Goal: Task Accomplishment & Management: Manage account settings

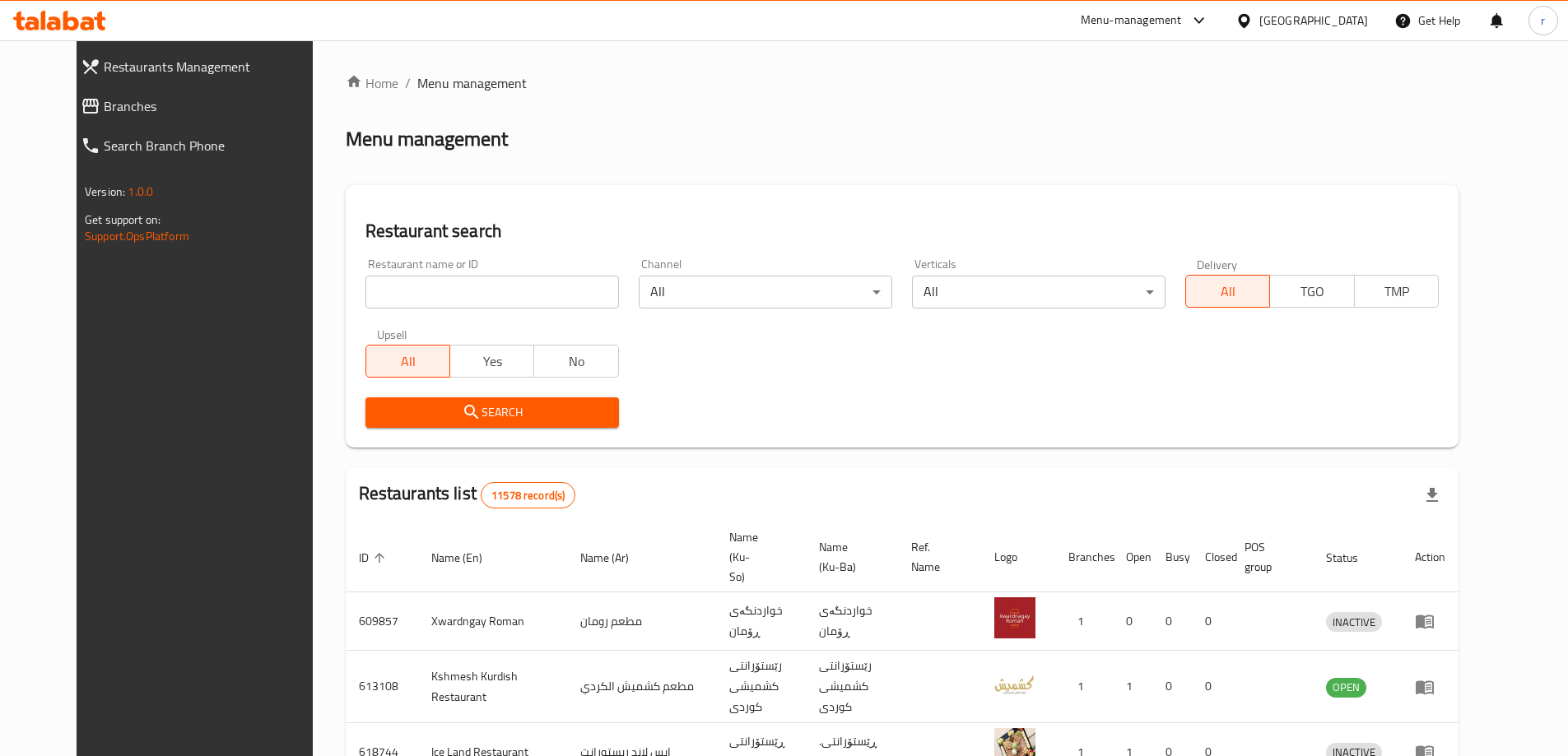
click at [365, 284] on input "search" at bounding box center [492, 292] width 254 height 33
paste input "764204"
type input "764204"
click at [361, 393] on div "Search" at bounding box center [492, 412] width 273 height 50
click at [379, 408] on span "Search" at bounding box center [492, 412] width 228 height 20
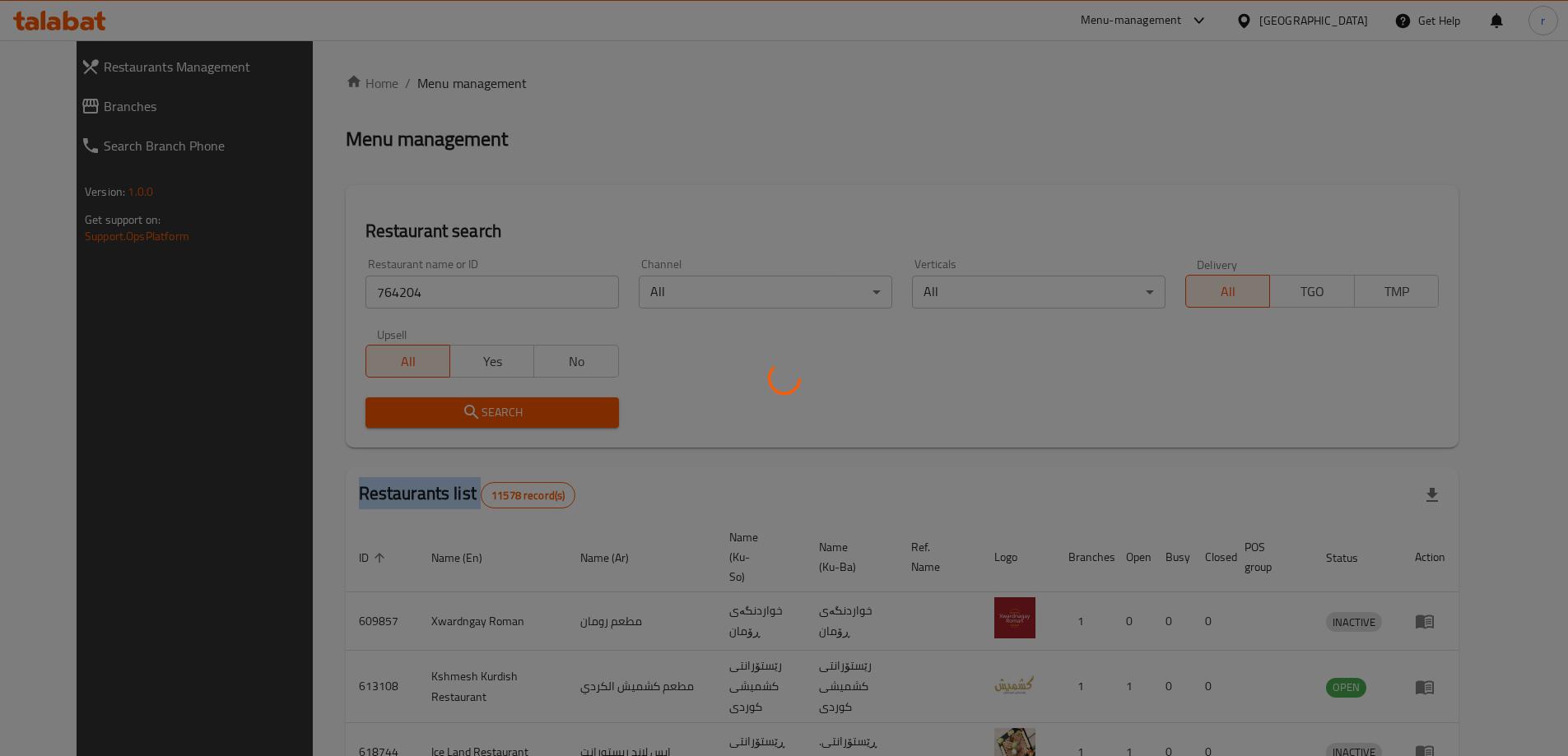
click at [360, 408] on div at bounding box center [784, 378] width 1568 height 756
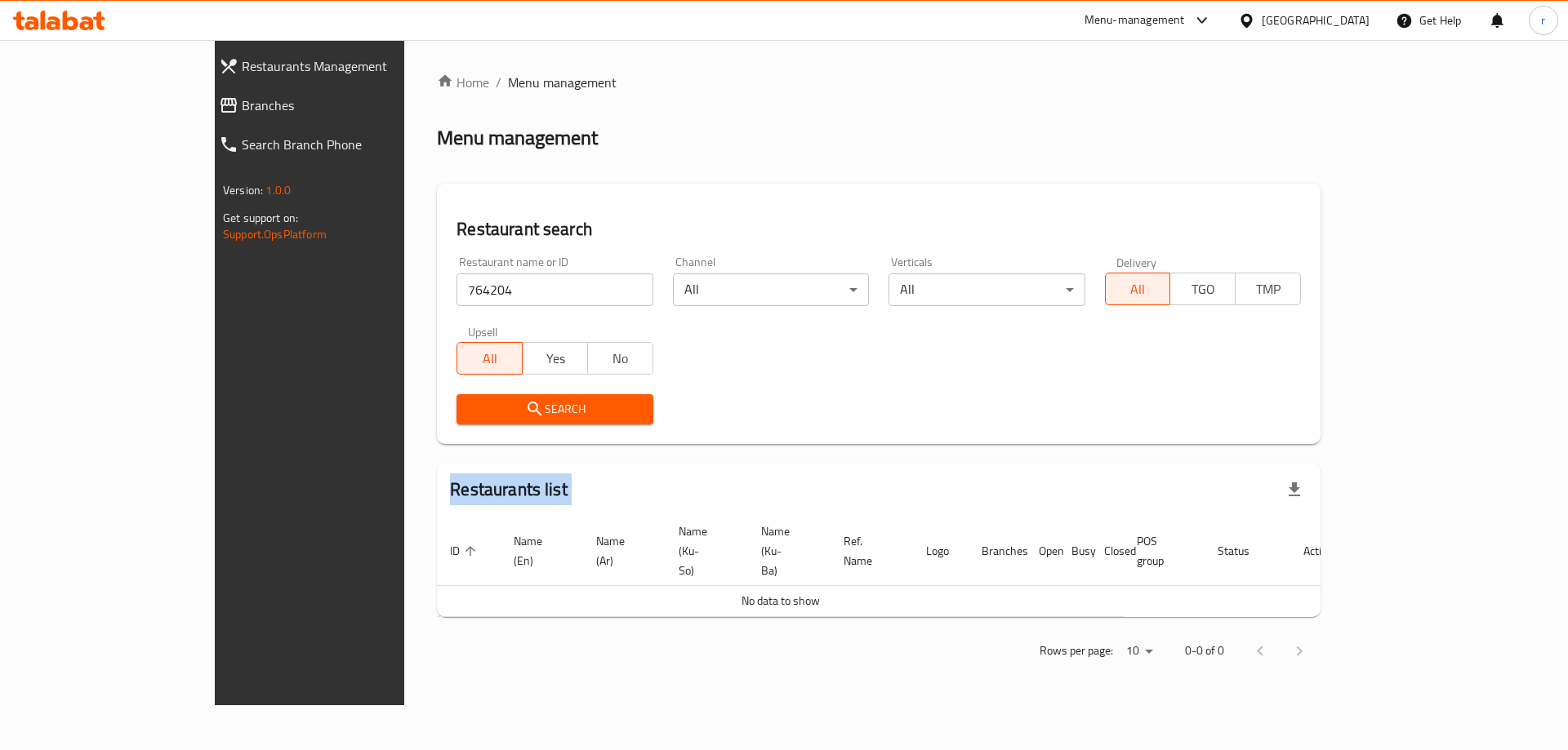
click at [242, 104] on span "Branches" at bounding box center [353, 105] width 222 height 19
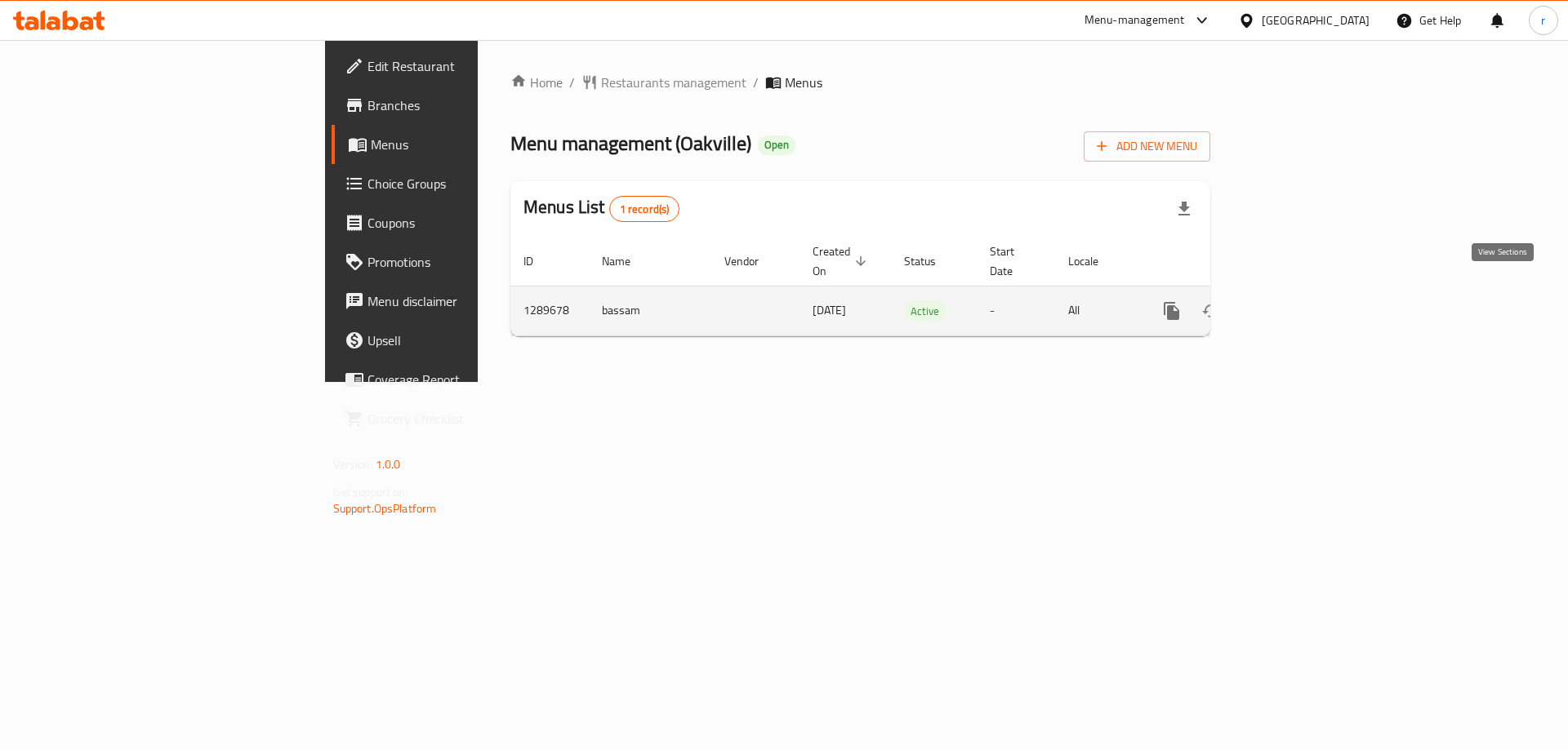
click at [1299, 302] on icon "enhanced table" at bounding box center [1289, 311] width 19 height 19
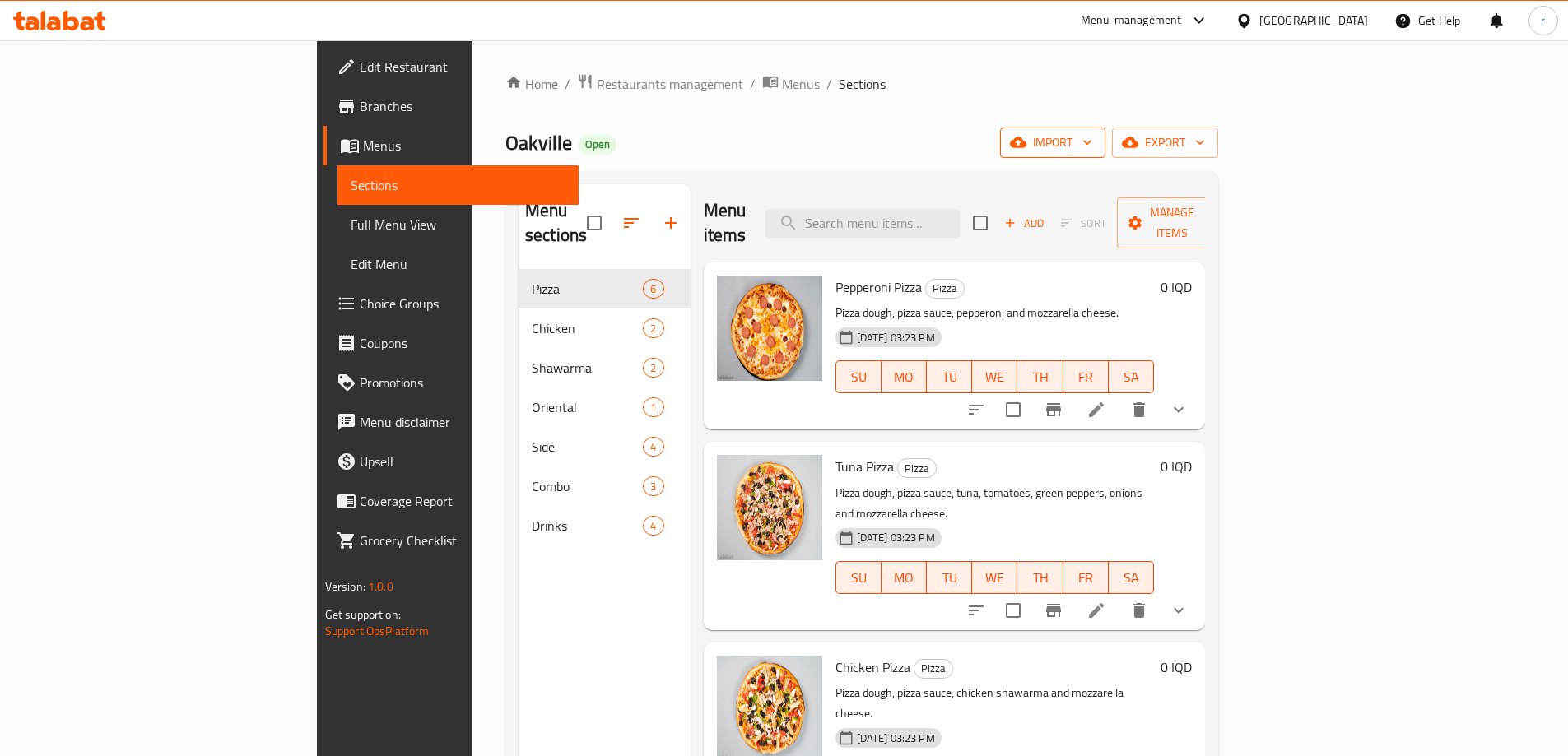
click at [1092, 141] on span "import" at bounding box center [1053, 142] width 79 height 20
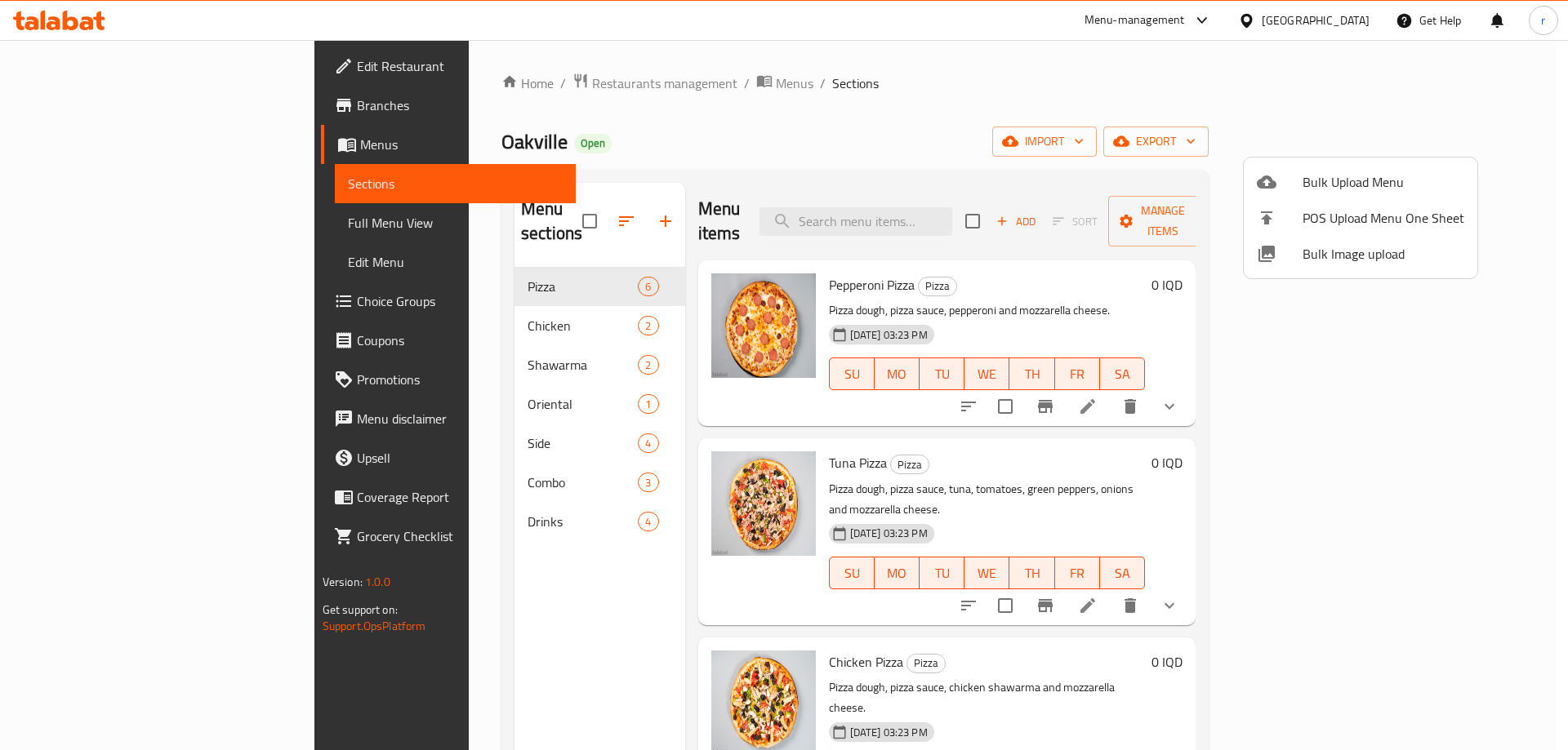
click at [1318, 186] on span "Bulk Upload Menu" at bounding box center [1384, 181] width 161 height 19
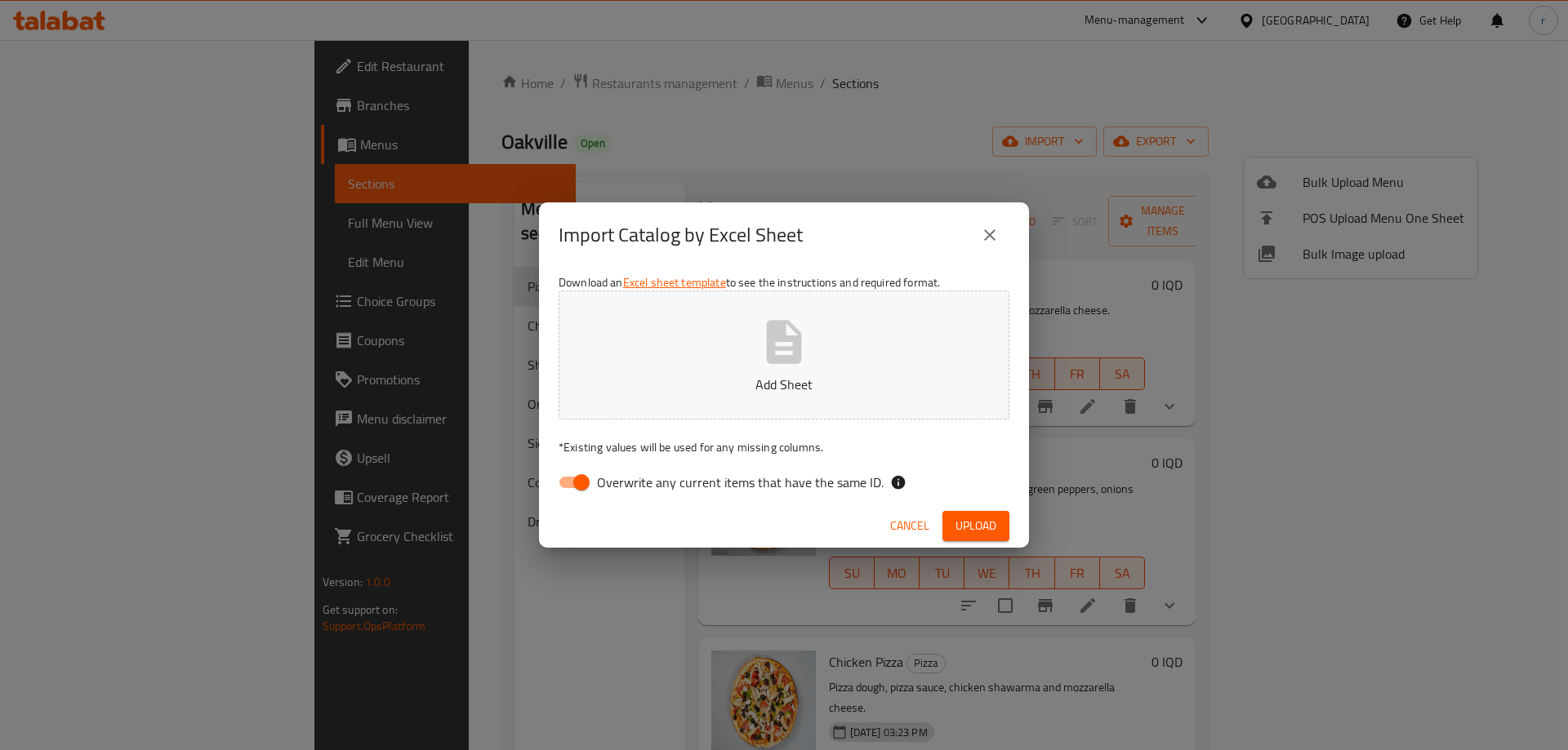
click at [572, 472] on input "Overwrite any current items that have the same ID." at bounding box center [581, 482] width 93 height 31
checkbox input "false"
click at [630, 396] on button "Add Sheet" at bounding box center [783, 355] width 451 height 129
click at [973, 521] on span "Upload" at bounding box center [975, 525] width 40 height 20
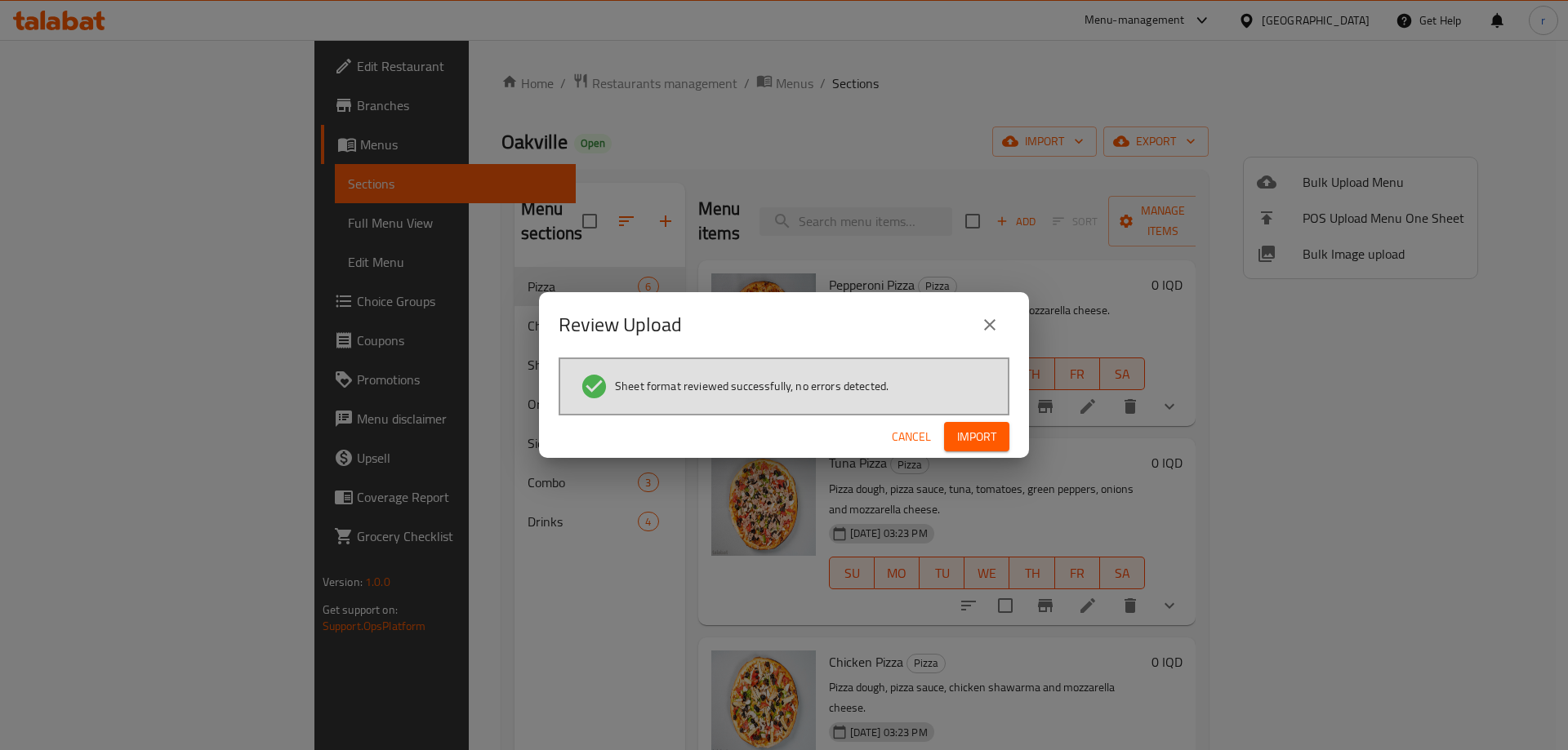
click at [962, 423] on button "Import" at bounding box center [977, 436] width 65 height 30
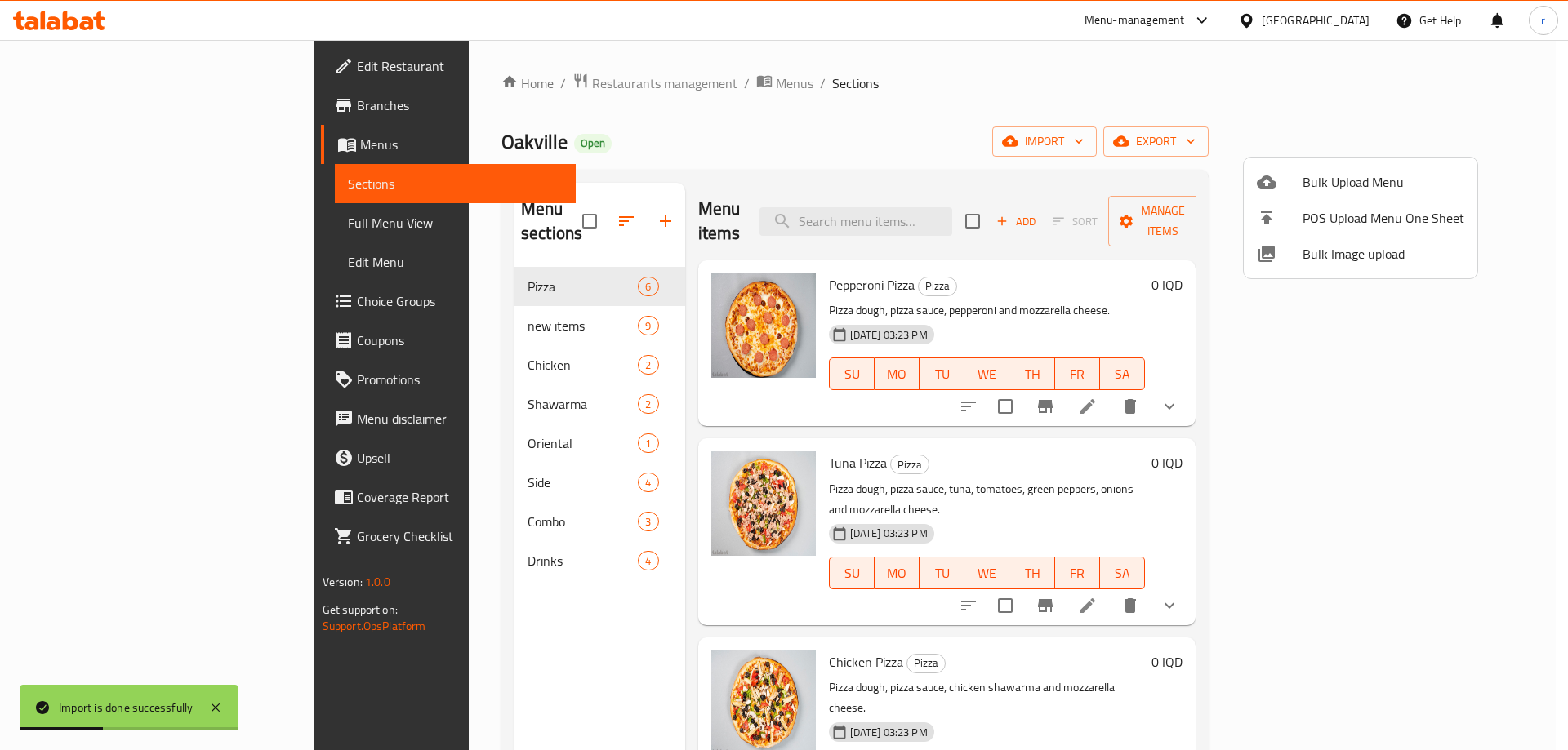
click at [440, 302] on div at bounding box center [784, 375] width 1568 height 750
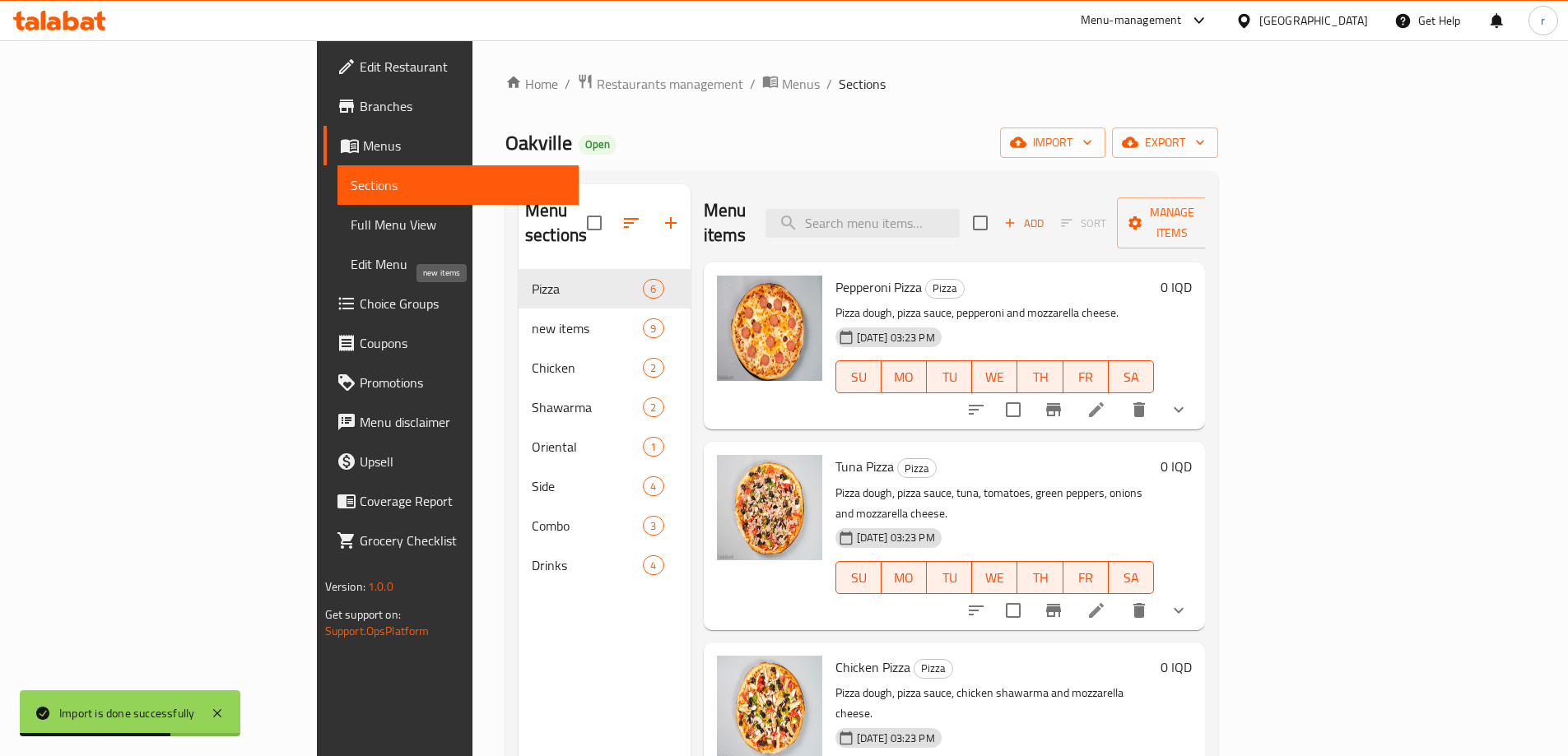
click at [532, 318] on span "new items" at bounding box center [587, 328] width 111 height 19
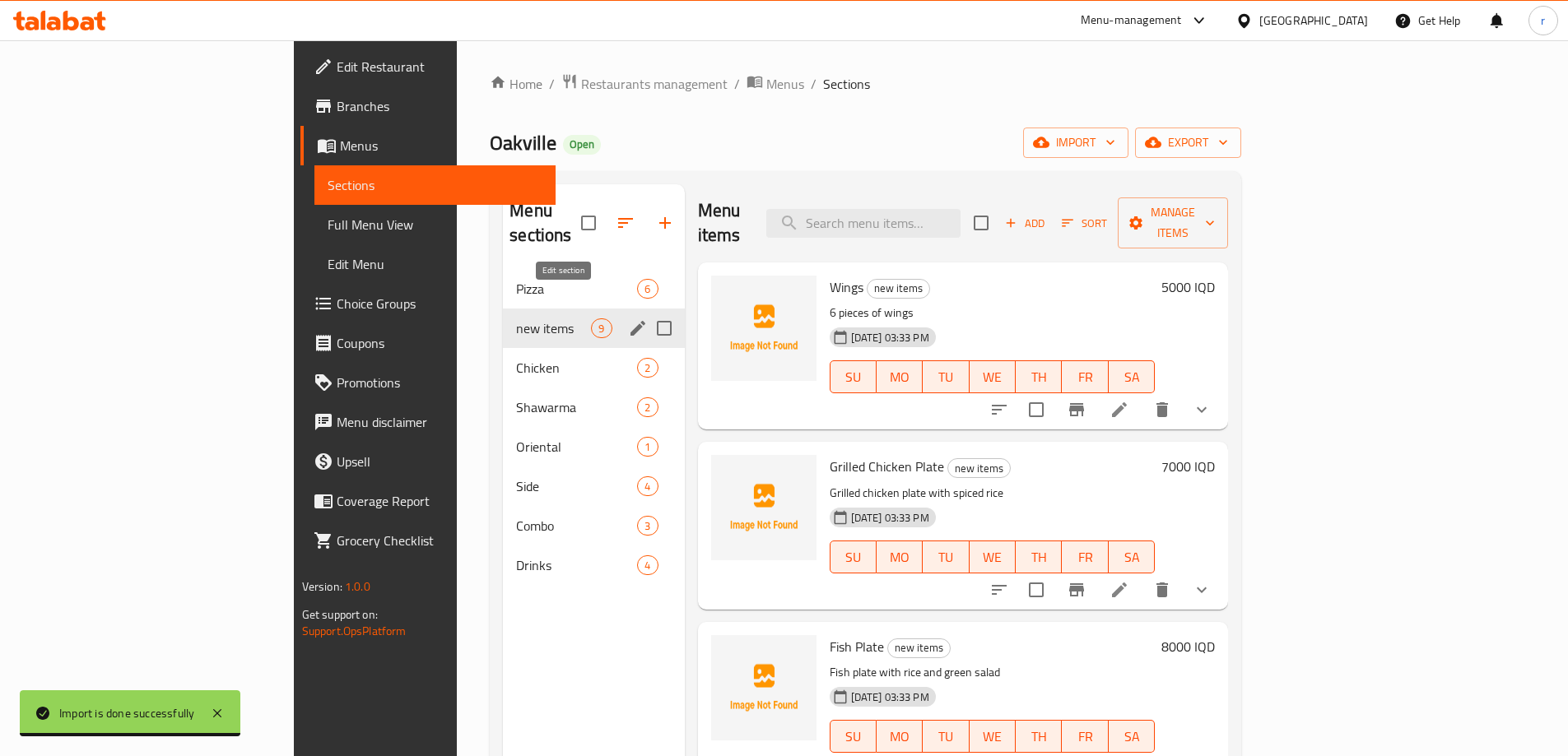
click at [630, 320] on icon "edit" at bounding box center [637, 327] width 15 height 15
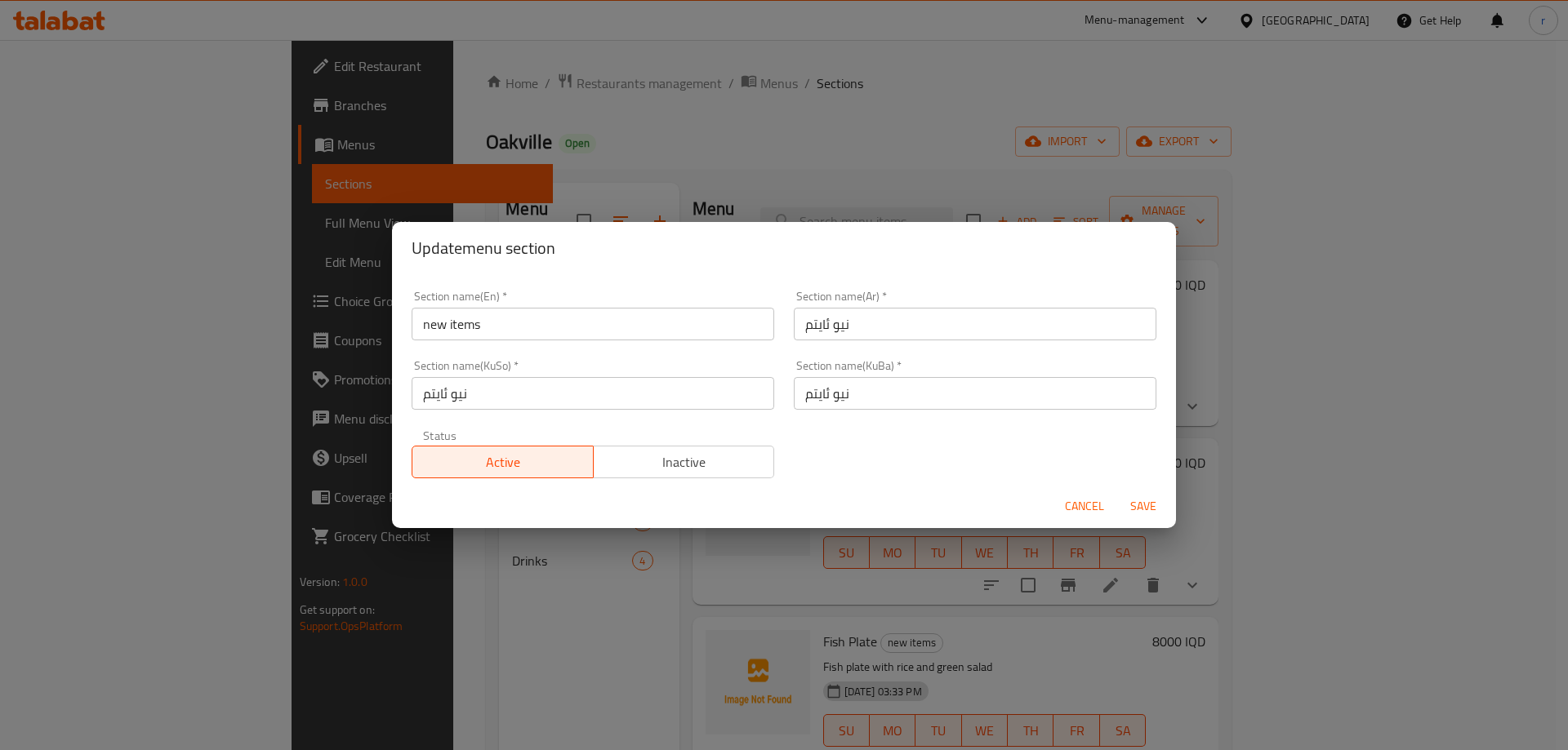
click at [503, 329] on input "new items" at bounding box center [592, 324] width 362 height 33
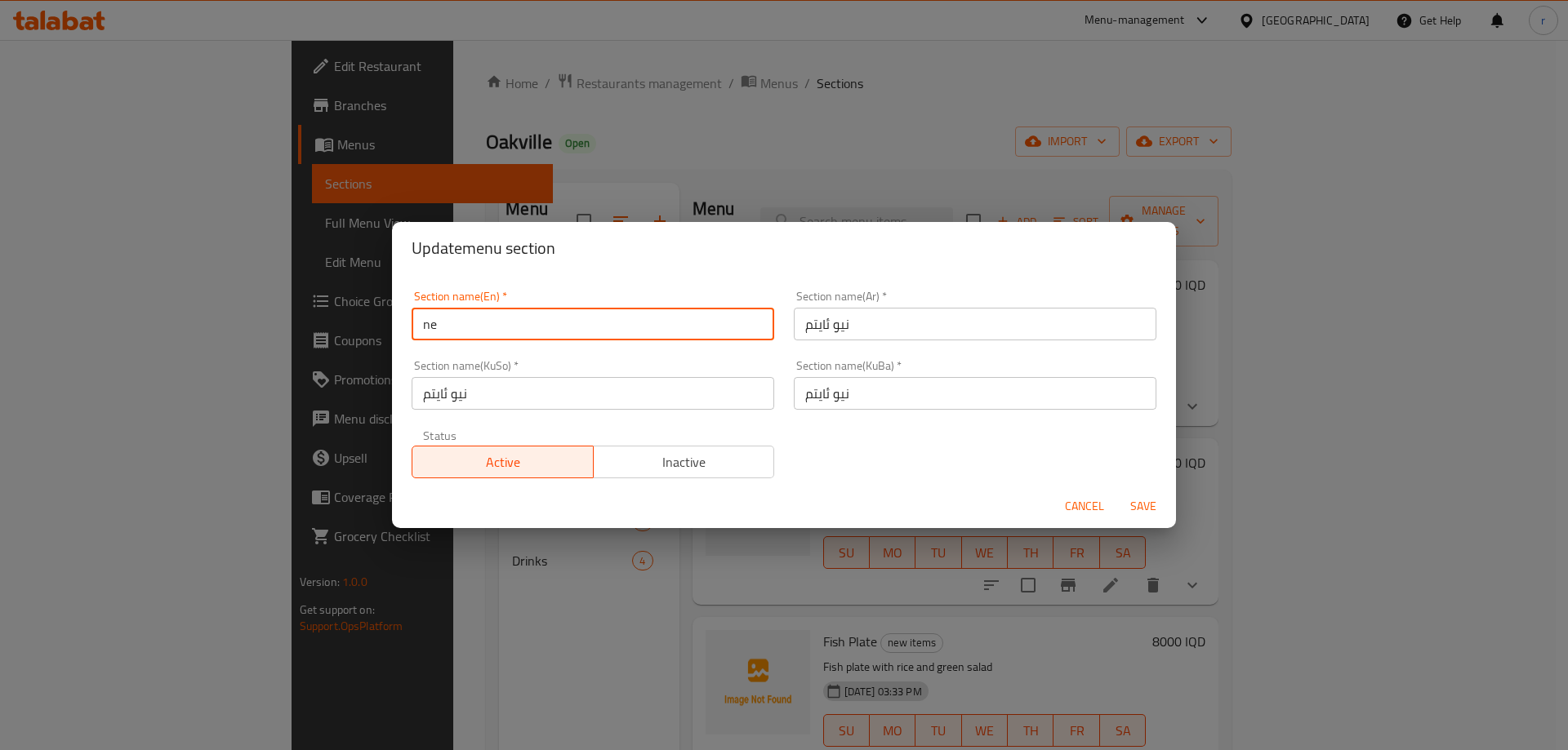
type input "n"
type input "Main Courses"
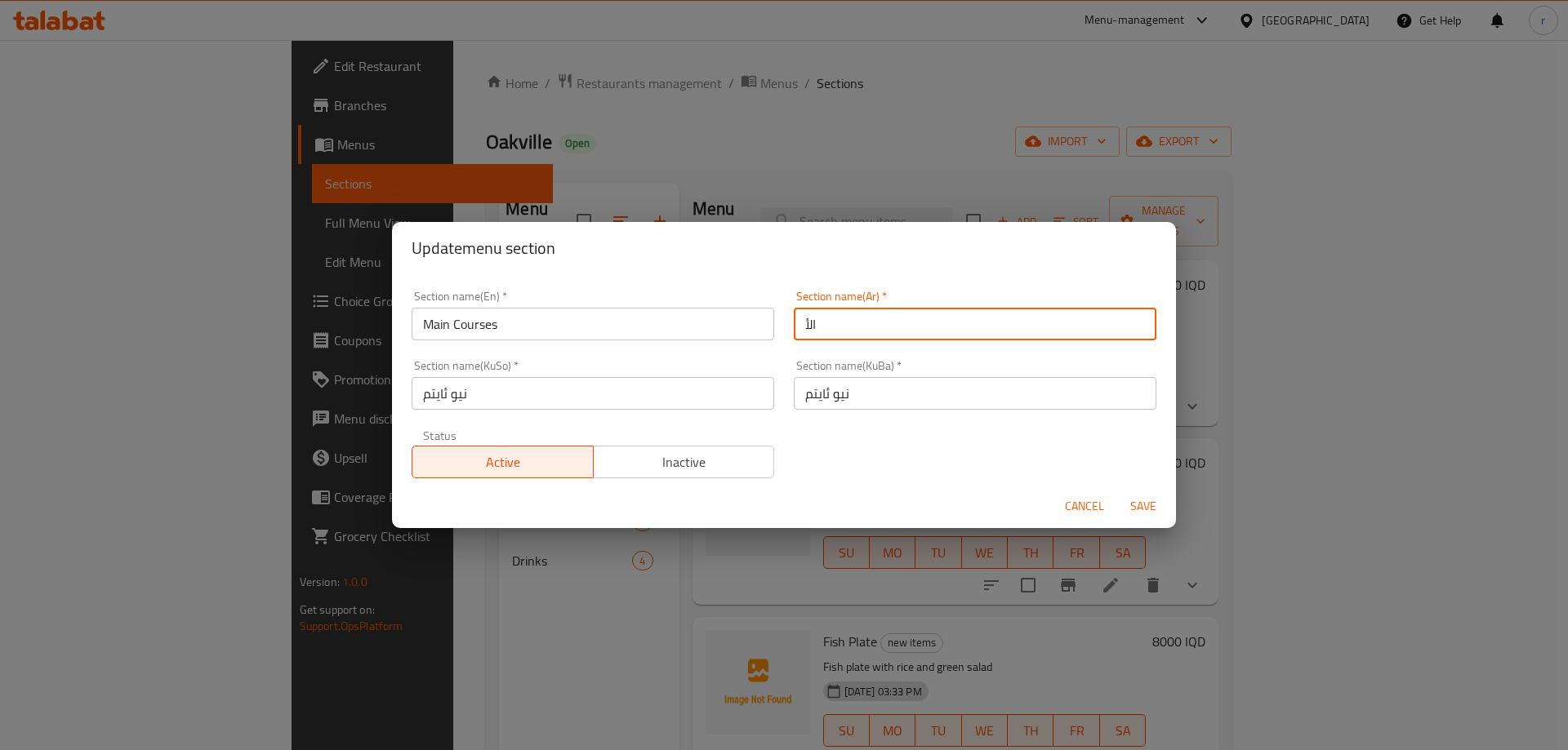
type input "الأطباق الرئيسية"
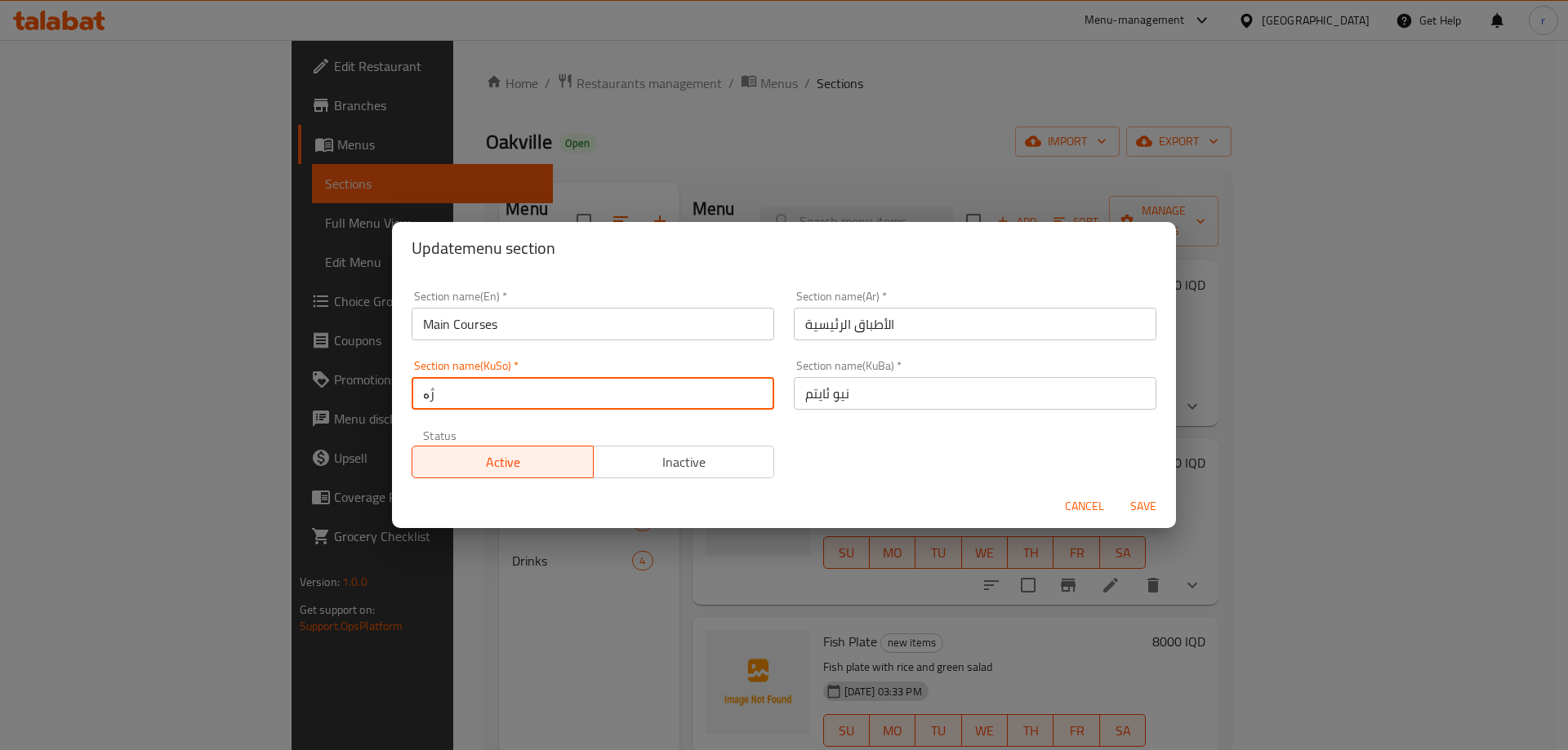
type input "ژەمە سەرەکییەکان"
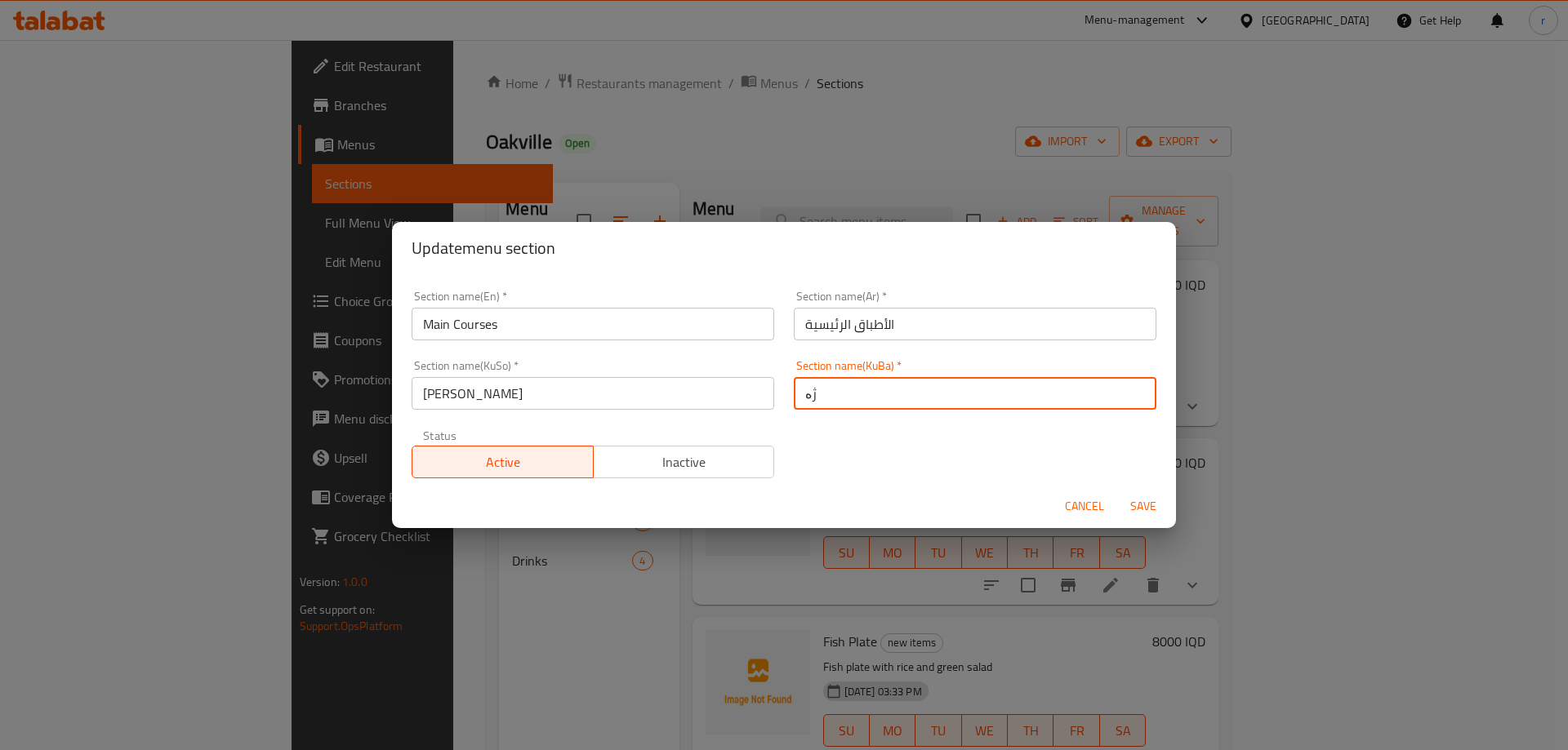
type input "ژەمە سەرەکییەکان"
click at [1117, 492] on button "Save" at bounding box center [1143, 506] width 52 height 30
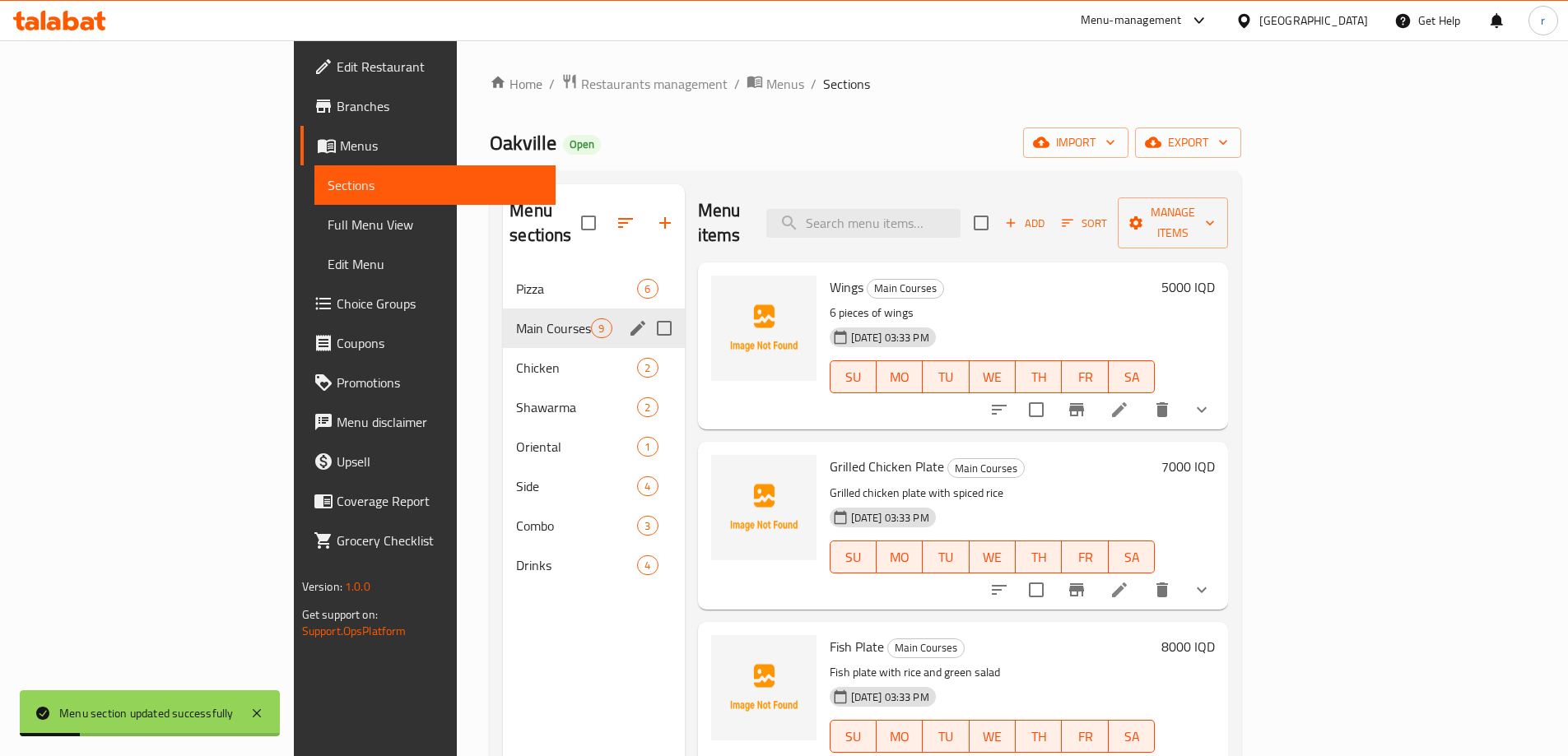
click at [327, 227] on span "Full Menu View" at bounding box center [435, 225] width 215 height 19
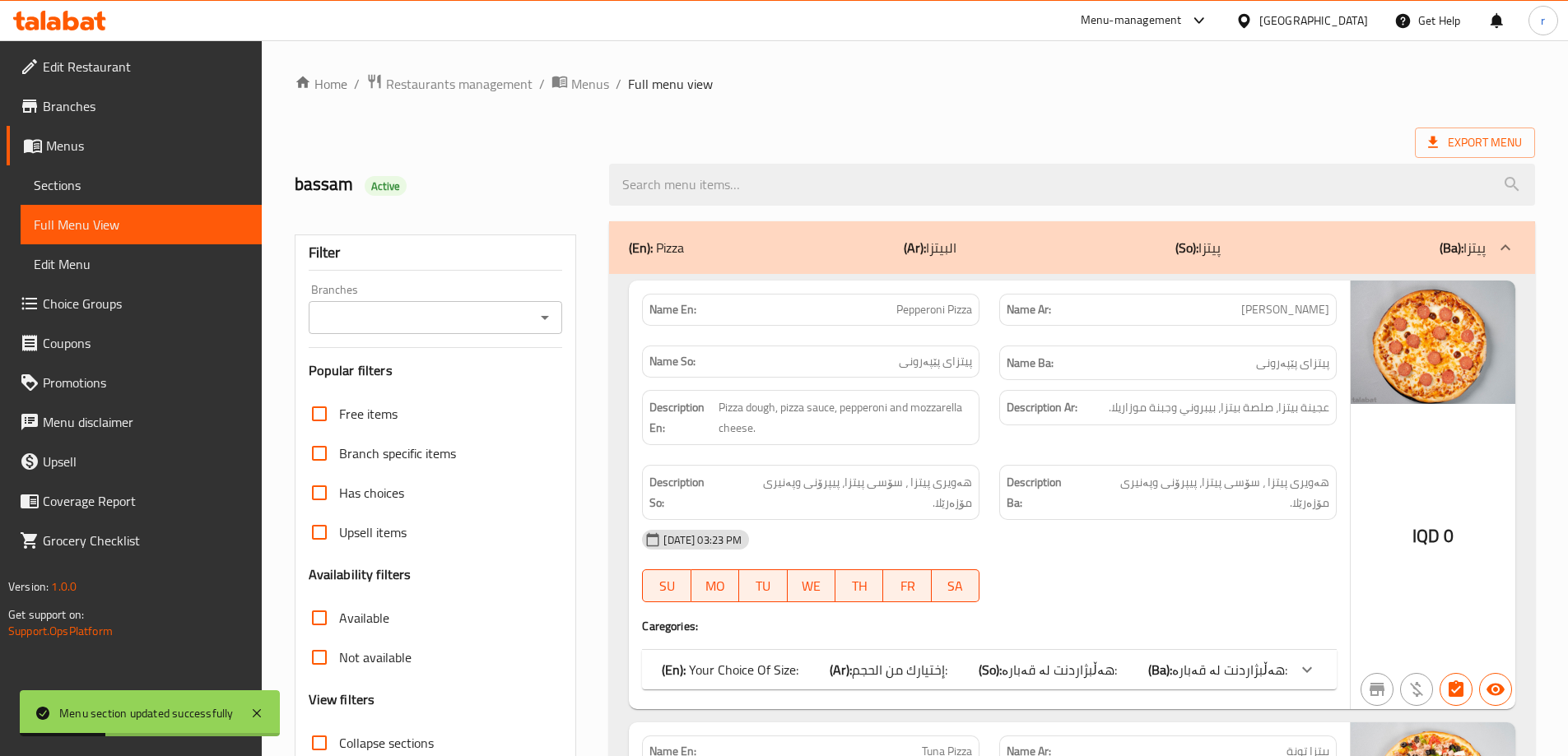
click at [388, 325] on input "Branches" at bounding box center [422, 318] width 217 height 23
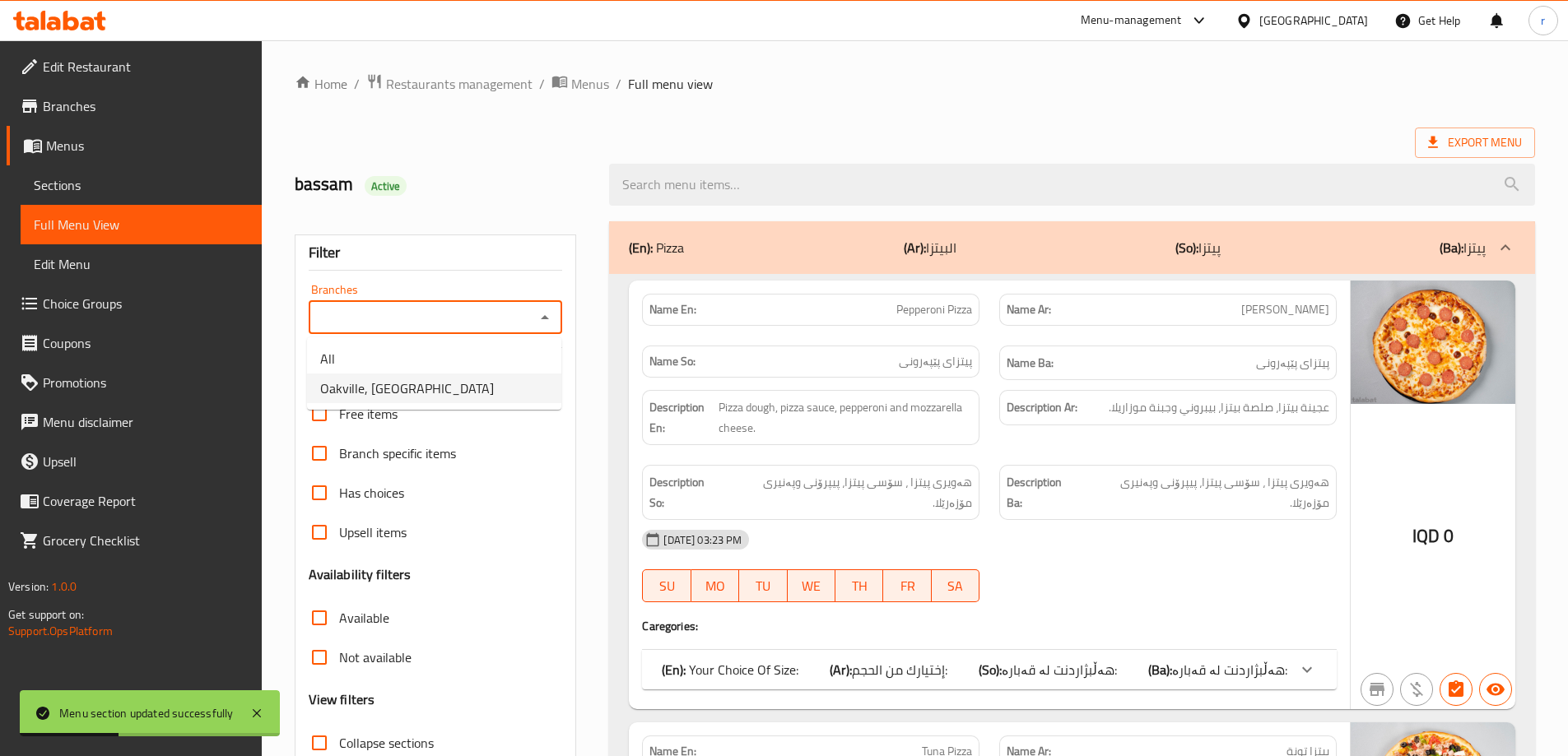
click at [391, 378] on span "Oakville, Sarbasti" at bounding box center [407, 388] width 173 height 19
type input "Oakville, Sarbasti"
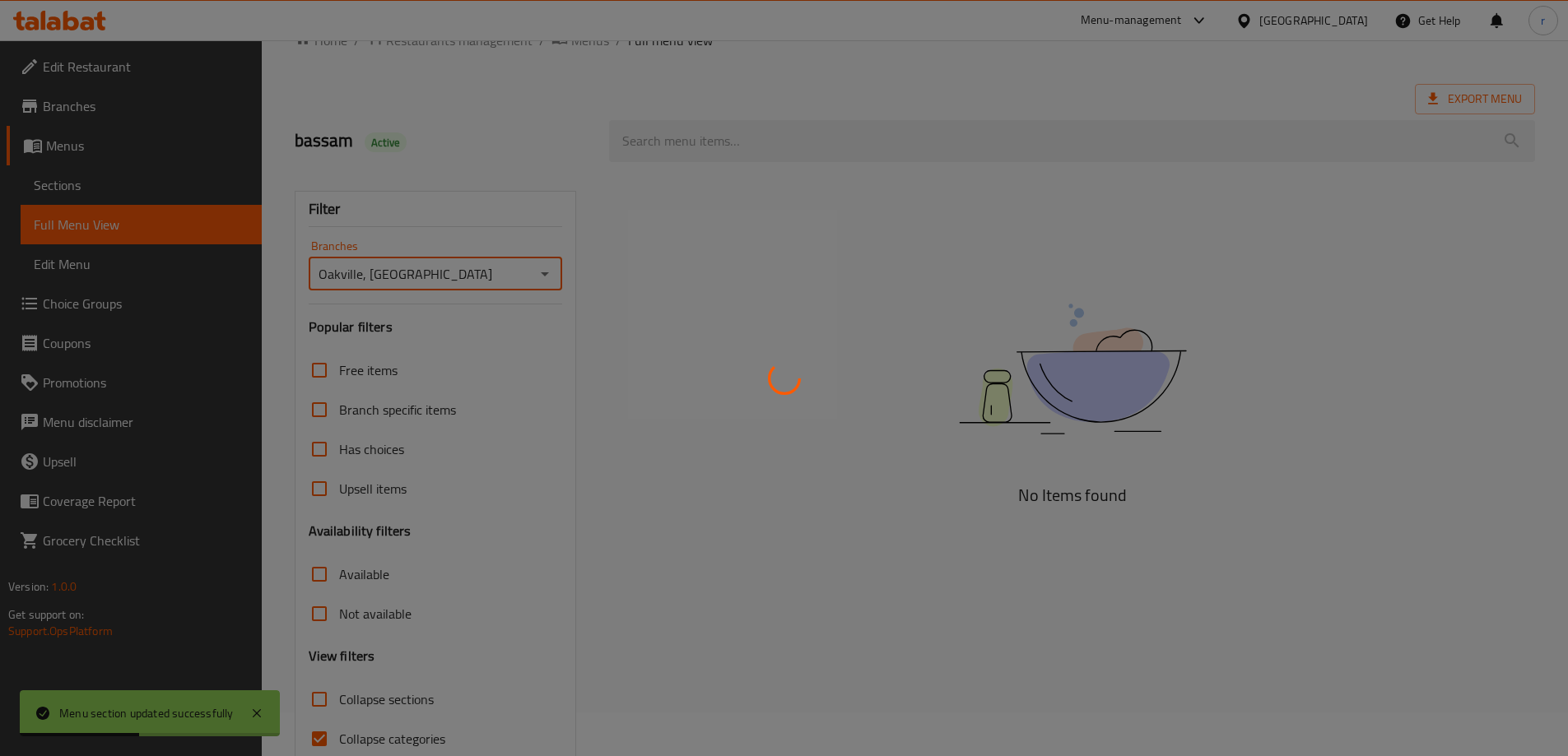
scroll to position [119, 0]
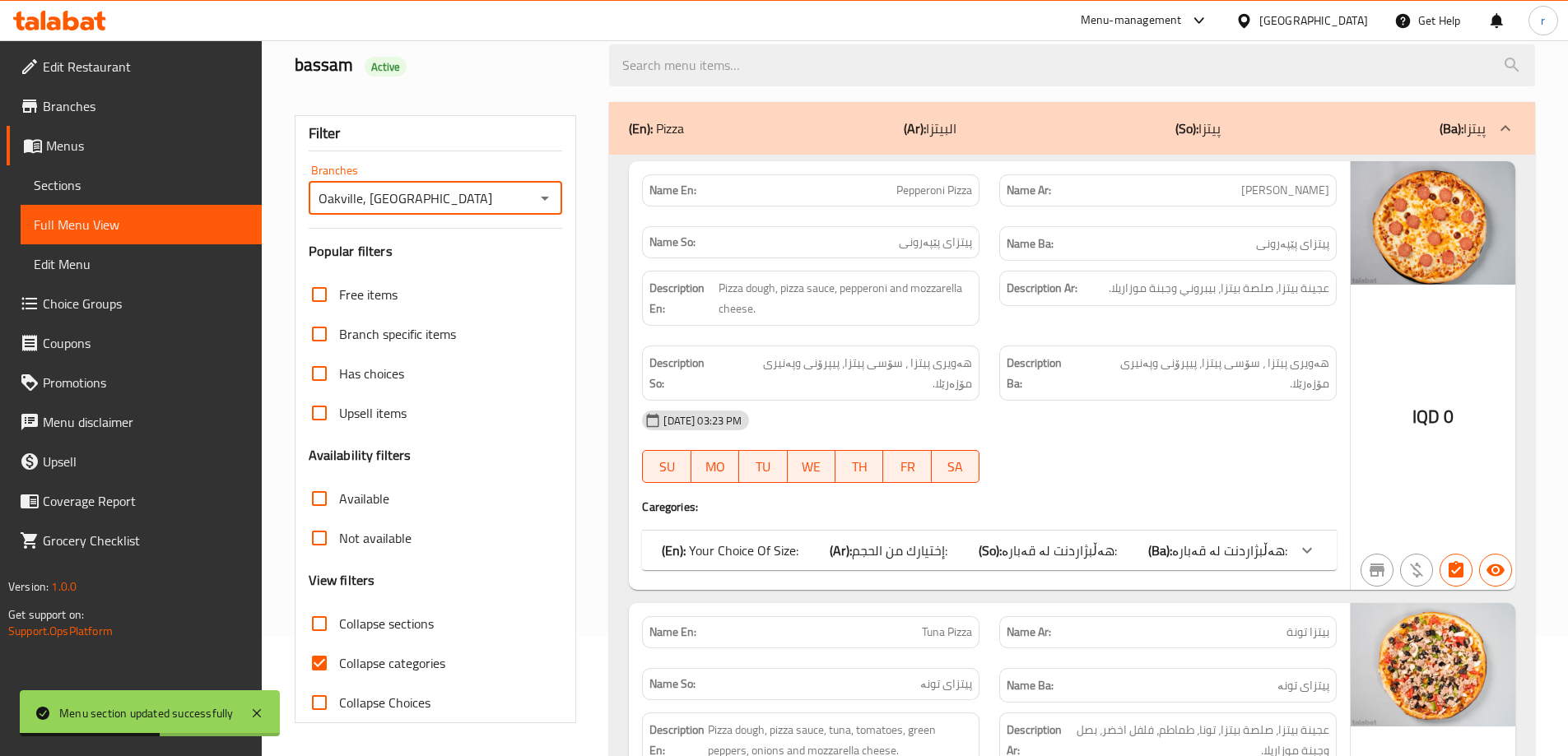
click at [407, 670] on span "Collapse categories" at bounding box center [392, 663] width 107 height 19
click at [339, 670] on input "Collapse categories" at bounding box center [319, 663] width 40 height 40
checkbox input "false"
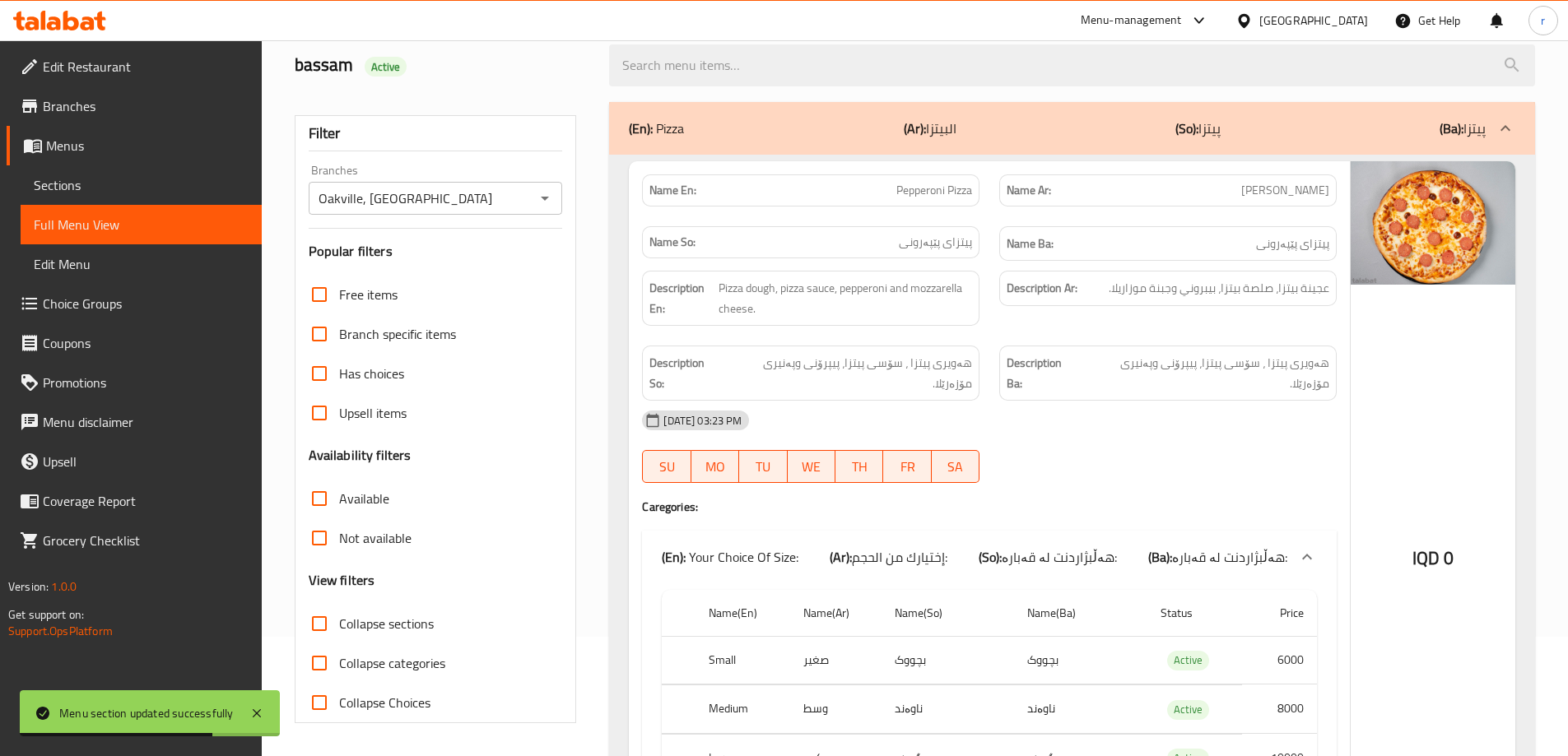
click at [431, 619] on span "Collapse sections" at bounding box center [386, 623] width 95 height 19
click at [339, 619] on input "Collapse sections" at bounding box center [319, 623] width 40 height 40
checkbox input "true"
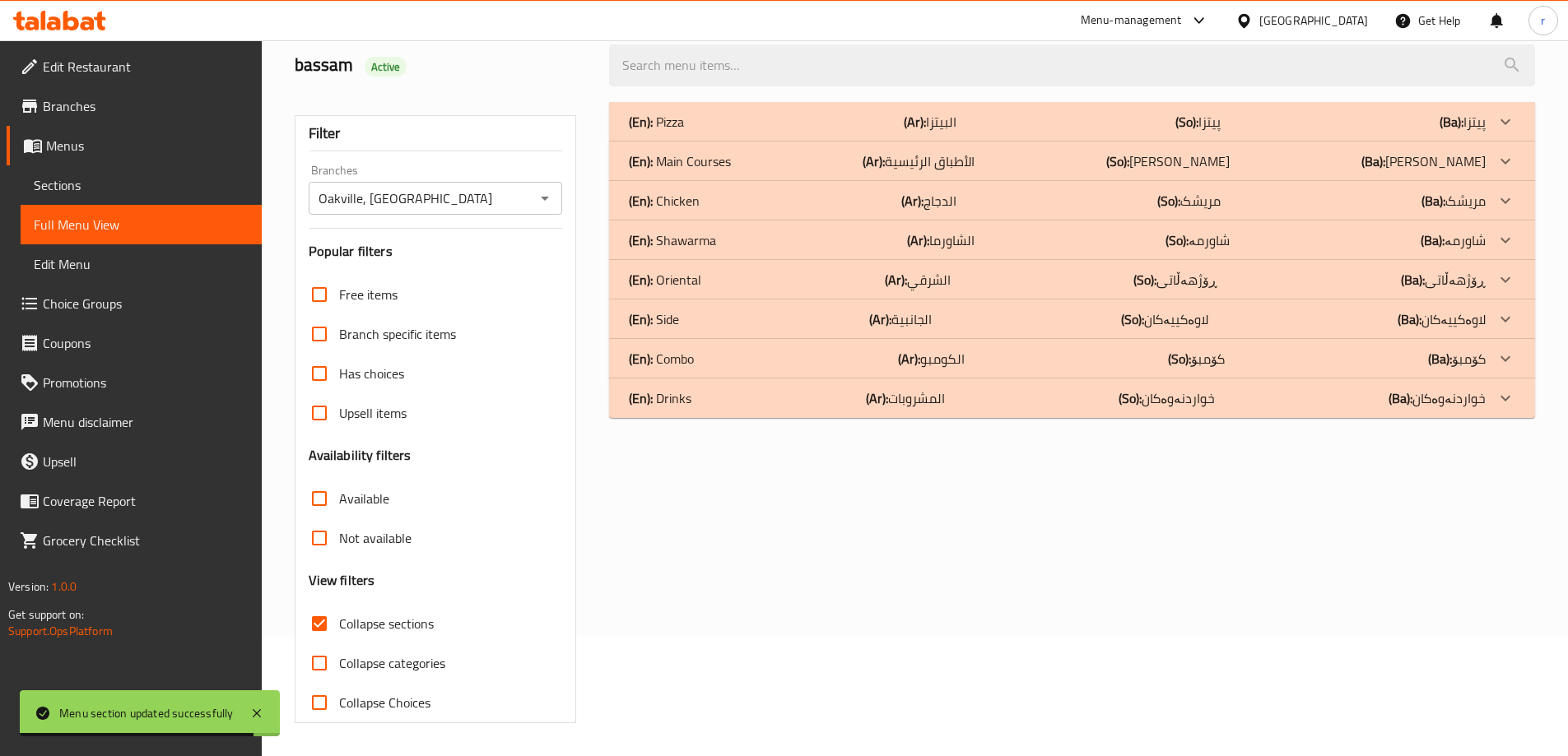
click at [738, 172] on div "(En): Main Courses (Ar): الأطباق الرئيسية (So): ژەمە سەرەکییەکان (Ba): ژەمە سەر…" at bounding box center [1072, 161] width 926 height 40
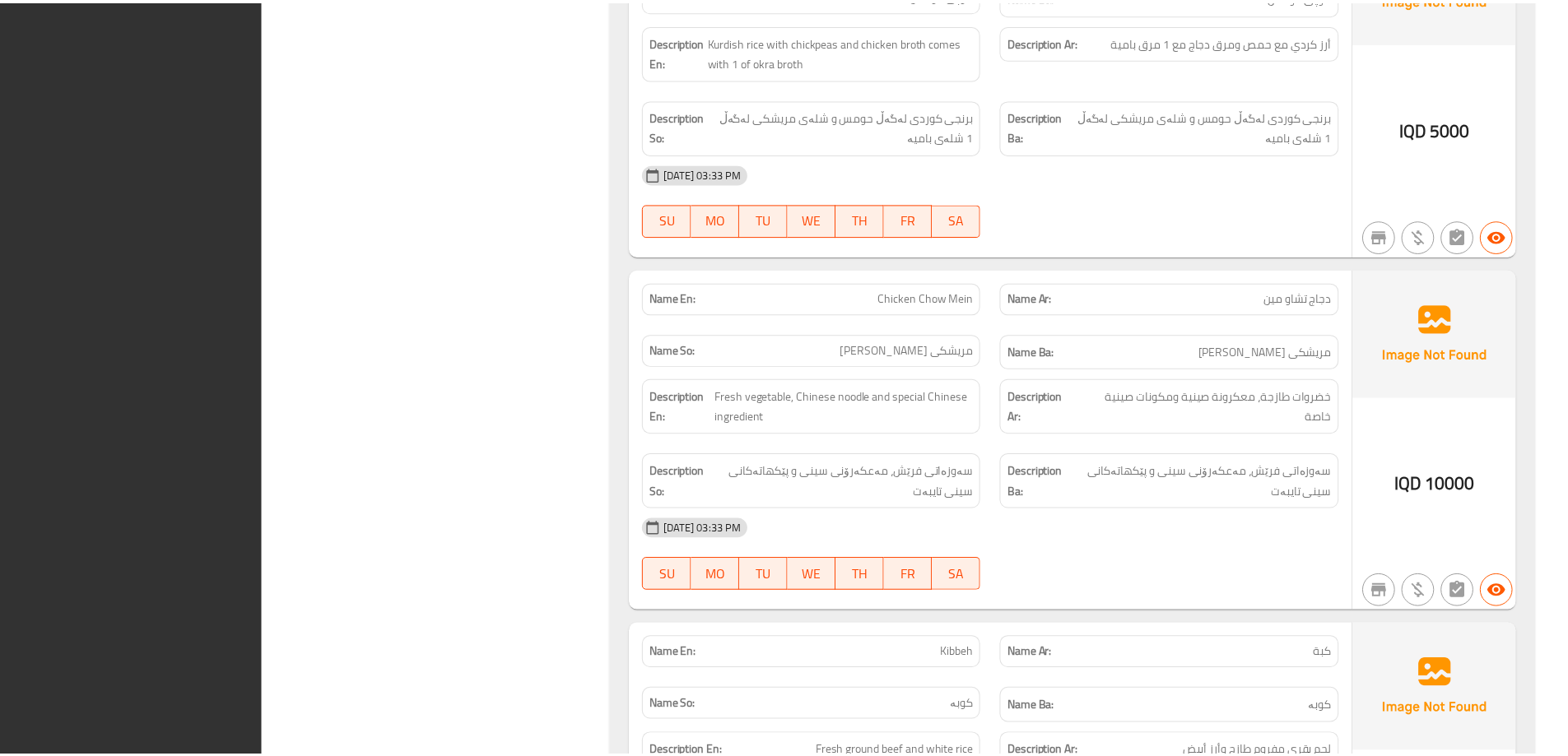
scroll to position [4030, 0]
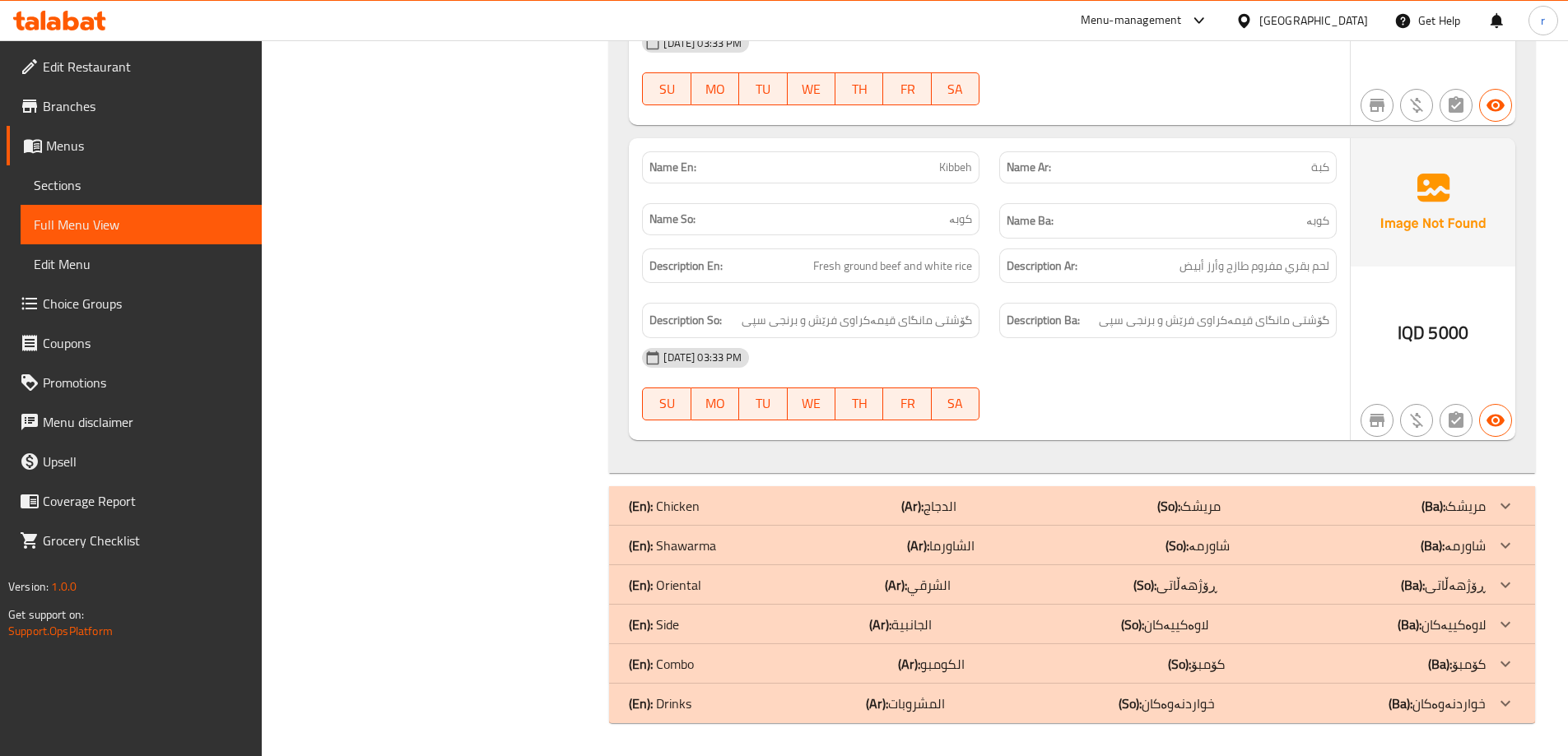
click at [73, 31] on div at bounding box center [59, 20] width 119 height 33
click at [74, 25] on icon at bounding box center [71, 20] width 15 height 19
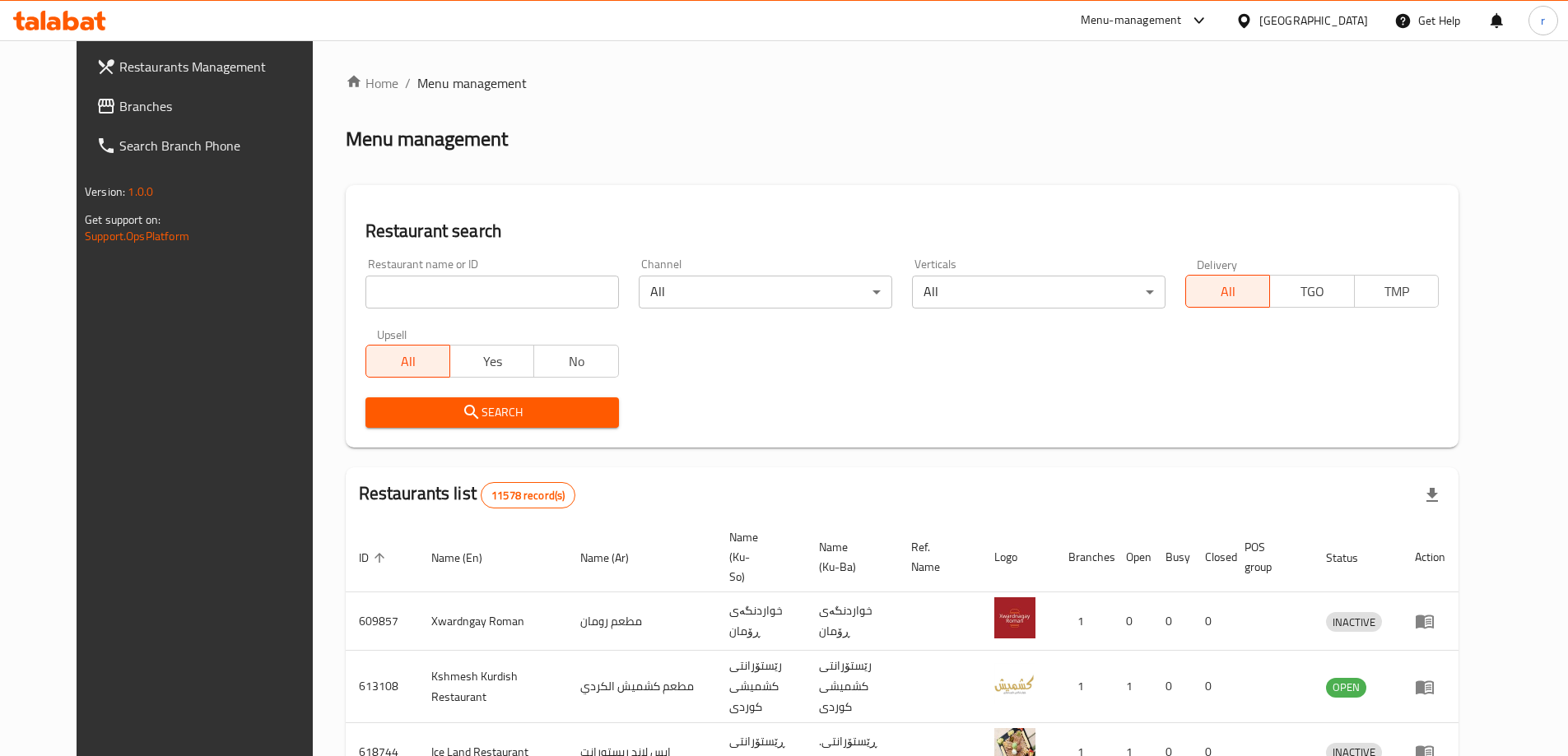
click at [132, 105] on span "Branches" at bounding box center [222, 106] width 205 height 19
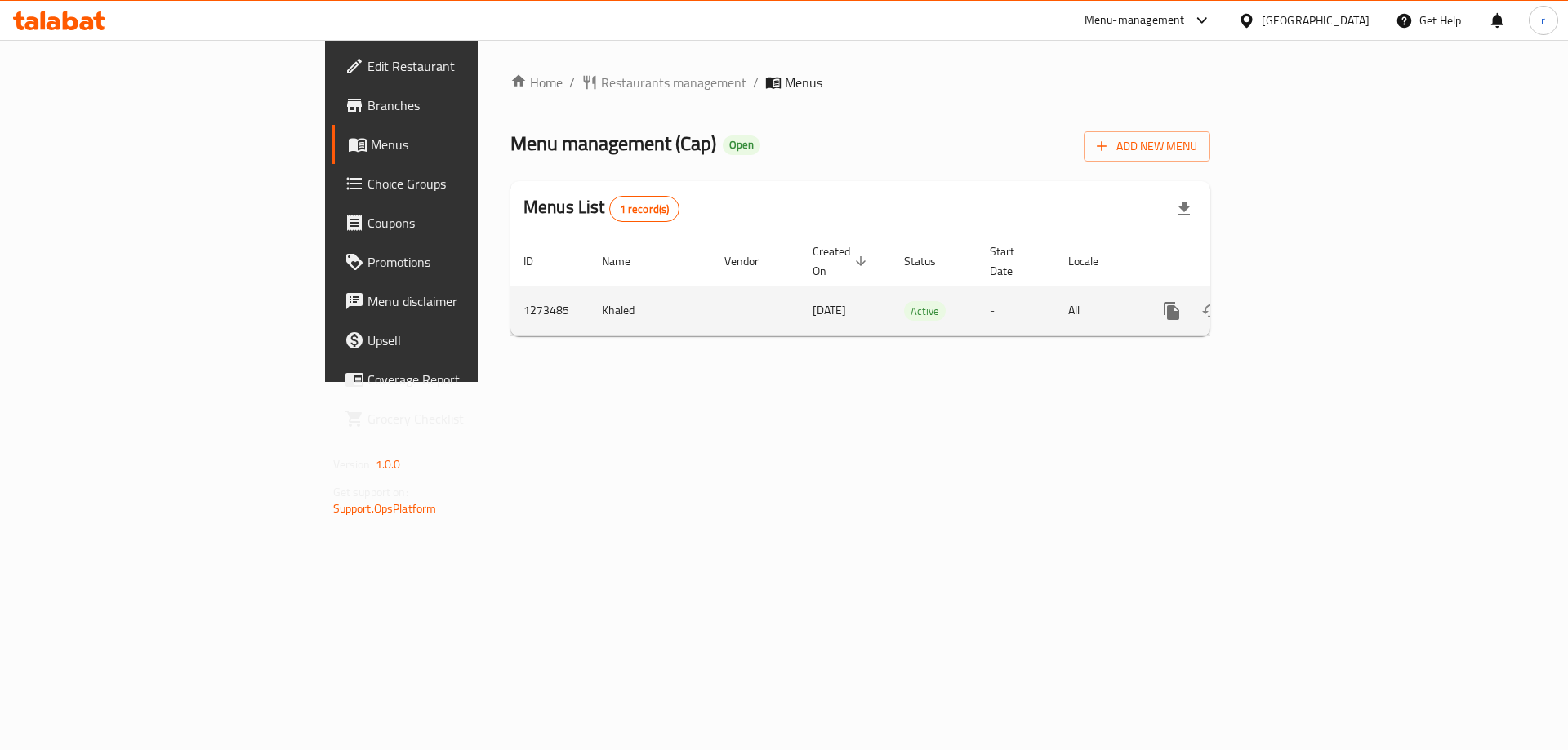
click at [1299, 302] on icon "enhanced table" at bounding box center [1289, 311] width 19 height 19
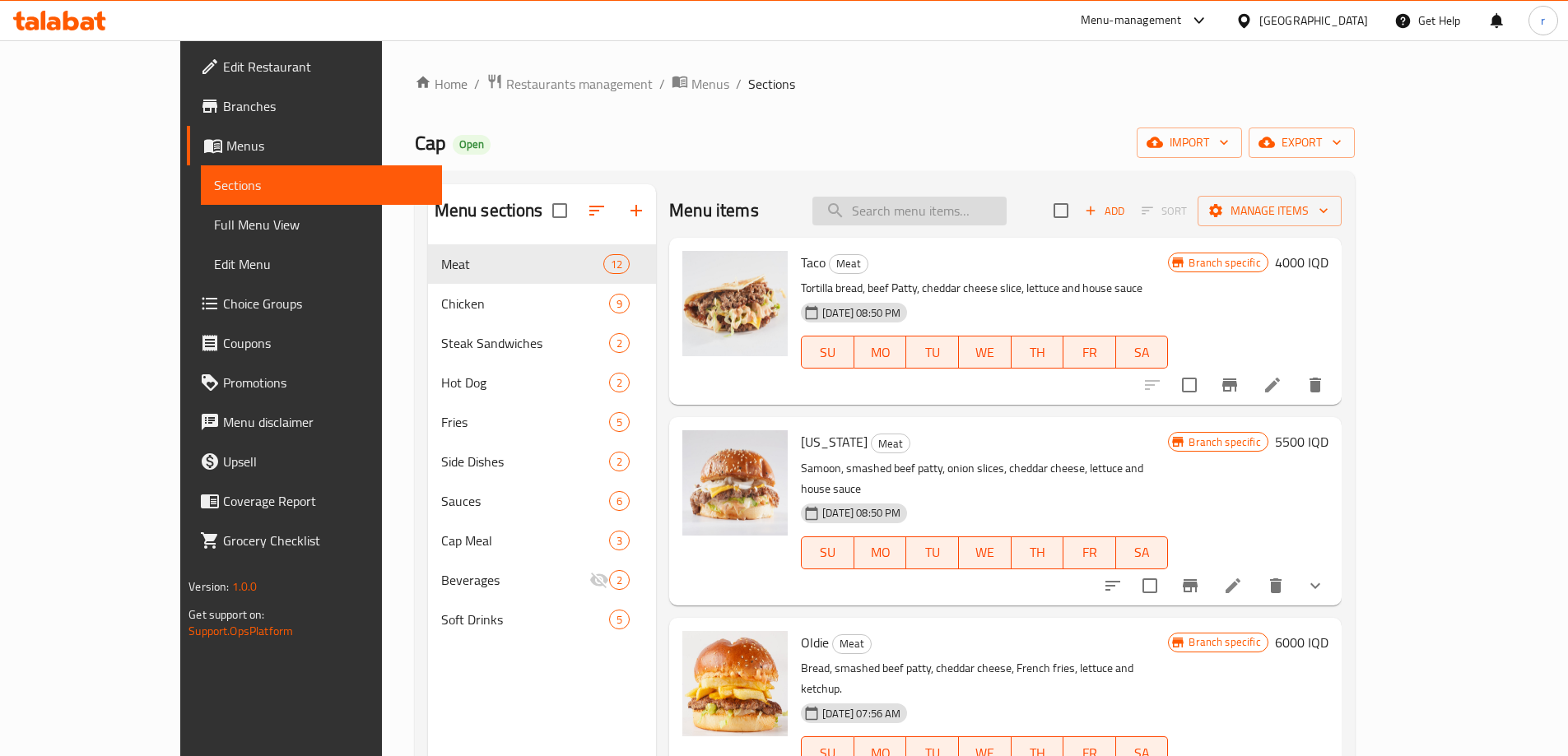
click at [916, 222] on input "search" at bounding box center [909, 211] width 195 height 29
paste input "Oklahoma"
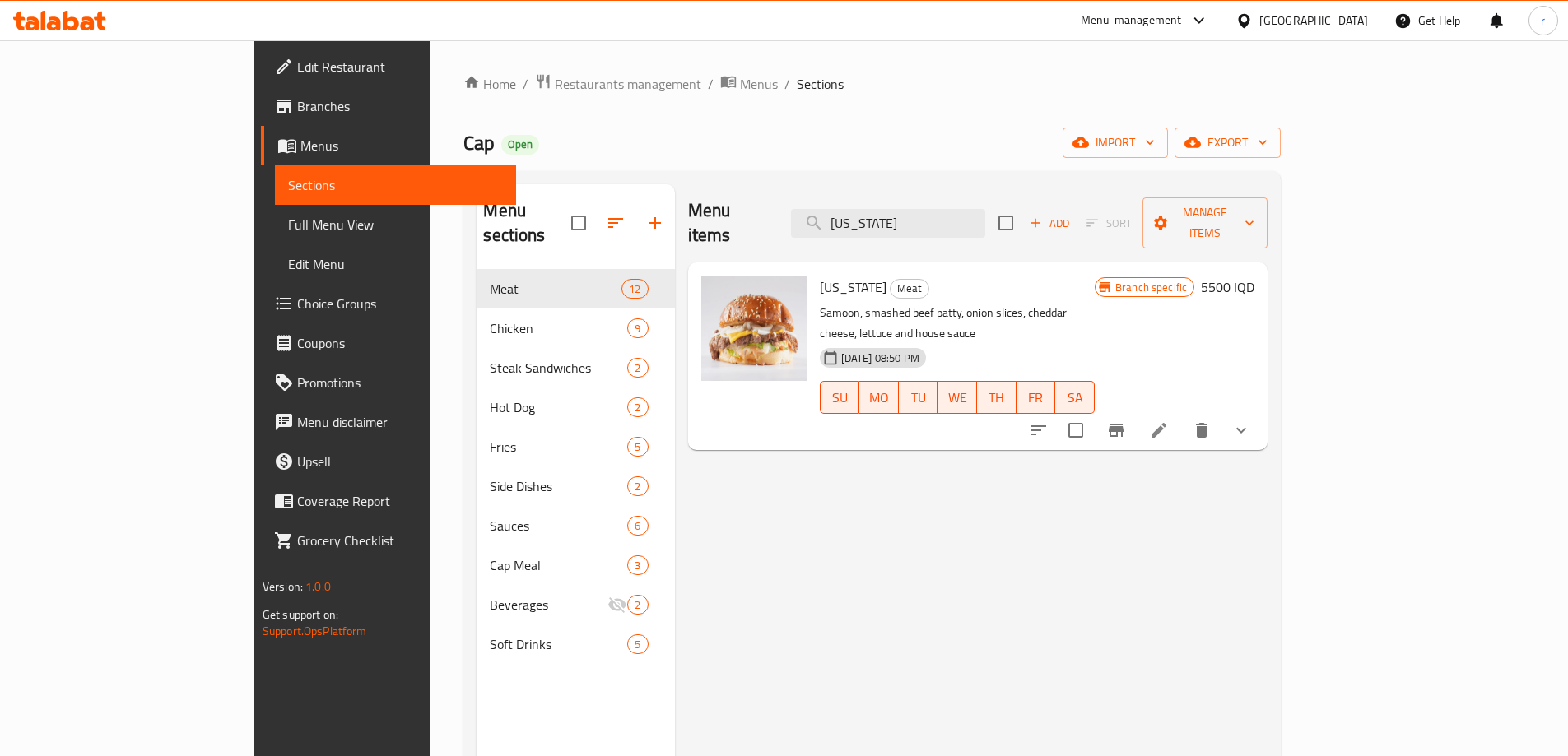
type input "Oklahoma"
click at [1169, 420] on icon at bounding box center [1159, 430] width 19 height 19
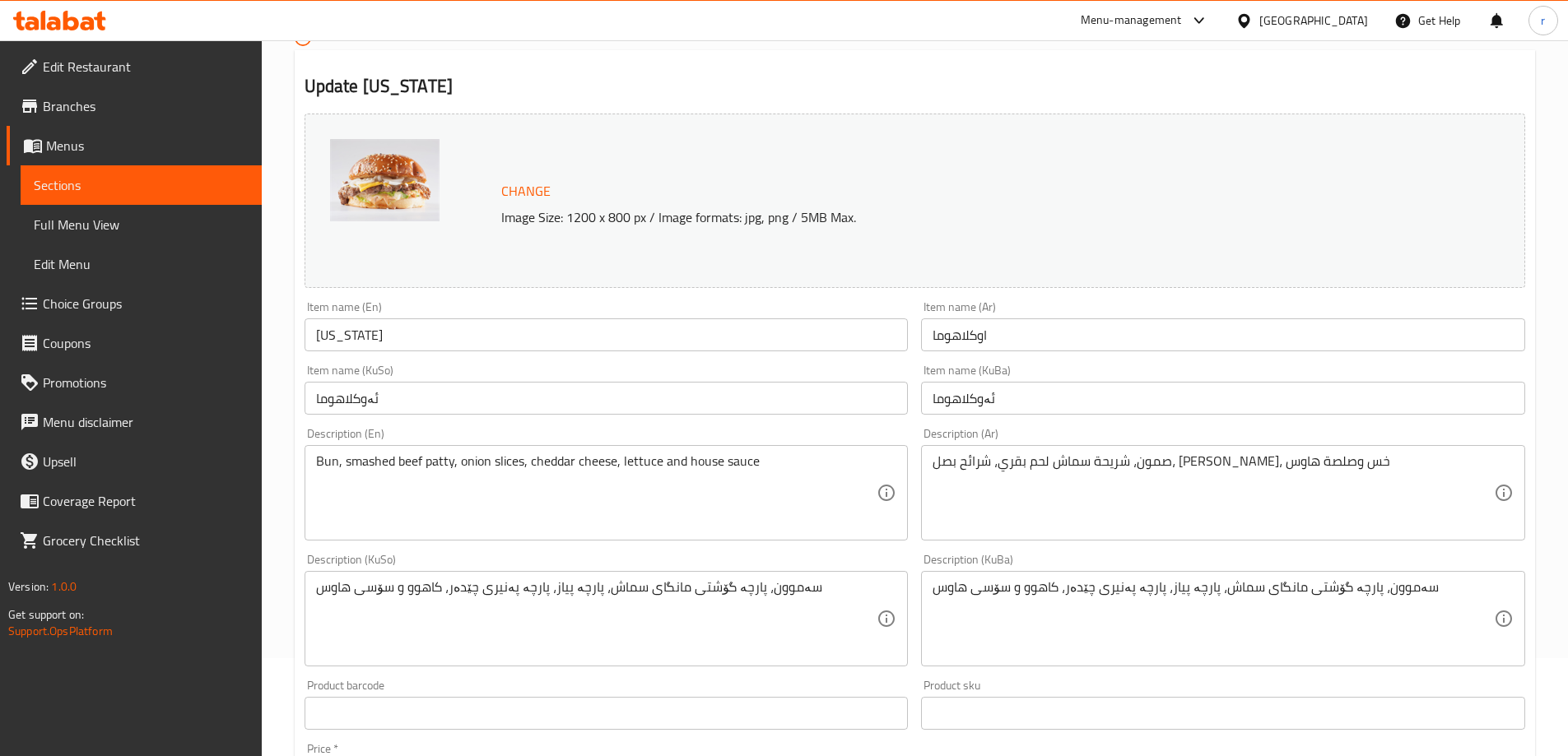
scroll to position [137, 0]
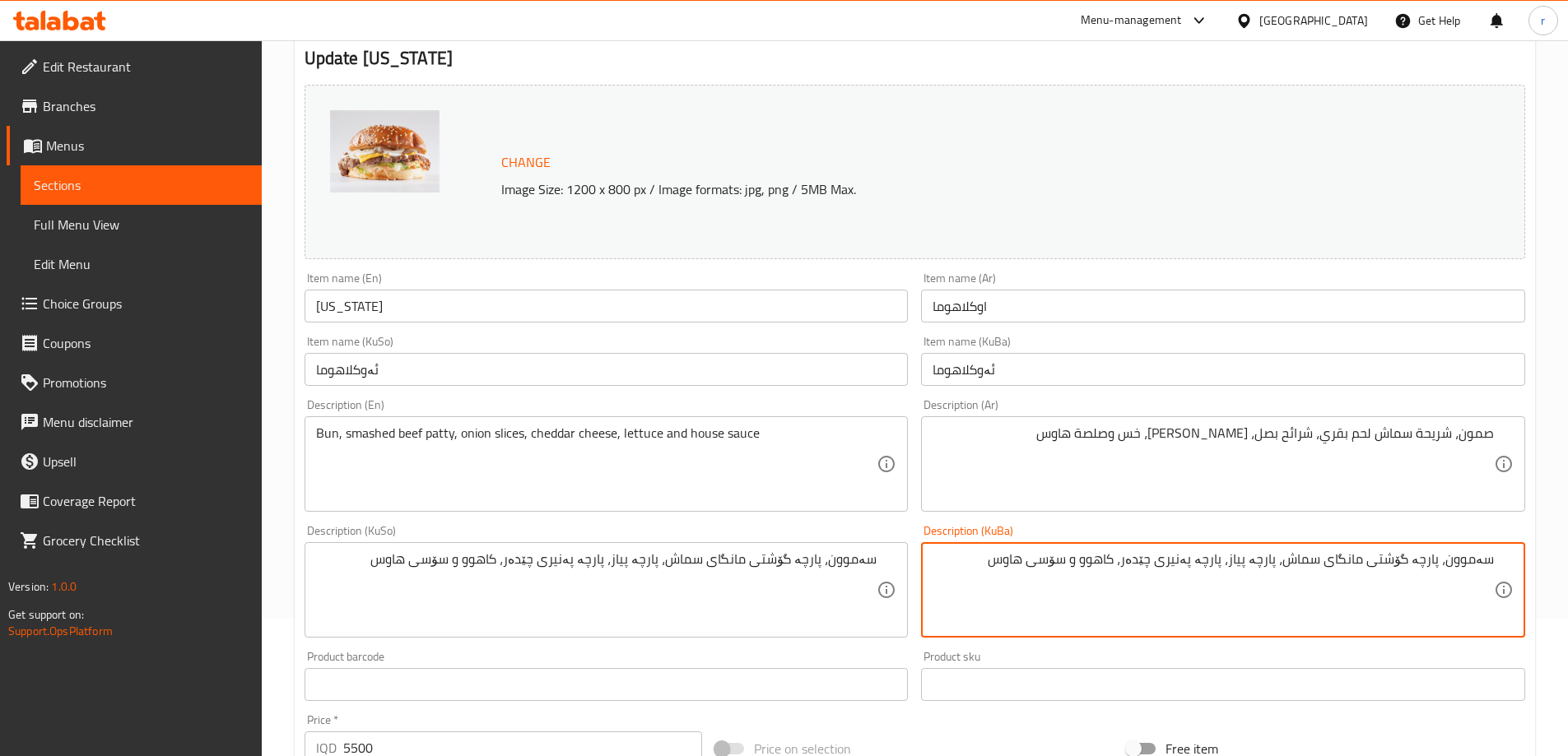
click at [1206, 561] on textarea "سەموون، پارچە گۆشتی مانگای سماش، پارچە پیاز، پارچە پەنیری چێدەر، کاهوو و سۆسی ه…" at bounding box center [1214, 590] width 562 height 78
type textarea "سەموون، پارچە گۆشتی مانگای سماش، پارچە پیاز، پەنیری چێدەر، کاهوو و سۆسی هاوس"
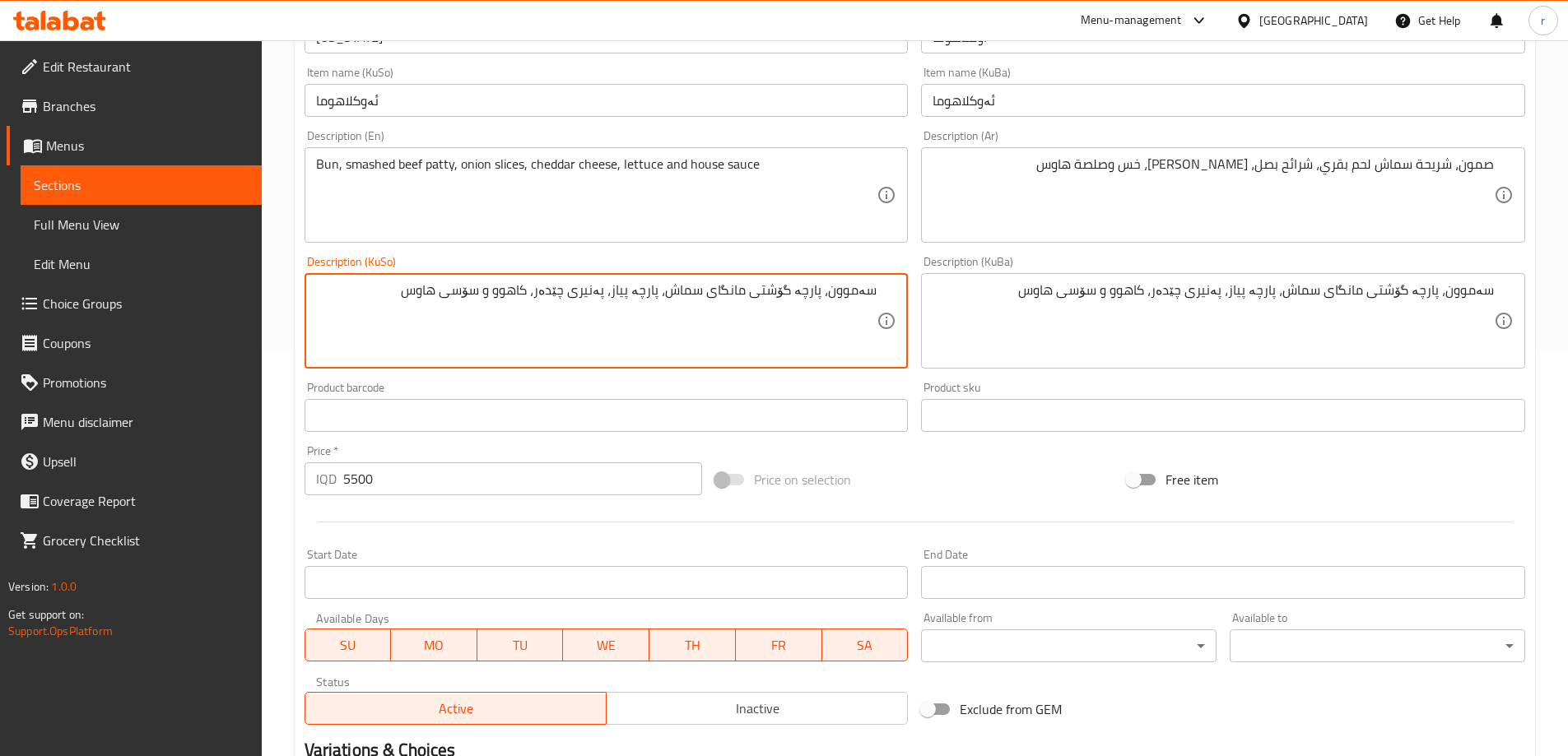
scroll to position [686, 0]
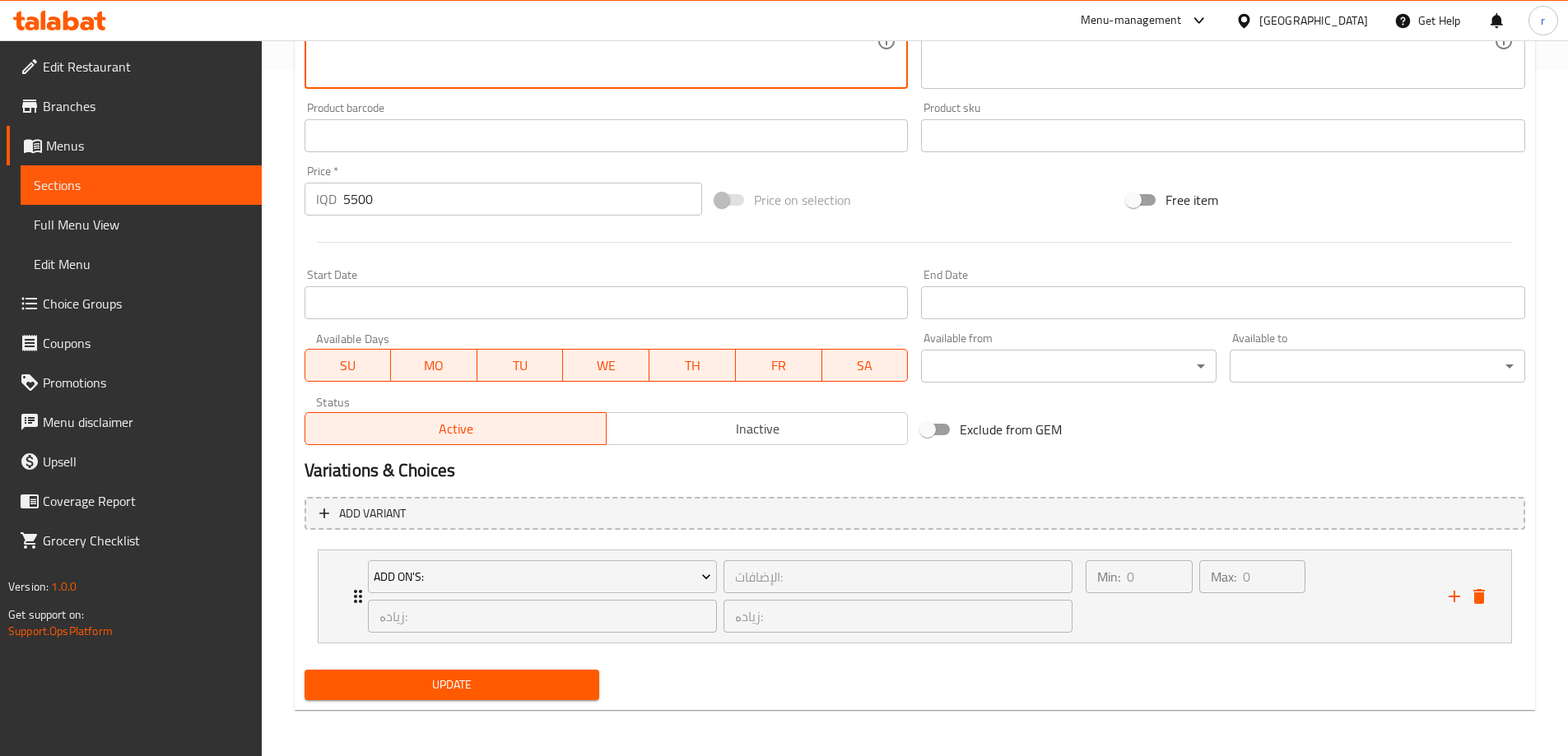
type textarea "سەموون، پارچە گۆشتی مانگای سماش، پارچە پیاز، پەنیری چێدەر، کاهوو و سۆسی هاوس"
click at [464, 690] on span "Update" at bounding box center [452, 684] width 269 height 20
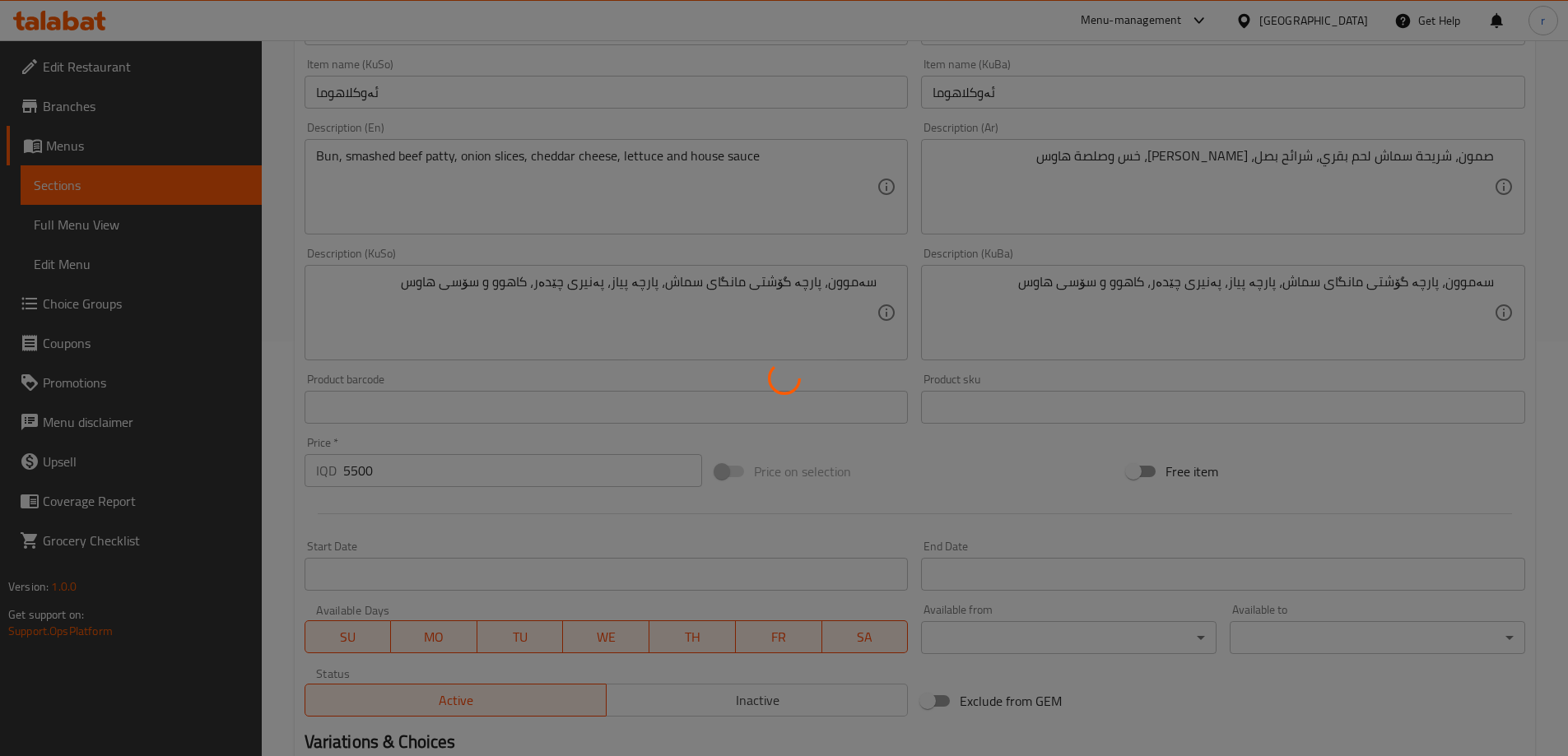
scroll to position [0, 0]
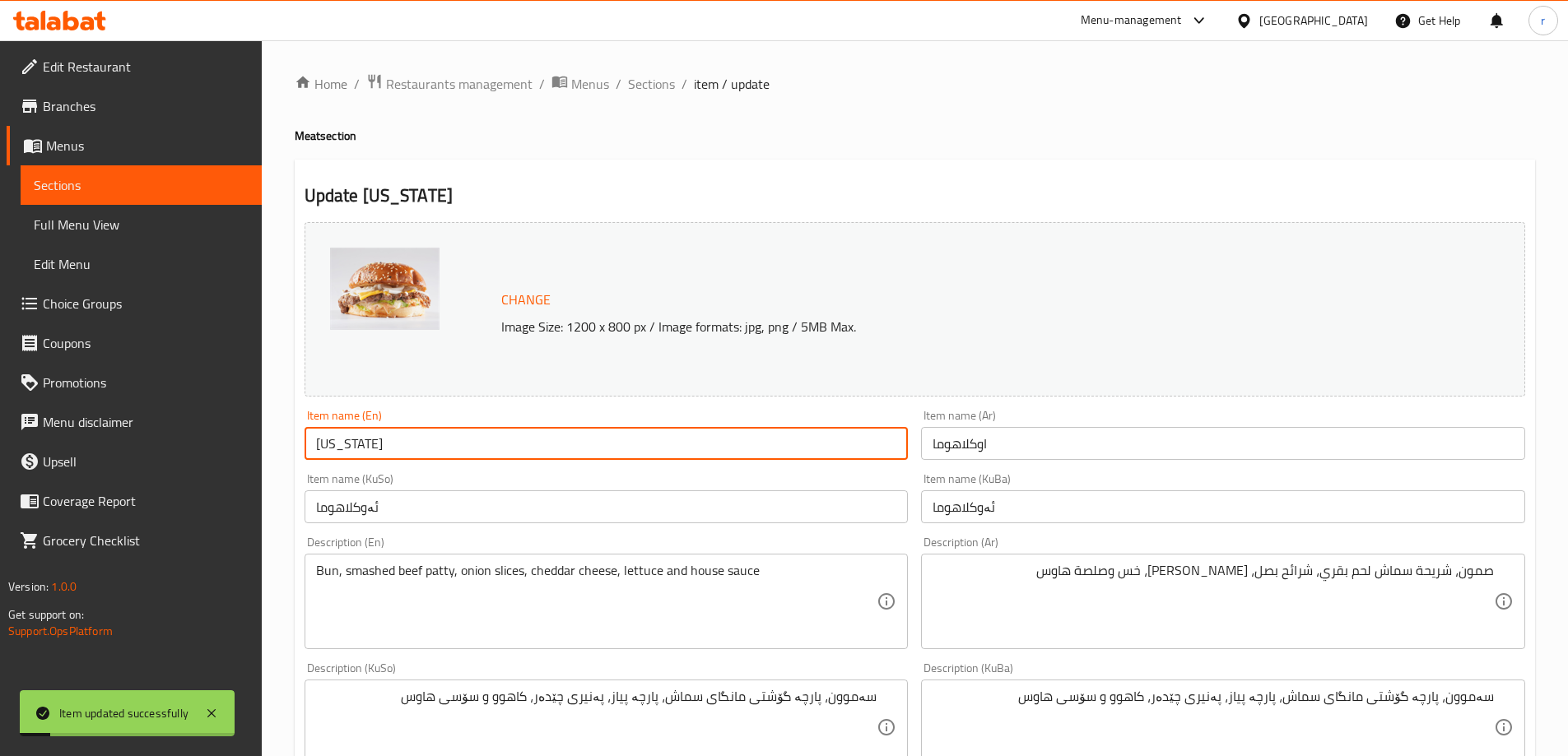
drag, startPoint x: 350, startPoint y: 450, endPoint x: 297, endPoint y: 450, distance: 53.0
click at [298, 450] on div "Item name (En) Oklahoma Item name (En)" at bounding box center [606, 434] width 617 height 63
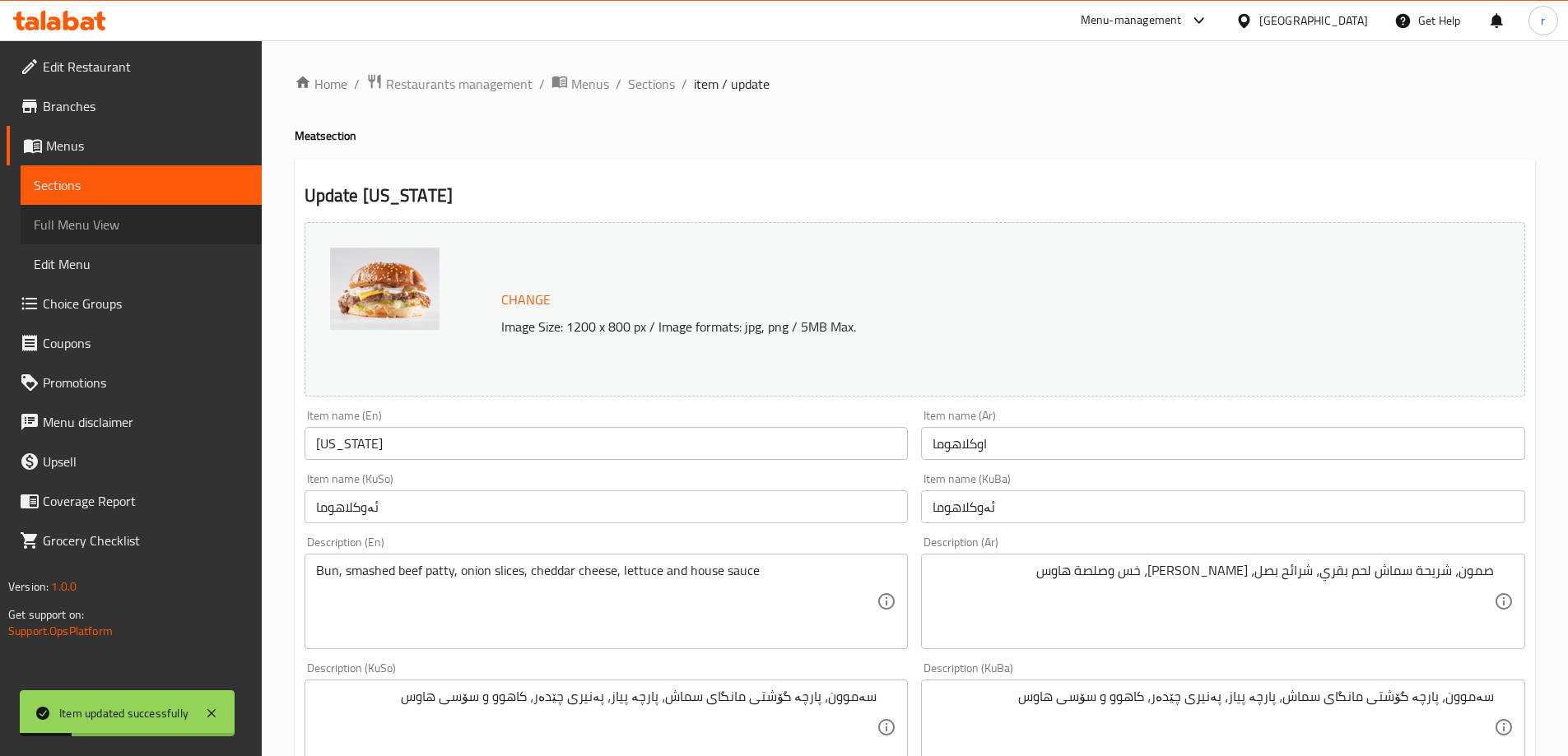
click at [151, 226] on span "Full Menu View" at bounding box center [141, 225] width 215 height 19
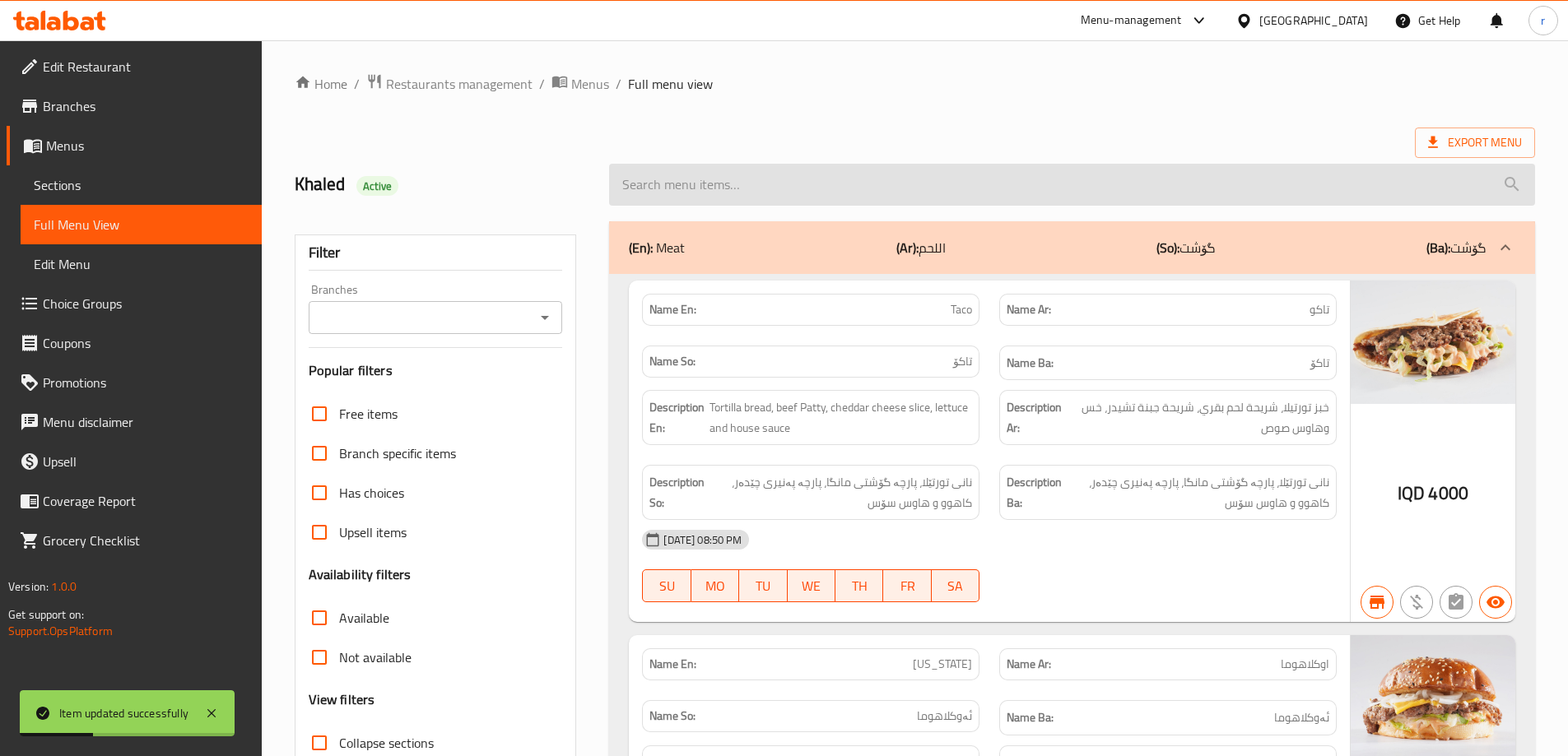
click at [694, 181] on input "search" at bounding box center [1072, 184] width 926 height 42
paste input "[US_STATE]"
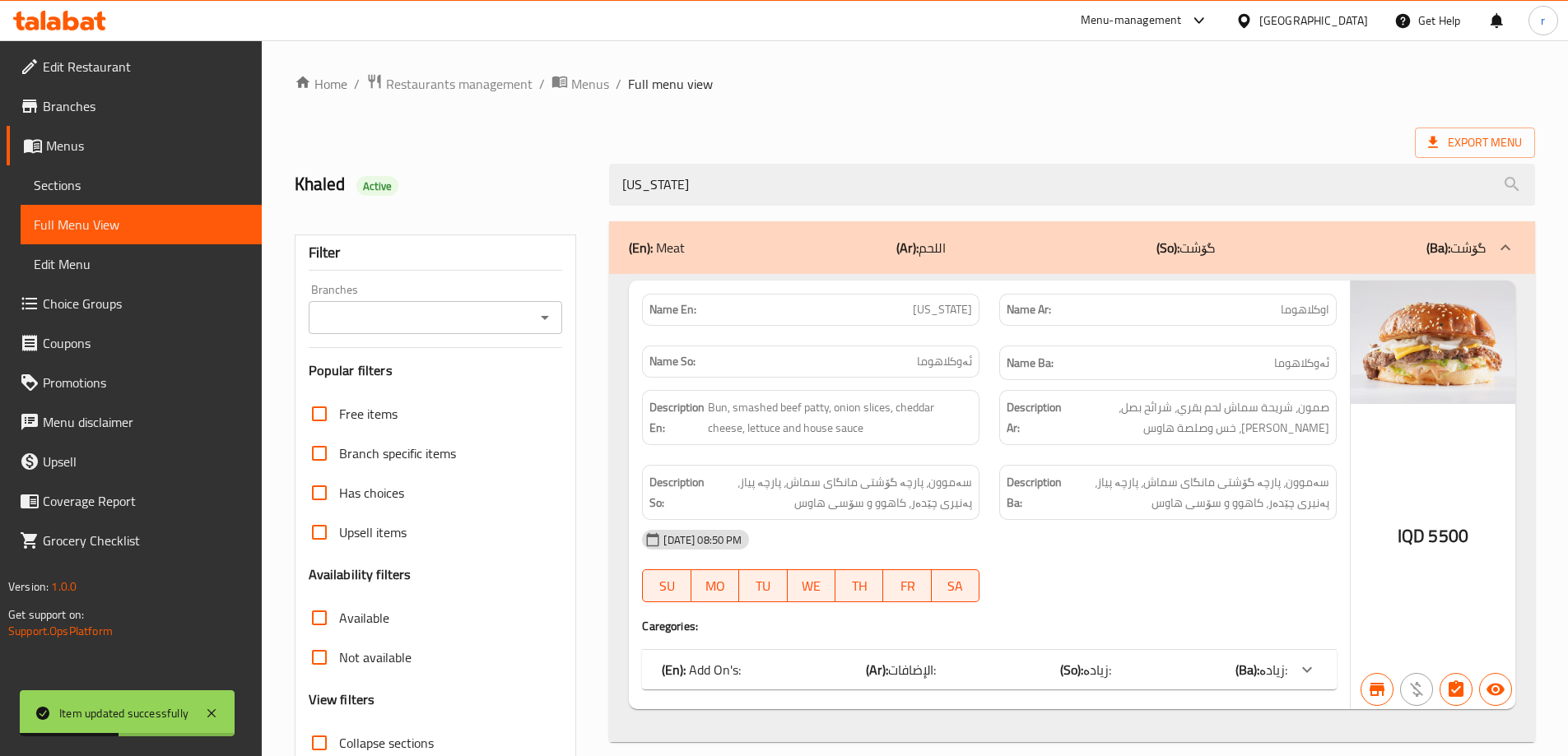
type input "[US_STATE]"
click at [433, 313] on input "Branches" at bounding box center [422, 318] width 217 height 23
click at [419, 378] on li "Cap, Zayona" at bounding box center [434, 388] width 255 height 30
type input "Cap, Zayona"
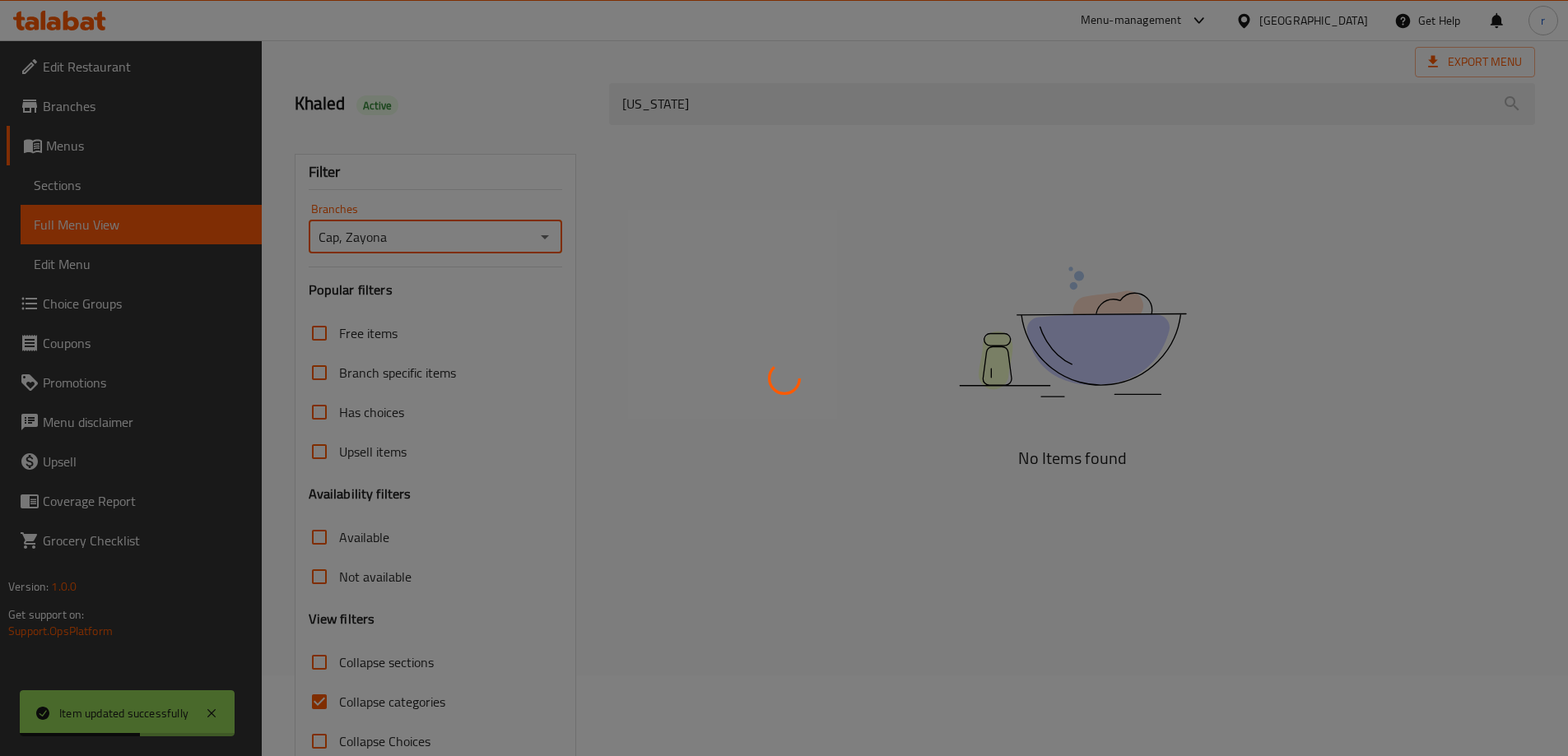
scroll to position [119, 0]
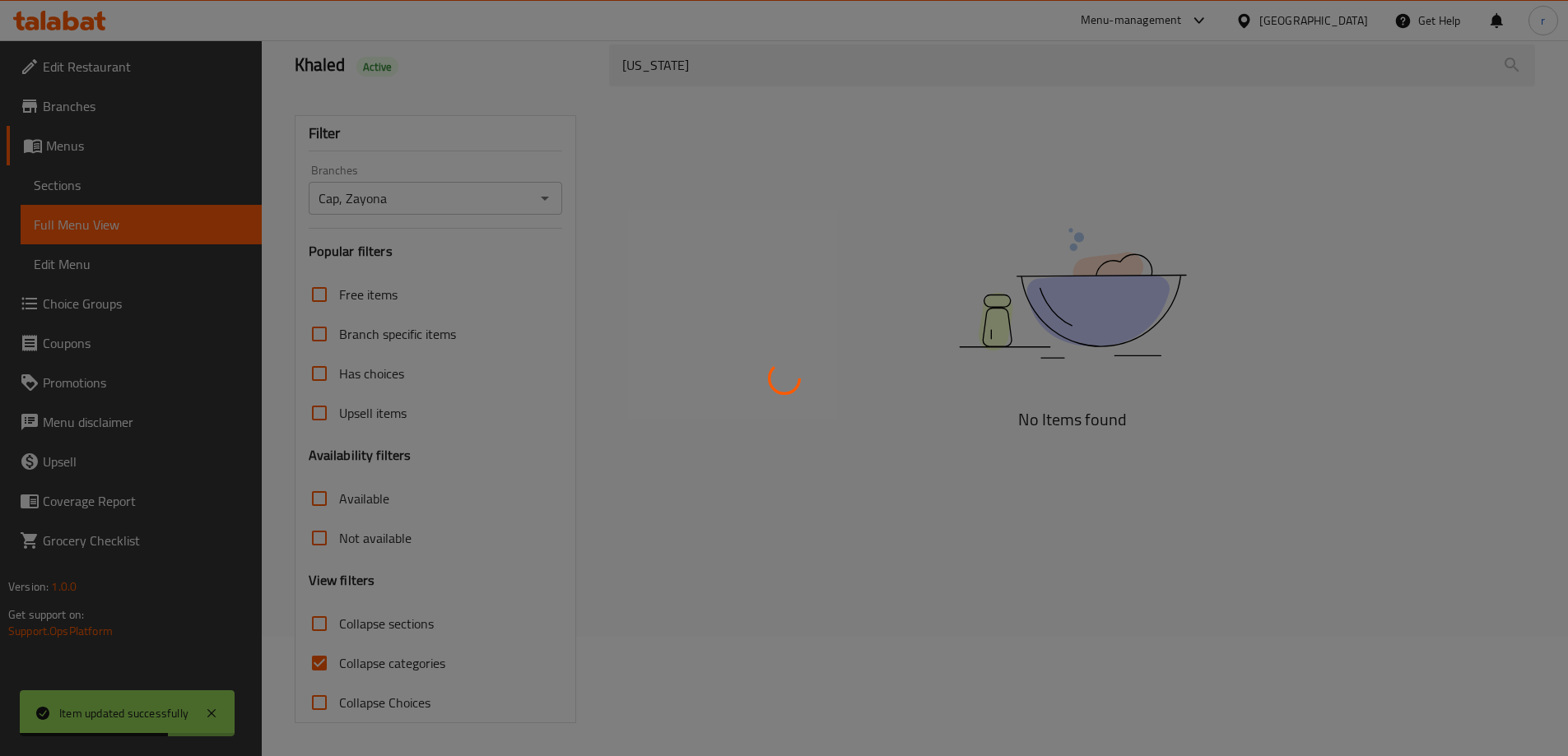
click at [383, 666] on div at bounding box center [784, 378] width 1568 height 756
click at [396, 663] on div at bounding box center [784, 378] width 1568 height 756
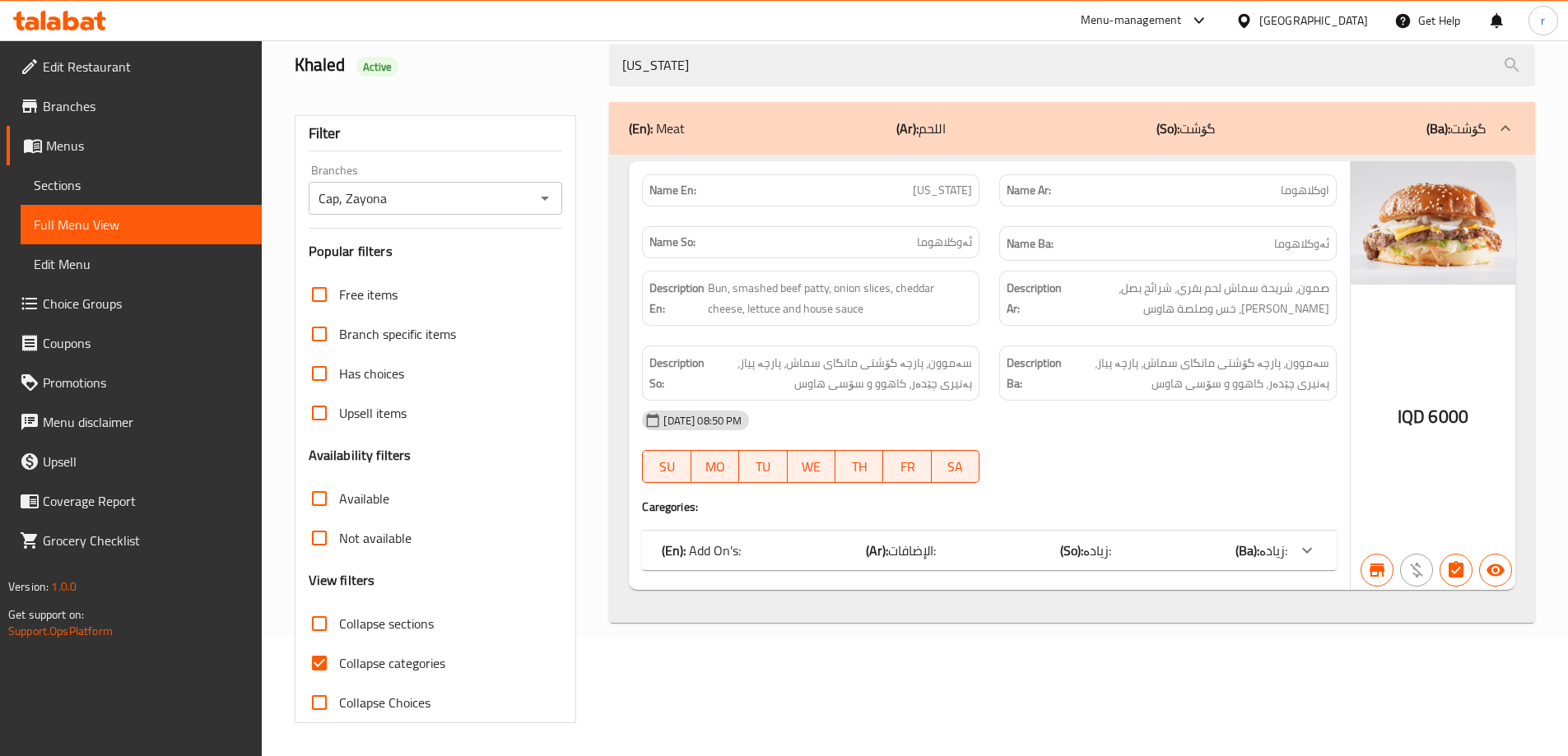
click at [396, 663] on span "Collapse categories" at bounding box center [392, 663] width 107 height 19
click at [339, 663] on input "Collapse categories" at bounding box center [319, 663] width 40 height 40
checkbox input "false"
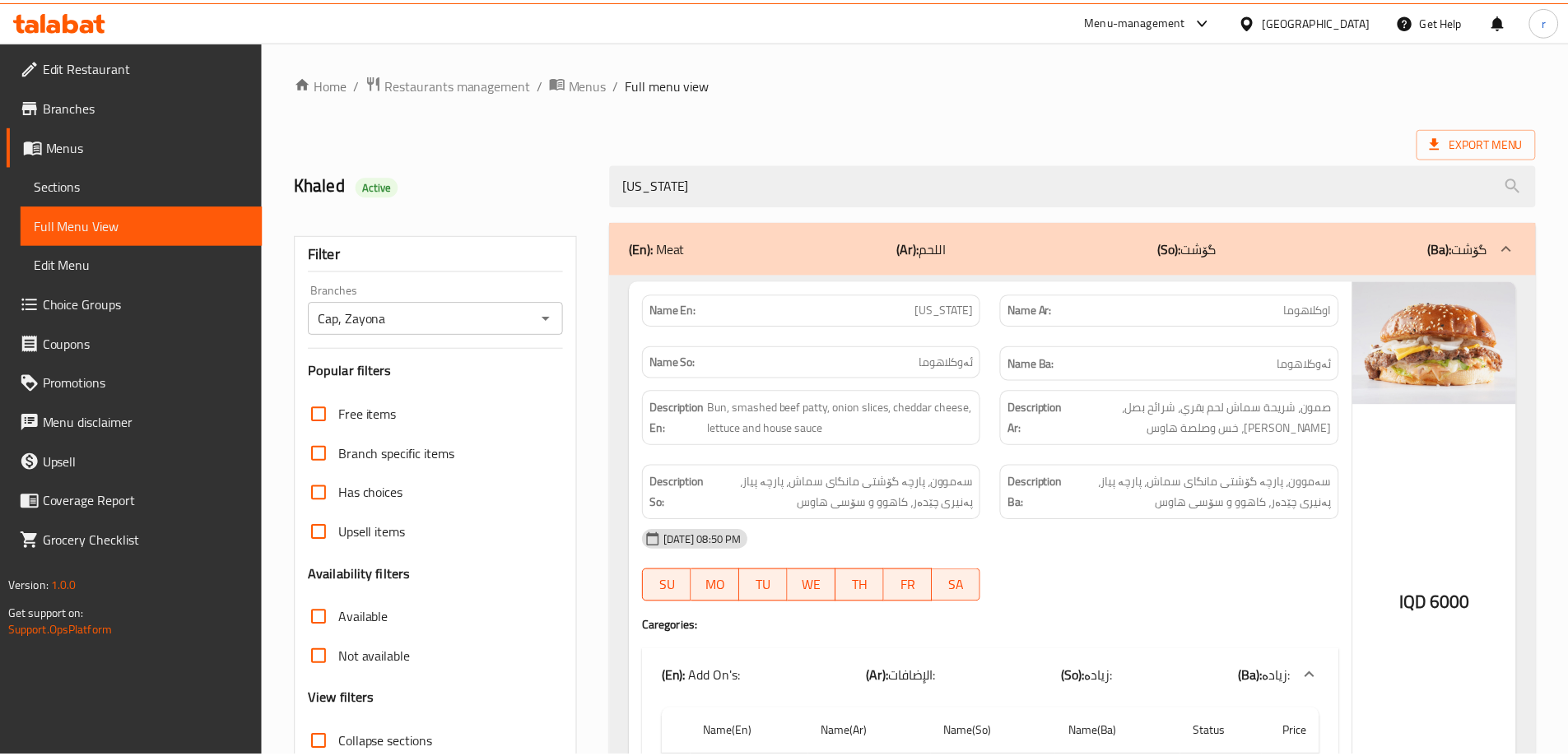
scroll to position [154, 0]
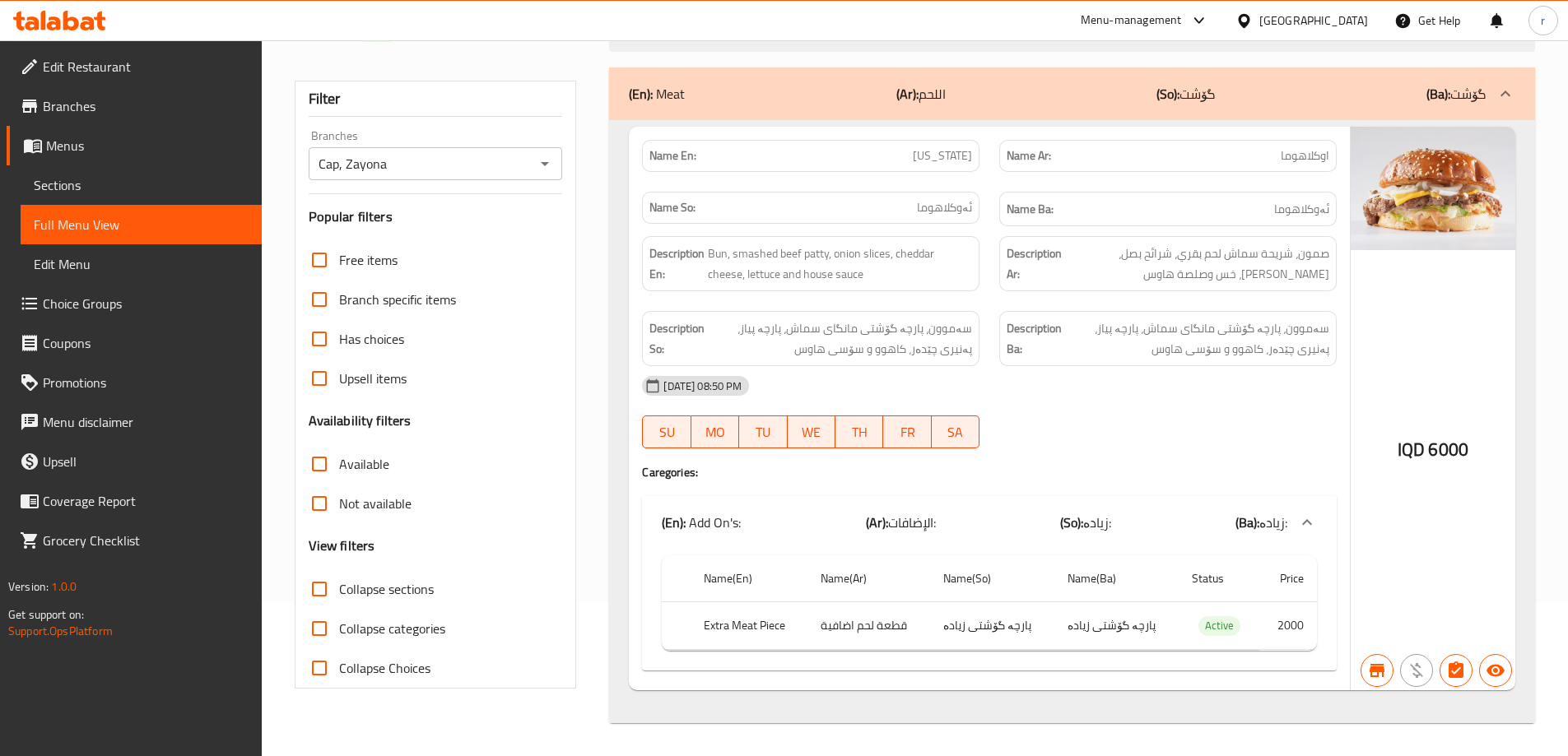
click at [68, 180] on span "Sections" at bounding box center [141, 185] width 215 height 19
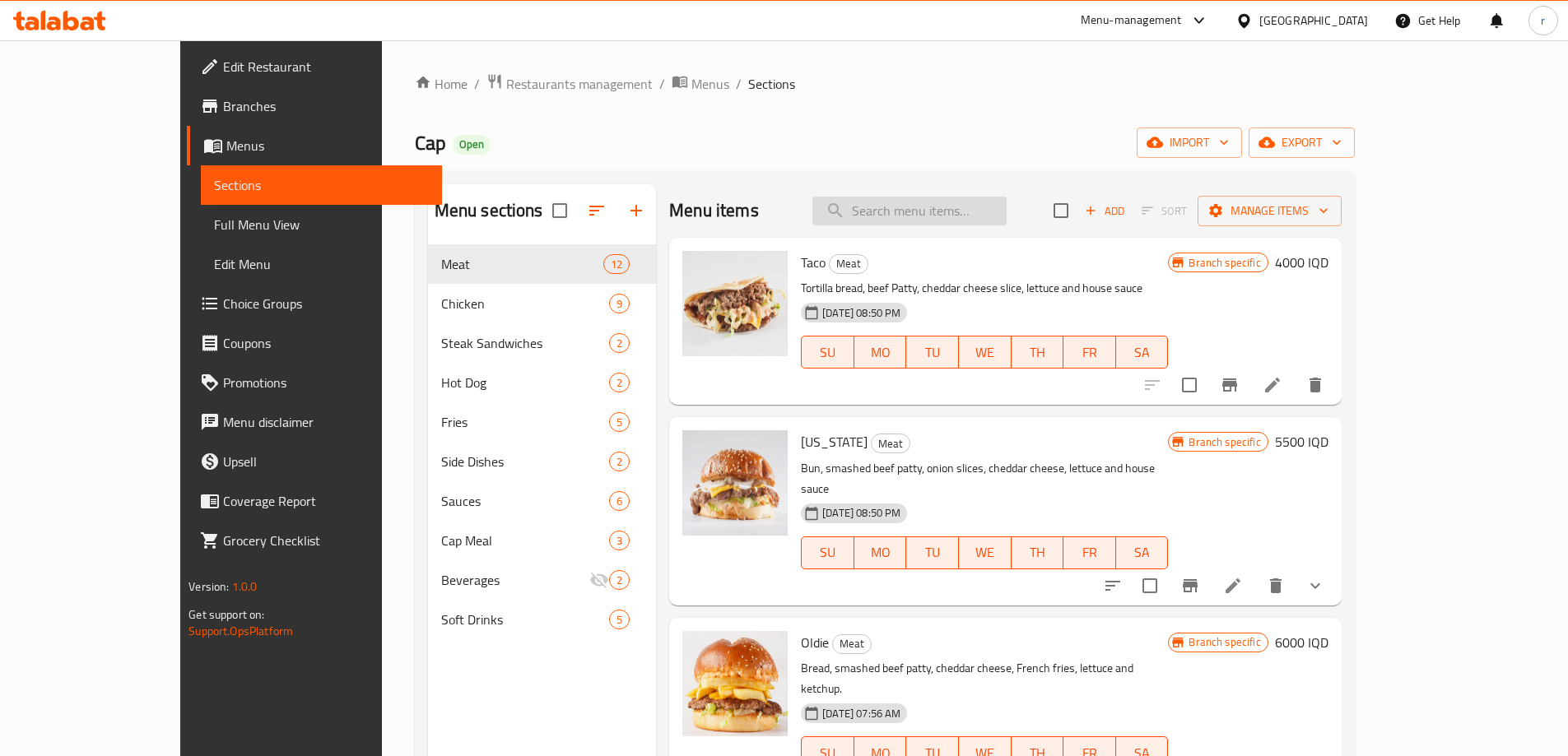
click at [946, 221] on input "search" at bounding box center [909, 211] width 195 height 29
paste input "Oldie"
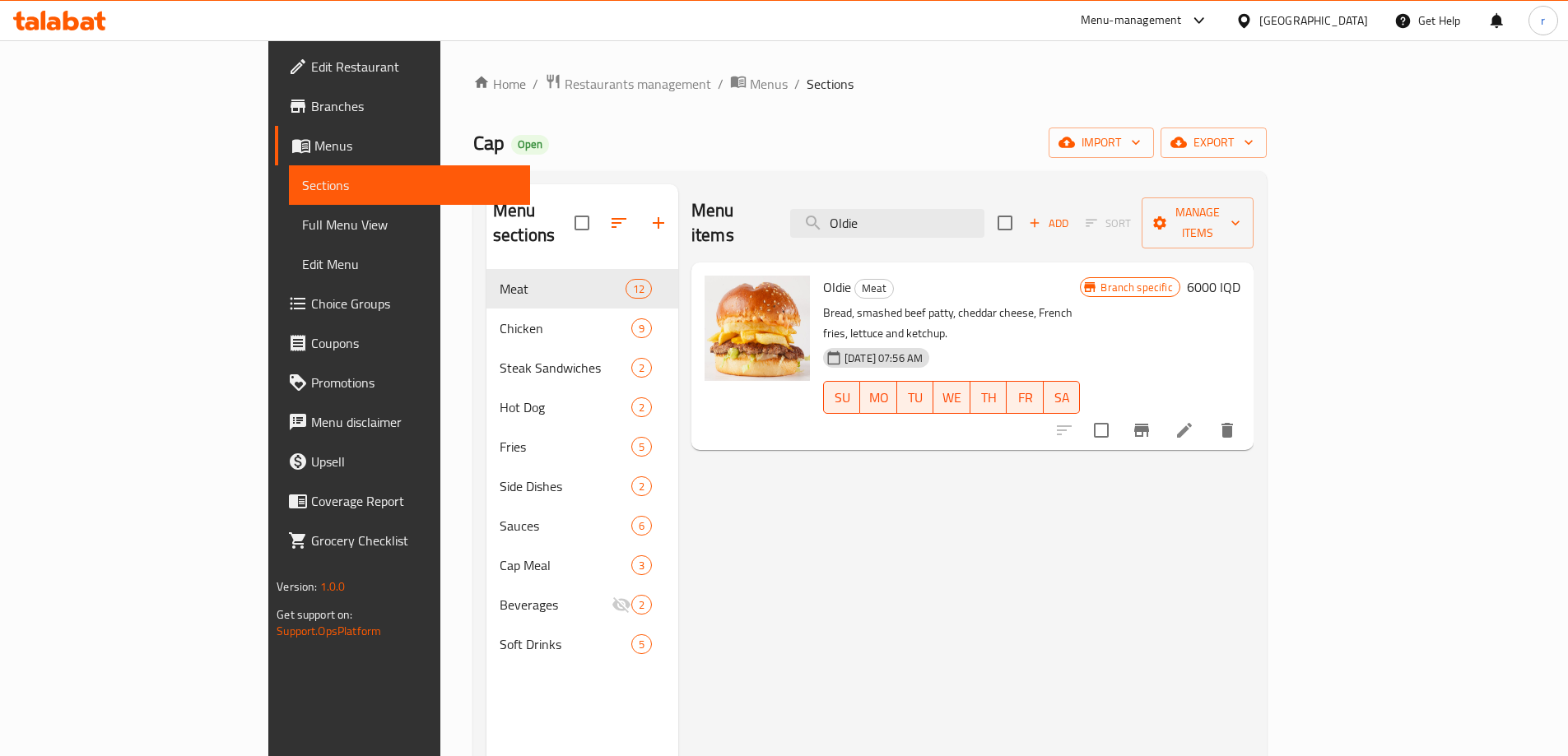
type input "Oldie"
click at [1208, 415] on li at bounding box center [1184, 430] width 46 height 30
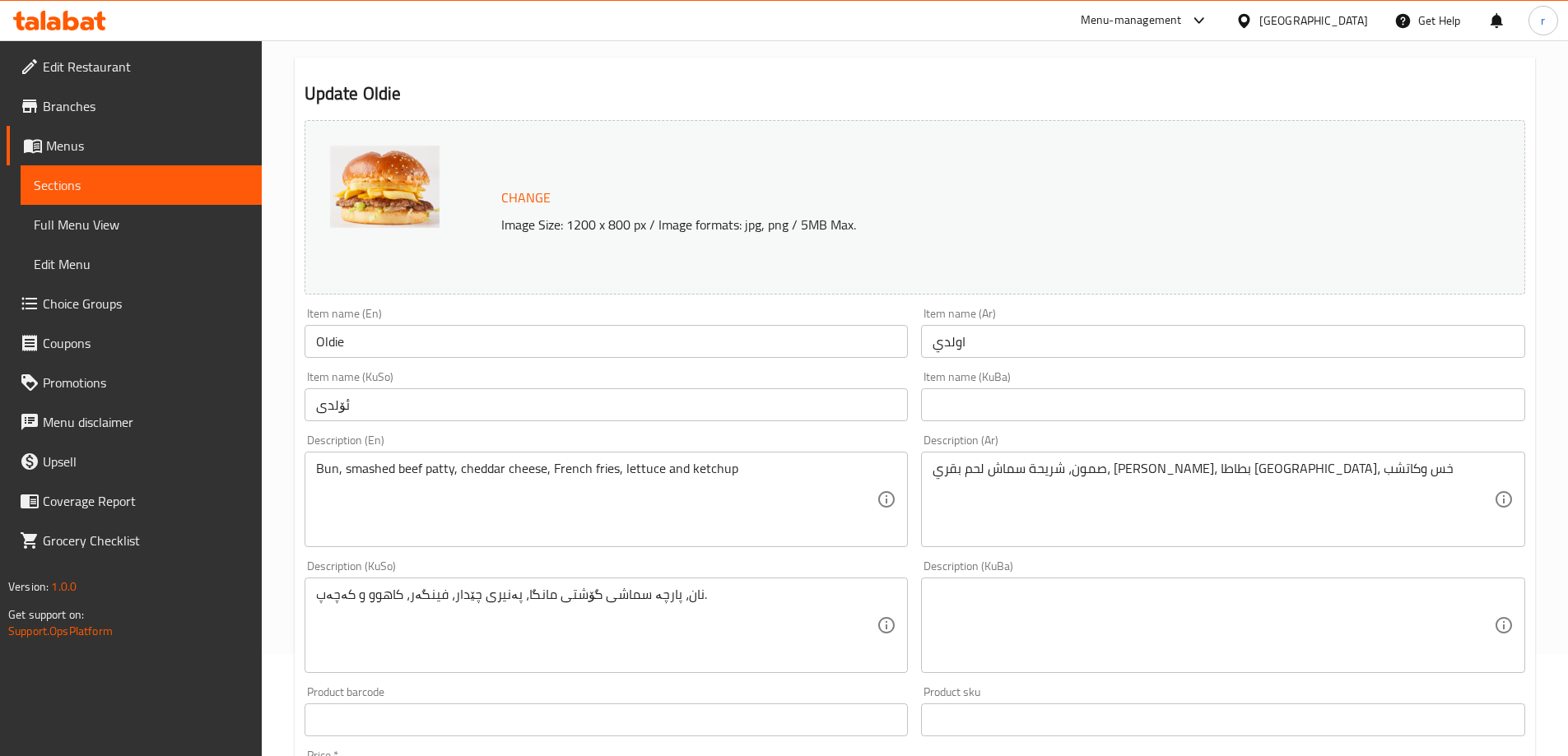
scroll to position [137, 0]
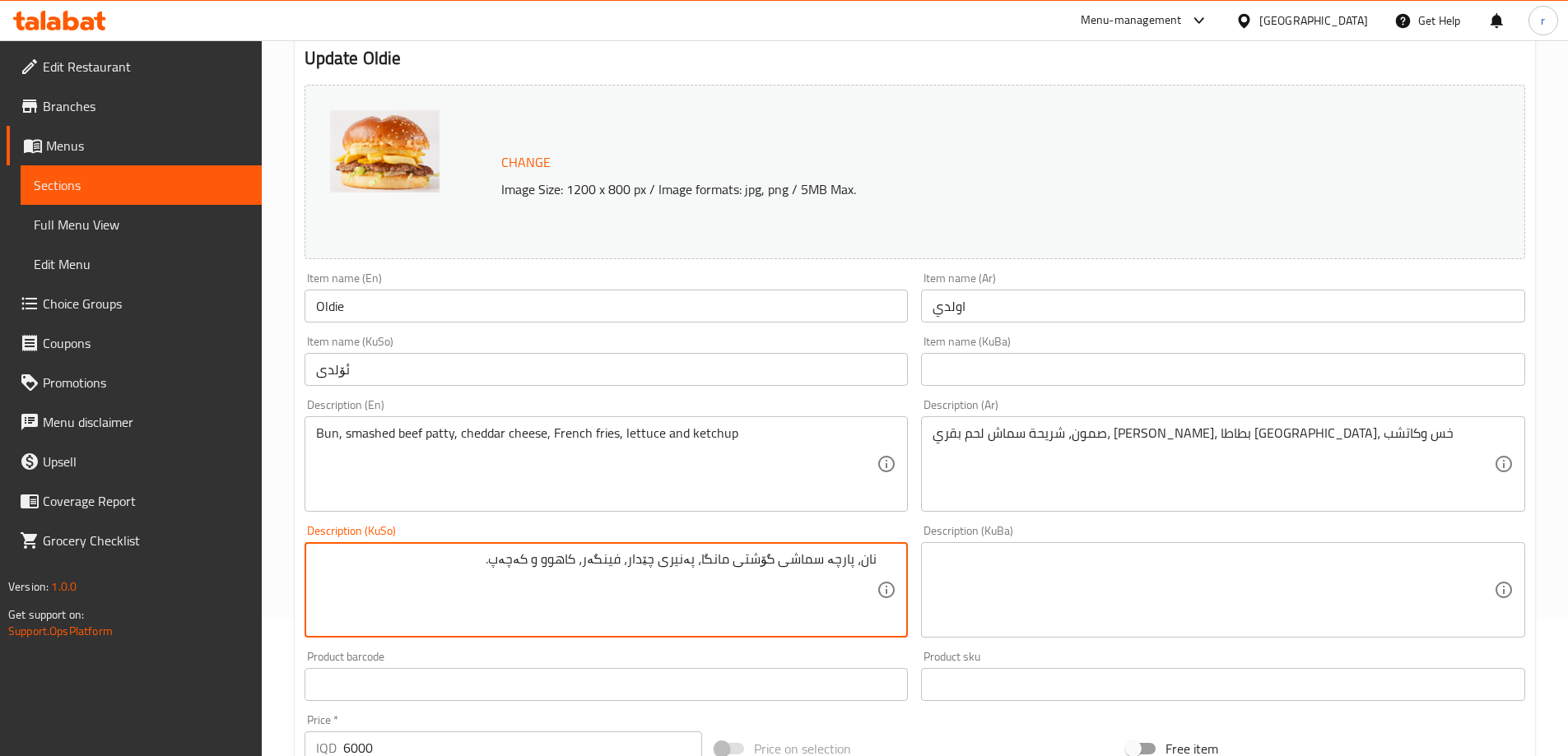
drag, startPoint x: 862, startPoint y: 559, endPoint x: 894, endPoint y: 559, distance: 32.0
click at [894, 559] on div "نان، پارچە سماشی گۆشتی مانگا، پەنیری چێدار، فینگەر، کاهوو و کەچەپ. Description …" at bounding box center [606, 590] width 604 height 96
click at [612, 561] on textarea "سەموون، پارچە سماشی گۆشتی مانگا، پەنیری چێدار، فینگەر، کاهوو و کەچەپ." at bounding box center [597, 590] width 562 height 78
click at [470, 565] on textarea "سەموون، پارچە سماشی گۆشتی مانگا، پەنیری چێدەر، فینگەر، کاهوو و کەچەپ." at bounding box center [597, 590] width 562 height 78
drag, startPoint x: 456, startPoint y: 561, endPoint x: 900, endPoint y: 563, distance: 444.0
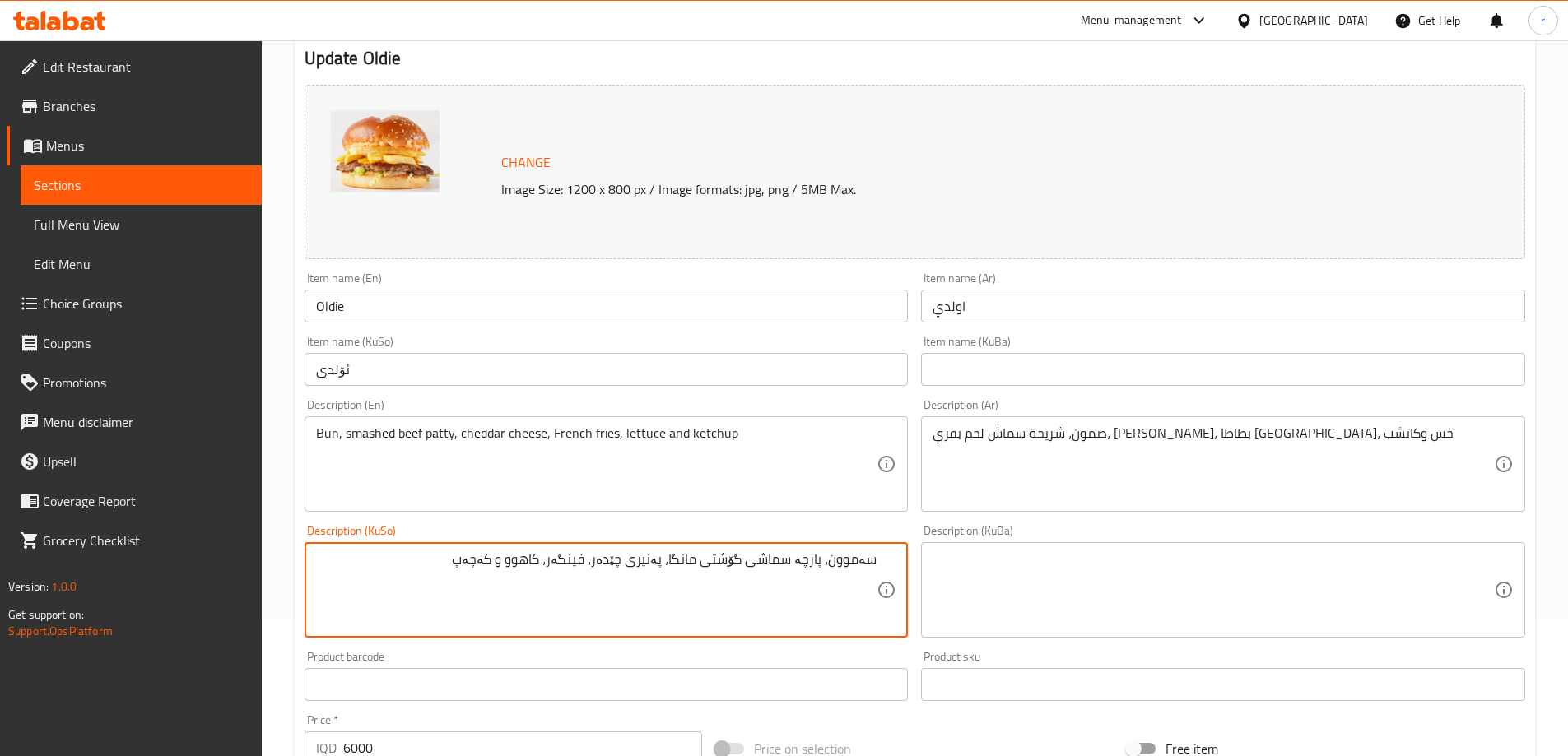
click at [900, 563] on div "سەموون، پارچە سماشی گۆشتی مانگا، پەنیری چێدەر، فینگەر، کاهوو و کەچەپ Descriptio…" at bounding box center [606, 590] width 604 height 96
type textarea "سەموون، پارچە سماشی گۆشتی مانگا، پەنیری چێدەر، فینگەر، کاهوو و کەچەپ"
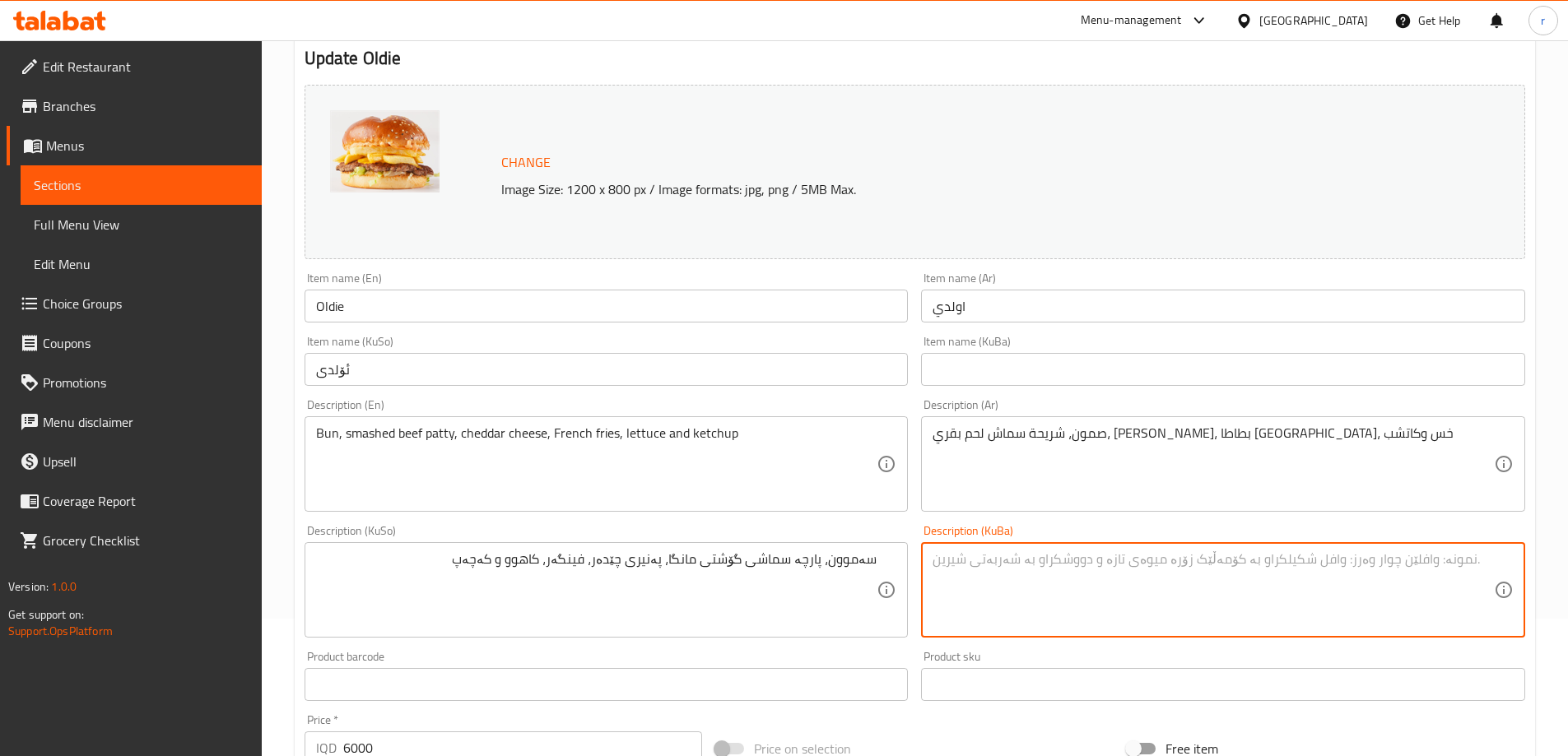
click at [1097, 557] on textarea at bounding box center [1214, 590] width 562 height 78
paste textarea "سەموون، پارچە سماشی گۆشتی مانگا، پەنیری چێدەر، فینگەر، کاهوو و کەچەپ"
type textarea "سەموون، پارچە سماشی گۆشتی مانگا، پەنیری چێدەر، فینگەر، کاهوو و کەچەپ"
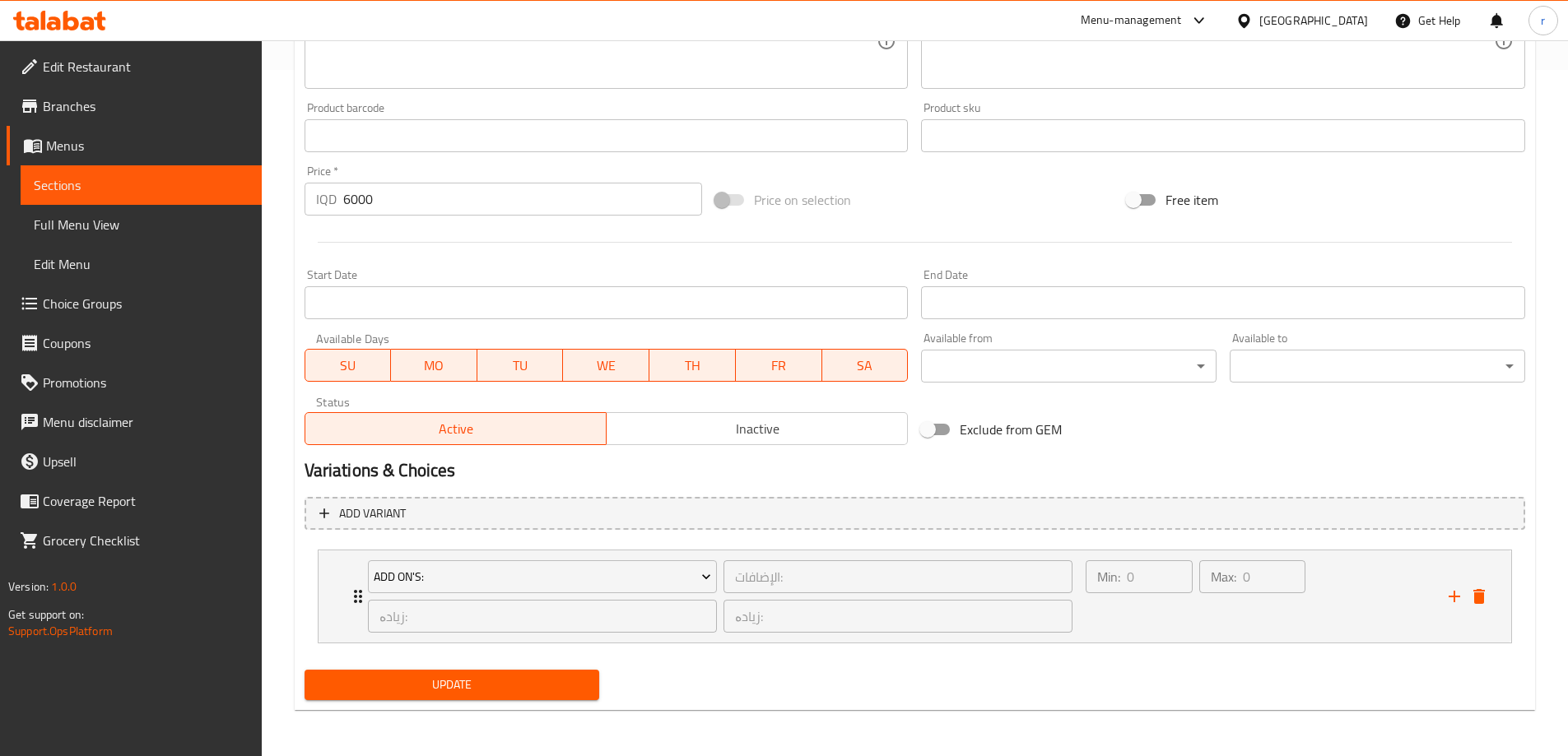
click at [472, 698] on button "Update" at bounding box center [451, 684] width 295 height 30
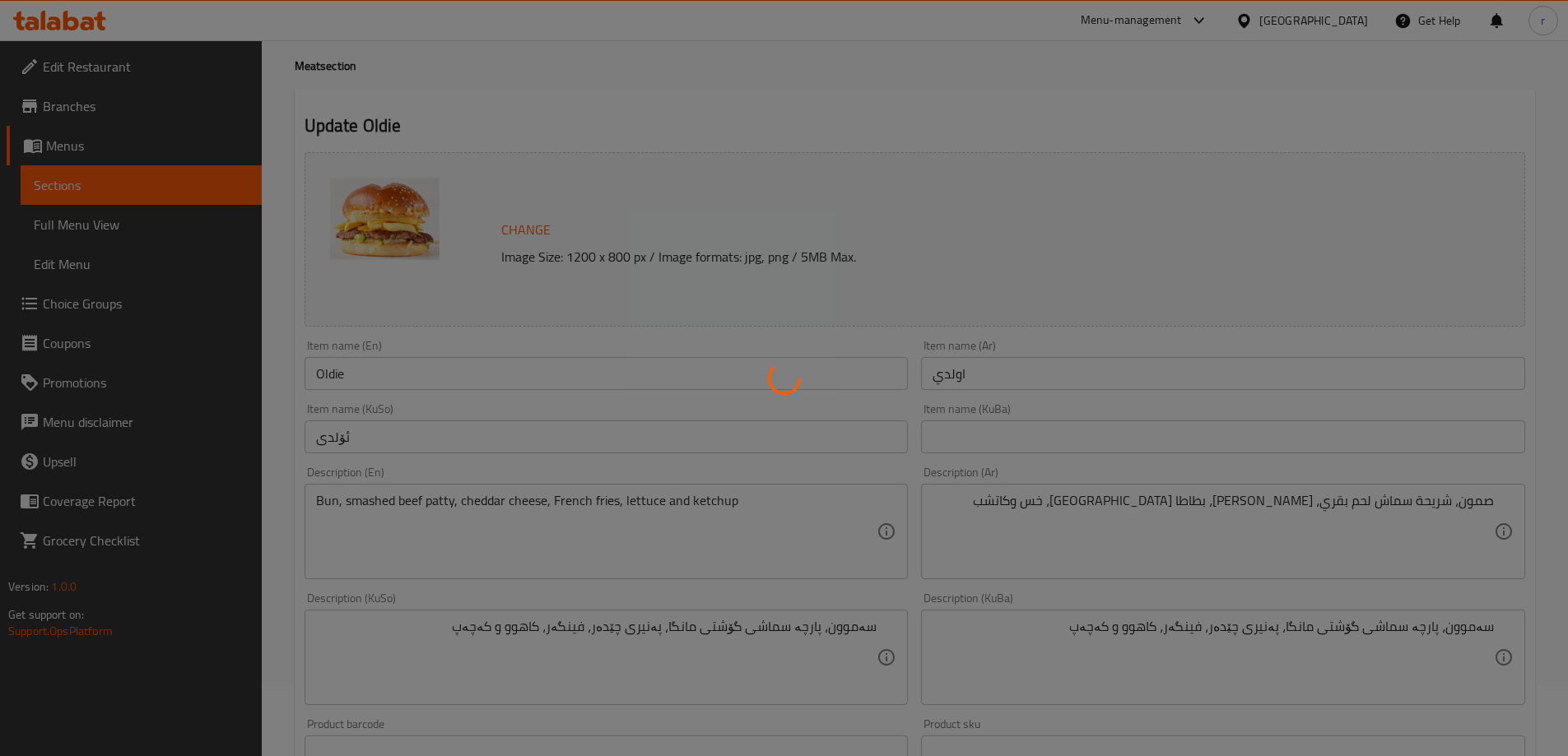
scroll to position [1, 0]
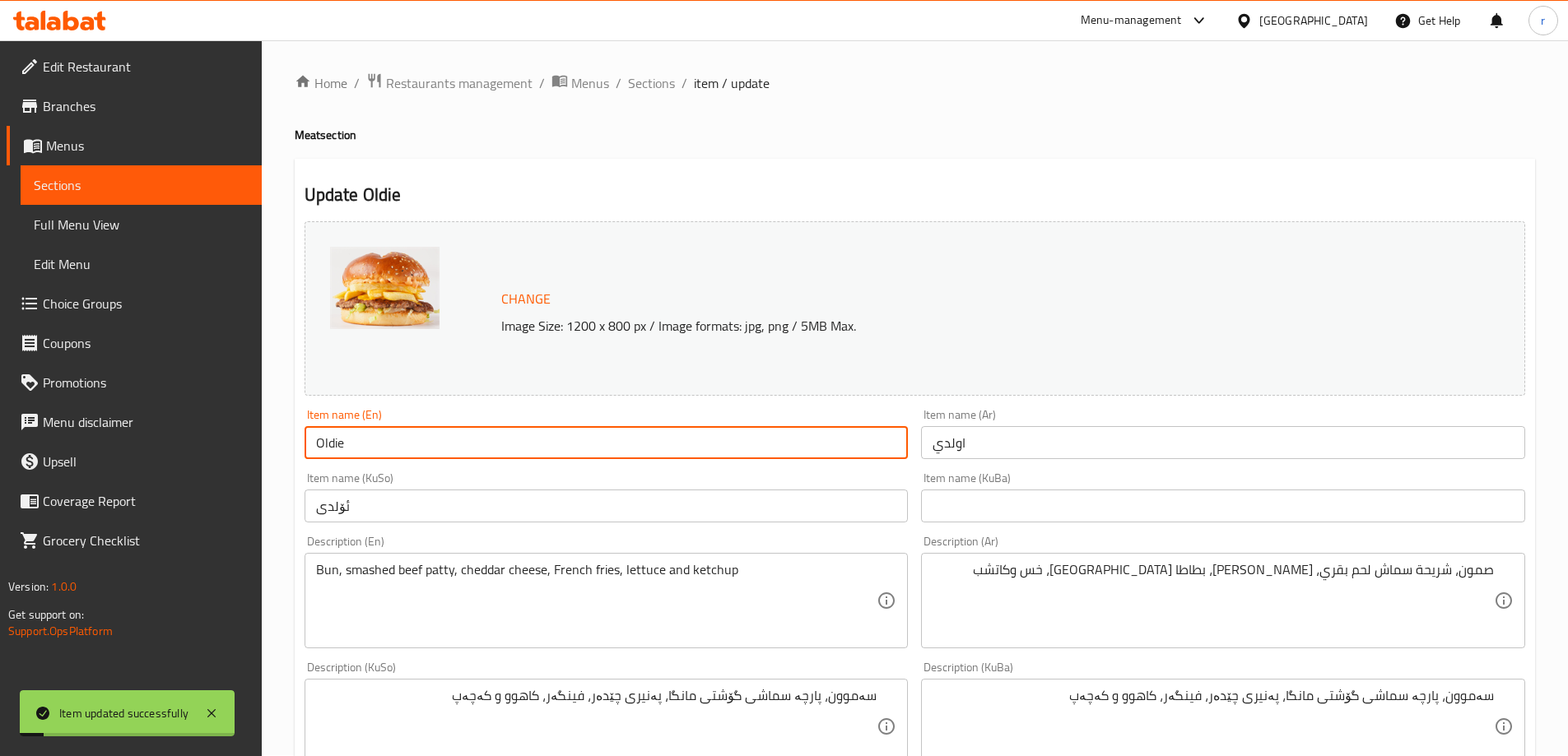
drag, startPoint x: 371, startPoint y: 449, endPoint x: 229, endPoint y: 447, distance: 142.0
click at [229, 447] on div "Edit Restaurant Branches Menus Sections Full Menu View Edit Menu Choice Groups …" at bounding box center [784, 741] width 1568 height 1402
click at [117, 220] on span "Full Menu View" at bounding box center [141, 225] width 215 height 19
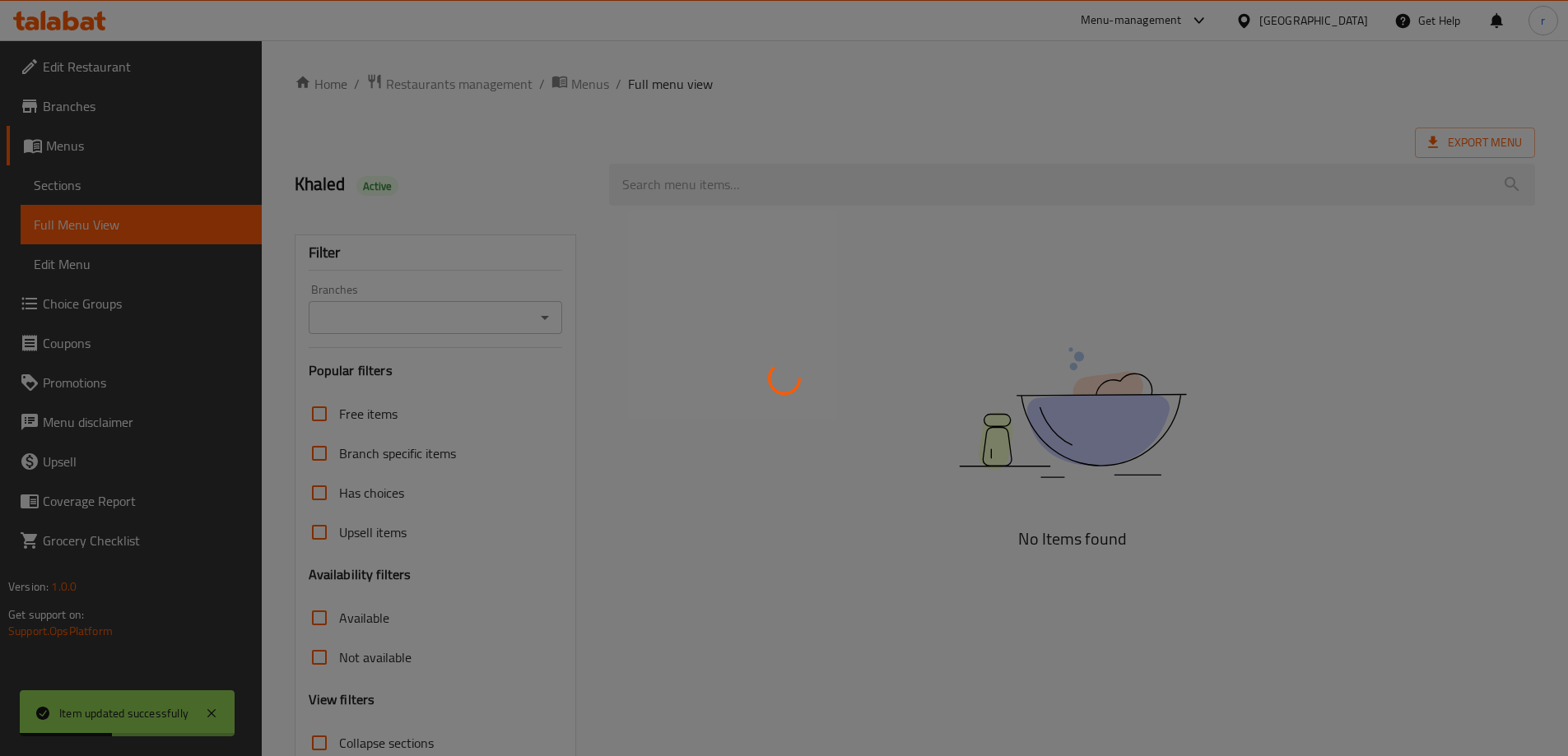
click at [704, 193] on div at bounding box center [784, 378] width 1568 height 756
click at [721, 187] on div at bounding box center [784, 378] width 1568 height 756
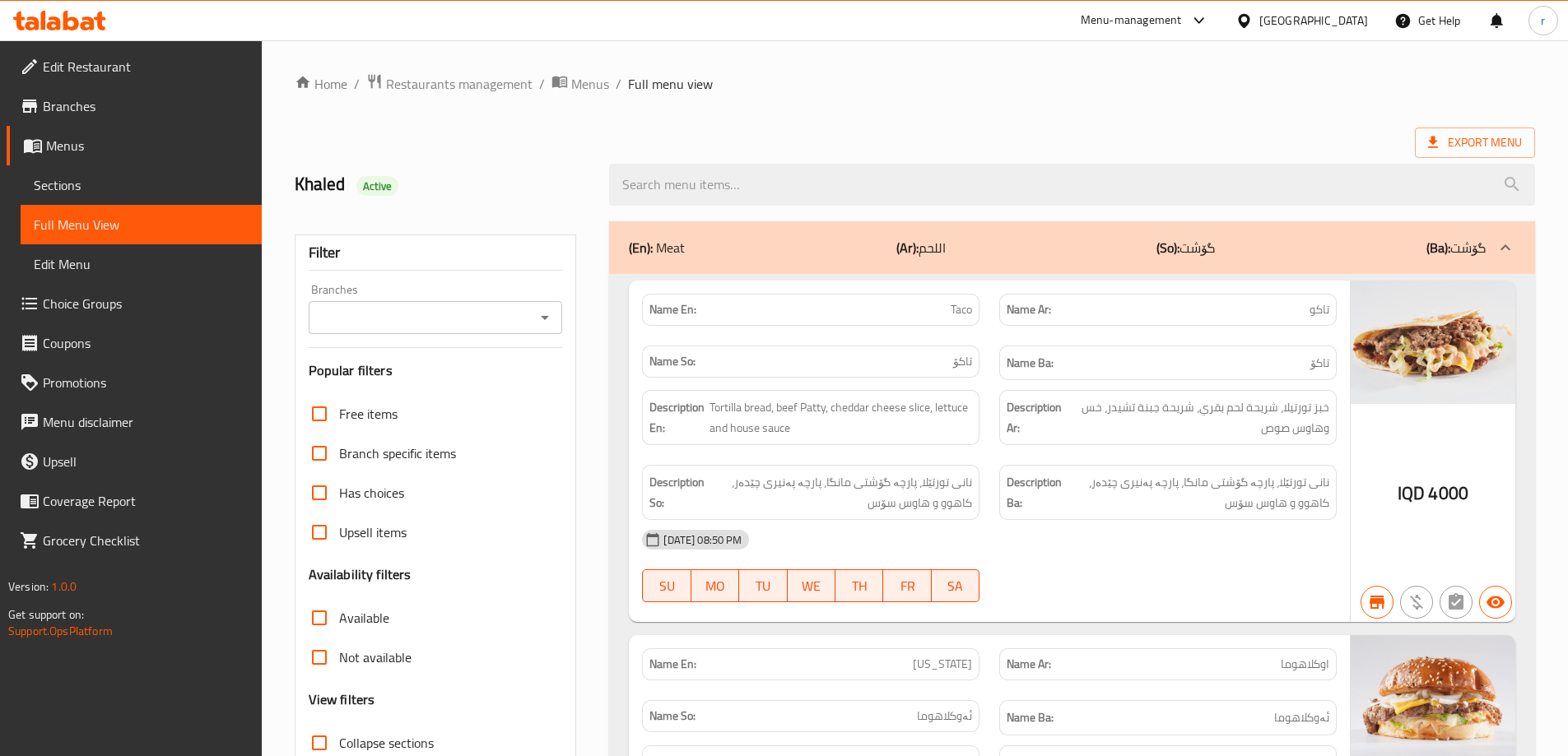
click at [721, 187] on input "search" at bounding box center [1072, 184] width 926 height 42
paste input "Oldie"
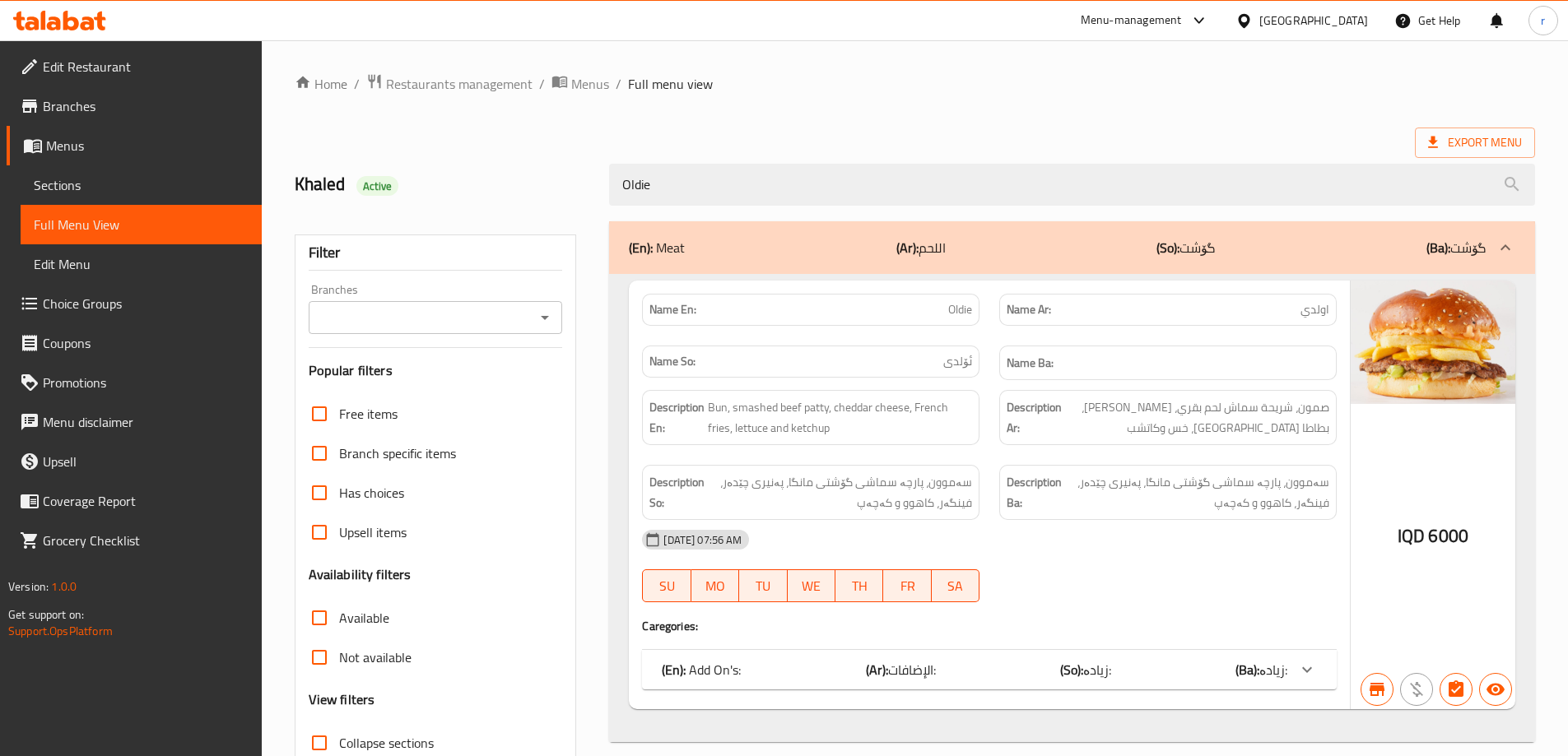
click at [444, 329] on div "Branches" at bounding box center [436, 318] width 255 height 33
type input "Oldie"
click at [430, 319] on input "Branches" at bounding box center [422, 318] width 217 height 23
click at [431, 388] on li "Cap, Zayona" at bounding box center [434, 388] width 255 height 30
type input "Cap, Zayona"
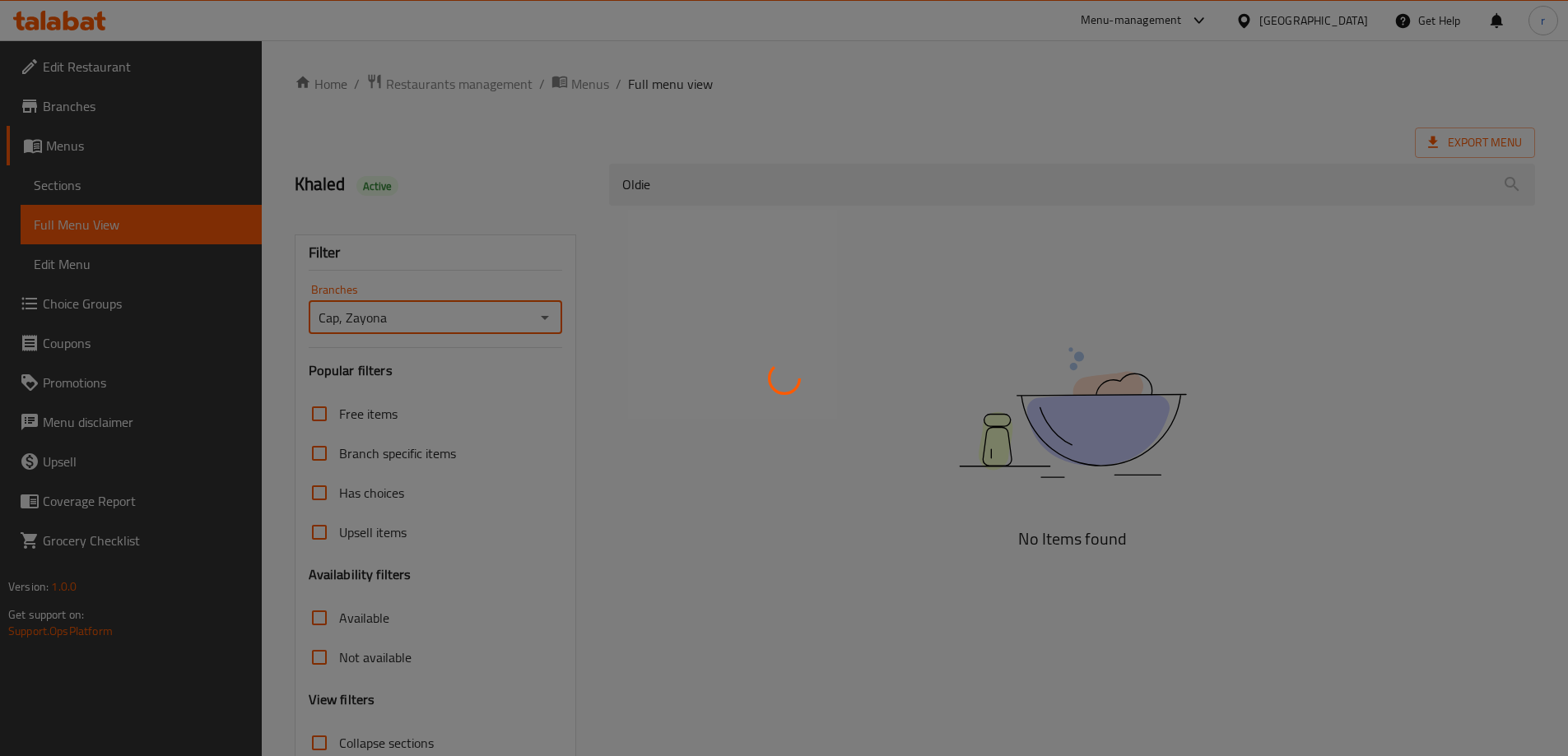
scroll to position [119, 0]
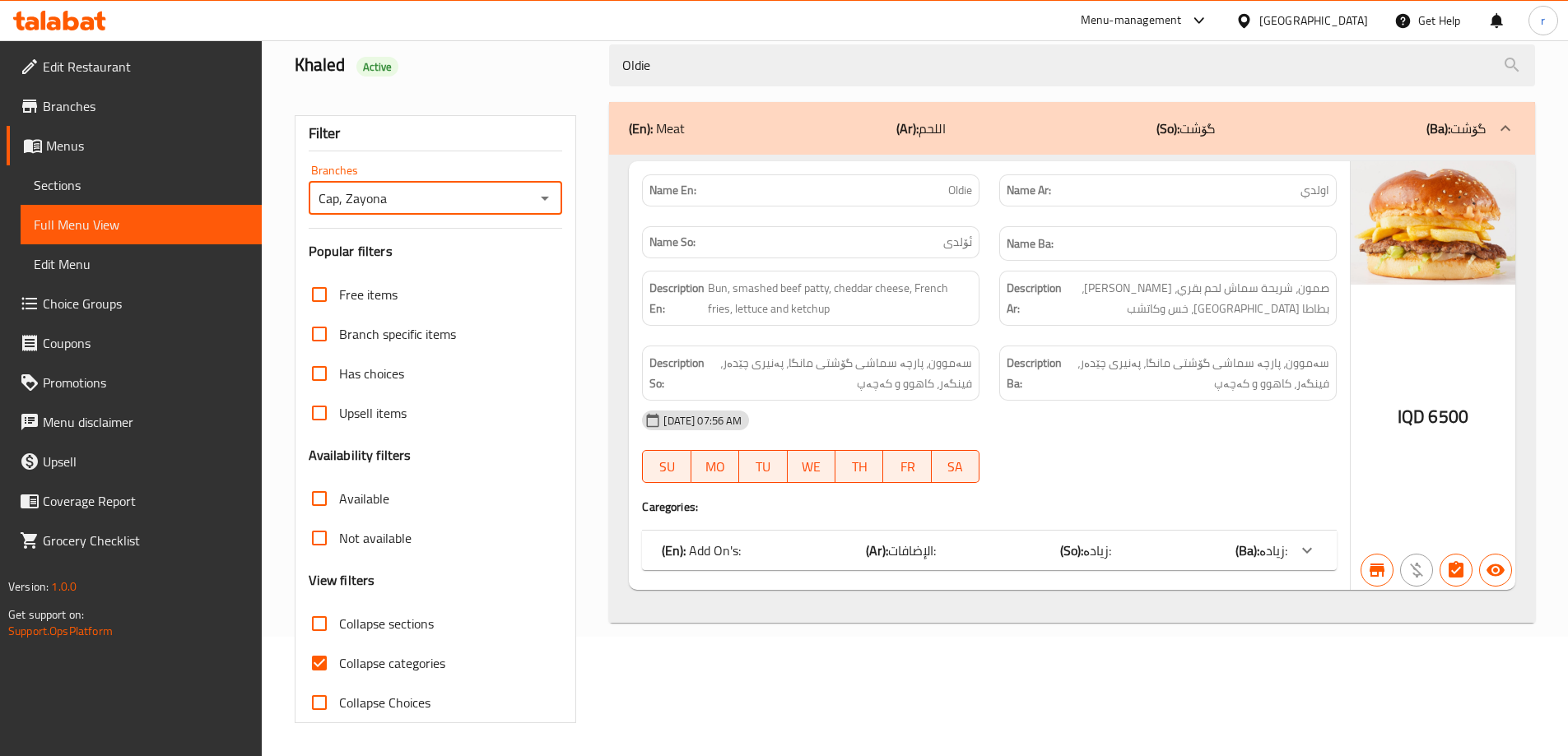
click at [359, 661] on span "Collapse categories" at bounding box center [392, 663] width 107 height 19
click at [339, 661] on input "Collapse categories" at bounding box center [319, 663] width 40 height 40
checkbox input "false"
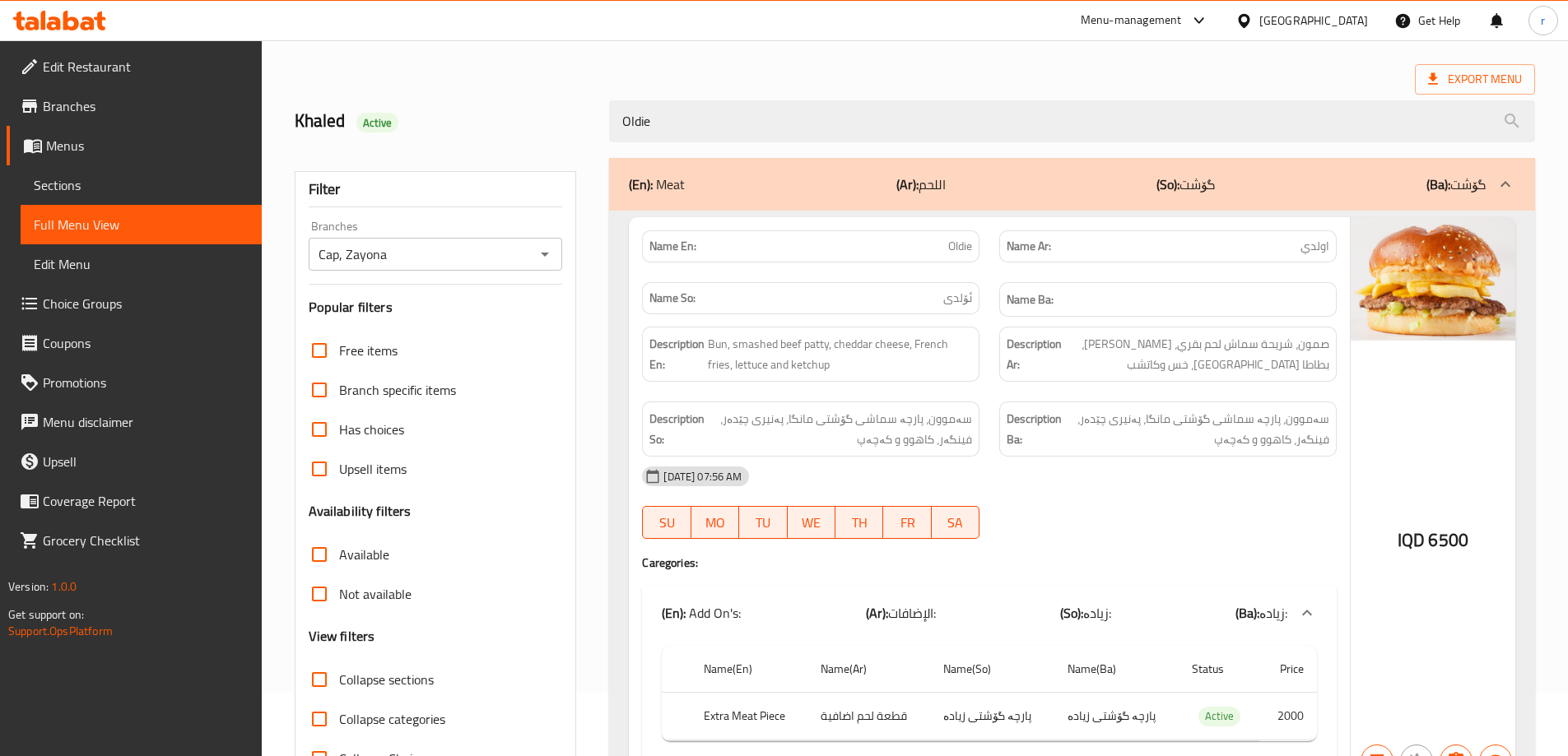
scroll to position [0, 0]
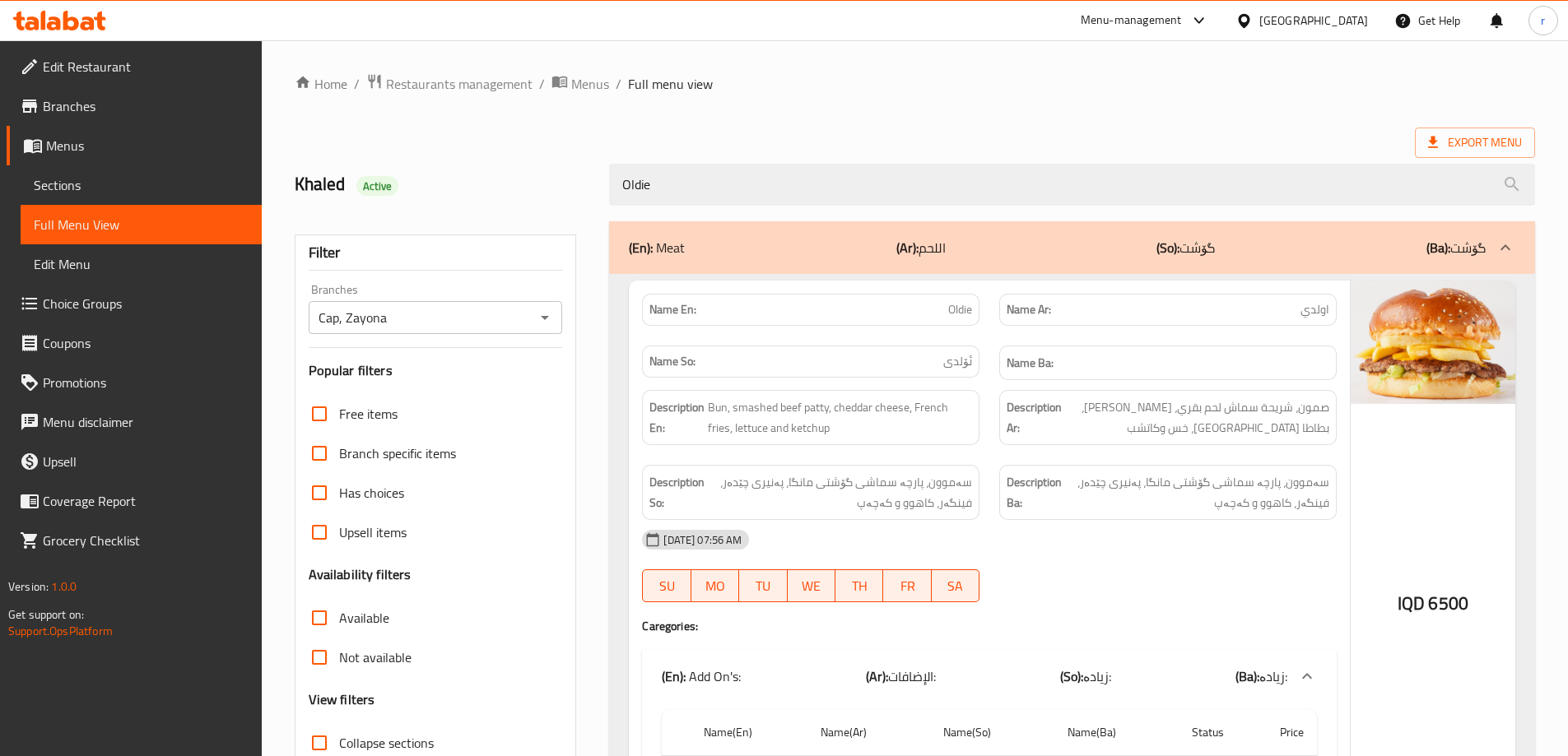
drag, startPoint x: 705, startPoint y: 182, endPoint x: 494, endPoint y: 192, distance: 211.2
click at [494, 192] on div "Khaled Active Oldie" at bounding box center [914, 185] width 1260 height 74
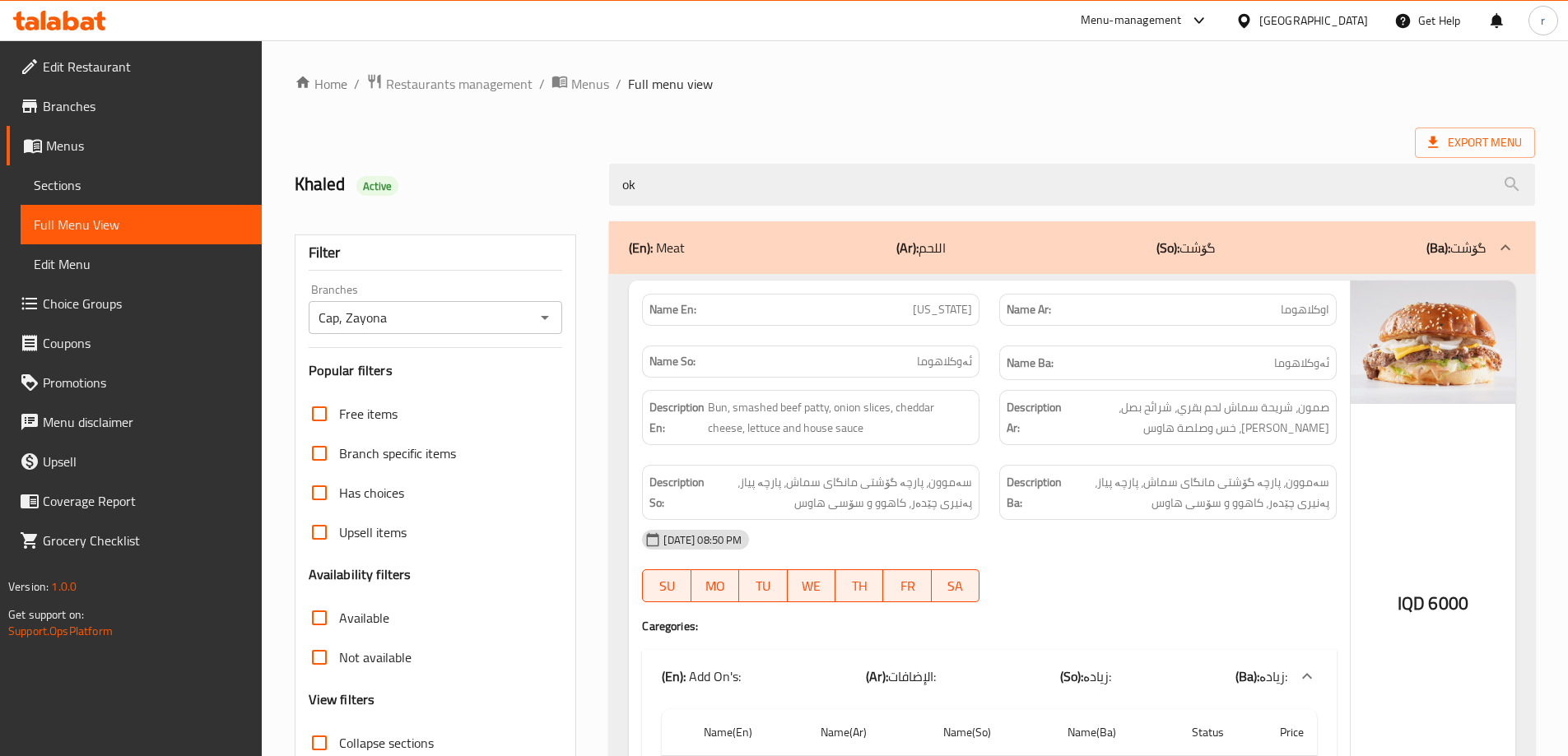
type input "ok"
click at [100, 180] on span "Sections" at bounding box center [141, 185] width 215 height 19
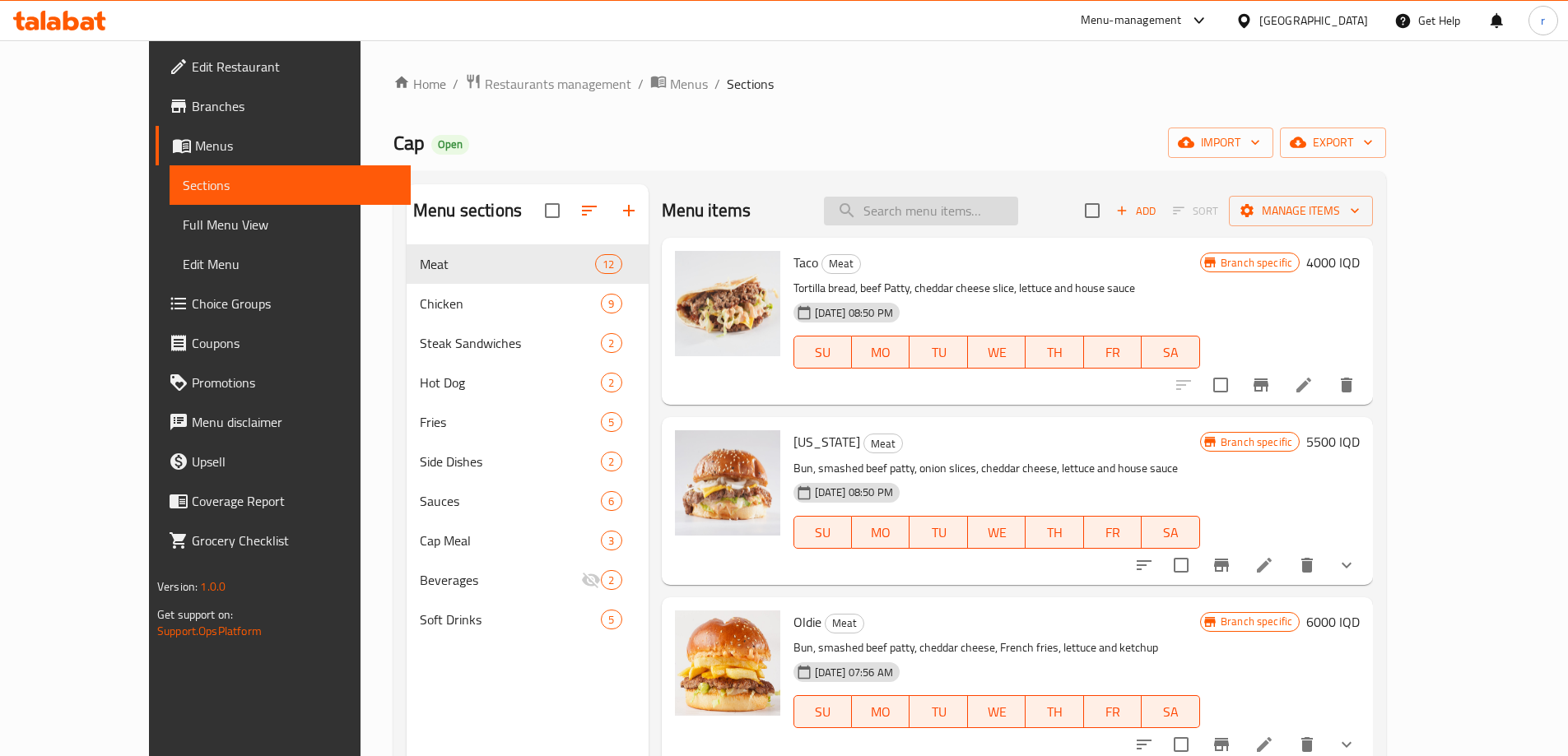
click at [946, 213] on input "search" at bounding box center [921, 211] width 195 height 29
paste input "Jalapeno"
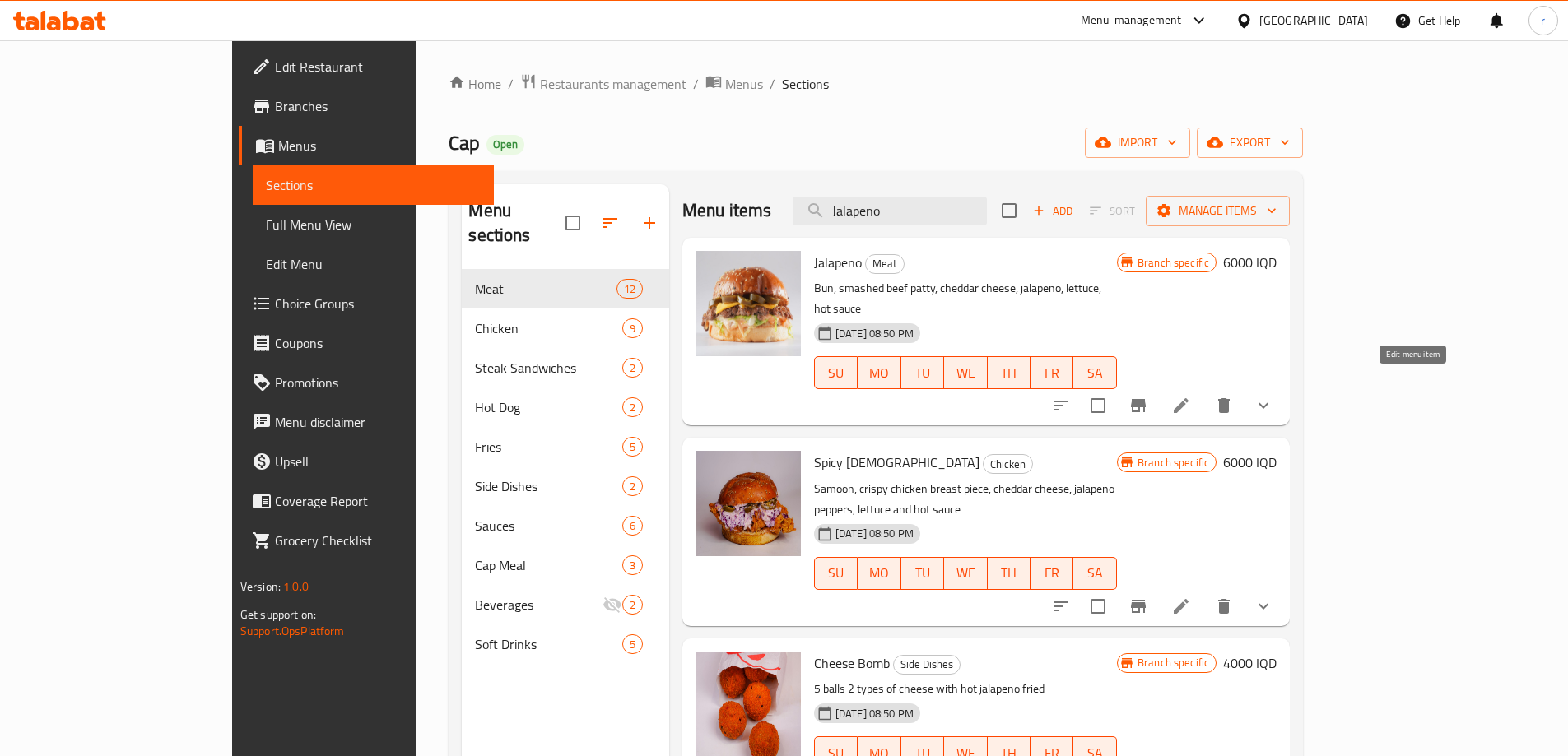
type input "Jalapeno"
click at [1191, 396] on icon at bounding box center [1181, 406] width 19 height 19
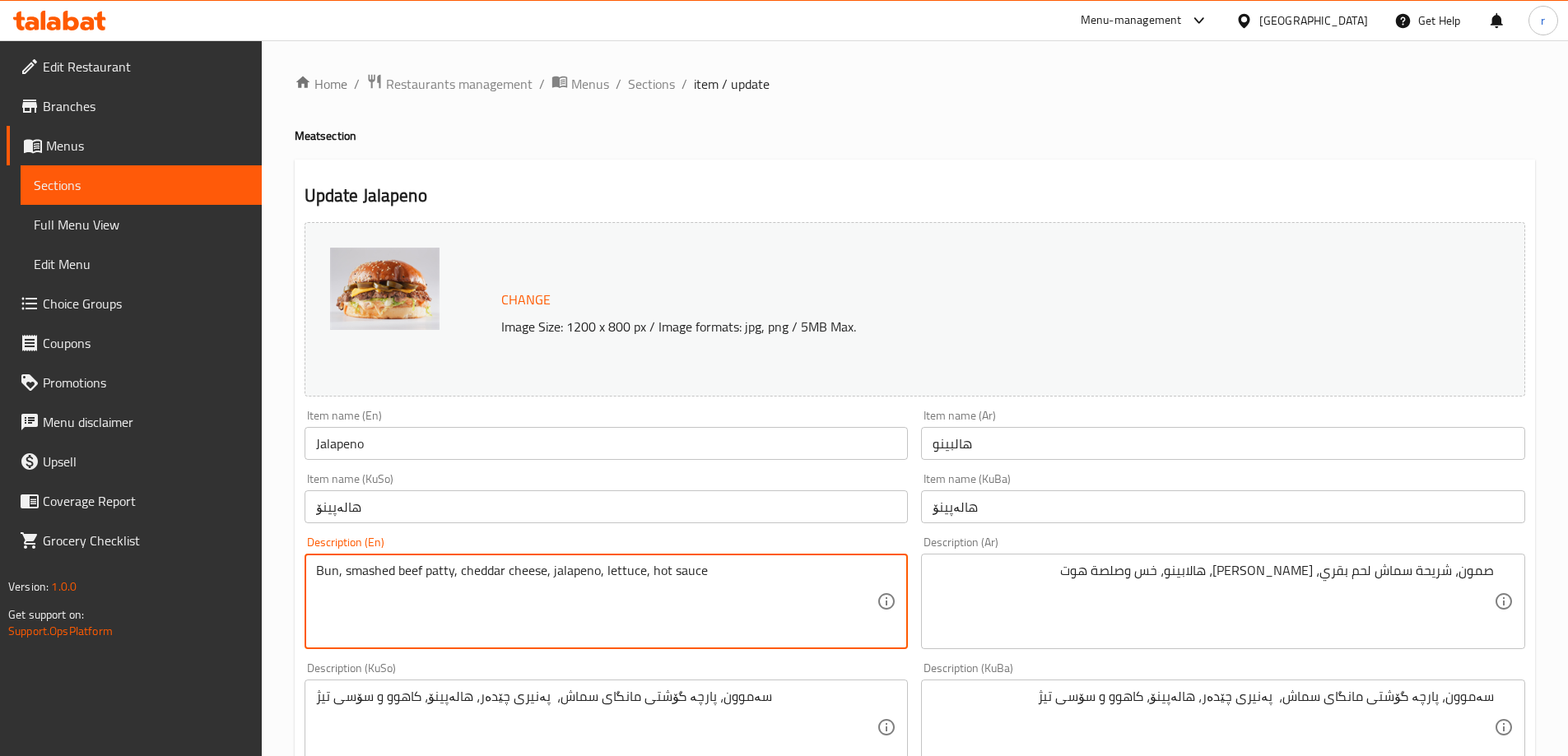
drag, startPoint x: 549, startPoint y: 573, endPoint x: 584, endPoint y: 573, distance: 35.0
click at [582, 573] on textarea "Bun, smashed beef patty, cheddar cheese, jalapeno, lettuce, hot sauce" at bounding box center [597, 601] width 562 height 78
drag, startPoint x: 596, startPoint y: 570, endPoint x: 551, endPoint y: 571, distance: 45.0
click at [551, 571] on textarea "Bun, smashed beef patty, cheddar cheese, jalapeno, lettuce, hot sauce" at bounding box center [597, 601] width 562 height 78
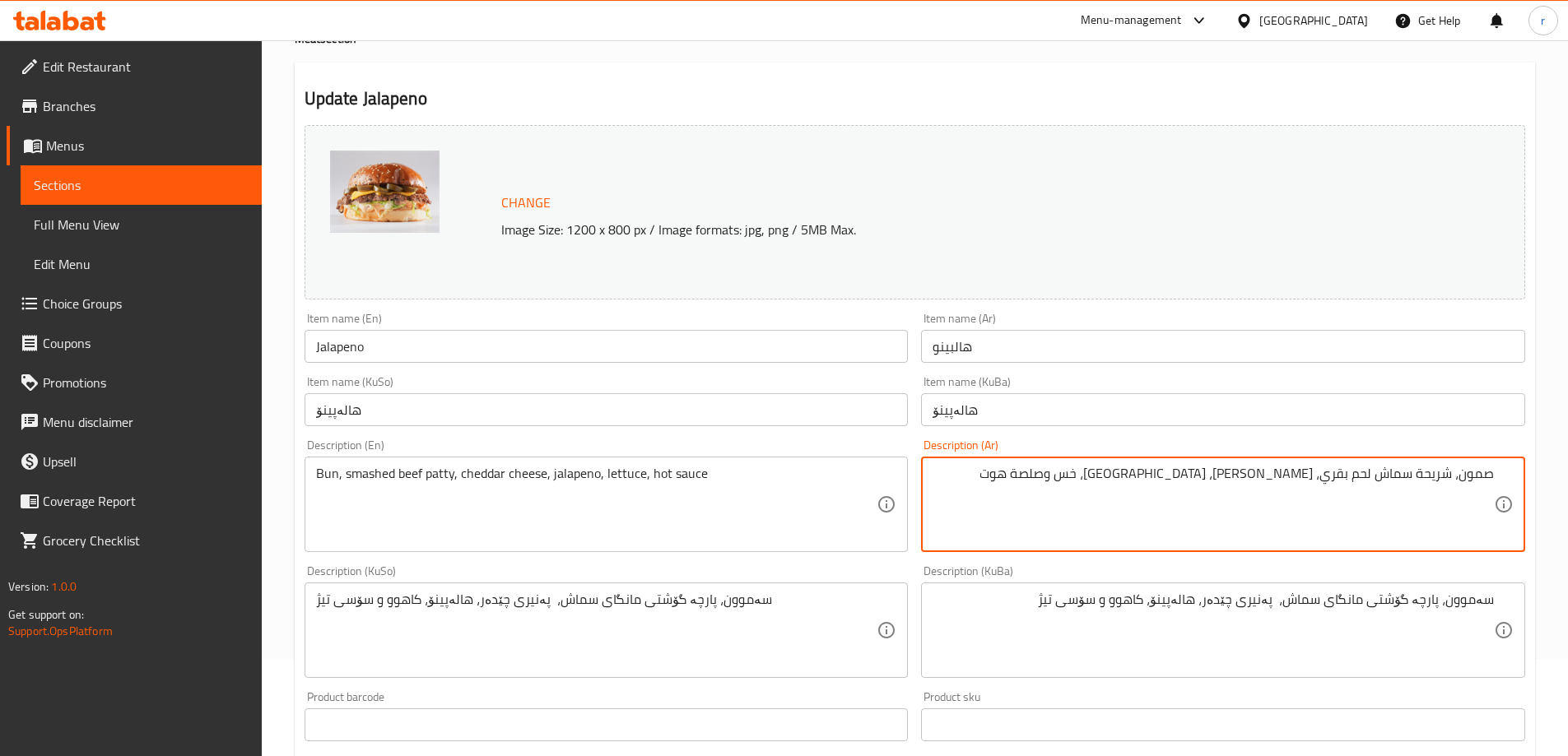
scroll to position [137, 0]
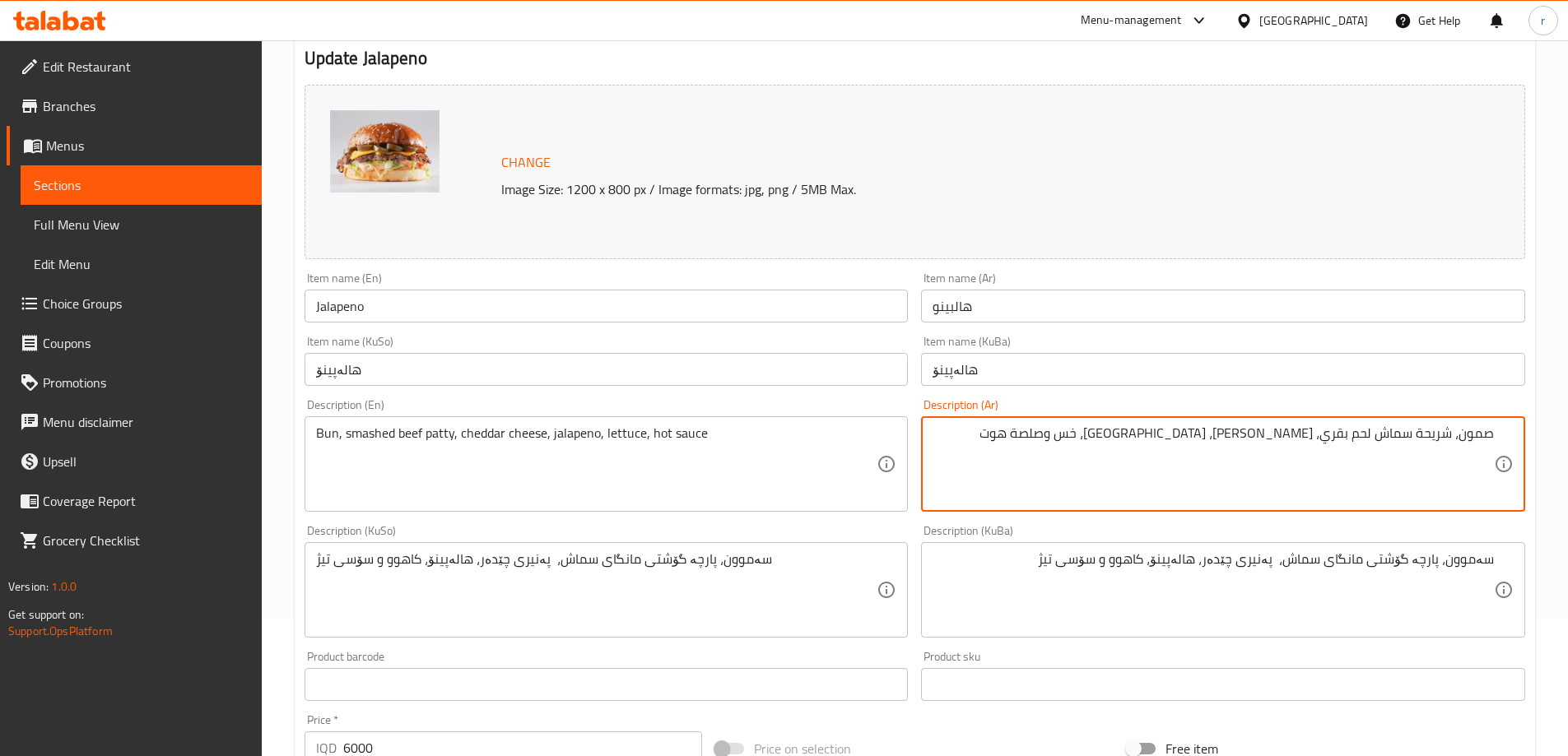
click at [1075, 436] on textarea "صمون، شريحة سماش لحم بقري، جبن شيدر، هالبينو، خس وصلصة هوت" at bounding box center [1214, 464] width 562 height 78
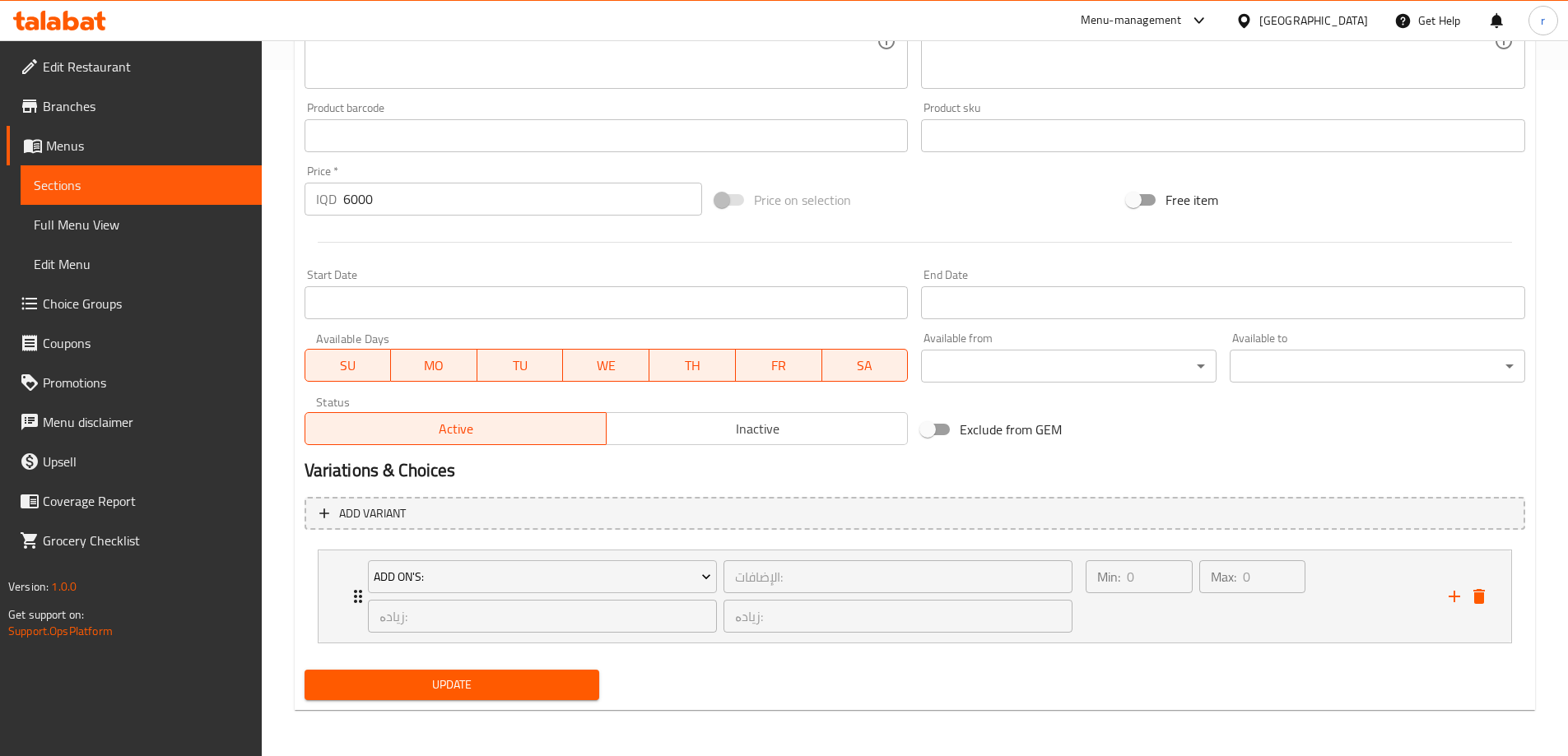
type textarea "صمون، شريحة سماش لحم بقري، جبن شيدر، هالبينو، خس وصلصة حار"
click at [507, 679] on span "Update" at bounding box center [452, 684] width 269 height 20
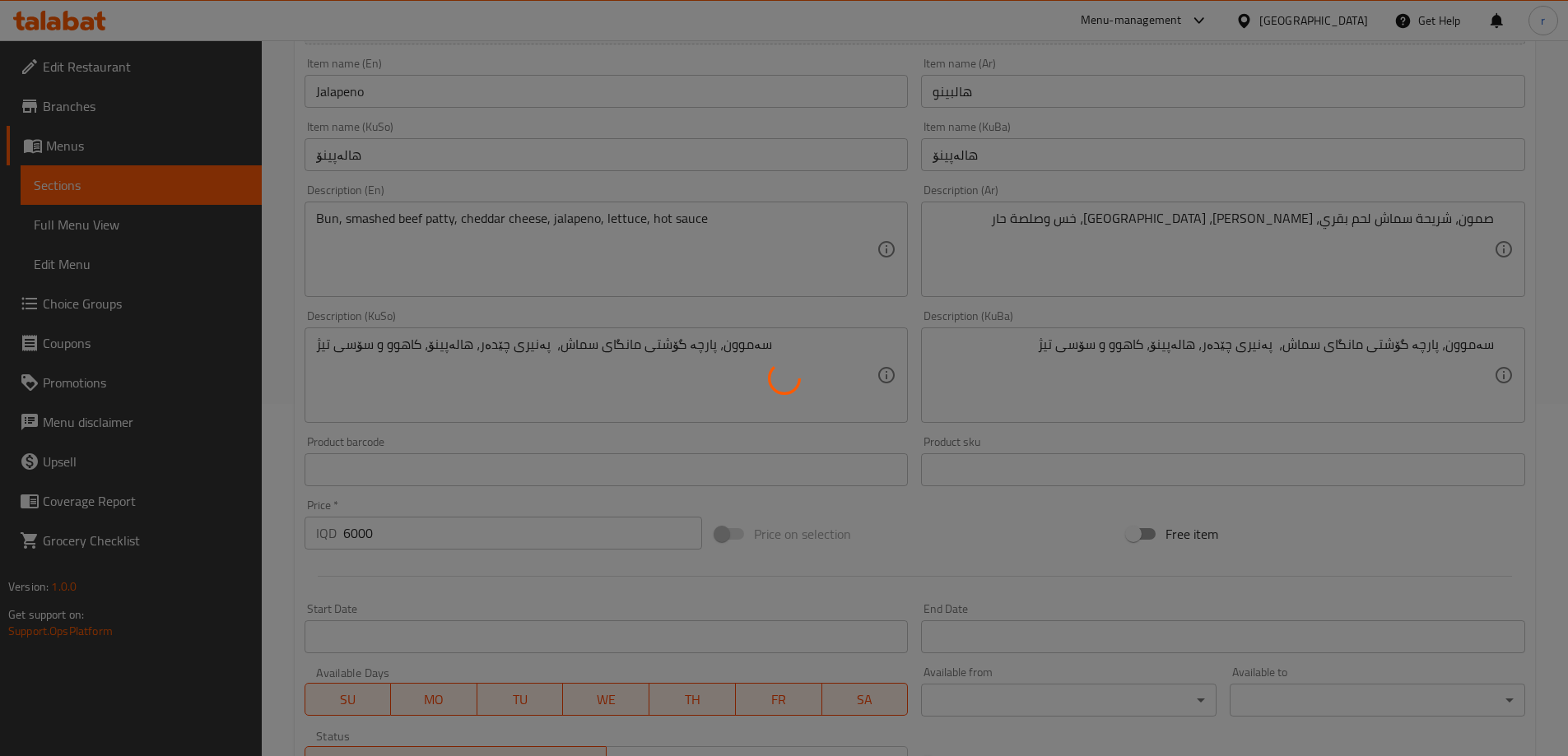
scroll to position [0, 0]
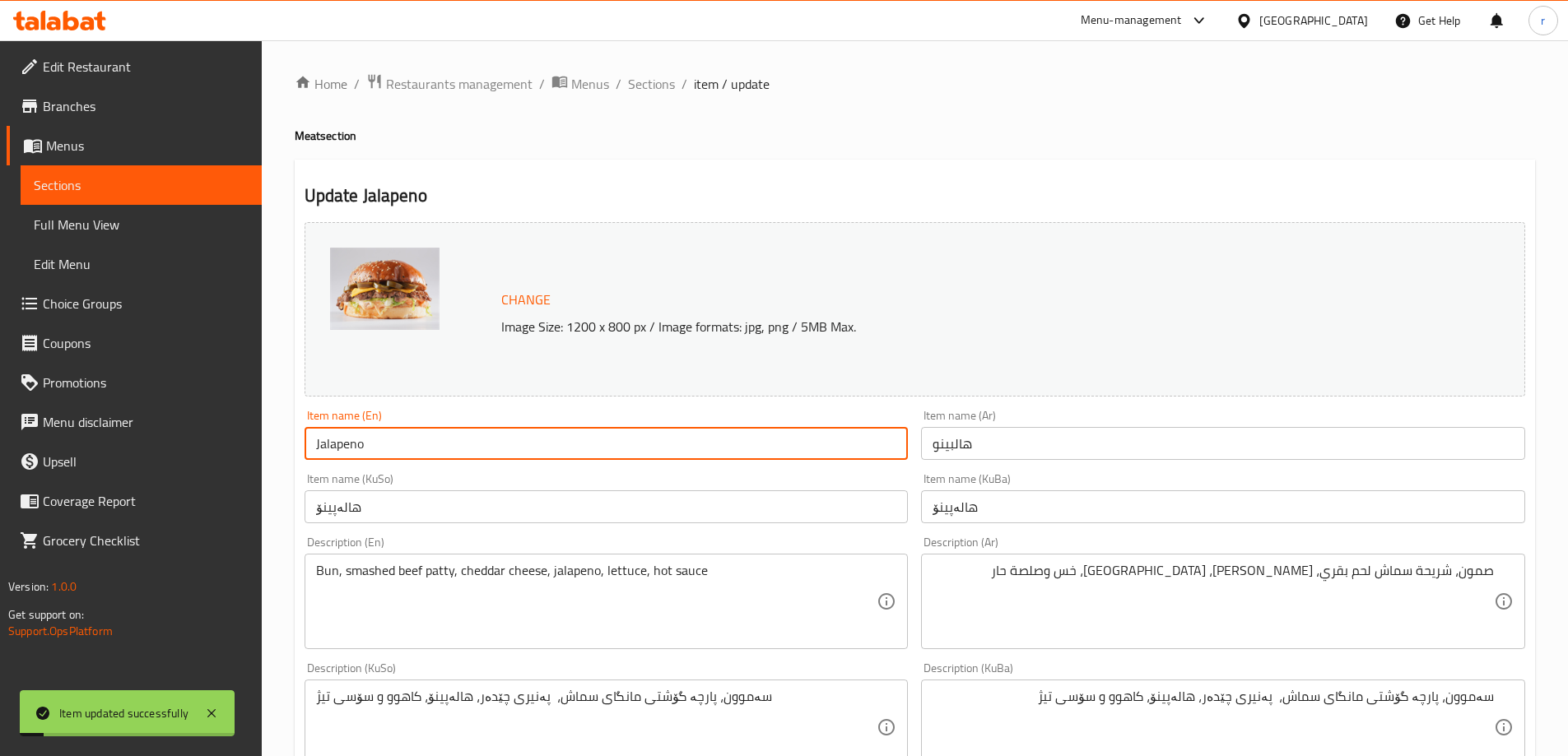
drag, startPoint x: 435, startPoint y: 447, endPoint x: 158, endPoint y: 455, distance: 277.1
click at [158, 455] on div "Edit Restaurant Branches Menus Sections Full Menu View Edit Menu Choice Groups …" at bounding box center [784, 741] width 1568 height 1402
click at [140, 218] on span "Full Menu View" at bounding box center [141, 225] width 215 height 19
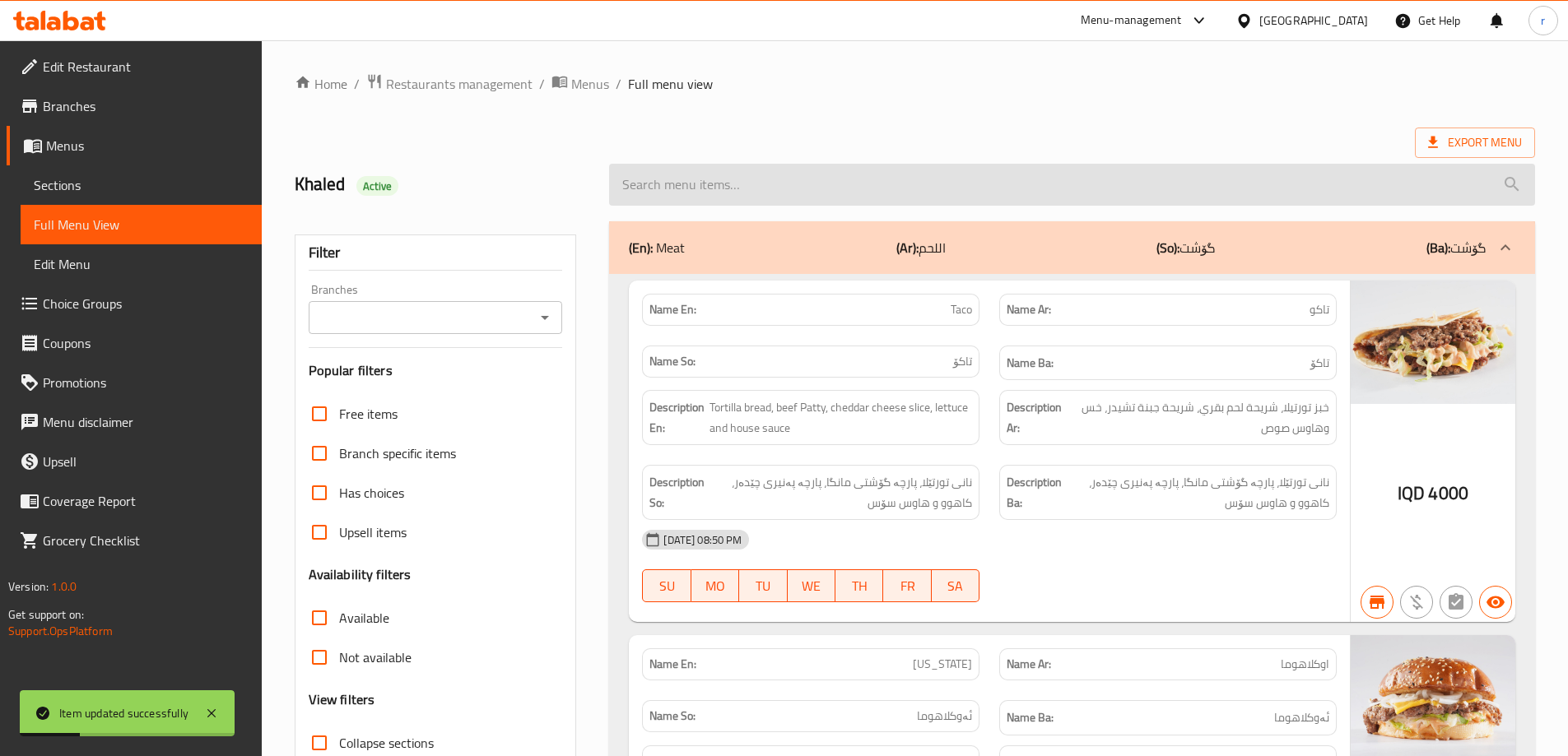
click at [860, 196] on input "search" at bounding box center [1072, 184] width 926 height 42
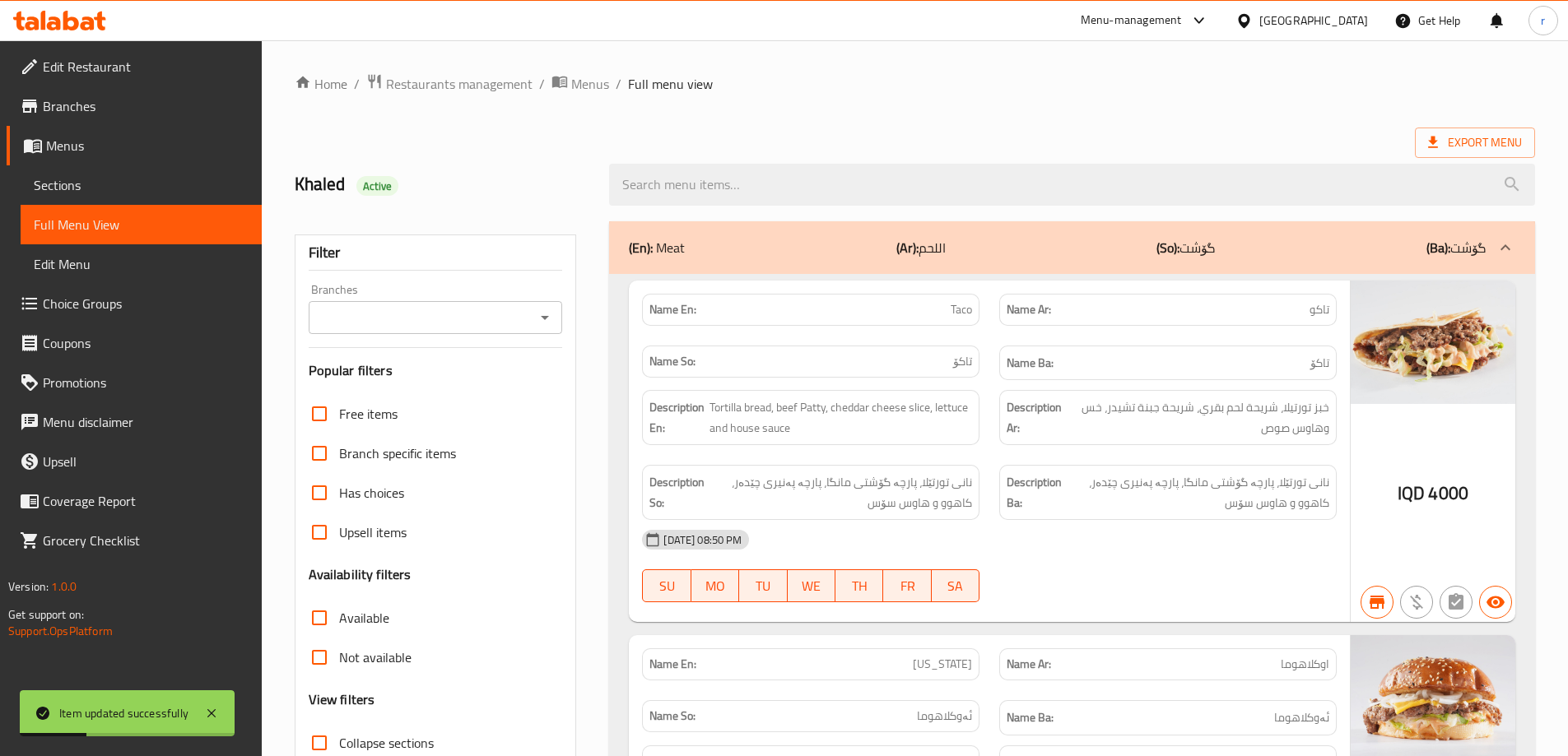
paste input "Jalapeno"
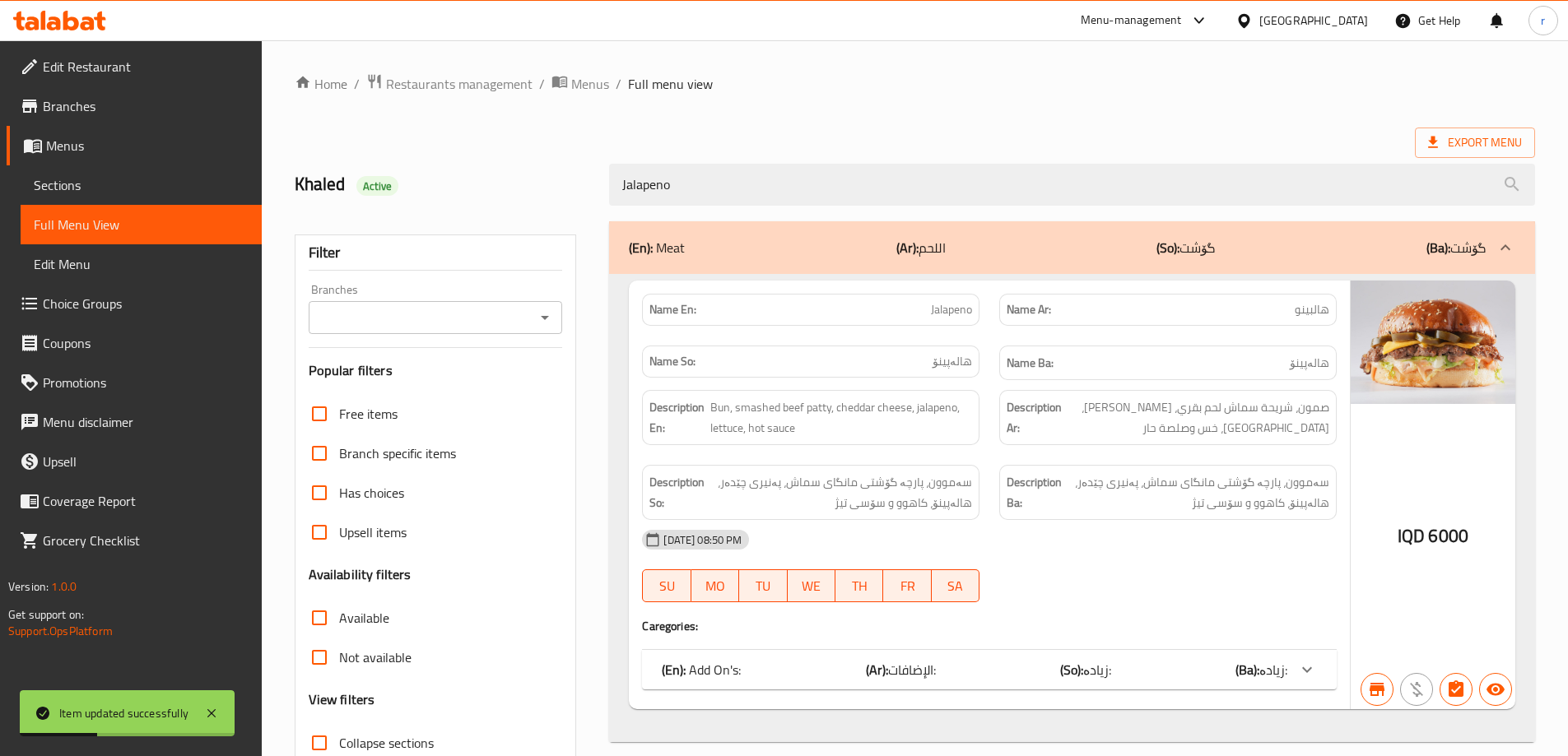
type input "Jalapeno"
click at [364, 316] on input "Branches" at bounding box center [422, 318] width 217 height 23
click at [398, 381] on li "Cap, Zayona" at bounding box center [434, 388] width 255 height 30
type input "Cap, Zayona"
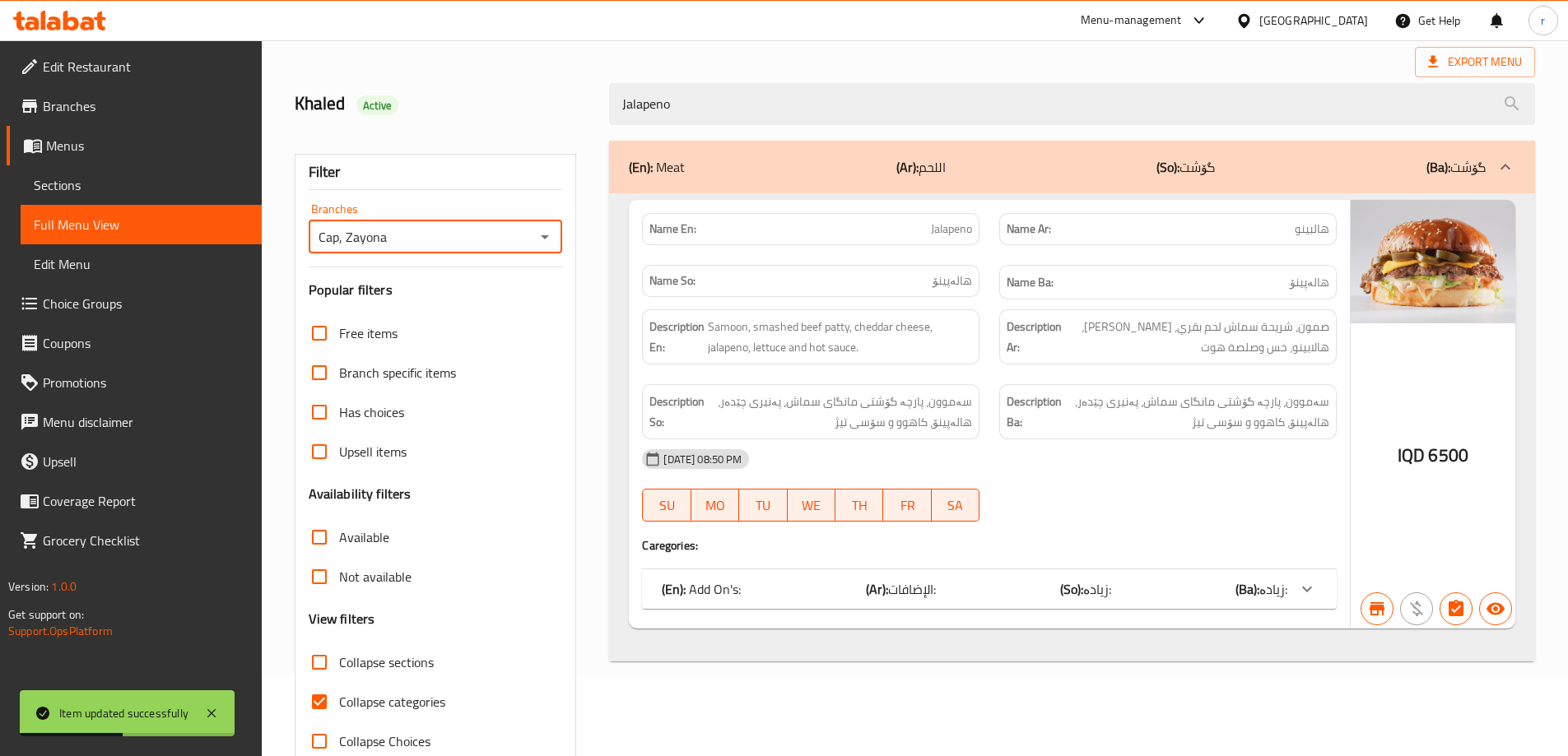
scroll to position [119, 0]
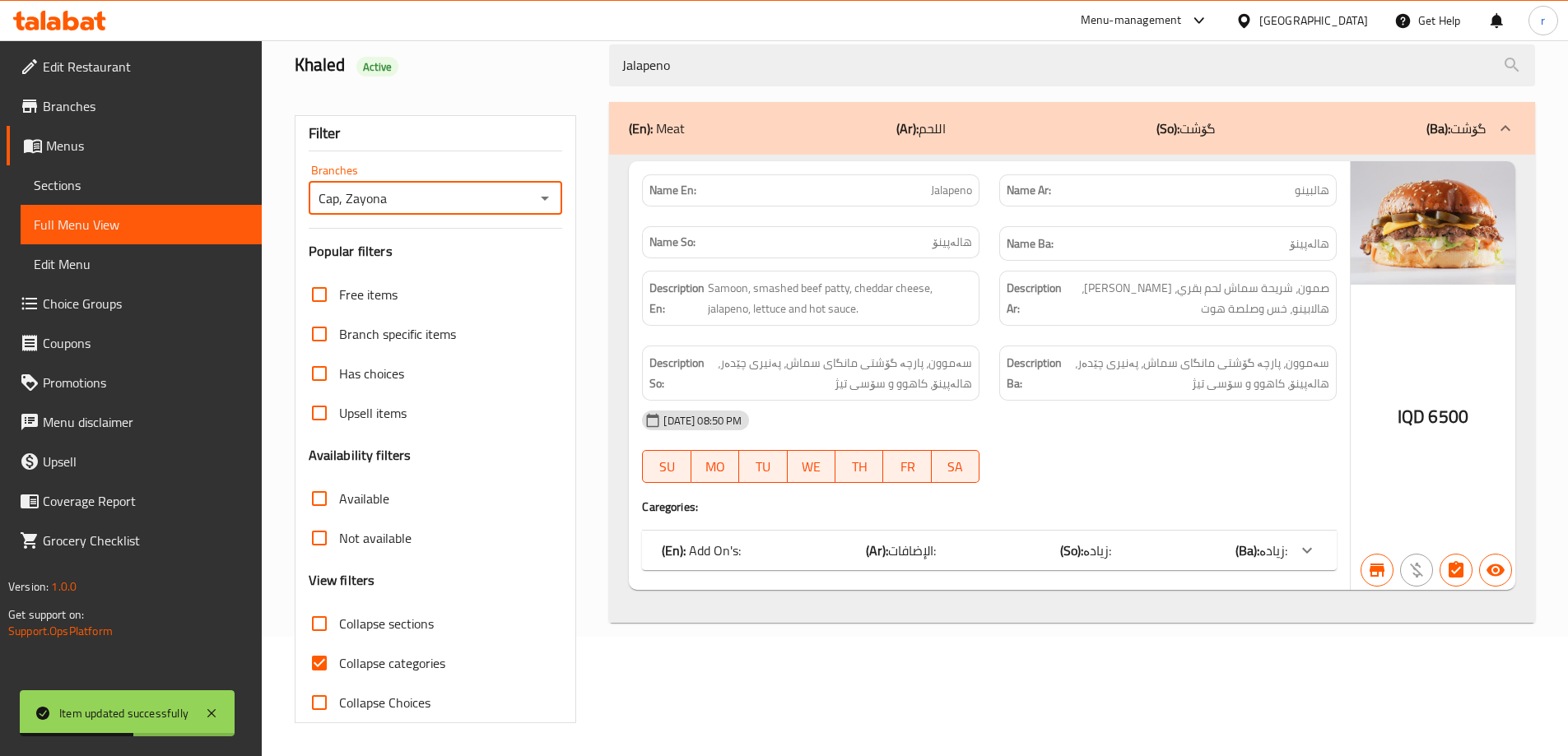
click at [404, 656] on span "Collapse categories" at bounding box center [392, 663] width 107 height 19
click at [339, 656] on input "Collapse categories" at bounding box center [319, 663] width 40 height 40
checkbox input "false"
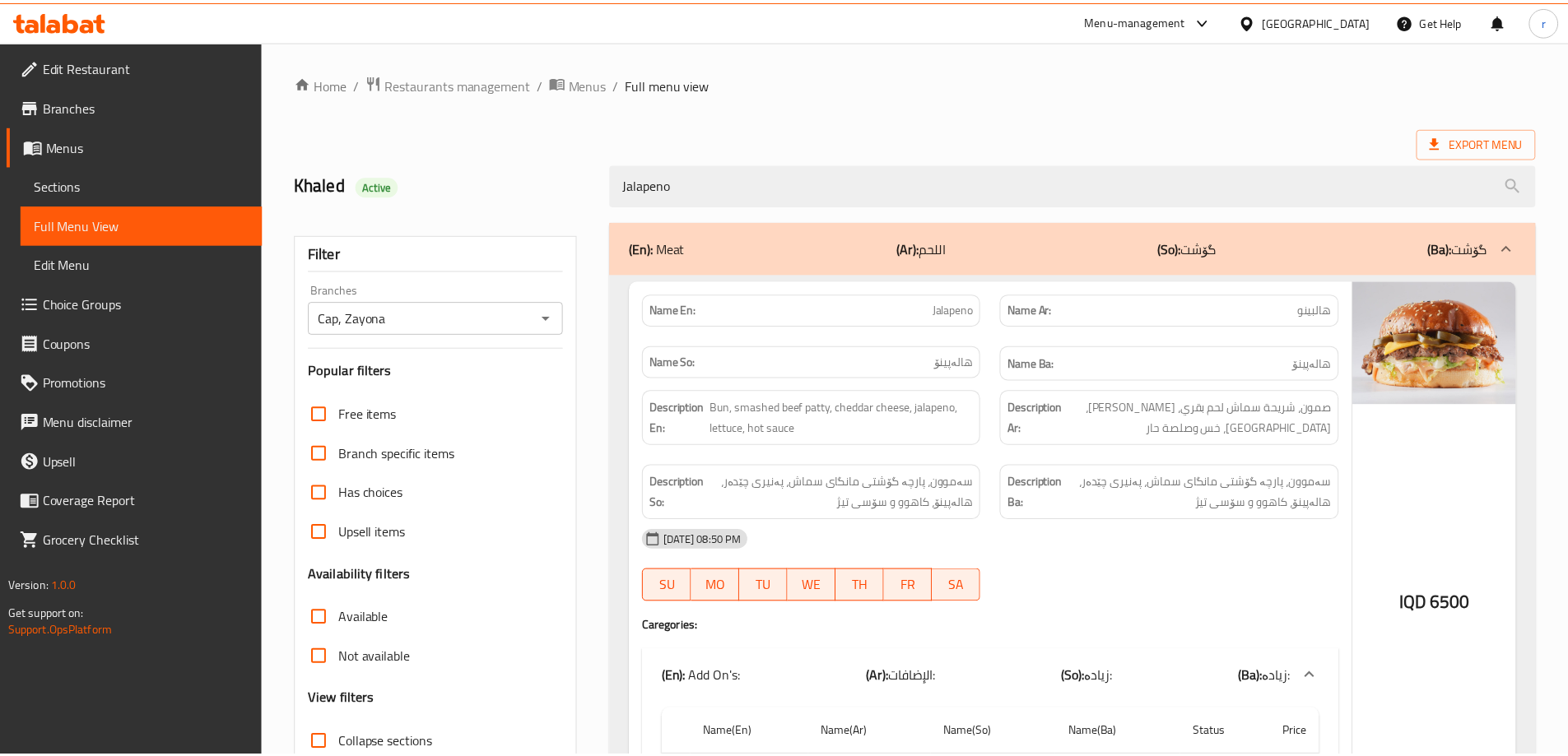
scroll to position [154, 0]
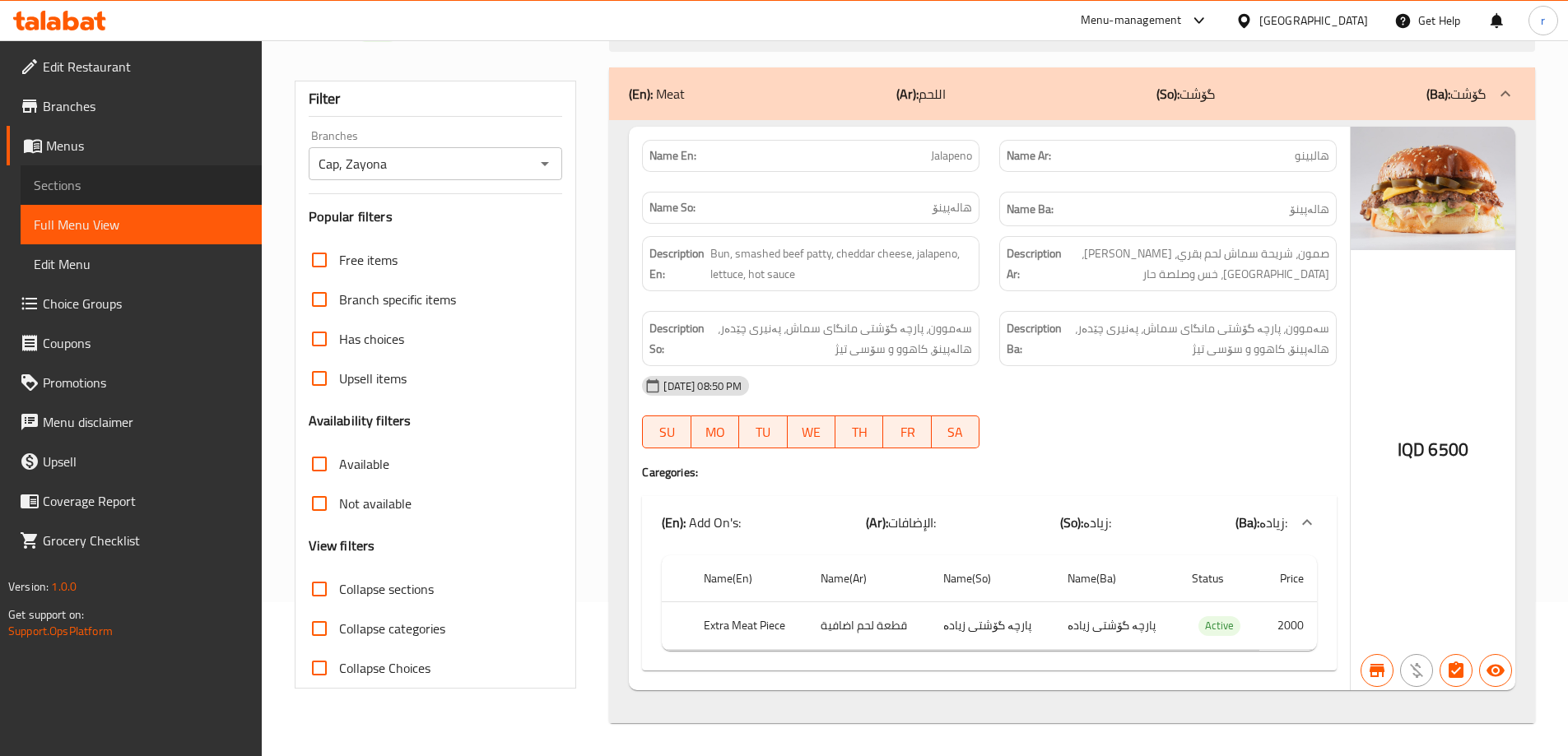
click at [90, 186] on span "Sections" at bounding box center [141, 185] width 215 height 19
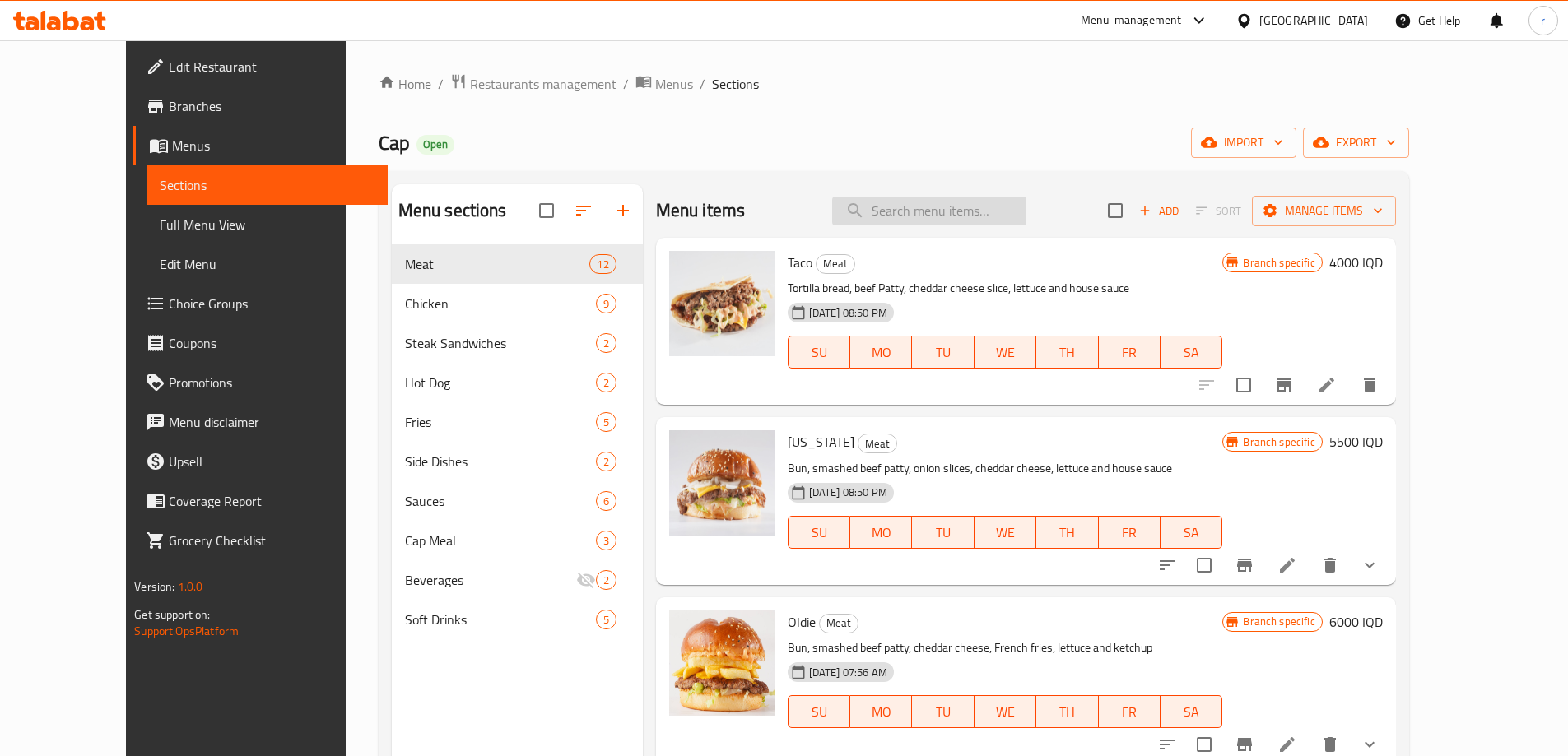
click at [922, 225] on input "search" at bounding box center [929, 211] width 195 height 29
paste input "Classic"
type input "Classic"
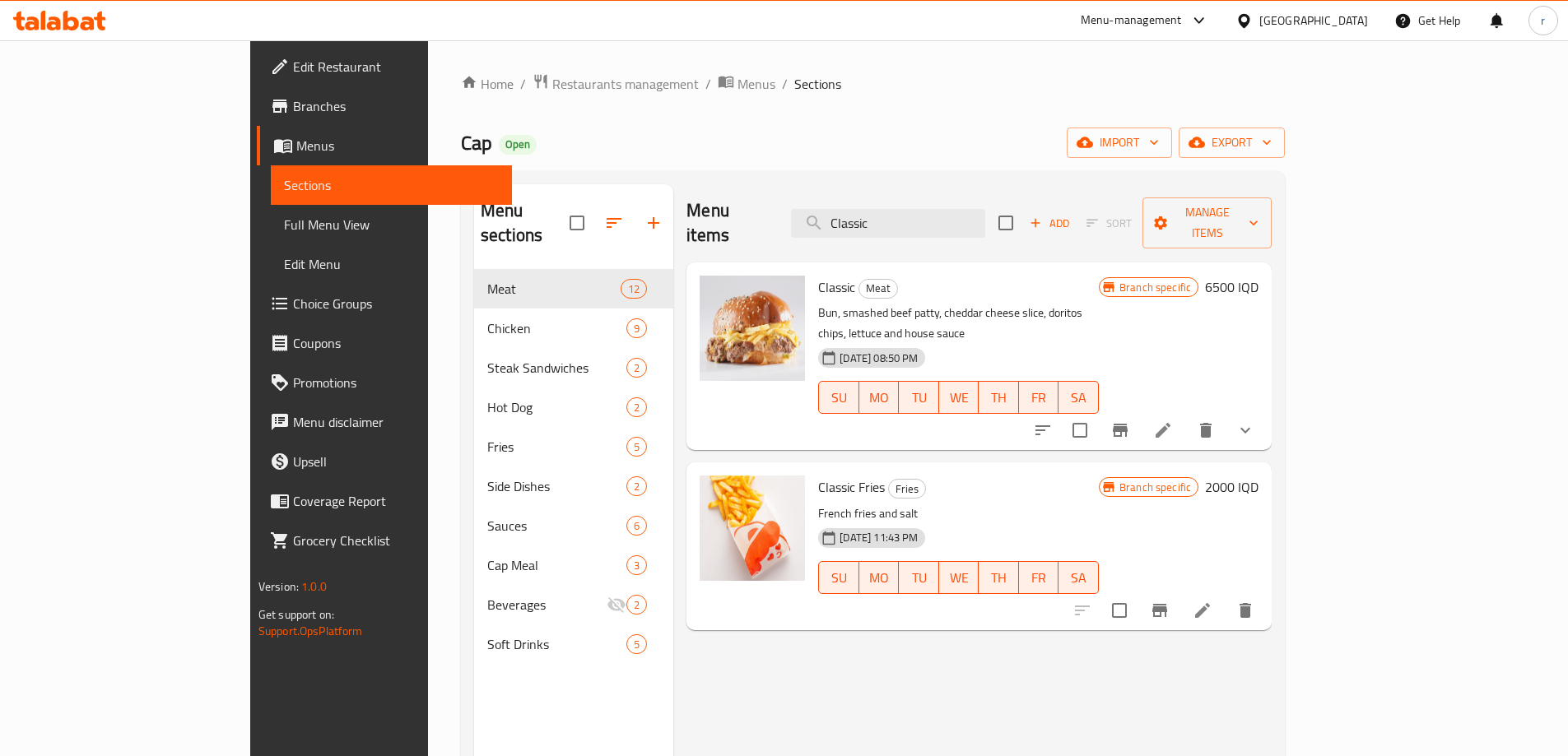
click at [1186, 415] on li at bounding box center [1163, 430] width 46 height 30
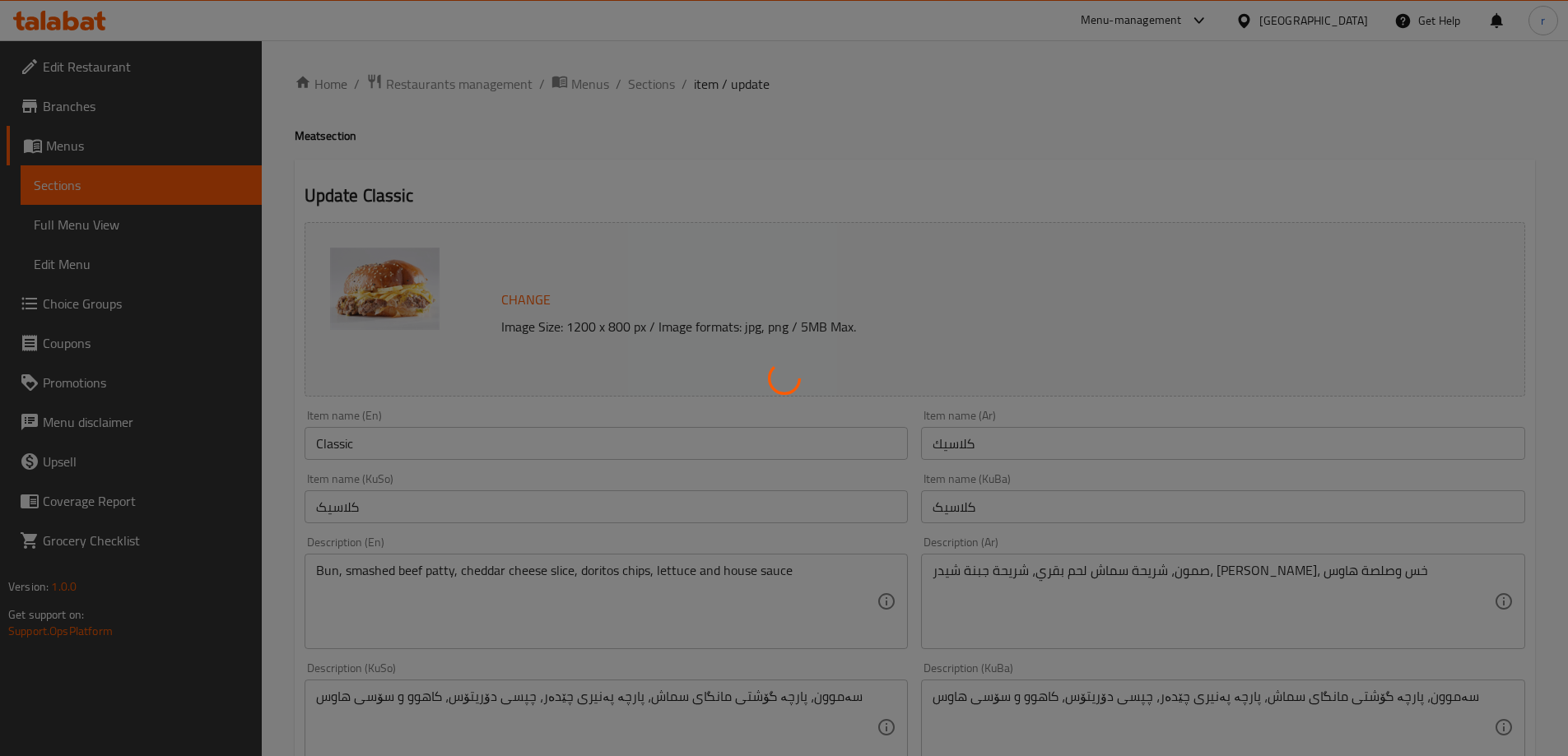
type input "الإضافات:"
type input "زیادە:"
type input "0"
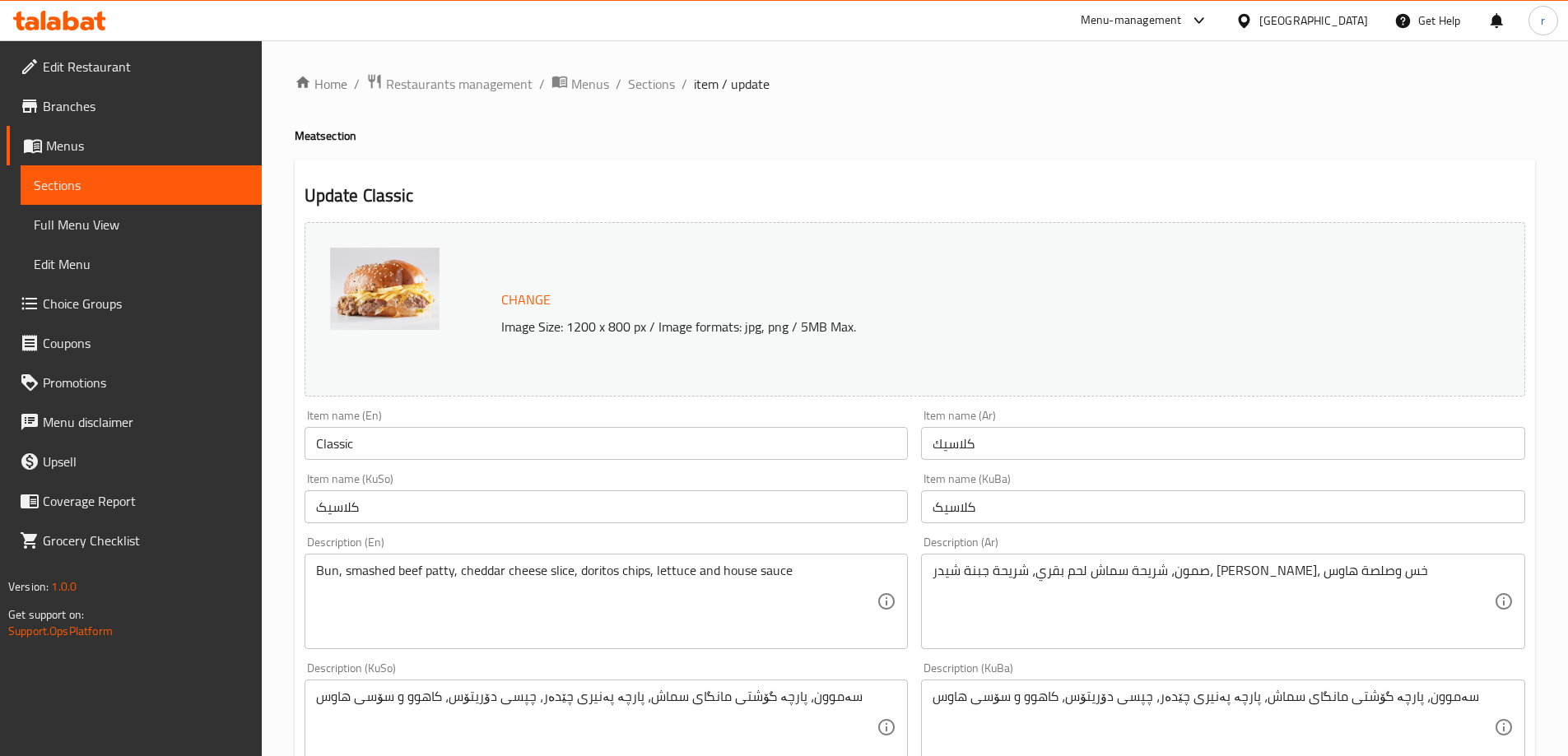
scroll to position [274, 0]
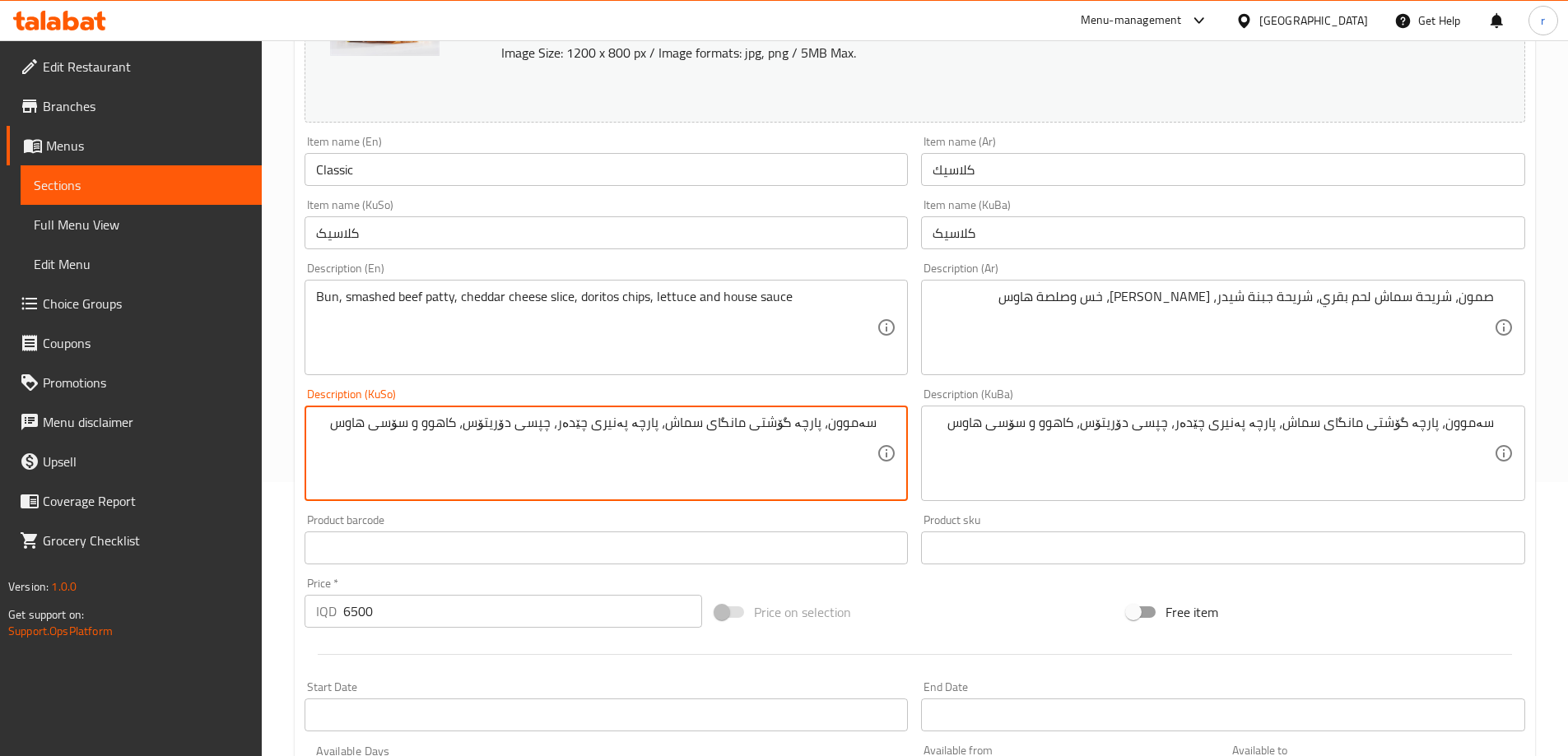
drag, startPoint x: 333, startPoint y: 438, endPoint x: 946, endPoint y: 440, distance: 613.0
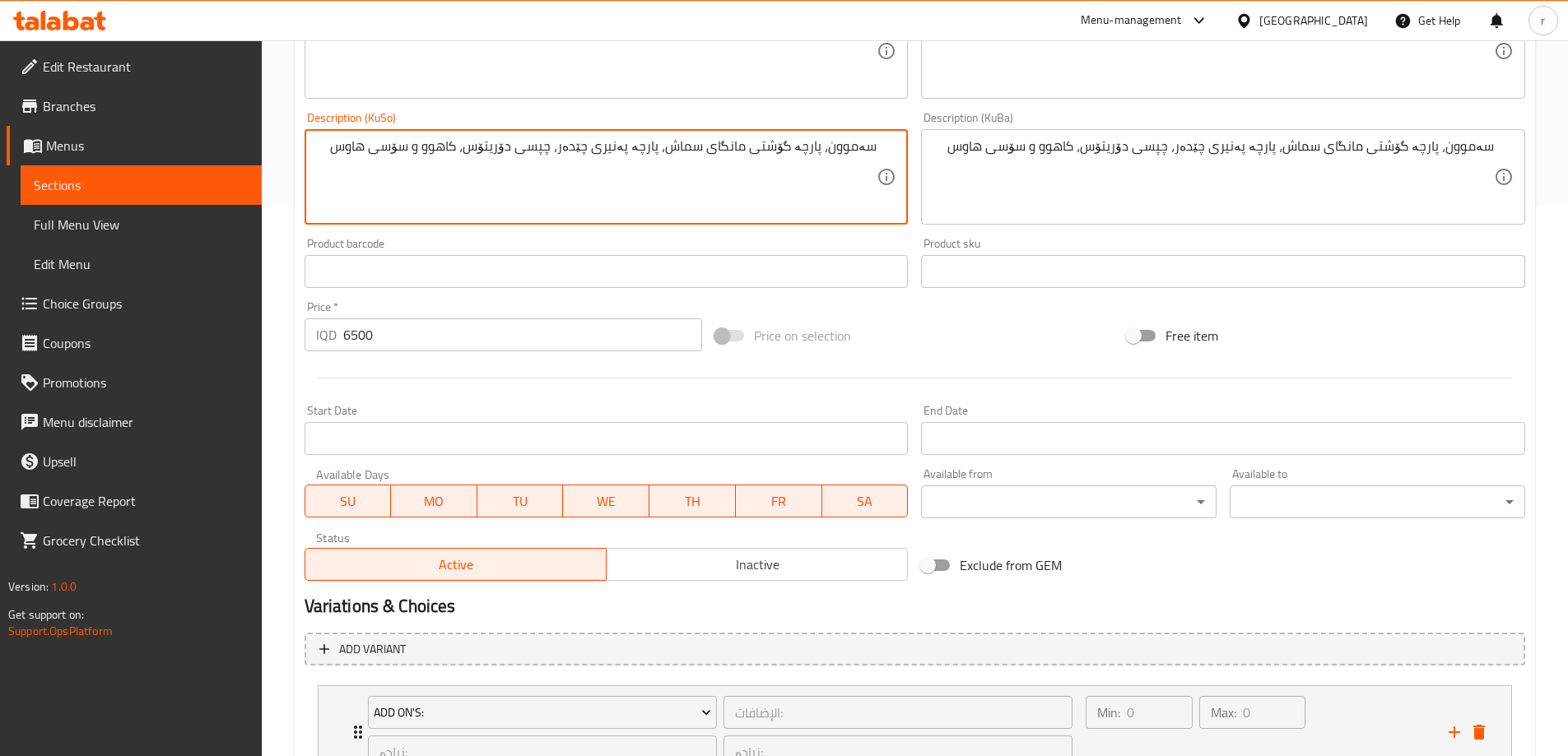
scroll to position [686, 0]
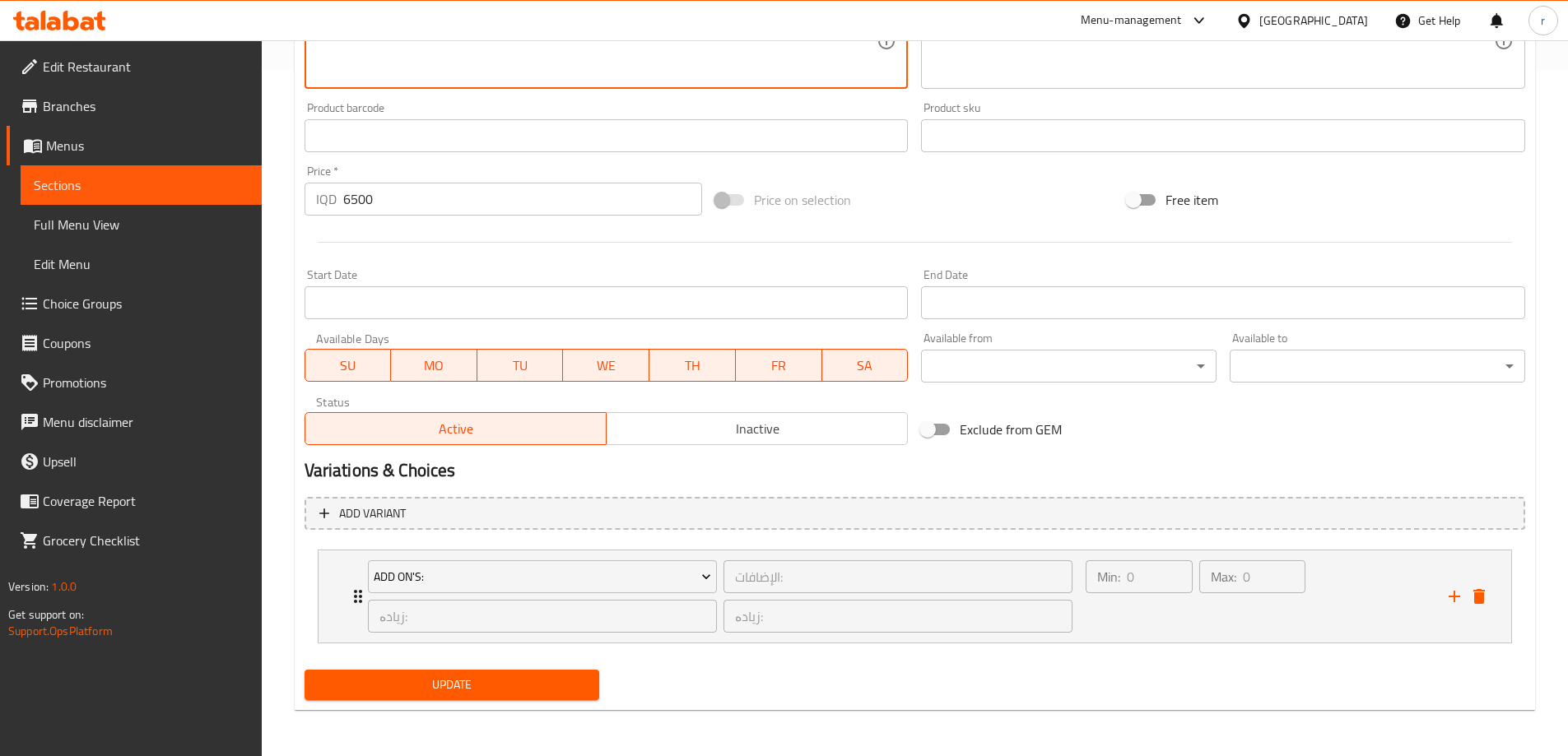
click at [456, 680] on span "Update" at bounding box center [452, 684] width 269 height 20
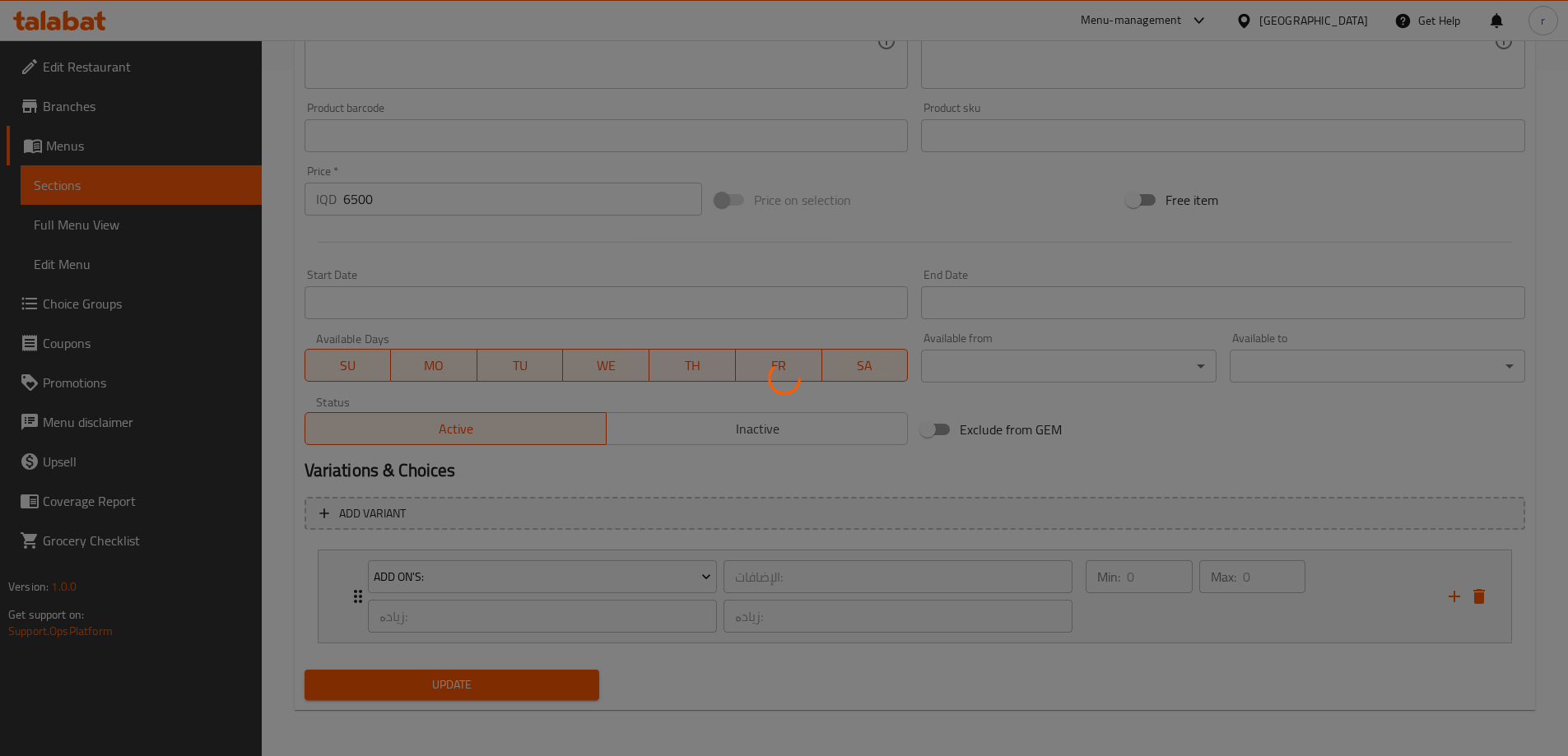
scroll to position [0, 0]
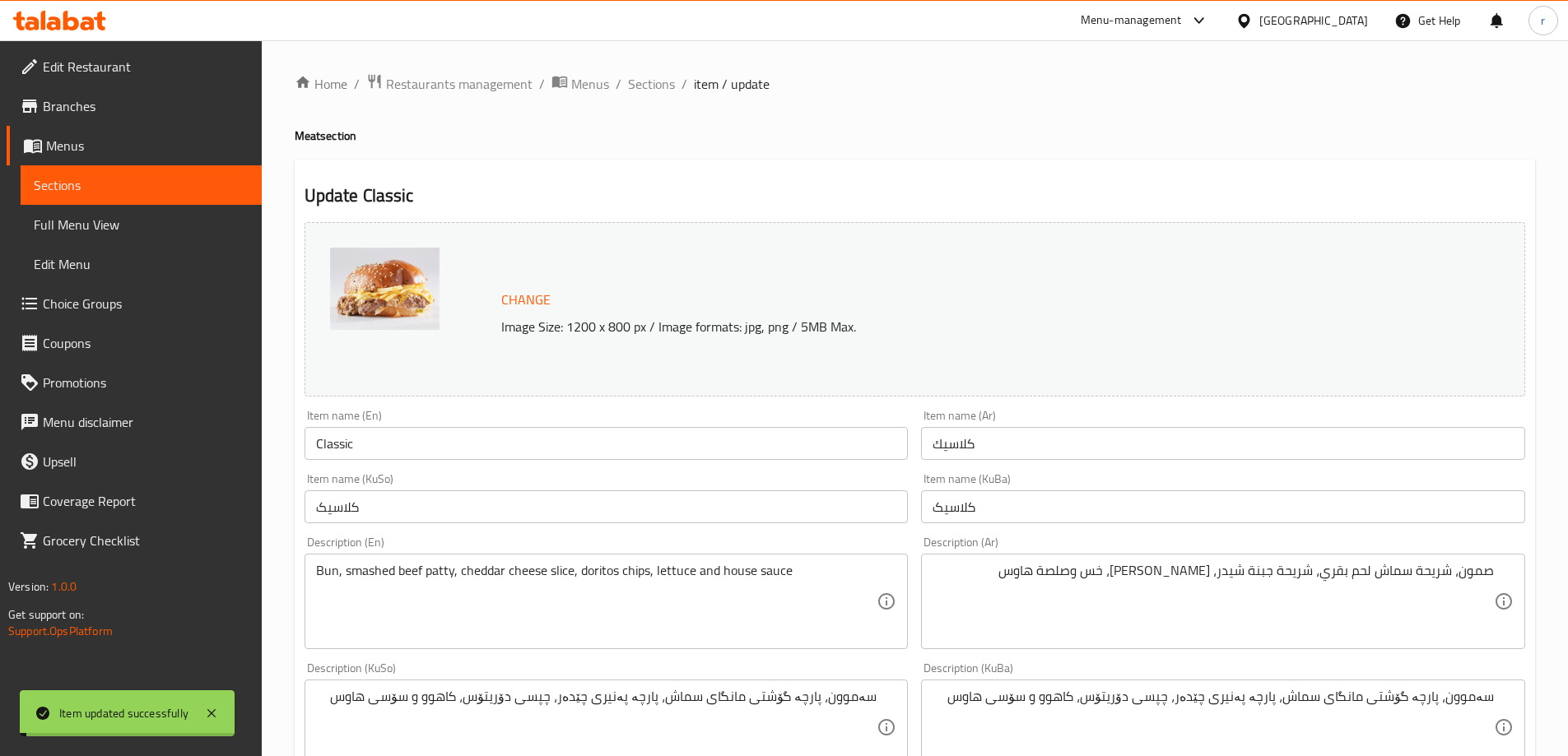
click at [324, 443] on input "Classic" at bounding box center [606, 443] width 604 height 33
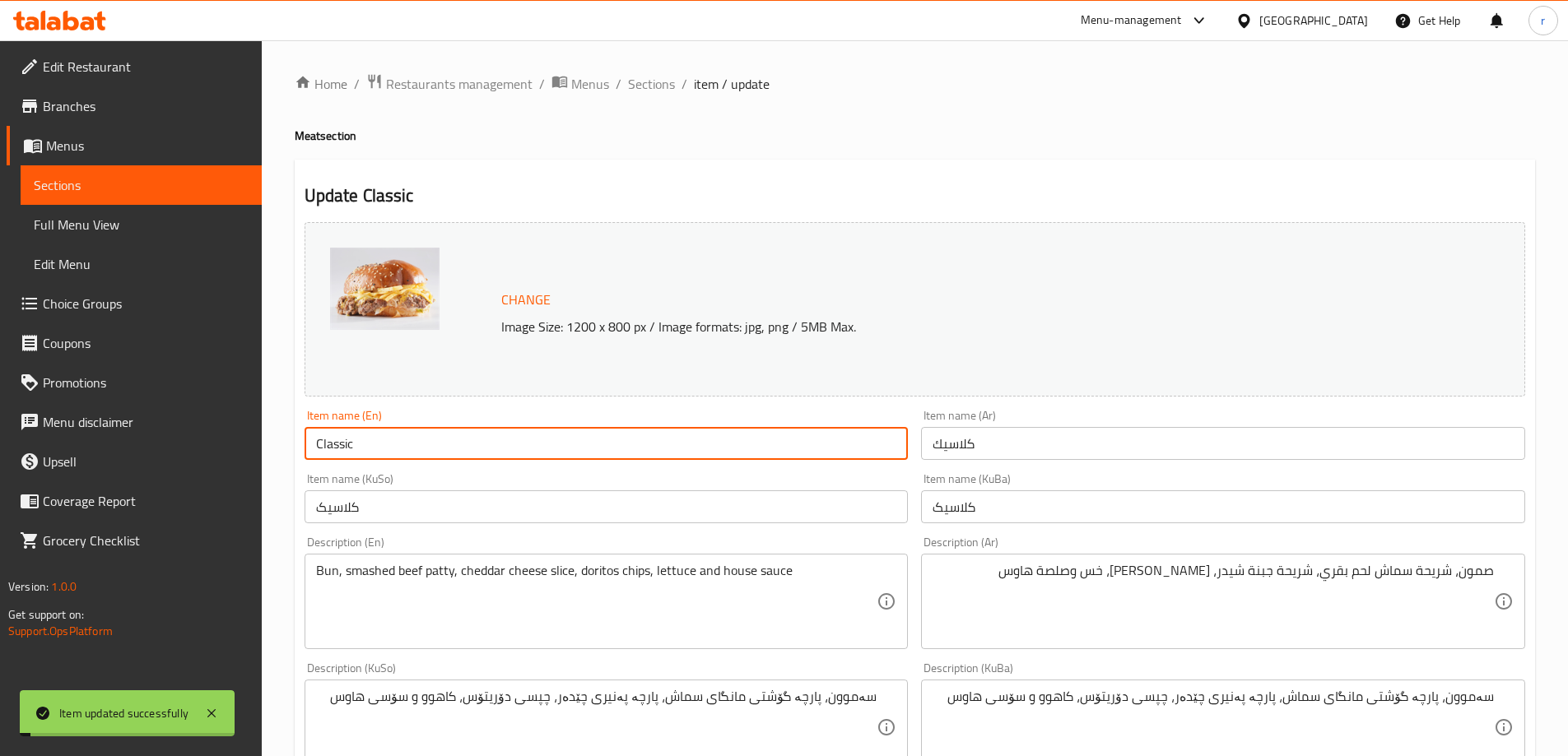
click at [324, 443] on input "Classic" at bounding box center [606, 443] width 604 height 33
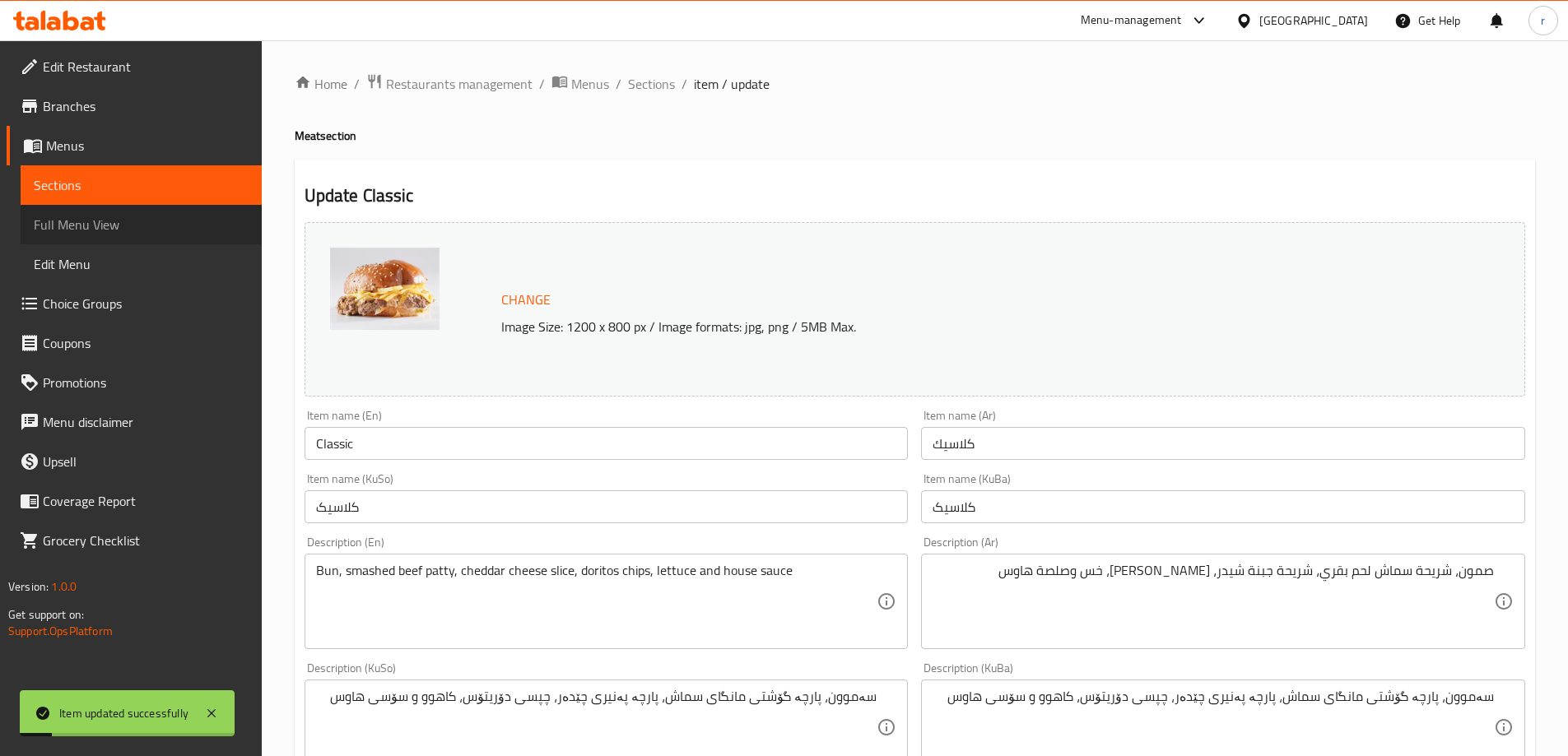
click at [129, 234] on link "Full Menu View" at bounding box center [140, 225] width 241 height 40
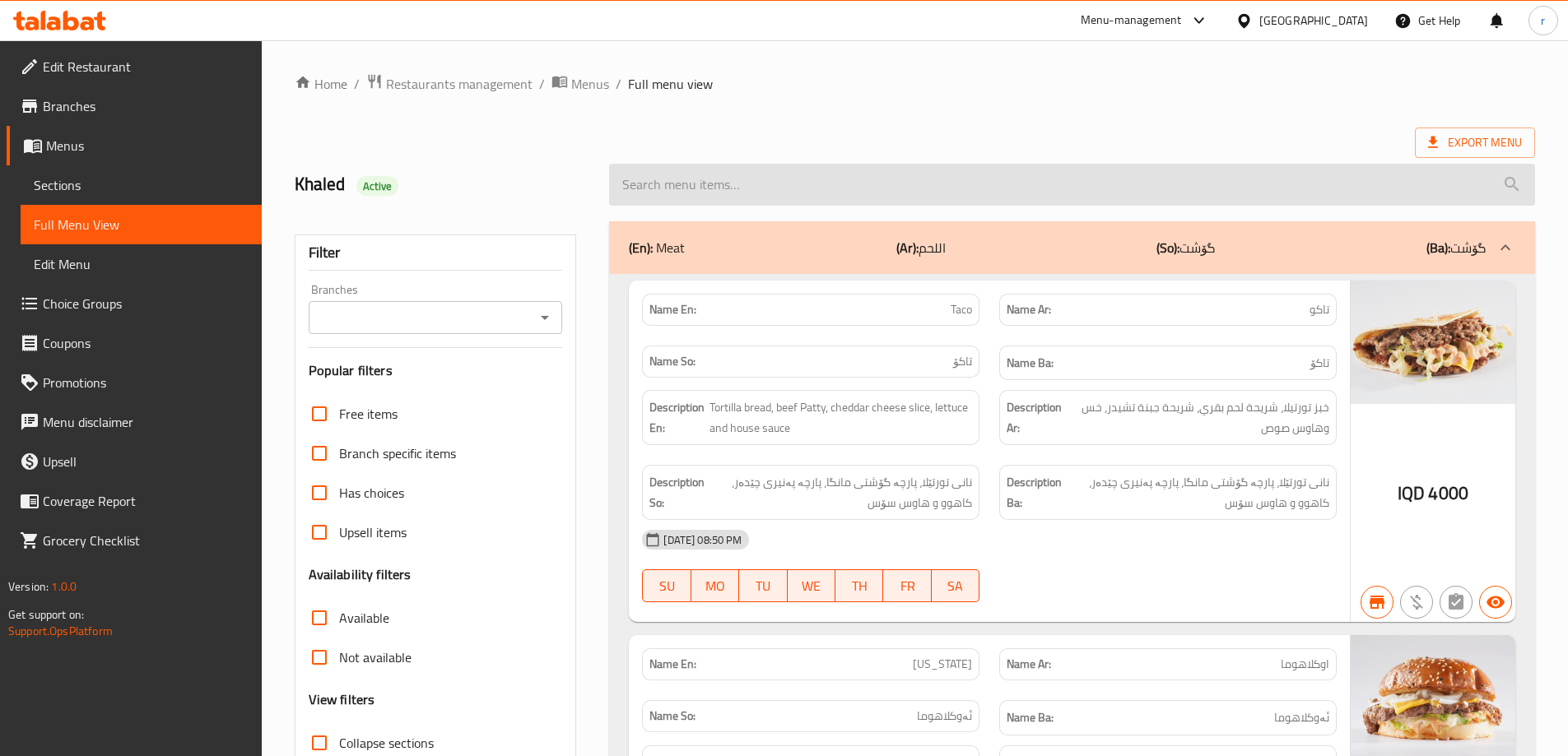
click at [653, 197] on input "search" at bounding box center [1072, 184] width 926 height 42
paste input "Classic"
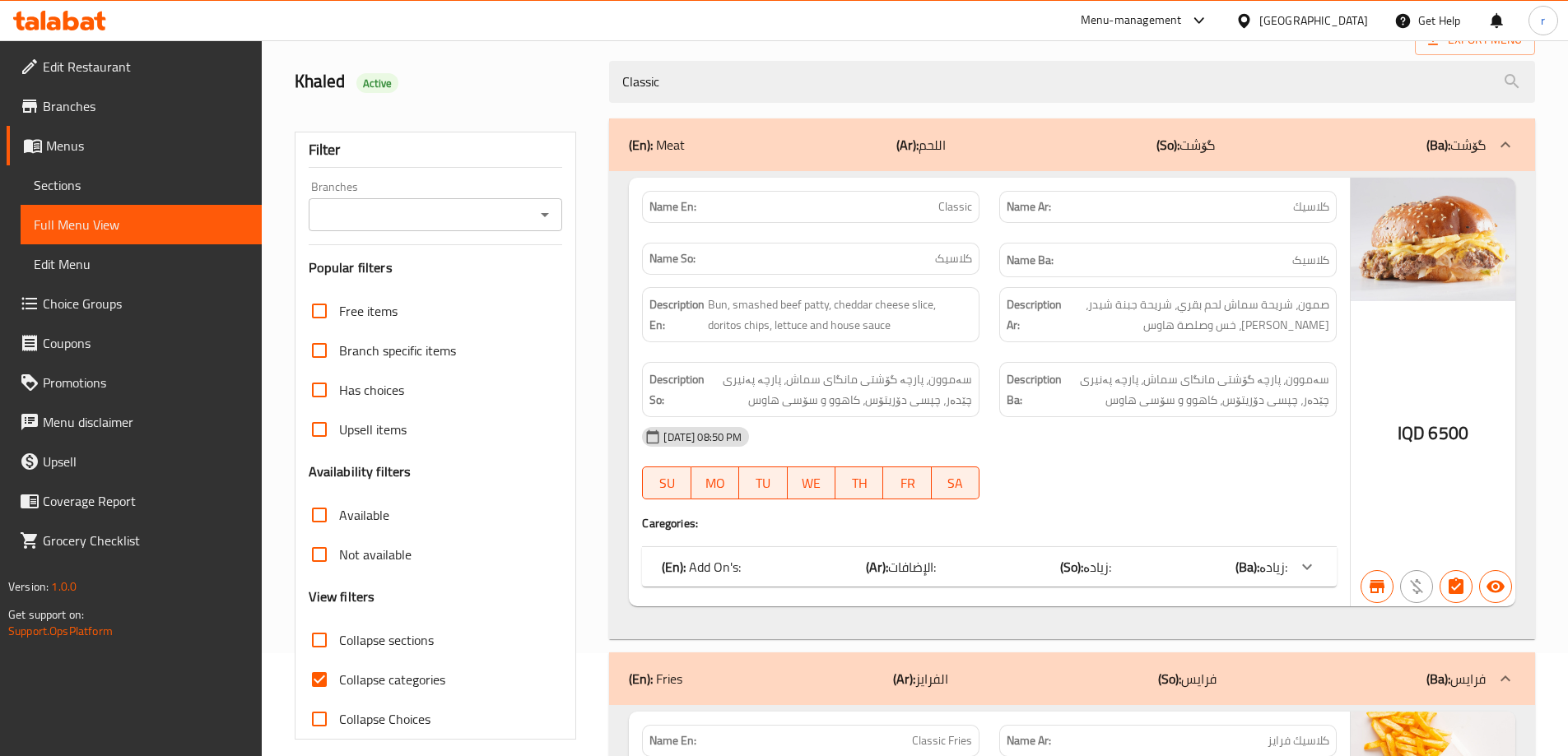
scroll to position [137, 0]
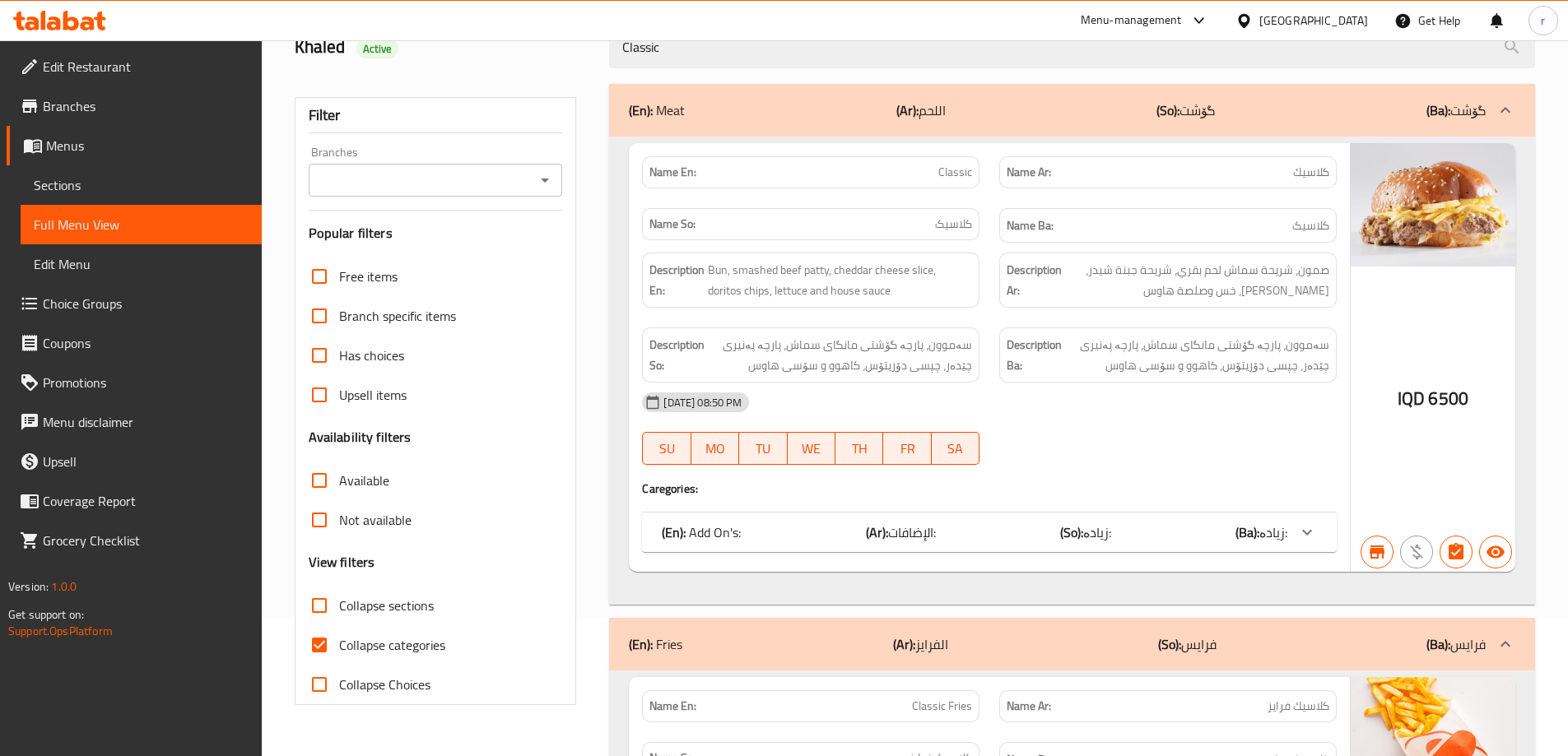
type input "Classic"
click at [409, 640] on span "Collapse categories" at bounding box center [392, 645] width 107 height 19
click at [339, 640] on input "Collapse categories" at bounding box center [319, 645] width 40 height 40
checkbox input "false"
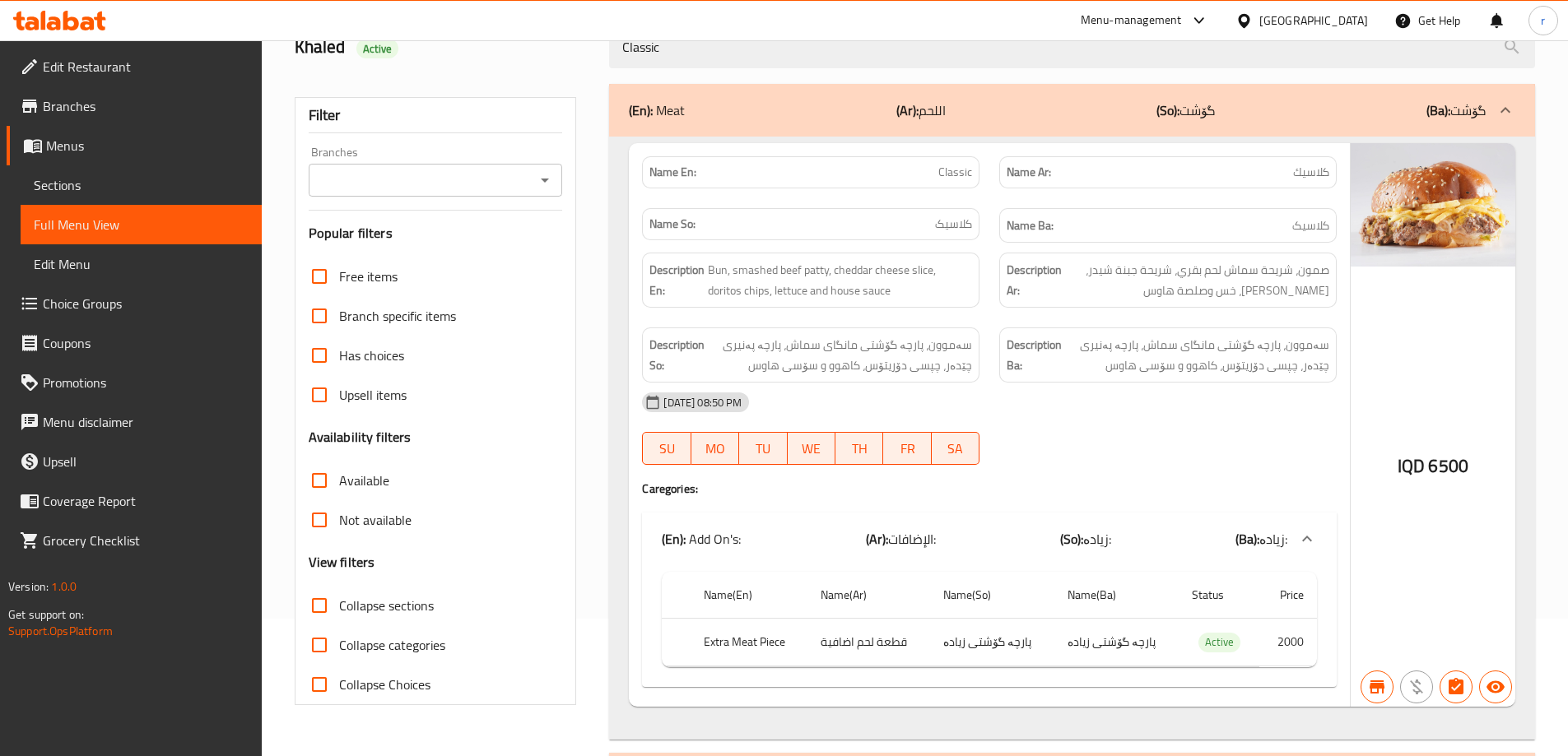
click at [472, 185] on input "Branches" at bounding box center [422, 180] width 217 height 23
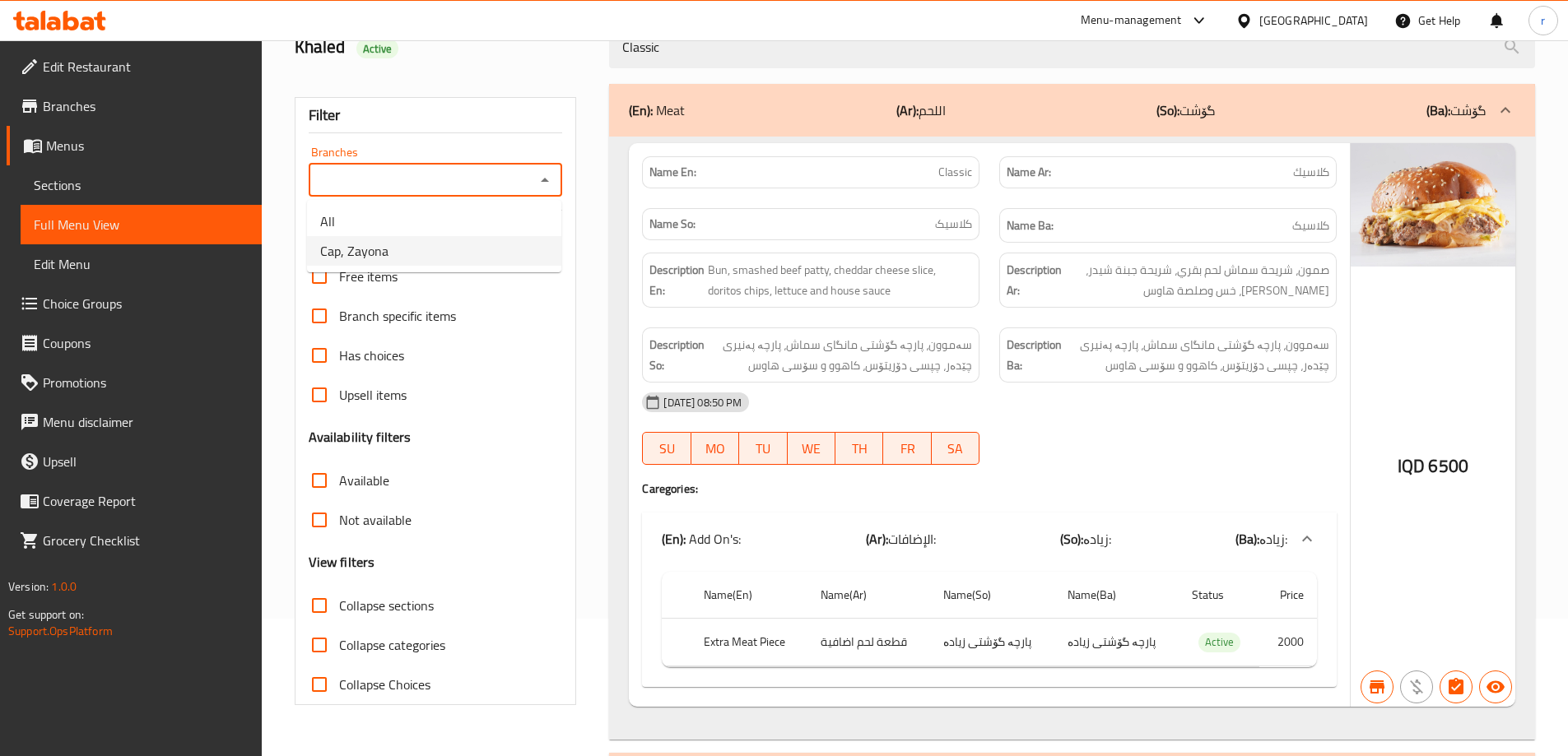
click at [451, 250] on li "Cap, Zayona" at bounding box center [434, 251] width 255 height 30
type input "Cap, Zayona"
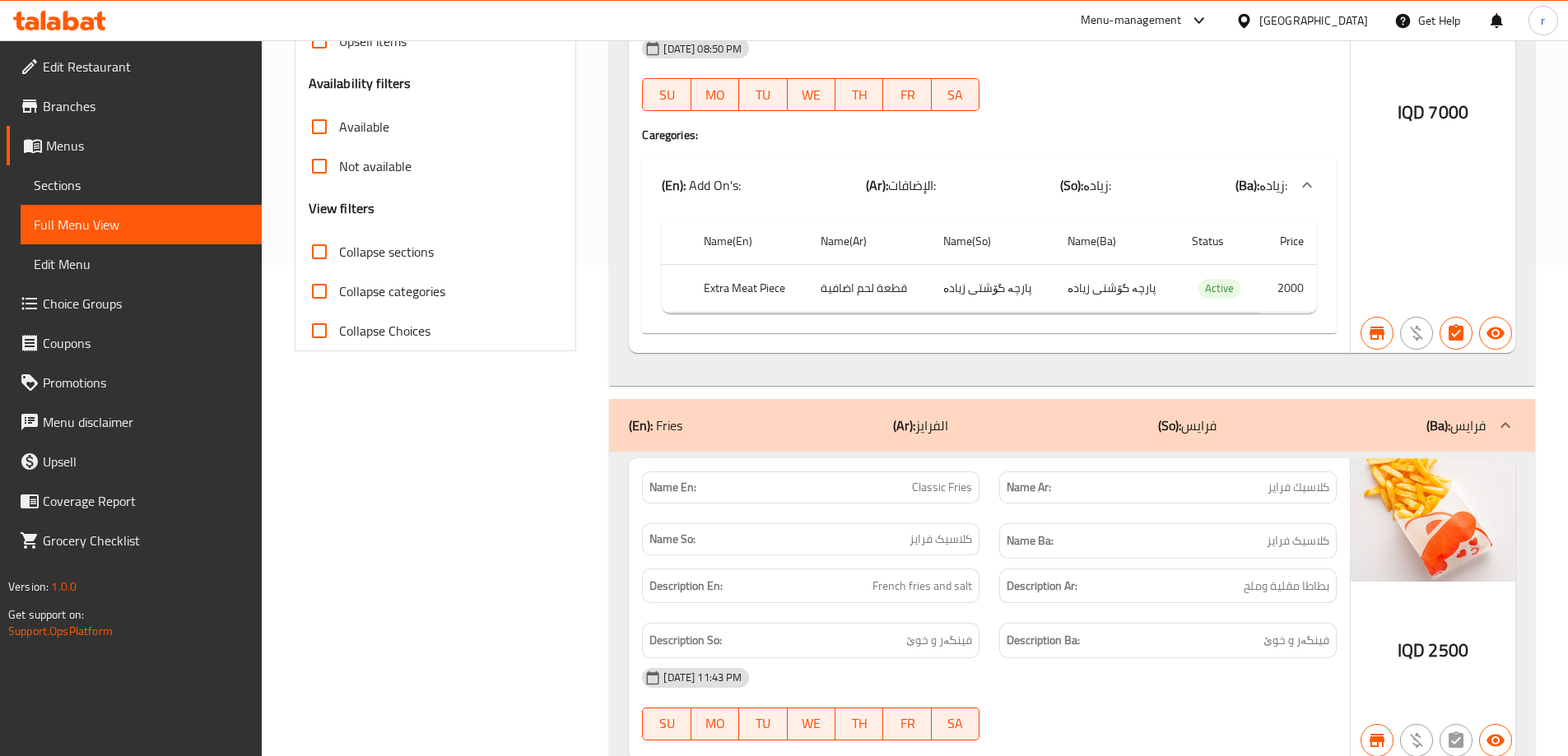
scroll to position [150, 0]
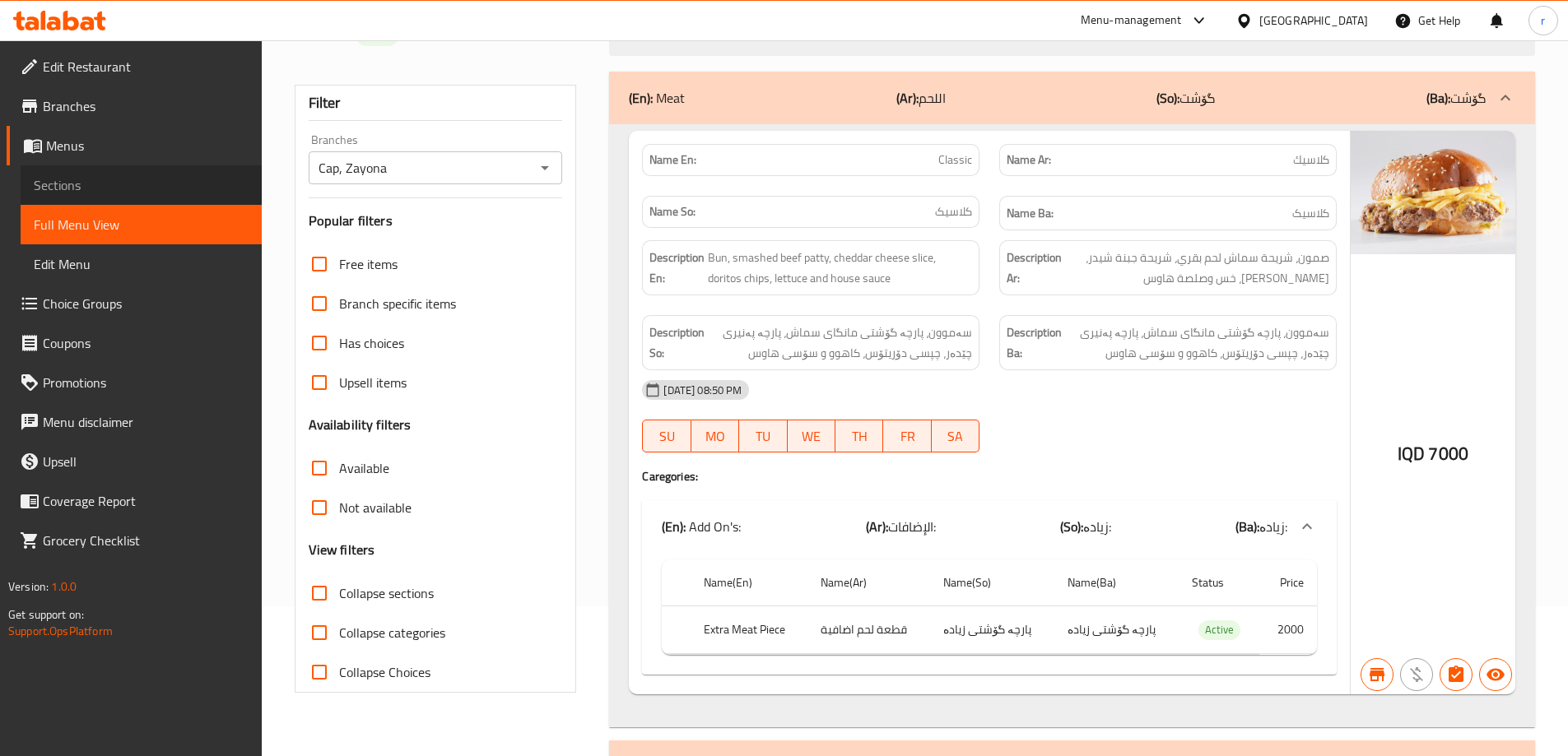
click at [66, 186] on span "Sections" at bounding box center [141, 185] width 215 height 19
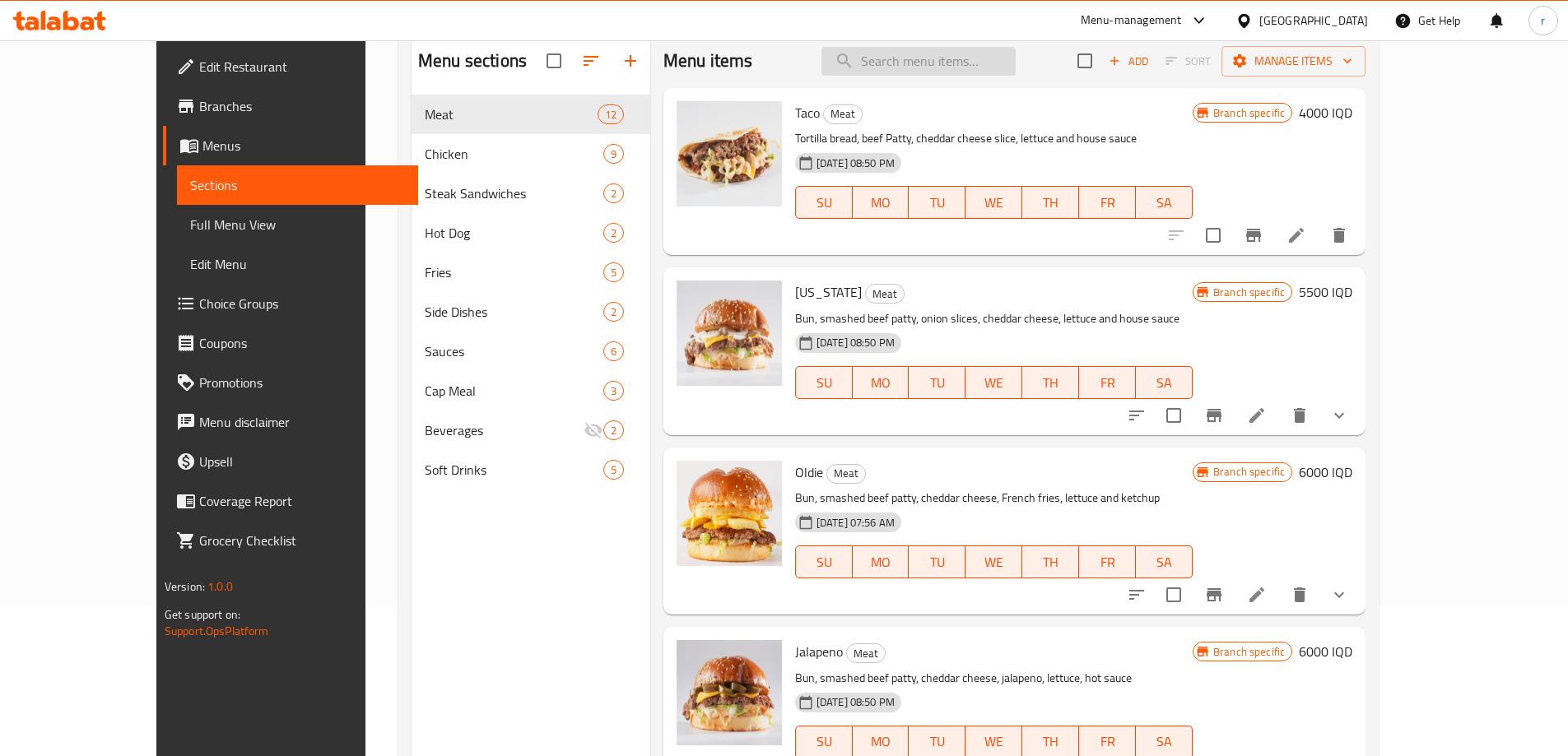
click at [931, 63] on input "search" at bounding box center [918, 61] width 195 height 29
paste input "Chessy"
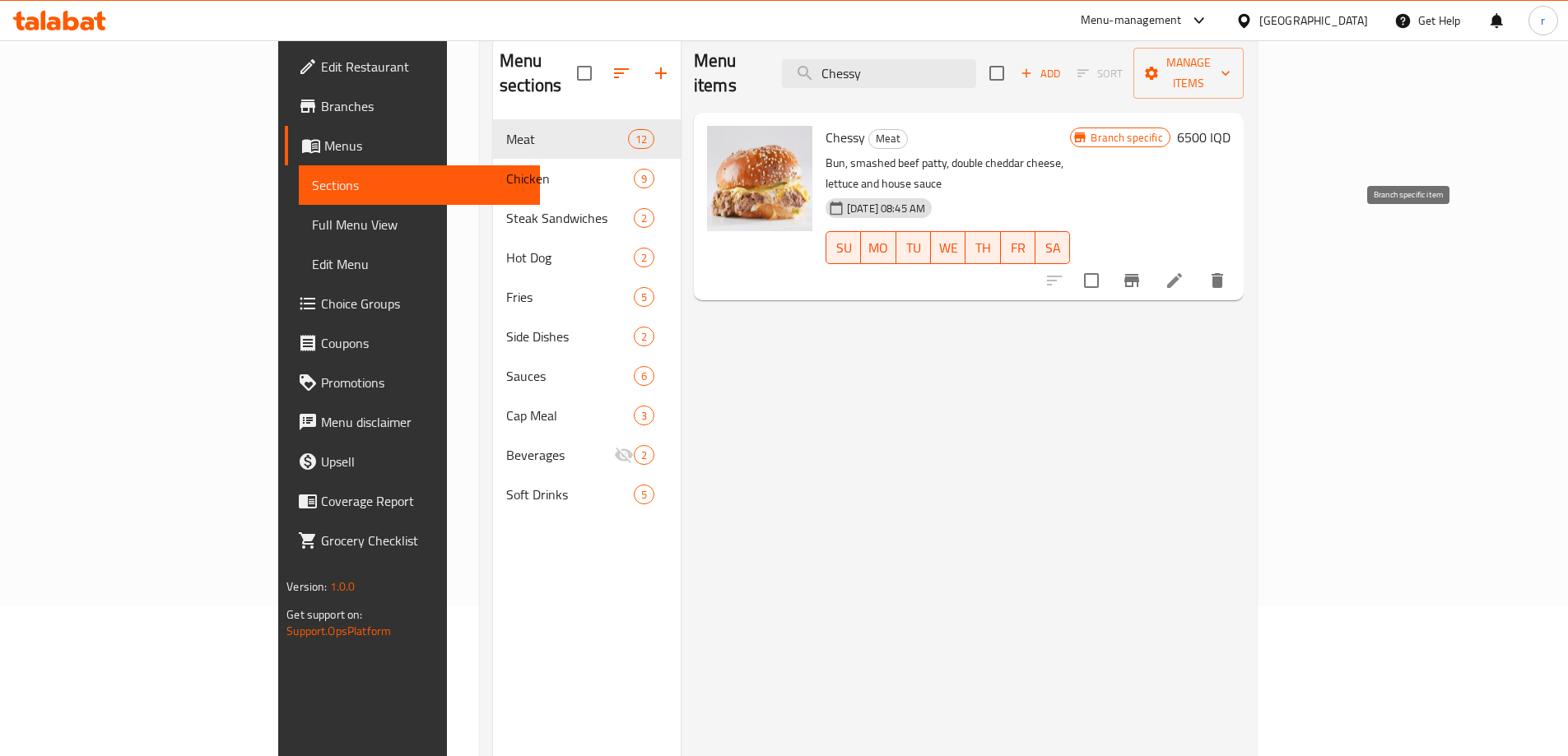
type input "Chessy"
click at [1184, 271] on icon at bounding box center [1175, 281] width 19 height 19
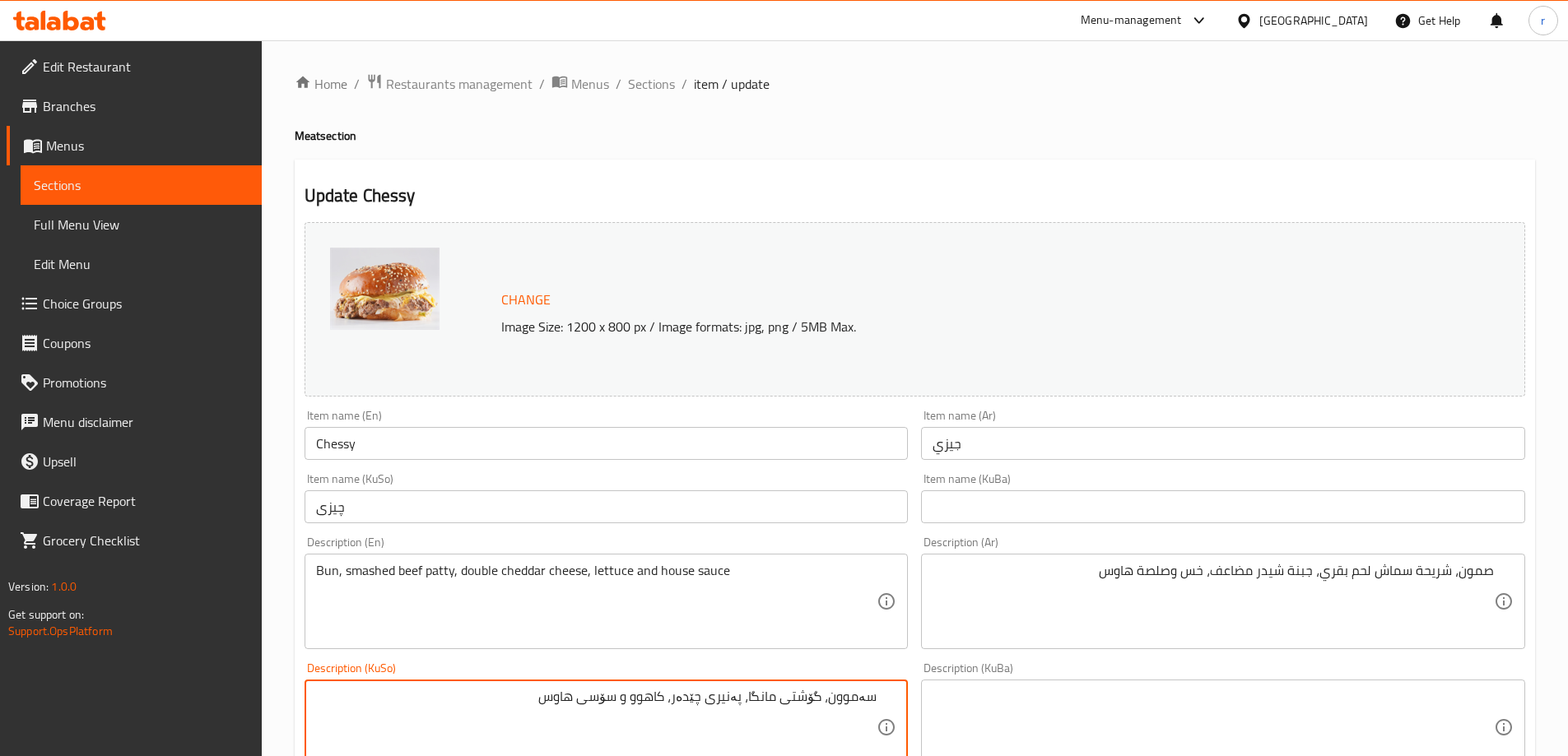
drag, startPoint x: 702, startPoint y: 703, endPoint x: 951, endPoint y: 693, distance: 249.2
click at [951, 693] on div "Change Image Size: 1200 x 800 px / Image formats: jpg, png / 5MB Max. Item name…" at bounding box center [915, 677] width 1234 height 922
click at [806, 716] on textarea at bounding box center [597, 727] width 562 height 78
type textarea "سەموون، پارچە گۆشتی مانگای سماش، پەنیری چێدەری دەبڵ، کاهوو و سۆسی هاوس"
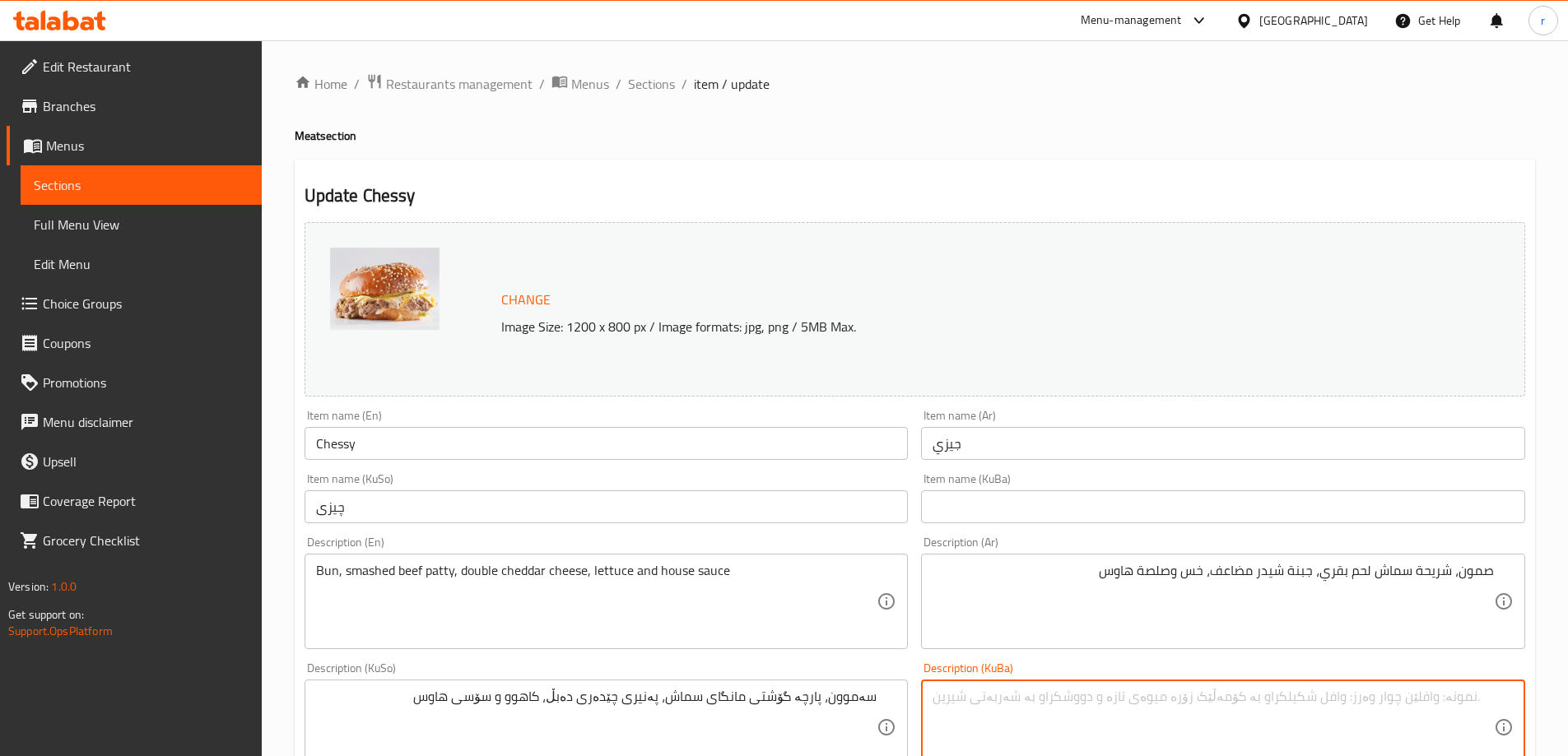
paste textarea "سەموون، پارچە گۆشتی مانگای سماش، پەنیری چێدەری دەبڵ، کاهوو و سۆسی هاوس"
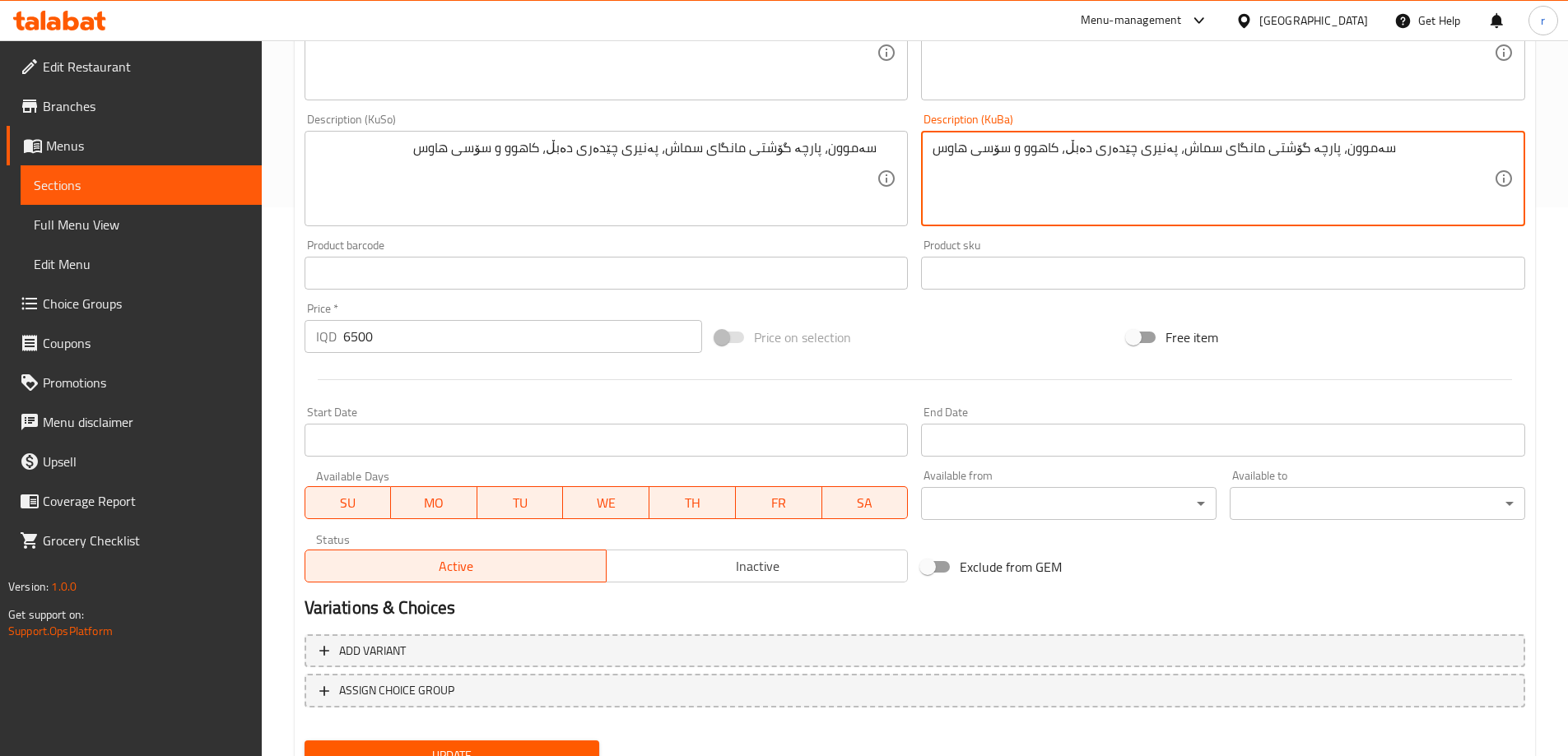
type textarea "سەموون، پارچە گۆشتی مانگای سماش، پەنیری چێدەری دەبڵ، کاهوو و سۆسی هاوس"
click at [498, 742] on button "Update" at bounding box center [451, 755] width 295 height 30
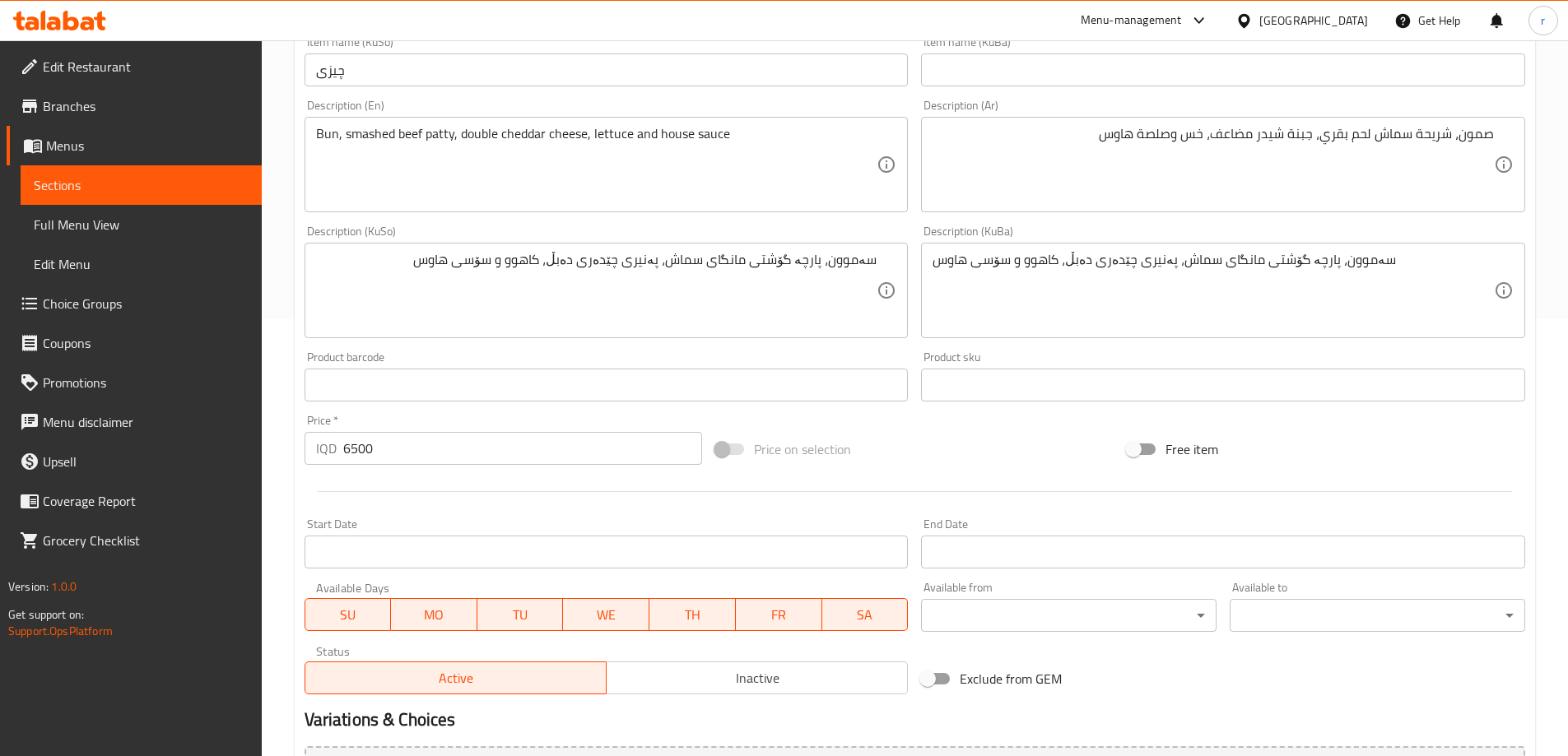
scroll to position [137, 0]
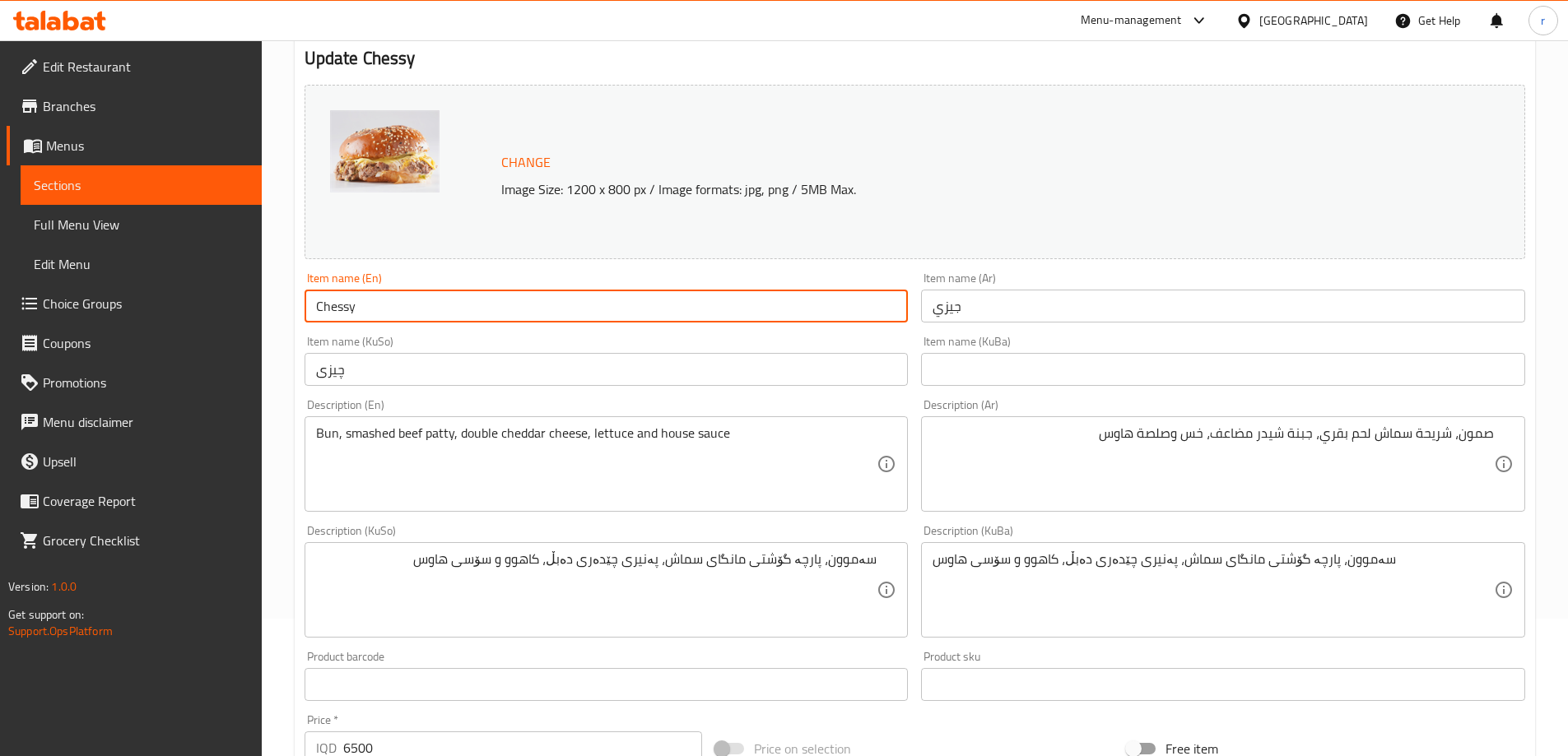
drag, startPoint x: 411, startPoint y: 299, endPoint x: 138, endPoint y: 304, distance: 273.0
click at [138, 304] on div "Edit Restaurant Branches Menus Sections Full Menu View Edit Menu Choice Groups …" at bounding box center [784, 570] width 1568 height 1335
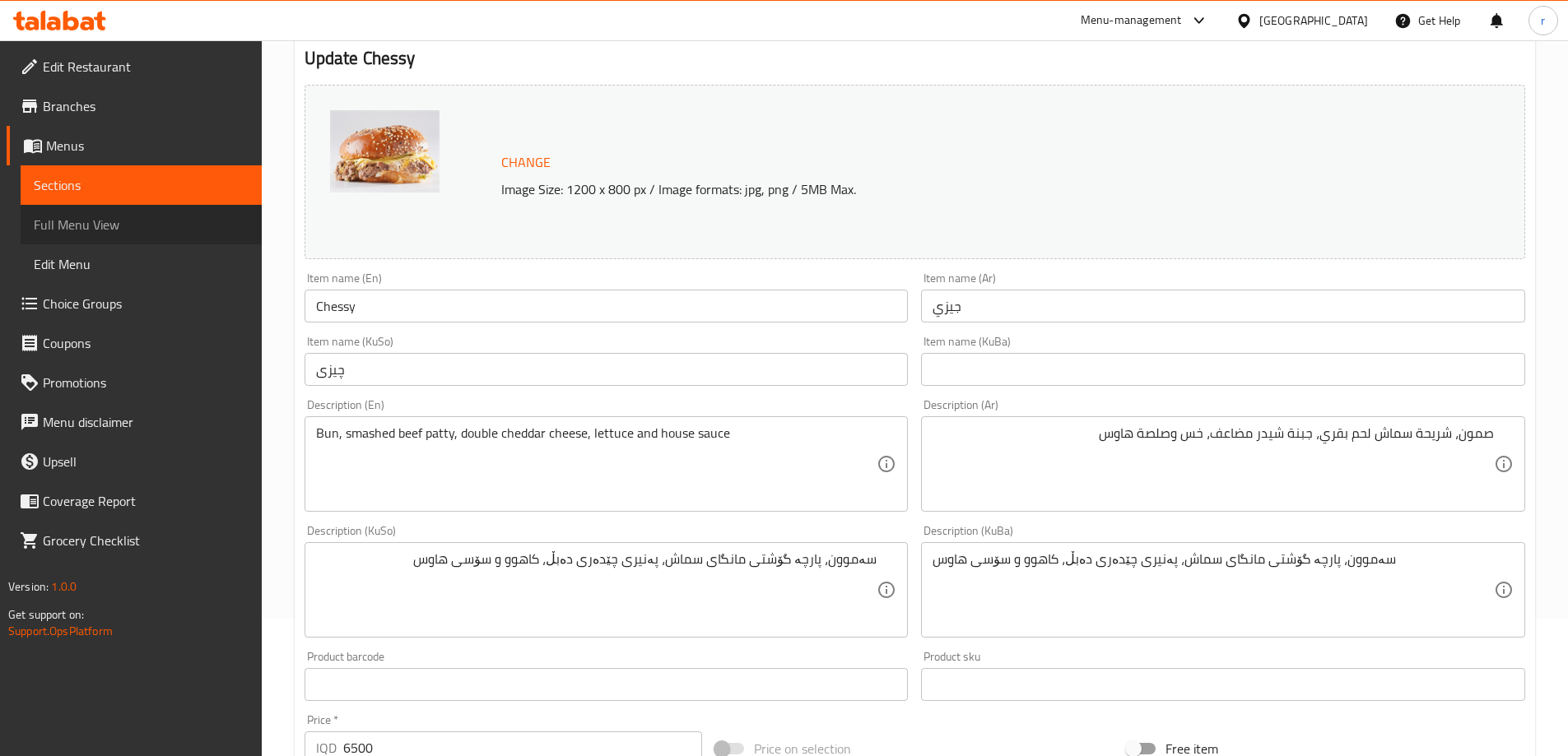
click at [143, 223] on span "Full Menu View" at bounding box center [141, 225] width 215 height 19
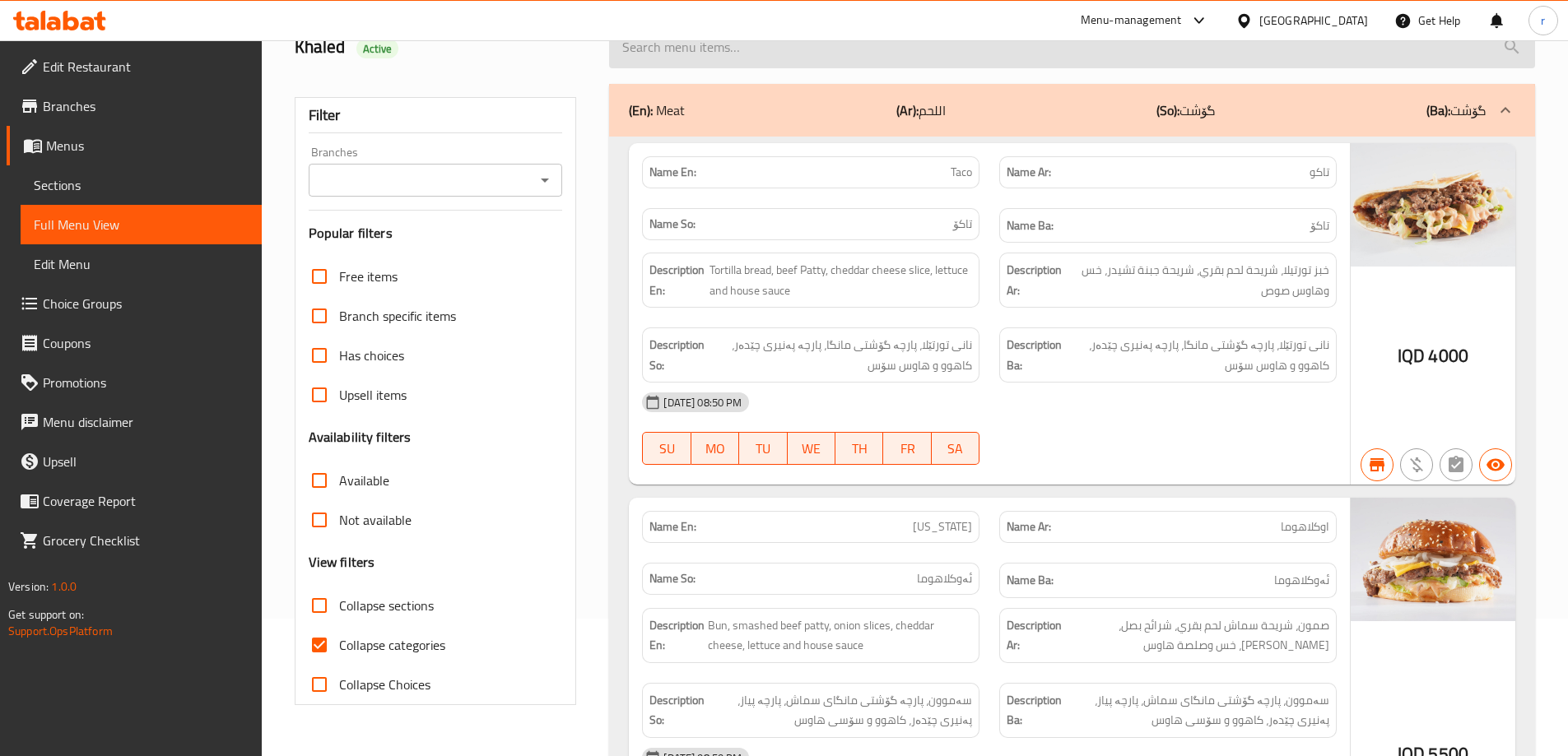
click at [727, 59] on input "search" at bounding box center [1072, 46] width 926 height 42
paste input "Chessy"
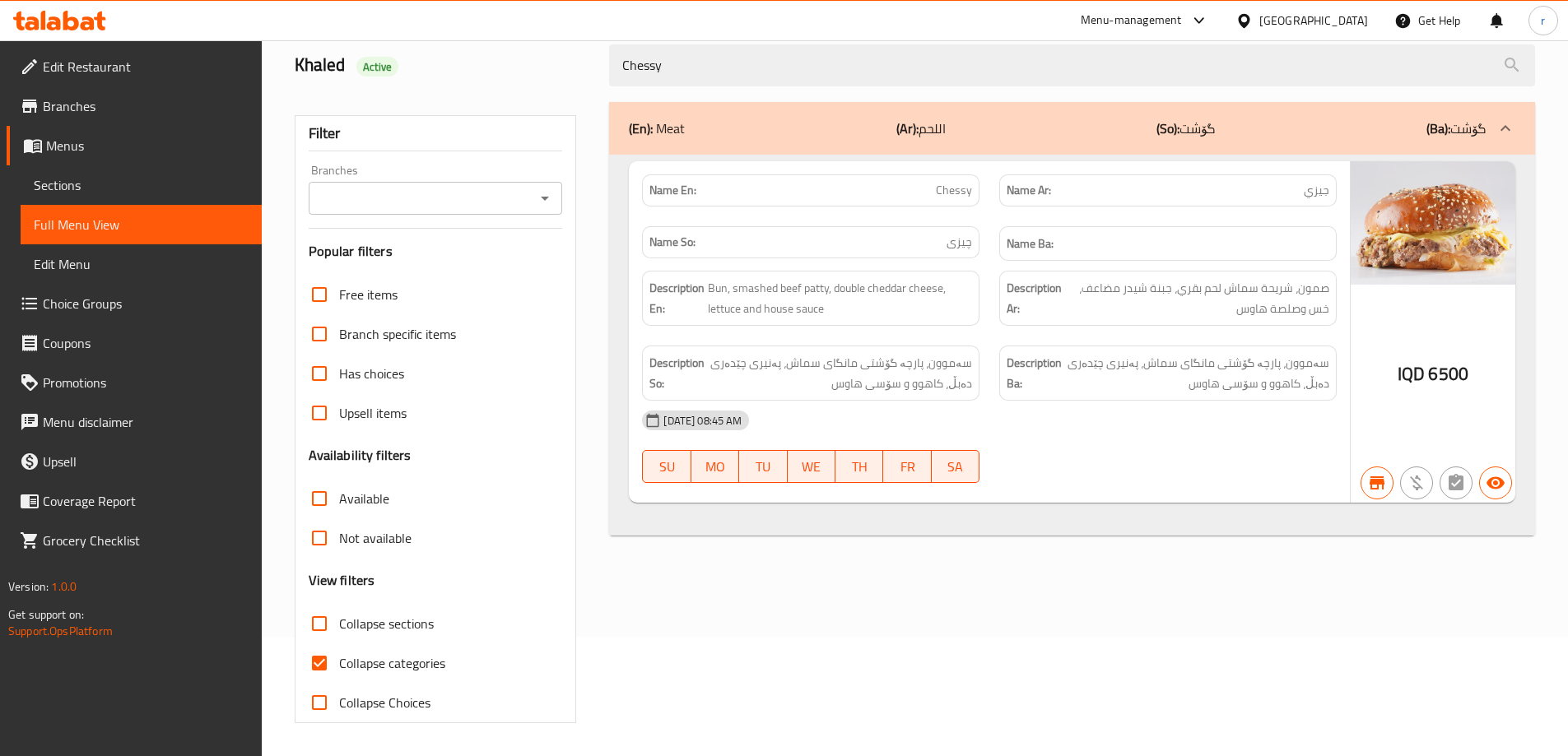
click at [494, 183] on div "Branches" at bounding box center [436, 198] width 255 height 33
type input "Chessy"
click at [471, 202] on input "Branches" at bounding box center [422, 198] width 217 height 23
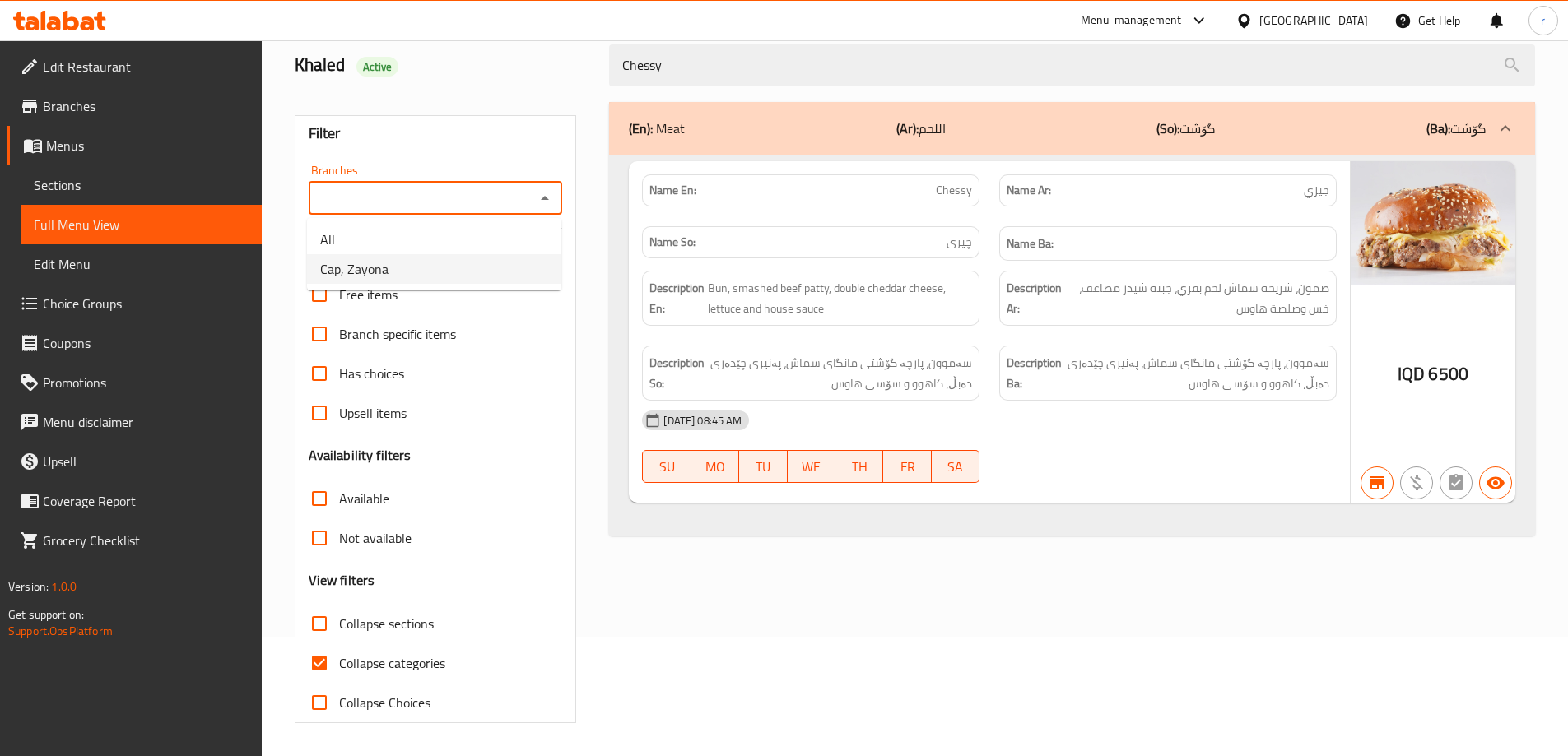
click at [419, 261] on li "Cap, Zayona" at bounding box center [434, 269] width 255 height 30
type input "Cap, Zayona"
click at [382, 665] on span "Collapse categories" at bounding box center [392, 663] width 107 height 19
click at [339, 665] on input "Collapse categories" at bounding box center [319, 663] width 40 height 40
checkbox input "false"
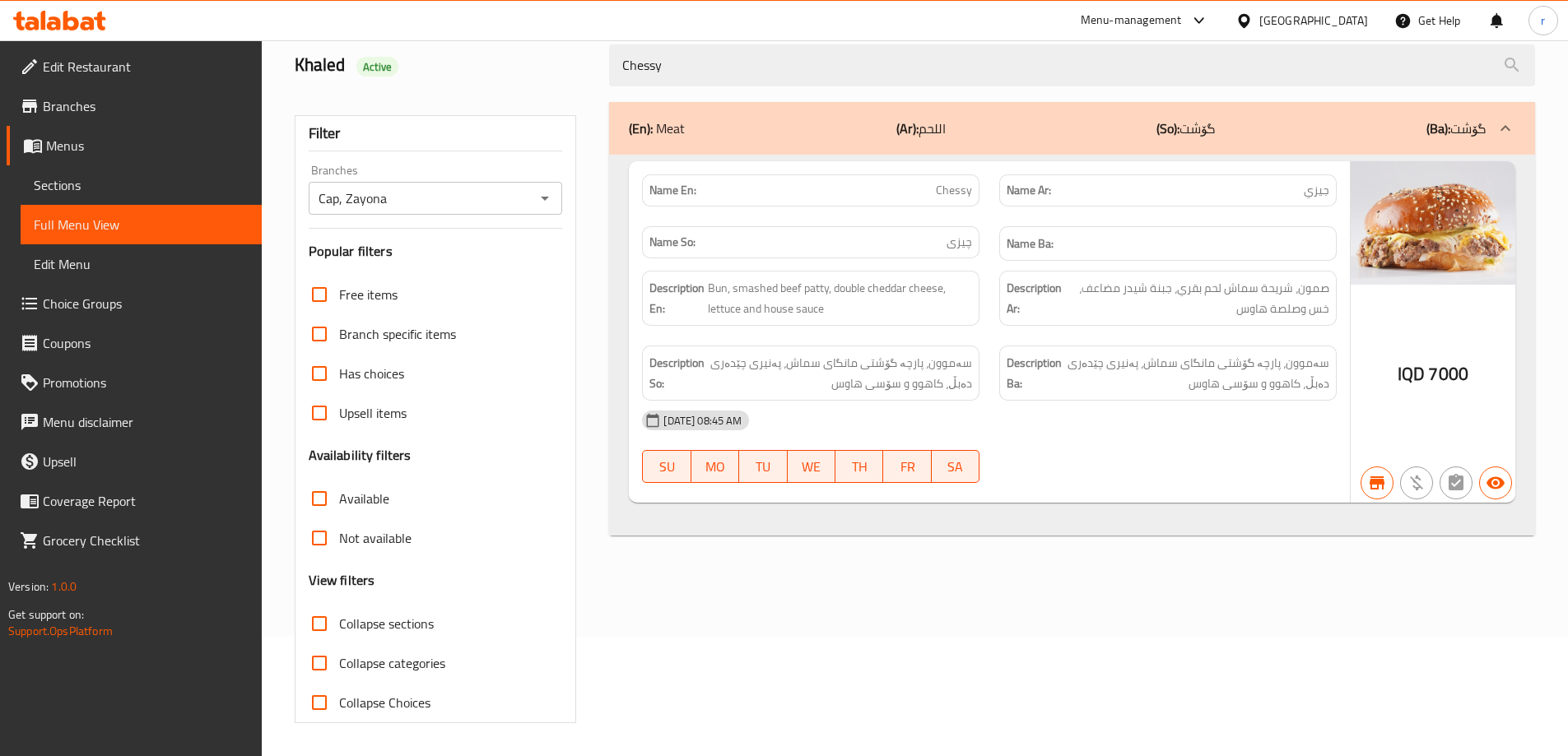
click at [83, 177] on span "Sections" at bounding box center [141, 185] width 215 height 19
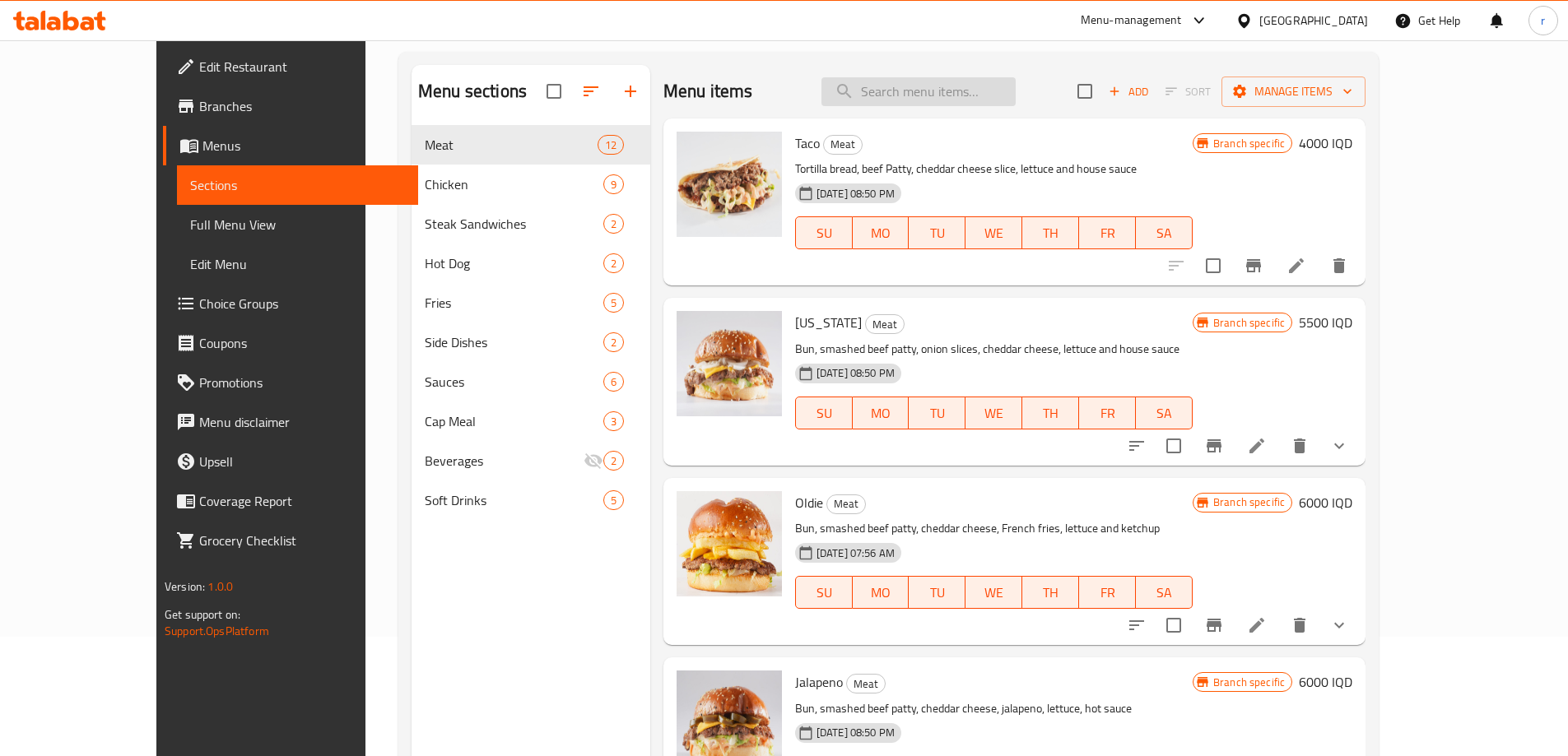
click at [977, 91] on input "search" at bounding box center [918, 92] width 195 height 29
paste input "Doritos [DEMOGRAPHIC_DATA]"
click at [997, 94] on input "Doritos [DEMOGRAPHIC_DATA]" at bounding box center [918, 92] width 195 height 29
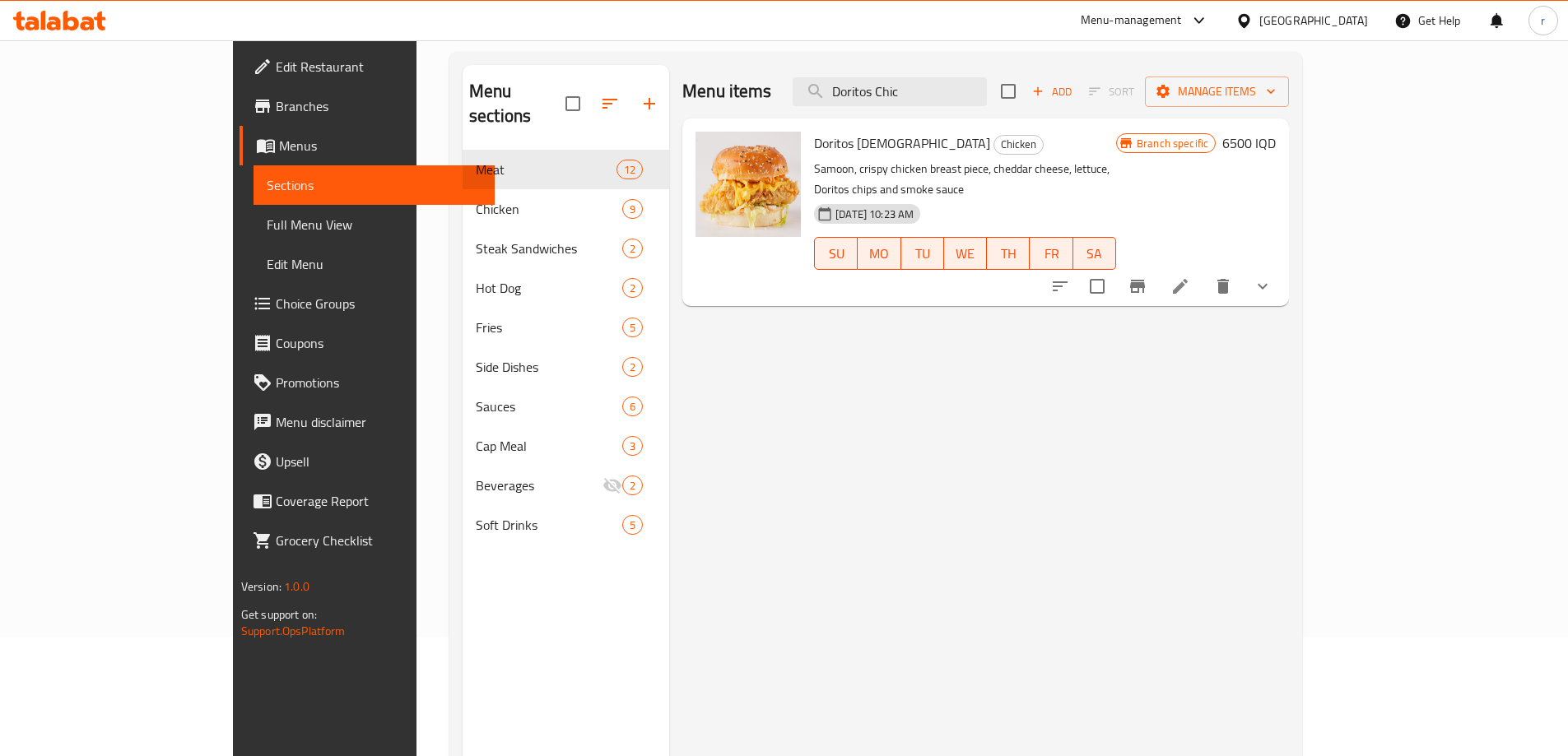
type input "Doritos Chic"
click at [1204, 271] on li at bounding box center [1181, 286] width 46 height 30
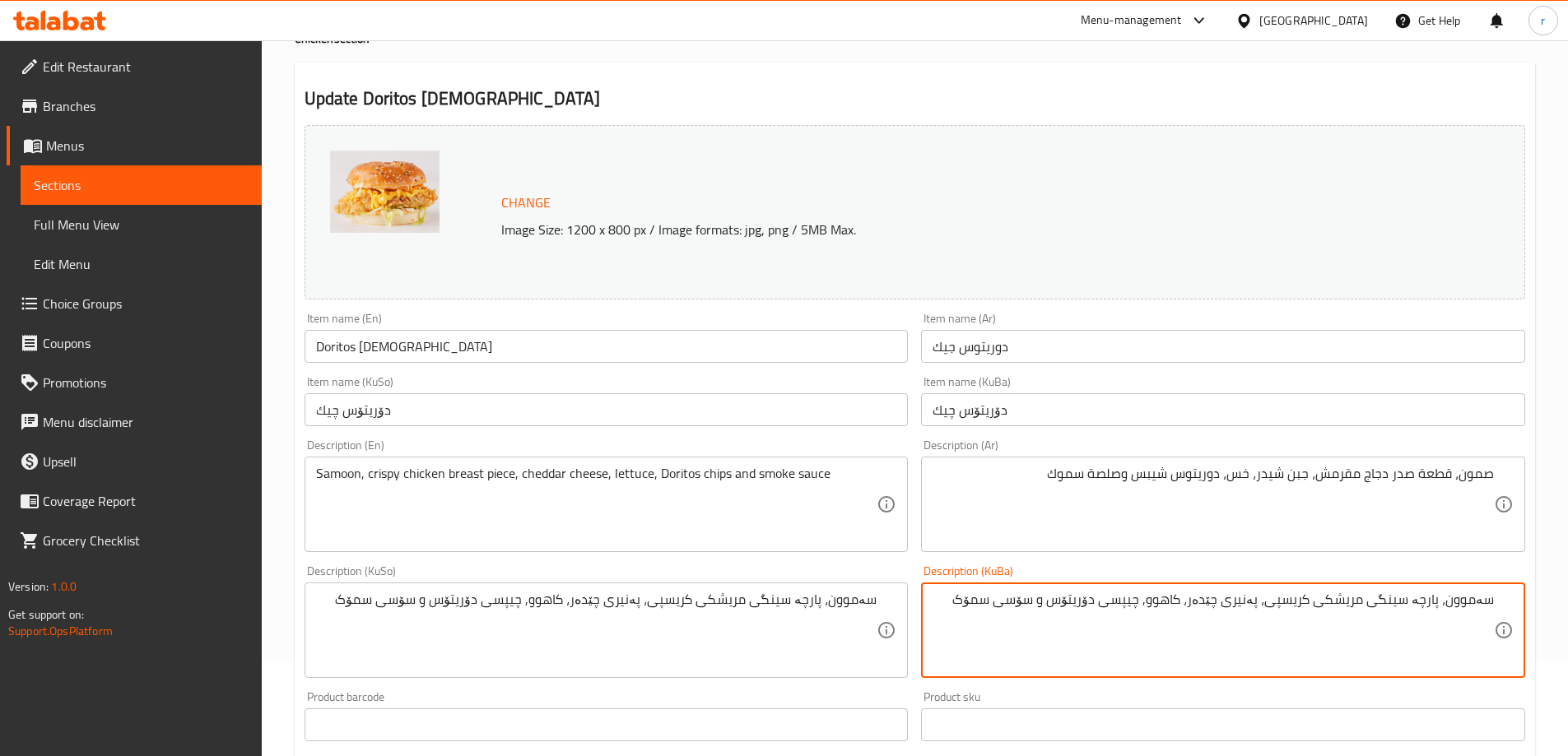
scroll to position [137, 0]
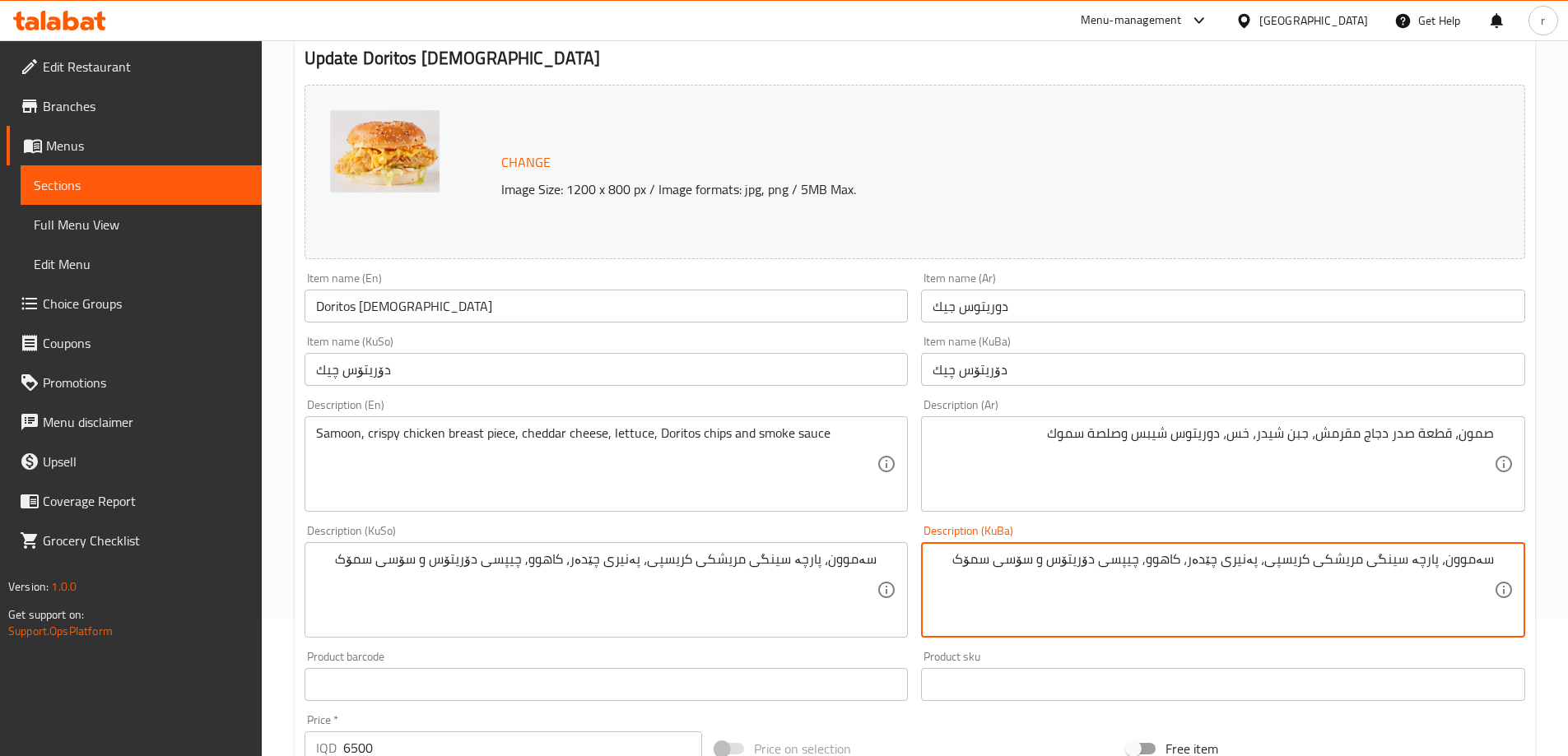
click at [1146, 559] on textarea "سەموون، پارچە سینگی مریشکی کریسپی، پەنیری چێدەر، کاهوو, چیپسی دۆریتۆس و سۆسی سم…" at bounding box center [1214, 590] width 562 height 78
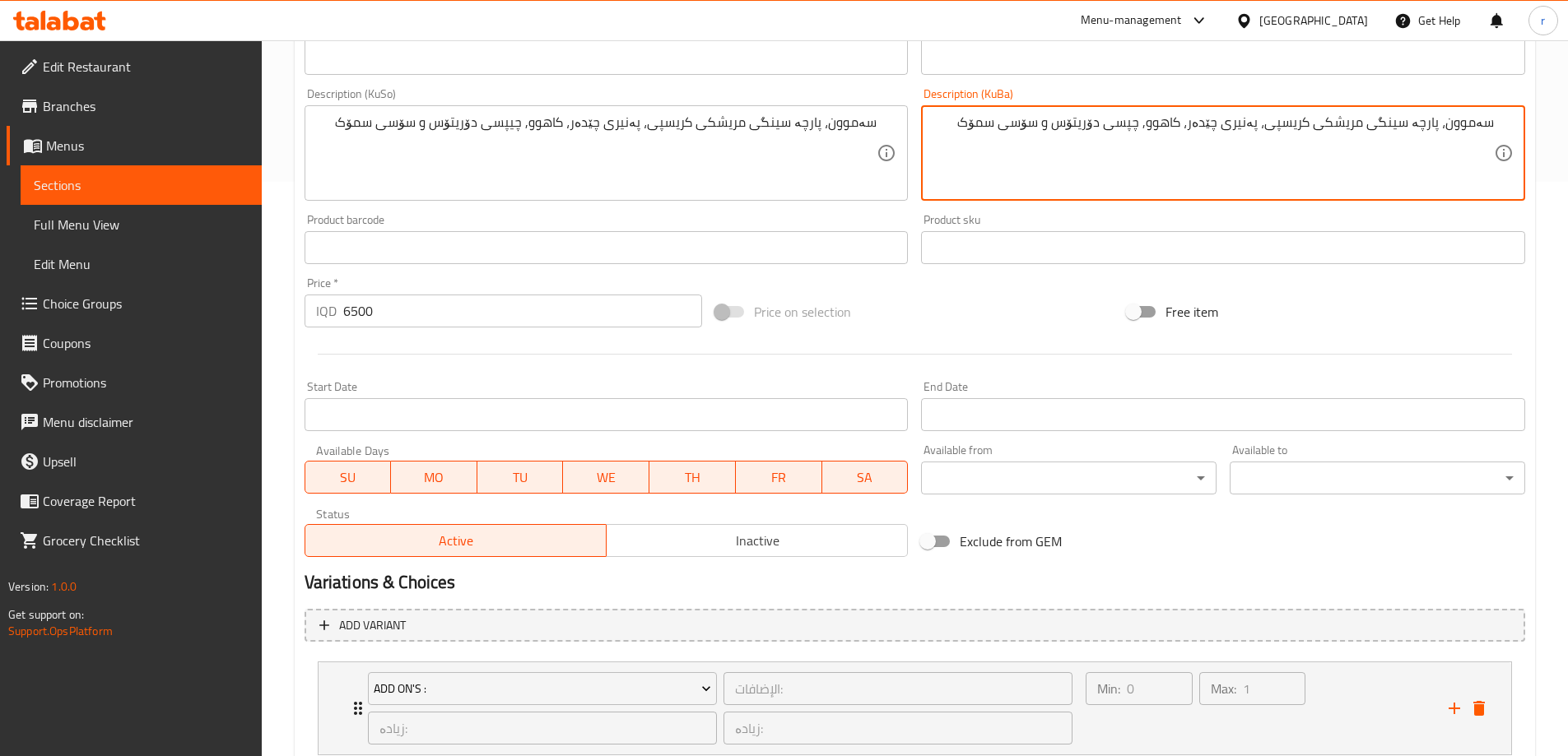
scroll to position [411, 0]
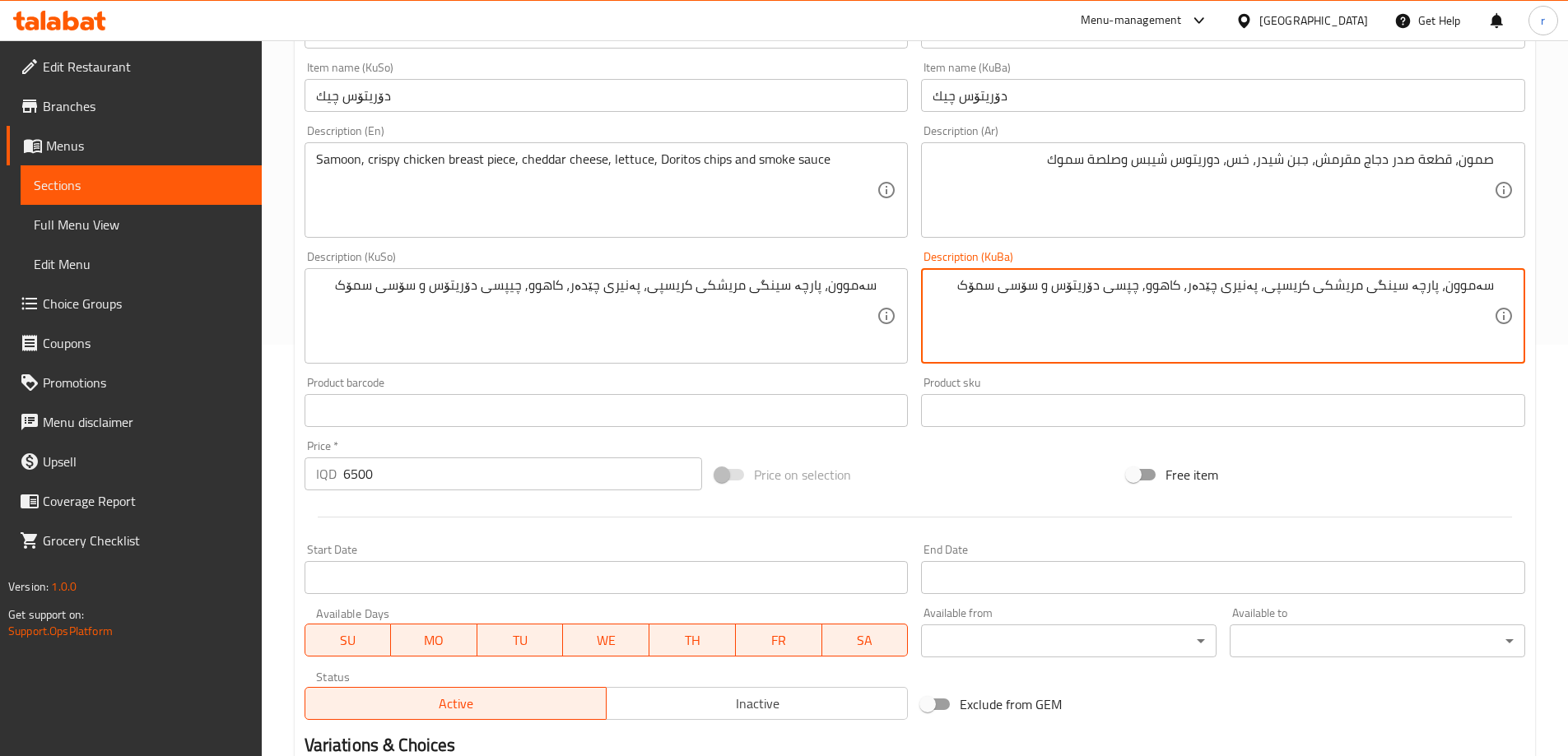
drag, startPoint x: 968, startPoint y: 281, endPoint x: 1494, endPoint y: 292, distance: 526.1
click at [1494, 292] on div "سەموون، پارچە سینگی مریشکی کریسپی، پەنیری چێدەر، کاهوو, چپسی دۆریتۆس و سۆسی سمۆ…" at bounding box center [1223, 316] width 604 height 96
type textarea "سەموون، پارچە سینگی مریشکی کریسپی، پەنیری چێدەر، کاهوو, چپسی دۆریتۆس و سۆسی سمۆک"
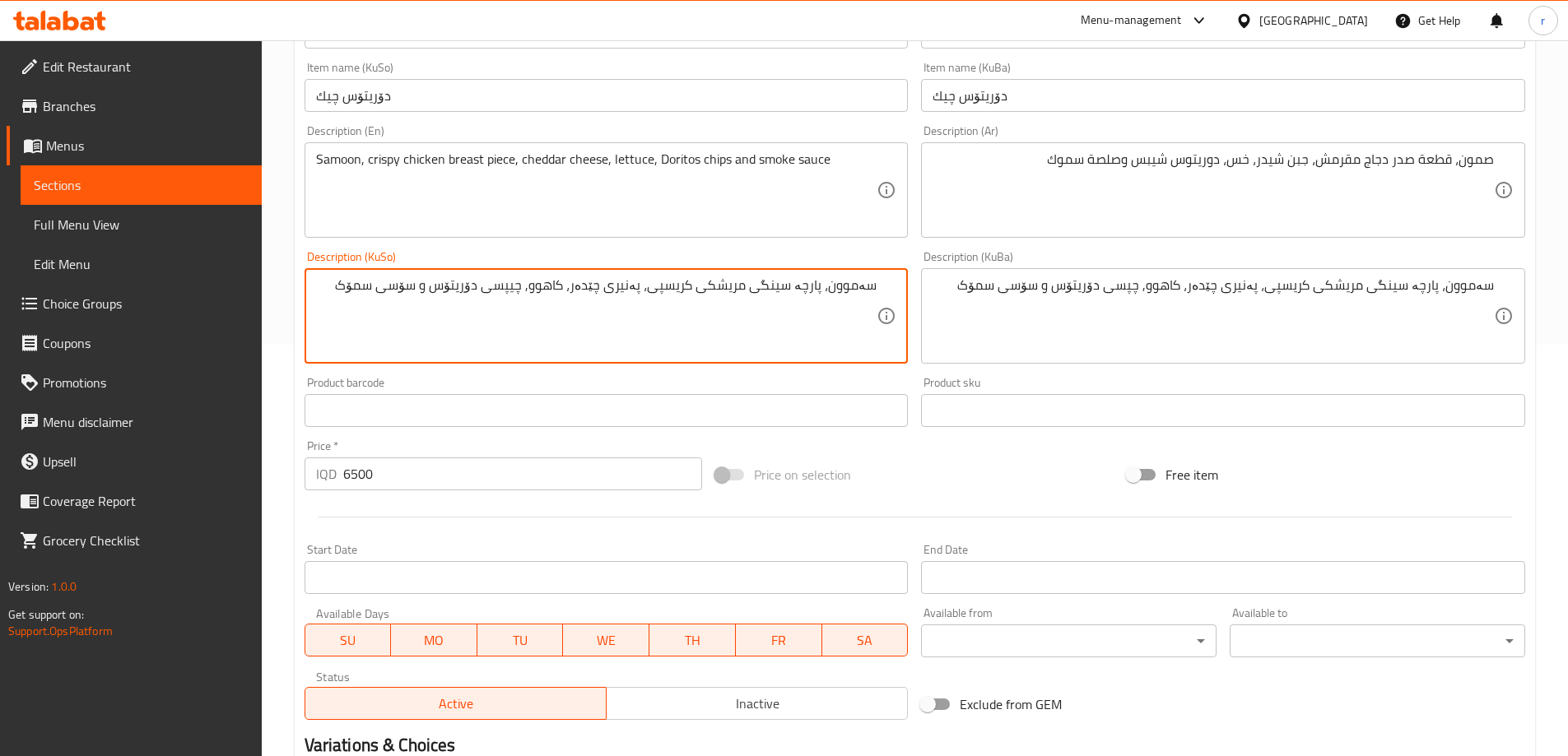
click at [700, 287] on textarea "سەموون، پارچە سینگی مریشکی کریسپی، پەنیری چێدەر، کاهوو, چیپسی دۆریتۆس و سۆسی سم…" at bounding box center [597, 316] width 562 height 78
paste textarea
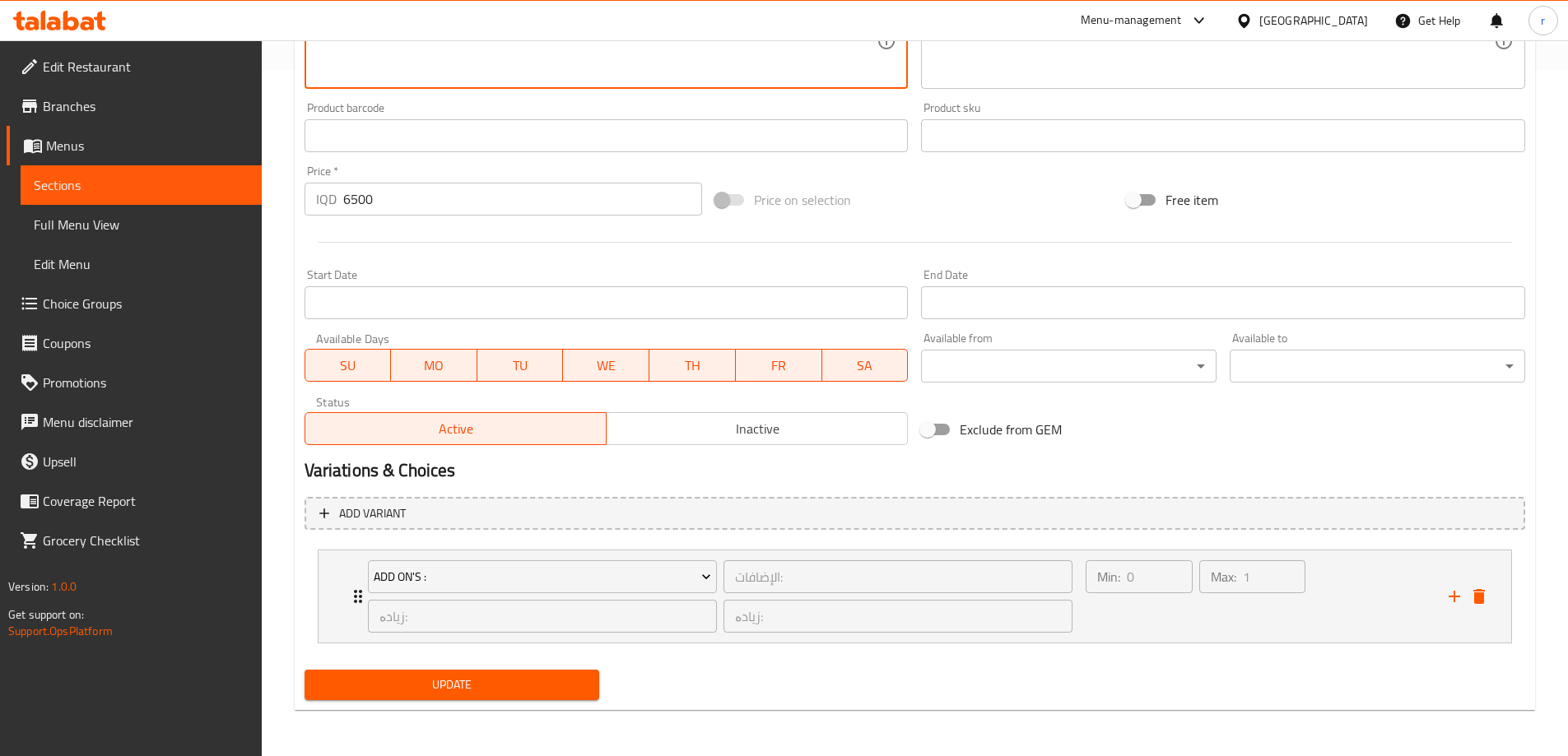
type textarea "سەموون، پارچە سینگی مریشکی کریسپی، پەنیری چێدەر، کاهوو, چپسی دۆریتۆس و سۆسی سمۆک"
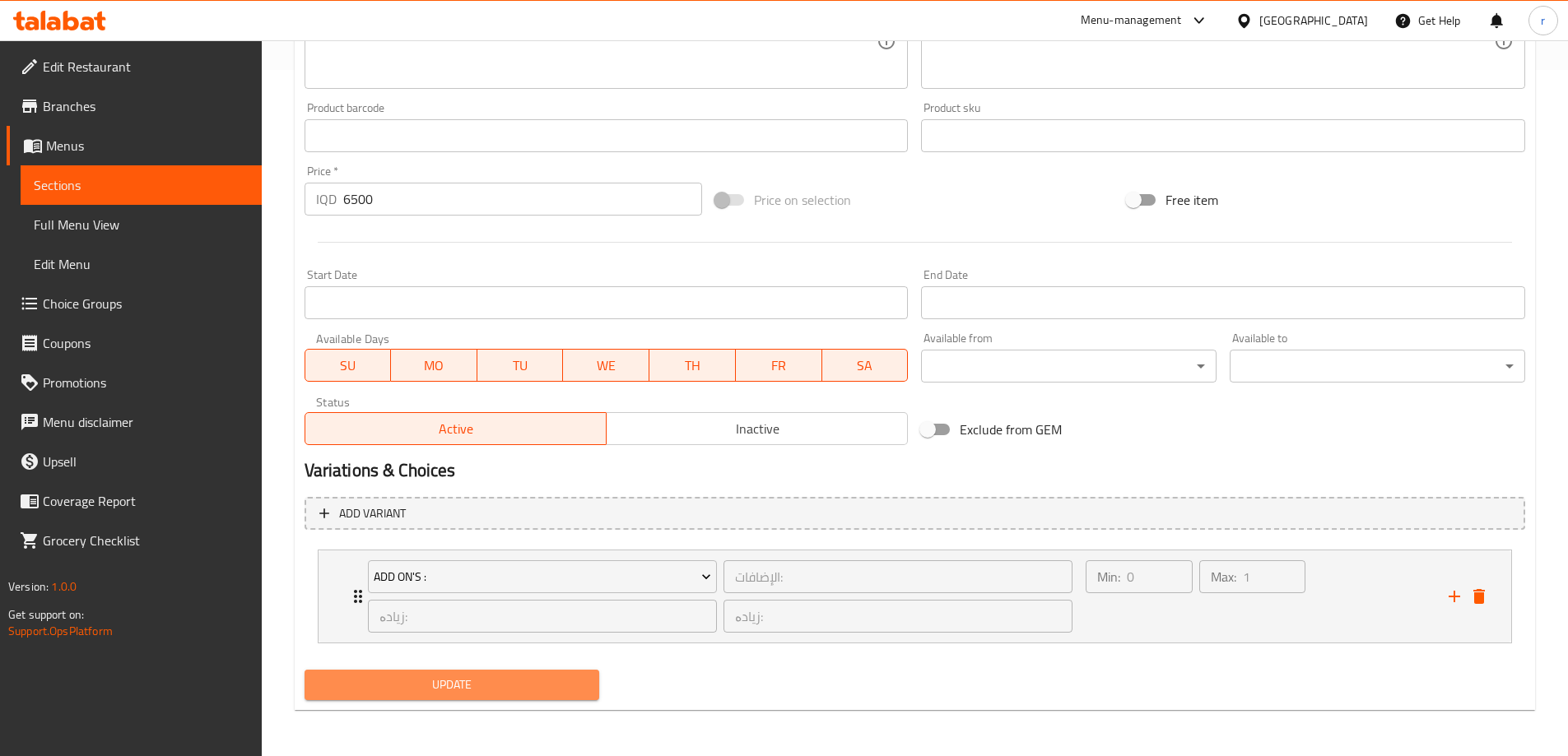
click at [433, 692] on span "Update" at bounding box center [452, 684] width 269 height 20
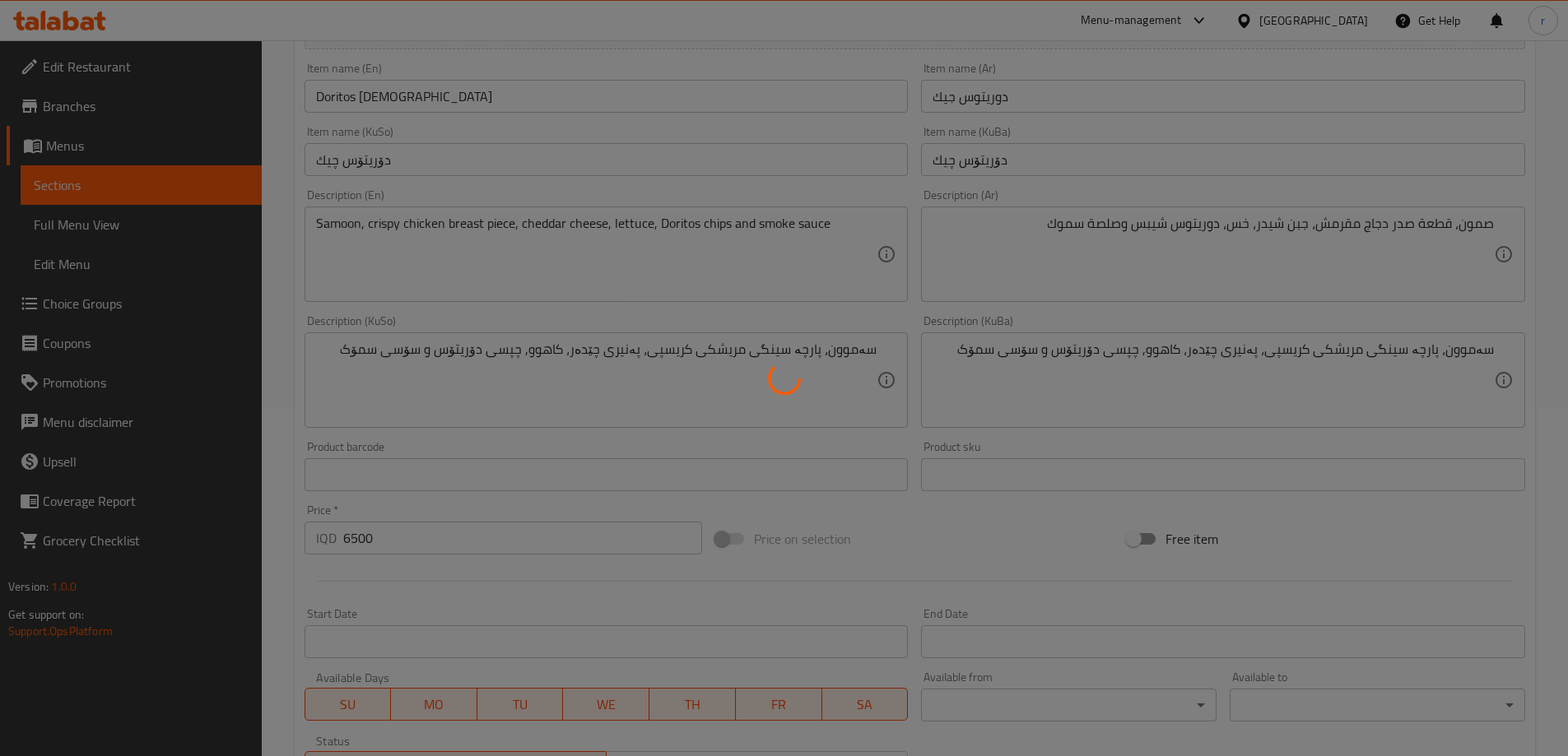
scroll to position [0, 0]
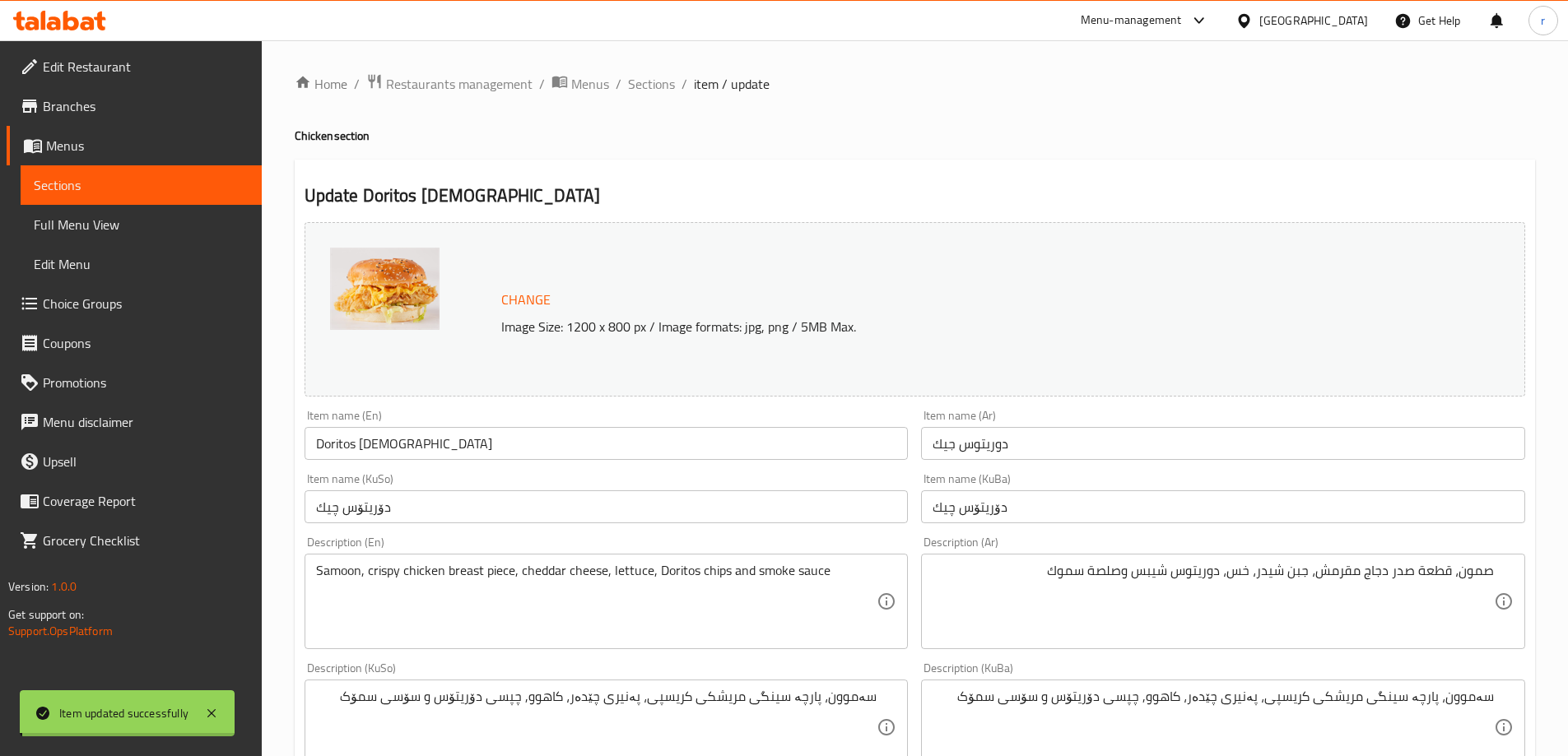
click at [374, 443] on input "Doritos [DEMOGRAPHIC_DATA]" at bounding box center [606, 443] width 604 height 33
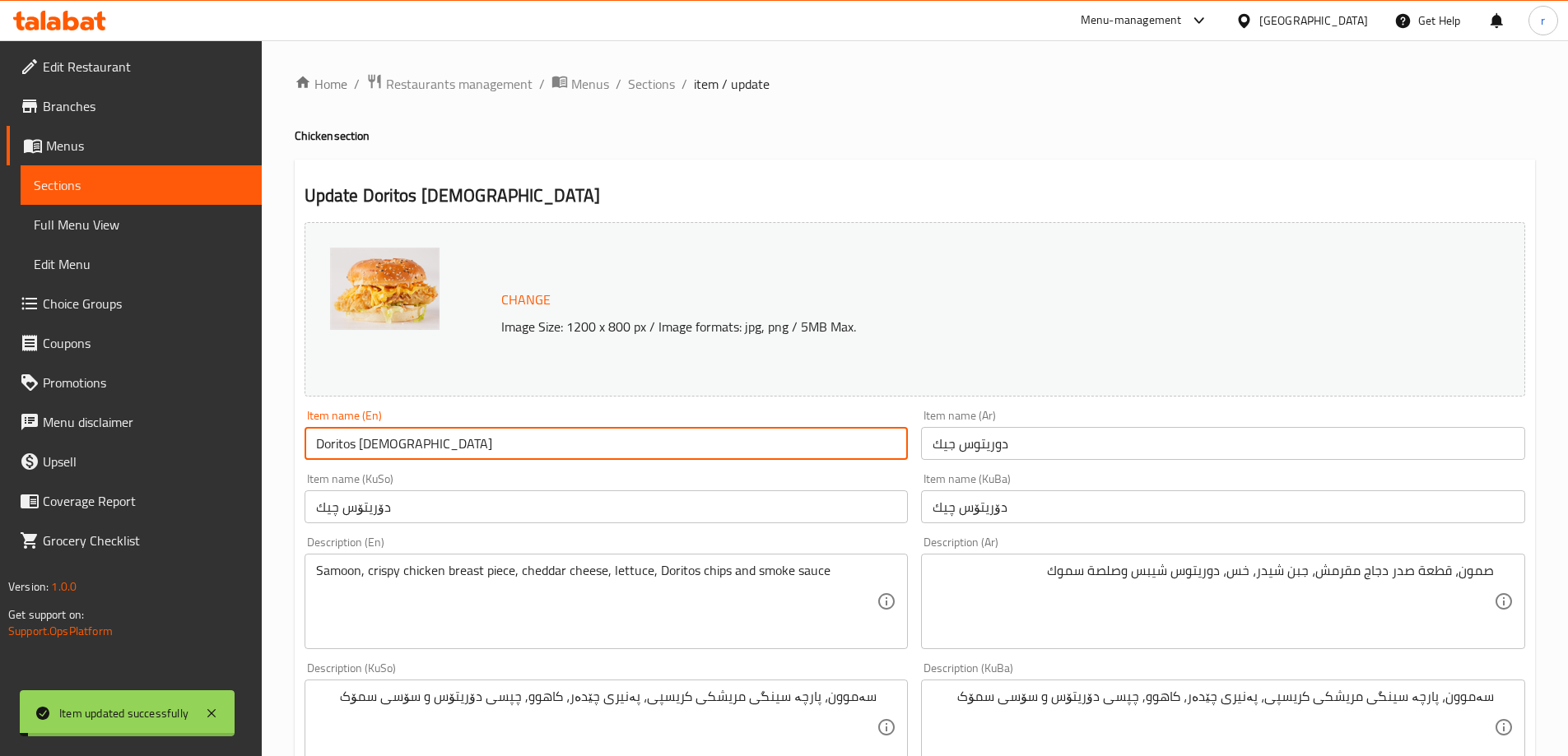
click at [374, 443] on input "Doritos [DEMOGRAPHIC_DATA]" at bounding box center [606, 443] width 604 height 33
click at [111, 234] on span "Full Menu View" at bounding box center [141, 225] width 215 height 19
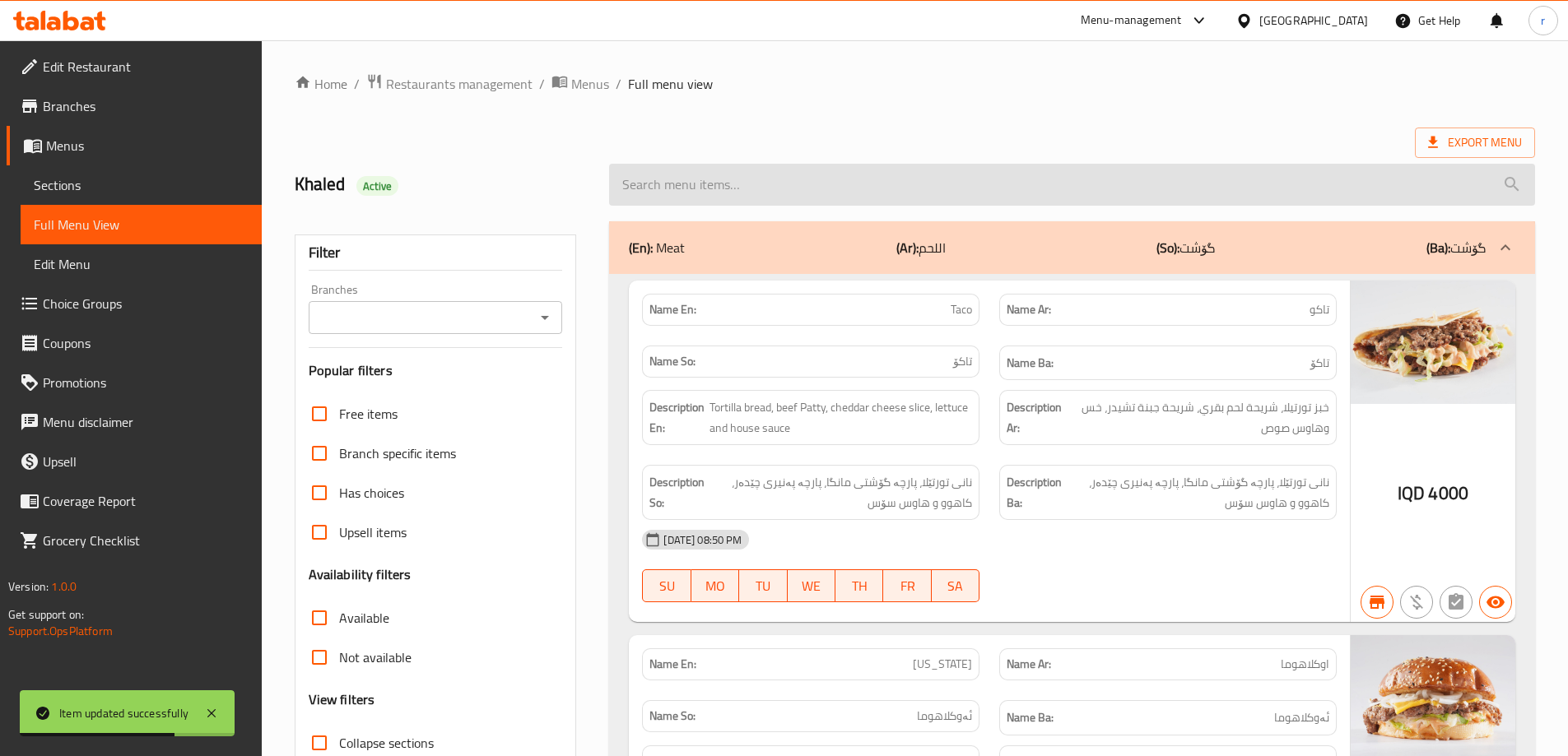
click at [675, 184] on input "search" at bounding box center [1072, 184] width 926 height 42
paste input "Doritos [DEMOGRAPHIC_DATA]"
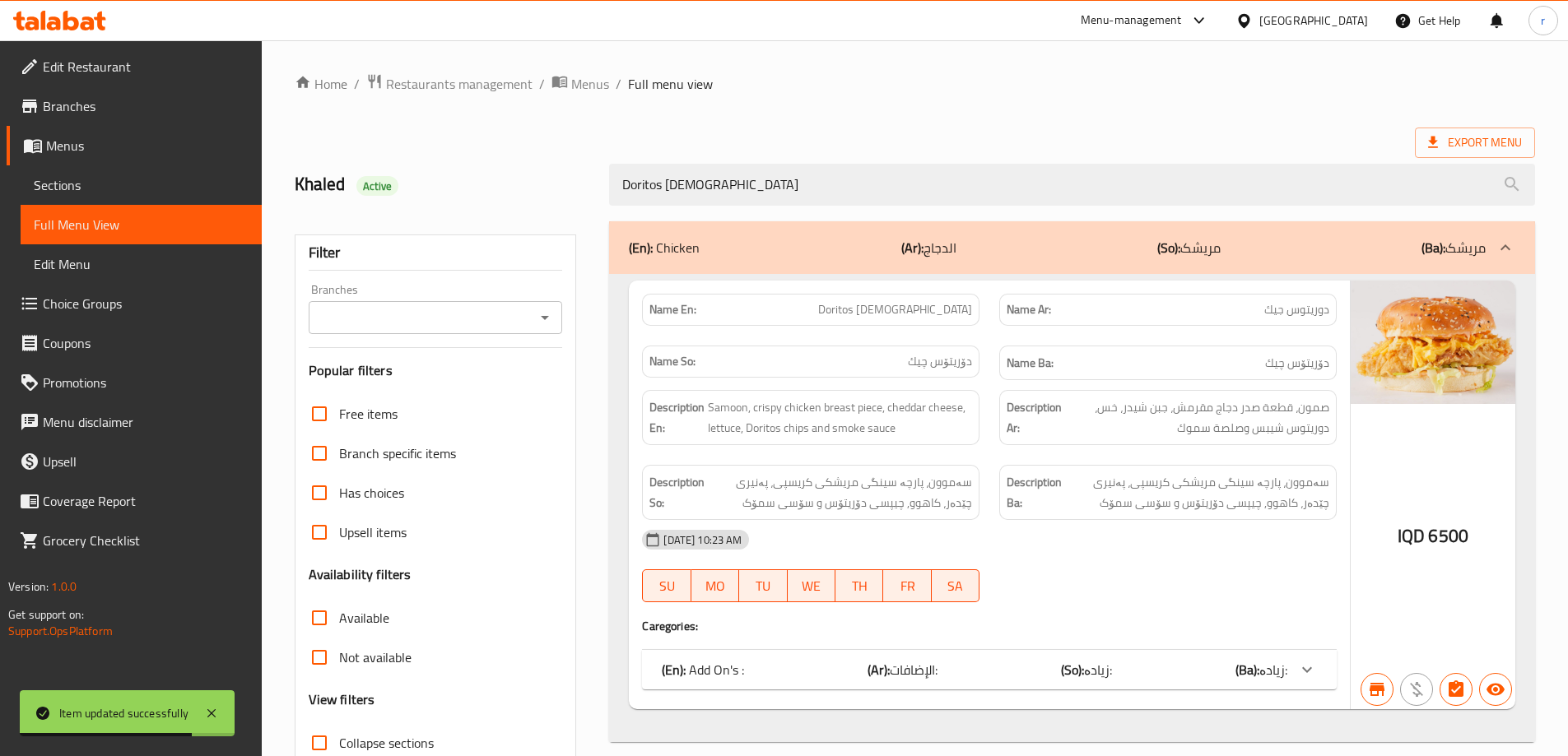
type input "Doritos [DEMOGRAPHIC_DATA]"
click at [476, 310] on input "Branches" at bounding box center [422, 318] width 217 height 23
click at [426, 388] on li "Cap, Zayona" at bounding box center [434, 388] width 255 height 30
type input "Cap, Zayona"
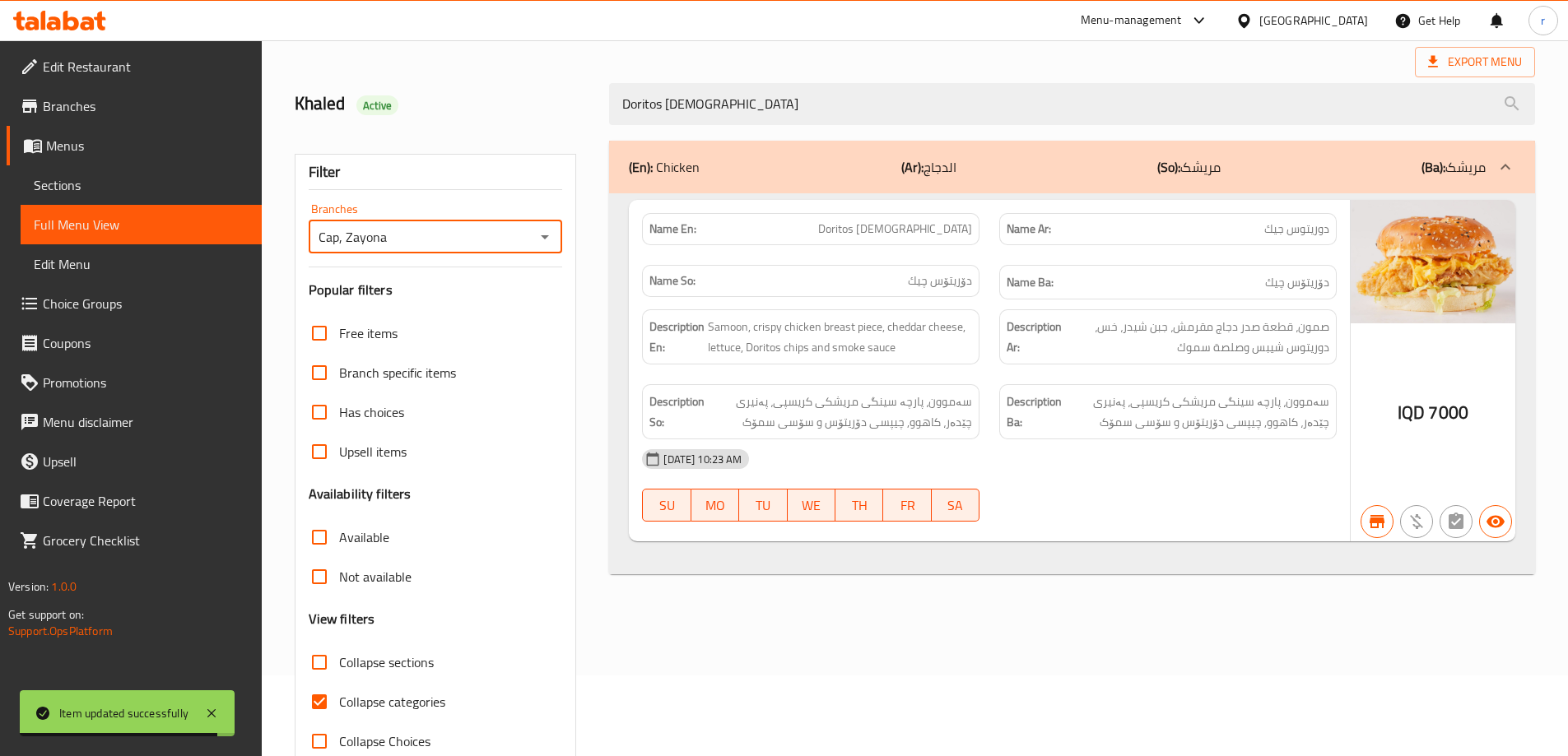
scroll to position [119, 0]
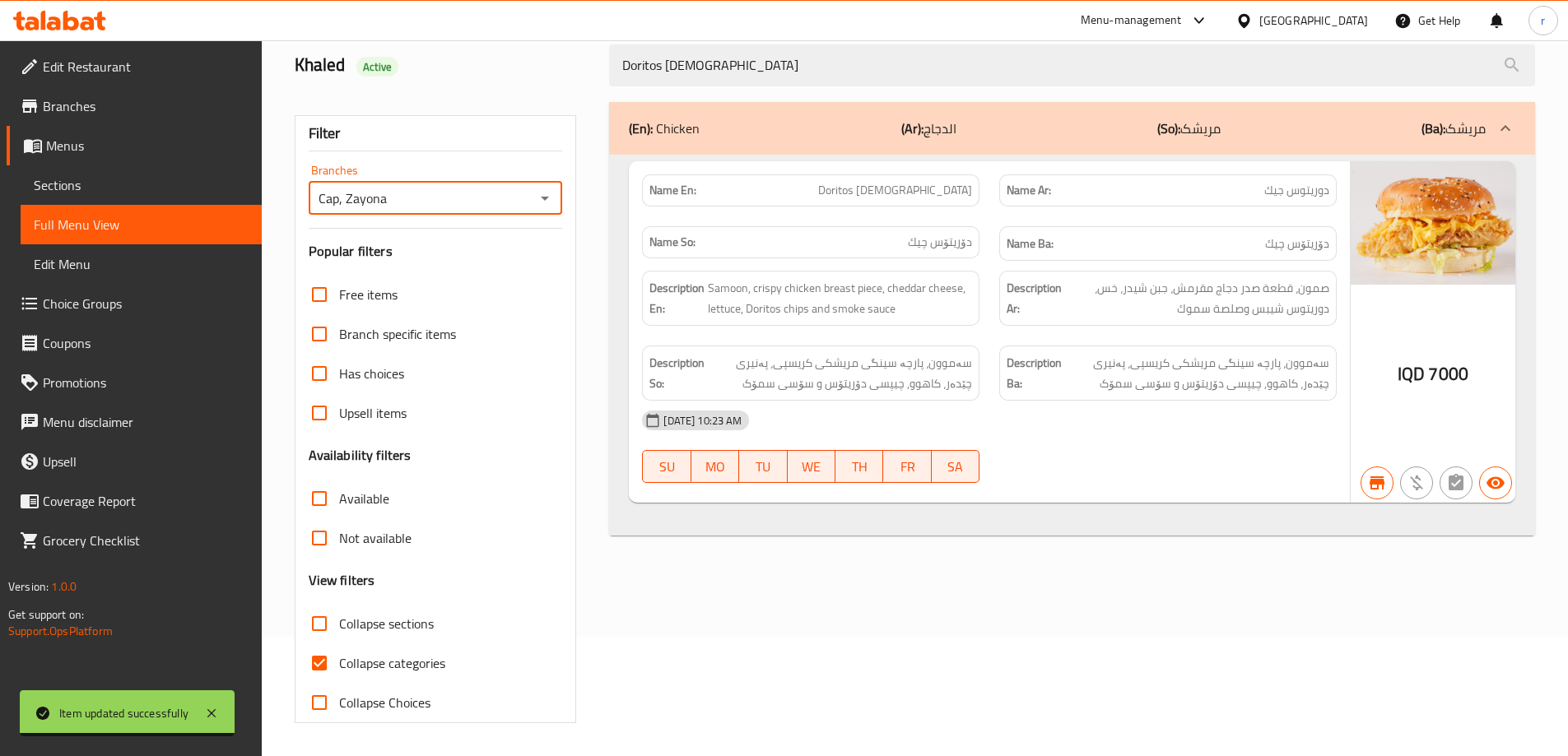
click at [395, 655] on span "Collapse categories" at bounding box center [392, 663] width 107 height 19
click at [339, 655] on input "Collapse categories" at bounding box center [319, 663] width 40 height 40
checkbox input "false"
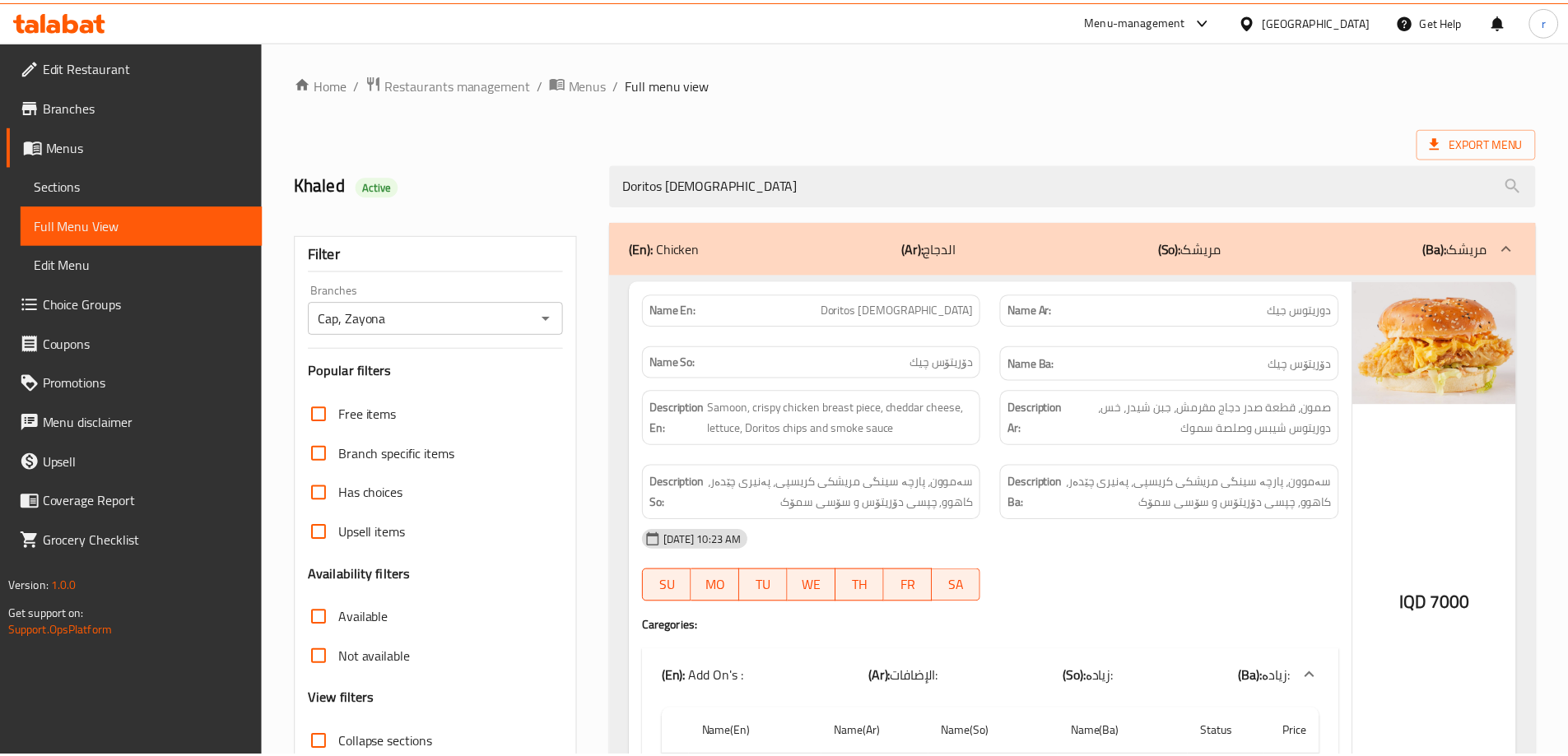
scroll to position [154, 0]
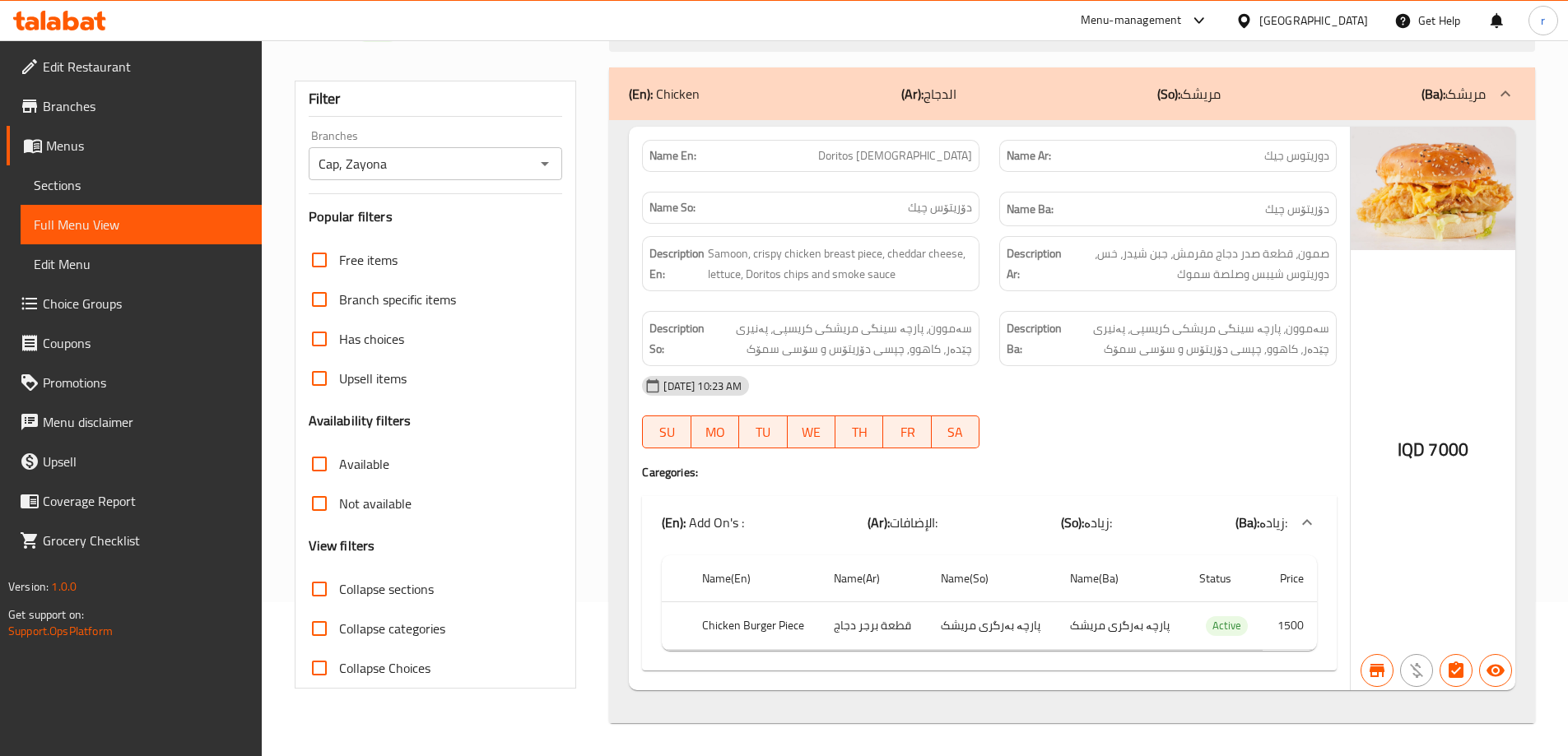
click at [47, 183] on span "Sections" at bounding box center [141, 185] width 215 height 19
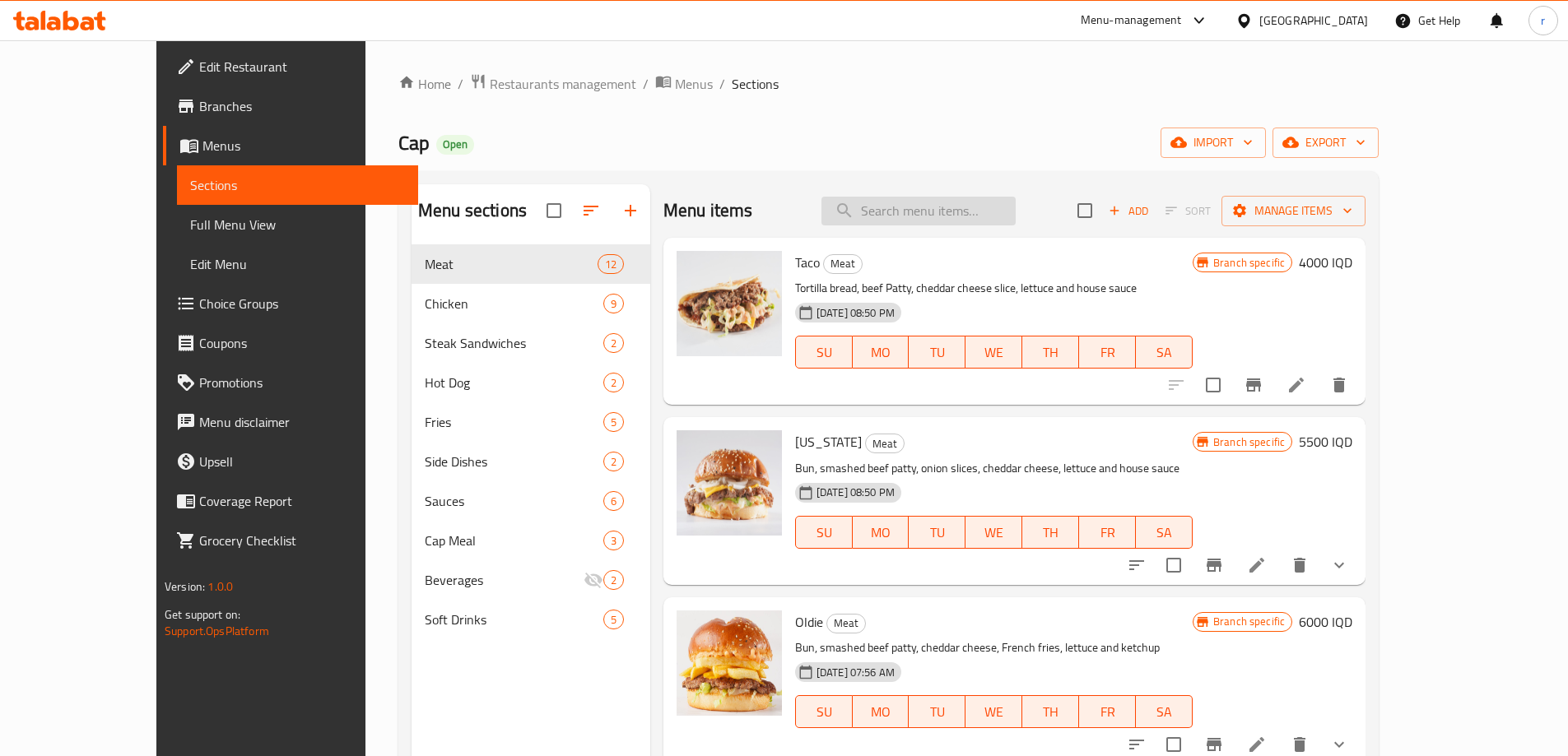
click at [963, 205] on input "search" at bounding box center [918, 211] width 195 height 29
paste input "Buffalo [DEMOGRAPHIC_DATA]"
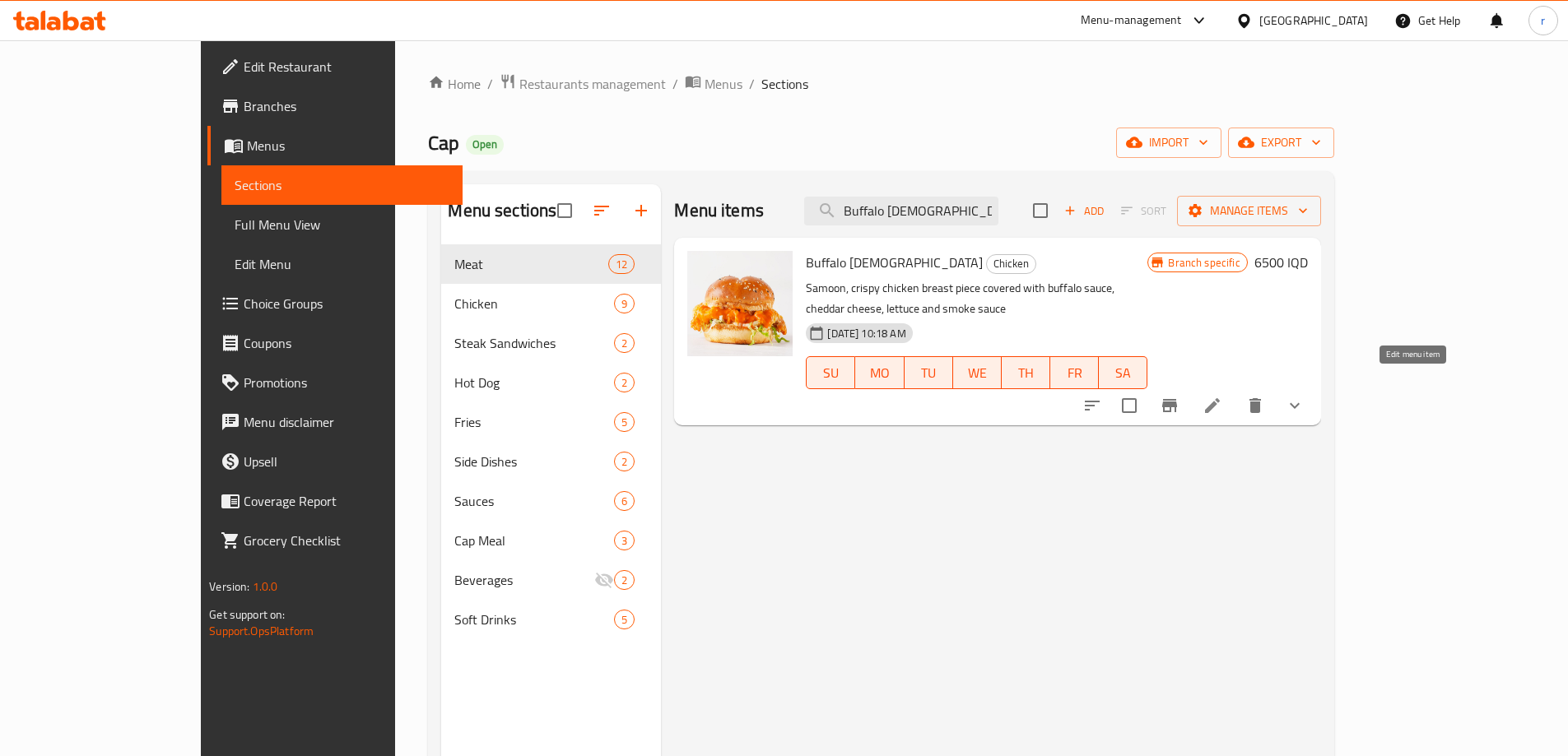
type input "Buffalo [DEMOGRAPHIC_DATA]"
click at [1222, 396] on icon at bounding box center [1213, 406] width 19 height 19
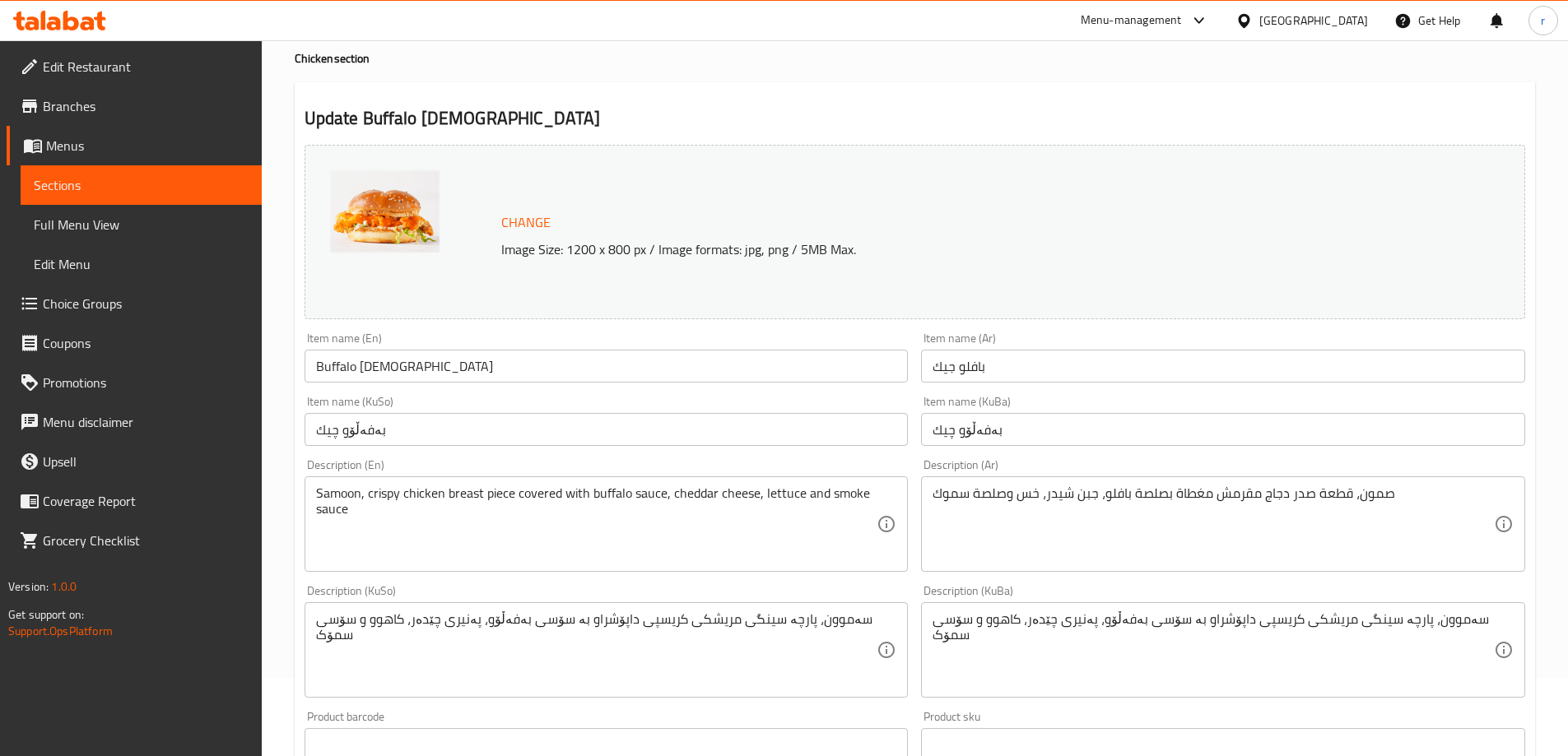
scroll to position [137, 0]
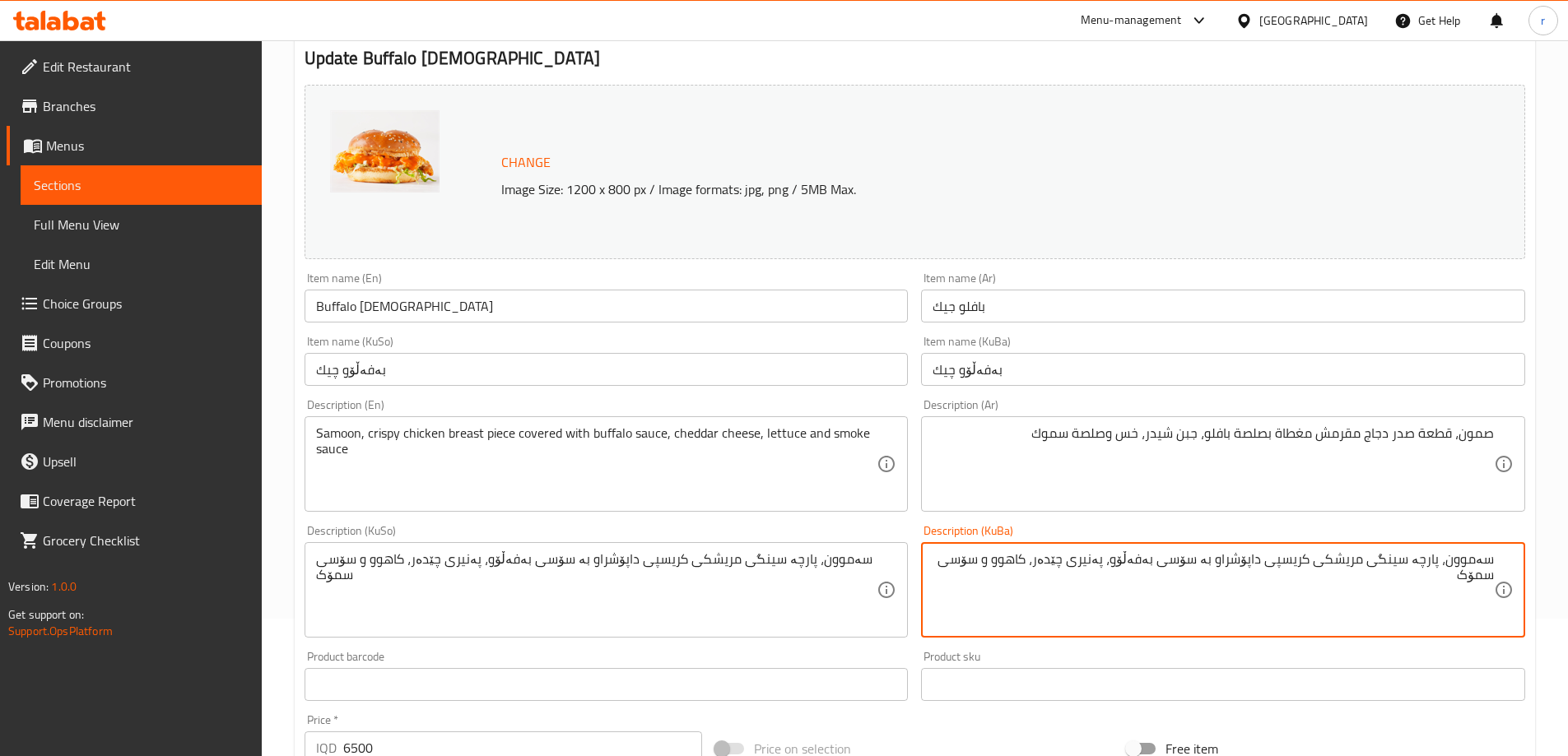
drag, startPoint x: 1132, startPoint y: 561, endPoint x: 1166, endPoint y: 566, distance: 34.4
click at [1166, 566] on textarea "سەموون، پارچە سینگی مریشکی کریسپی داپۆشراو بە سۆسی بەفەڵۆو، پەنیری چێدەر، کاهوو…" at bounding box center [1214, 590] width 562 height 78
click at [1026, 568] on textarea "سەموون، پارچە سینگی مریشکی کریسپی داپۆشراو بە سۆسی بەفەڵۆو، پەنیری چێدەر، کاهوو…" at bounding box center [1214, 590] width 562 height 78
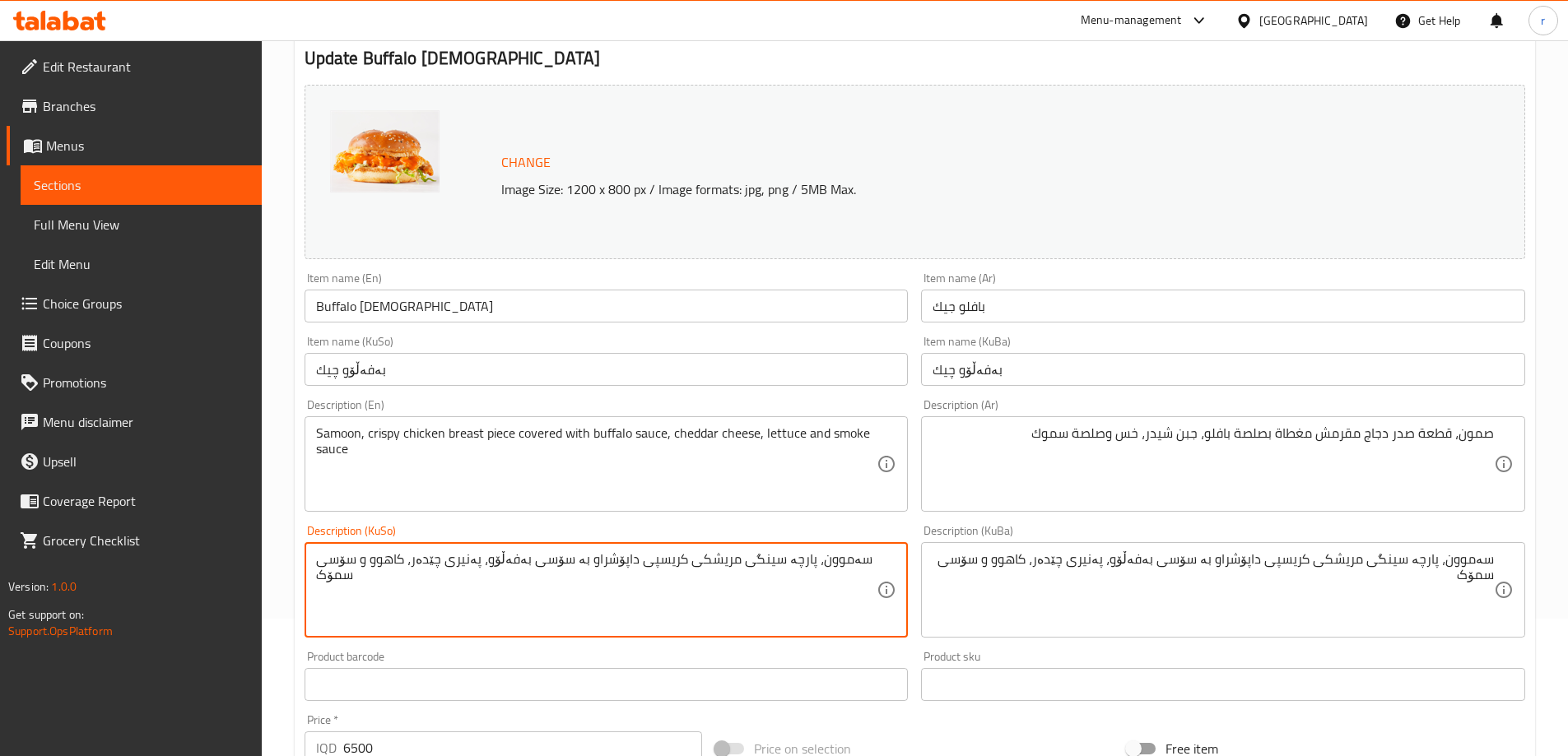
click at [703, 592] on textarea "سەموون، پارچە سینگی مریشکی کریسپی داپۆشراو بە سۆسی بەفەڵۆو، پەنیری چێدەر، کاهوو…" at bounding box center [597, 590] width 562 height 78
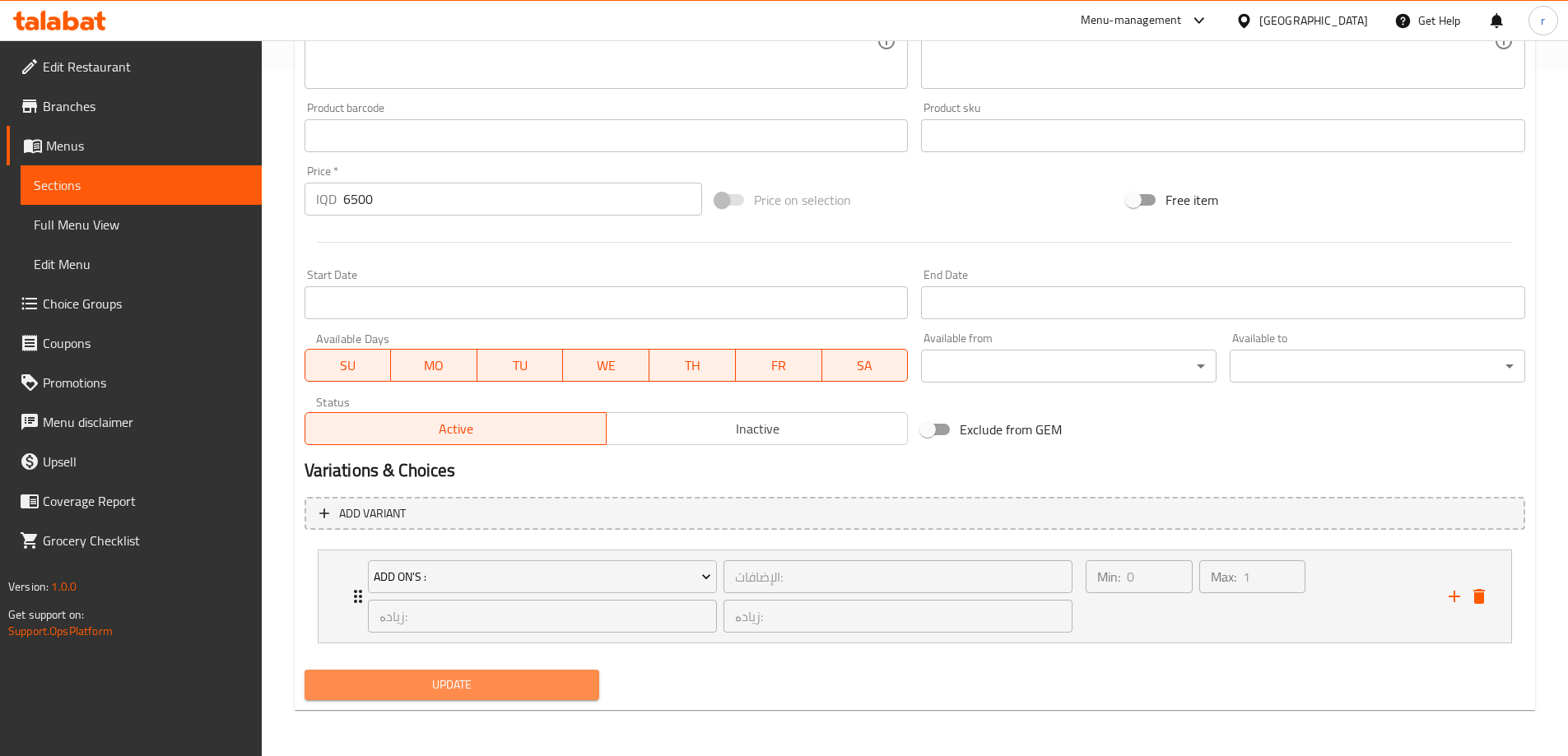
click at [486, 685] on span "Update" at bounding box center [452, 684] width 269 height 20
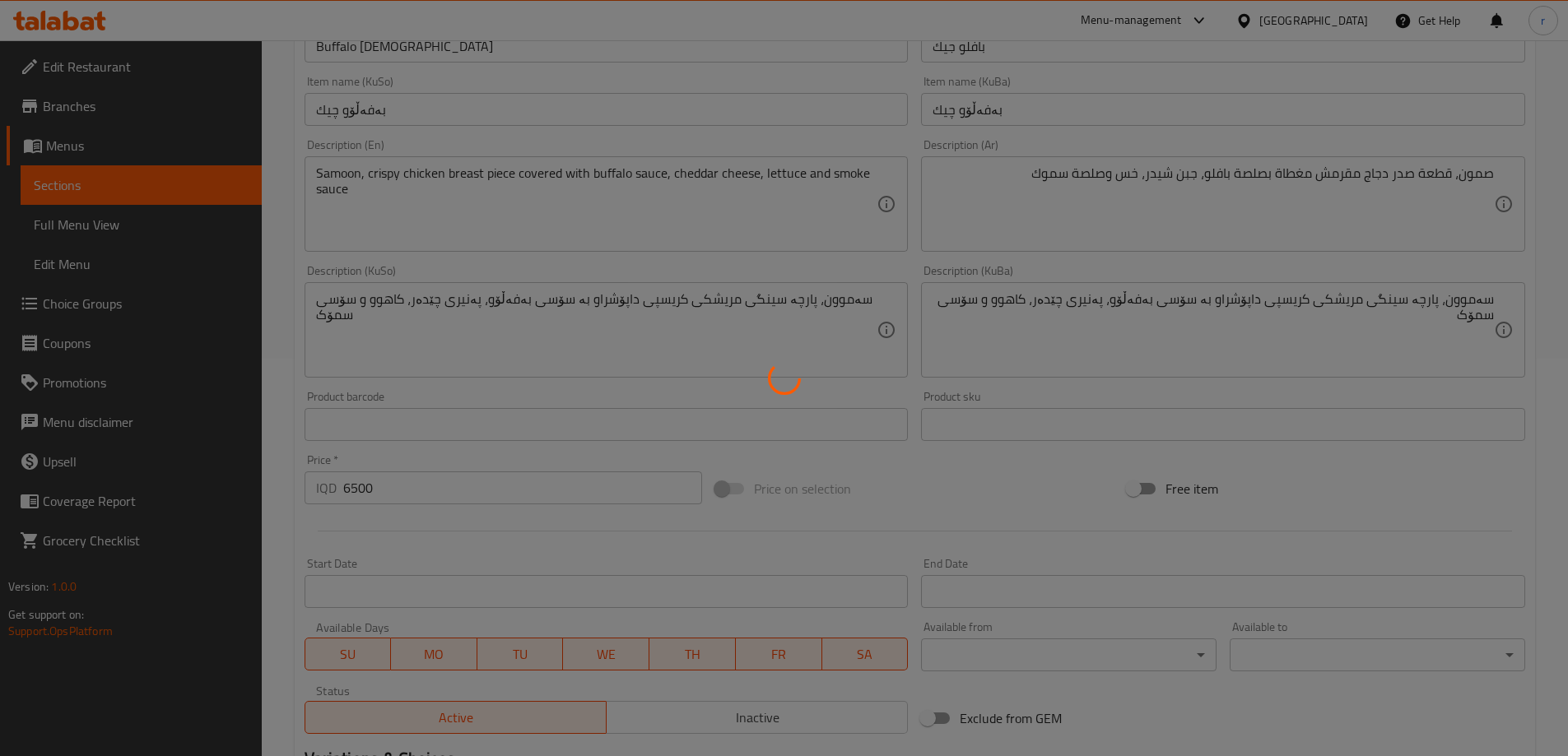
scroll to position [0, 0]
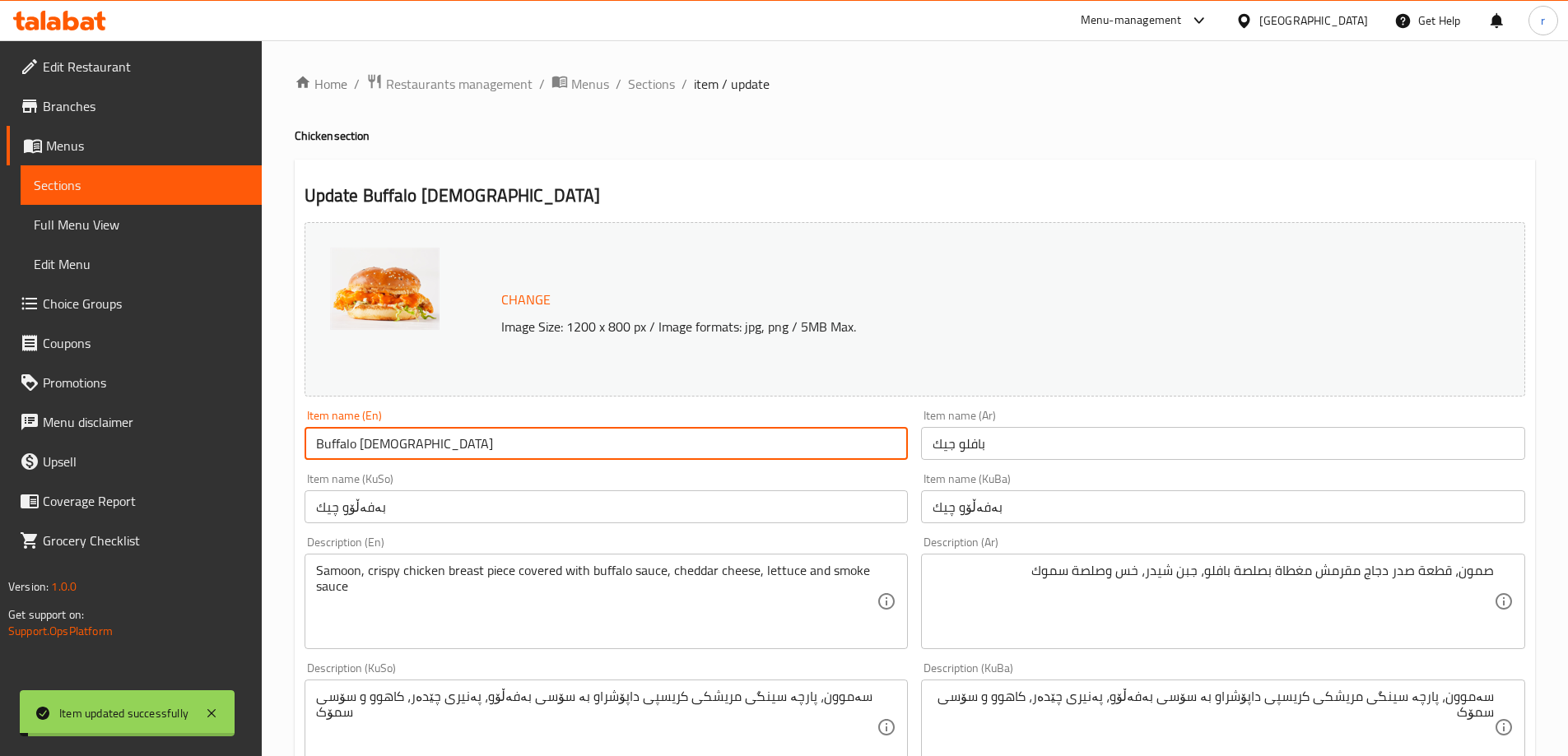
click at [364, 443] on input "Buffalo [DEMOGRAPHIC_DATA]" at bounding box center [606, 443] width 604 height 33
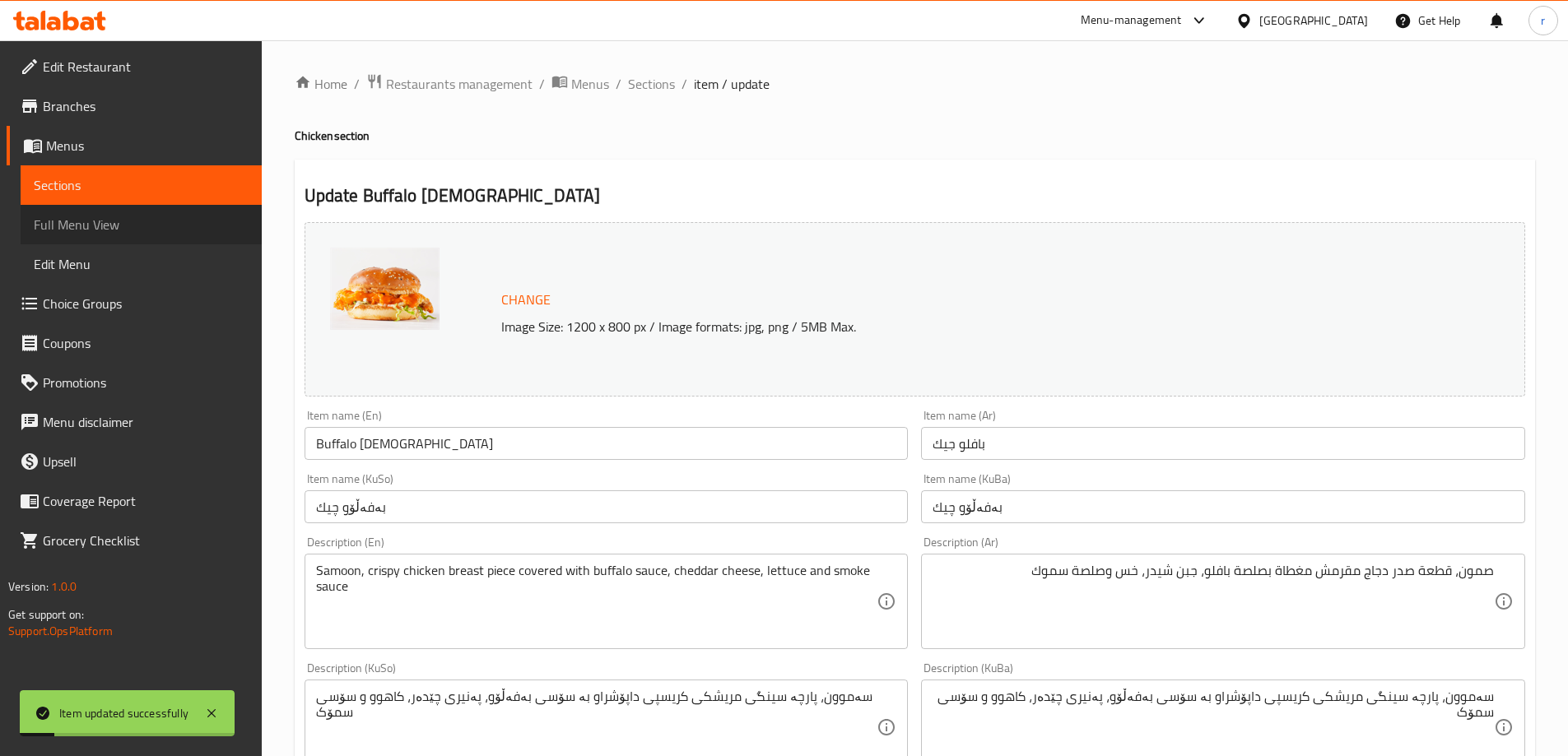
click at [70, 229] on span "Full Menu View" at bounding box center [141, 225] width 215 height 19
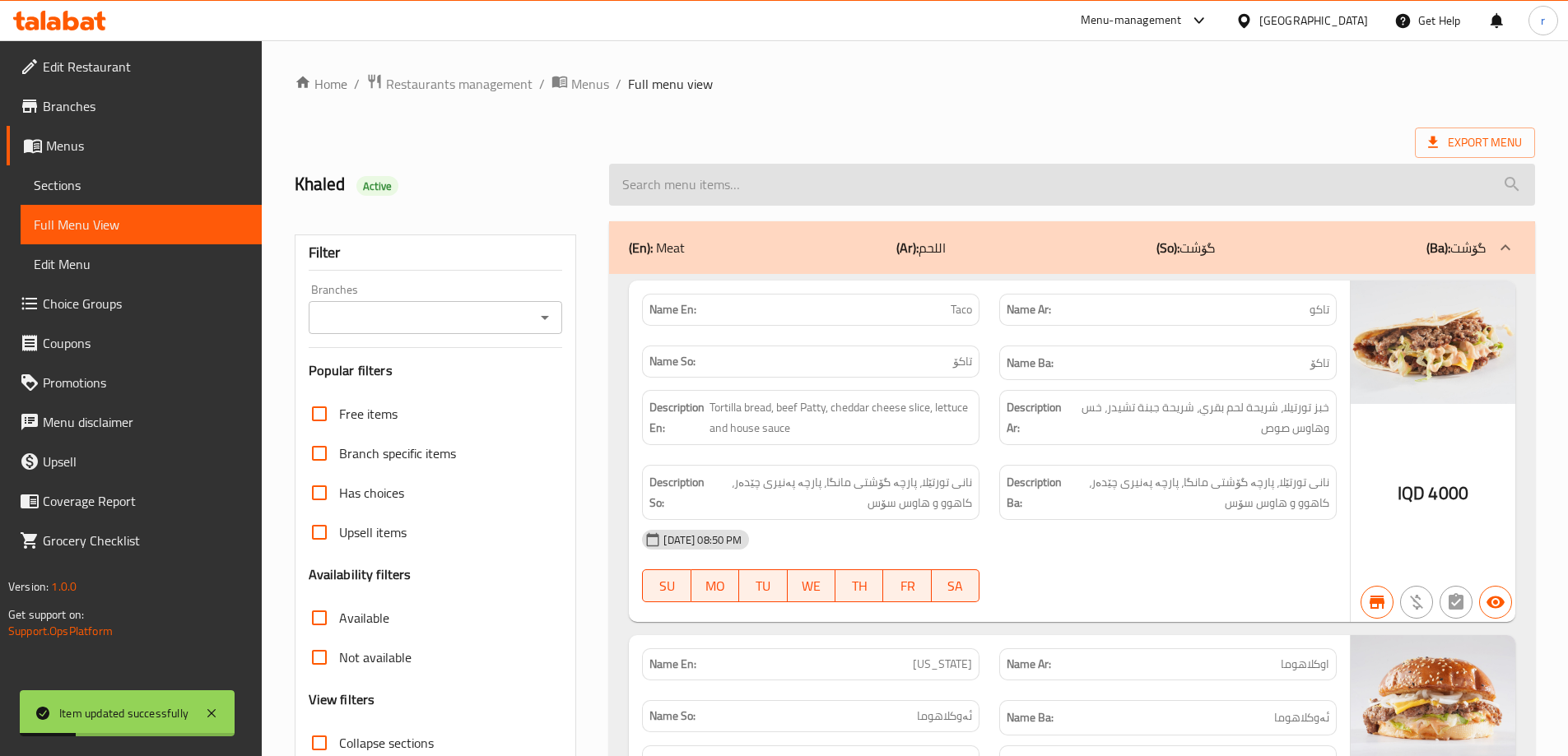
click at [678, 172] on input "search" at bounding box center [1072, 184] width 926 height 42
paste input "Buffalo [DEMOGRAPHIC_DATA]"
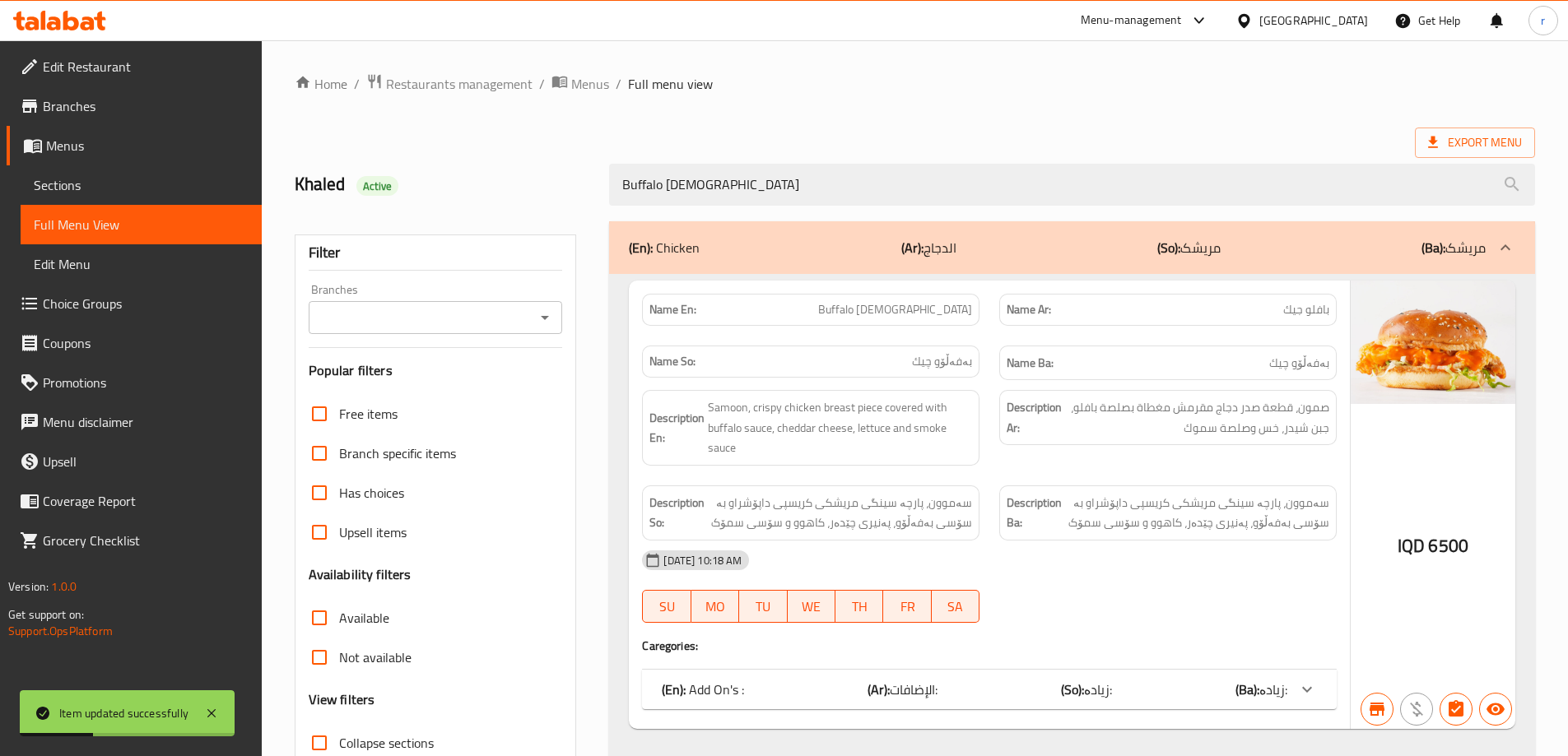
type input "Buffalo [DEMOGRAPHIC_DATA]"
click at [458, 319] on input "Branches" at bounding box center [422, 318] width 217 height 23
click at [420, 383] on li "Cap, Zayona" at bounding box center [434, 388] width 255 height 30
type input "Cap, Zayona"
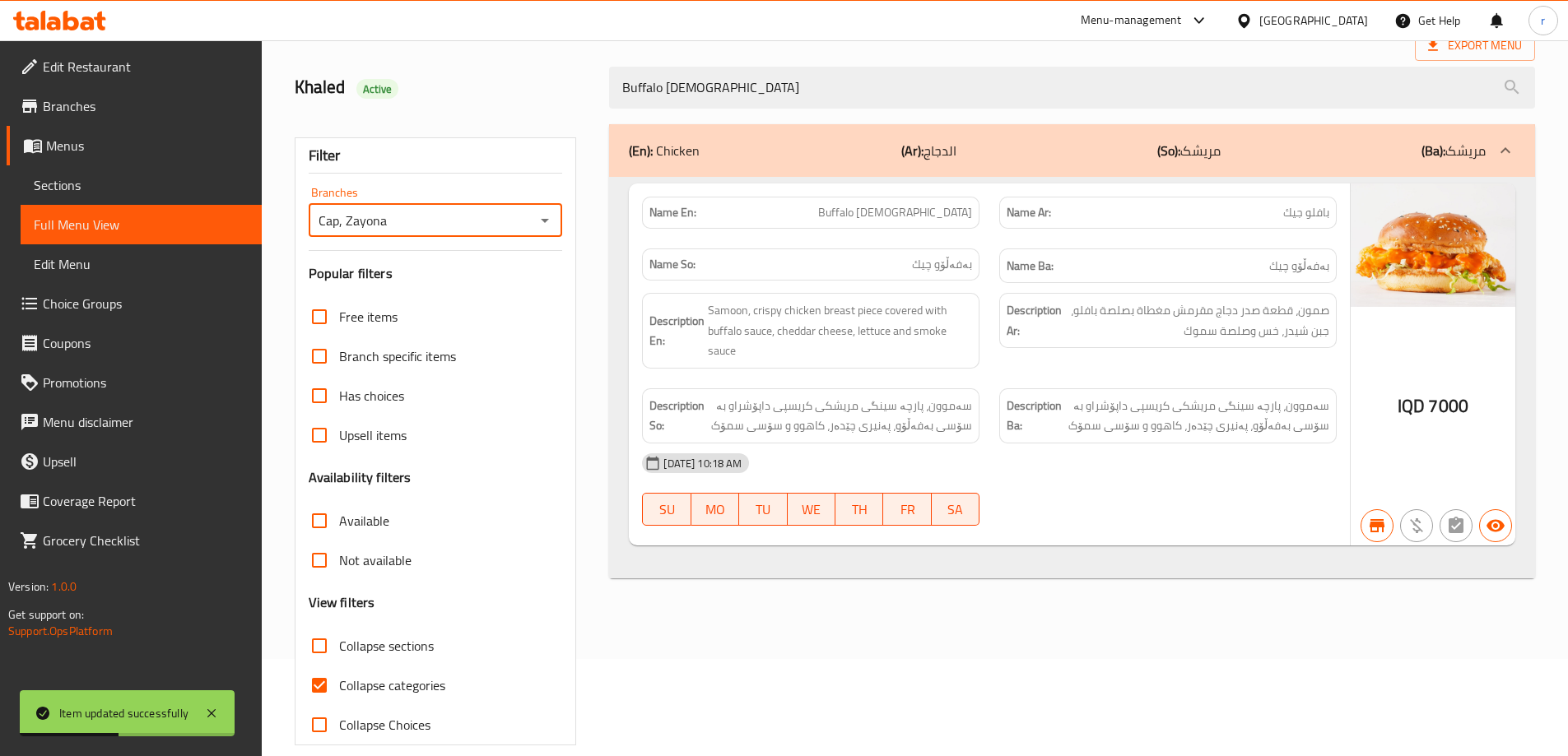
scroll to position [119, 0]
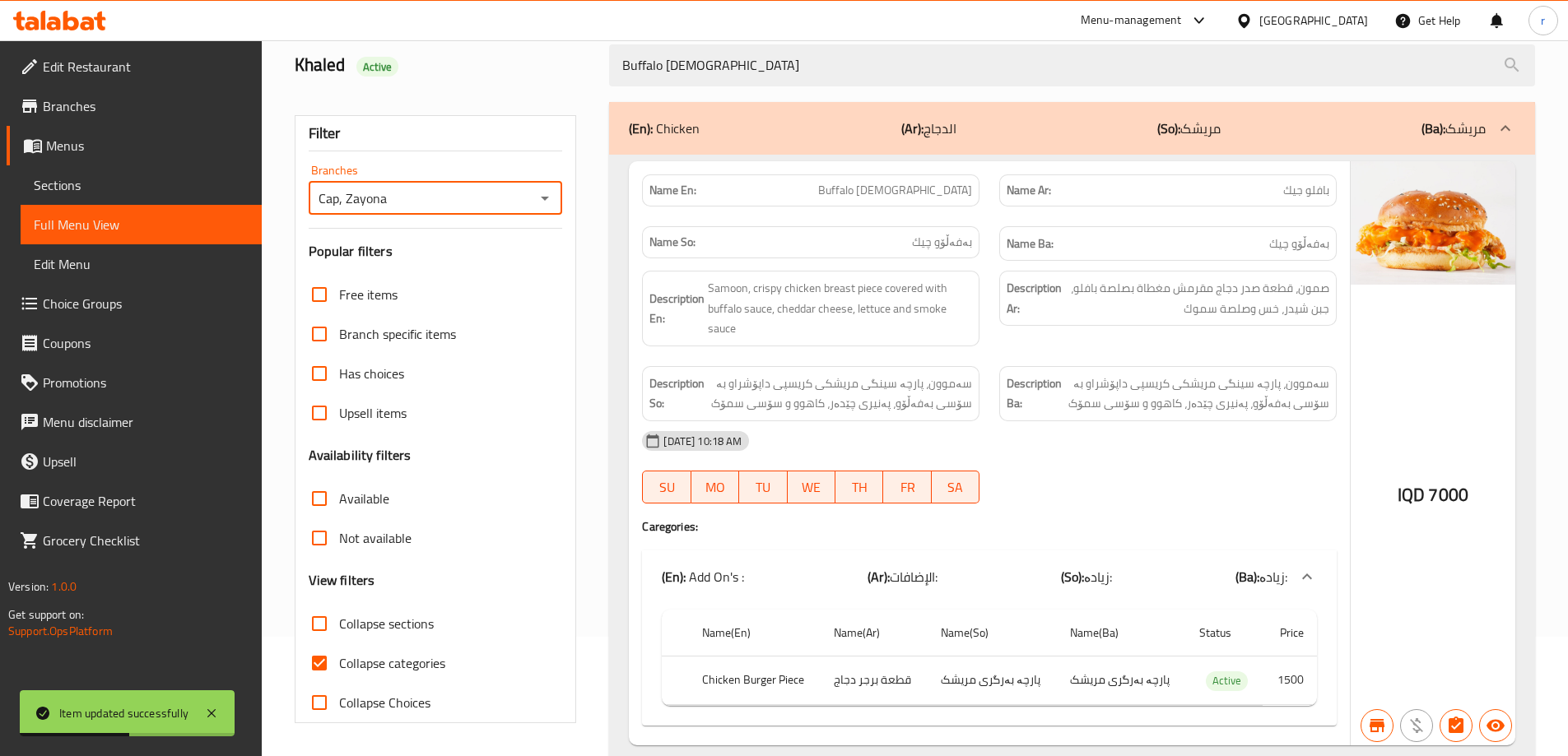
click at [415, 653] on span "Collapse categories" at bounding box center [392, 663] width 107 height 19
click at [339, 653] on input "Collapse categories" at bounding box center [319, 663] width 40 height 40
checkbox input "false"
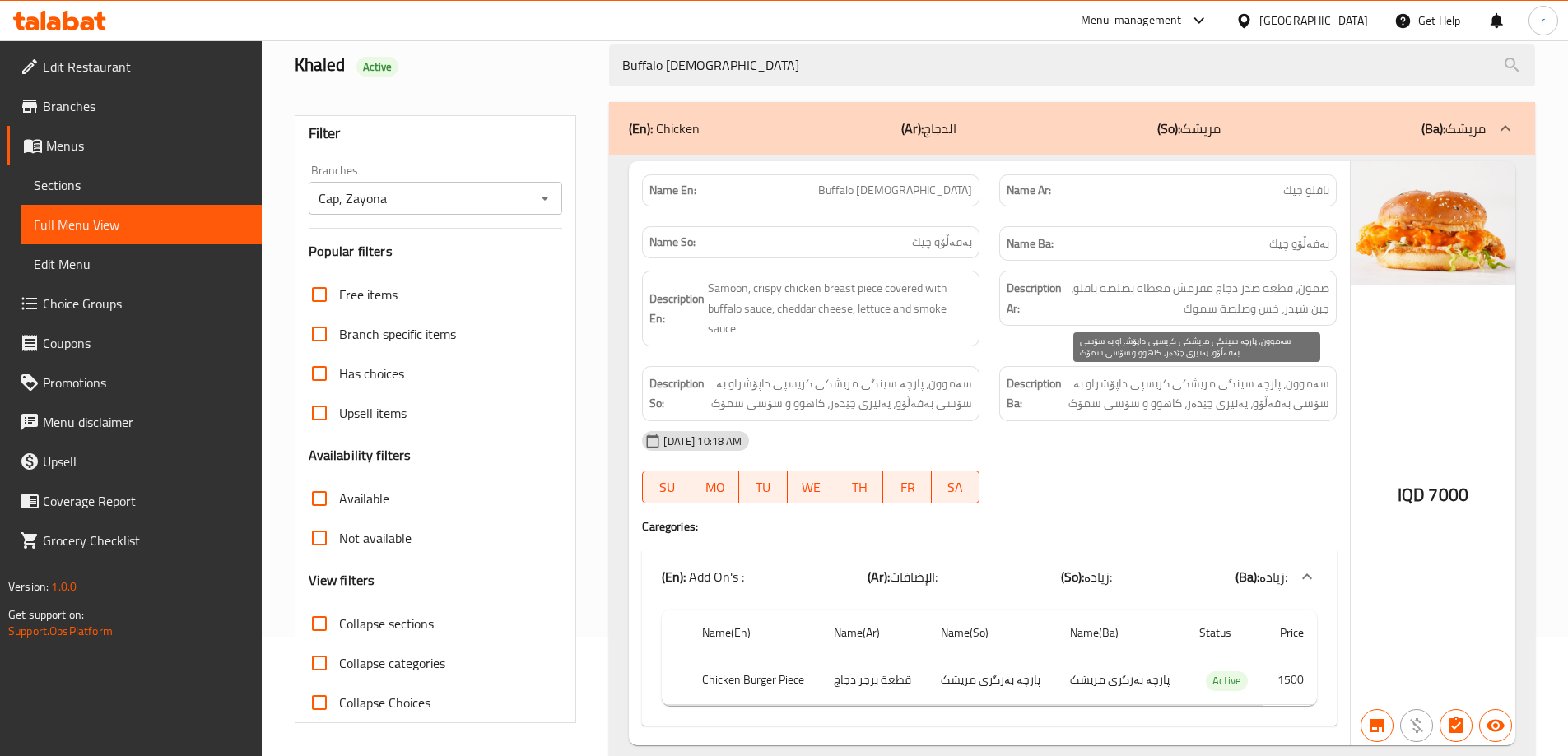
click at [1078, 380] on span "سەموون، پارچە سینگی مریشکی کریسپی داپۆشراو بە سۆسی بەفەڵۆو، پەنیری چێدەر، کاهوو…" at bounding box center [1197, 394] width 264 height 41
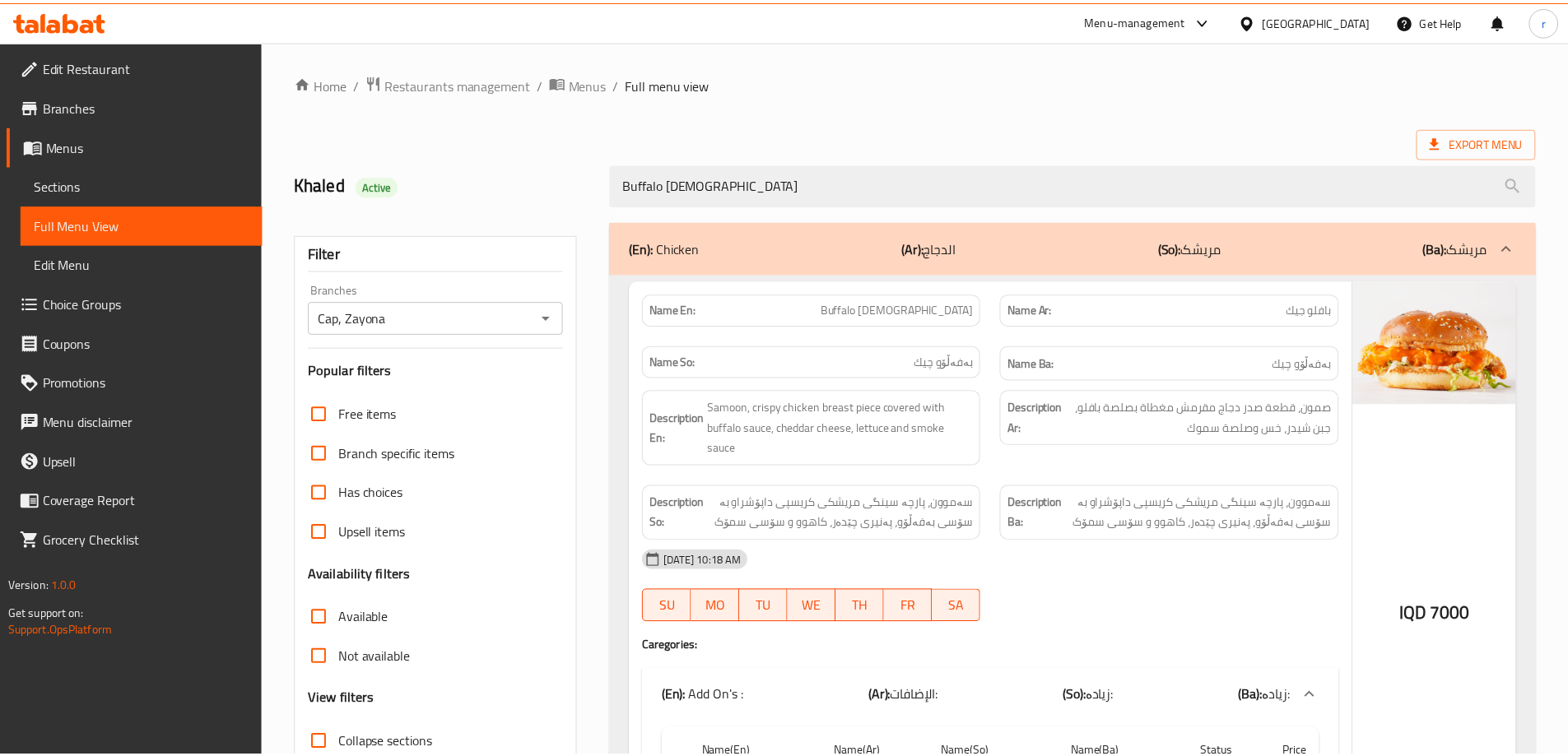
scroll to position [174, 0]
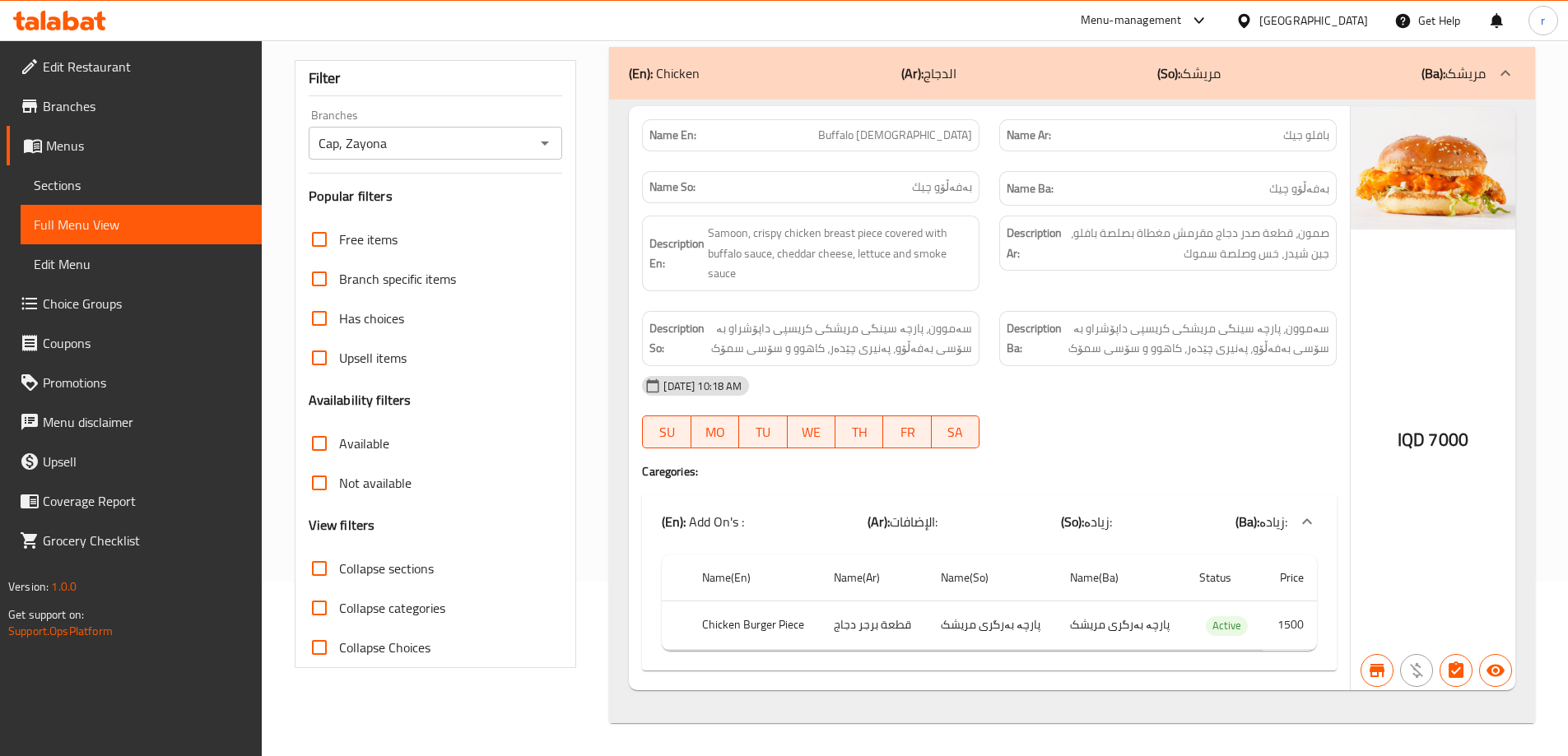
click at [102, 24] on icon at bounding box center [100, 21] width 12 height 19
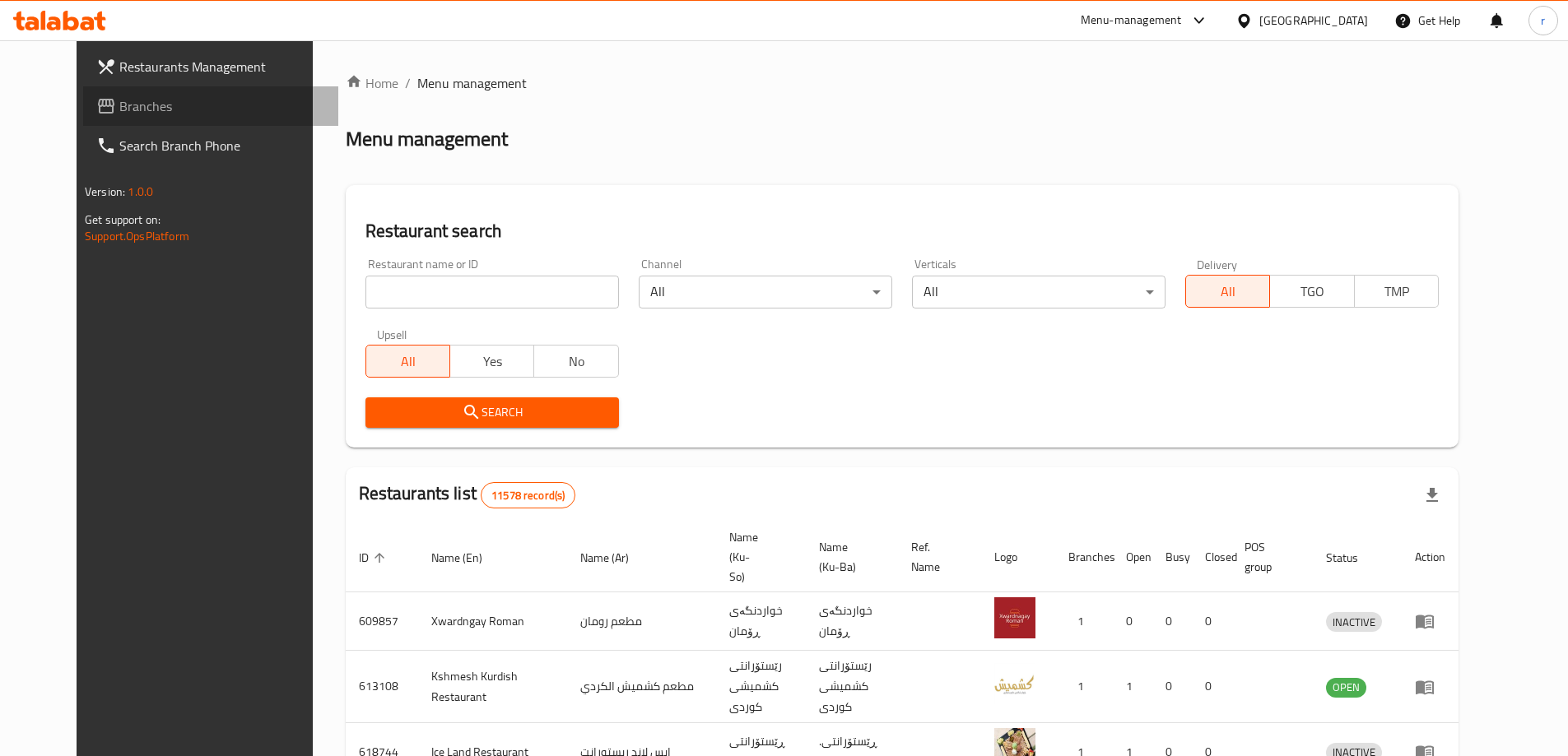
click at [119, 103] on span "Branches" at bounding box center [222, 106] width 205 height 19
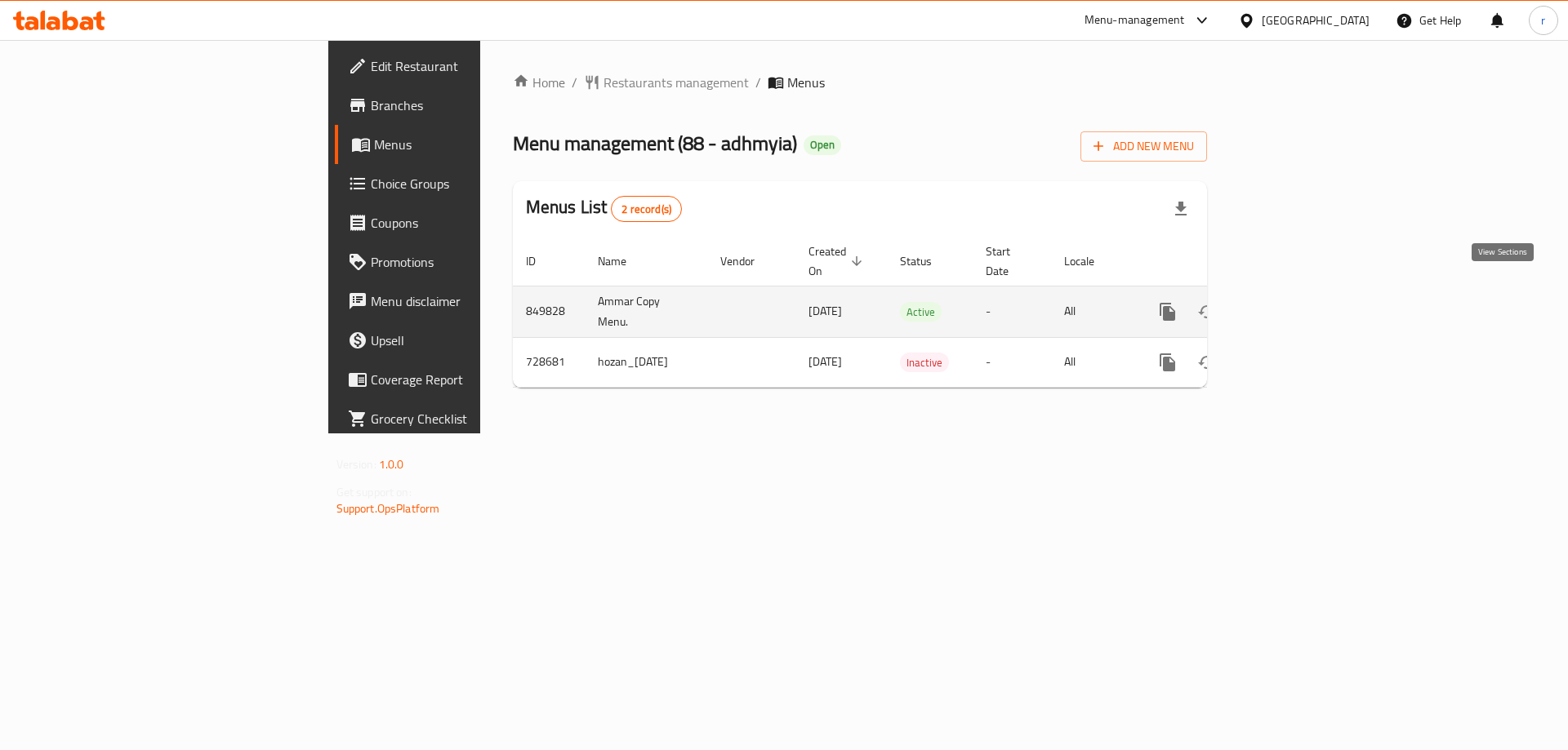
click at [1295, 302] on icon "enhanced table" at bounding box center [1286, 311] width 19 height 19
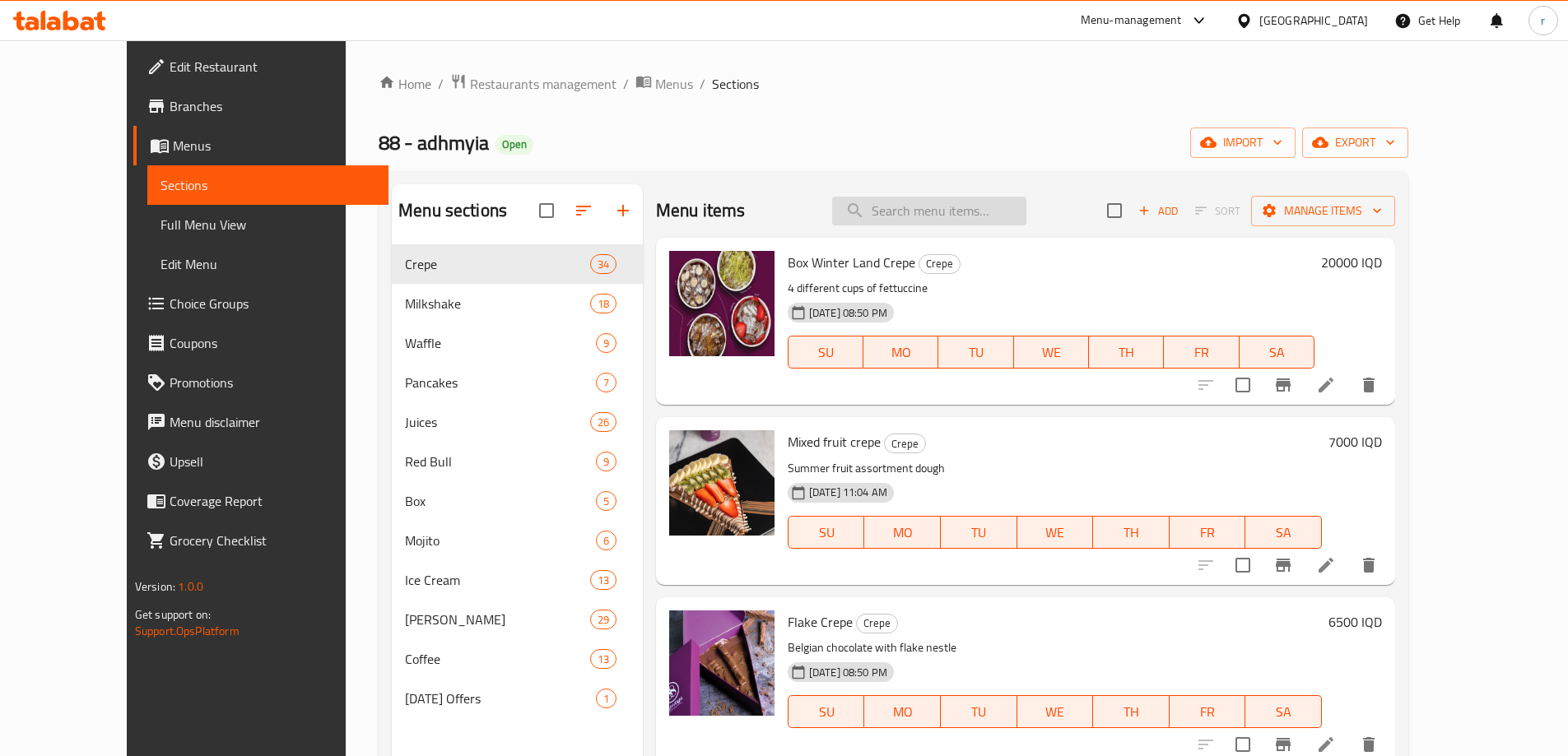
click at [943, 208] on input "search" at bounding box center [929, 211] width 195 height 29
paste input "Box Winter Land Crepe"
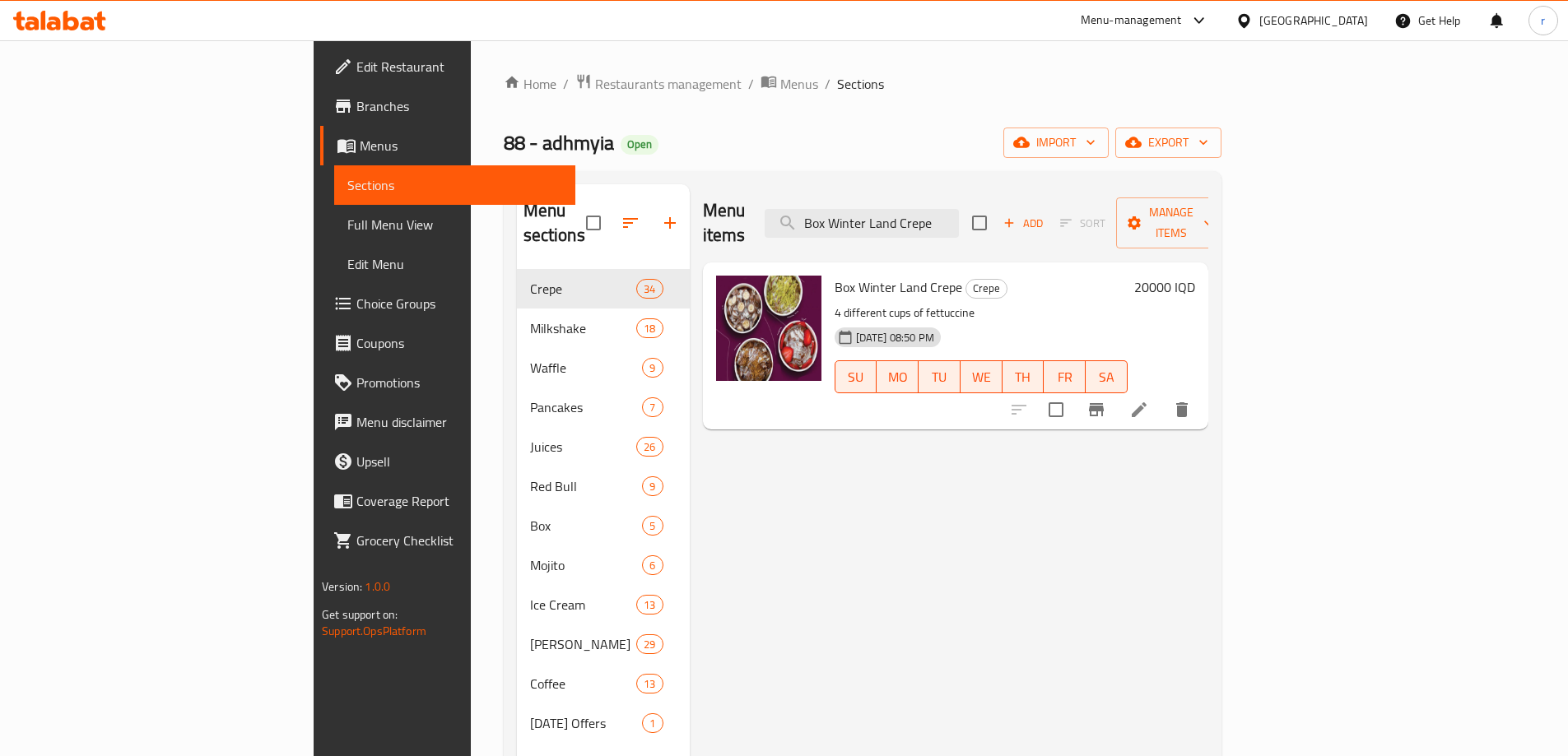
type input "Box Winter Land Crepe"
click at [1150, 400] on icon at bounding box center [1139, 409] width 19 height 19
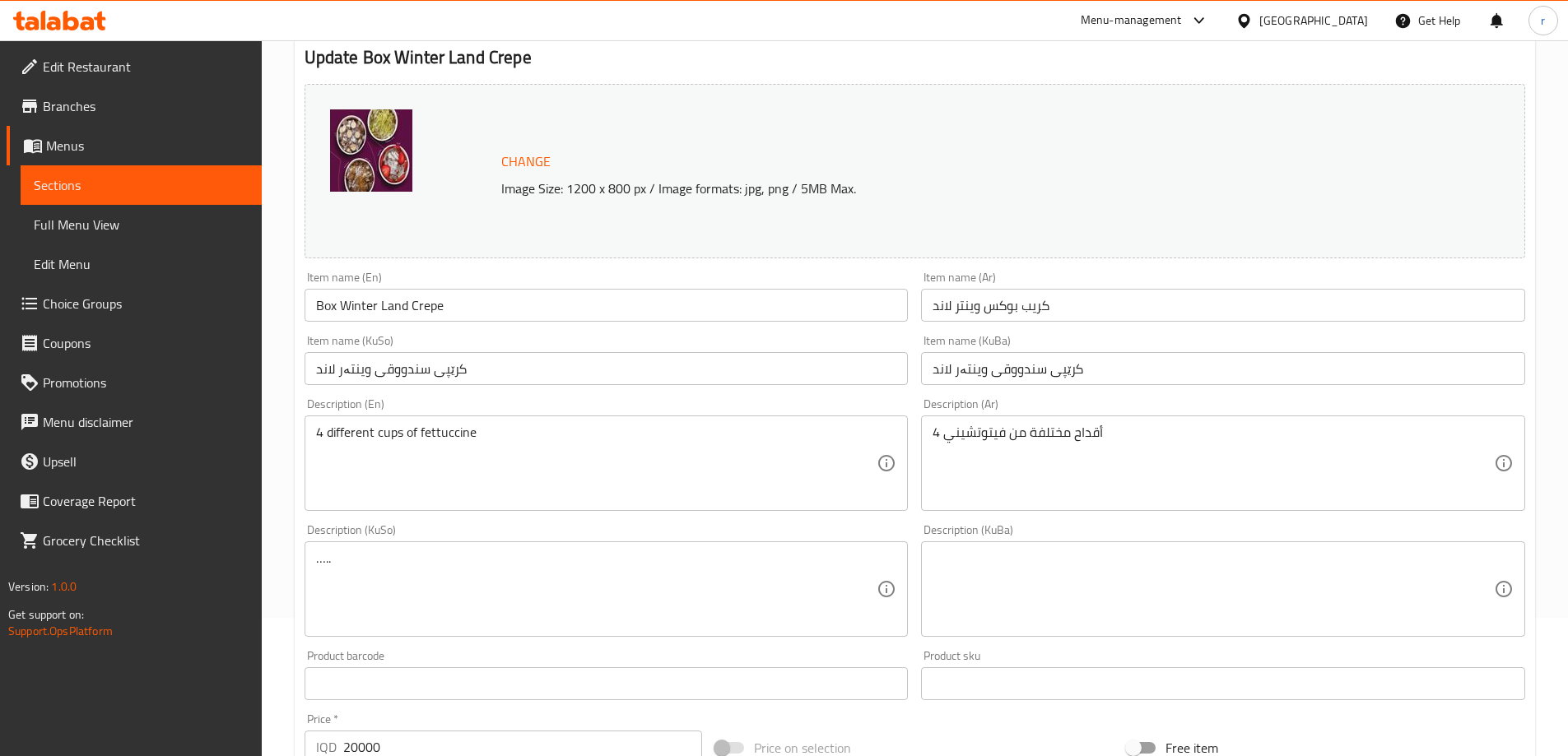
scroll to position [274, 0]
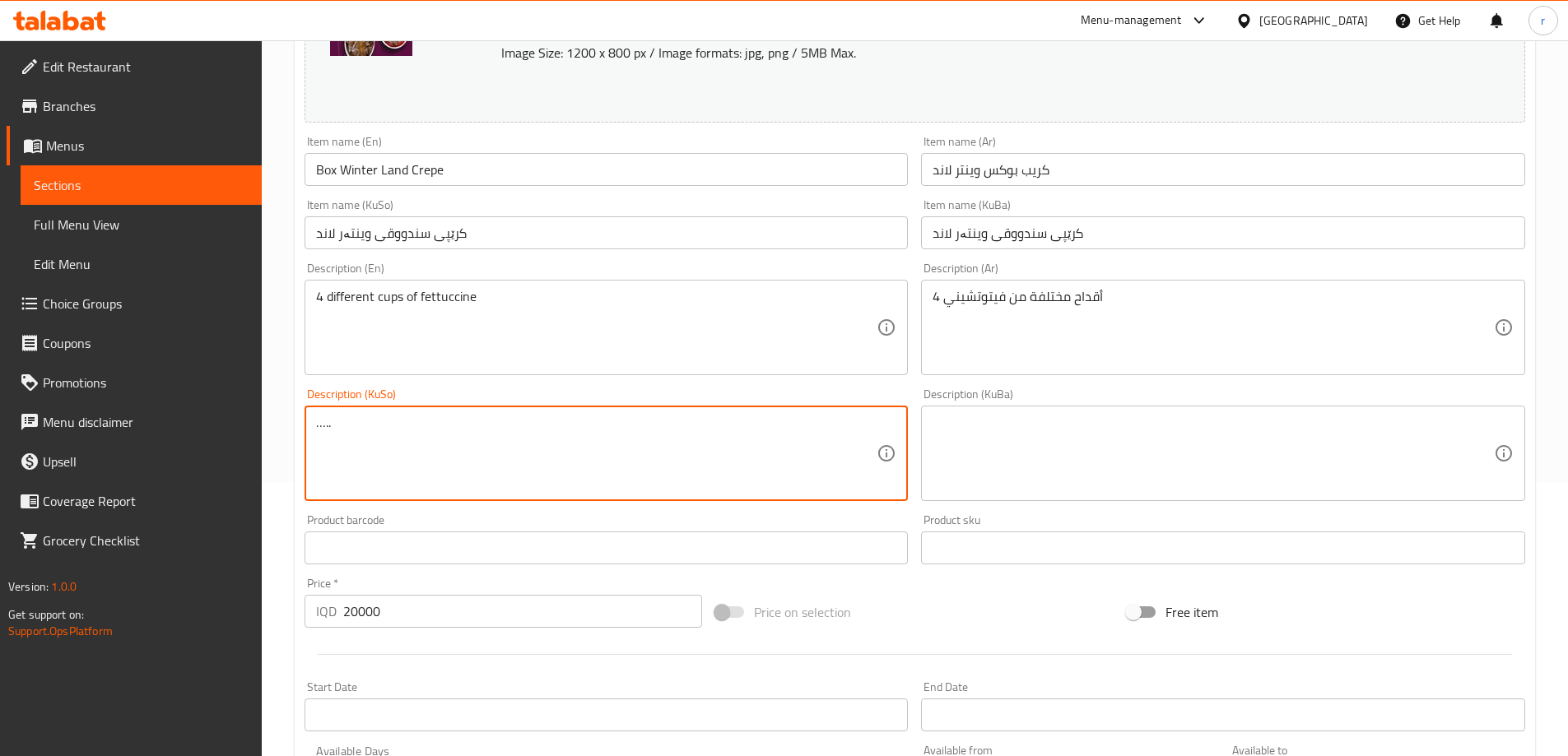
drag, startPoint x: 469, startPoint y: 444, endPoint x: 161, endPoint y: 422, distance: 308.8
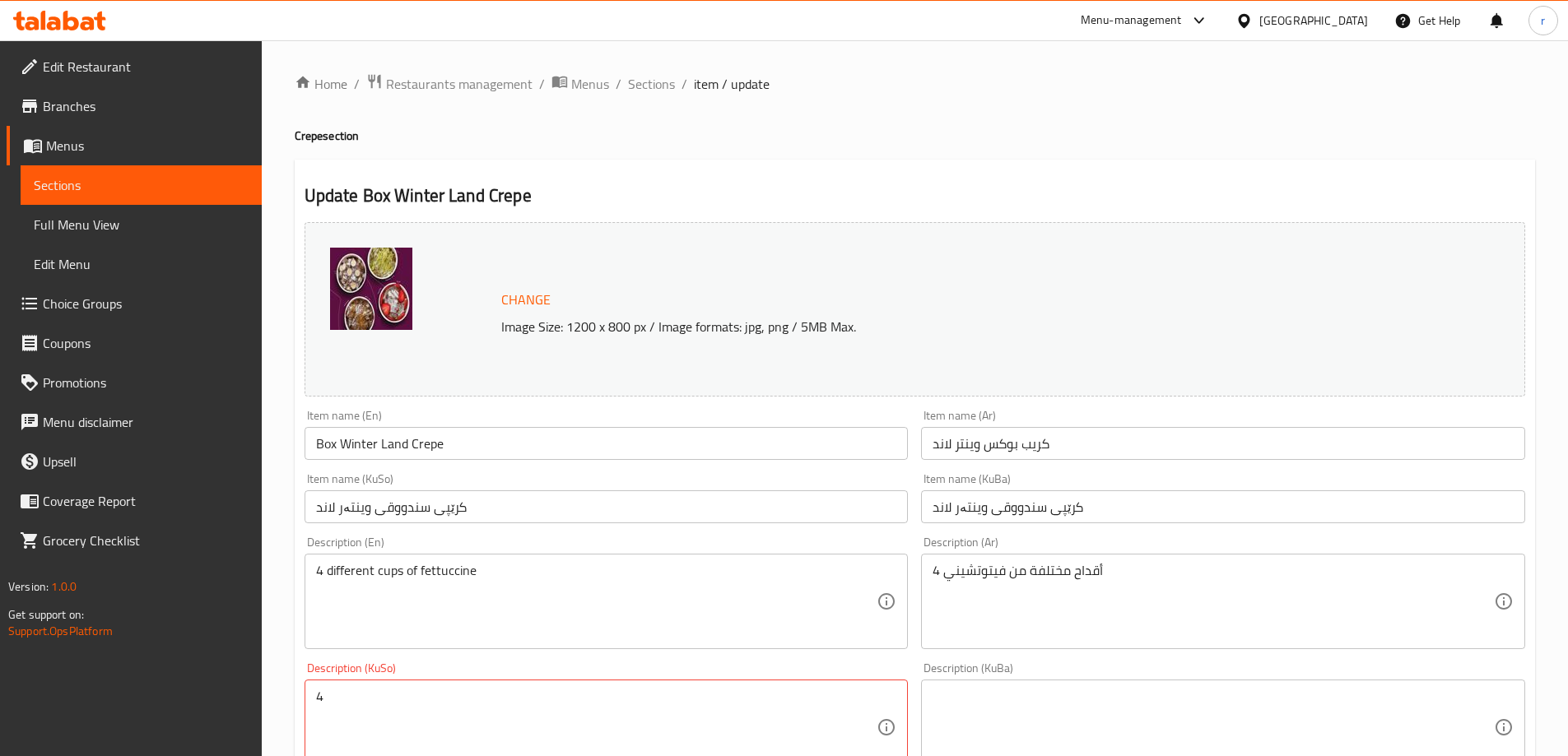
scroll to position [137, 0]
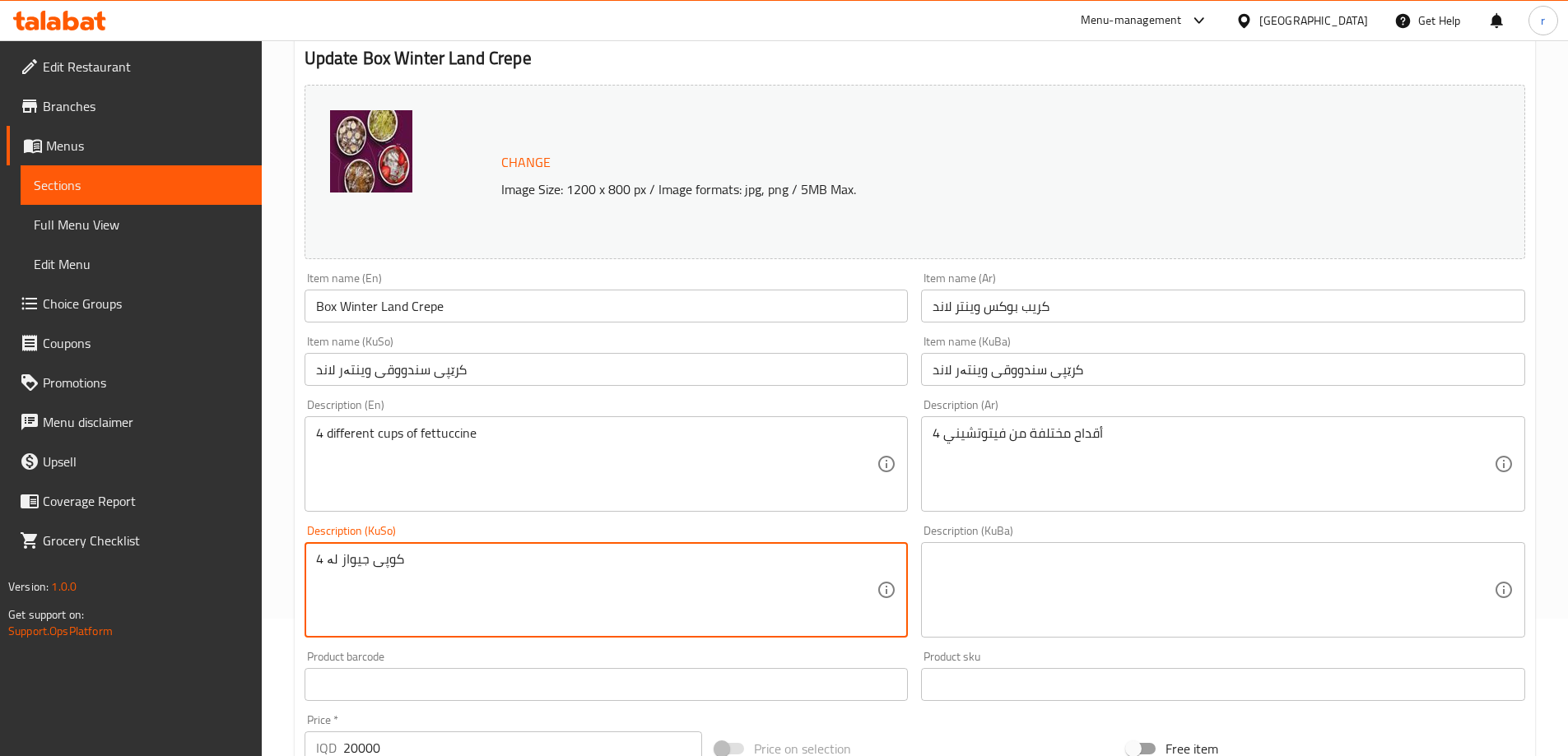
paste textarea "فێتۆچینی"
drag, startPoint x: 650, startPoint y: 579, endPoint x: 282, endPoint y: 554, distance: 368.8
click at [282, 554] on div "Home / Restaurants management / Menus / Sections / item / update Crepe section …" at bounding box center [914, 570] width 1307 height 1335
type textarea "4 کوپی جیواز لە فێتۆچینی"
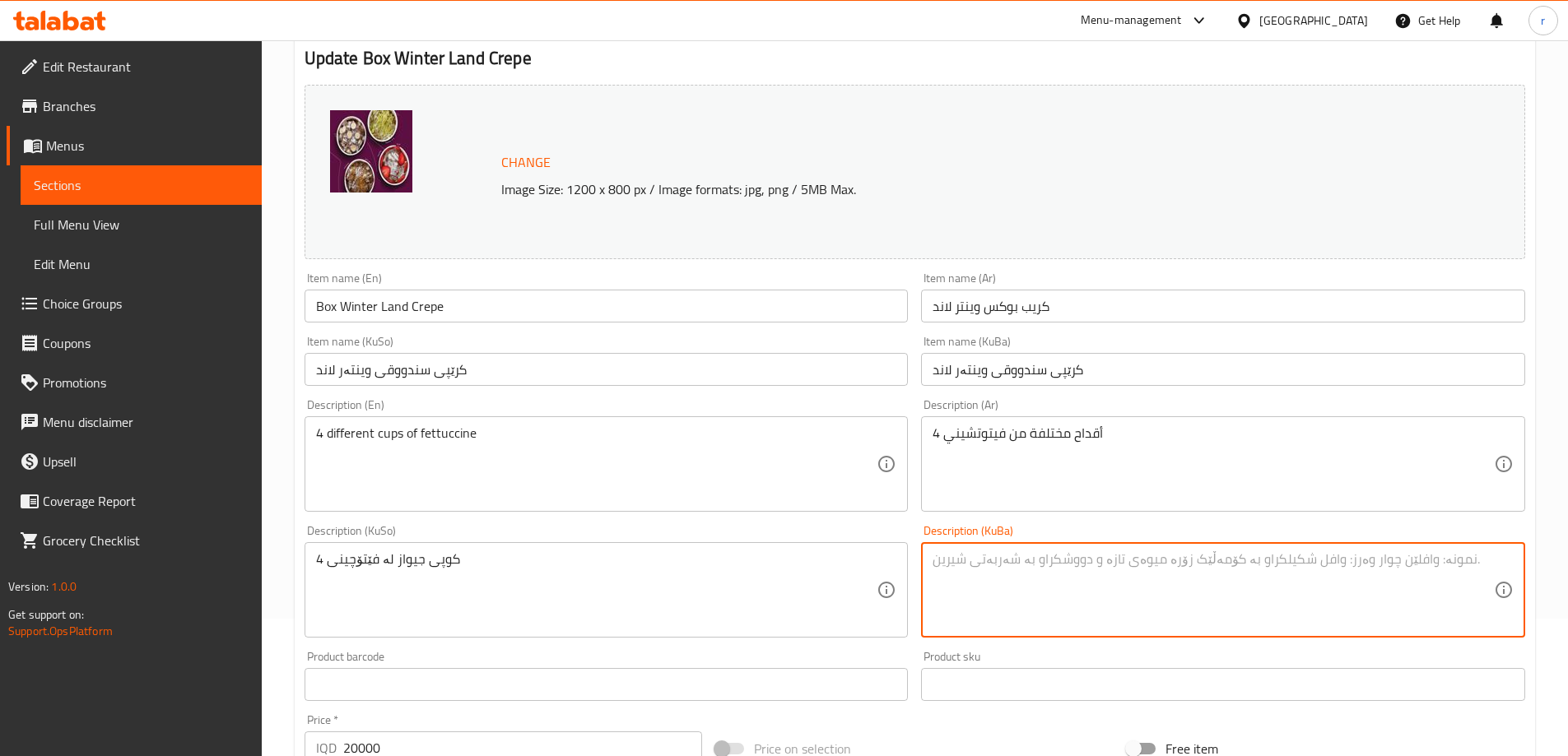
click at [973, 567] on textarea at bounding box center [1214, 590] width 562 height 78
paste textarea "4 کوپی جیواز لە فێتۆچینی"
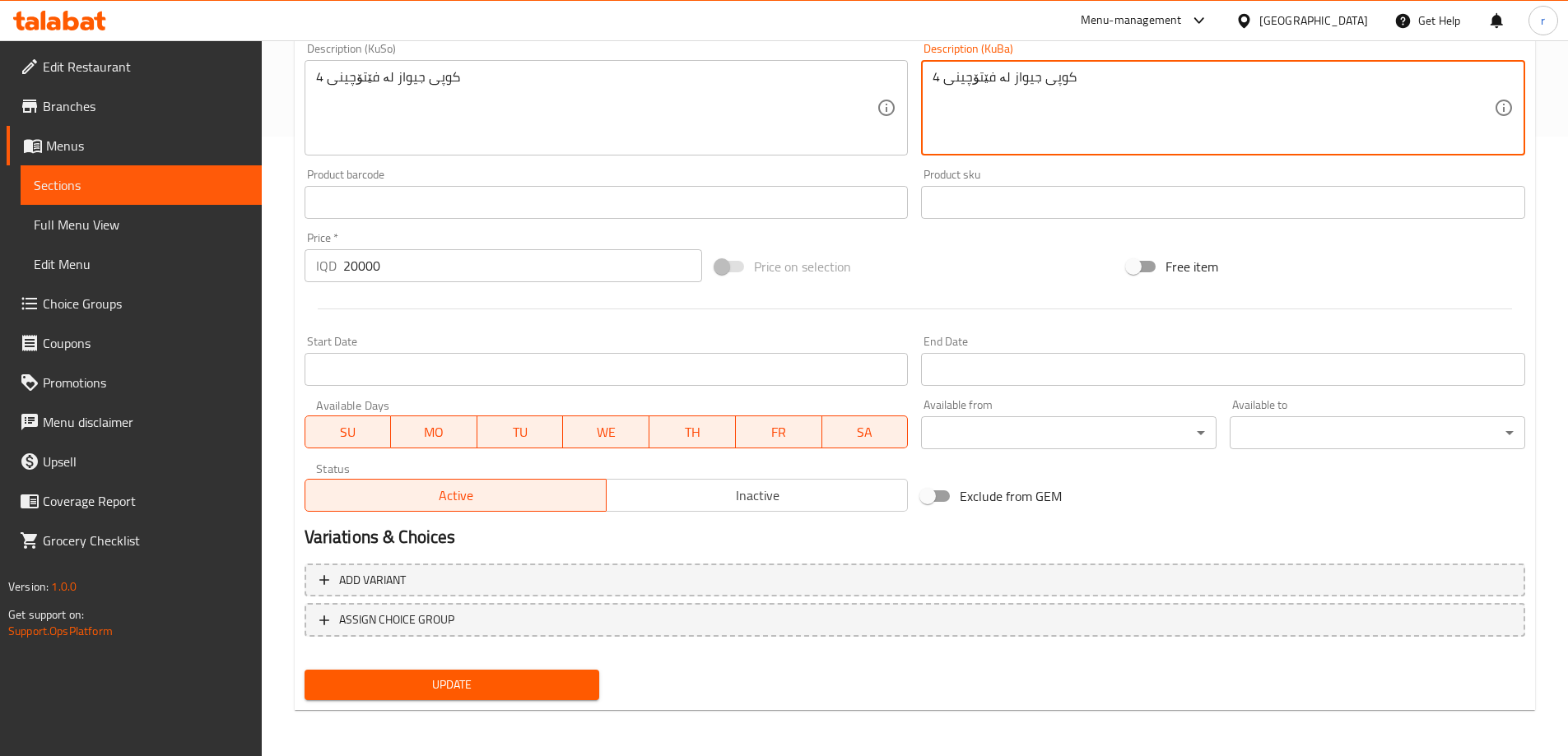
type textarea "4 کوپی جیواز لە فێتۆچینی"
click at [434, 672] on button "Update" at bounding box center [451, 684] width 295 height 30
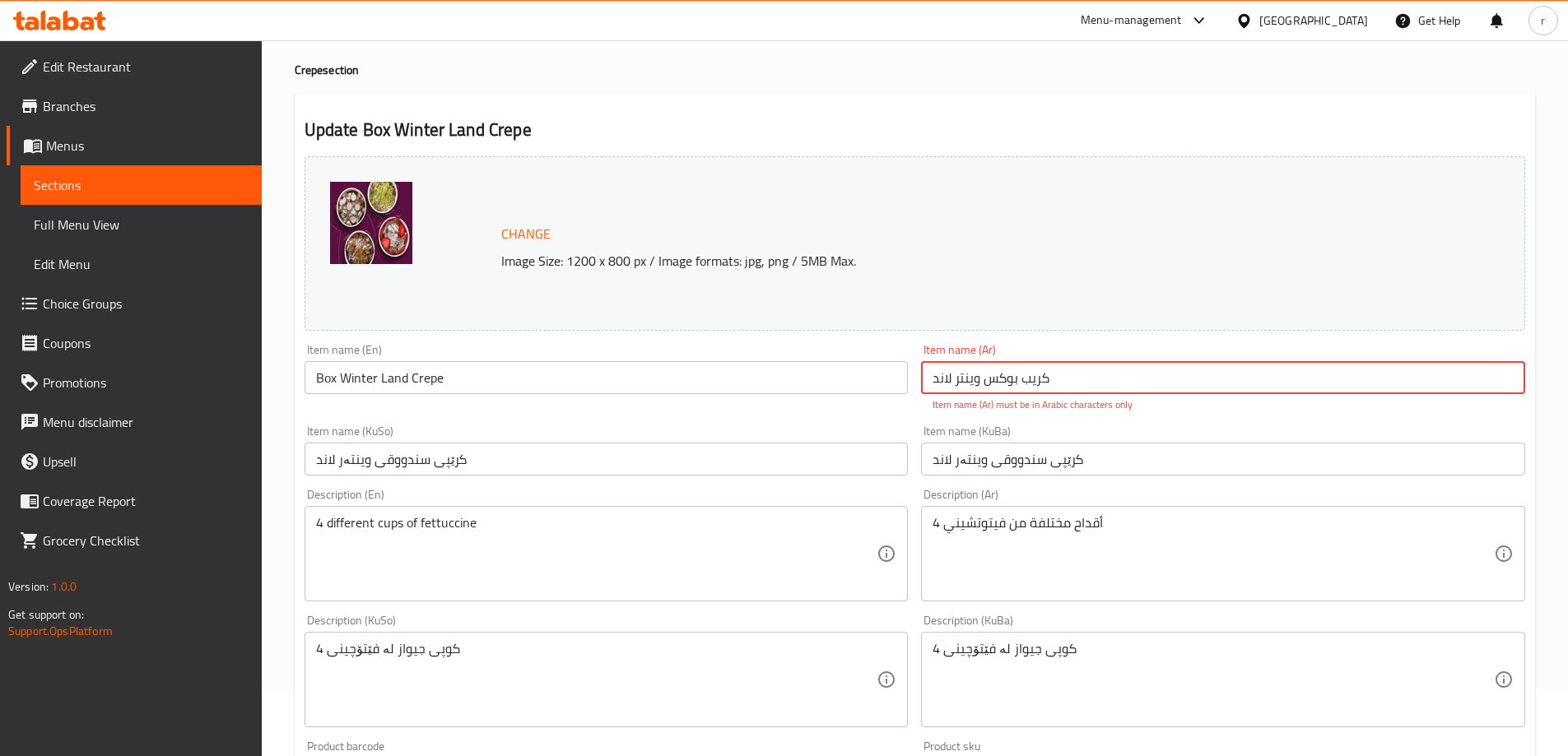
drag, startPoint x: 1055, startPoint y: 378, endPoint x: 1042, endPoint y: 378, distance: 13.0
click at [1042, 378] on input "كريب بوكس ​​وينتر لاند" at bounding box center [1223, 378] width 604 height 33
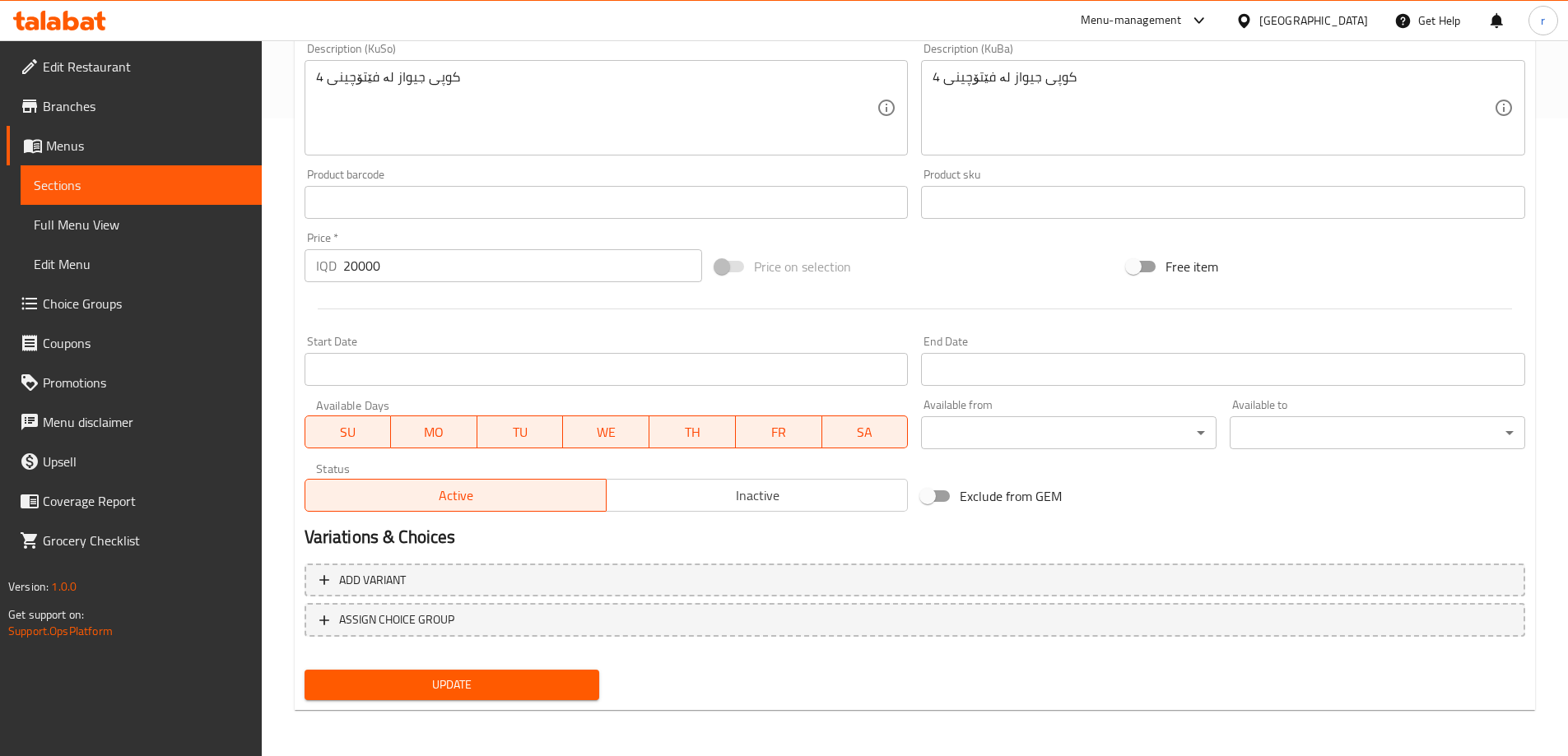
click at [580, 673] on button "Update" at bounding box center [451, 684] width 295 height 30
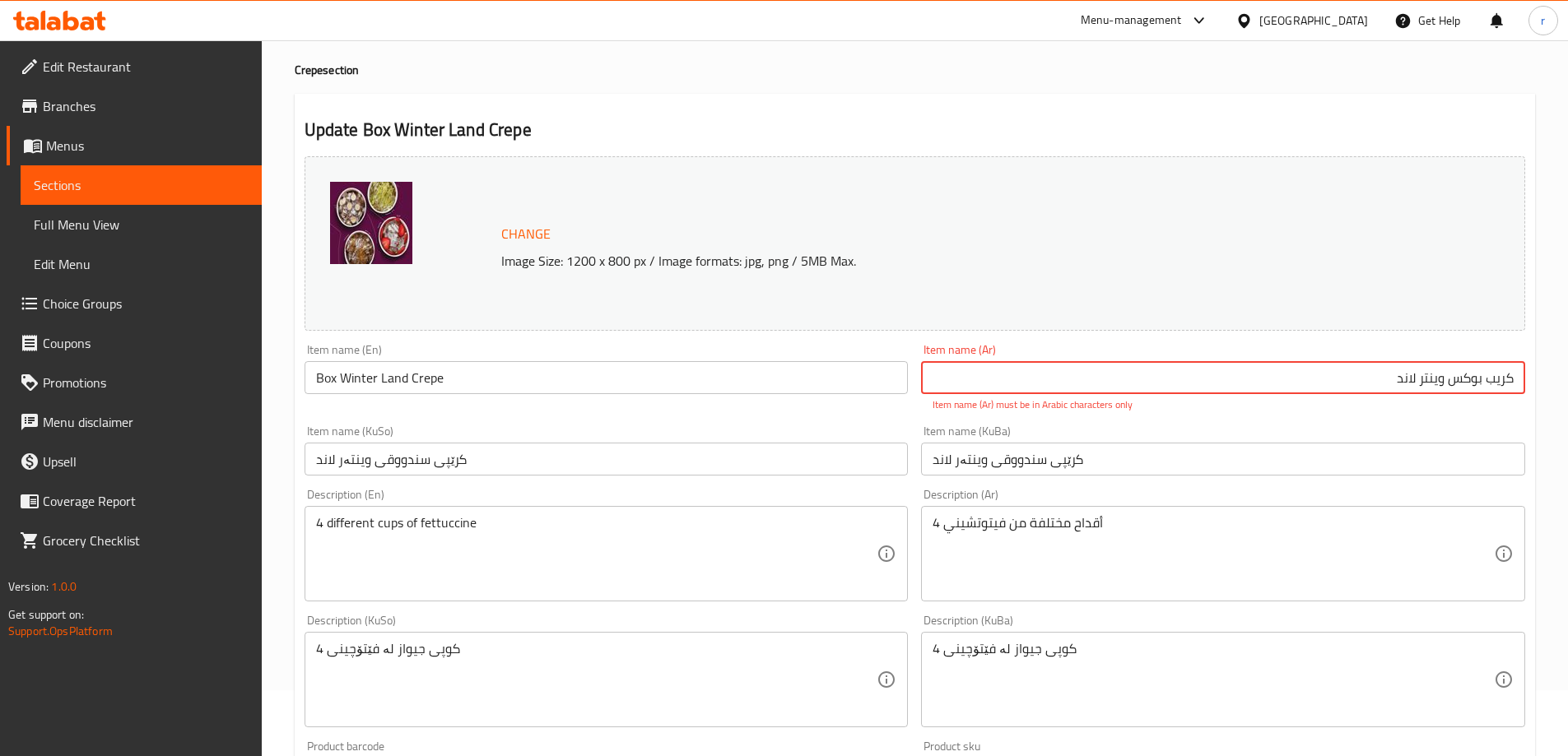
click at [1240, 375] on input "كريب بوكس ​​وينتر لاند" at bounding box center [1223, 378] width 604 height 33
drag, startPoint x: 1387, startPoint y: 377, endPoint x: 1540, endPoint y: 377, distance: 153.0
click at [1540, 377] on div "Home / Restaurants management / Menus / Sections / item / update Crepe section …" at bounding box center [914, 651] width 1307 height 1353
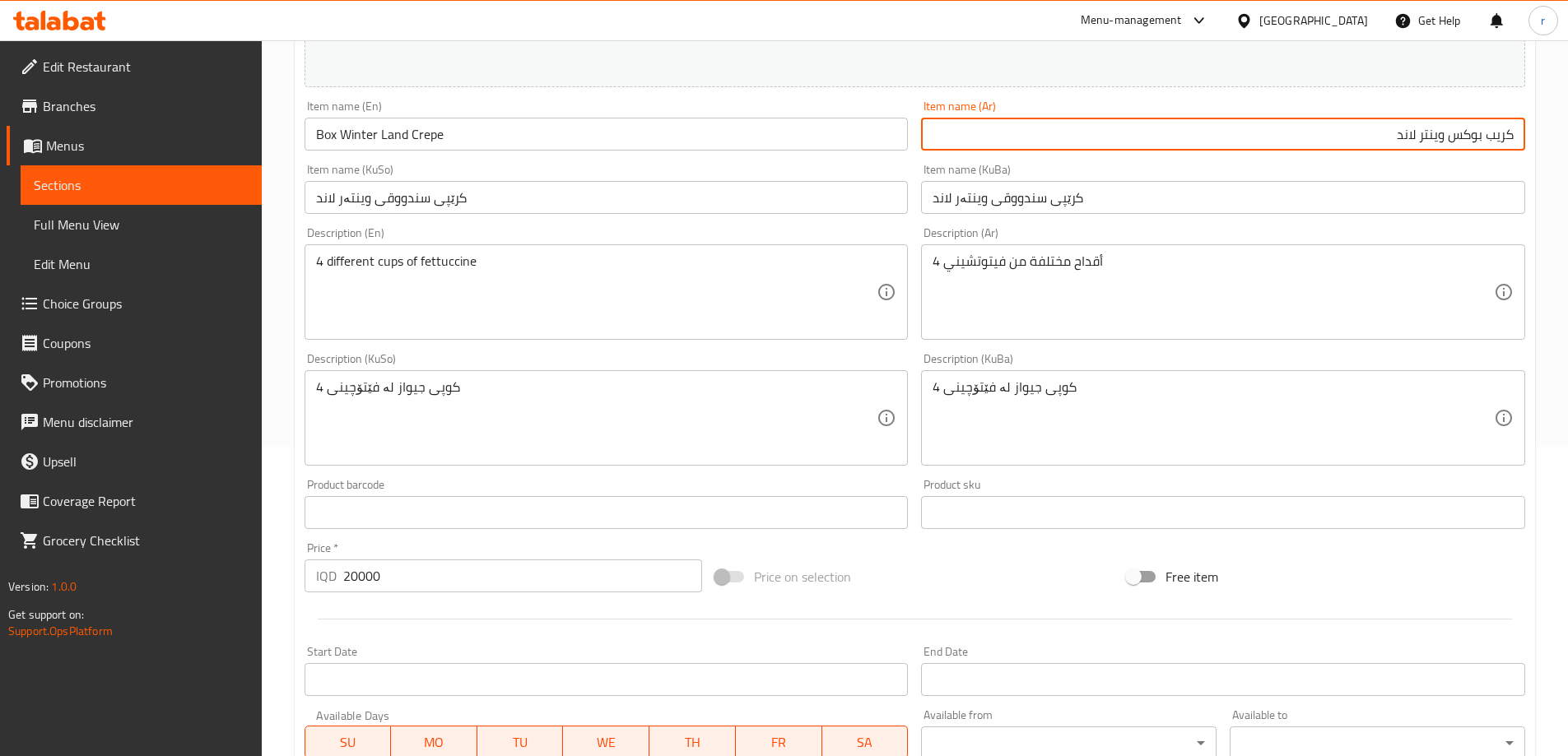
scroll to position [620, 0]
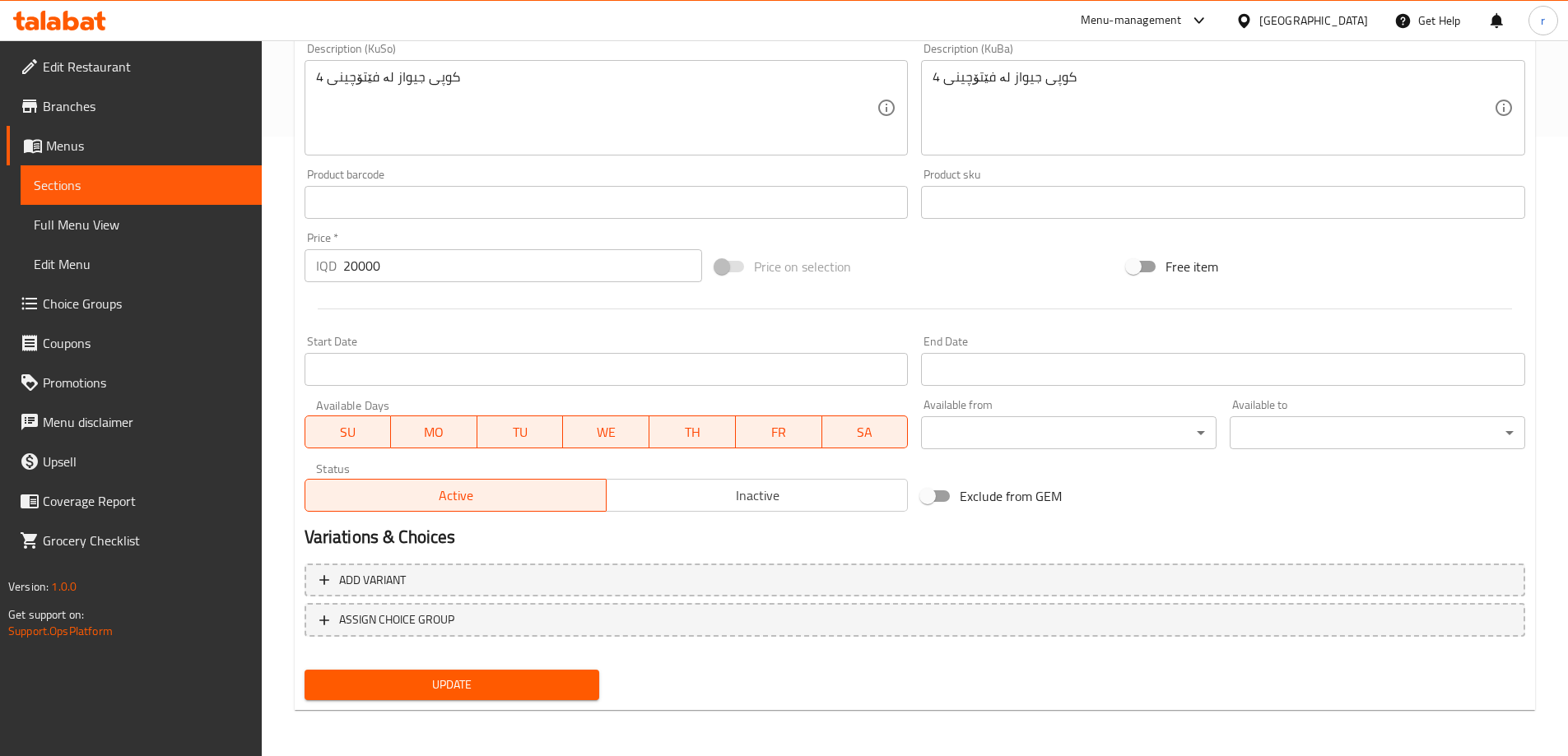
type input "كريب بوكس وينتر لاند"
click at [506, 688] on span "Update" at bounding box center [452, 684] width 269 height 20
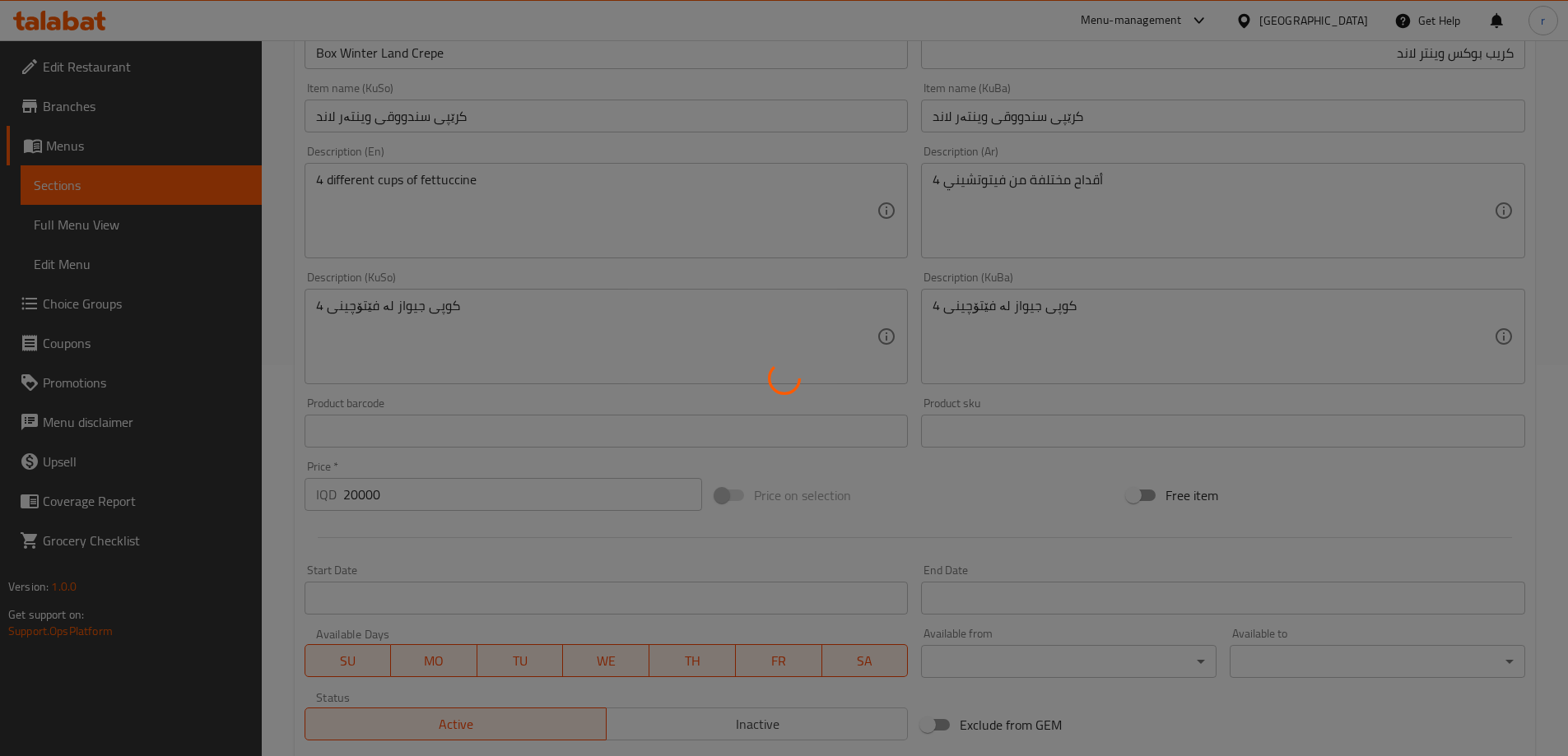
scroll to position [0, 0]
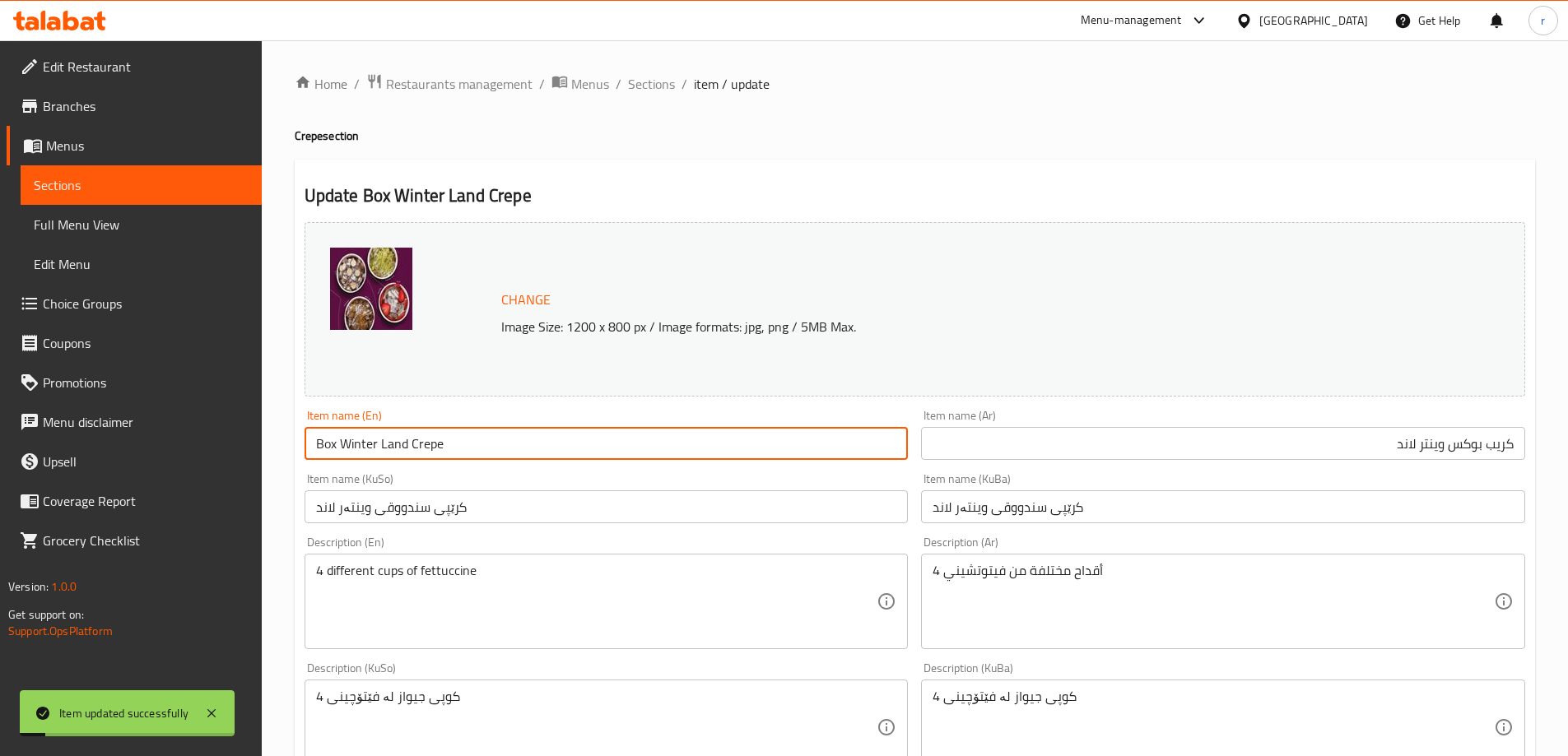
drag, startPoint x: 458, startPoint y: 452, endPoint x: 231, endPoint y: 447, distance: 227.1
click at [231, 447] on div "Edit Restaurant Branches Menus Sections Full Menu View Edit Menu Choice Groups …" at bounding box center [784, 708] width 1568 height 1335
click at [91, 222] on span "Full Menu View" at bounding box center [141, 225] width 215 height 19
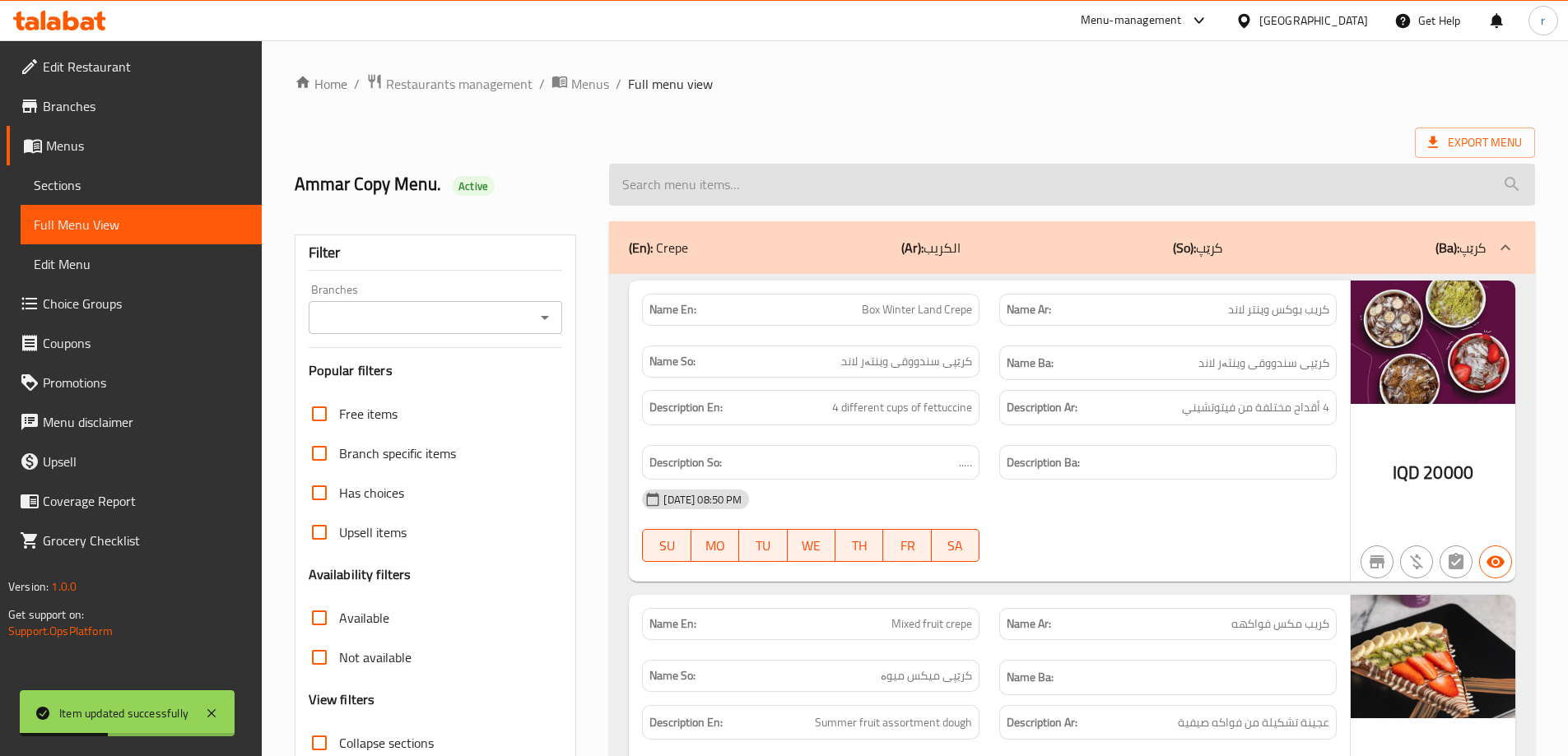
click at [770, 179] on input "search" at bounding box center [1072, 184] width 926 height 42
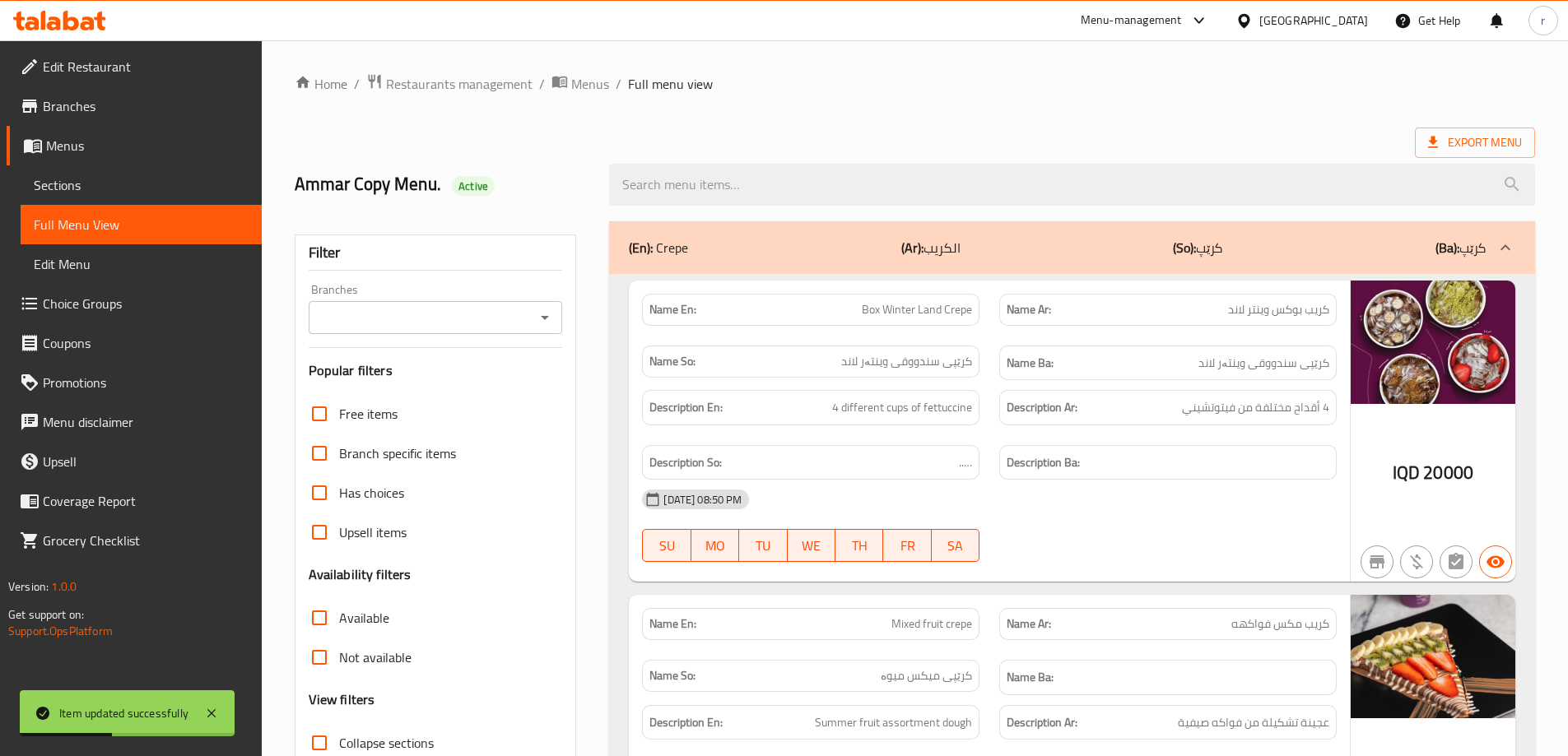
paste input "Box Winter Land Crepe"
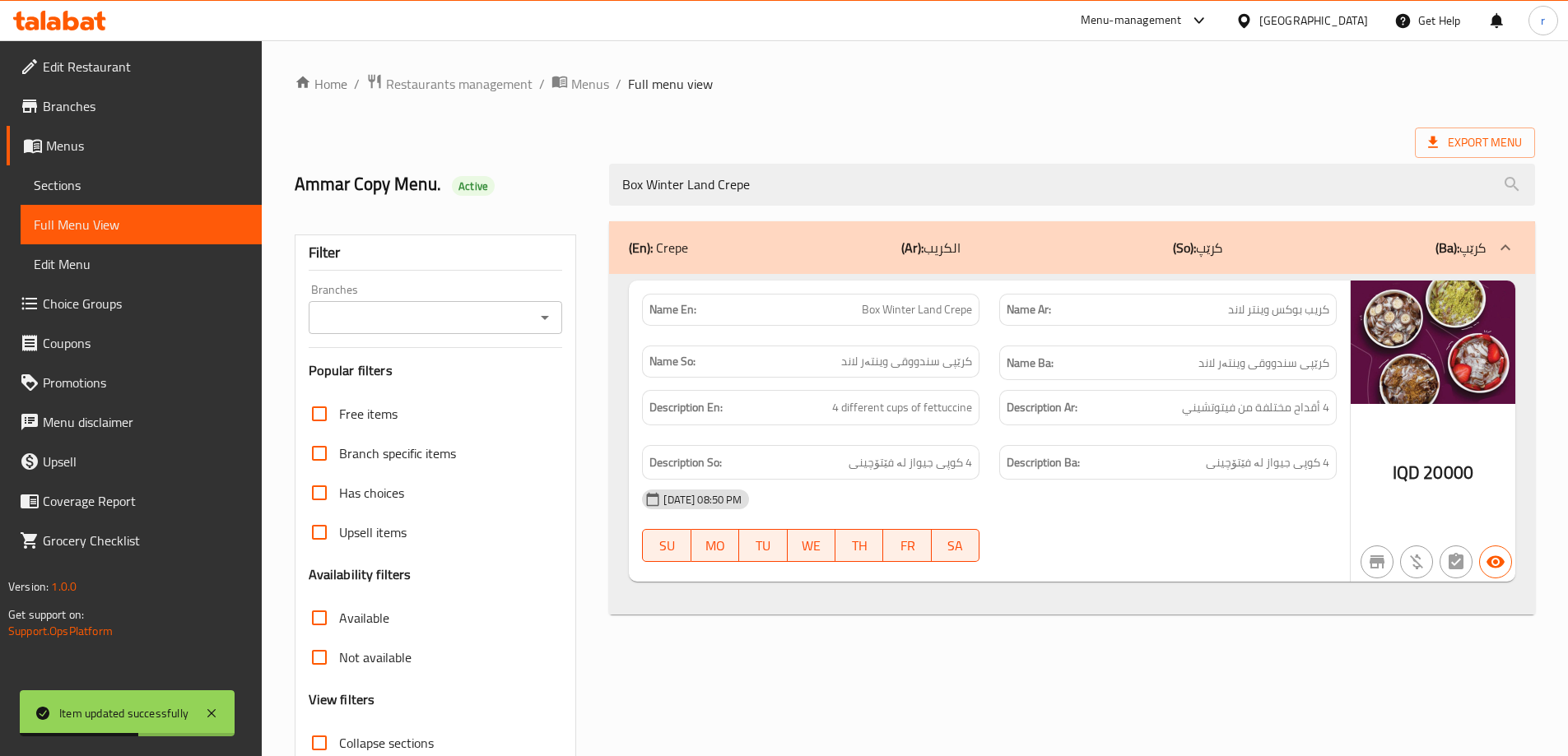
click at [382, 330] on div "Branches" at bounding box center [436, 318] width 255 height 33
type input "Box Winter Land Crepe"
click at [394, 321] on input "Branches" at bounding box center [422, 318] width 217 height 23
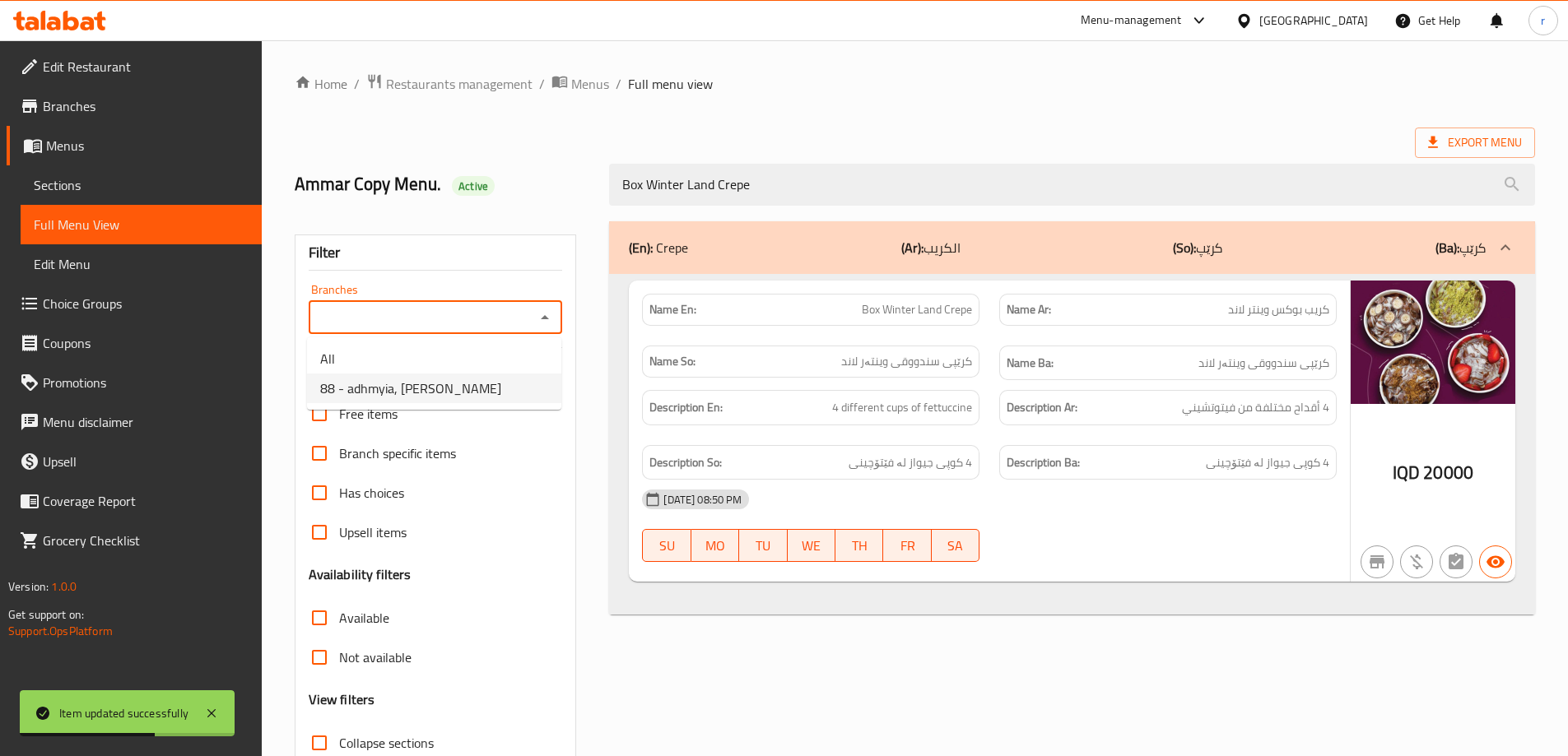
click at [409, 379] on span "88 - adhmyia, [PERSON_NAME]" at bounding box center [411, 388] width 181 height 19
type input "88 - adhmyia, [PERSON_NAME]"
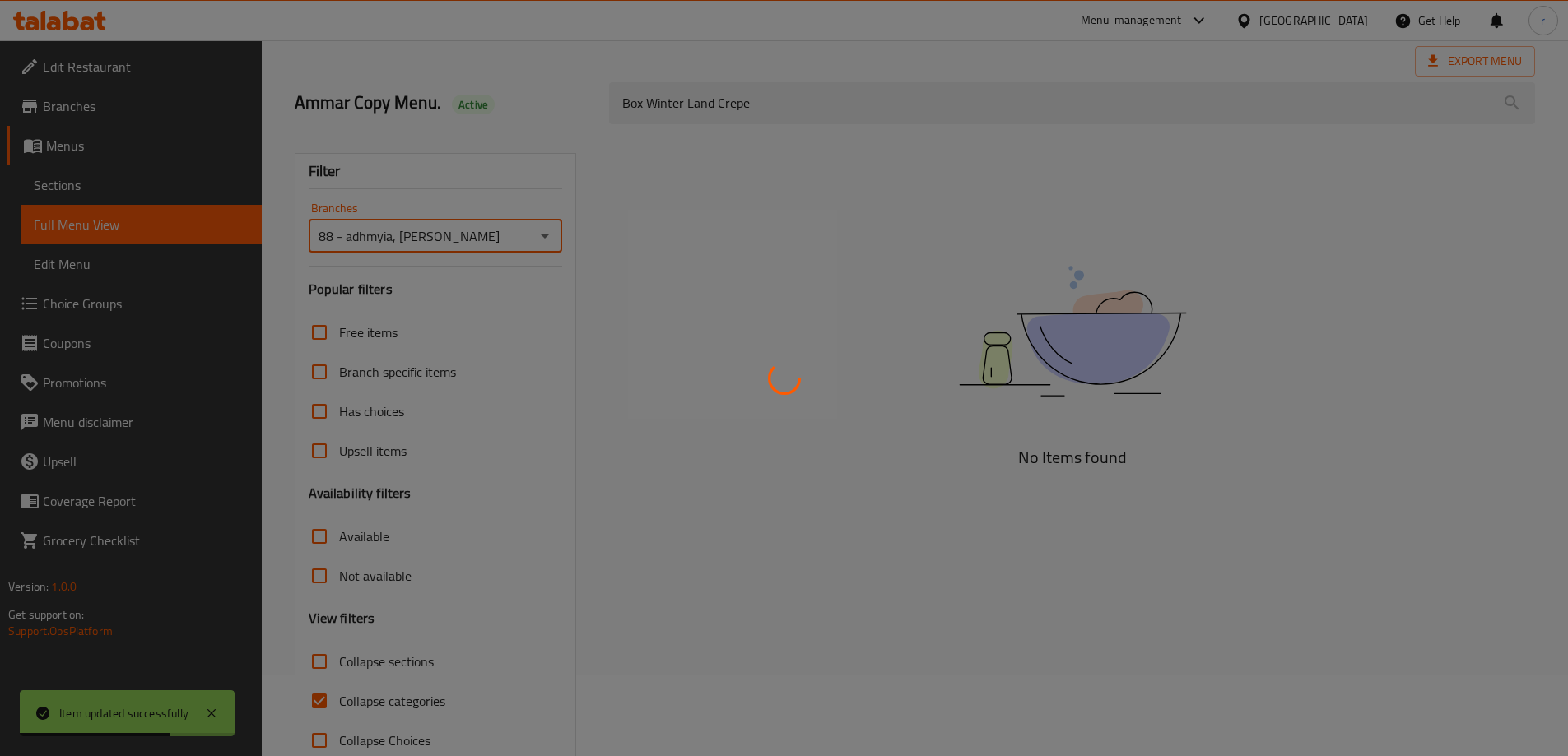
scroll to position [119, 0]
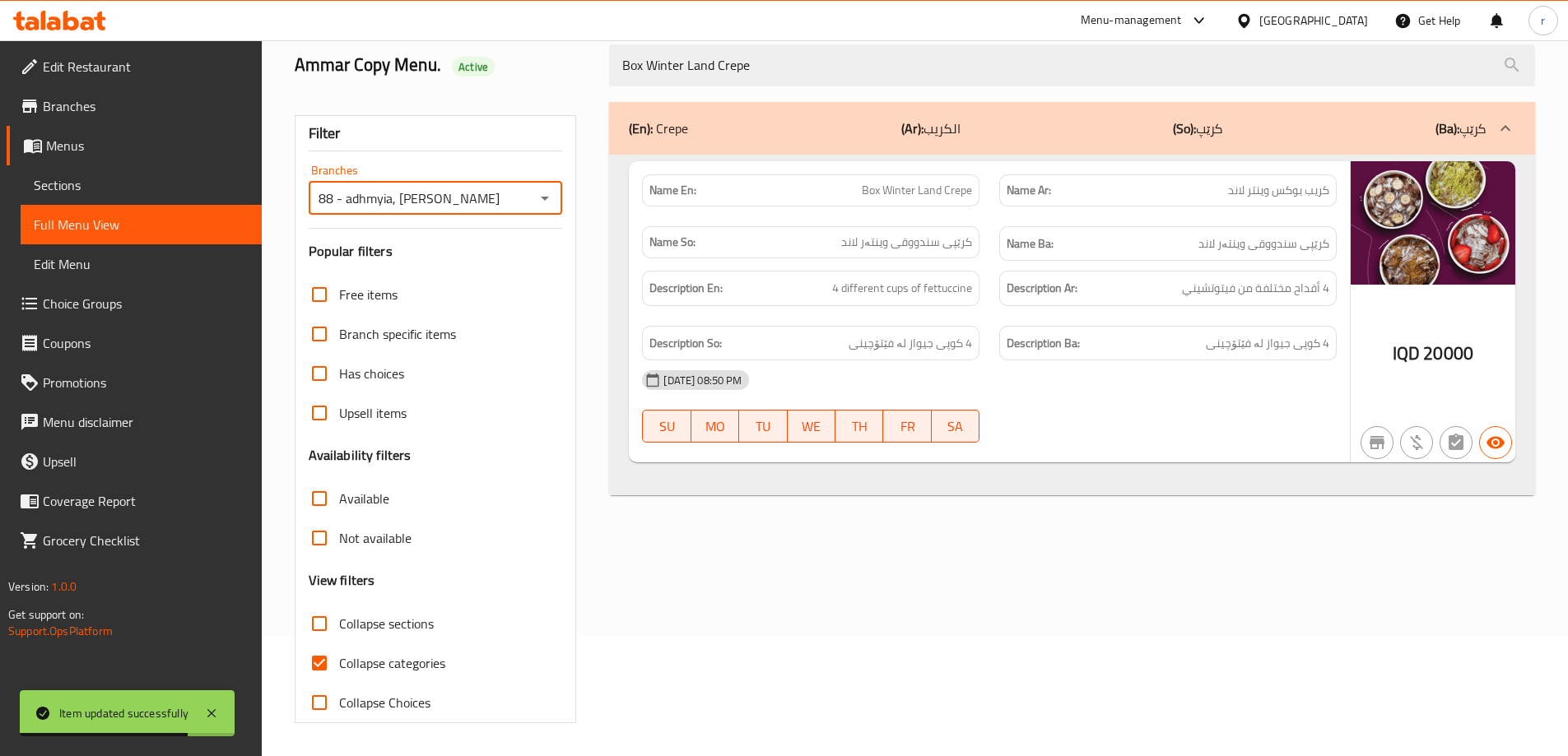
drag, startPoint x: 421, startPoint y: 654, endPoint x: 436, endPoint y: 649, distance: 15.8
click at [420, 655] on span "Collapse categories" at bounding box center [392, 663] width 107 height 19
click at [339, 655] on input "Collapse categories" at bounding box center [319, 663] width 40 height 40
checkbox input "false"
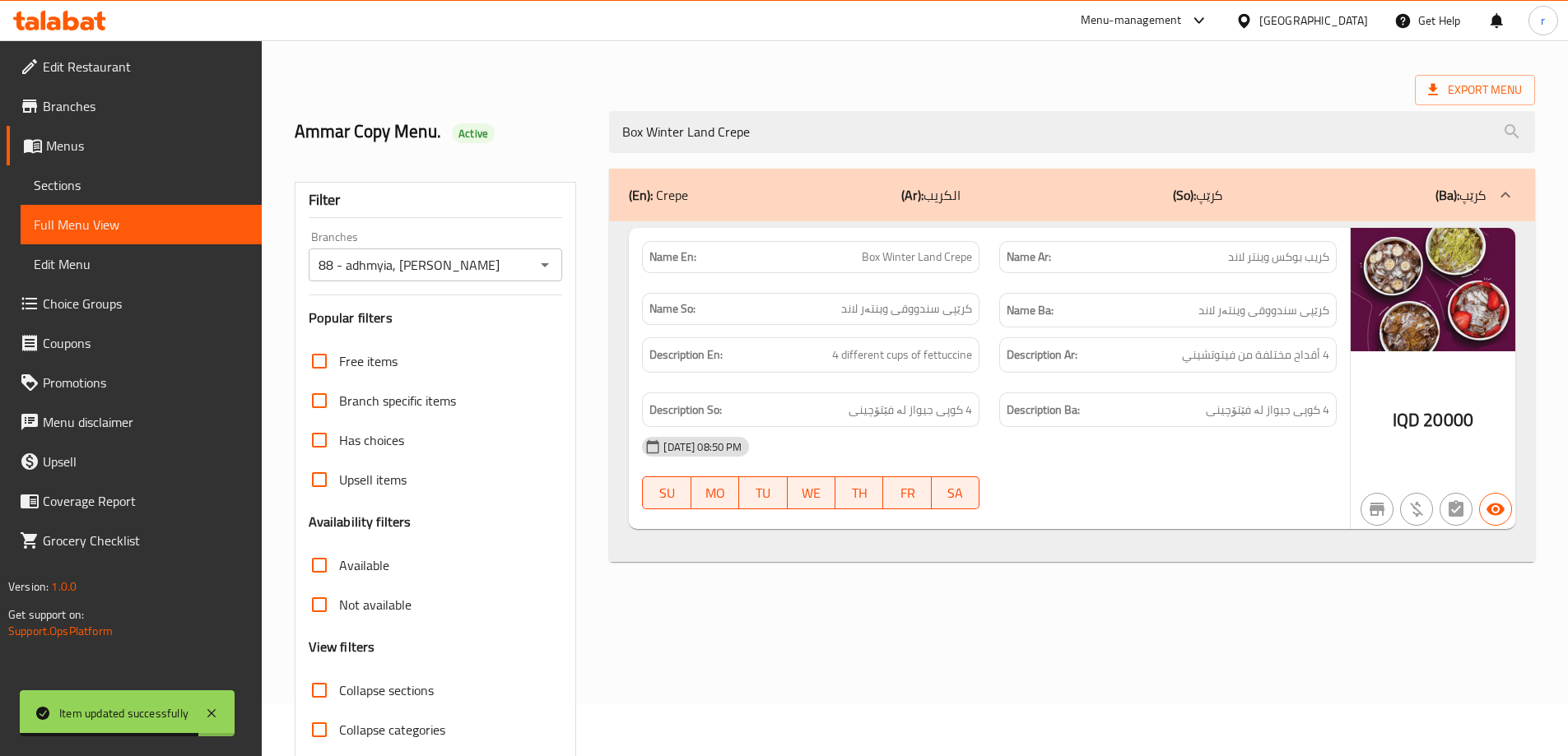
scroll to position [0, 0]
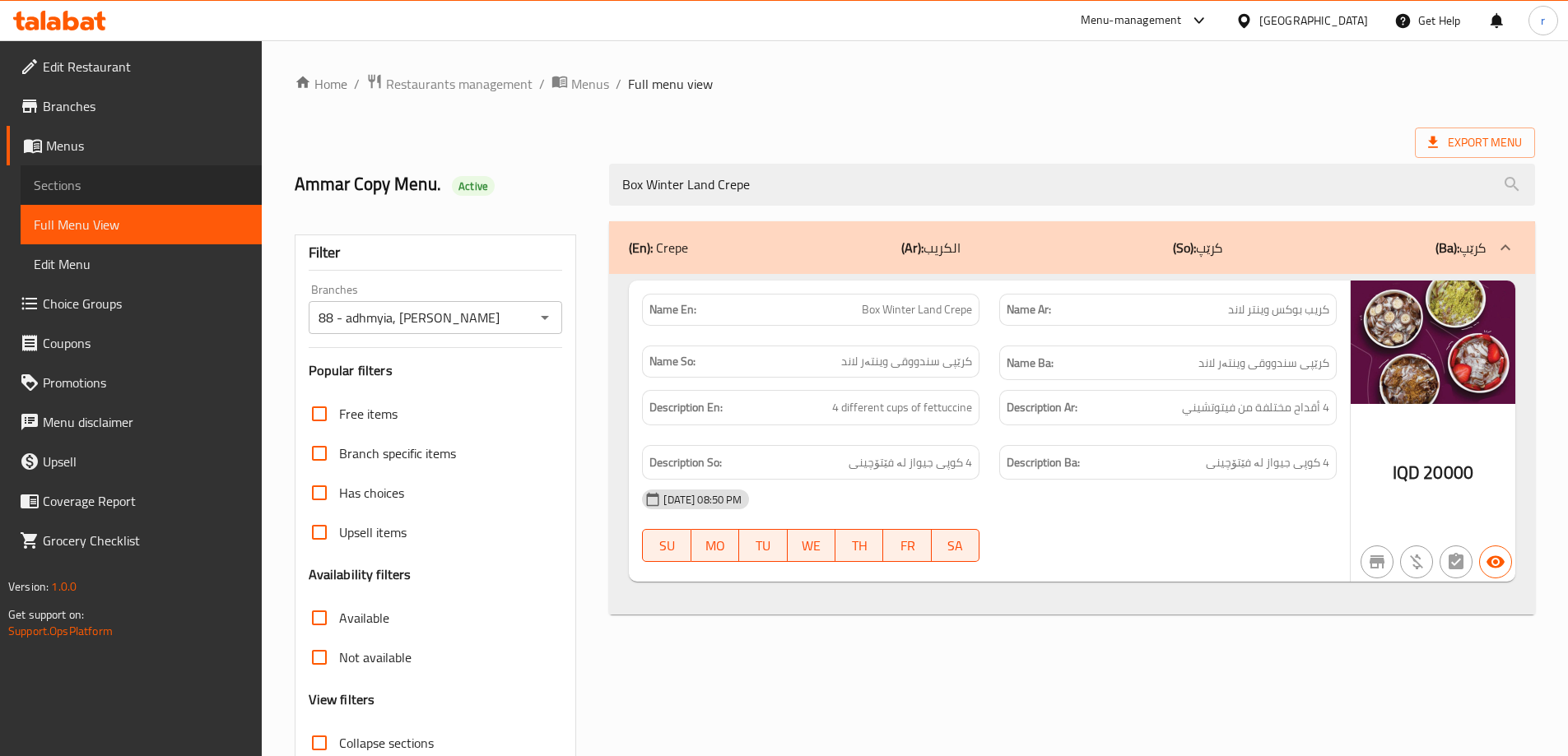
click at [71, 181] on span "Sections" at bounding box center [141, 185] width 215 height 19
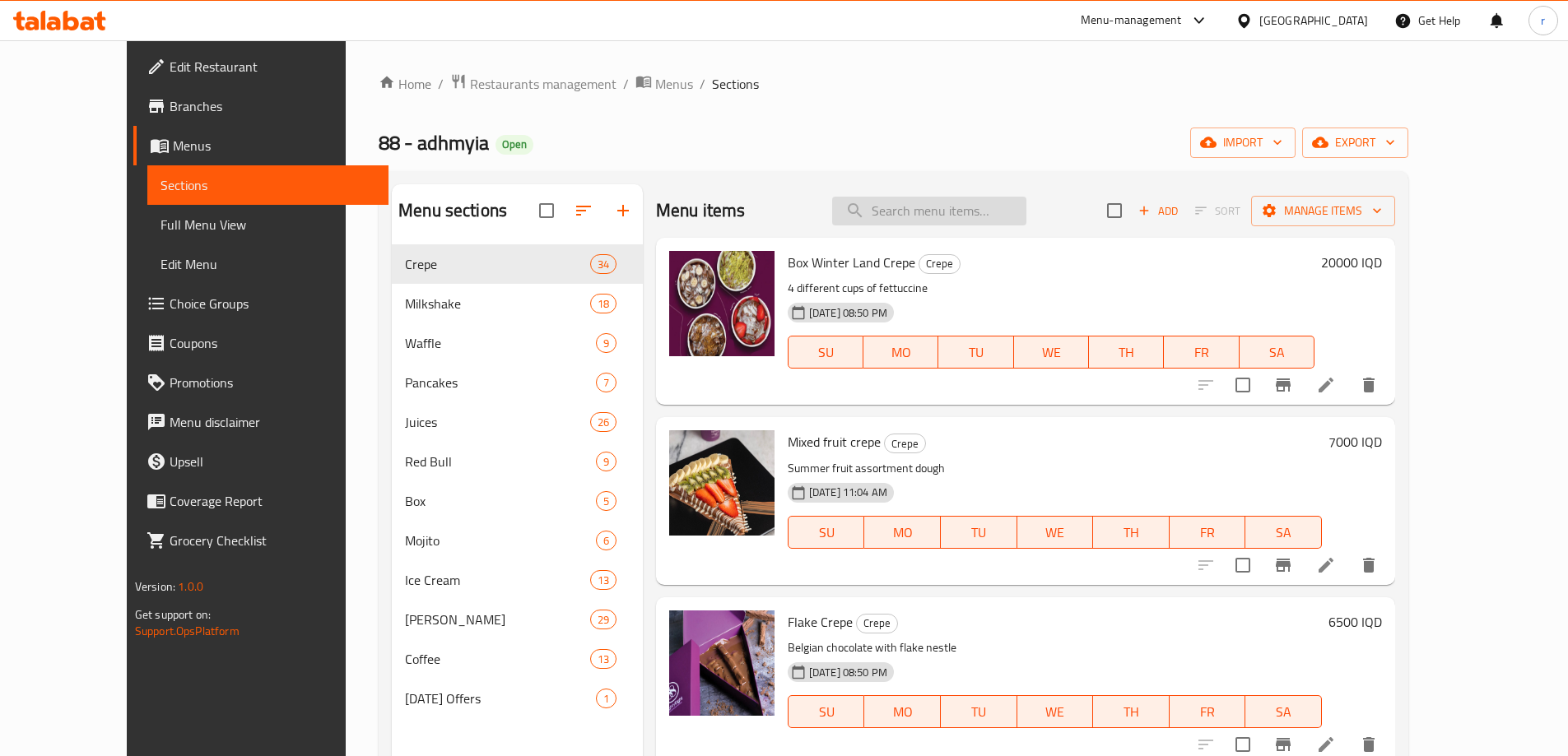
click at [921, 219] on input "search" at bounding box center [929, 211] width 195 height 29
paste input "Oreo Crepe"
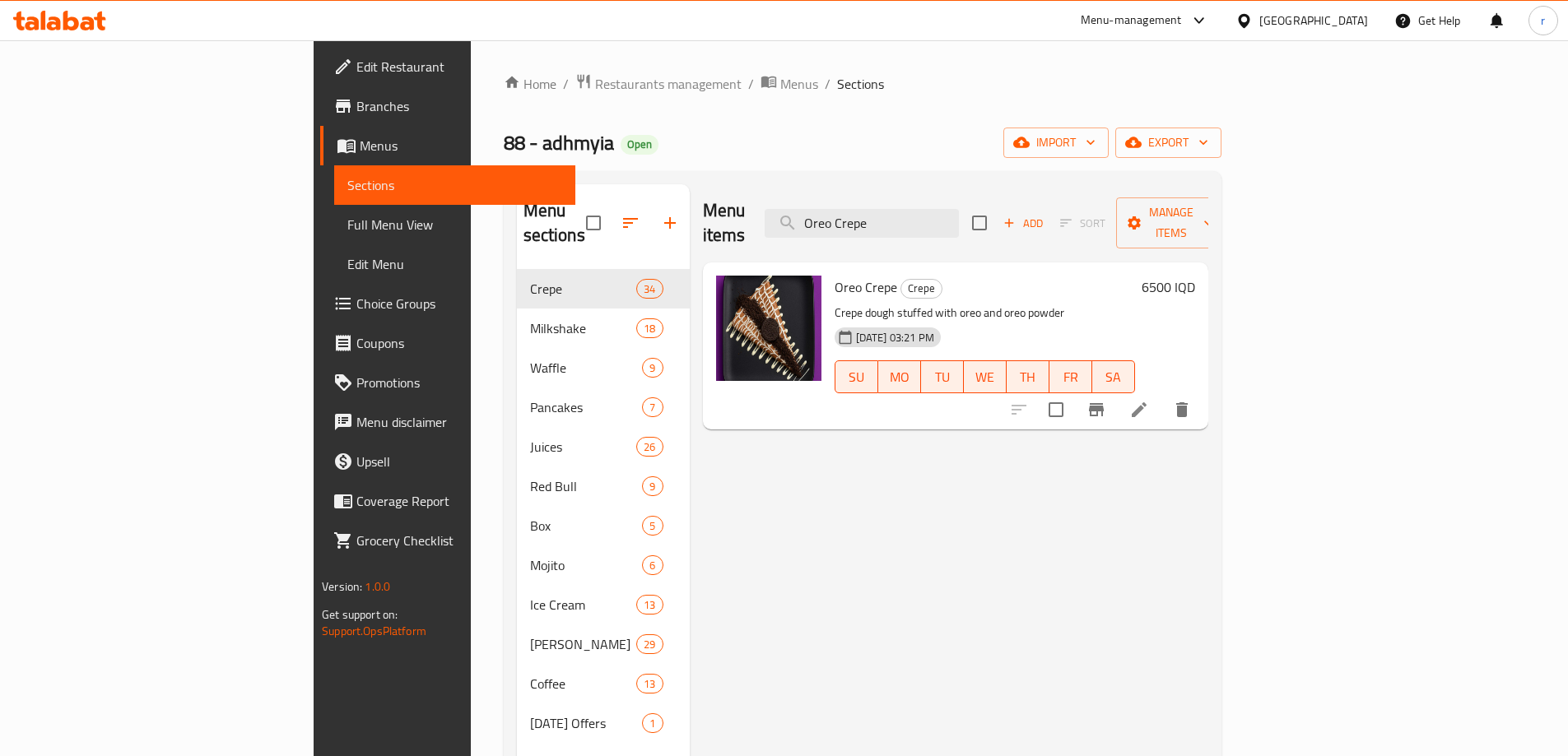
type input "Oreo Crepe"
click at [1150, 400] on icon at bounding box center [1139, 409] width 19 height 19
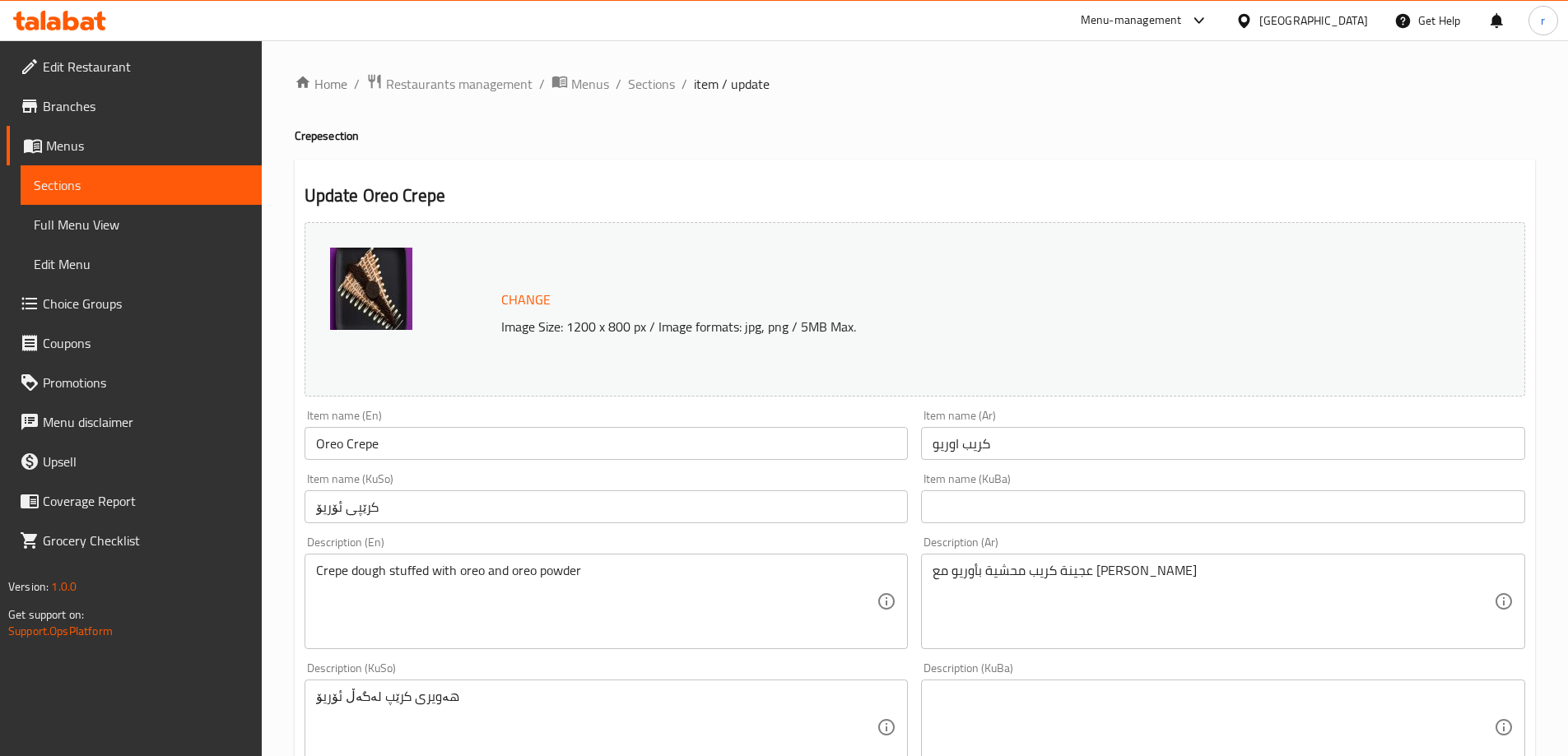
scroll to position [137, 0]
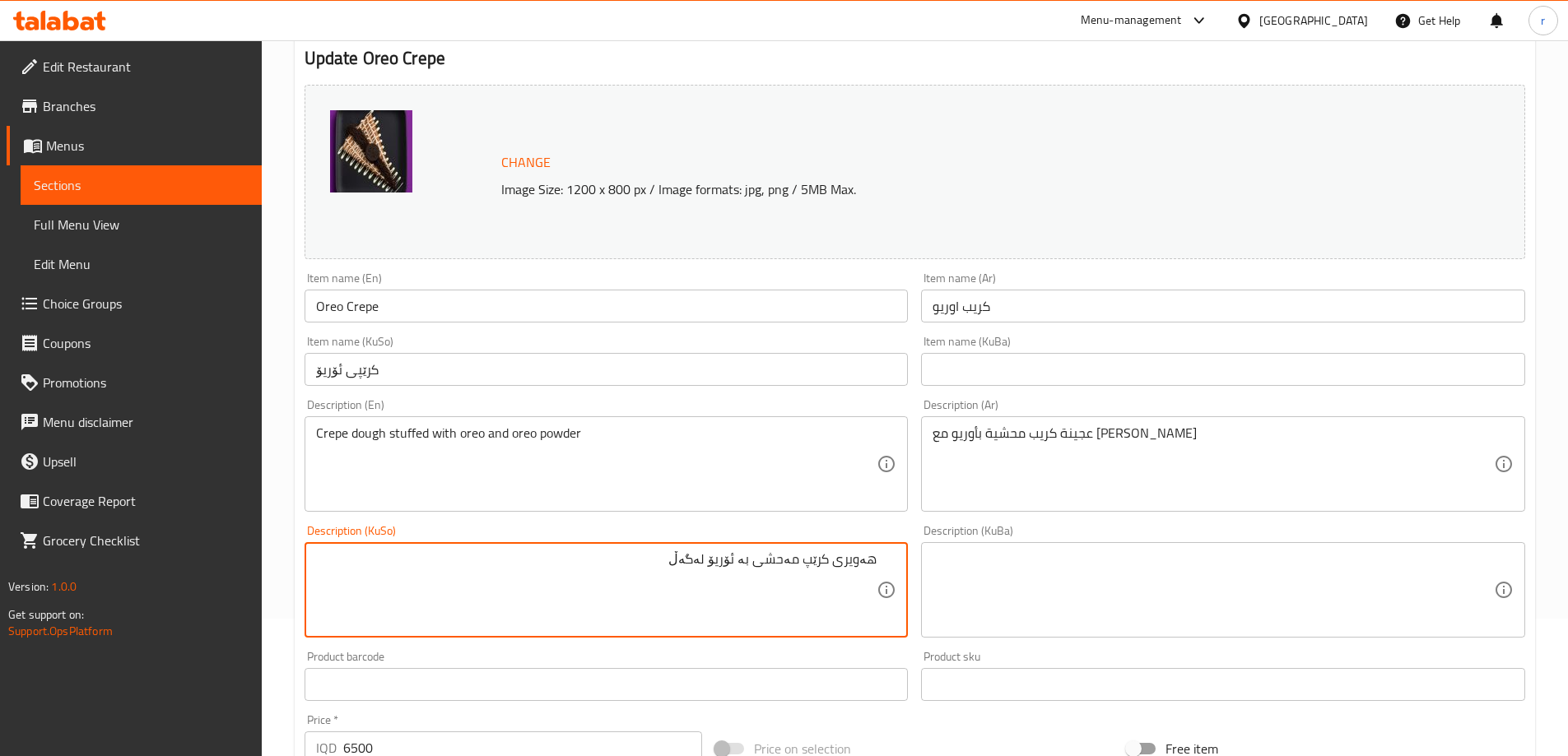
paste textarea "بۆدرەی"
drag, startPoint x: 544, startPoint y: 602, endPoint x: 912, endPoint y: 574, distance: 369.1
click at [912, 574] on div "Description (KuSo) هەویری کرێپ مەحشی بە ئۆریۆ لەگەڵ بۆدرەی ئۆریۆ Description (K…" at bounding box center [606, 581] width 617 height 126
type textarea "هەویری کرێپ مەحشی بە ئۆریۆ لەگەڵ بۆدرەی ئۆریۆ"
click at [924, 567] on div "Description (KuBa)" at bounding box center [1223, 590] width 604 height 96
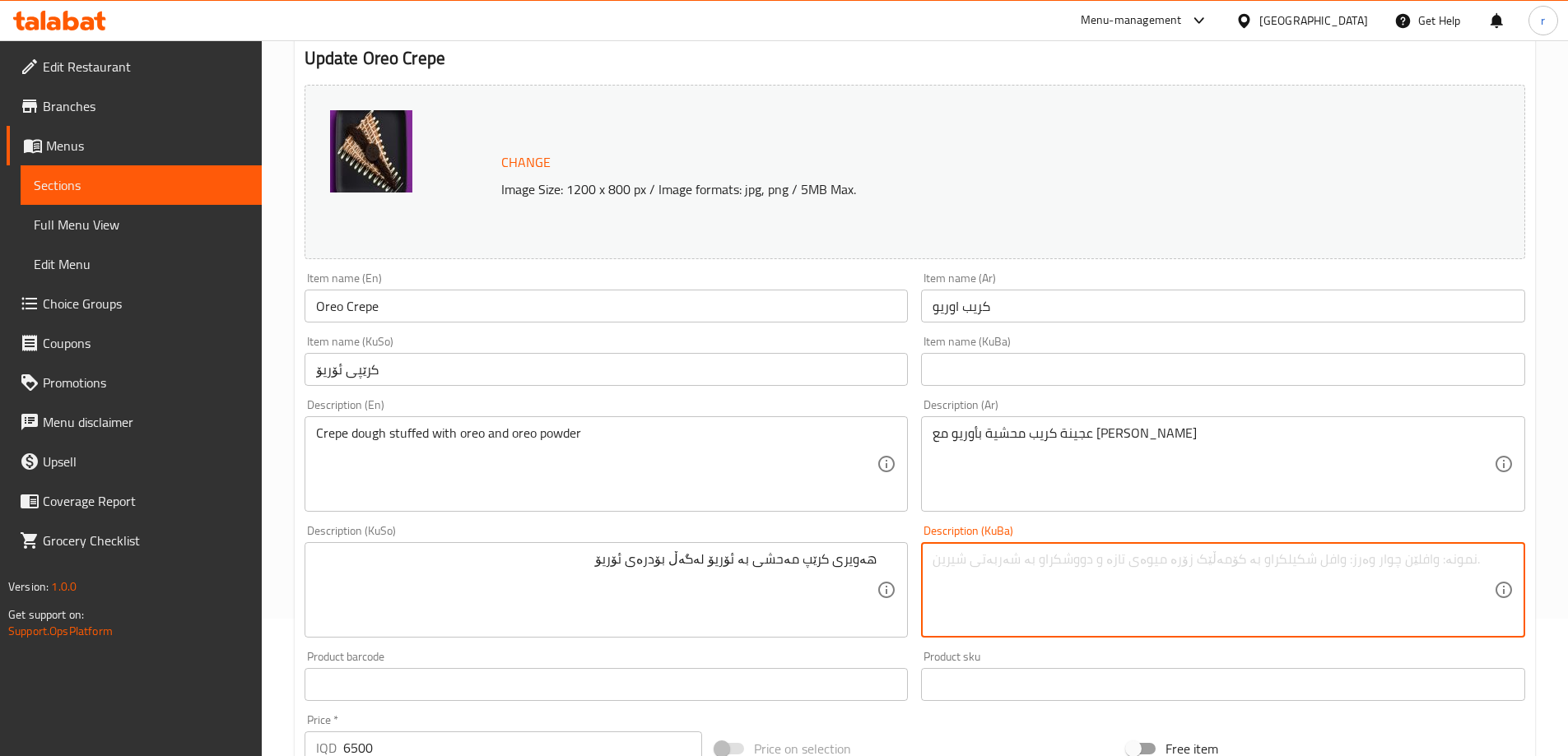
paste textarea "هەویری کرێپ مەحشی بە ئۆریۆ لەگەڵ بۆدرەی ئۆریۆ"
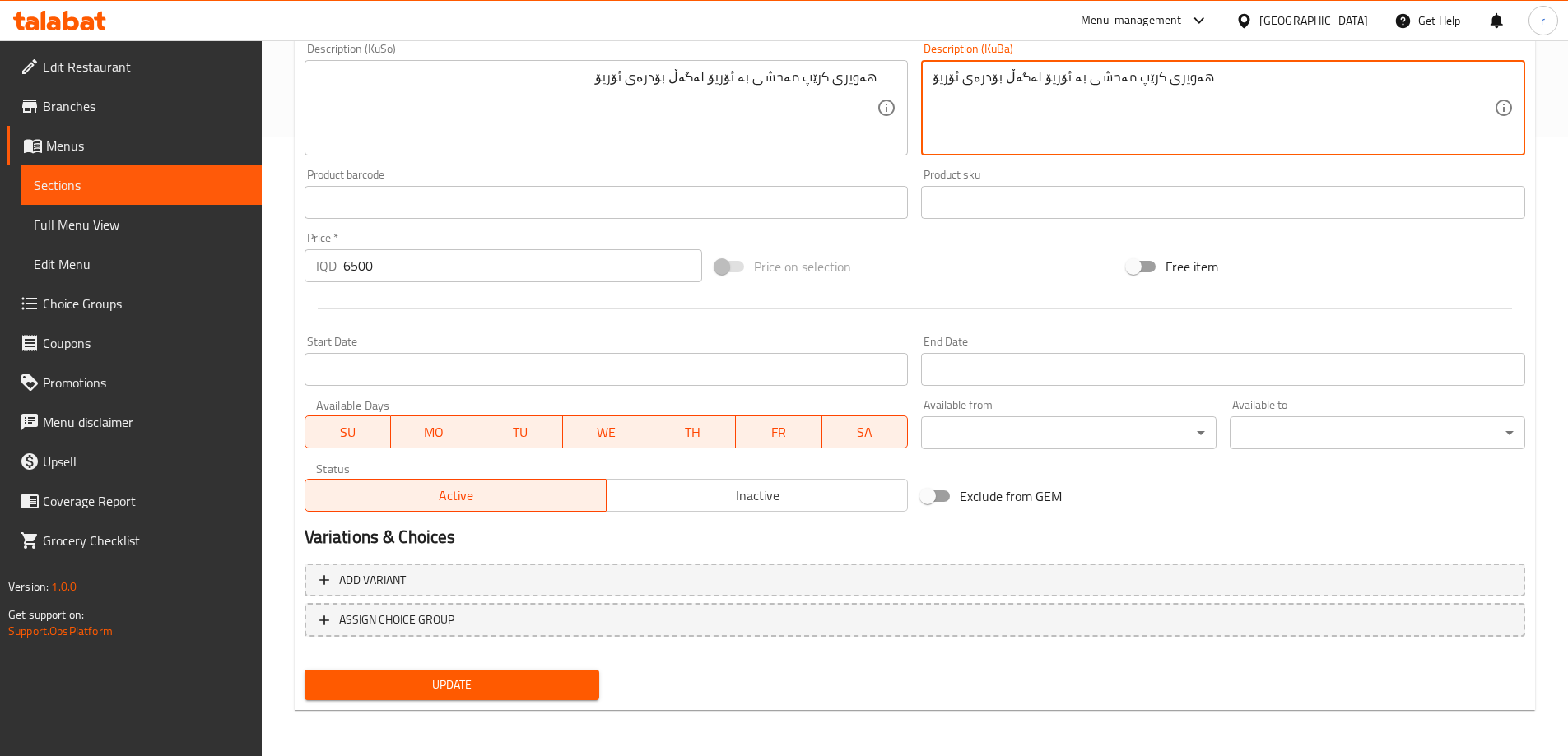
type textarea "هەویری کرێپ مەحشی بە ئۆریۆ لەگەڵ بۆدرەی ئۆریۆ"
click at [525, 674] on button "Update" at bounding box center [451, 684] width 295 height 30
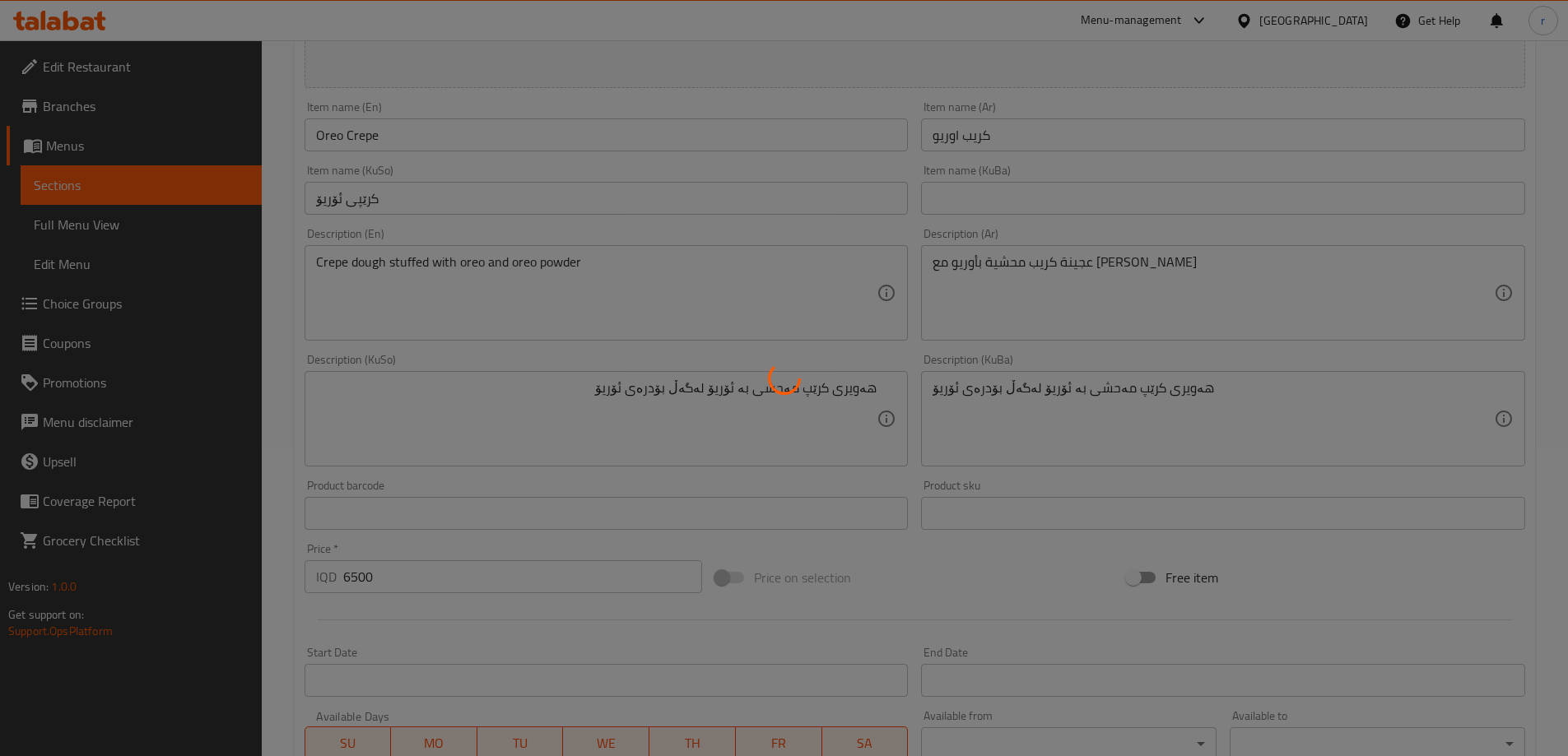
scroll to position [71, 0]
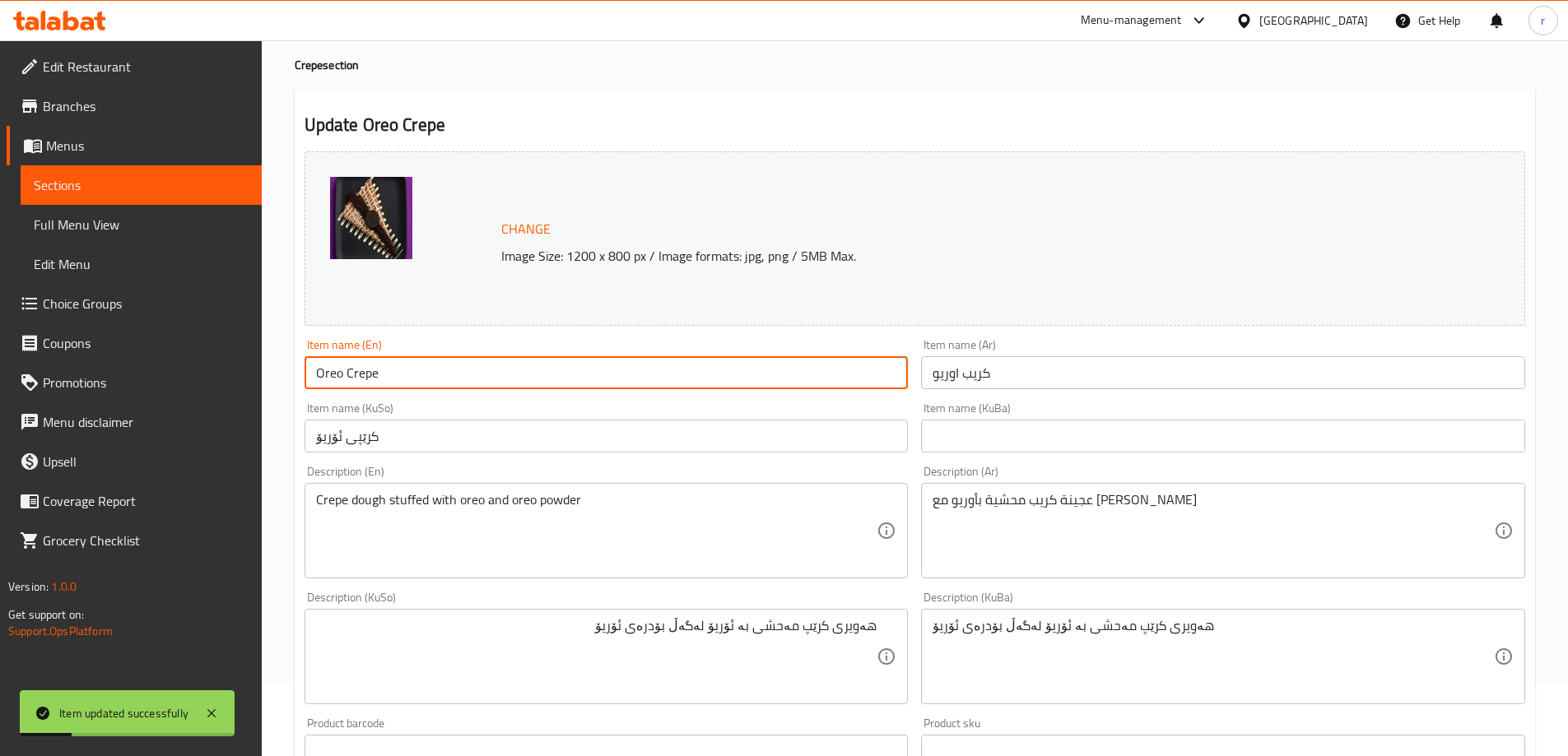
drag, startPoint x: 414, startPoint y: 375, endPoint x: 187, endPoint y: 378, distance: 227.0
click at [187, 378] on div "Edit Restaurant Branches Menus Sections Full Menu View Edit Menu Choice Groups …" at bounding box center [784, 637] width 1568 height 1335
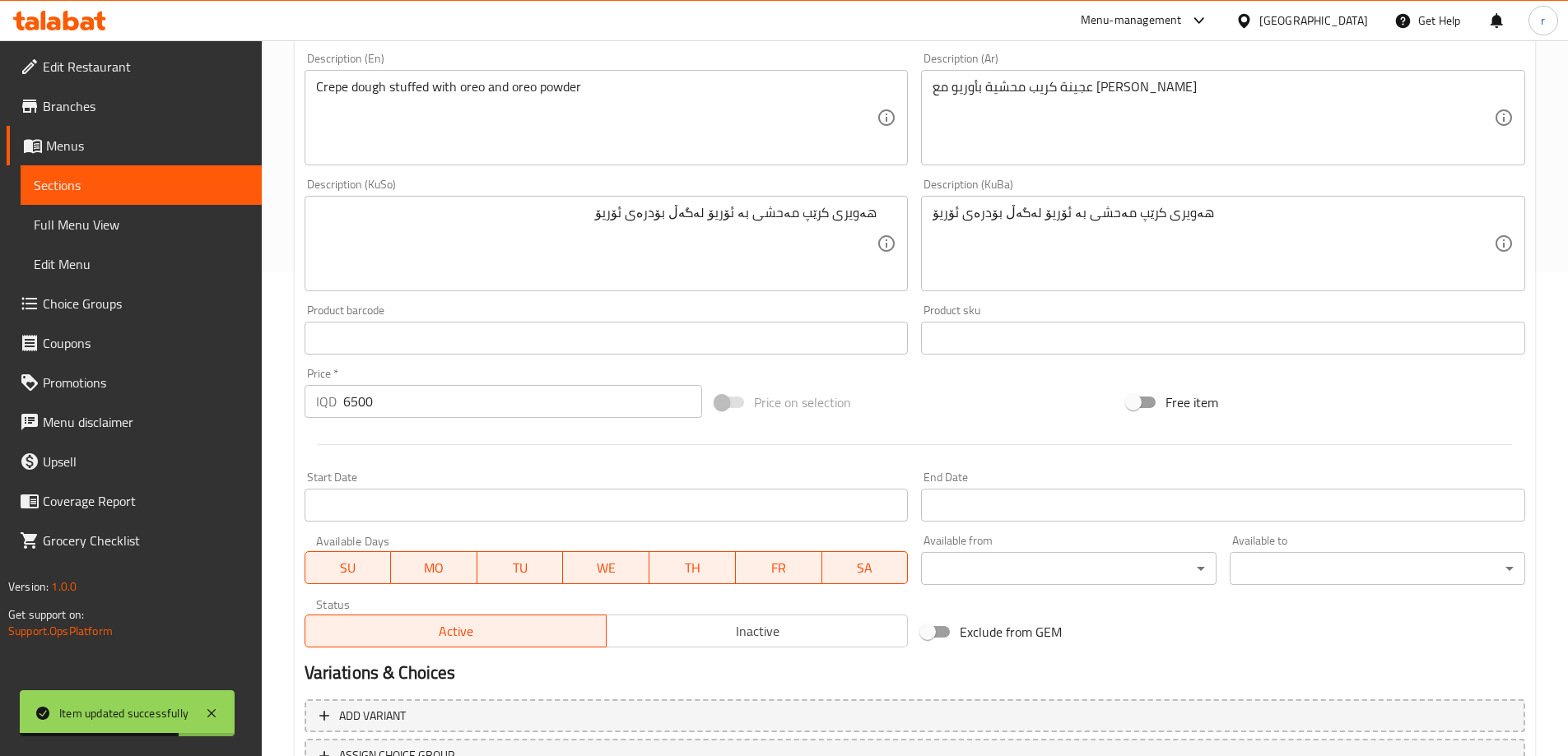
scroll to position [620, 0]
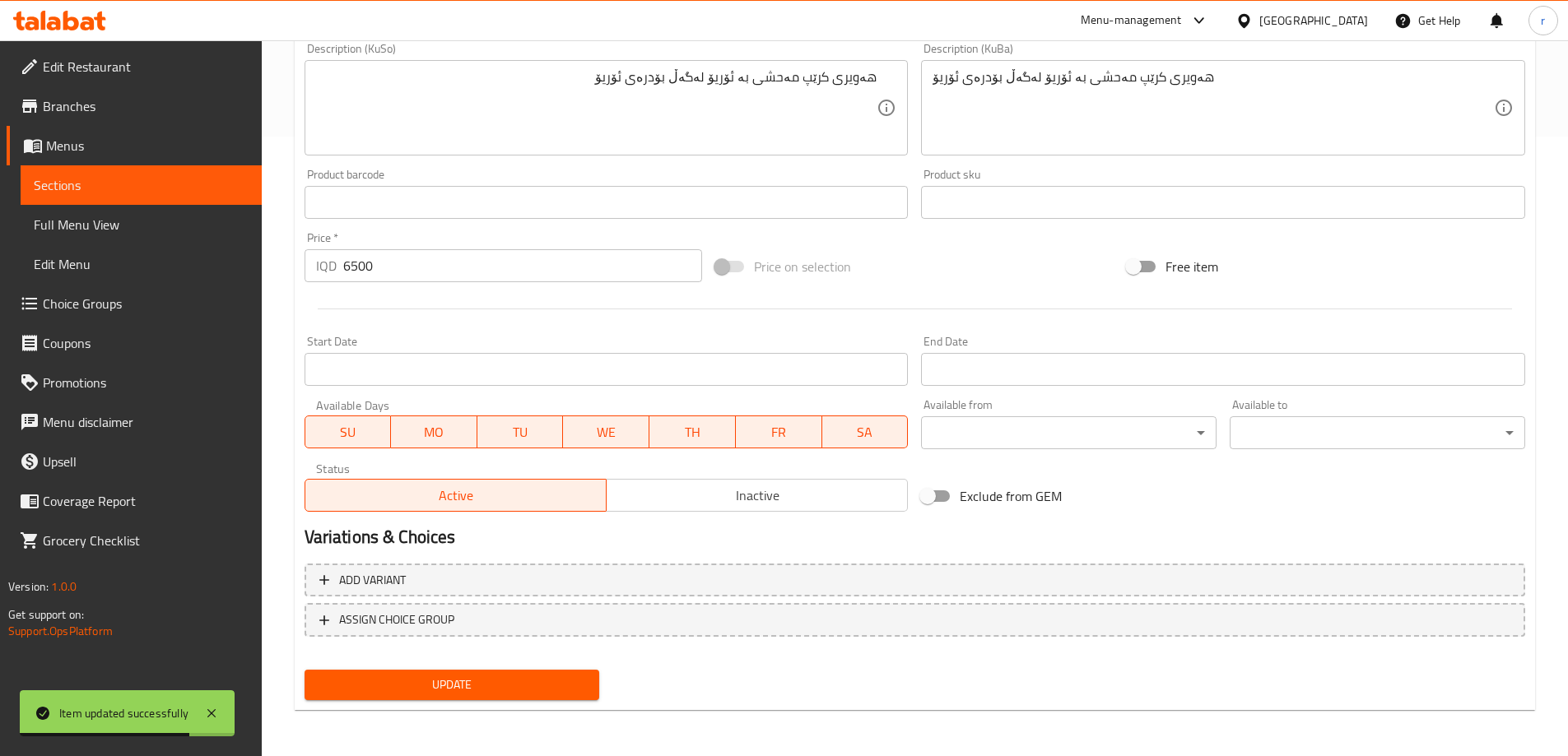
click at [511, 688] on span "Update" at bounding box center [452, 684] width 269 height 20
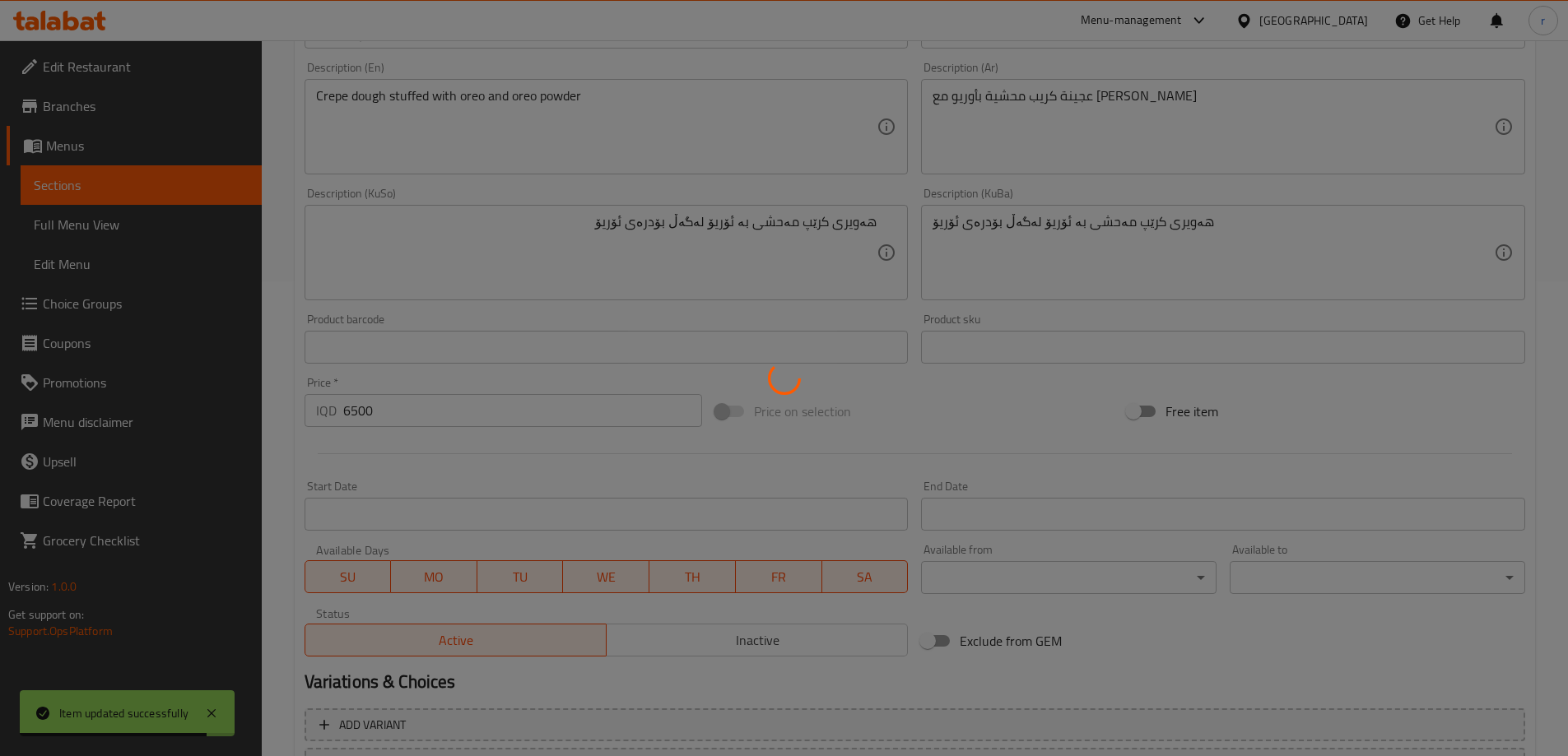
scroll to position [0, 0]
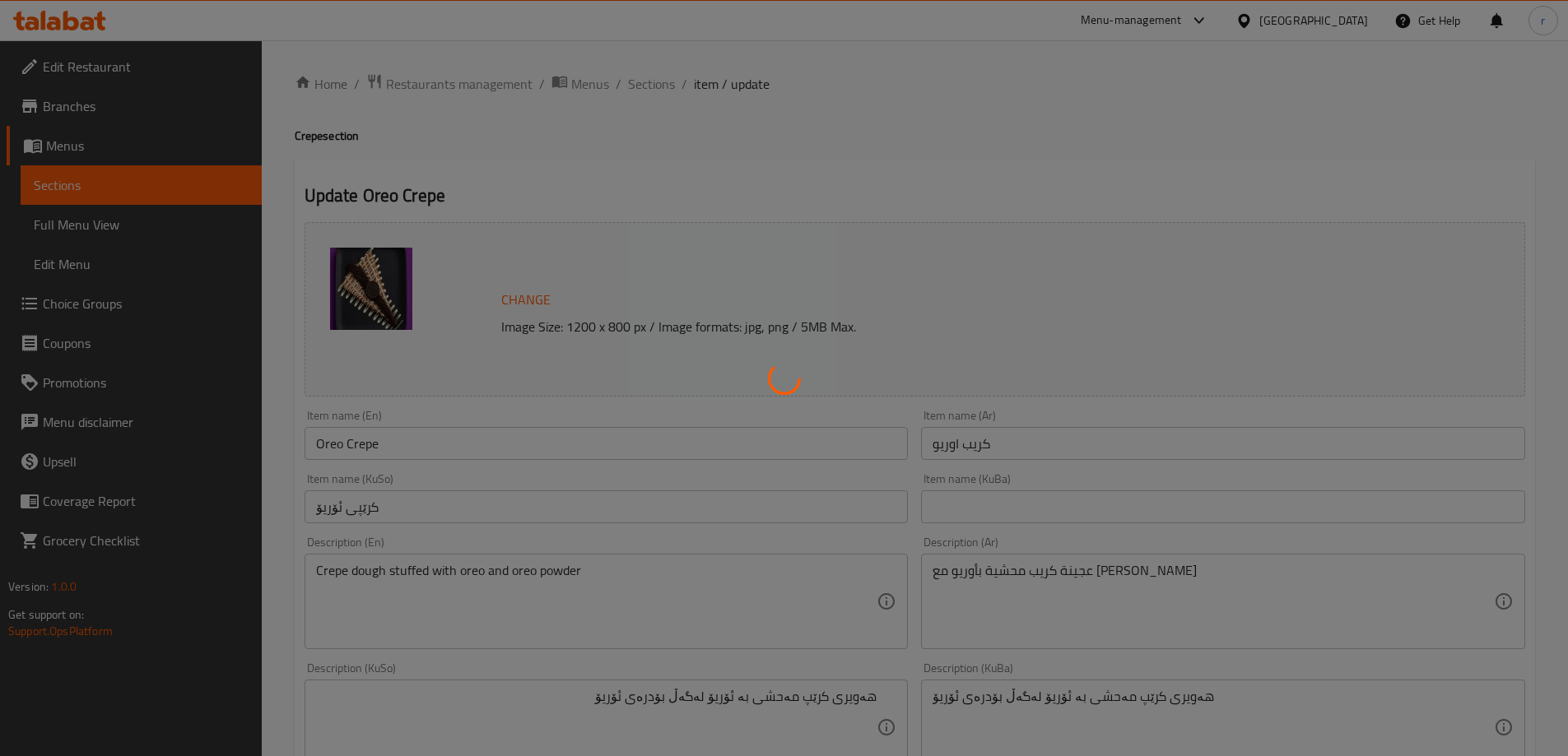
click at [382, 438] on div at bounding box center [784, 378] width 1568 height 756
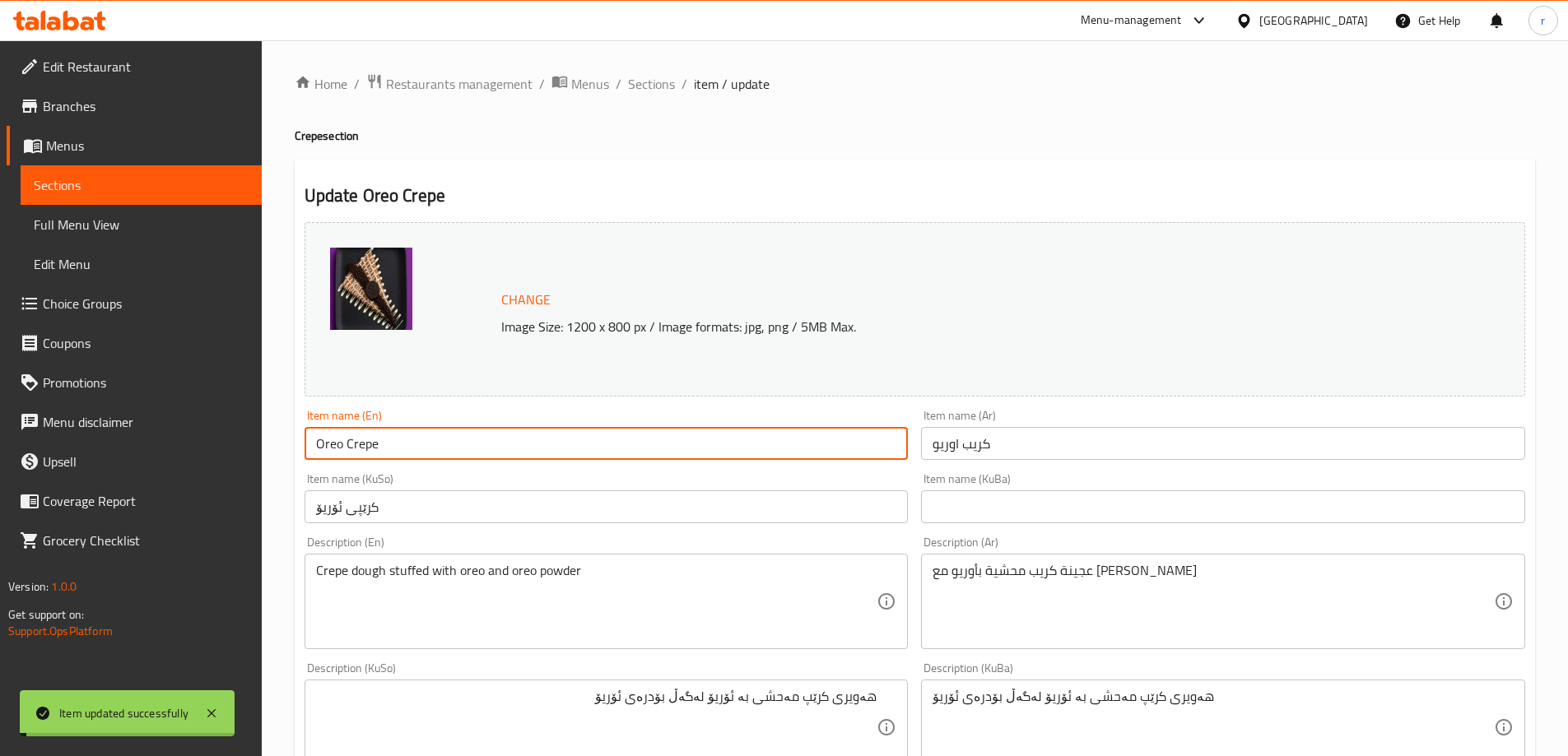
click at [345, 456] on input "Oreo Crepe" at bounding box center [606, 443] width 604 height 33
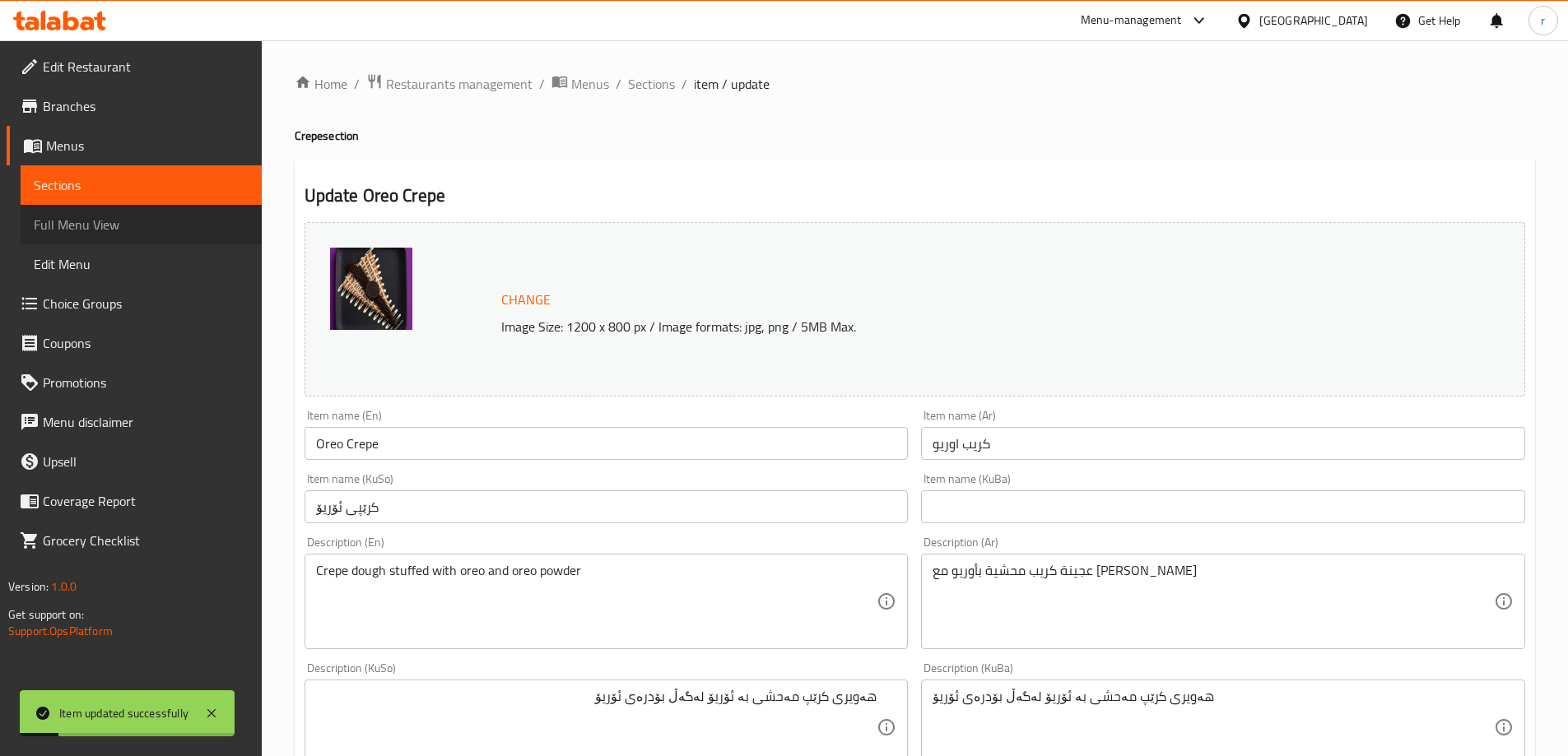
click at [110, 232] on span "Full Menu View" at bounding box center [141, 225] width 215 height 19
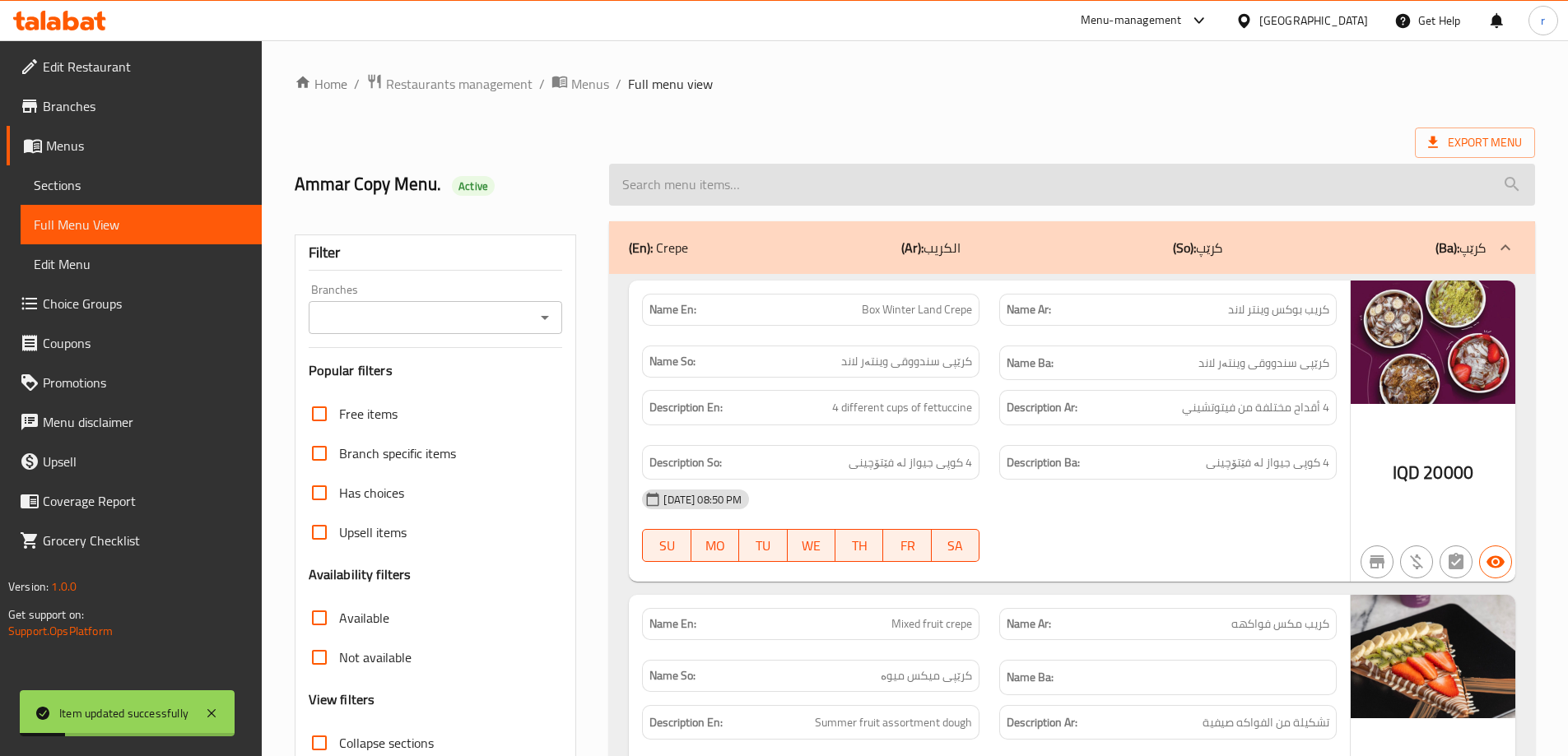
click at [765, 177] on input "search" at bounding box center [1072, 184] width 926 height 42
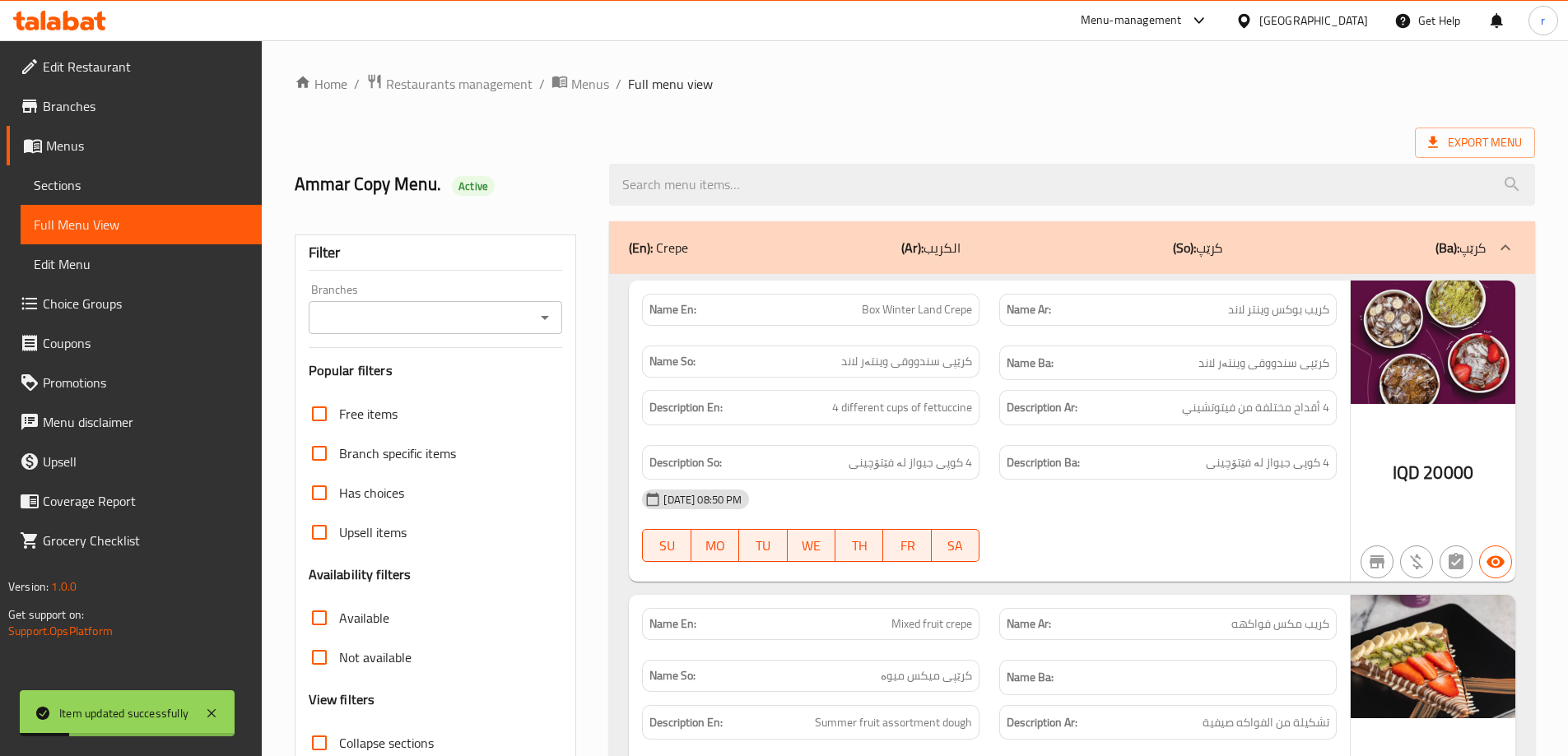
paste input "Oreo Crepe"
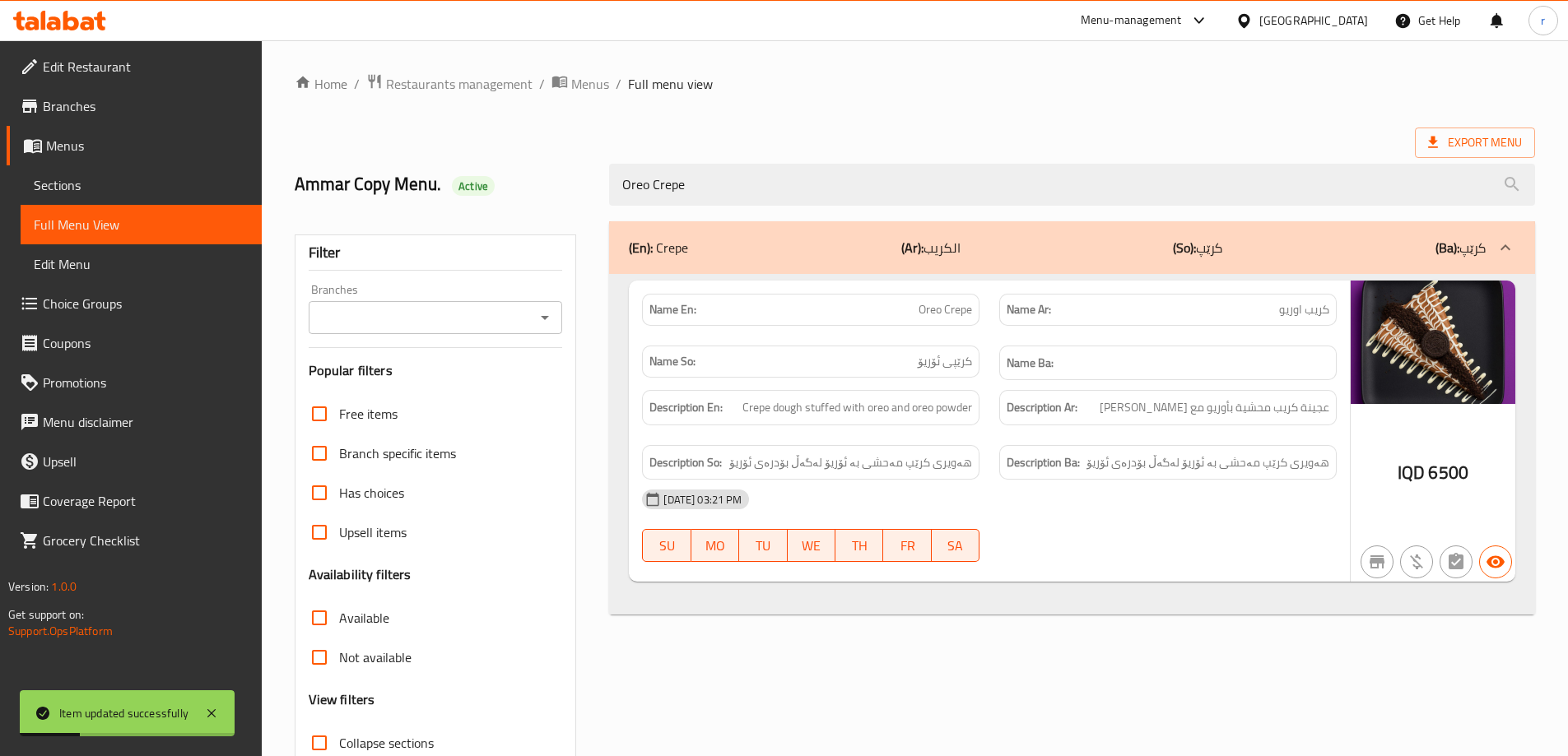
type input "Oreo Crepe"
click at [476, 321] on input "Branches" at bounding box center [422, 318] width 217 height 23
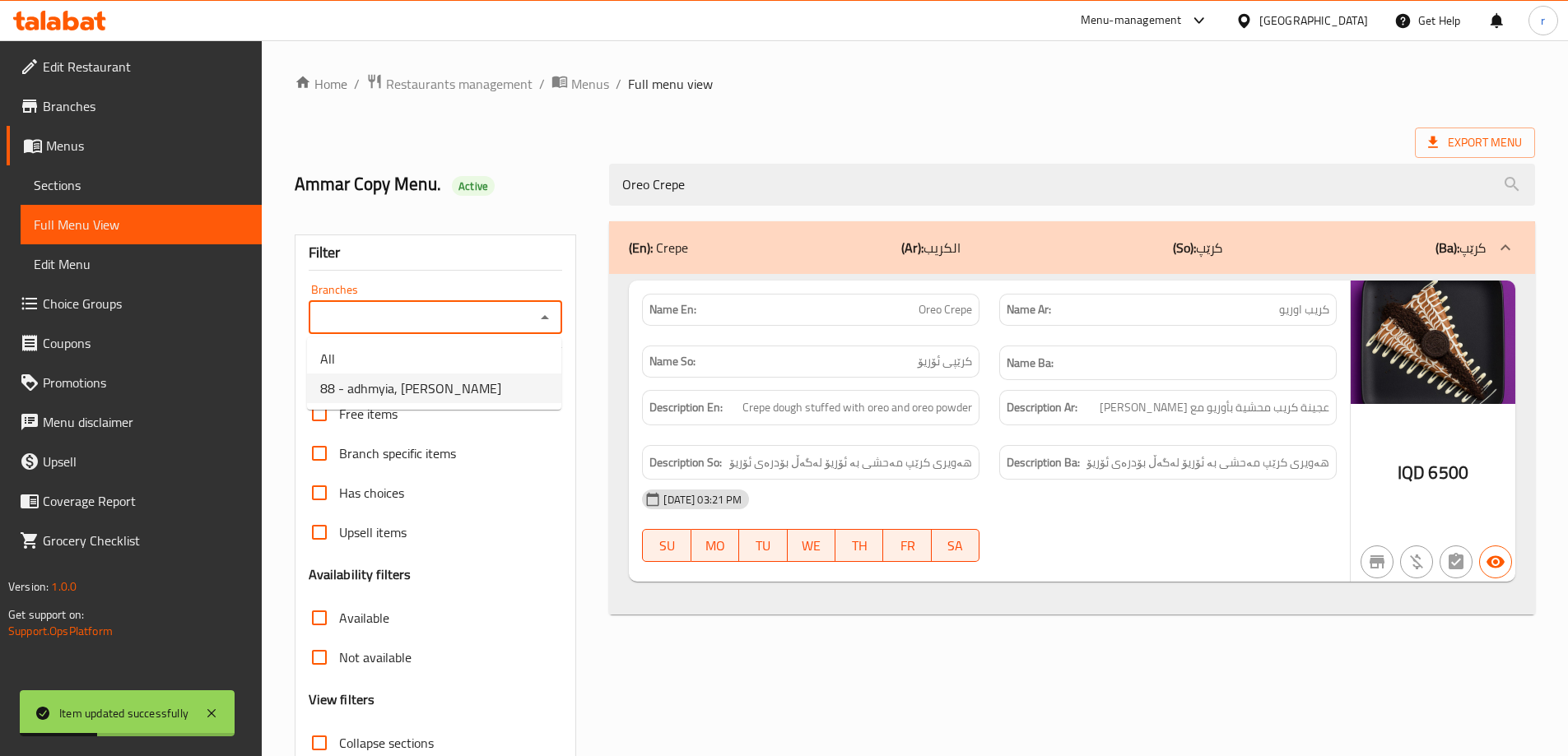
click at [464, 384] on span "88 - adhmyia, [PERSON_NAME]" at bounding box center [411, 388] width 181 height 19
type input "88 - adhmyia, [PERSON_NAME]"
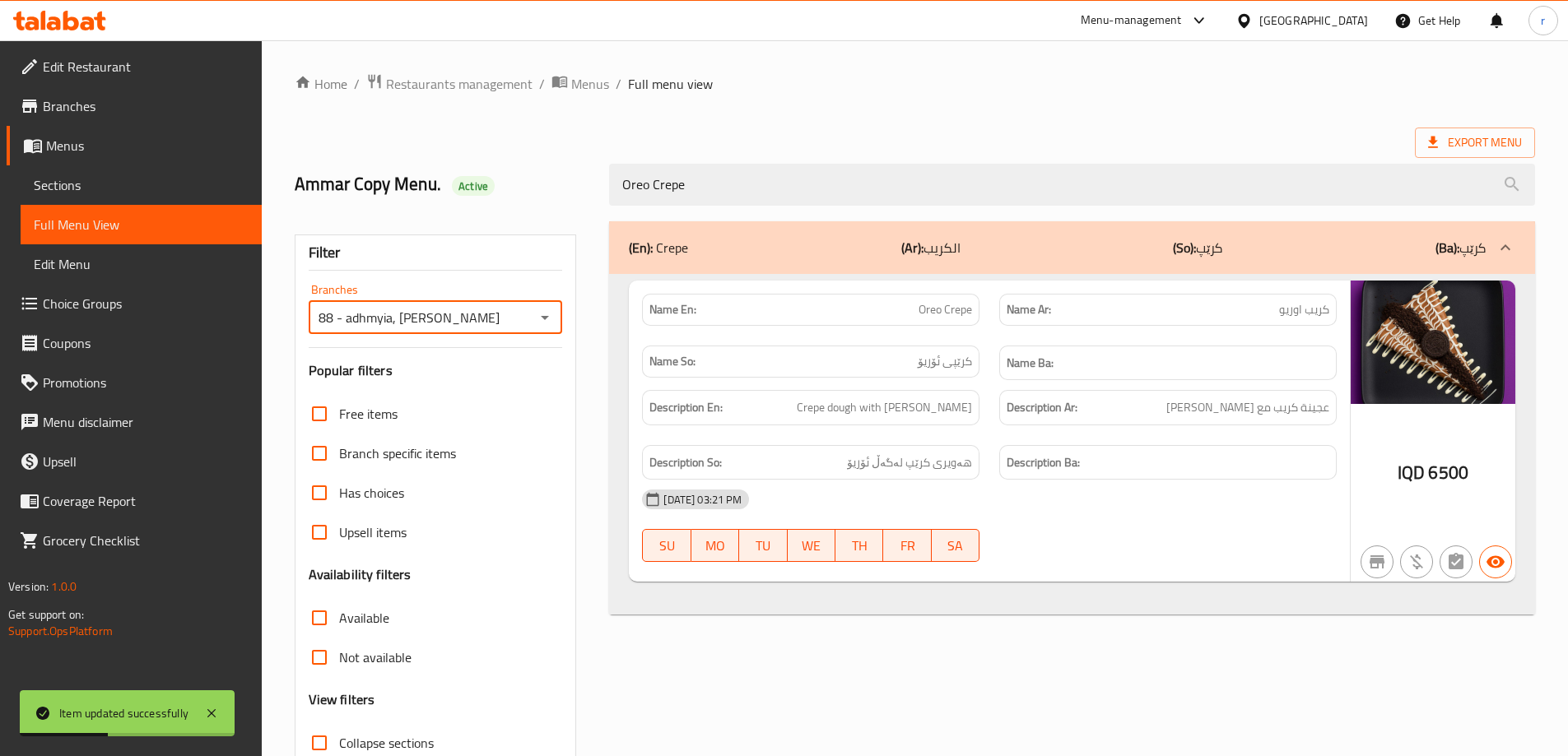
scroll to position [119, 0]
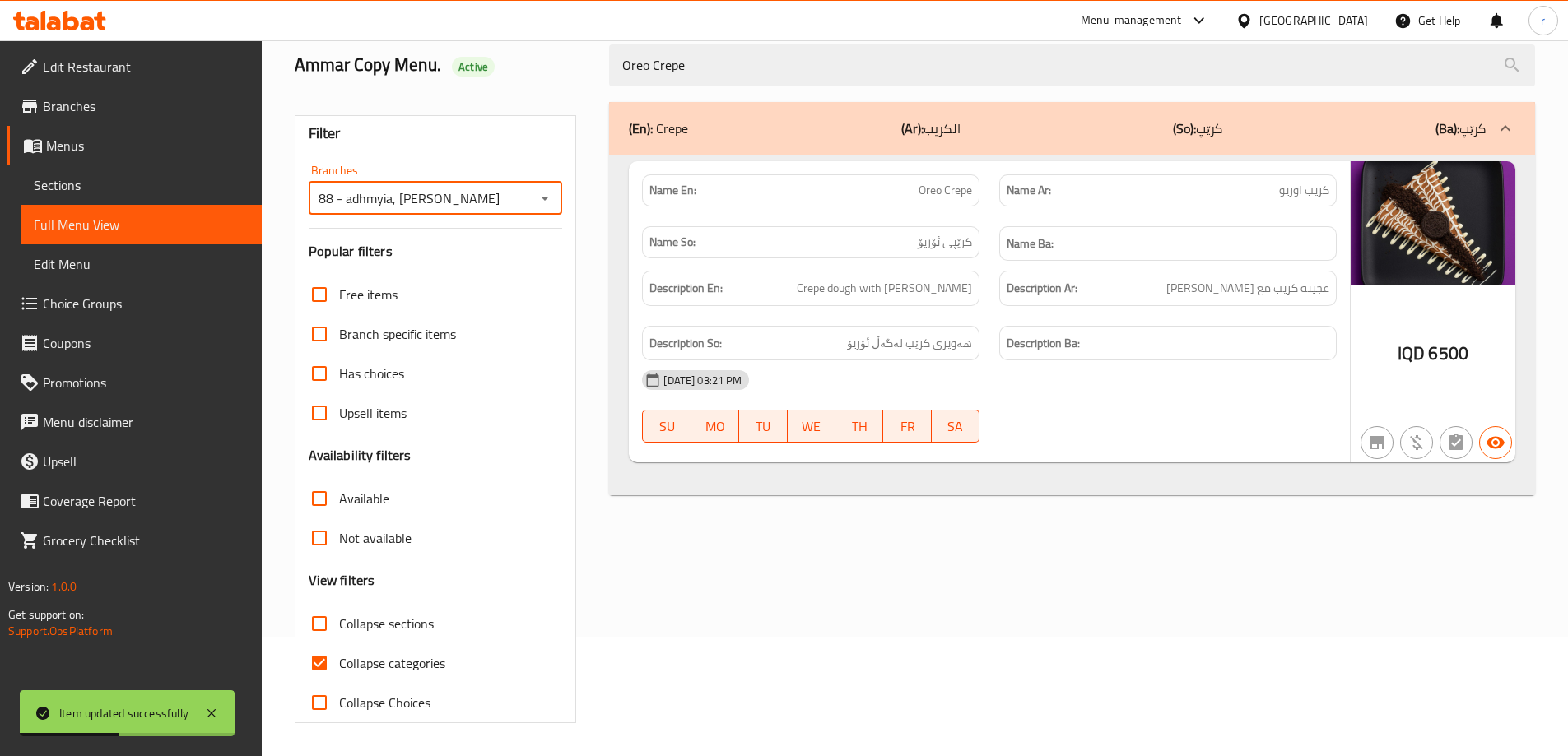
click at [390, 663] on span "Collapse categories" at bounding box center [392, 663] width 107 height 19
click at [339, 663] on input "Collapse categories" at bounding box center [319, 663] width 40 height 40
checkbox input "false"
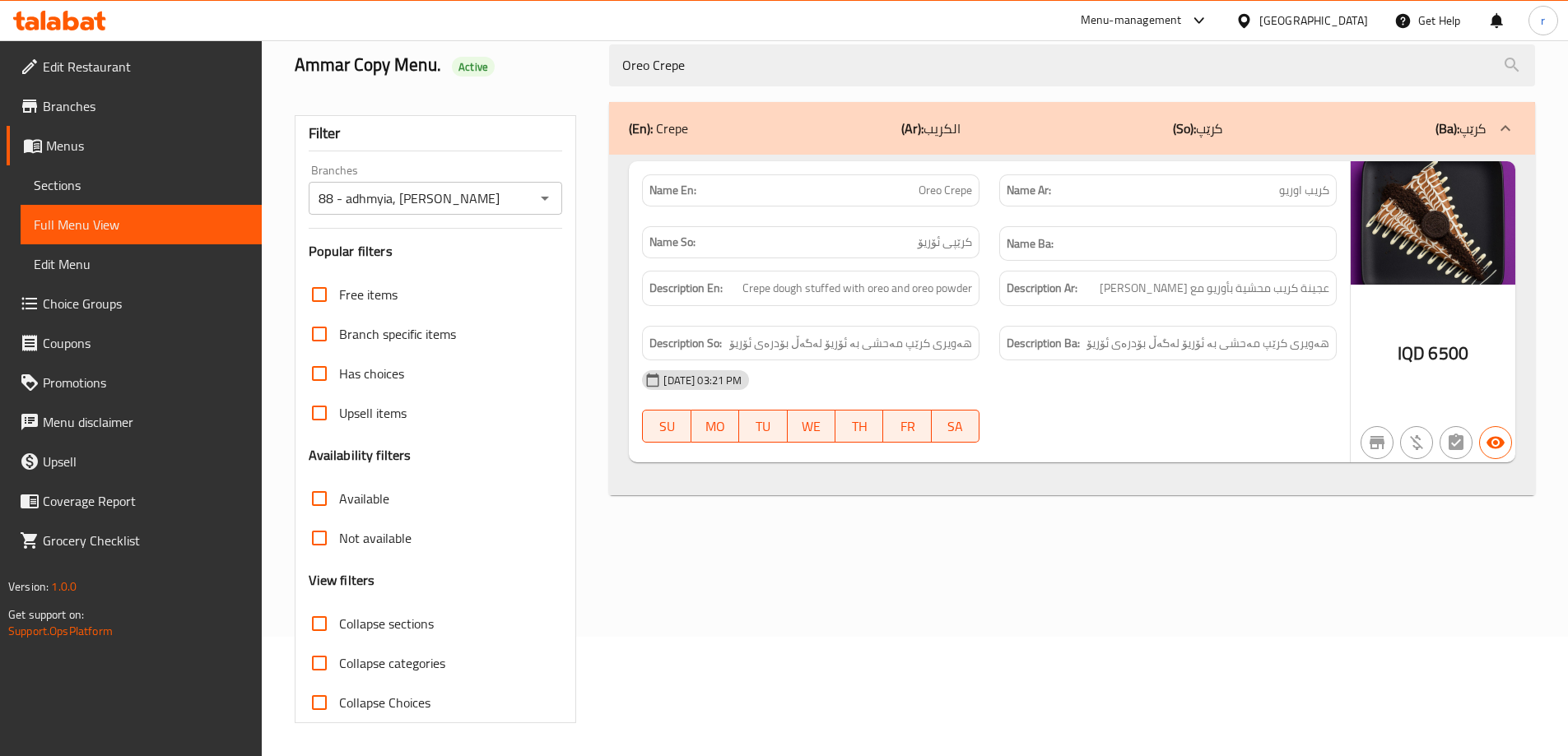
click at [84, 177] on span "Sections" at bounding box center [141, 185] width 215 height 19
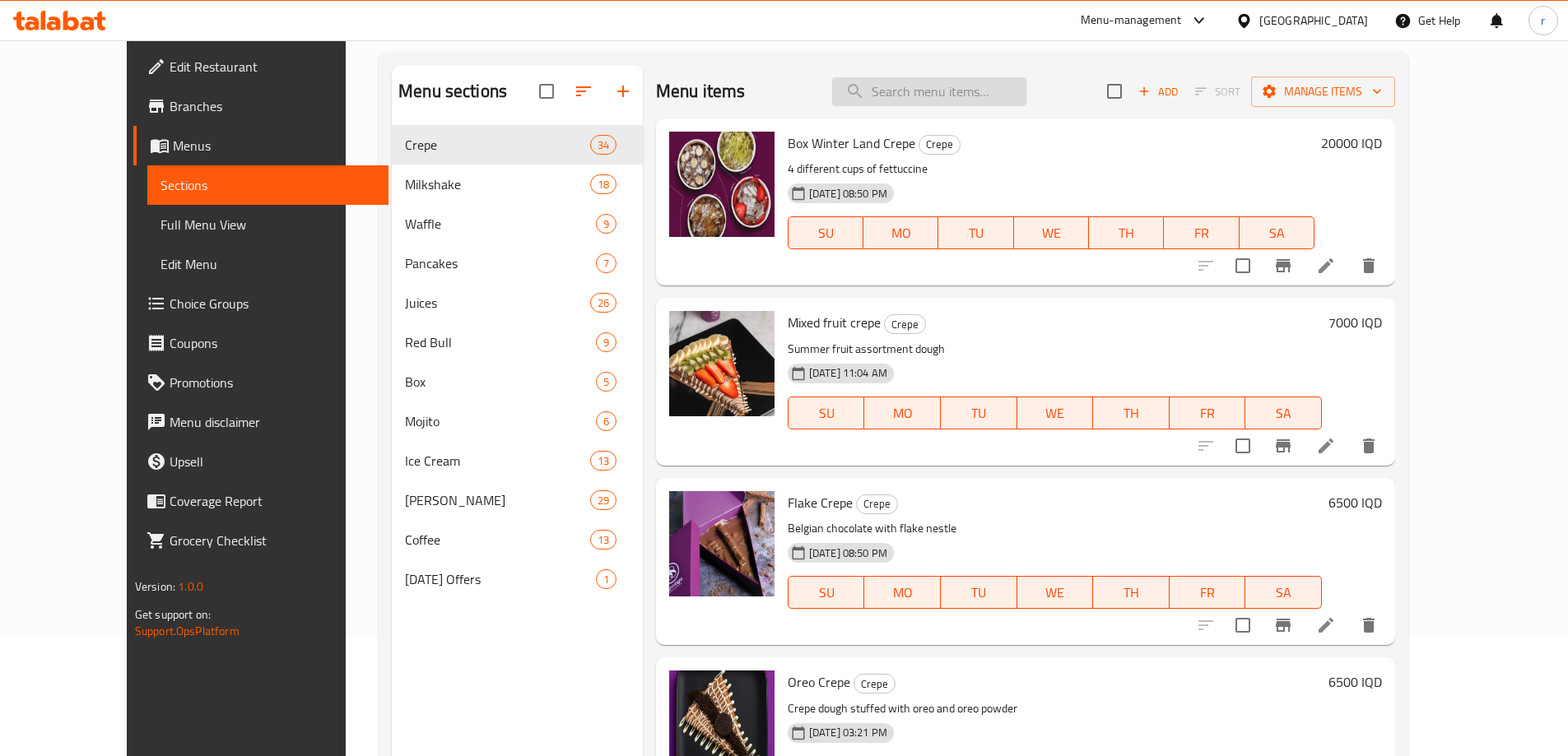
click at [940, 98] on input "search" at bounding box center [929, 92] width 195 height 29
paste input "Pistachio Crepe"
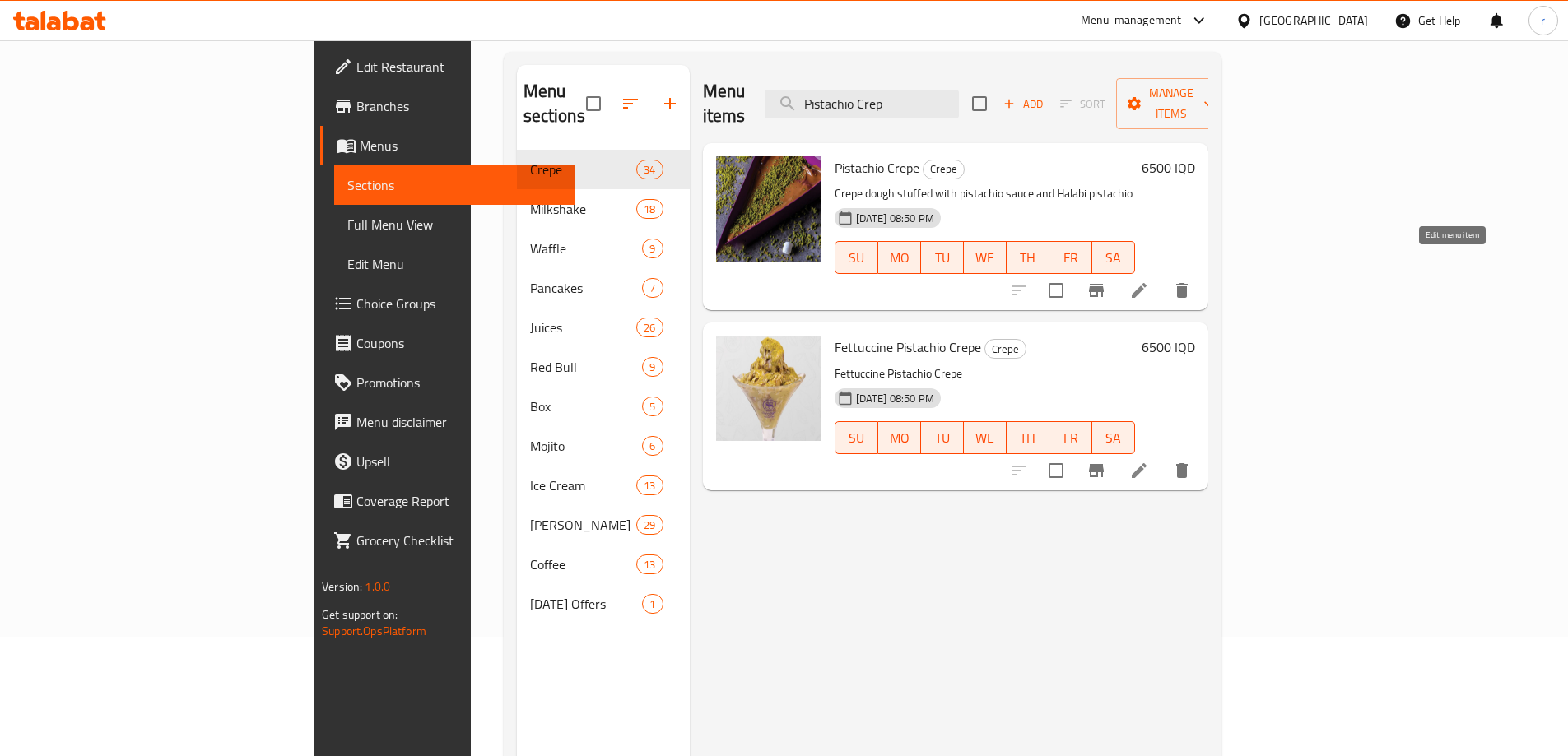
type input "Pistachio Crep"
click at [1150, 281] on icon at bounding box center [1139, 290] width 19 height 19
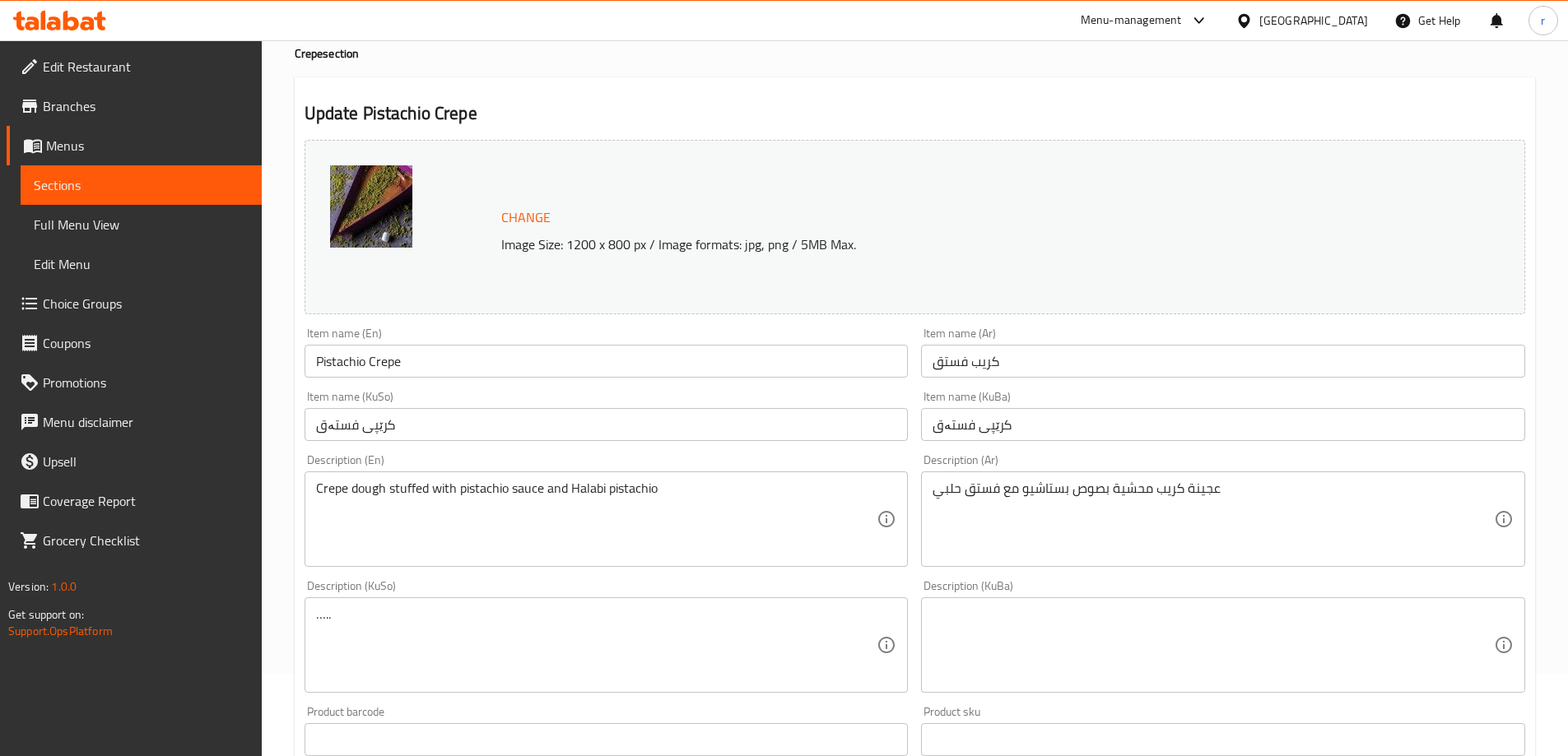
scroll to position [137, 0]
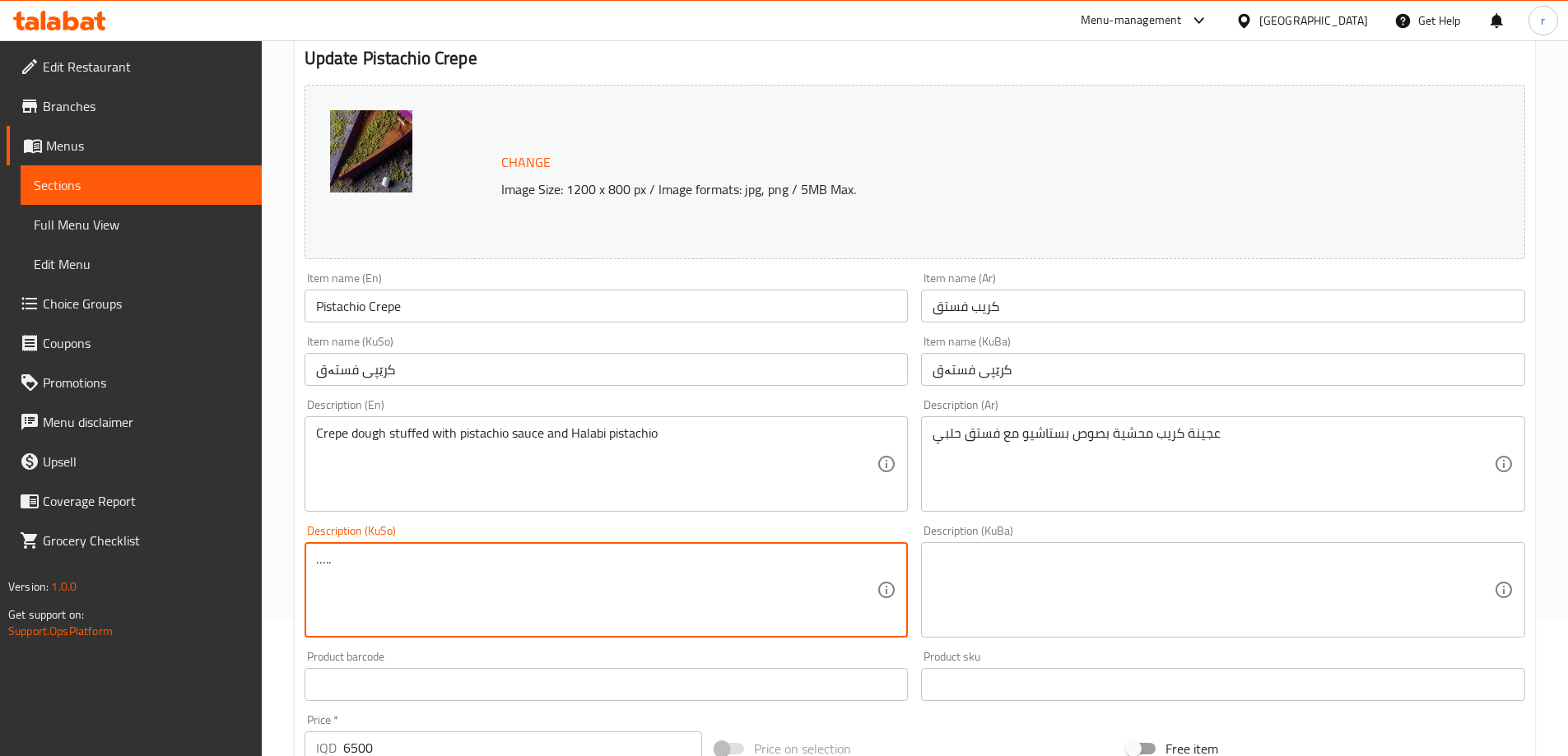
drag, startPoint x: 519, startPoint y: 585, endPoint x: 222, endPoint y: 567, distance: 297.5
click at [557, 566] on textarea "هەویری کرێپ مەحشی بە سۆسی فستەق لەگەڵ فستەقی حەلەبی" at bounding box center [597, 590] width 562 height 78
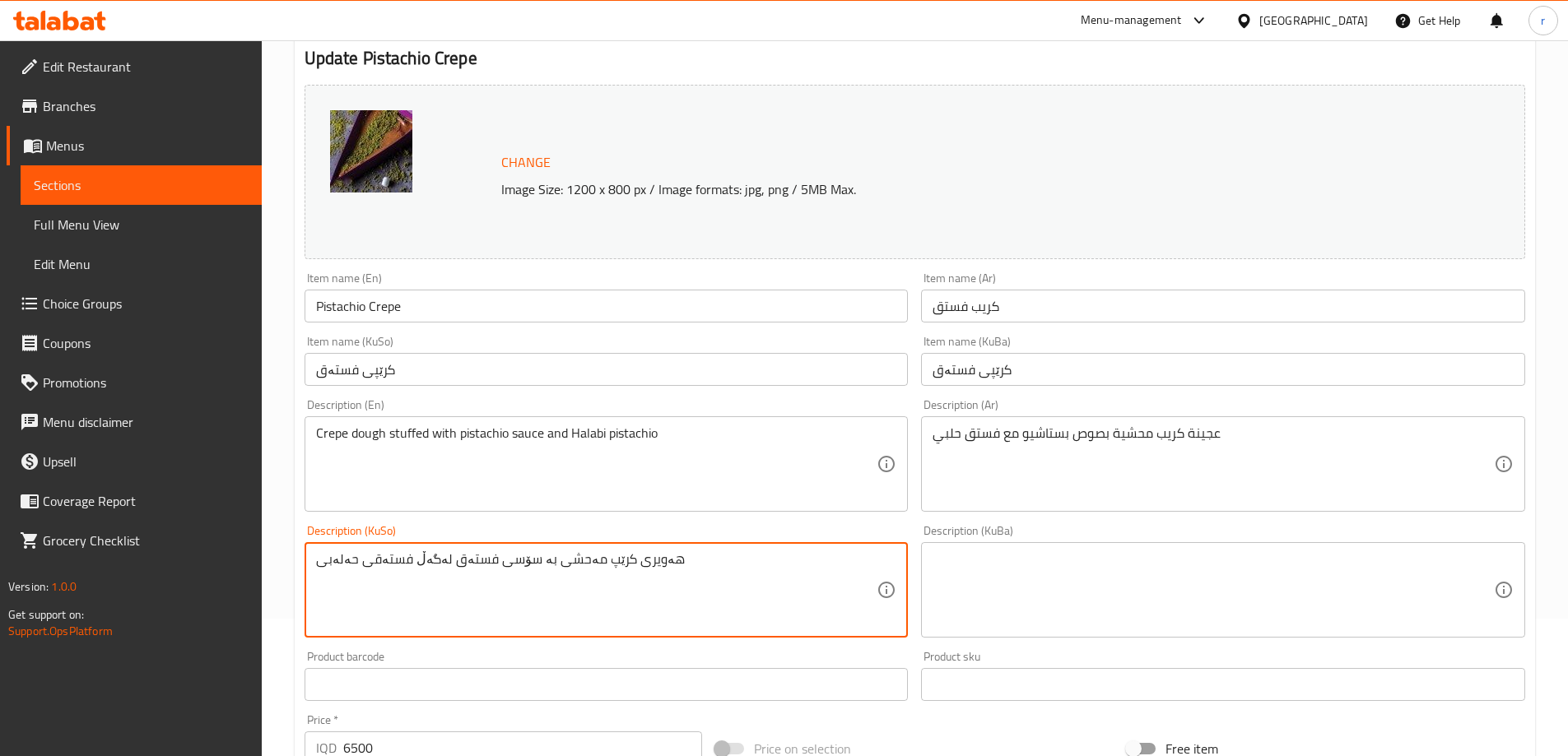
type textarea "هەویری کرێپ مەحشی بە سۆسی فستەق لەگەڵ فستەقی حەلەبی"
click at [950, 581] on textarea at bounding box center [1214, 590] width 562 height 78
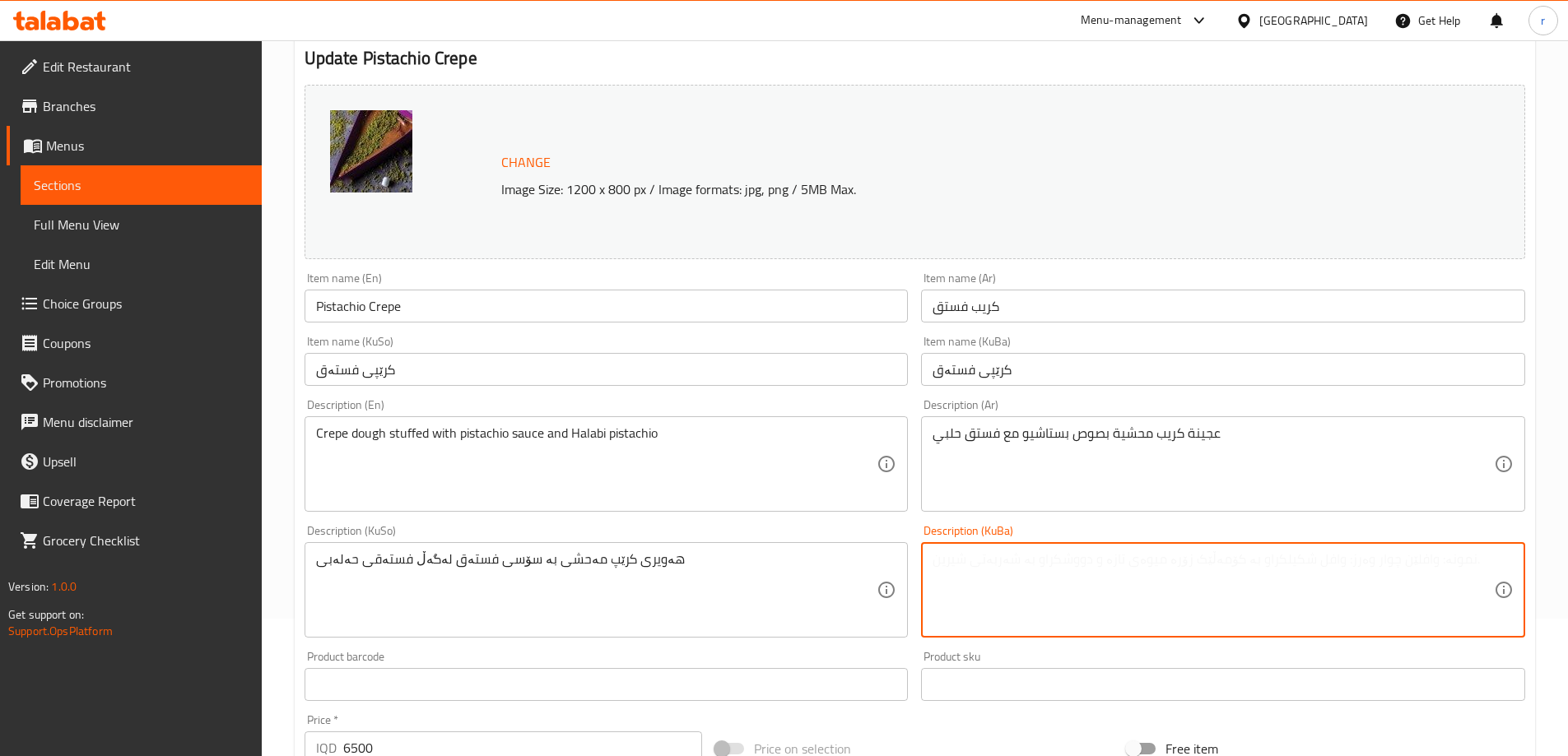
paste textarea "هەویری کرێپ مەحشی بە سۆسی فستەق لەگەڵ فستەقی حەلەبی"
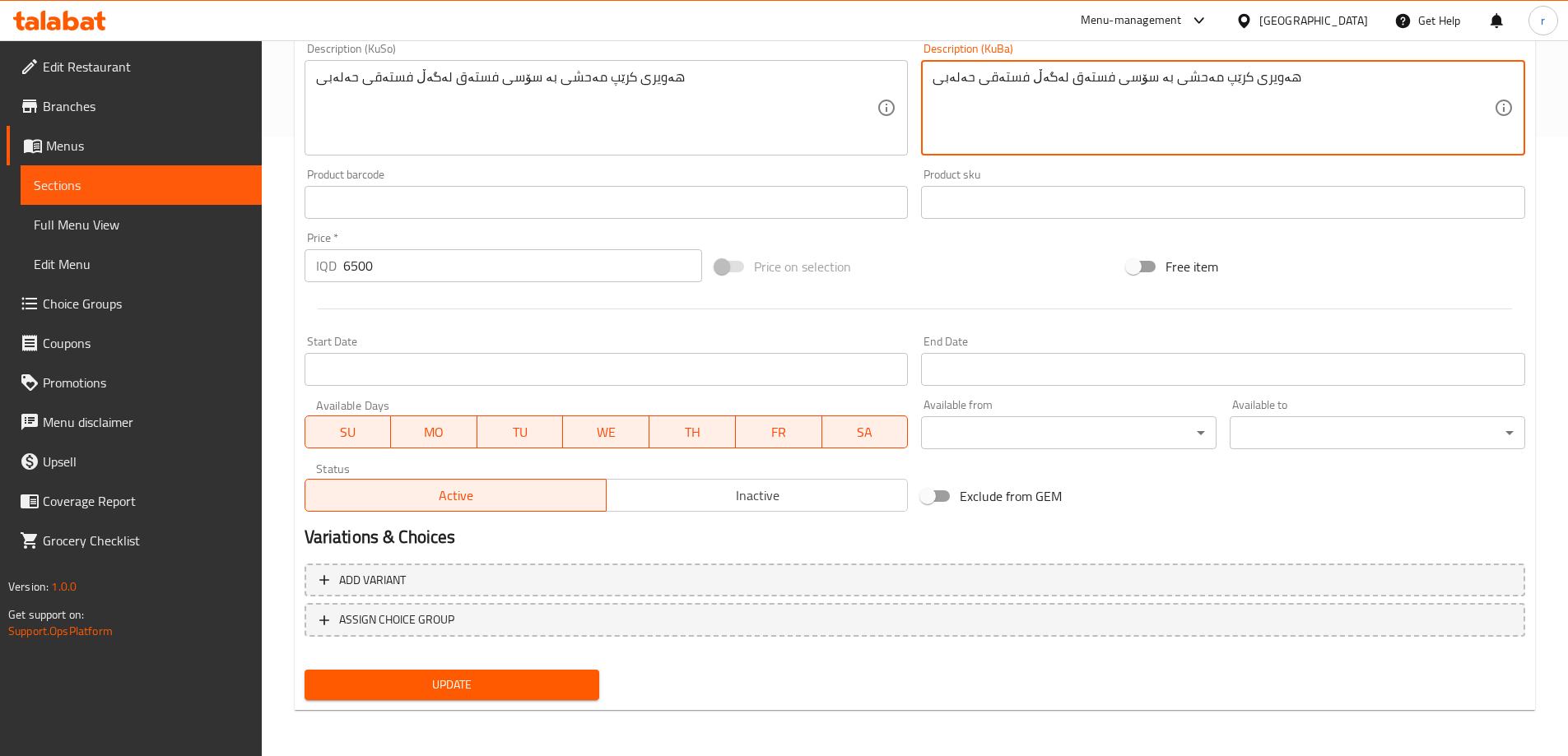
type textarea "هەویری کرێپ مەحشی بە سۆسی فستەق لەگەڵ فستەقی حەلەبی"
click at [485, 672] on button "Update" at bounding box center [451, 684] width 295 height 30
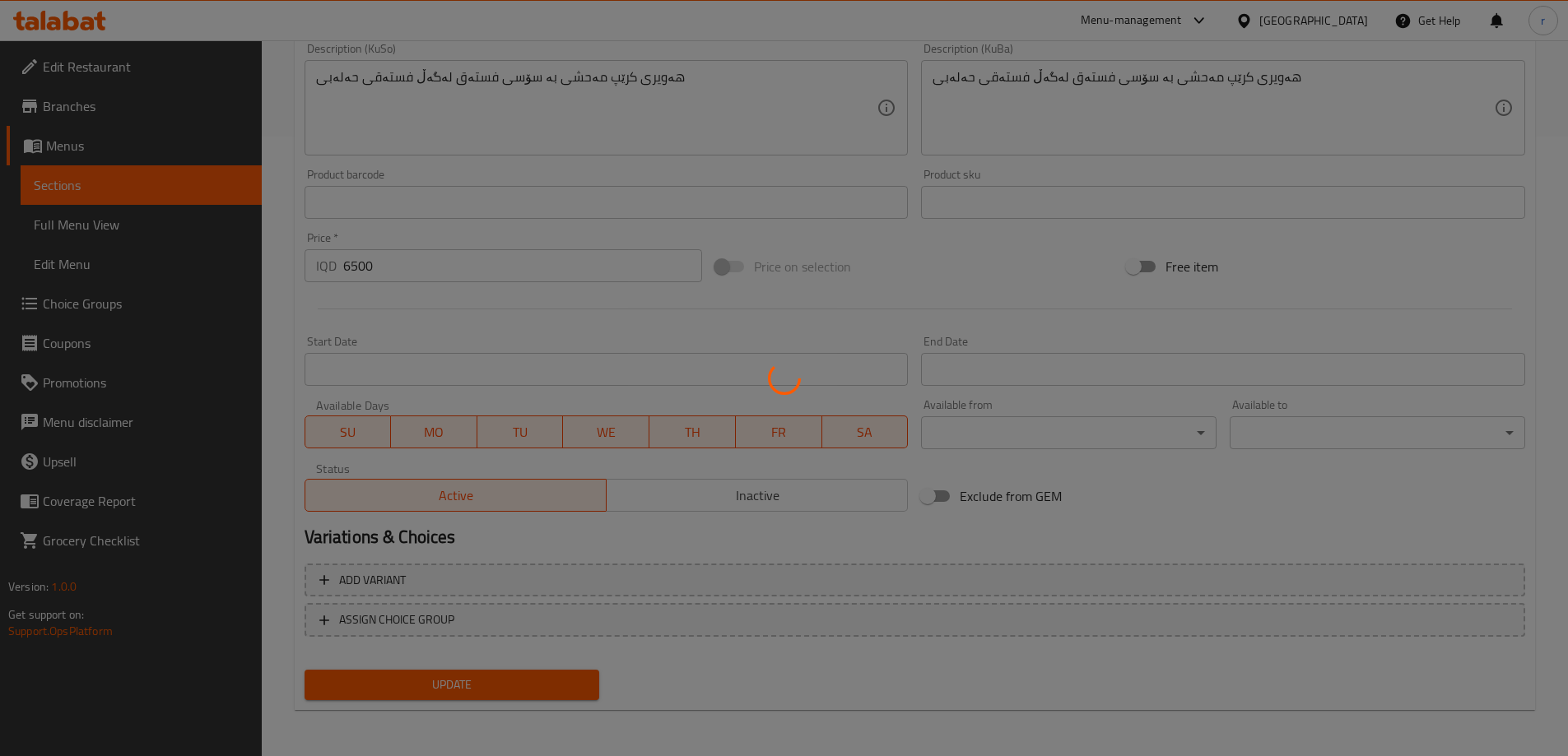
scroll to position [0, 0]
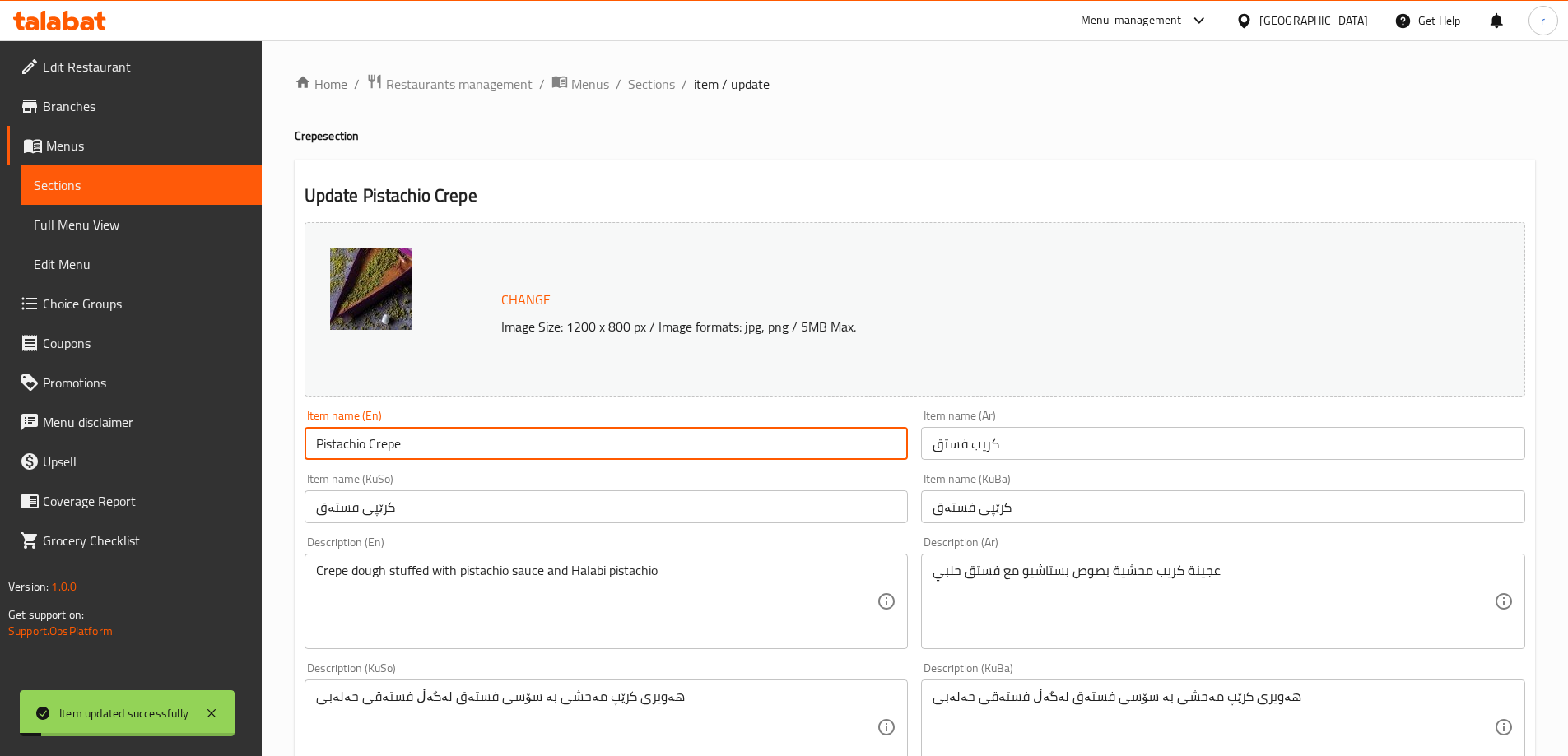
drag, startPoint x: 424, startPoint y: 441, endPoint x: 211, endPoint y: 444, distance: 213.0
click at [211, 444] on div "Edit Restaurant Branches Menus Sections Full Menu View Edit Menu Choice Groups …" at bounding box center [784, 708] width 1568 height 1335
click at [111, 224] on span "Full Menu View" at bounding box center [141, 225] width 215 height 19
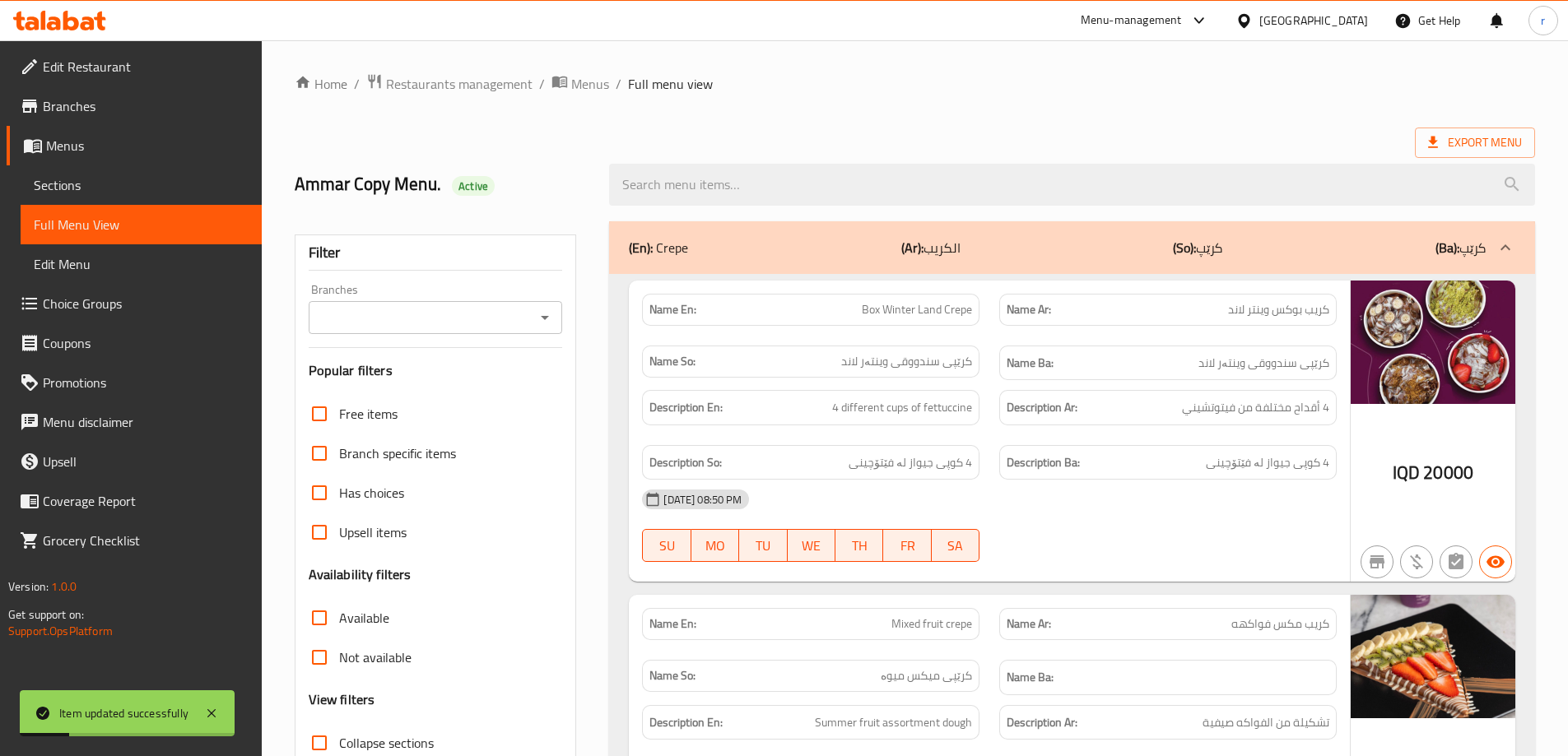
click at [831, 175] on input "search" at bounding box center [1072, 184] width 926 height 42
paste input "Pistachio Crepe"
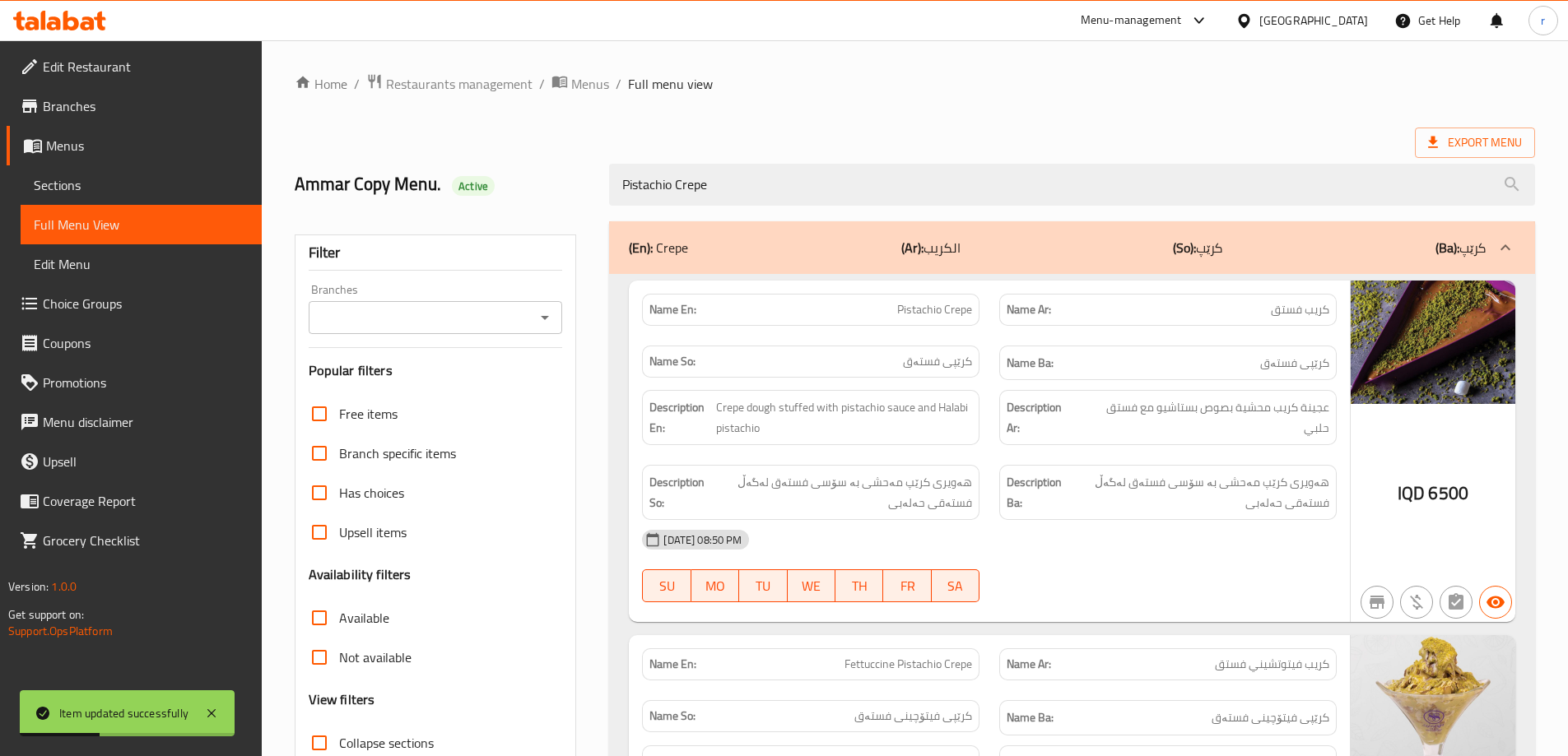
type input "Pistachio Crepe"
click at [477, 317] on input "Branches" at bounding box center [422, 318] width 217 height 23
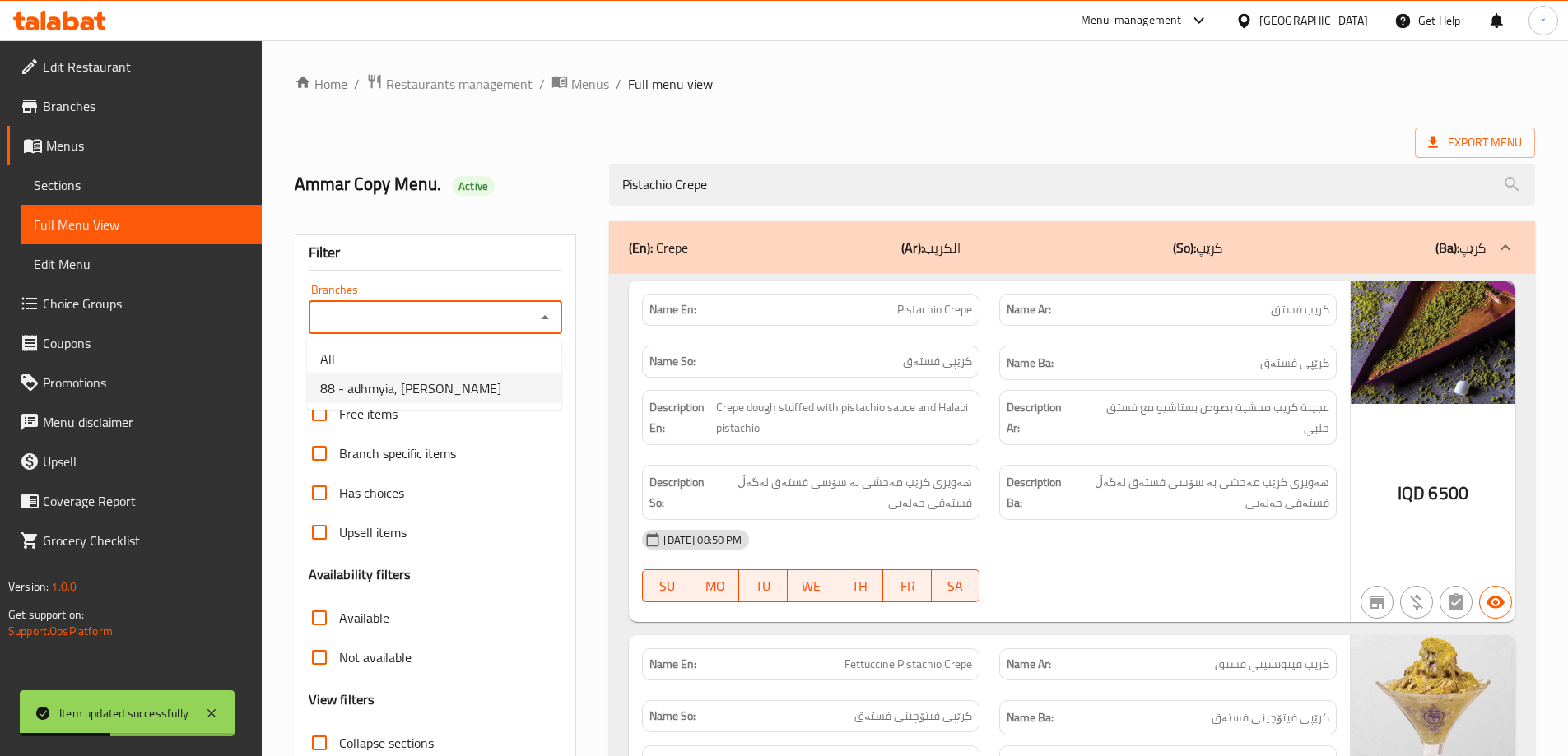
click at [448, 394] on span "88 - adhmyia, [PERSON_NAME]" at bounding box center [411, 388] width 181 height 19
type input "88 - adhmyia, [PERSON_NAME]"
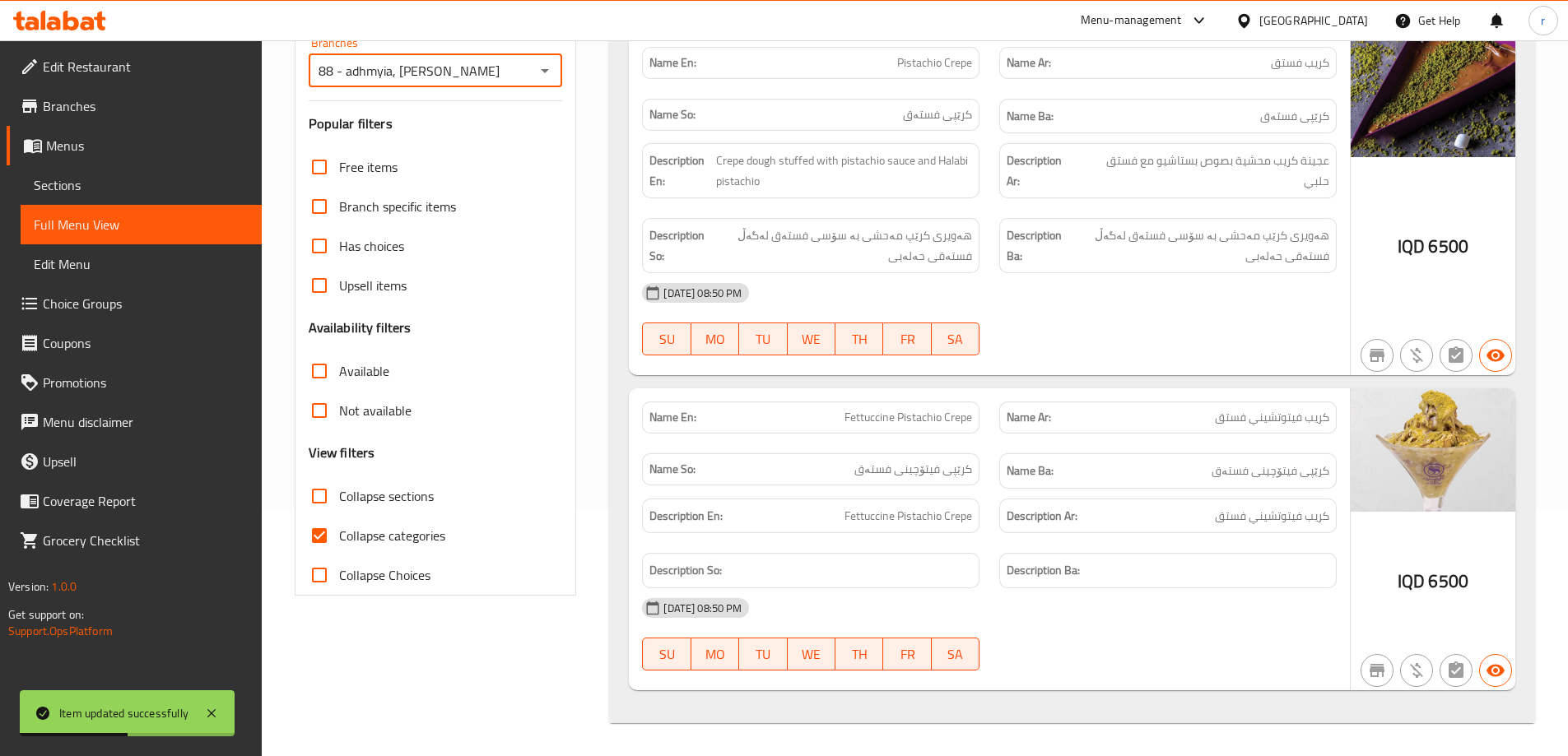
scroll to position [247, 0]
click at [415, 529] on span "Collapse categories" at bounding box center [392, 535] width 107 height 19
click at [339, 529] on input "Collapse categories" at bounding box center [319, 535] width 40 height 40
checkbox input "false"
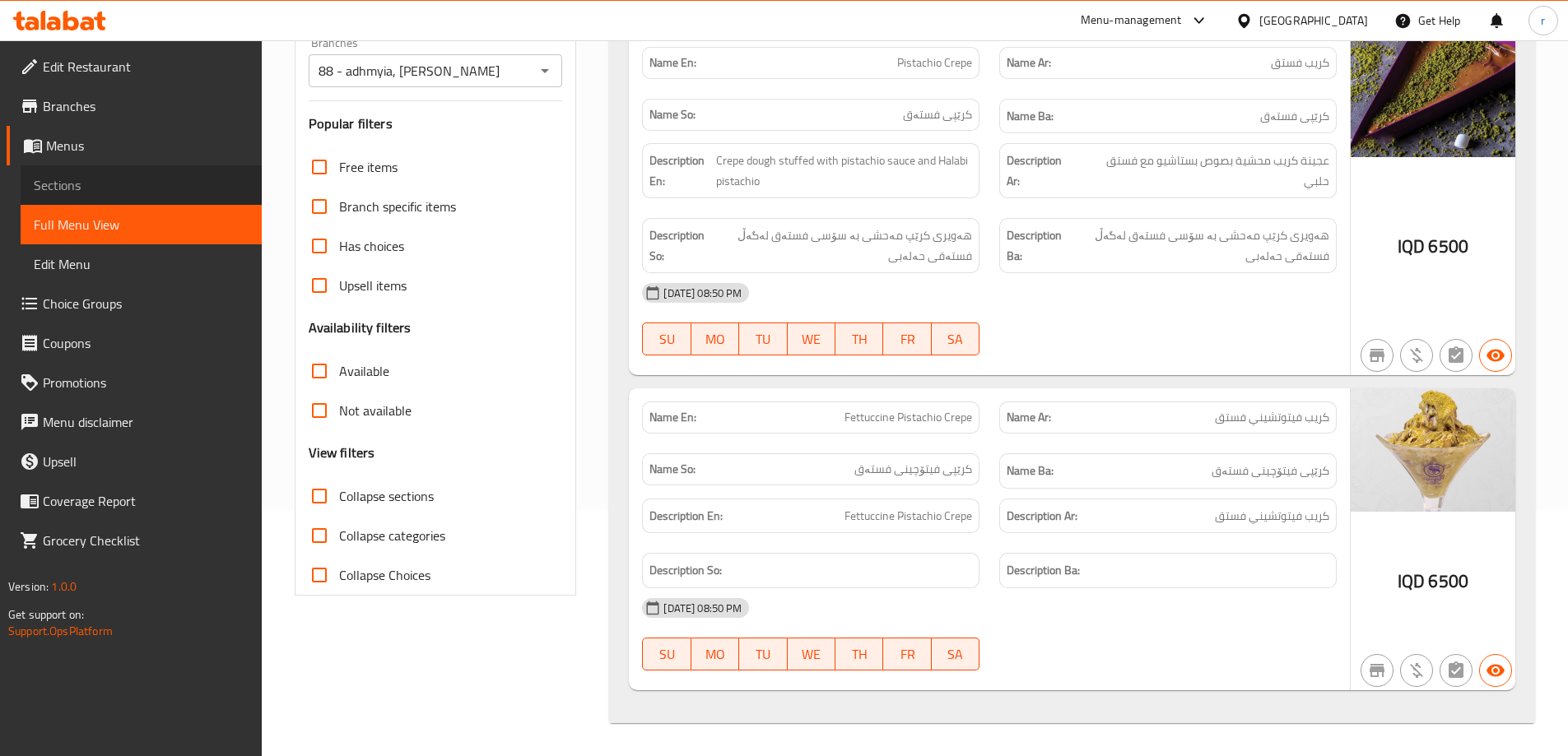
click at [112, 197] on link "Sections" at bounding box center [140, 185] width 241 height 40
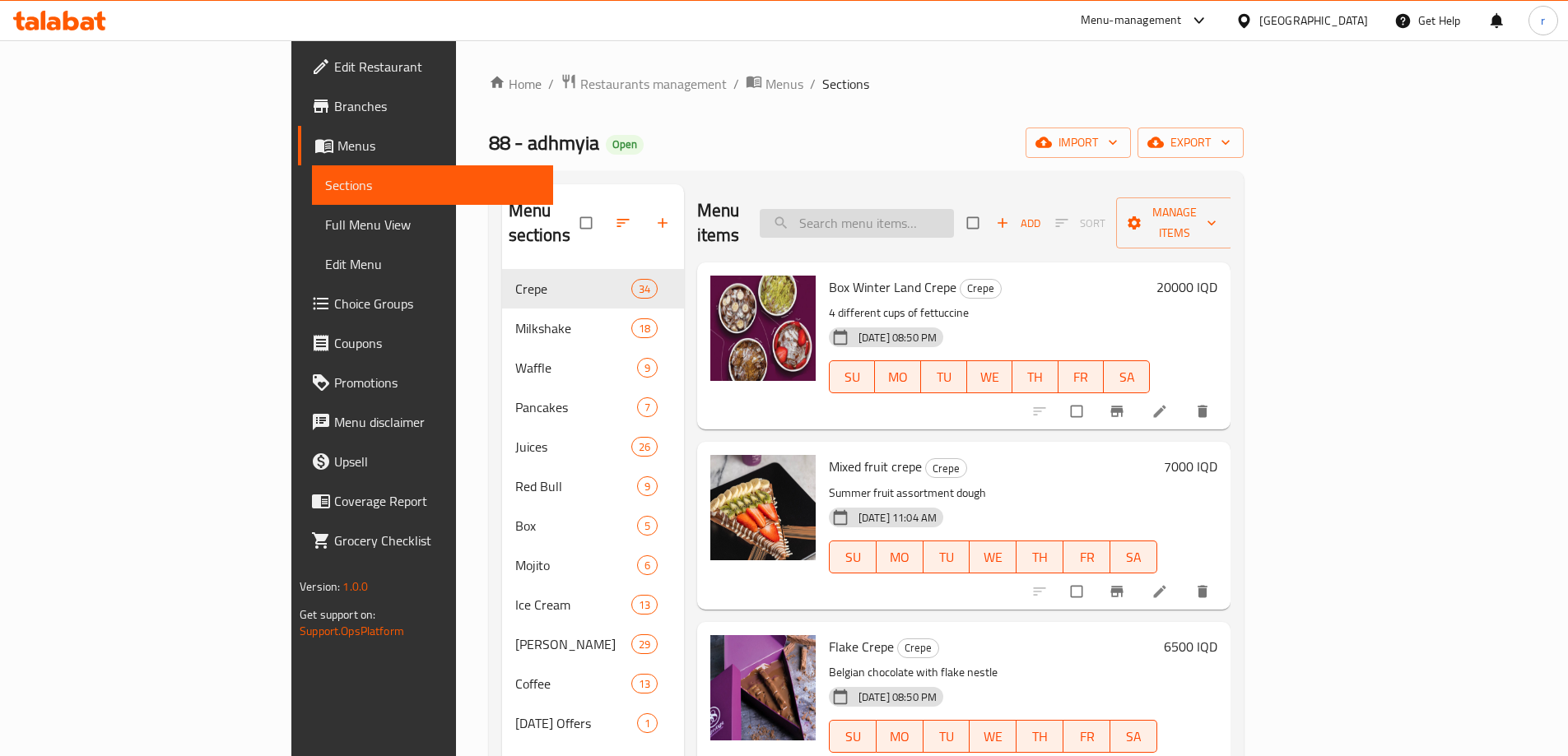
click at [954, 211] on input "search" at bounding box center [856, 224] width 195 height 29
paste input "Benzema Crepe"
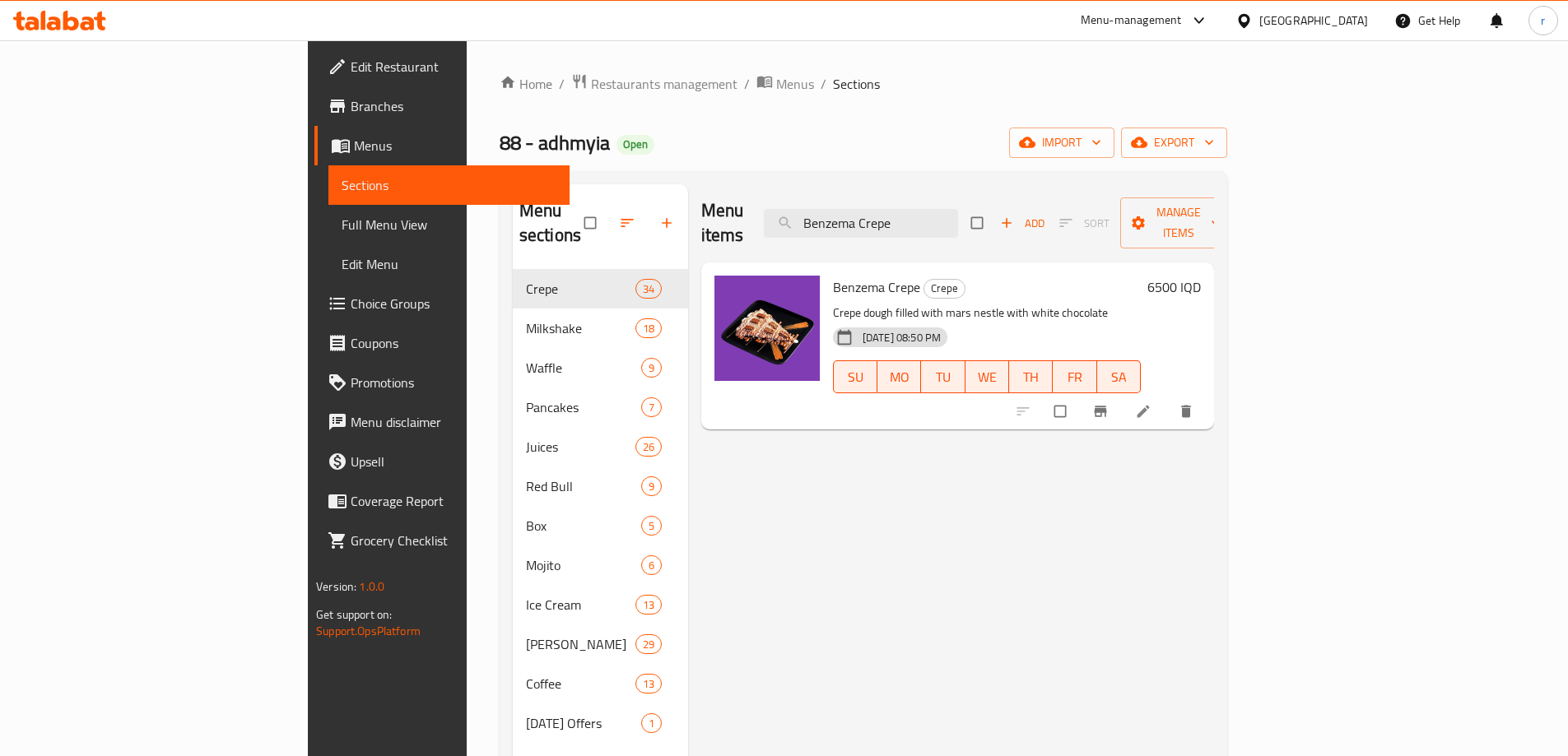
type input "Benzema Crepe"
click at [1168, 400] on li at bounding box center [1145, 410] width 46 height 26
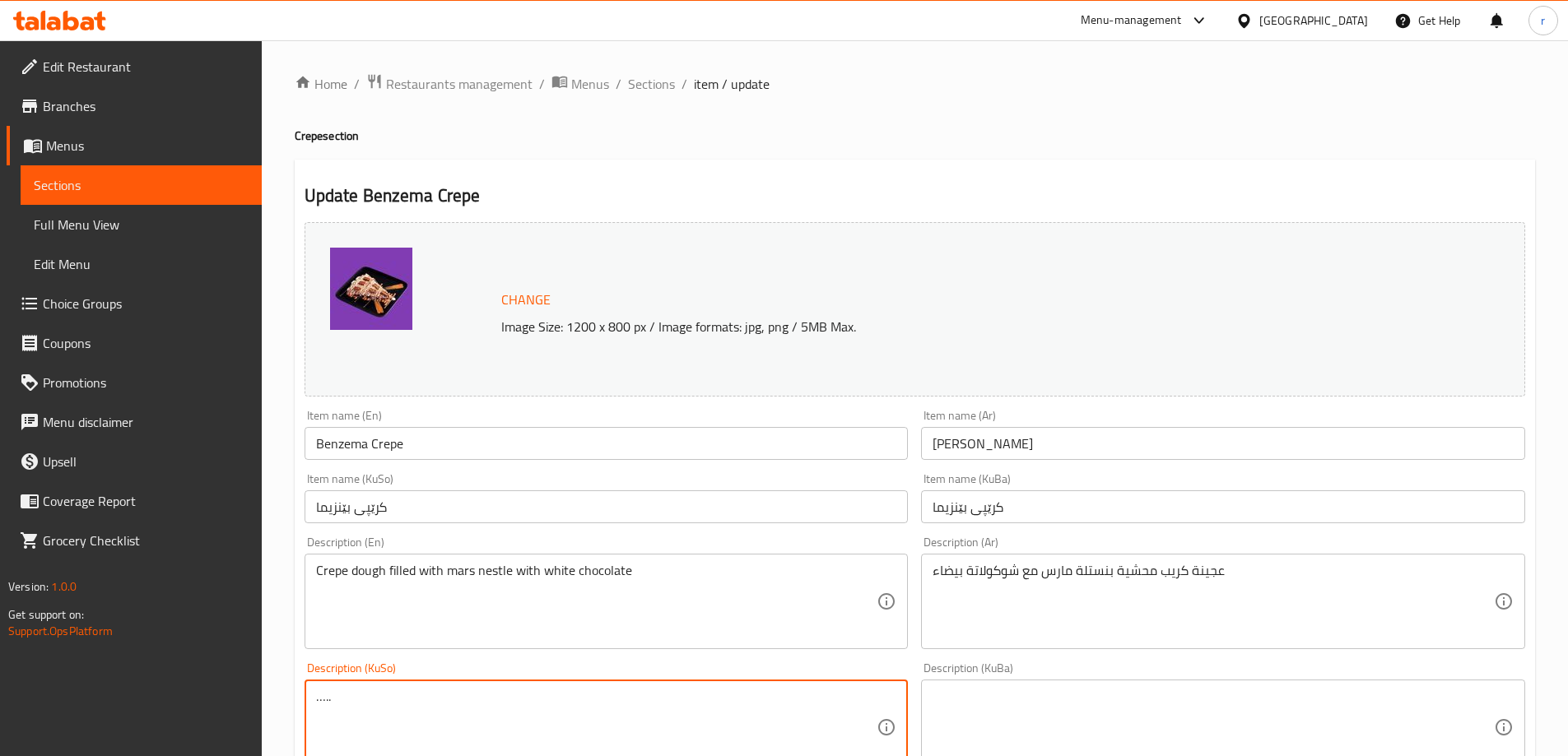
drag, startPoint x: 415, startPoint y: 706, endPoint x: 195, endPoint y: 707, distance: 220.0
click at [195, 707] on div "Edit Restaurant Branches Menus Sections Full Menu View Edit Menu Choice Groups …" at bounding box center [784, 708] width 1568 height 1335
type textarea "هەویری کرێپ مەحشی بە نەستەلەی مارس لەگەڵ چۆکلێتی سپی"
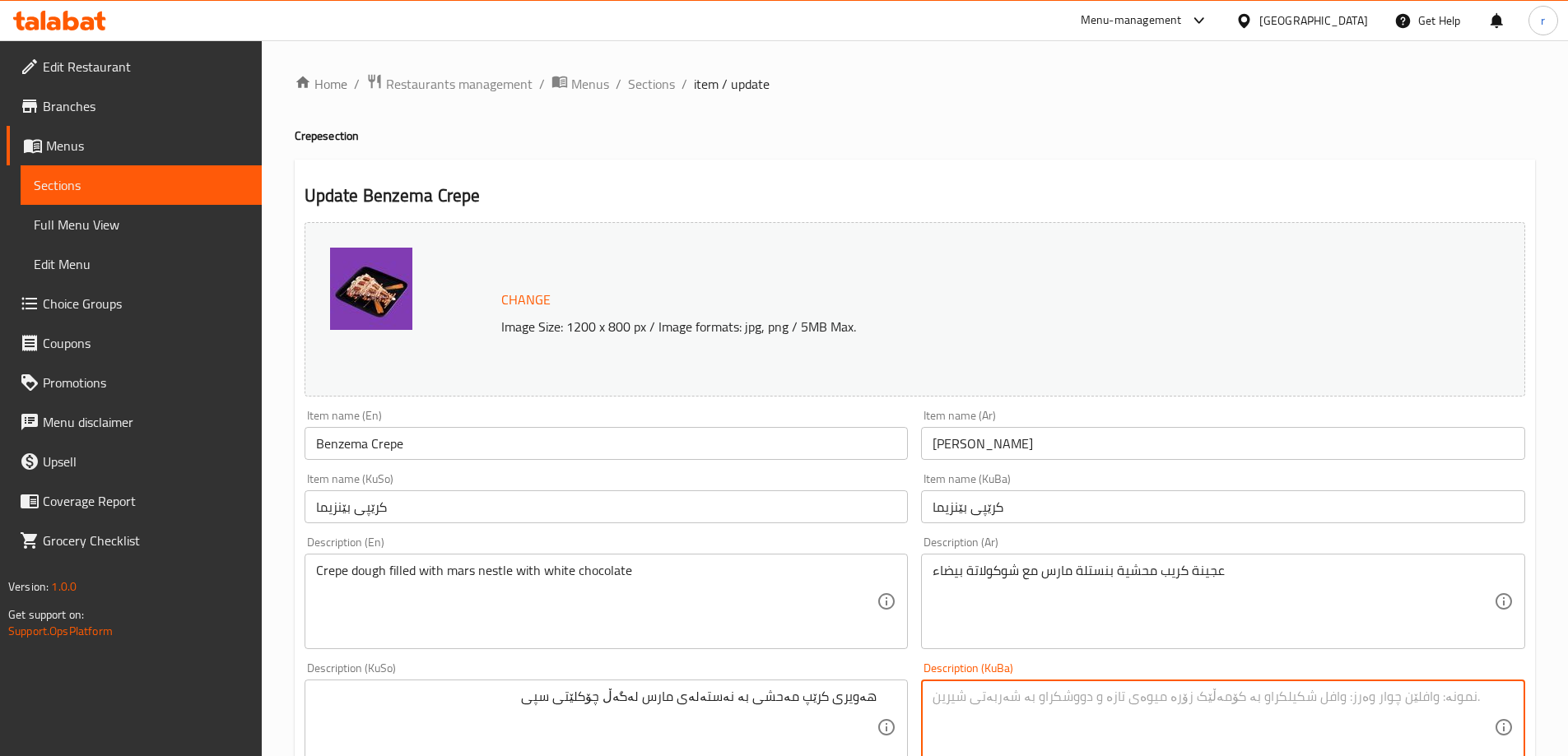
paste textarea "هەویری کرێپ مەحشی بە نەستەلەی مارس لەگەڵ چۆکلێتی سپی"
type textarea "هەویری کرێپ مەحشی بە نەستەلەی مارس لەگەڵ چۆکلێتی سپی"
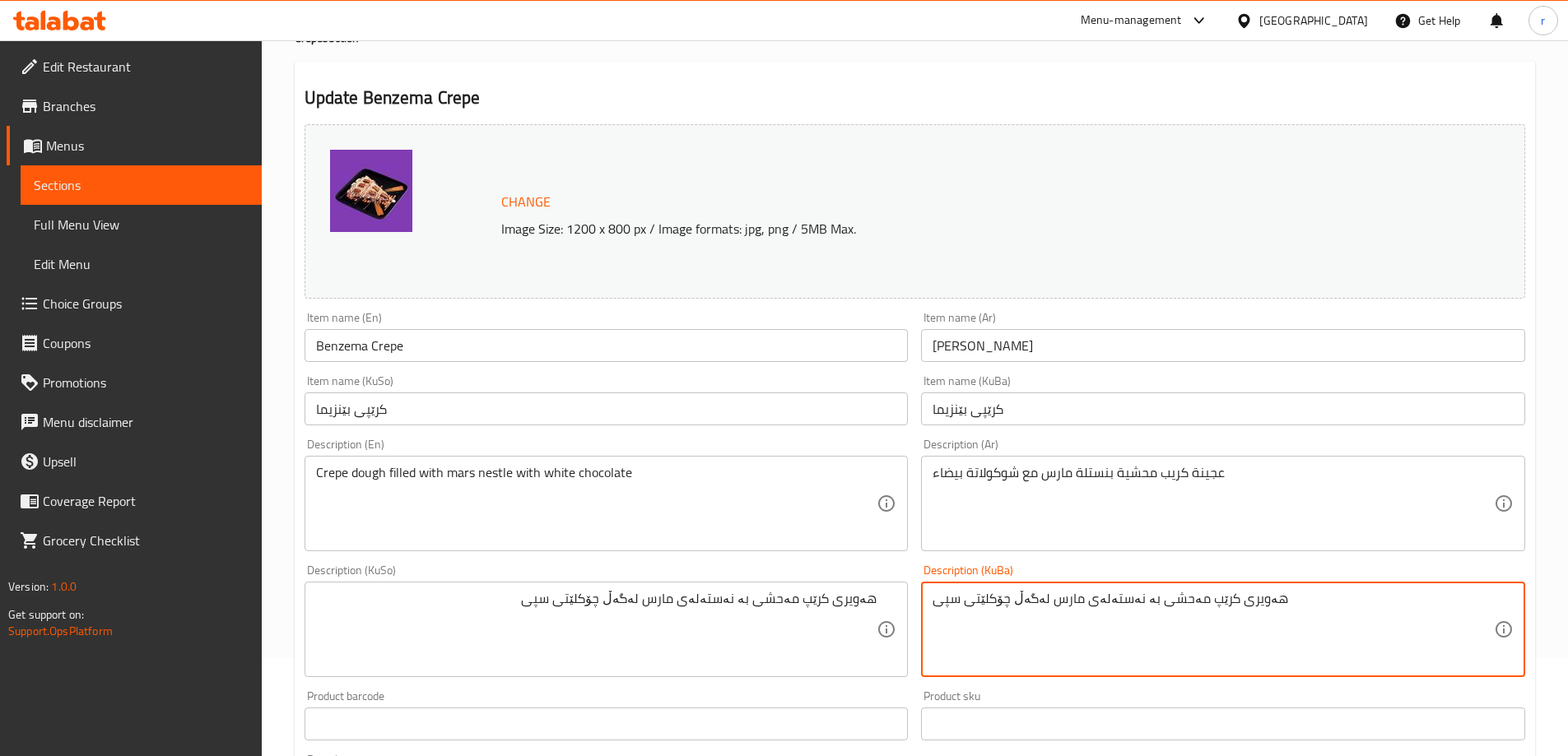
scroll to position [137, 0]
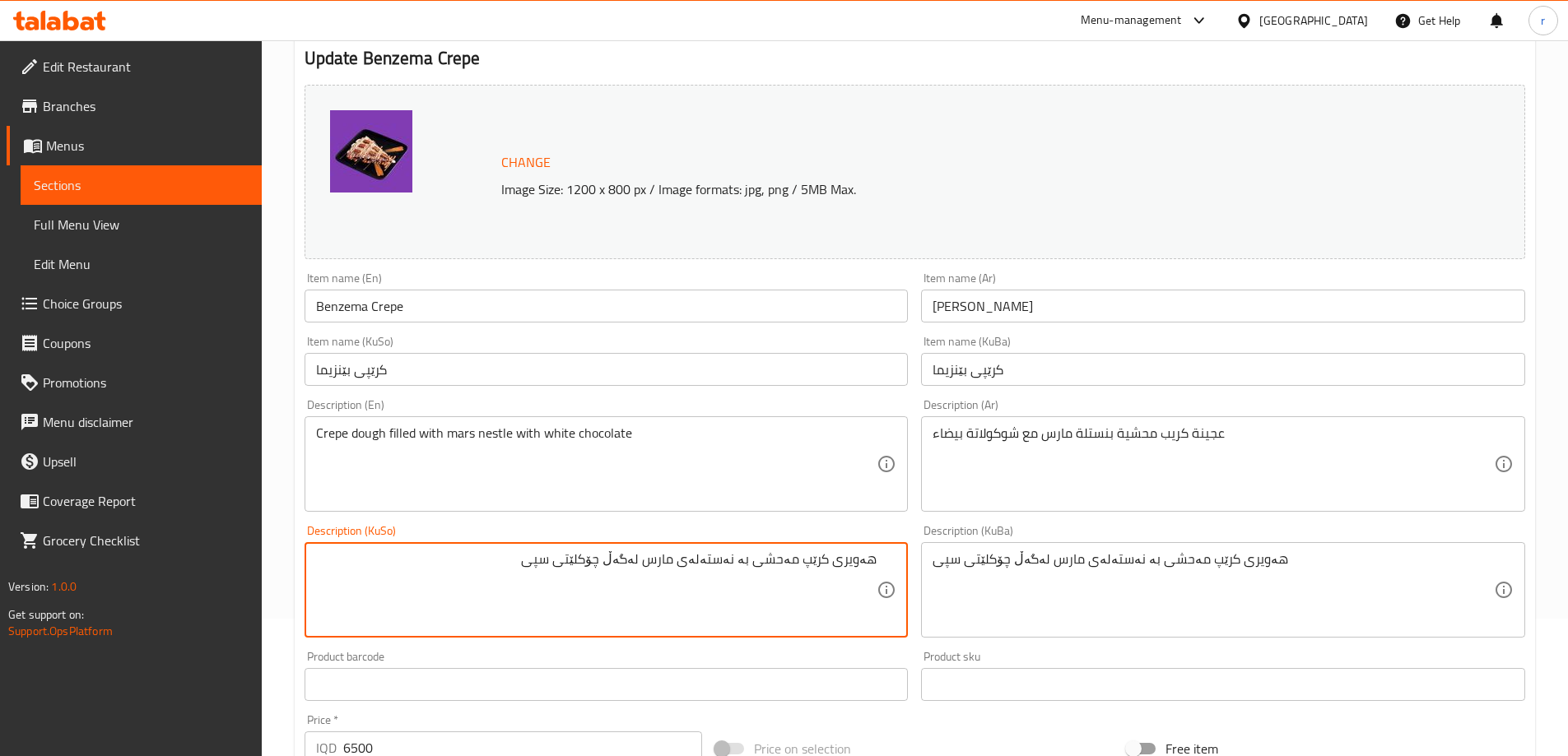
drag, startPoint x: 527, startPoint y: 568, endPoint x: 941, endPoint y: 570, distance: 414.0
click at [941, 570] on div "Change Image Size: 1200 x 800 px / Image formats: jpg, png / 5MB Max. Item name…" at bounding box center [915, 539] width 1234 height 922
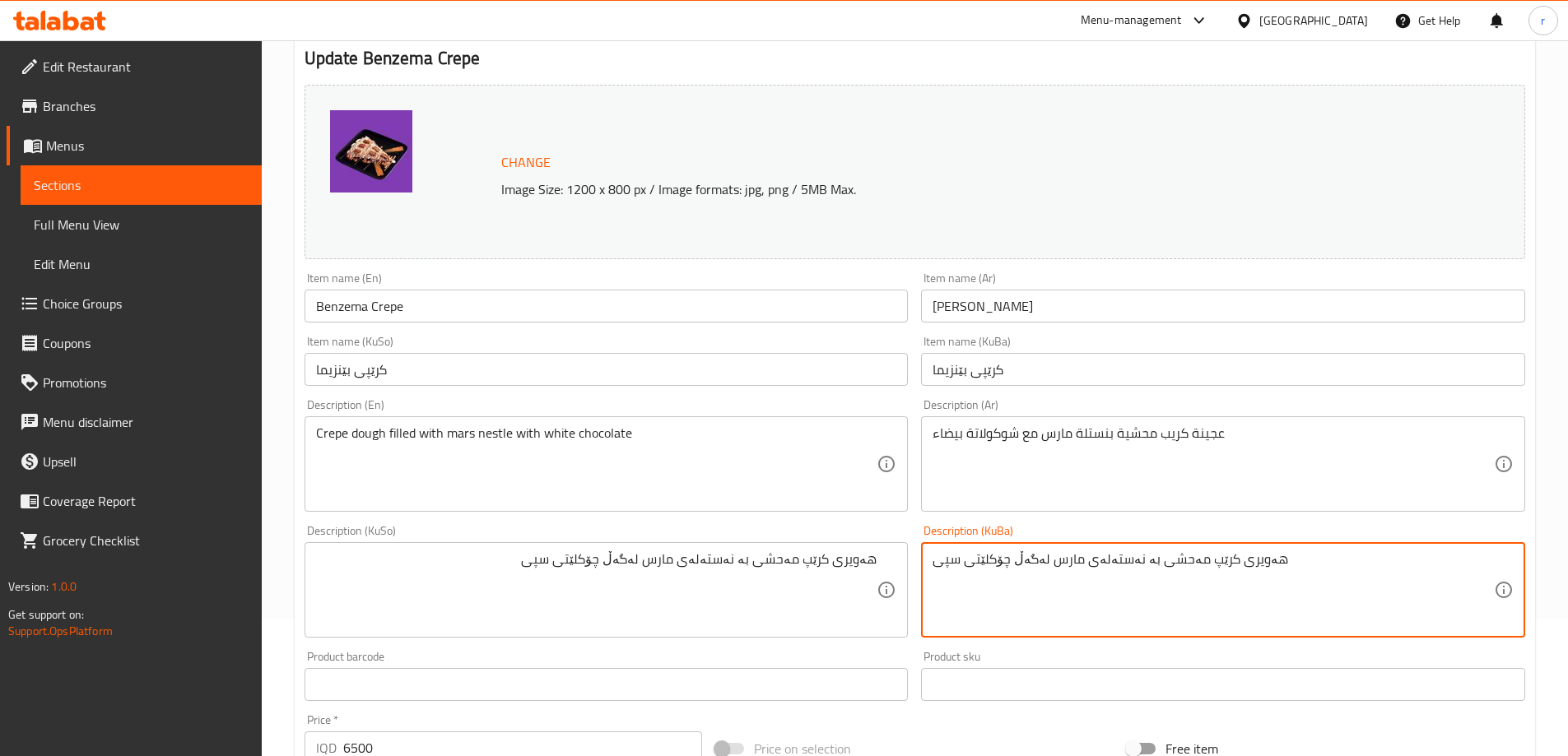
click at [1034, 561] on textarea "هەویری کرێپ مەحشی بە نەستەلەی مارس لەگەڵ چۆکلێتی سپی" at bounding box center [1214, 590] width 562 height 78
click at [1033, 561] on textarea "هەویری کرێپ مەحشی بە نەستەلەی مارس لەگەڵ چۆکلێتی سپی" at bounding box center [1214, 590] width 562 height 78
click at [1025, 562] on textarea "هەویری کرێپ مەحشی بە نەستەلەی مارس لەگەڵ چۆکلێتی سپی" at bounding box center [1214, 590] width 562 height 78
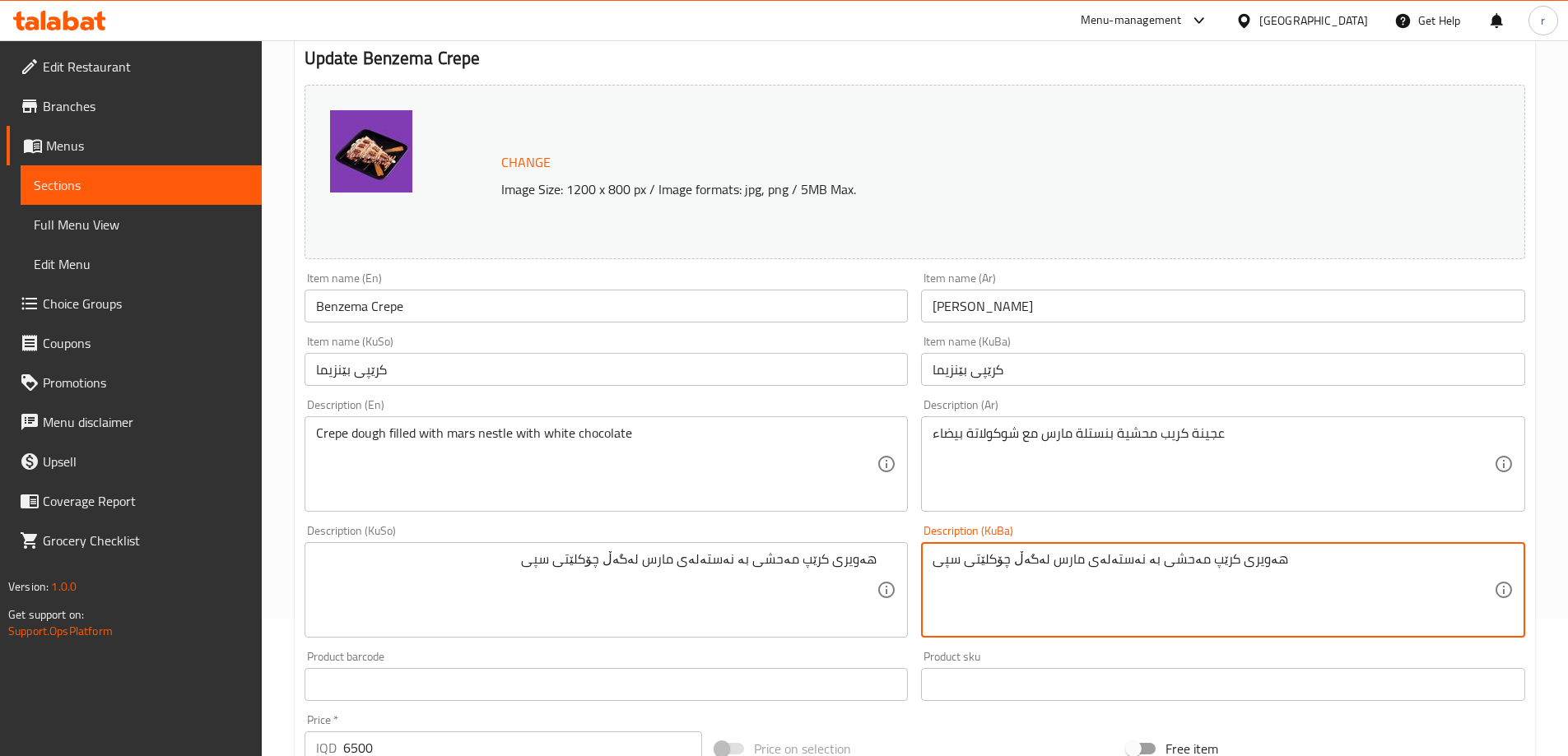
click at [1025, 562] on textarea "هەویری کرێپ مەحشی بە نەستەلەی مارس لەگەڵ چۆکلێتی سپی" at bounding box center [1214, 590] width 562 height 78
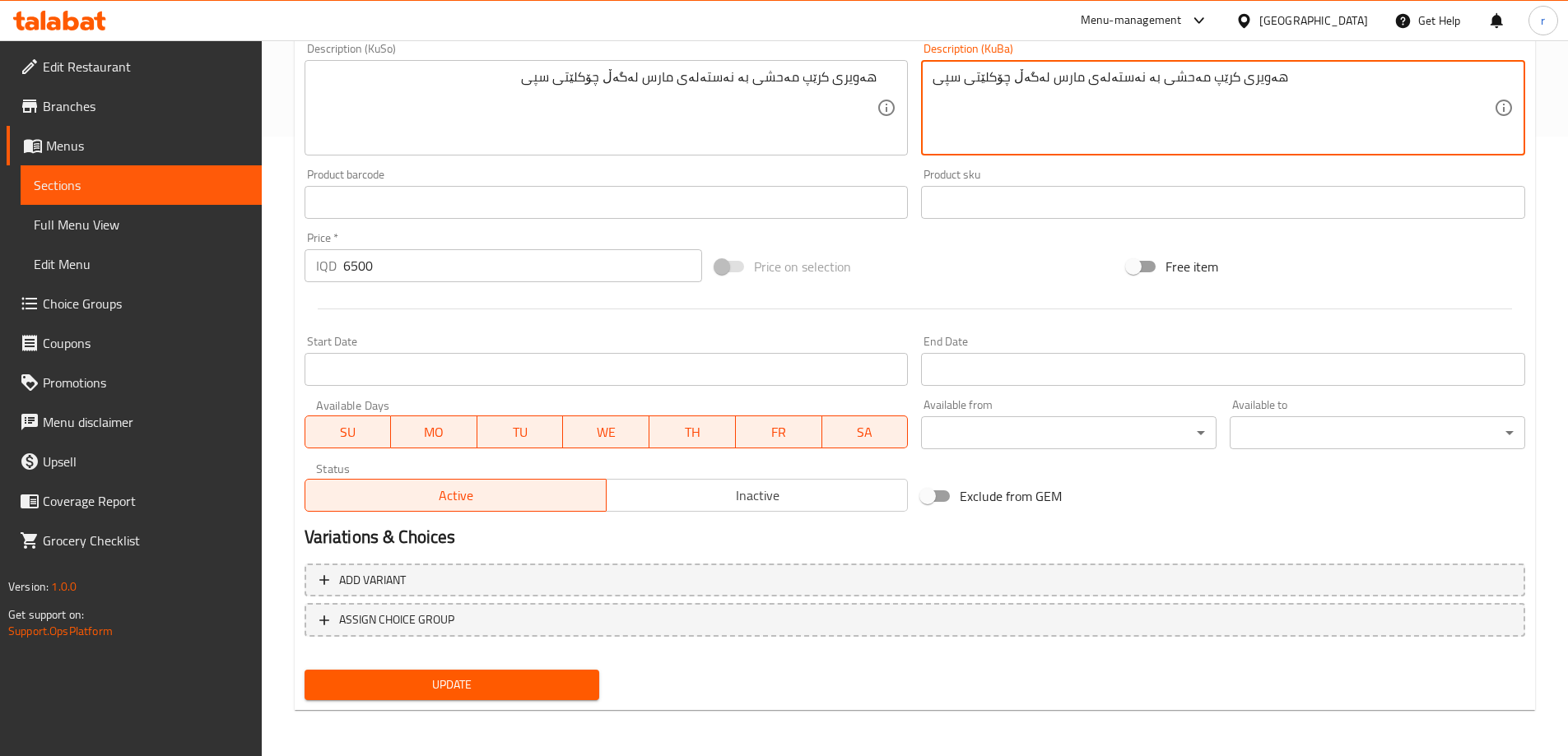
click at [469, 680] on span "Update" at bounding box center [452, 684] width 269 height 20
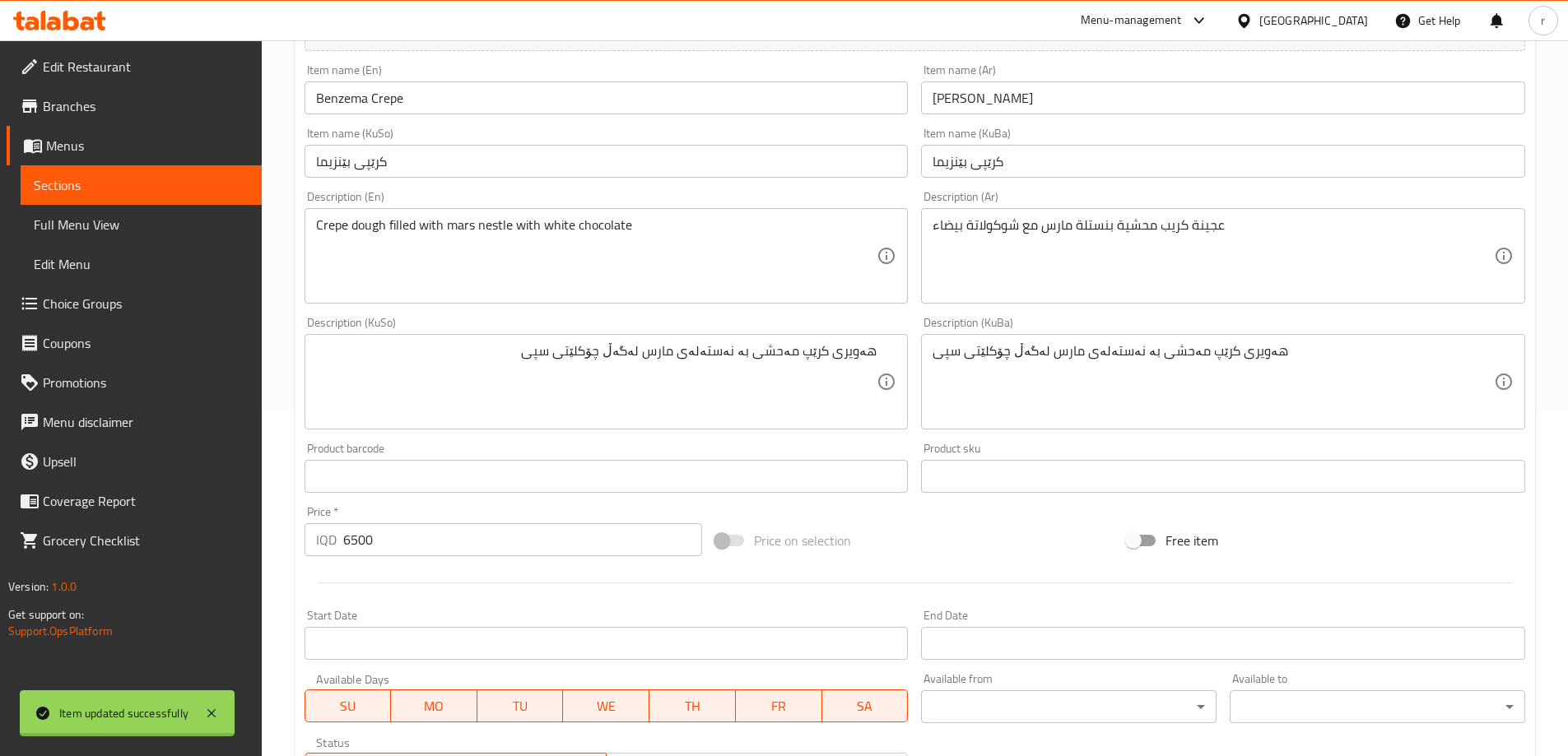
scroll to position [71, 0]
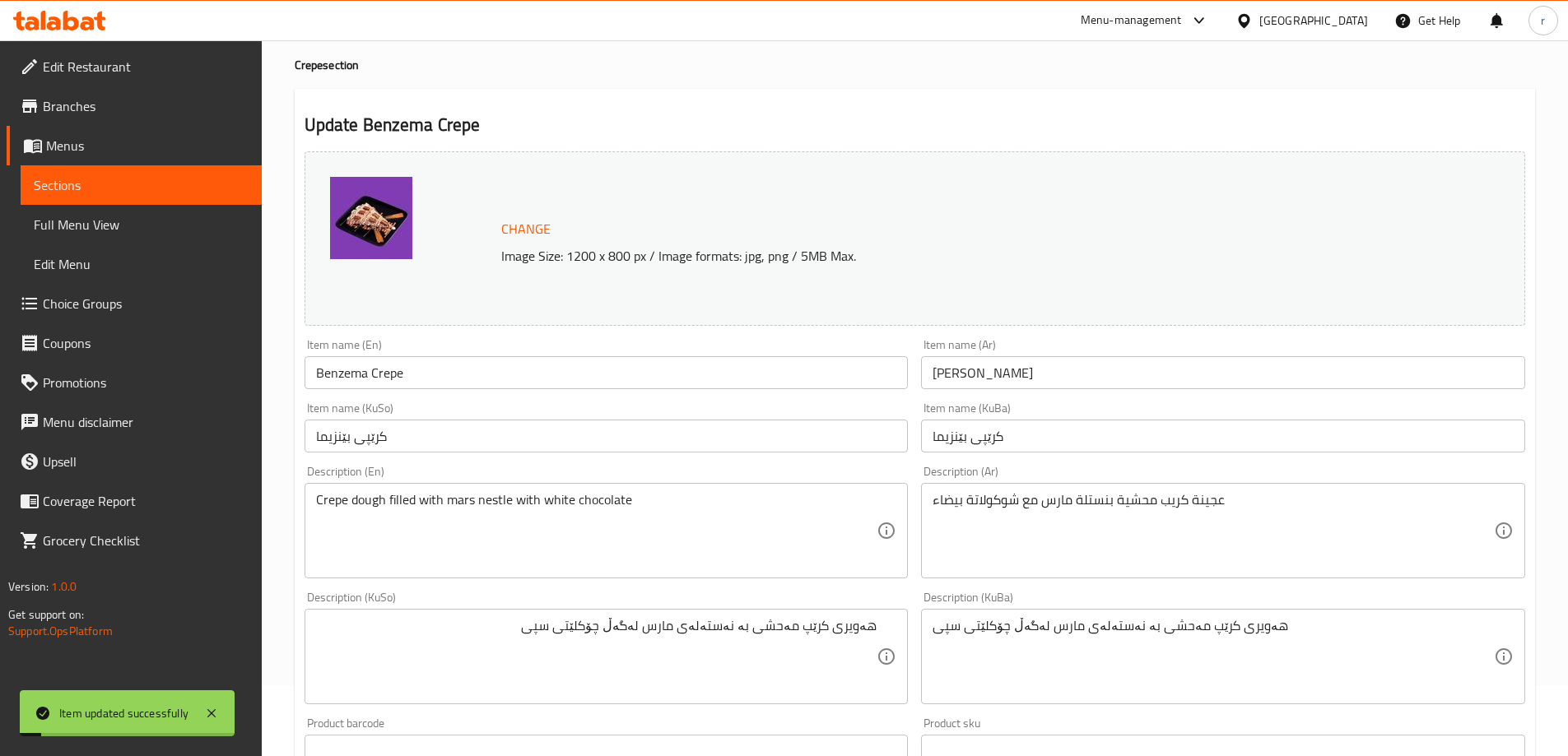
click at [383, 378] on input "Benzema Crepe" at bounding box center [606, 373] width 604 height 33
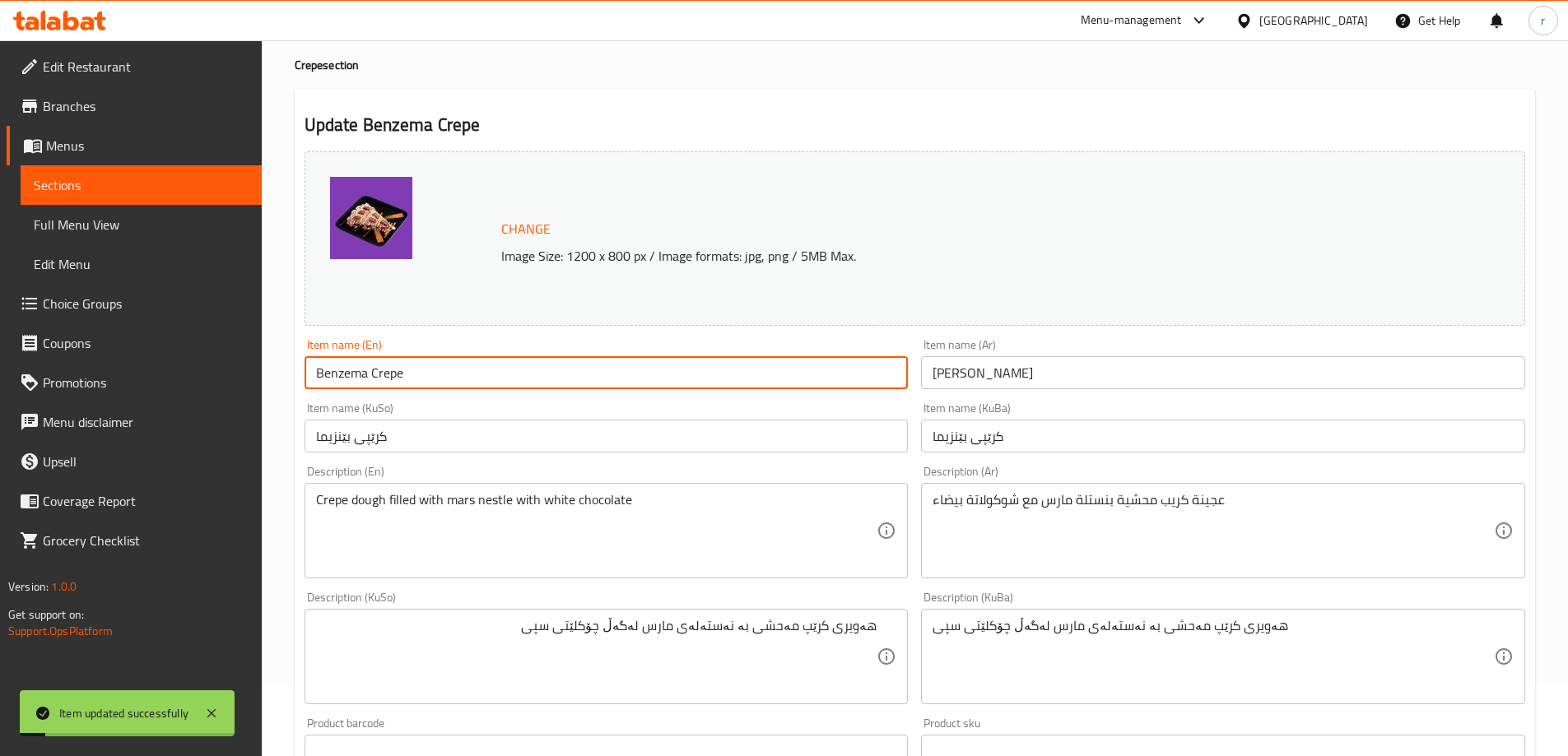
click at [383, 378] on input "Benzema Crepe" at bounding box center [606, 373] width 604 height 33
click at [132, 231] on span "Full Menu View" at bounding box center [141, 225] width 215 height 19
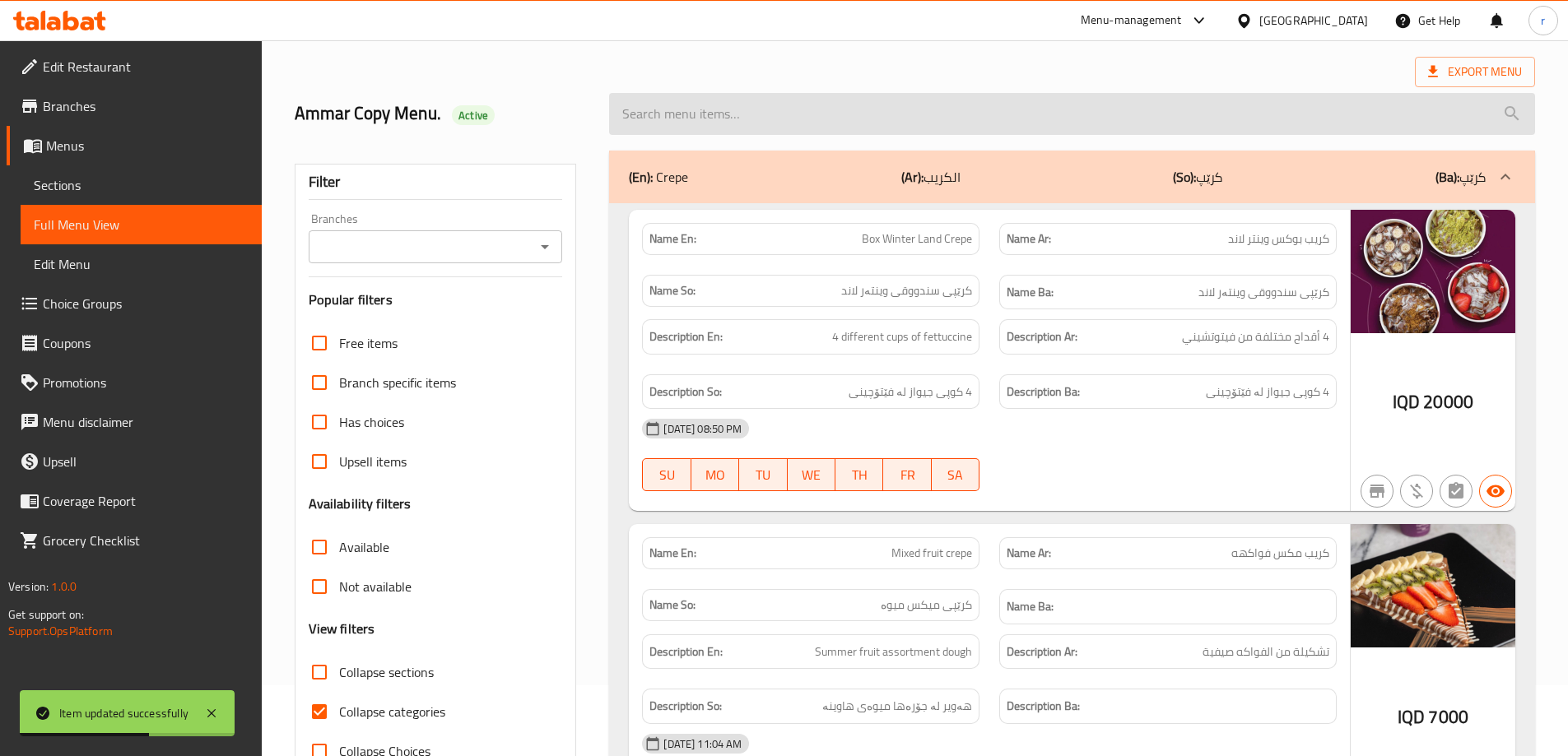
click at [746, 120] on input "search" at bounding box center [1072, 113] width 926 height 42
paste input "Benzema Crepe"
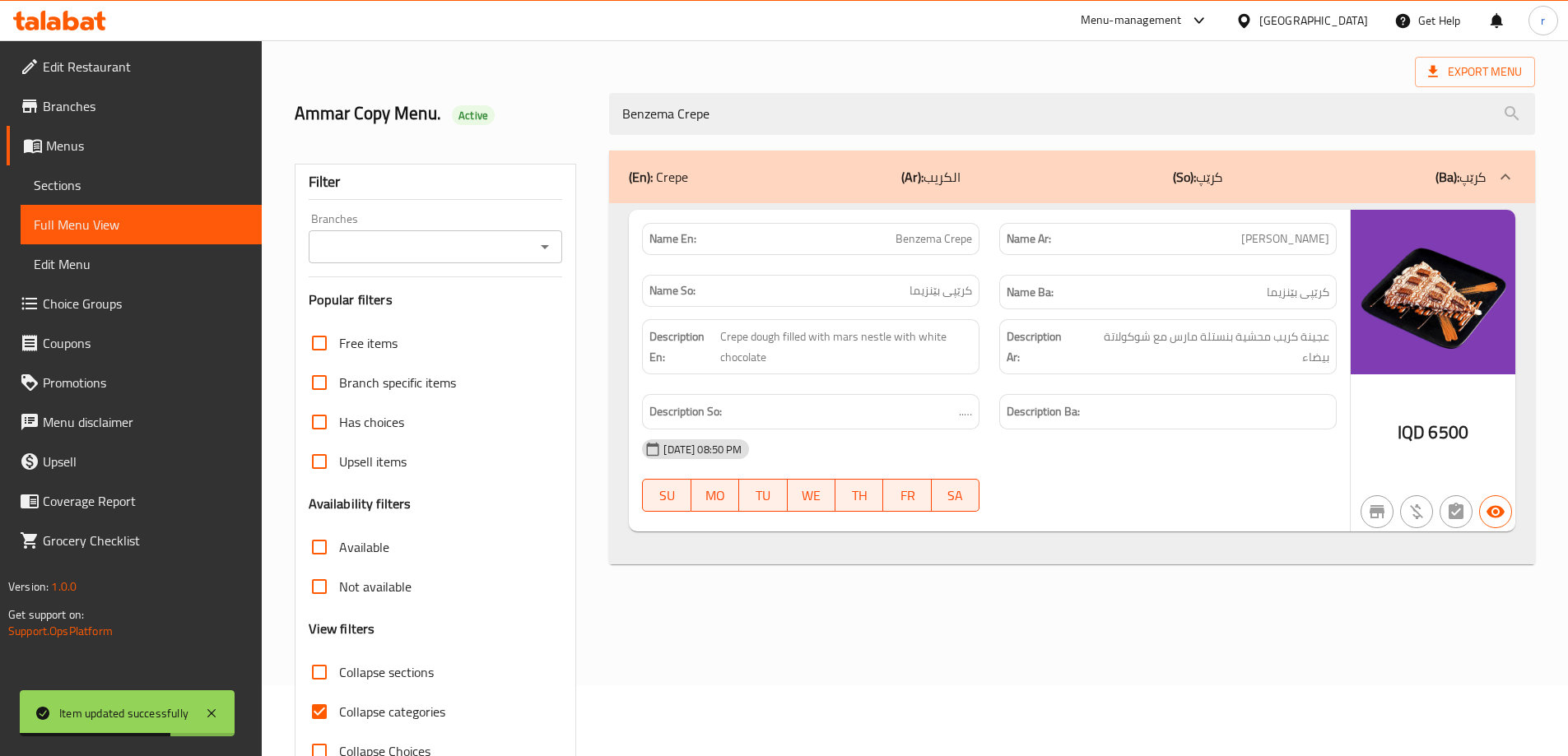
type input "Benzema Crepe"
click at [486, 246] on input "Branches" at bounding box center [422, 247] width 217 height 23
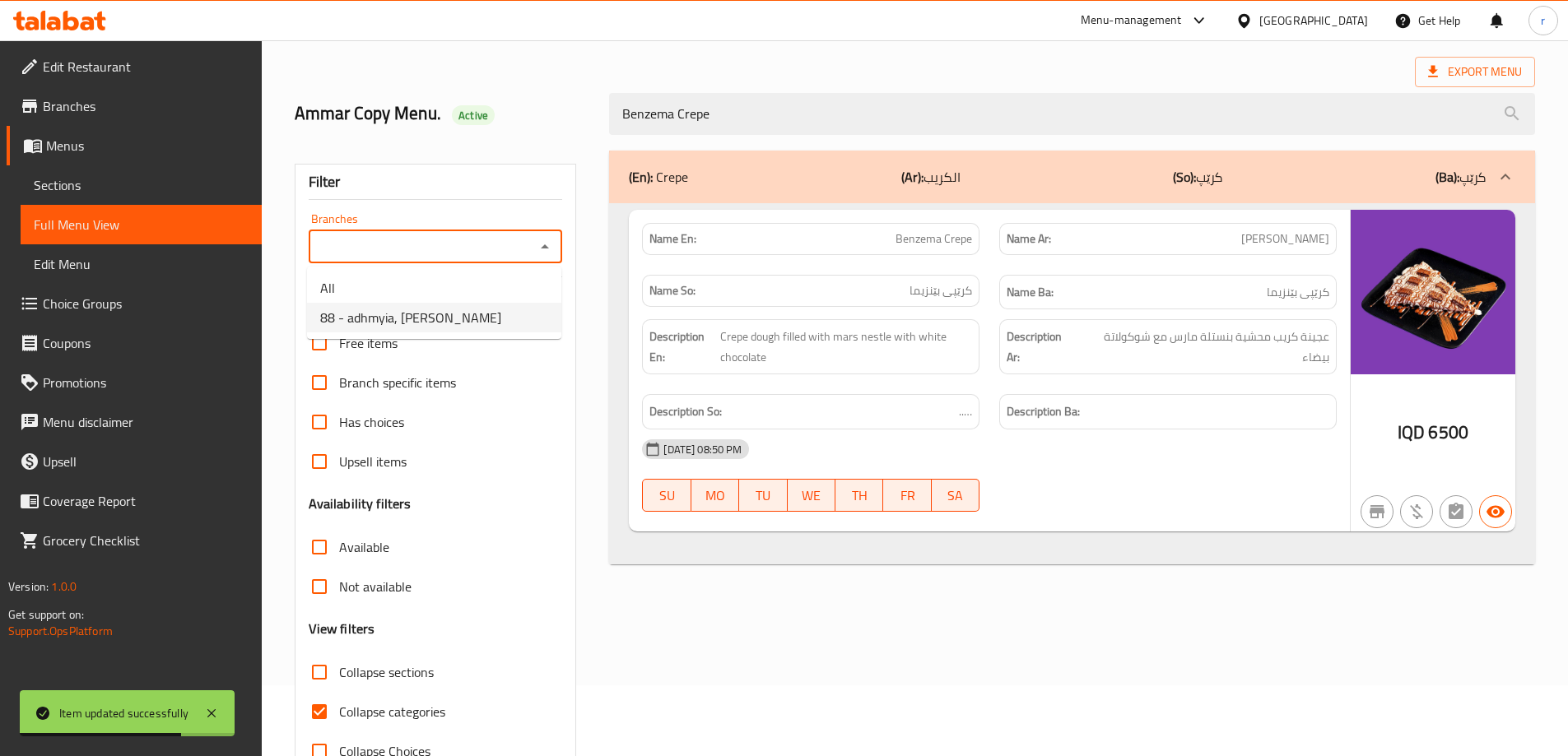
click at [458, 327] on span "88 - adhmyia, Al Aathameya" at bounding box center [411, 318] width 181 height 19
type input "88 - adhmyia, Al Aathameya"
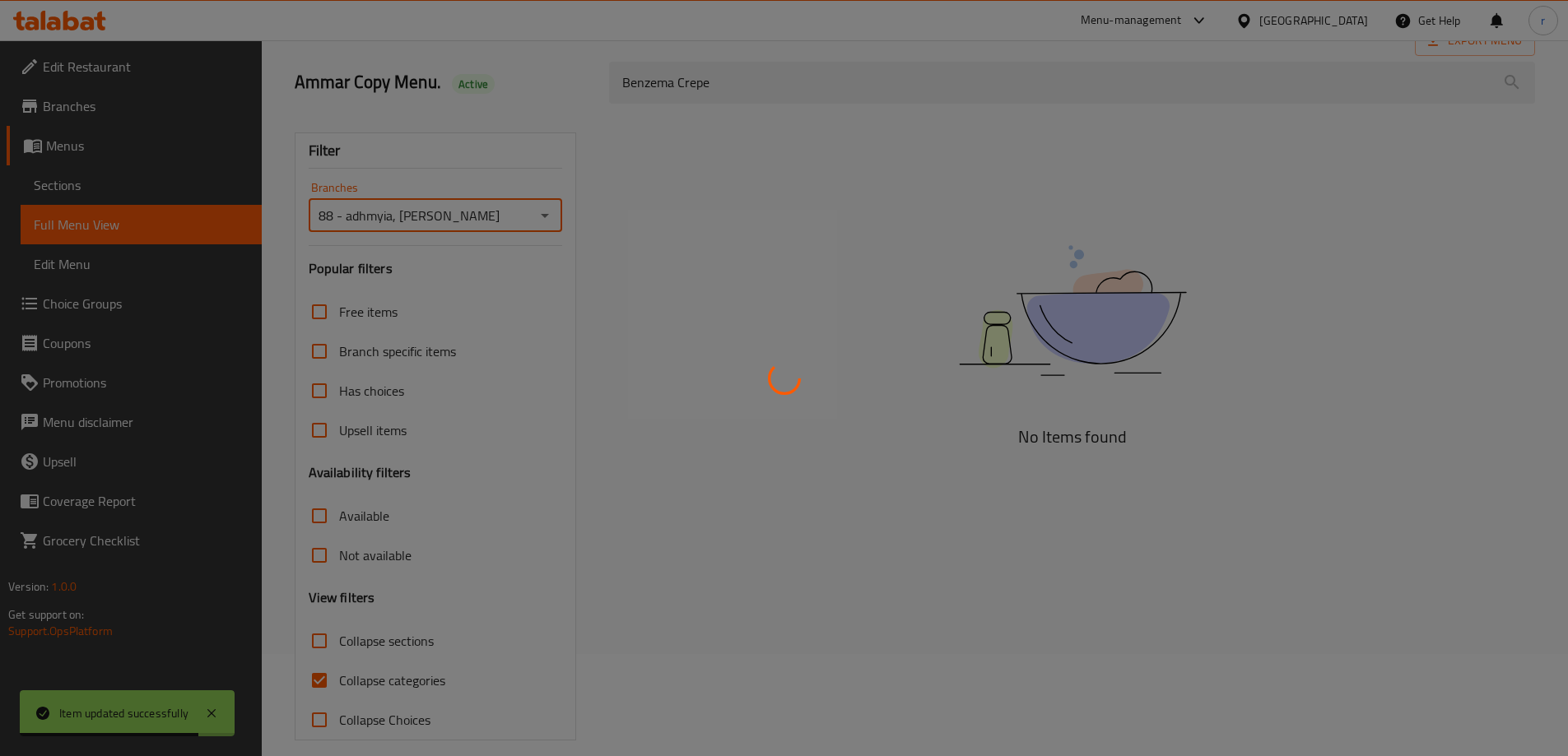
scroll to position [119, 0]
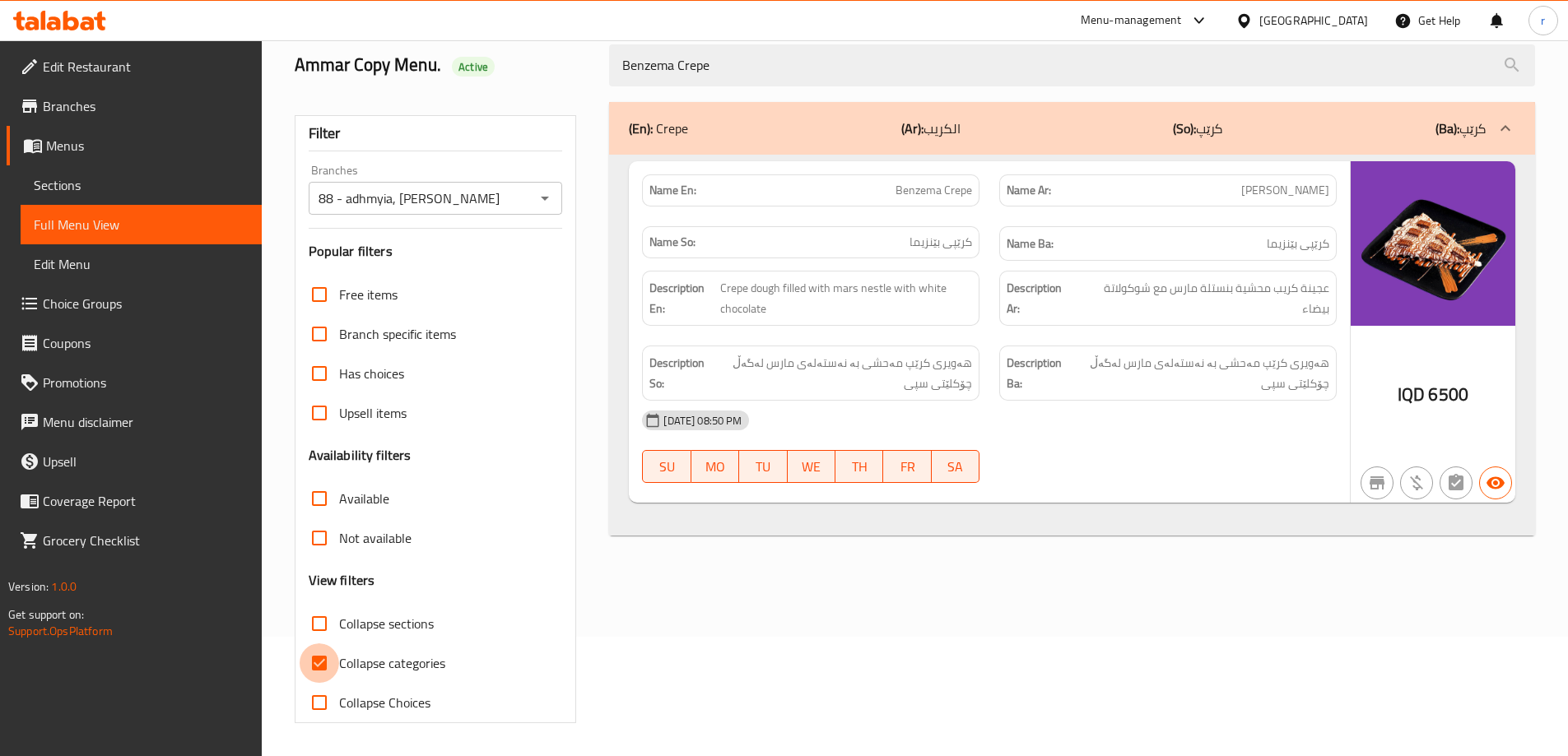
click at [316, 660] on input "Collapse categories" at bounding box center [319, 663] width 40 height 40
checkbox input "false"
click at [119, 197] on link "Sections" at bounding box center [140, 185] width 241 height 40
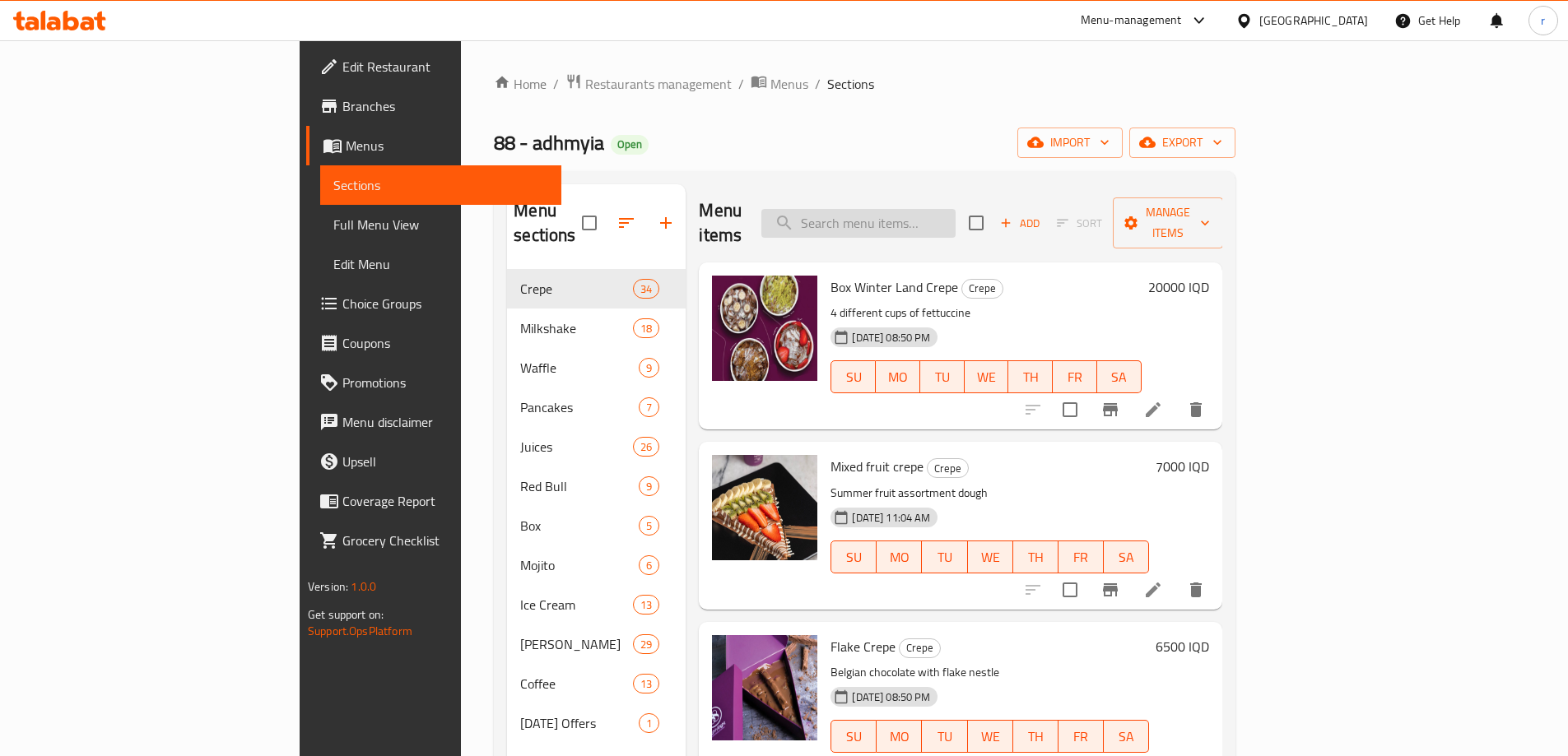
click at [930, 219] on input "search" at bounding box center [858, 224] width 195 height 29
paste input "FH Crepe"
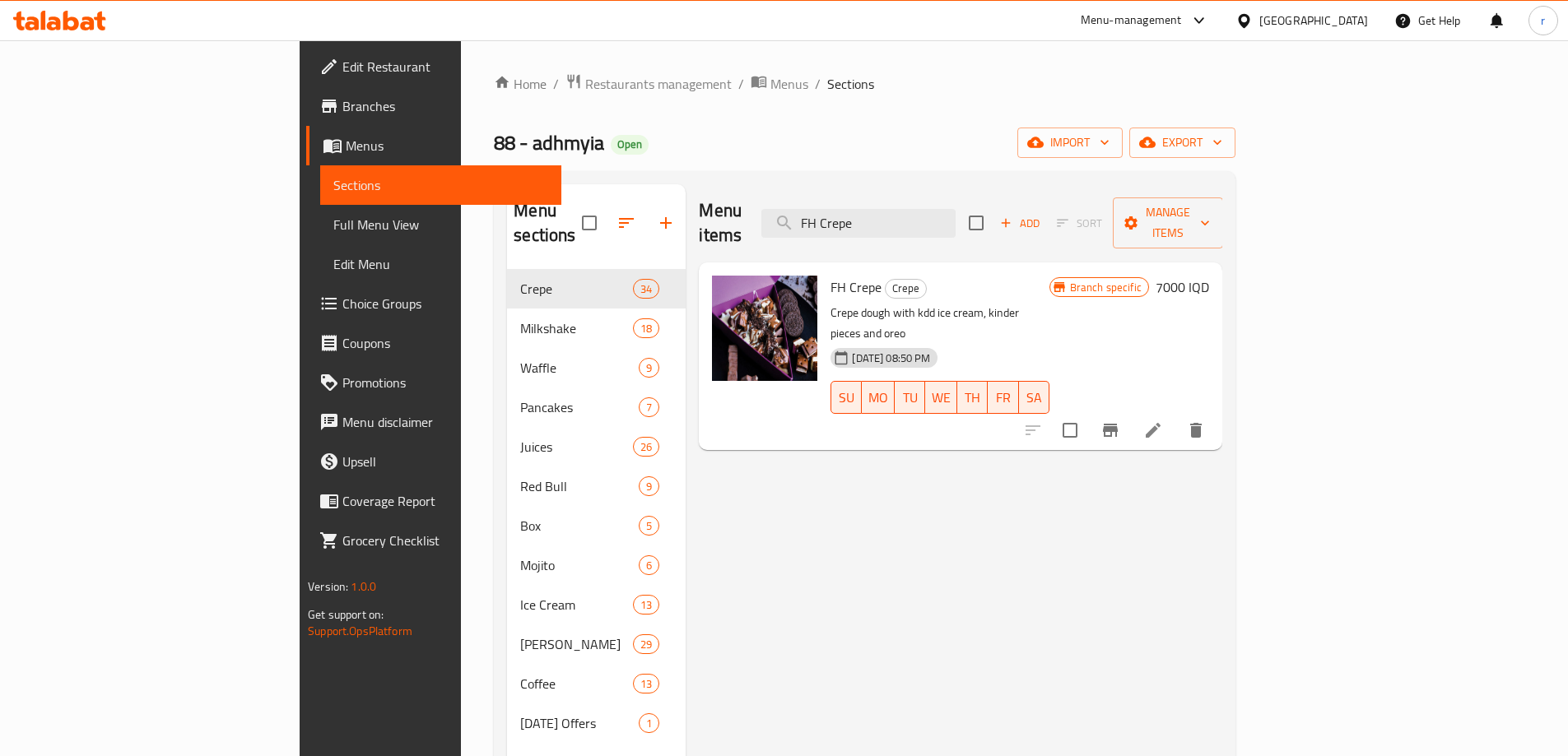
type input "FH Crepe"
click at [1177, 415] on li at bounding box center [1153, 430] width 46 height 30
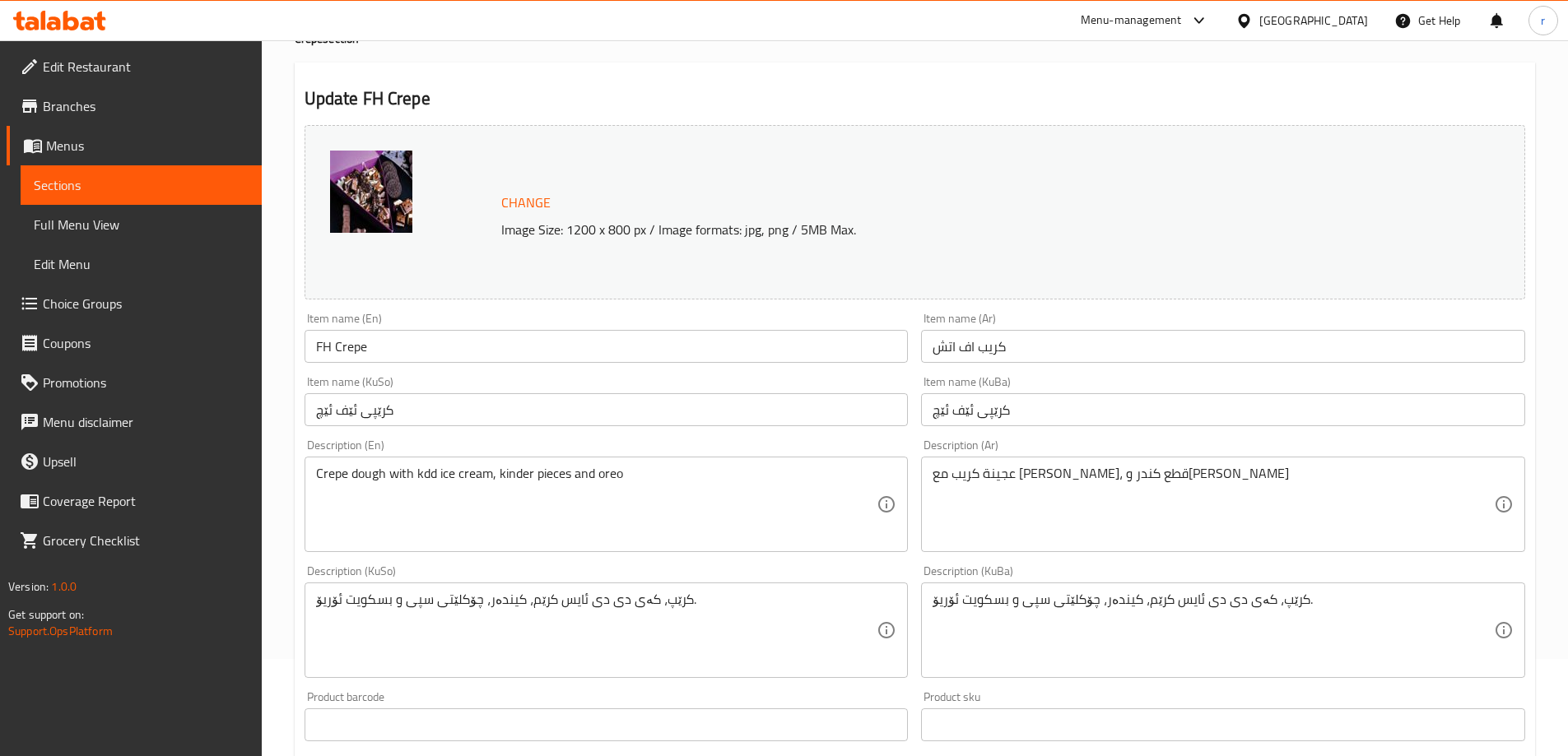
scroll to position [137, 0]
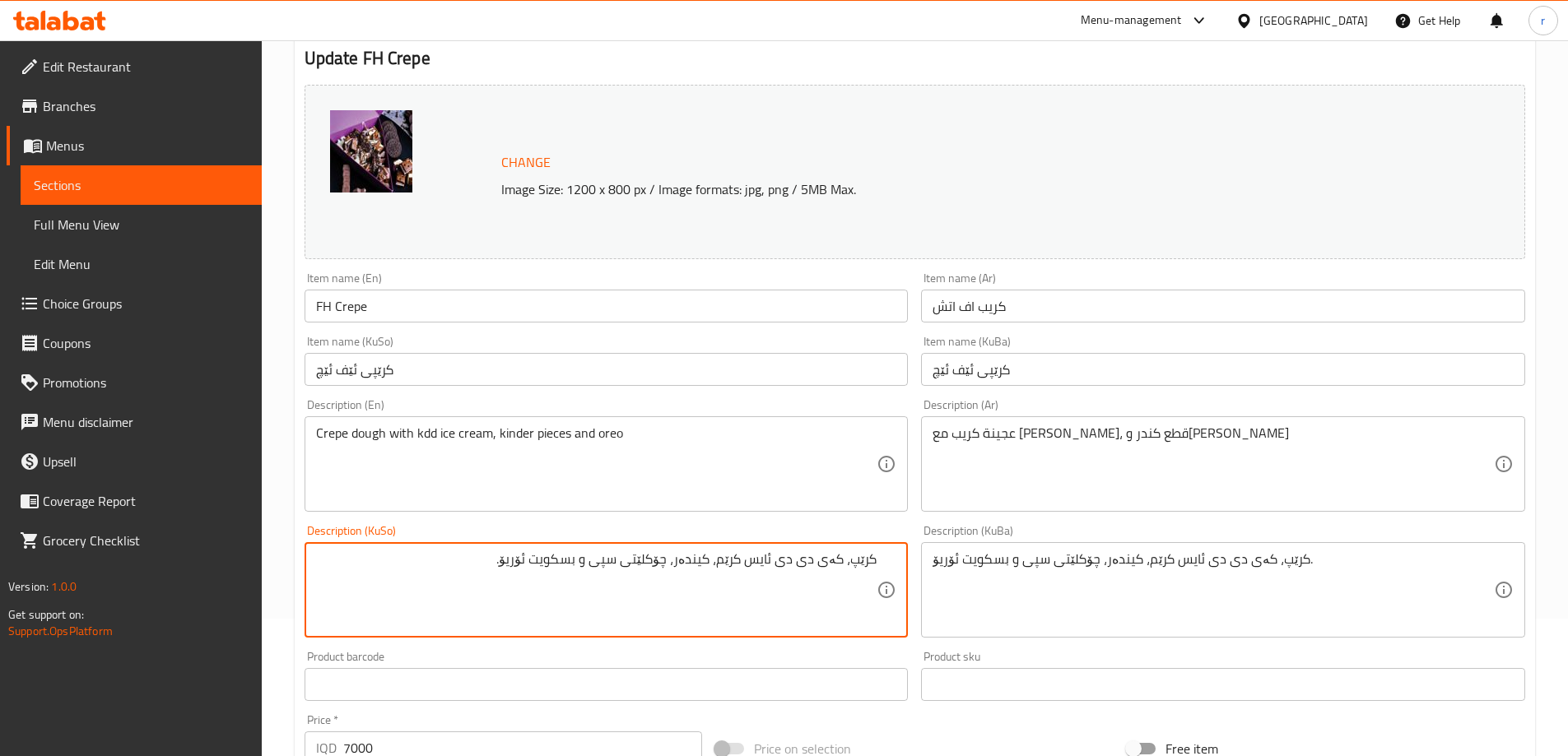
drag, startPoint x: 459, startPoint y: 579, endPoint x: 958, endPoint y: 570, distance: 499.1
click at [958, 570] on div "Change Image Size: 1200 x 800 px / Image formats: jpg, png / 5MB Max. Item name…" at bounding box center [915, 539] width 1234 height 922
type textarea "هەویری کرێپ لەگەڵ ئایس کرێمی کەی دی دی، پارچە کیندەر و ئۆریۆ"
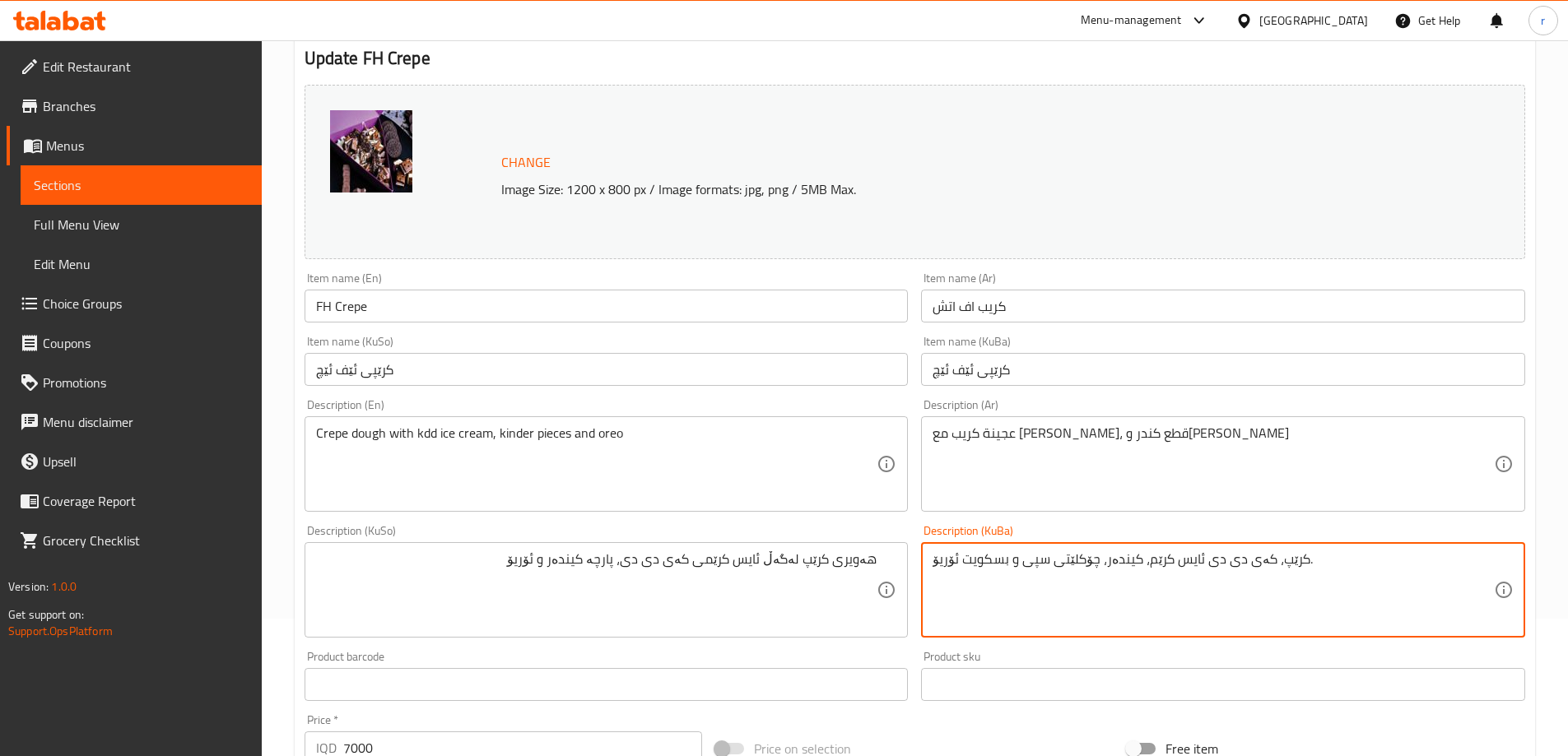
paste textarea "هەویری کرێپ لەگەڵ ئایس کرێمی کەی دی دی، پارچە کیندەر و ئۆریۆ"
click at [1100, 576] on textarea "هەویری کرێپ لەگەڵ ئایس کرێمی کەی دی دی، پارچە کیندەر و ئۆریۆکرێپ، کەی دی دی ئای…" at bounding box center [1214, 590] width 562 height 78
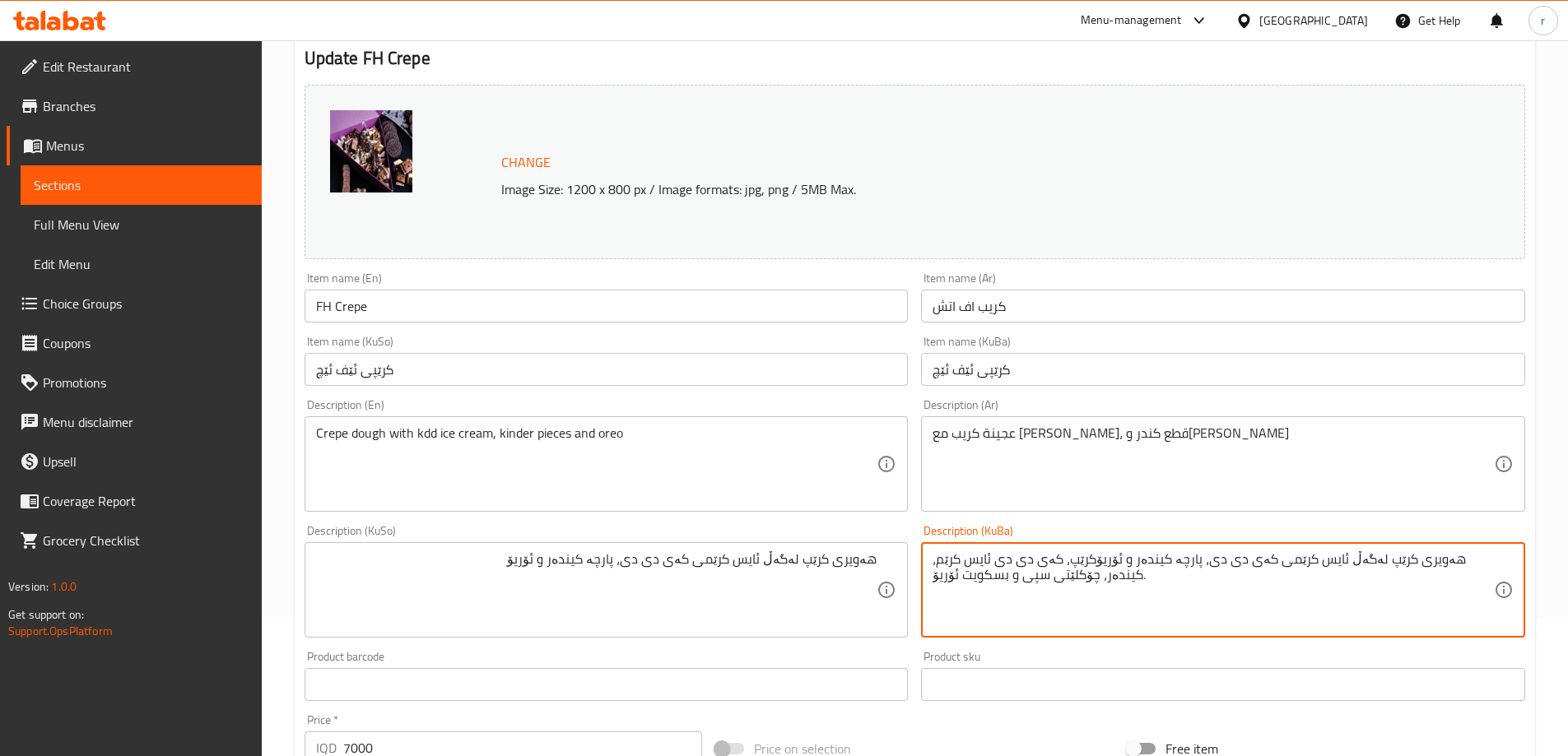
paste textarea
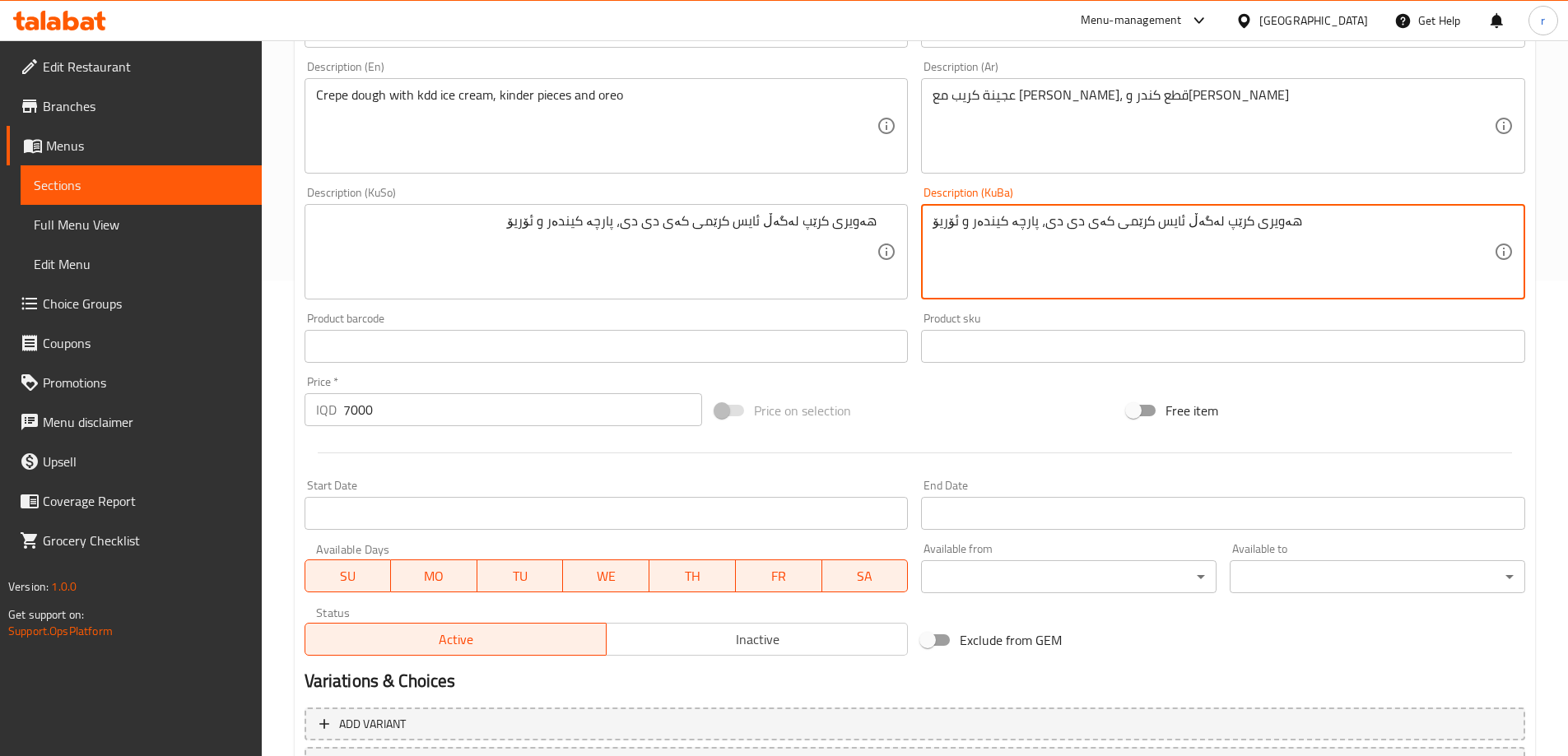
scroll to position [549, 0]
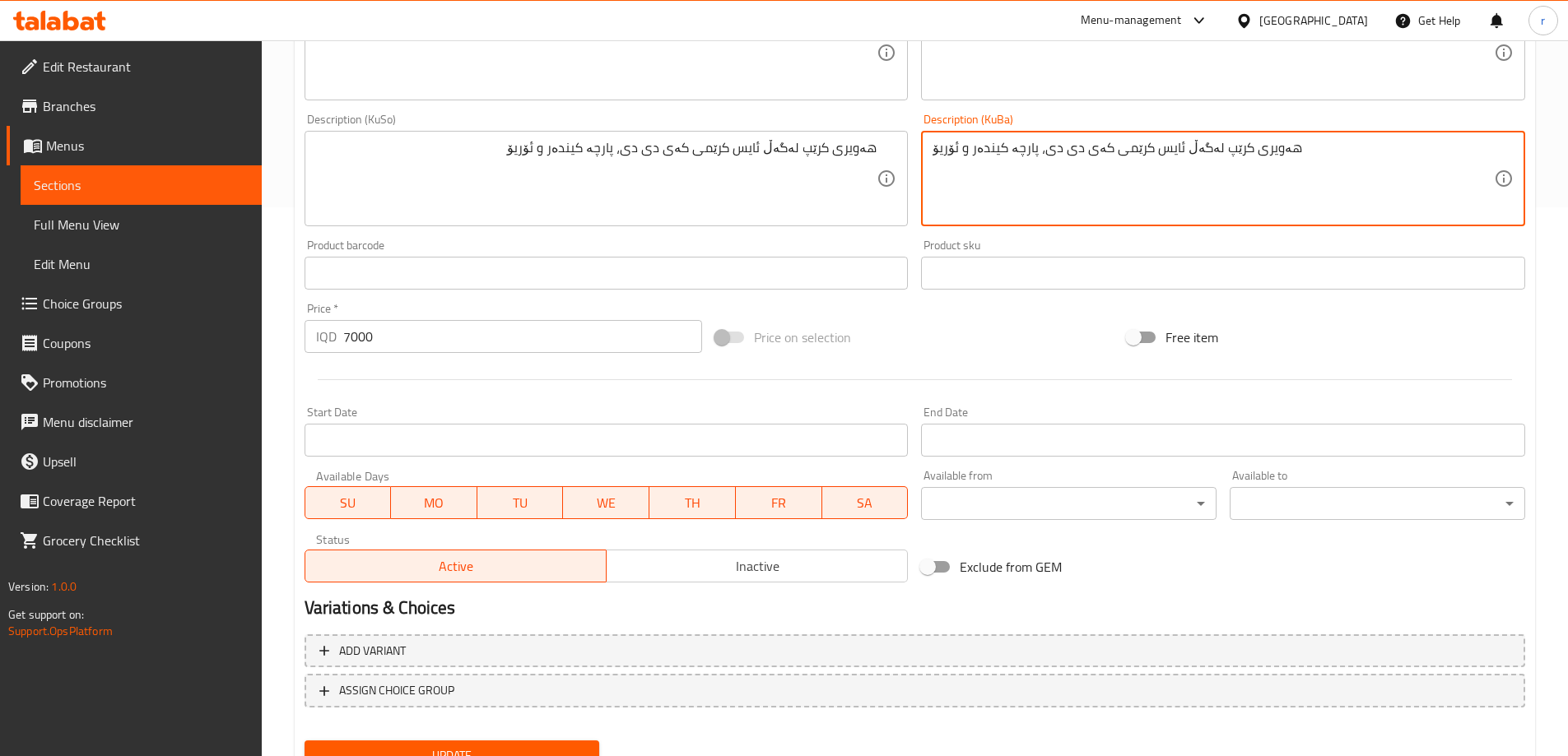
type textarea "هەویری کرێپ لەگەڵ ئایس کرێمی کەی دی دی، پارچە کیندەر و ئۆریۆ"
click at [501, 745] on span "Update" at bounding box center [452, 755] width 269 height 20
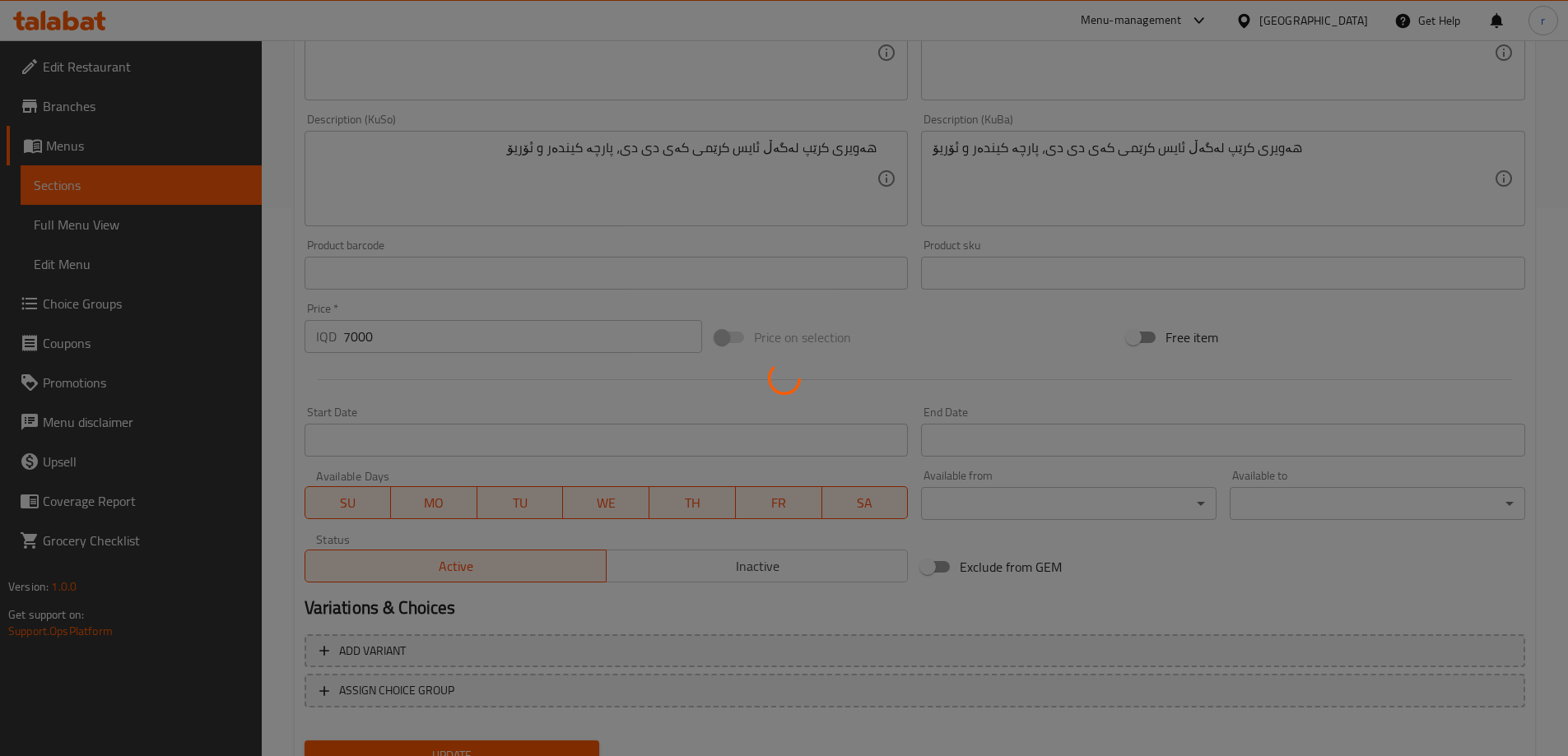
scroll to position [0, 0]
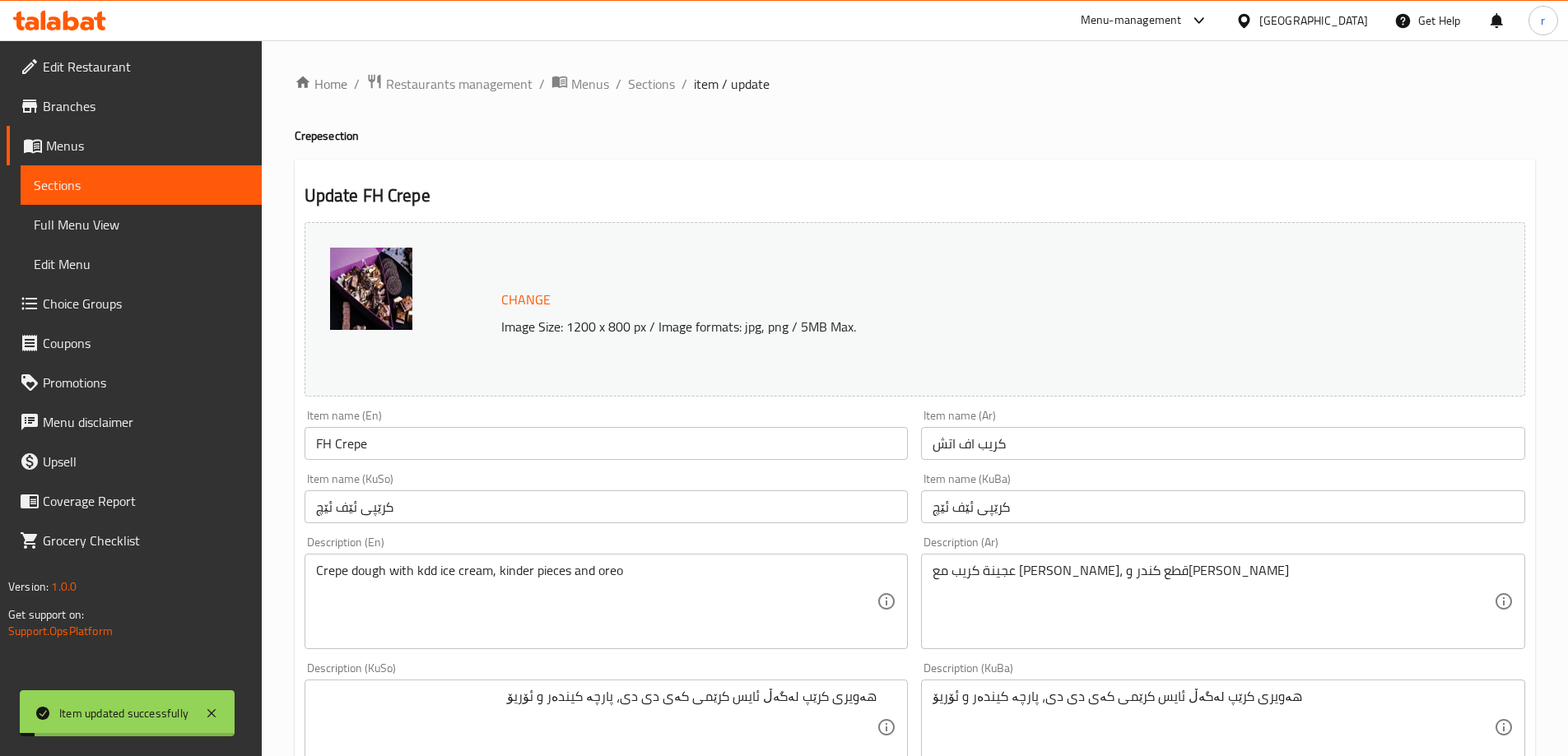
click at [334, 441] on input "FH Crepe" at bounding box center [606, 443] width 604 height 33
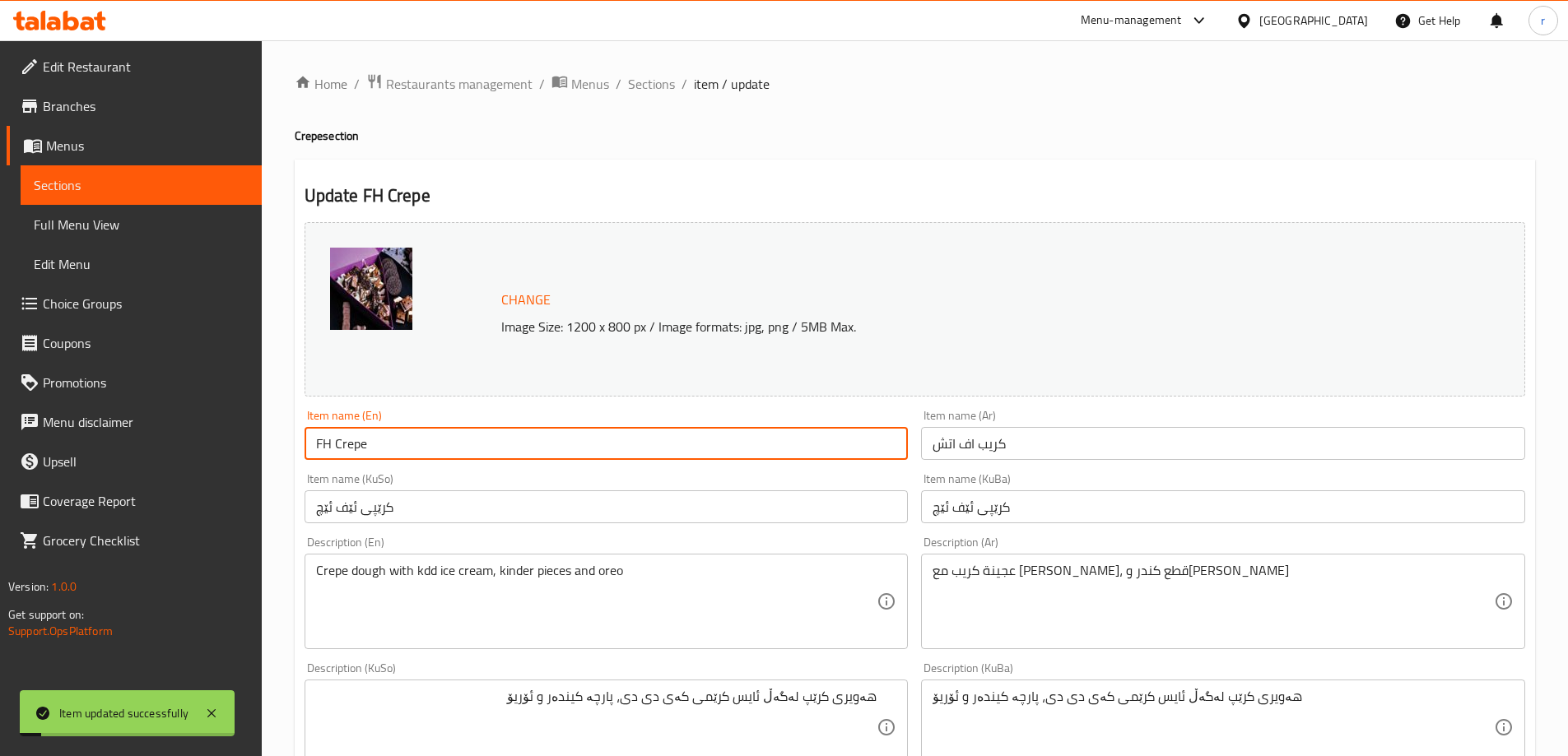
click at [334, 441] on input "FH Crepe" at bounding box center [606, 443] width 604 height 33
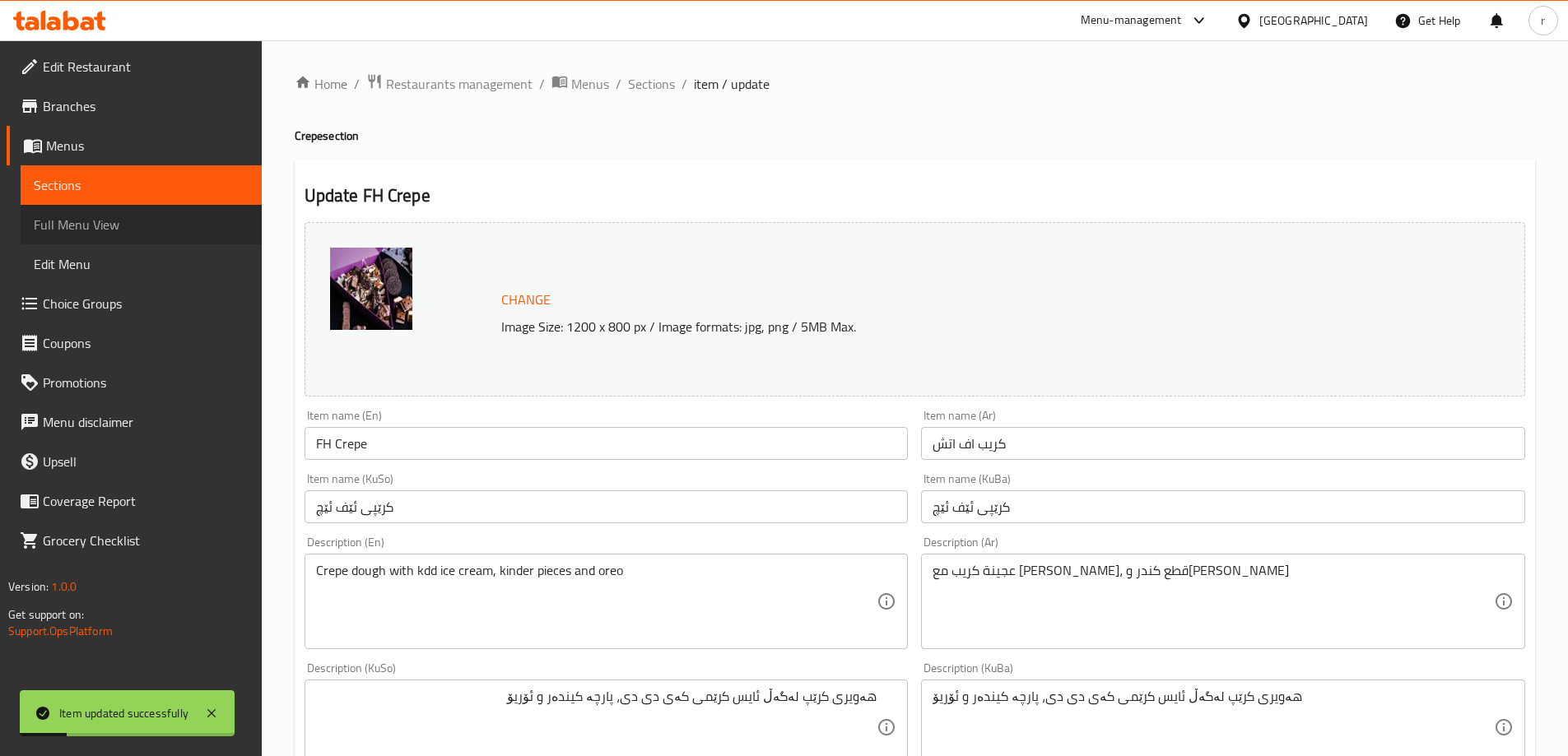
click at [169, 225] on span "Full Menu View" at bounding box center [141, 225] width 215 height 19
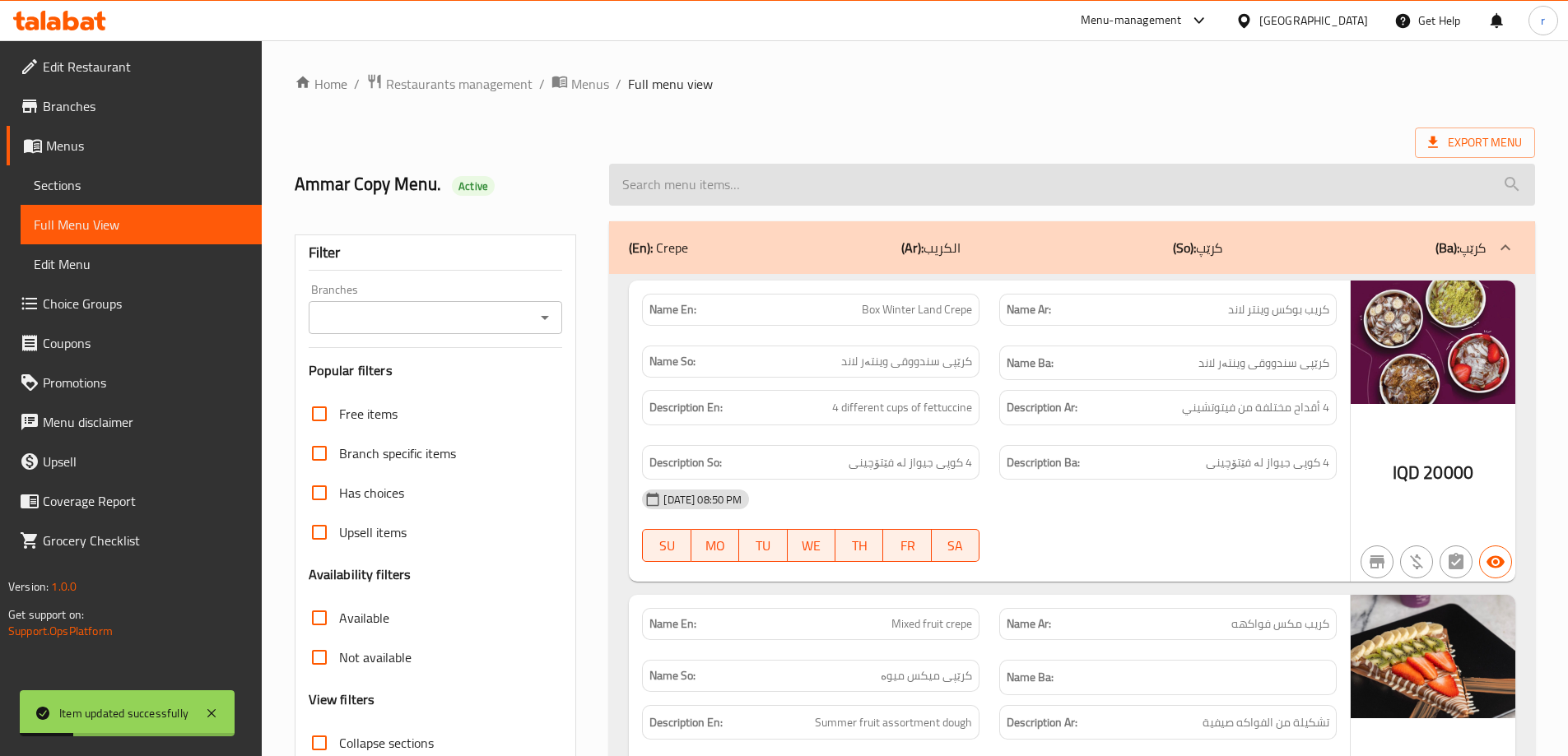
click at [784, 166] on input "search" at bounding box center [1072, 184] width 926 height 42
paste input "FH Crepe"
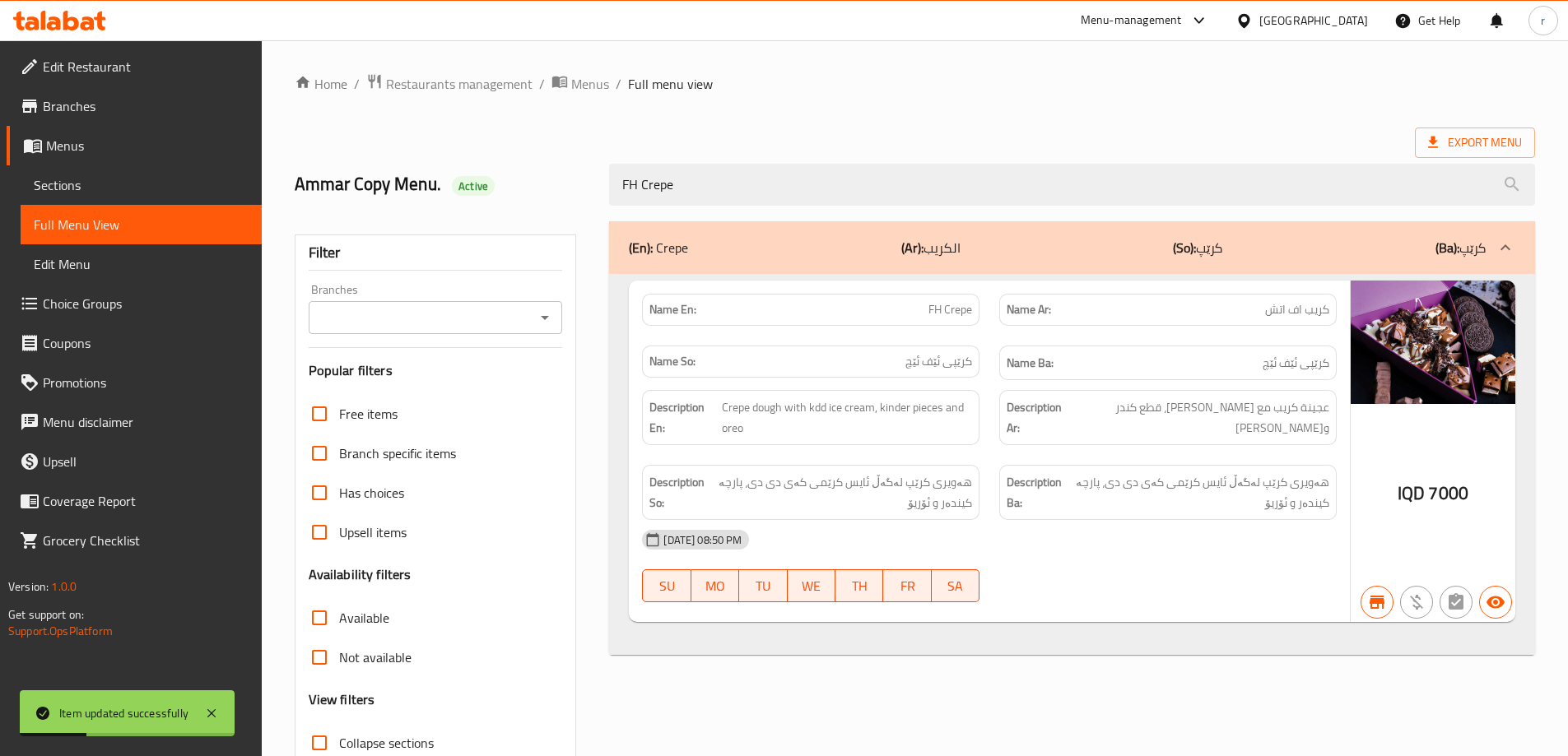
type input "FH Crepe"
click at [431, 320] on input "Branches" at bounding box center [422, 318] width 217 height 23
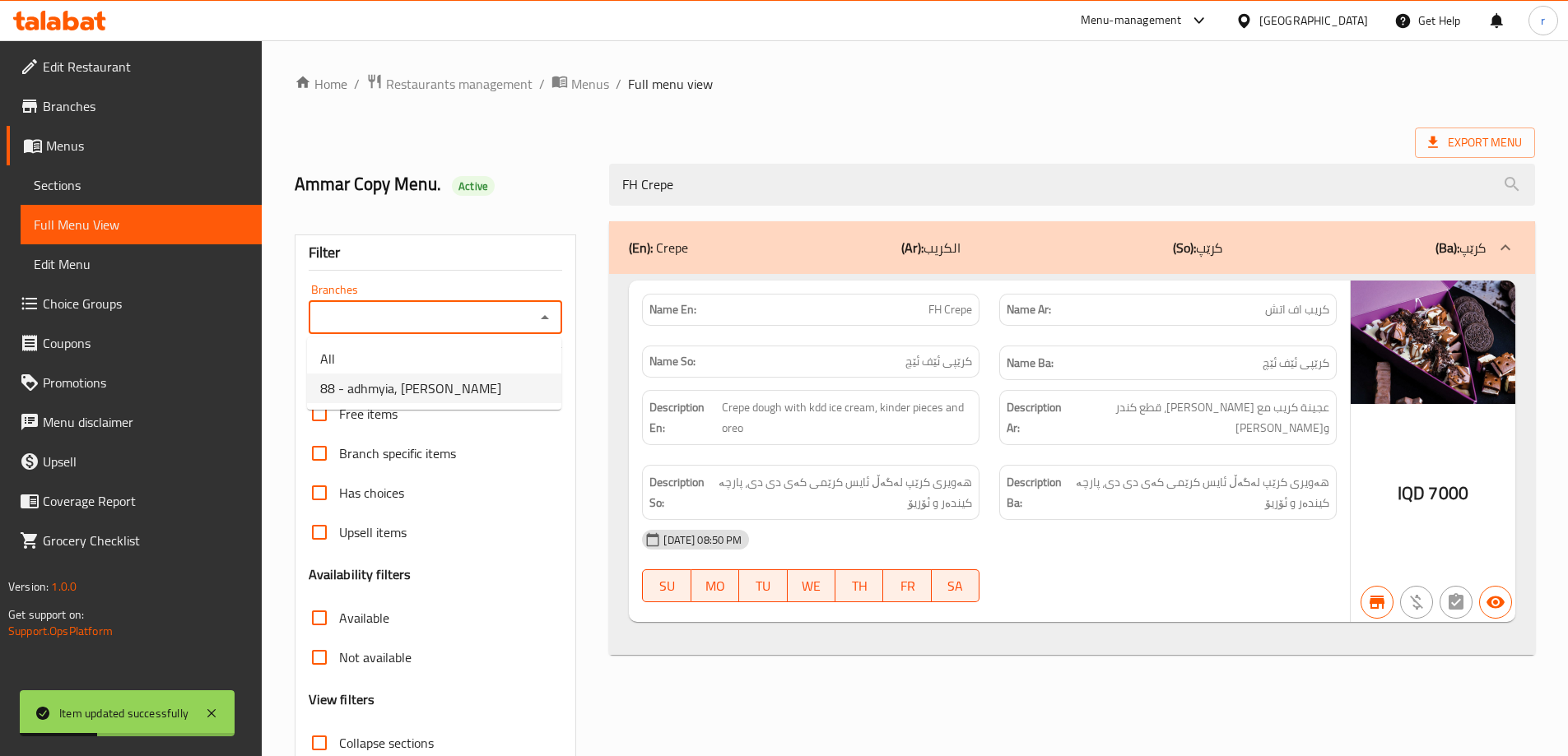
click at [419, 388] on span "88 - adhmyia, Al Aathameya" at bounding box center [411, 388] width 181 height 19
type input "88 - adhmyia, Al Aathameya"
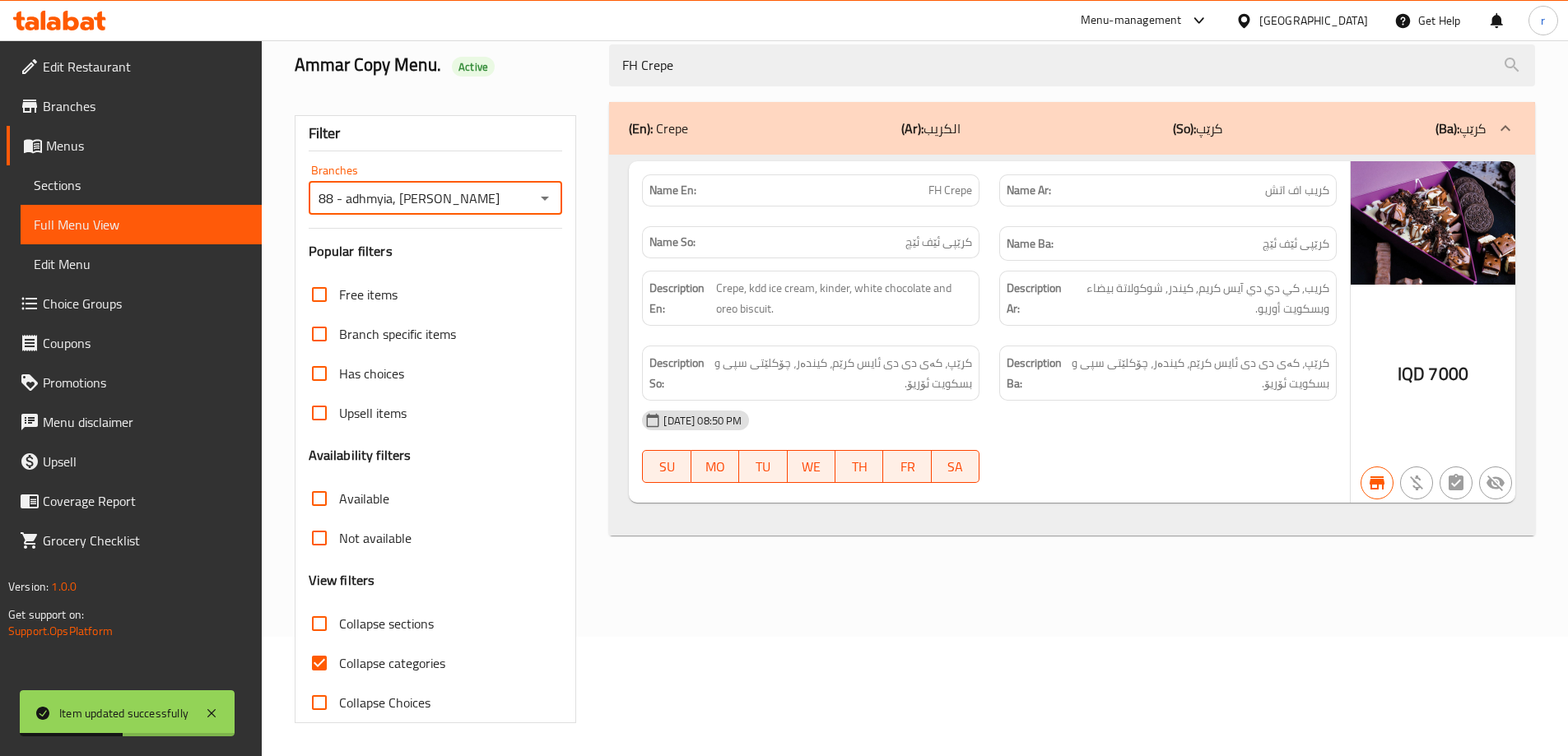
click at [410, 661] on span "Collapse categories" at bounding box center [392, 663] width 107 height 19
click at [339, 661] on input "Collapse categories" at bounding box center [319, 663] width 40 height 40
checkbox input "false"
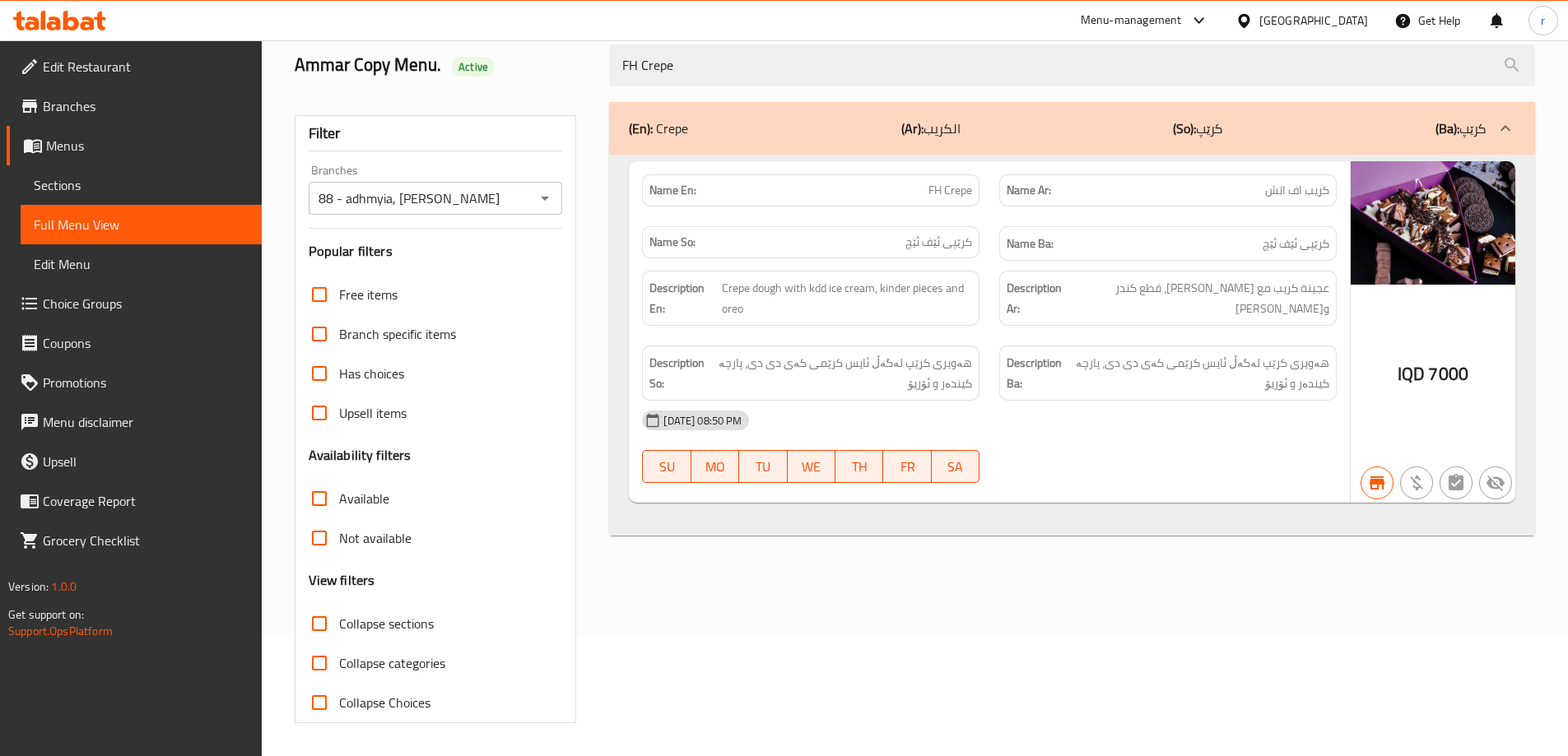
click at [97, 177] on span "Sections" at bounding box center [141, 185] width 215 height 19
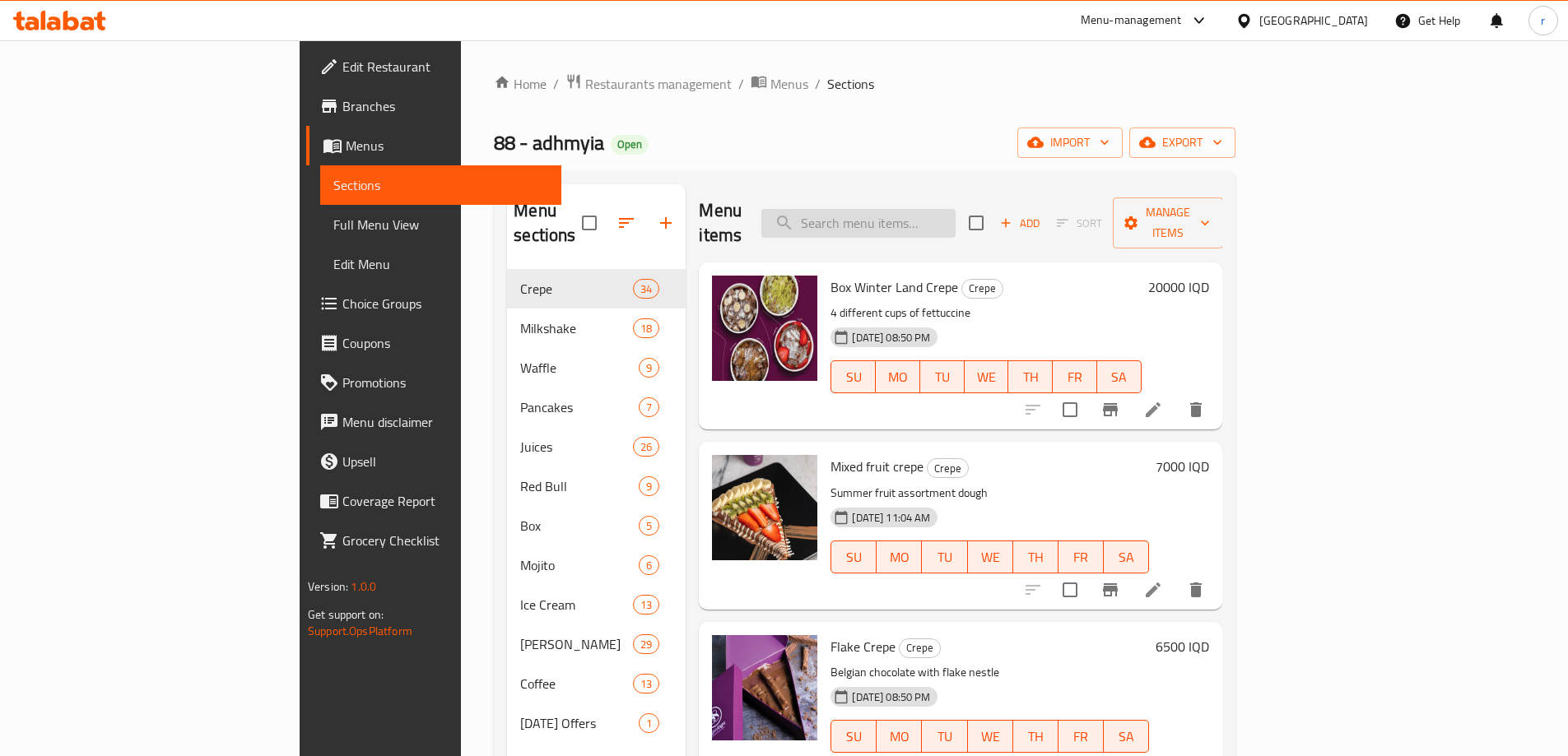
click at [927, 211] on input "search" at bounding box center [858, 224] width 195 height 29
paste input "Khal Almaziun Milkshake"
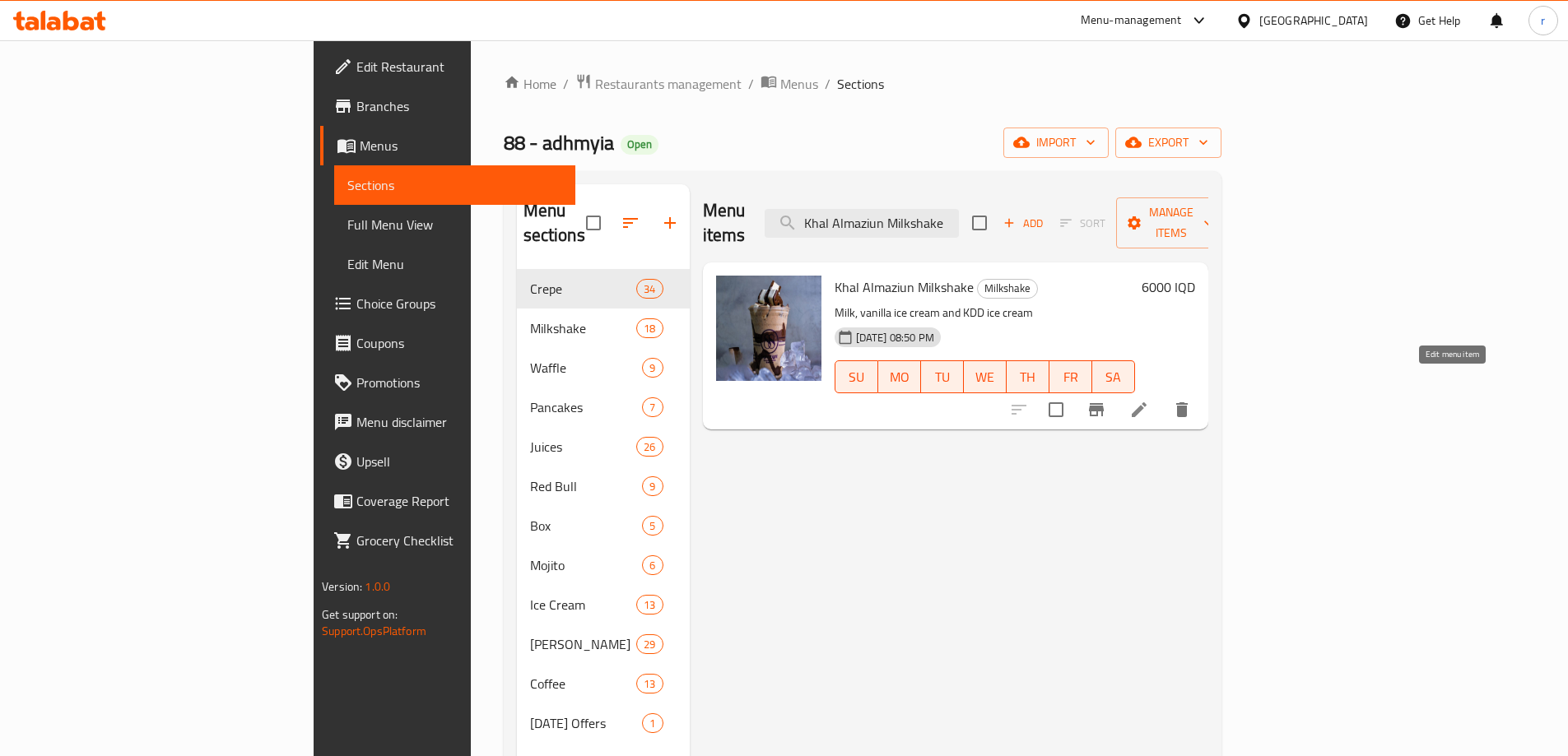
type input "Khal Almaziun Milkshake"
click at [1150, 400] on icon at bounding box center [1139, 409] width 19 height 19
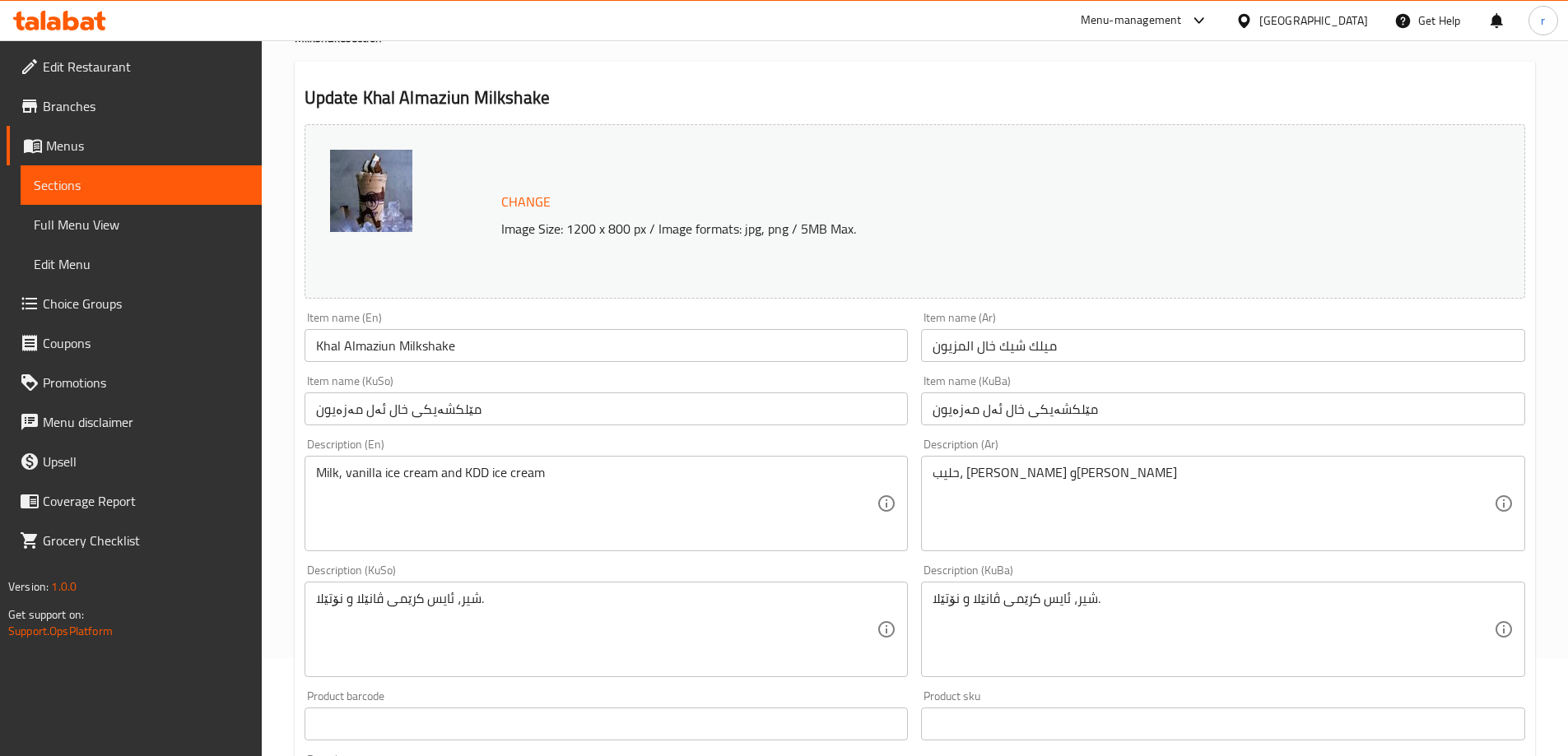
scroll to position [137, 0]
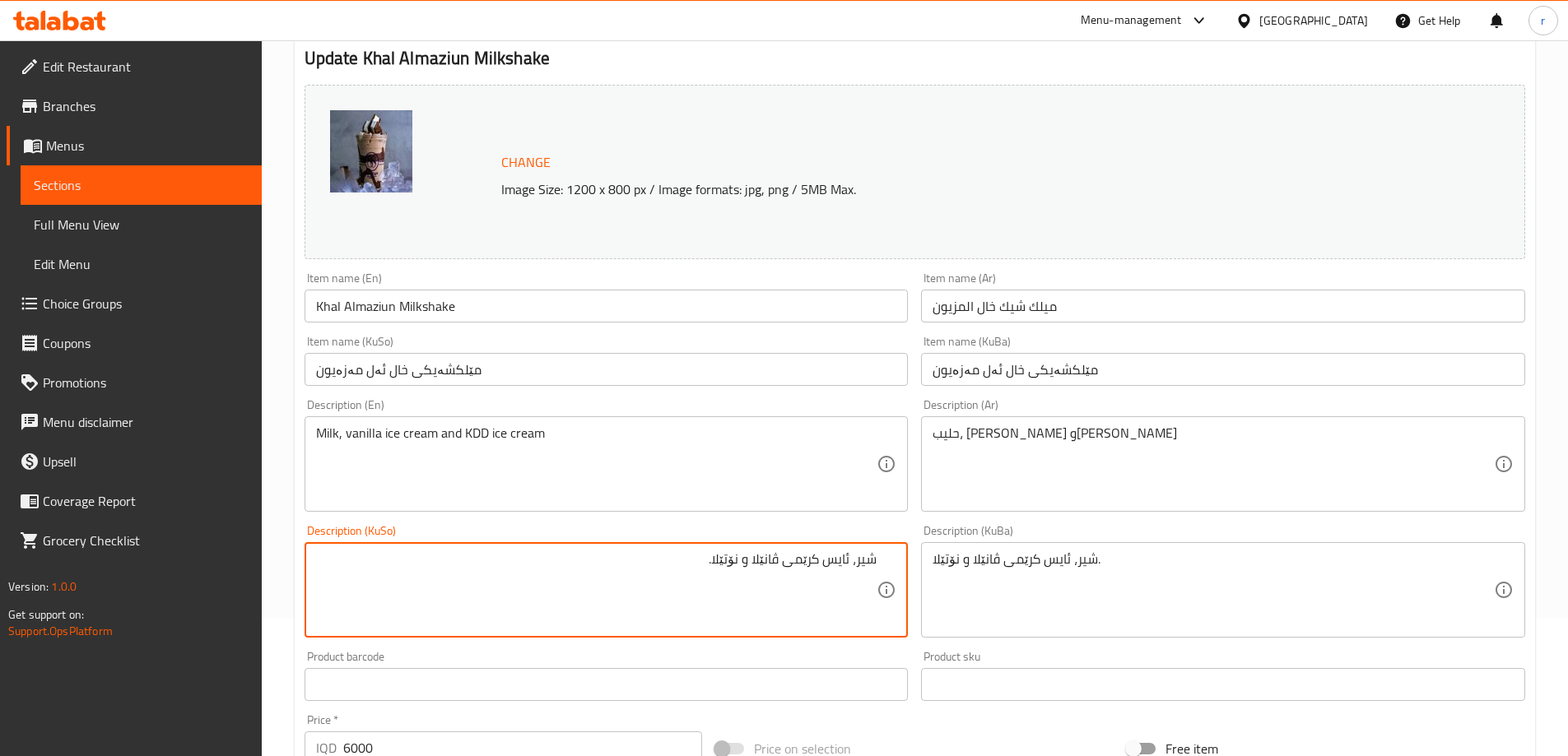
click at [617, 577] on textarea "شیر، ئایس کرێمی ڤانێلا و نۆتێلا." at bounding box center [597, 590] width 562 height 78
click at [617, 577] on textarea "شیر، ئایس کرێمی ڤانێلا و ئایس کرێمی کەی دی دی" at bounding box center [597, 590] width 562 height 78
type textarea "شیر، ئایس کرێمی ڤانێلا و ئایس کرێمی کەی دی دی"
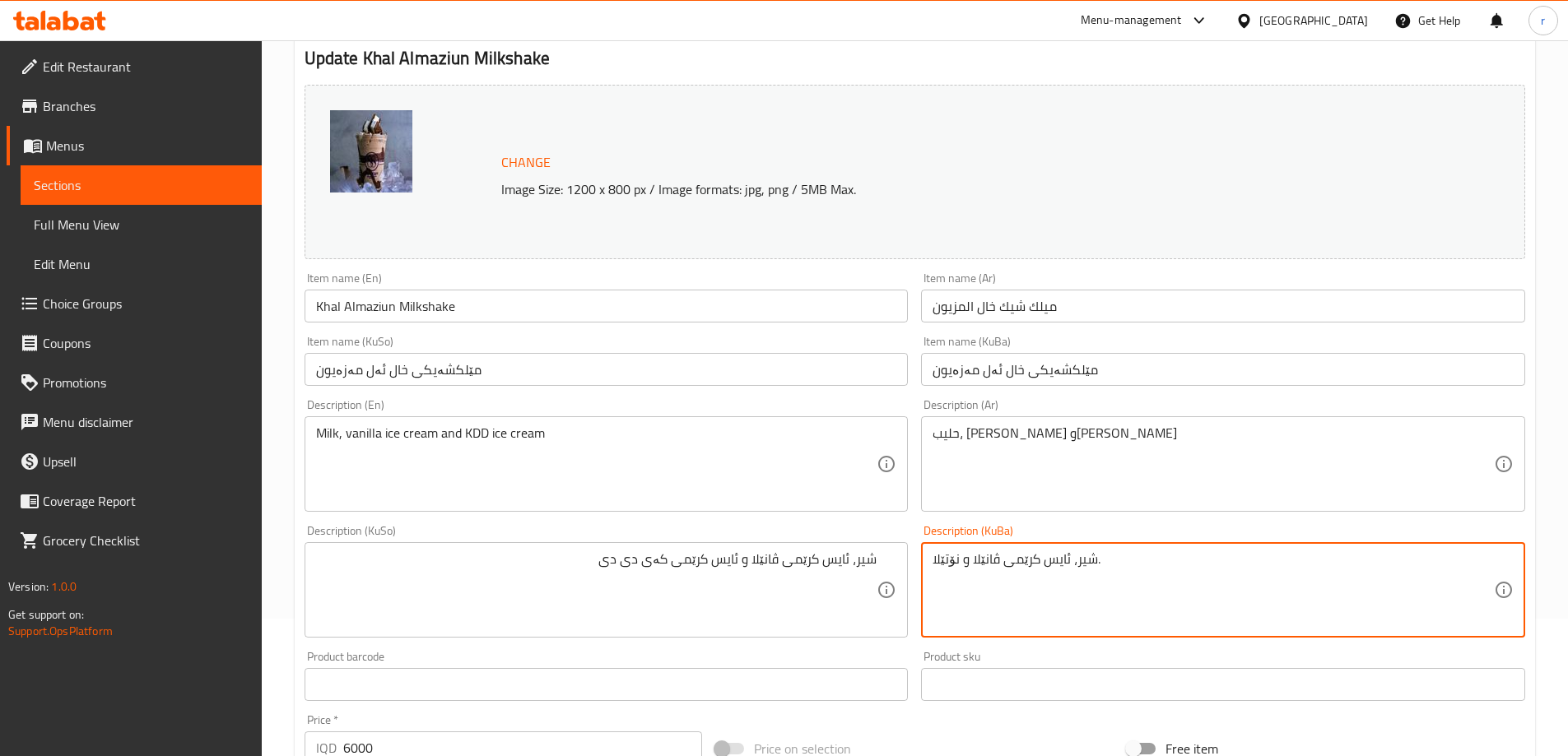
click at [992, 564] on textarea "شیر، ئایس کرێمی ڤانێلا و نۆتێلا." at bounding box center [1214, 590] width 562 height 78
paste textarea "ئایس کرێمی کەی دی دی"
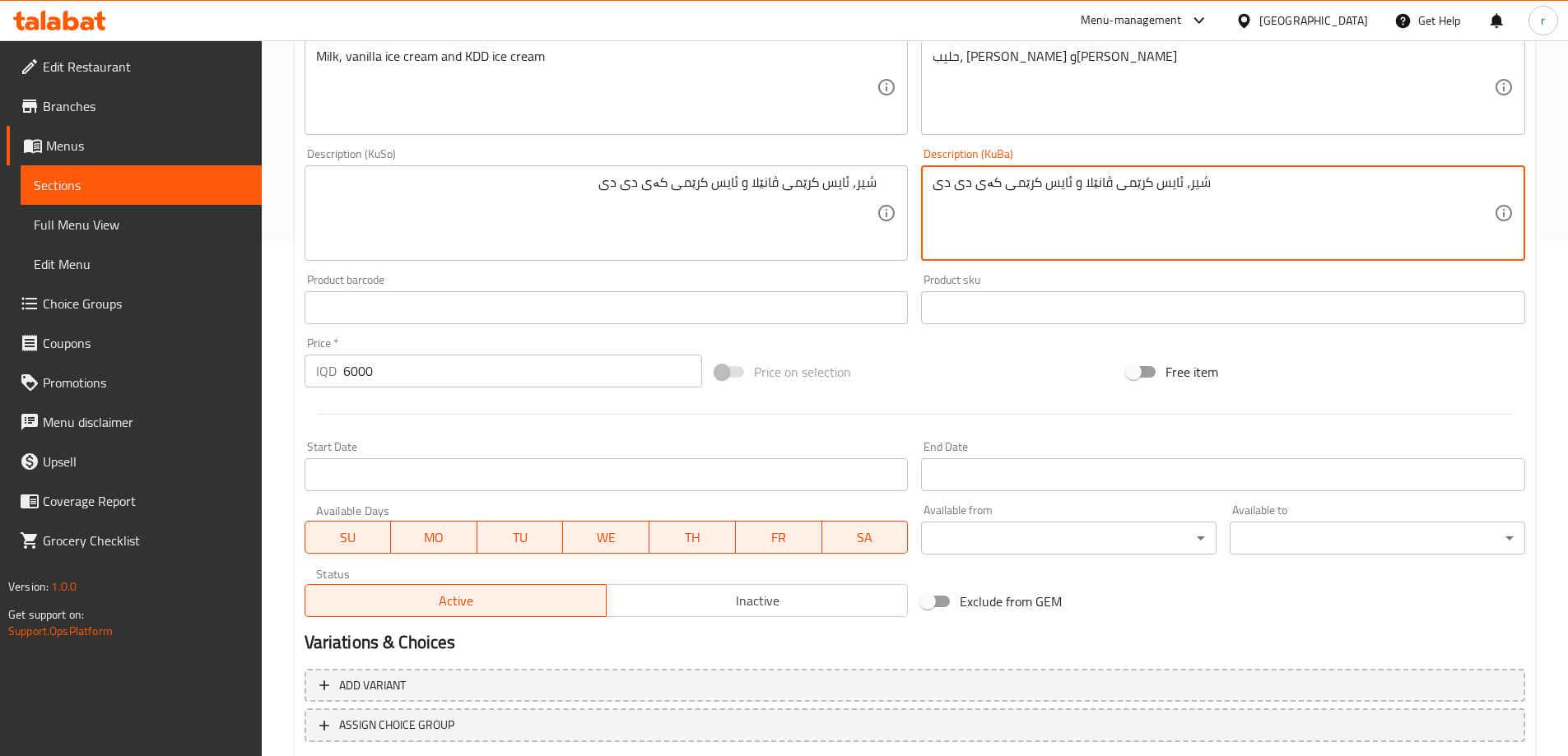
scroll to position [482, 0]
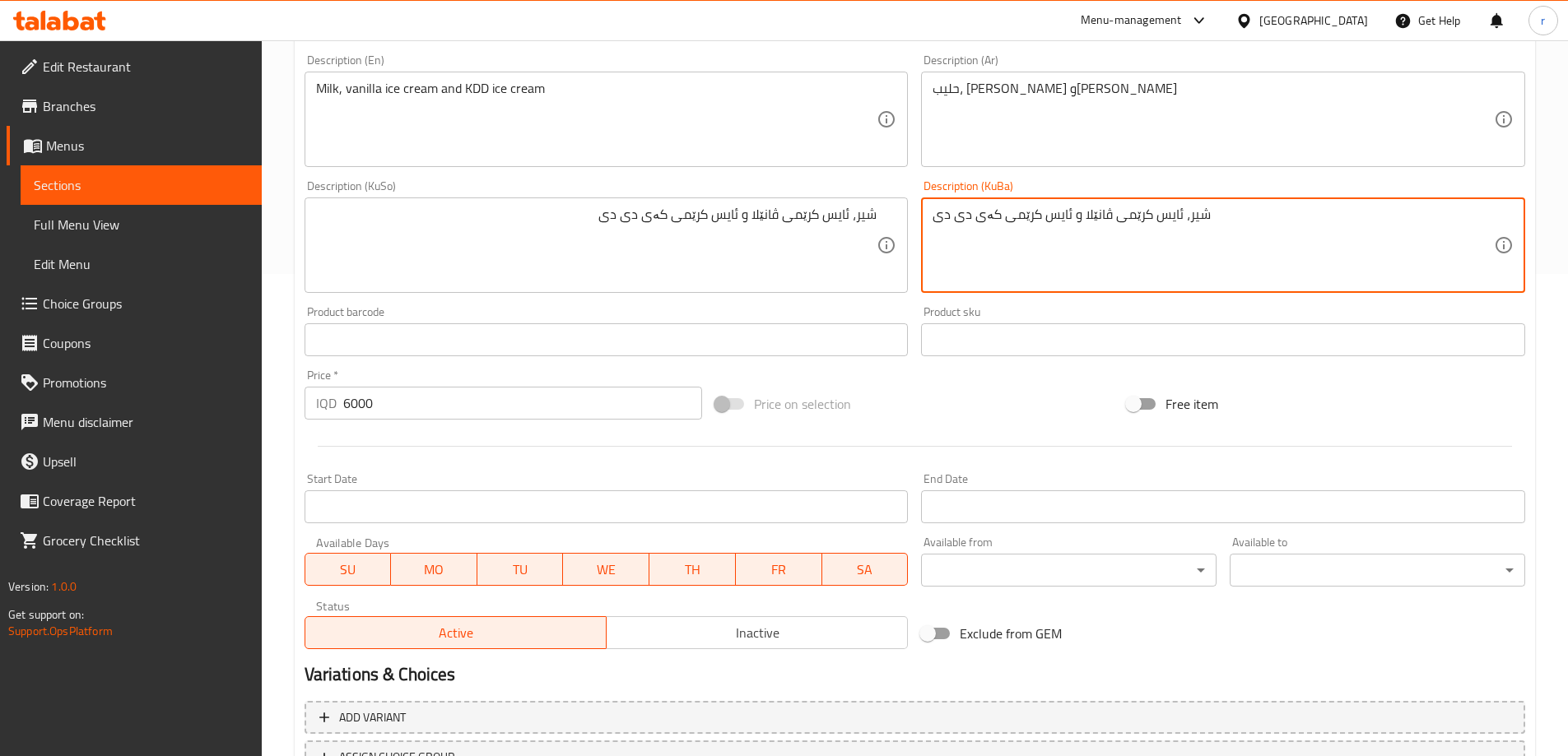
click at [1084, 211] on textarea "شیر، ئایس کرێمی ڤانێلا و ئایس کرێمی کەی دی دی" at bounding box center [1214, 245] width 562 height 78
paste textarea
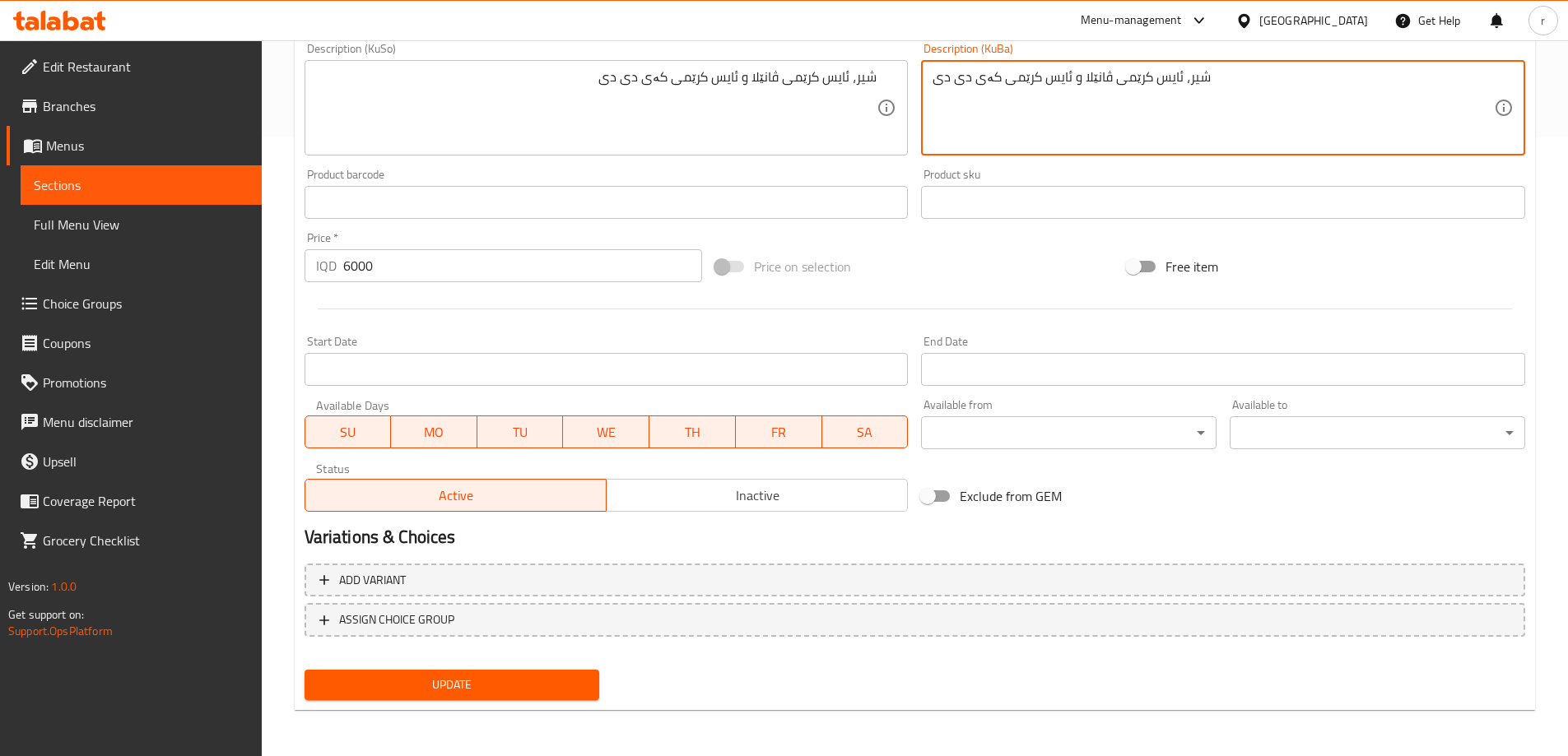
type textarea "شیر، ئایس کرێمی ڤانێلا و ئایس کرێمی کەی دی دی"
click at [531, 675] on button "Update" at bounding box center [451, 684] width 295 height 30
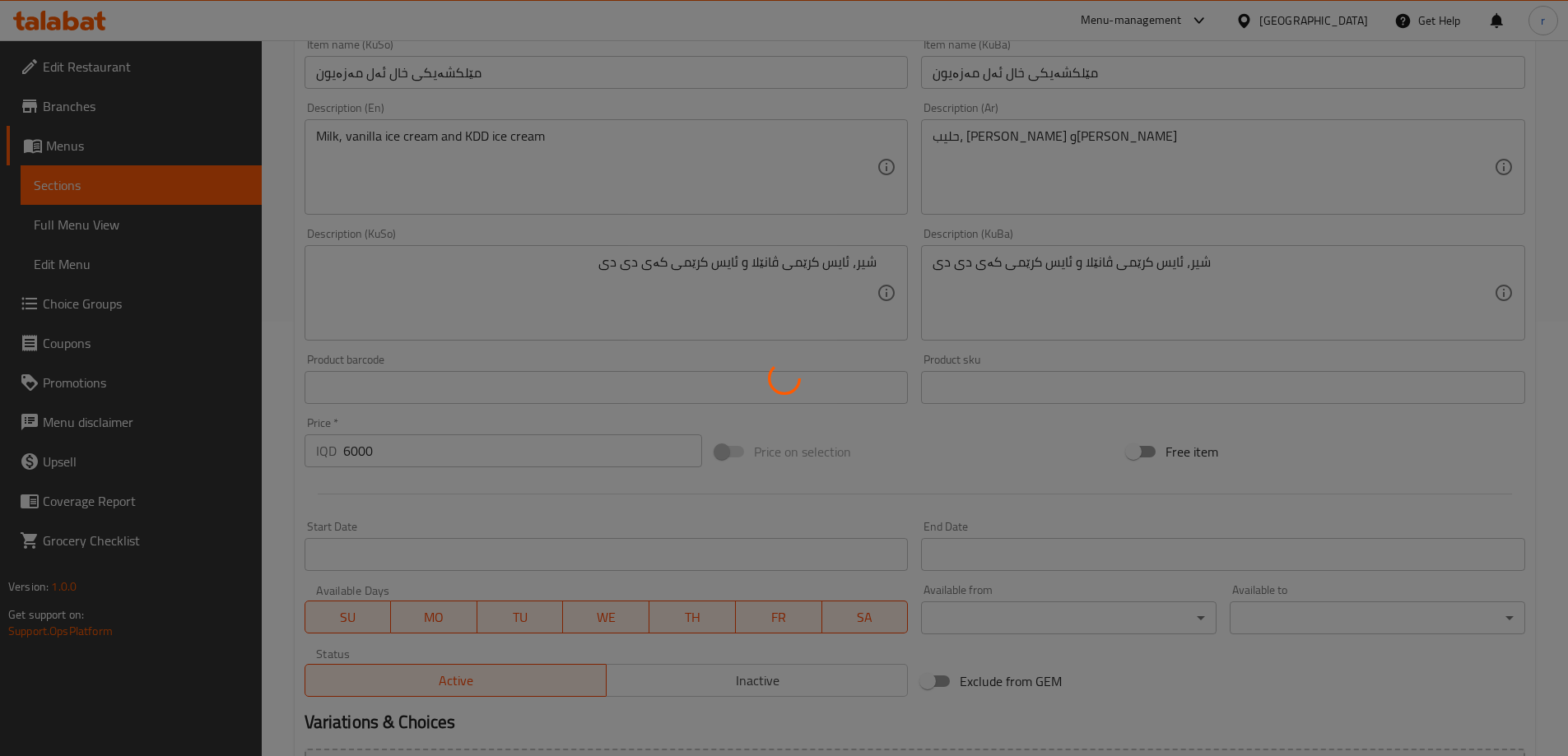
scroll to position [0, 0]
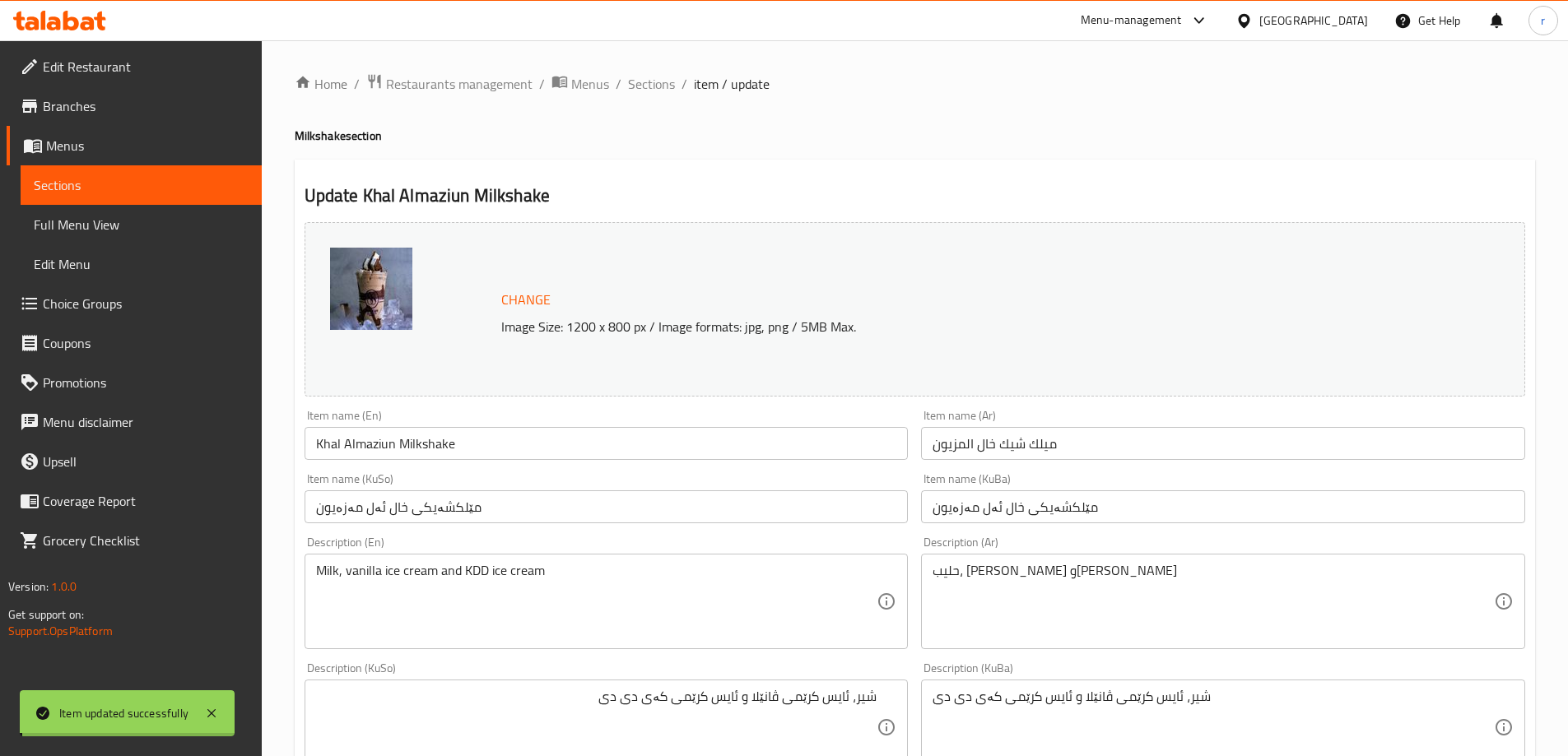
click at [384, 443] on input "Khal Almaziun Milkshake" at bounding box center [606, 443] width 604 height 33
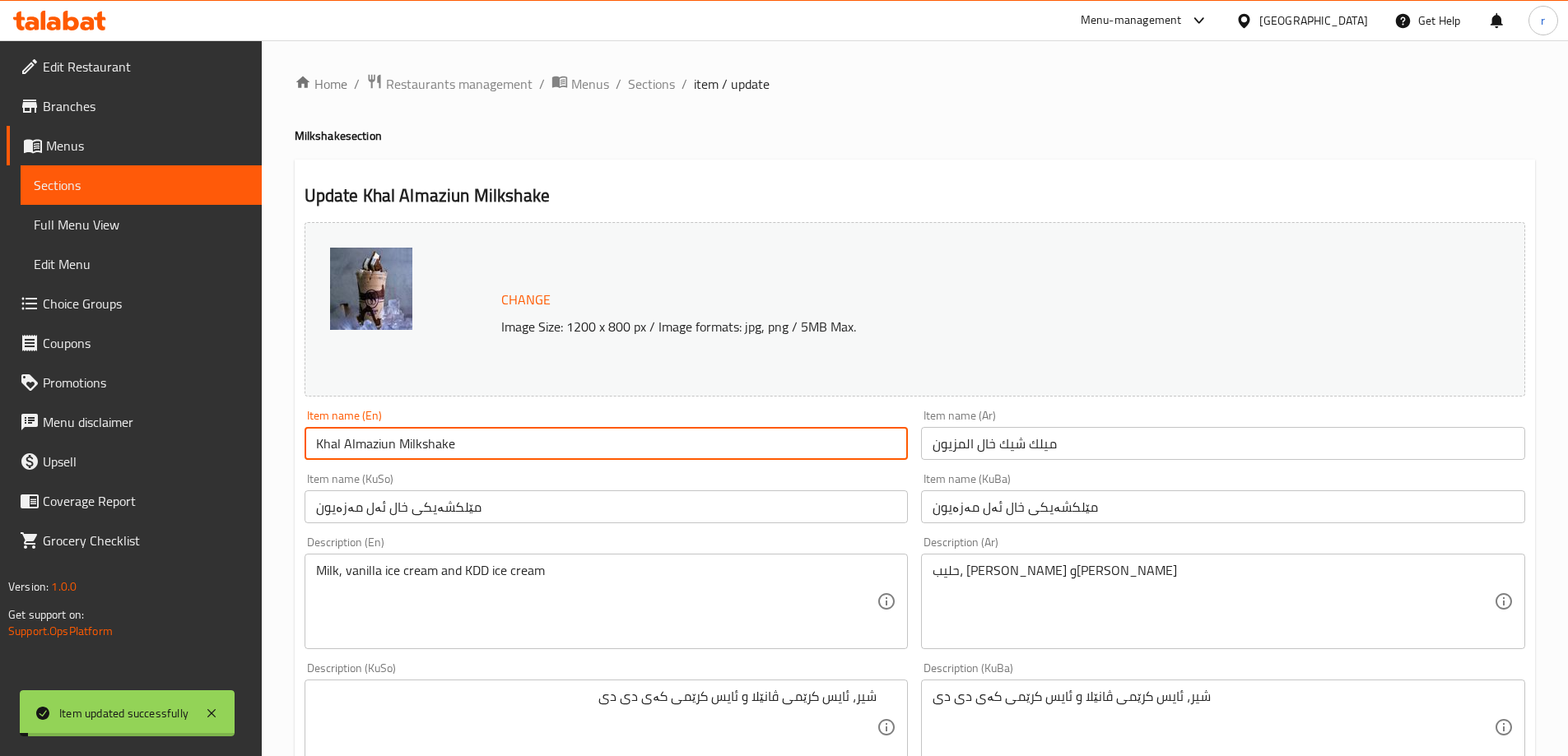
click at [384, 443] on input "Khal Almaziun Milkshake" at bounding box center [606, 443] width 604 height 33
click at [157, 231] on span "Full Menu View" at bounding box center [141, 225] width 215 height 19
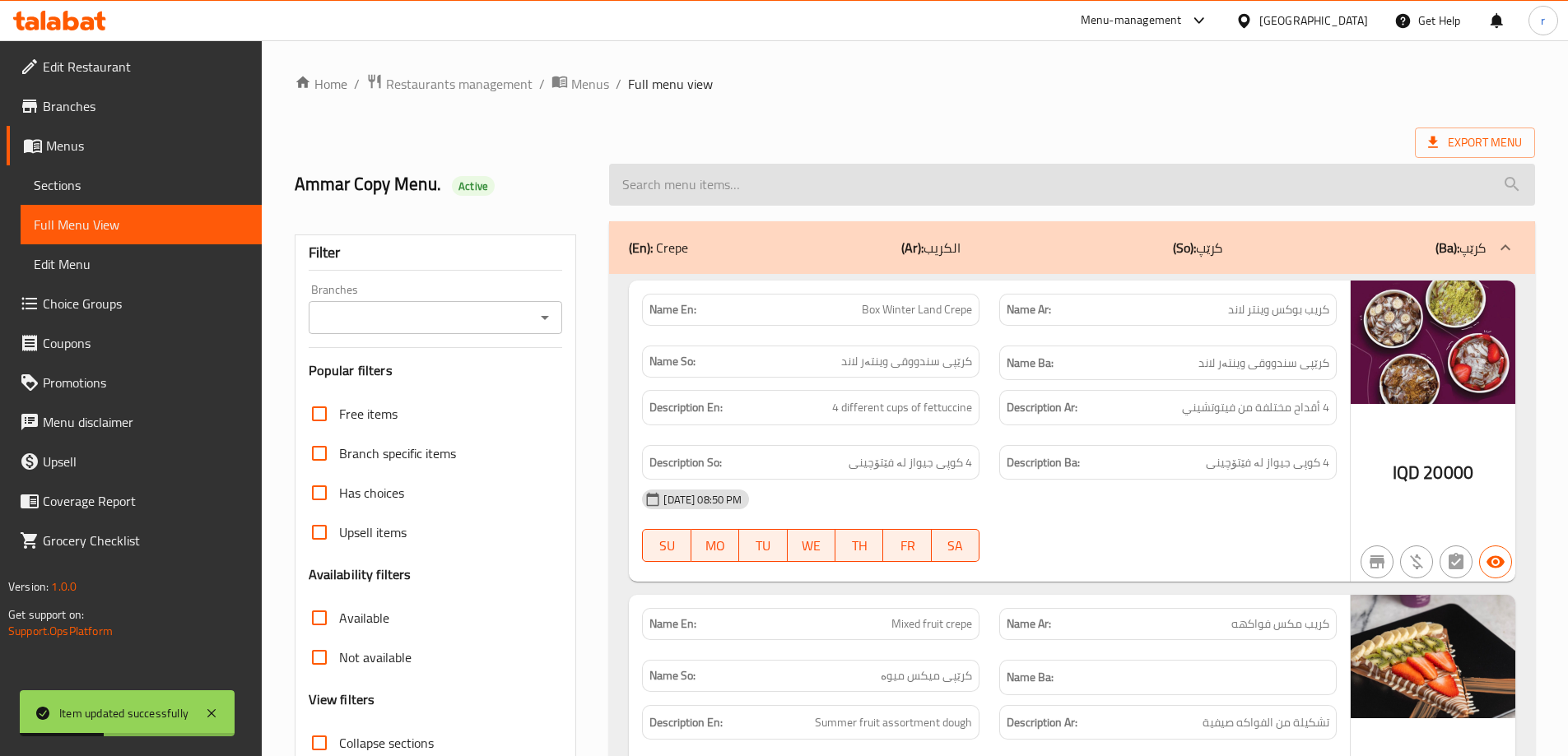
click at [822, 178] on input "search" at bounding box center [1072, 184] width 926 height 42
paste input "Khal Almaziun Milkshake"
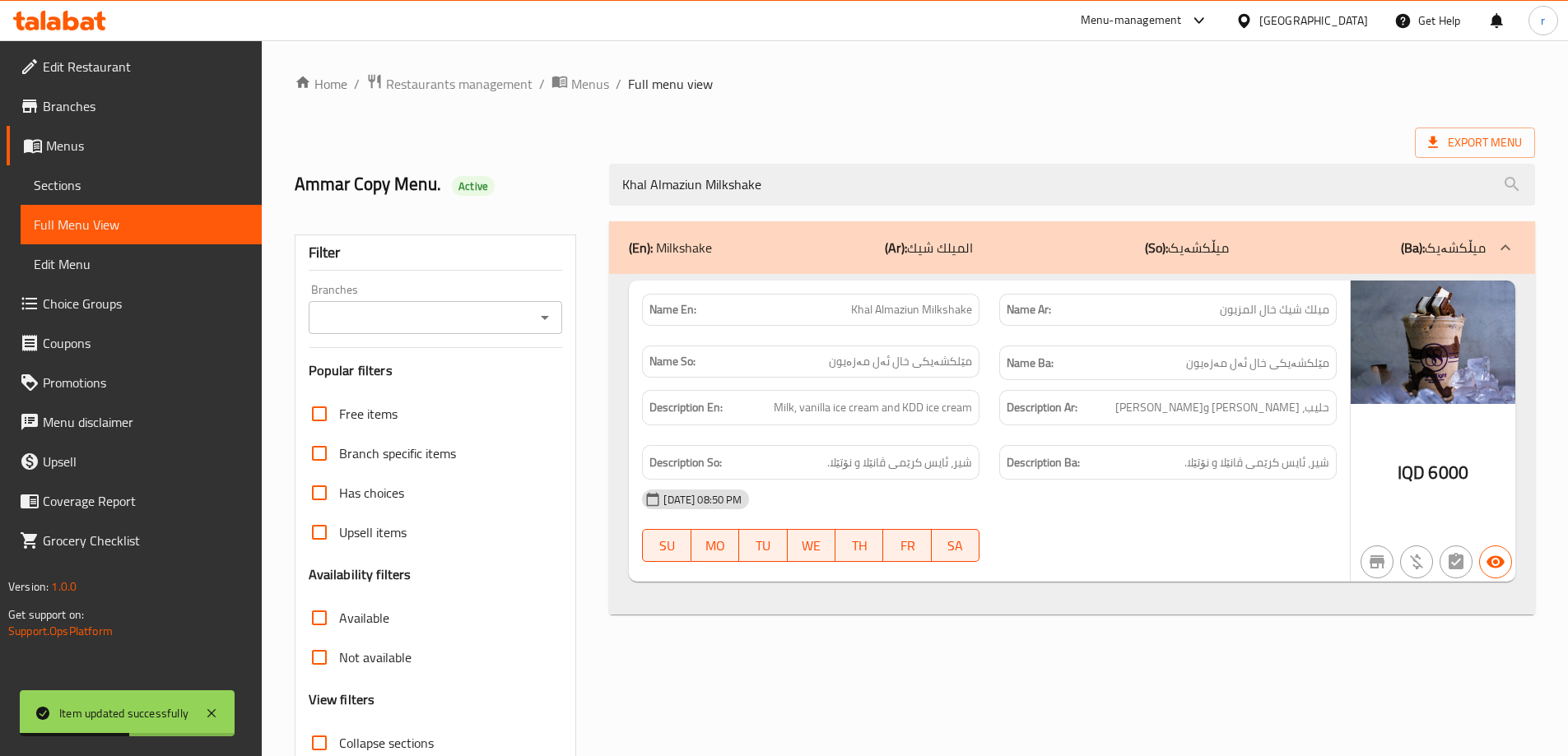
type input "Khal Almaziun Milkshake"
click at [372, 317] on input "Branches" at bounding box center [422, 318] width 217 height 23
click at [408, 313] on input "Branches" at bounding box center [422, 318] width 217 height 23
click at [442, 279] on div "Filter Branches Branches Popular filters Free items Branch specific items Has c…" at bounding box center [436, 538] width 283 height 608
click at [549, 315] on icon "Open" at bounding box center [544, 318] width 19 height 19
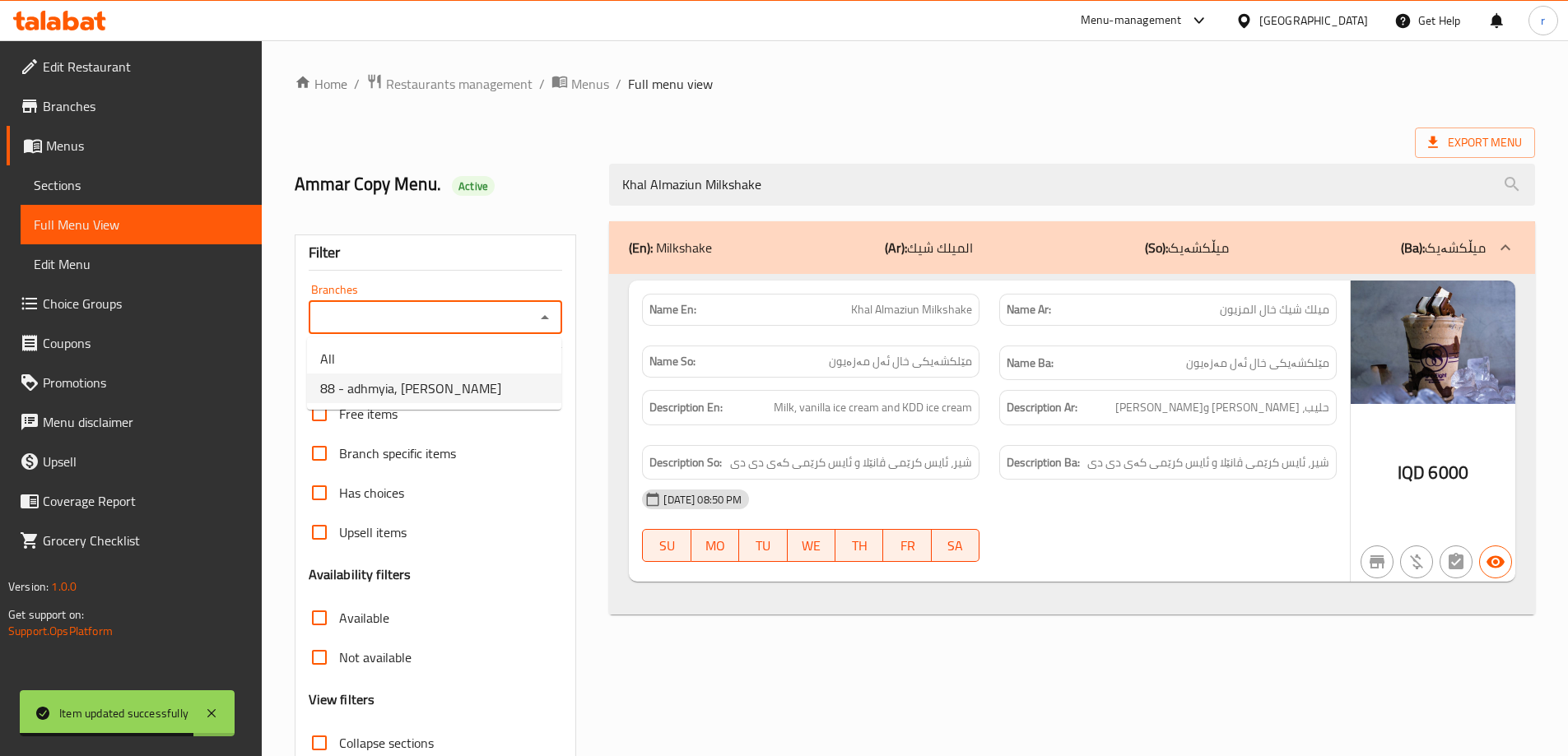
click at [493, 393] on li "88 - adhmyia, Al Aathameya" at bounding box center [434, 388] width 255 height 30
type input "88 - adhmyia, Al Aathameya"
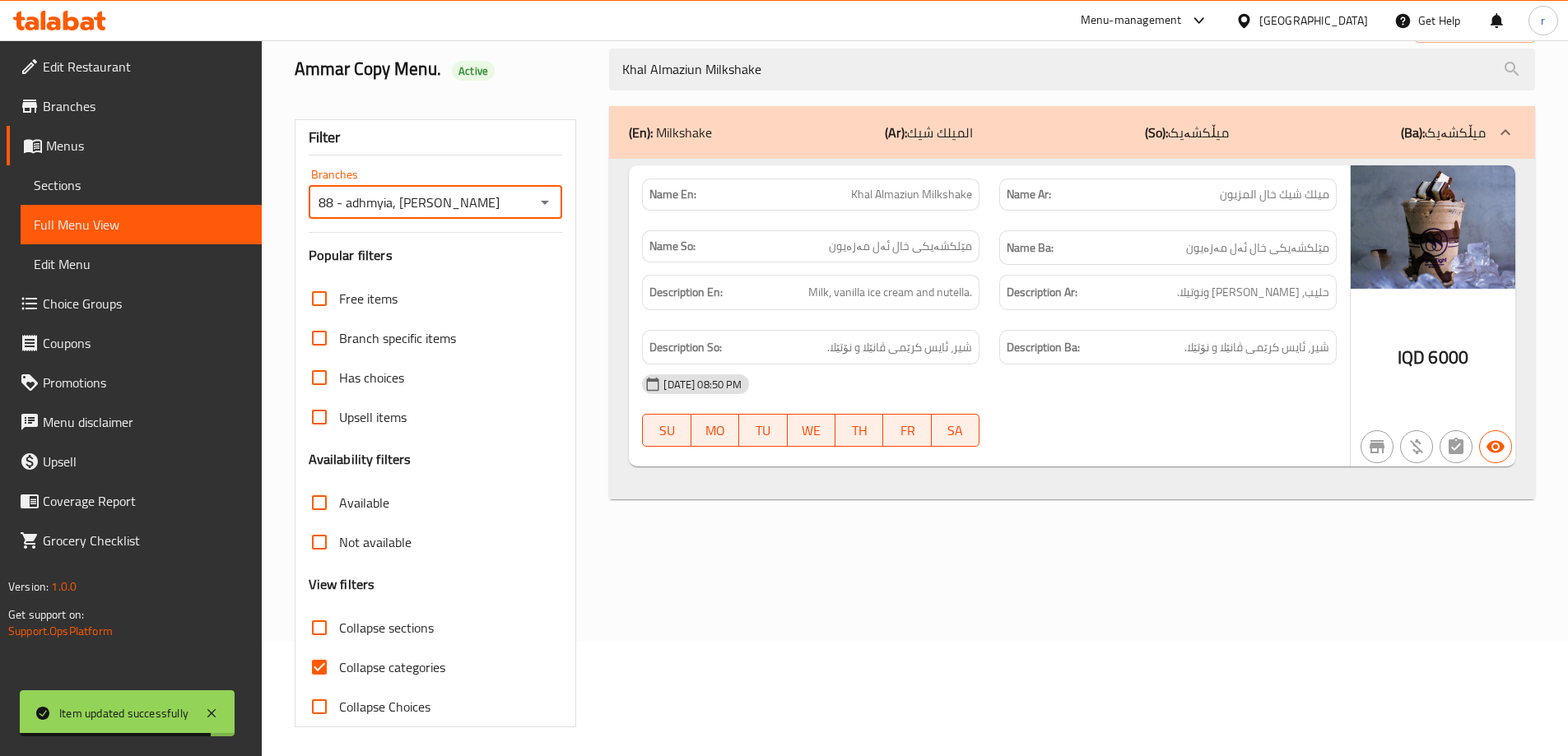
scroll to position [119, 0]
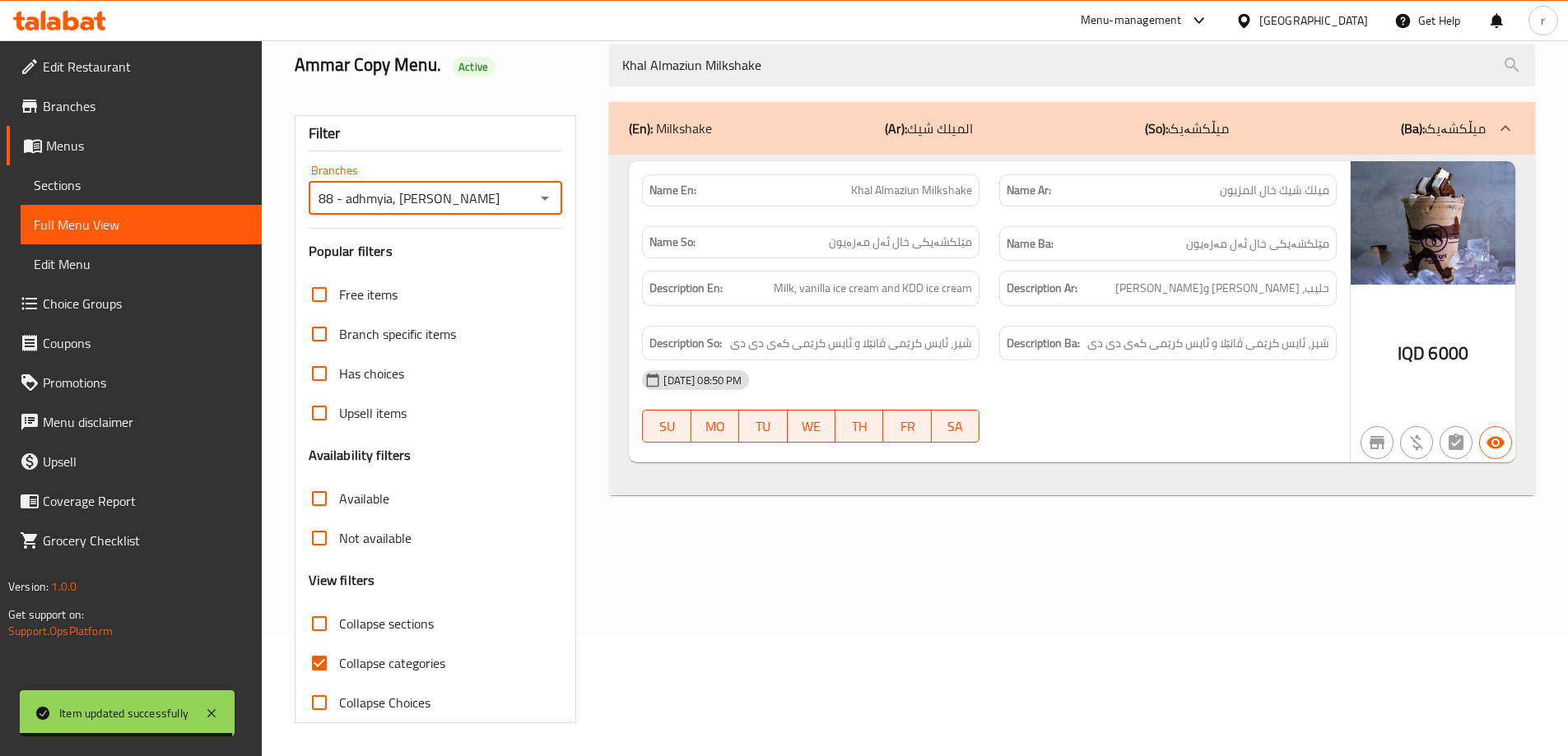
click at [423, 656] on span "Collapse categories" at bounding box center [392, 663] width 107 height 19
click at [339, 656] on input "Collapse categories" at bounding box center [319, 663] width 40 height 40
checkbox input "false"
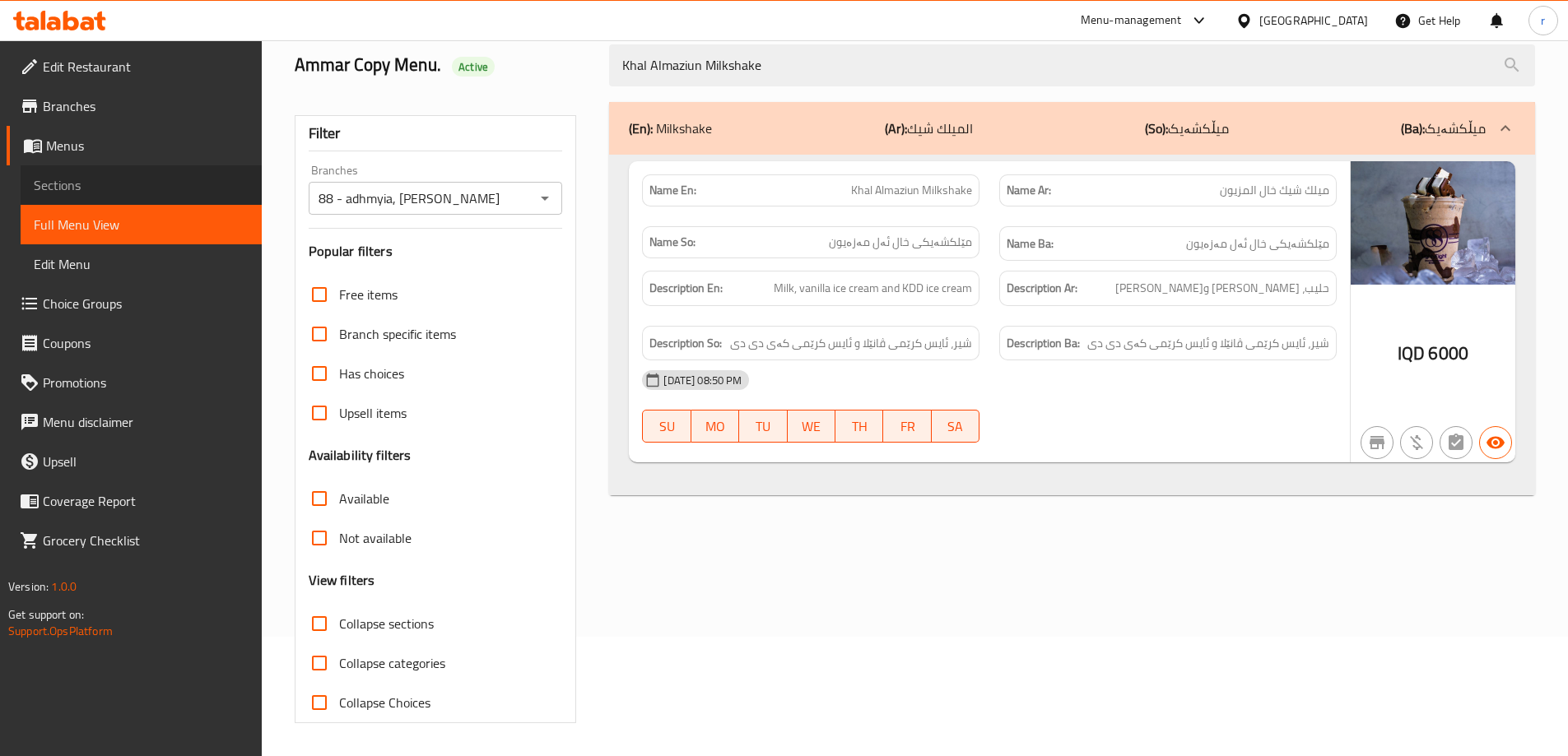
click at [203, 195] on link "Sections" at bounding box center [140, 185] width 241 height 40
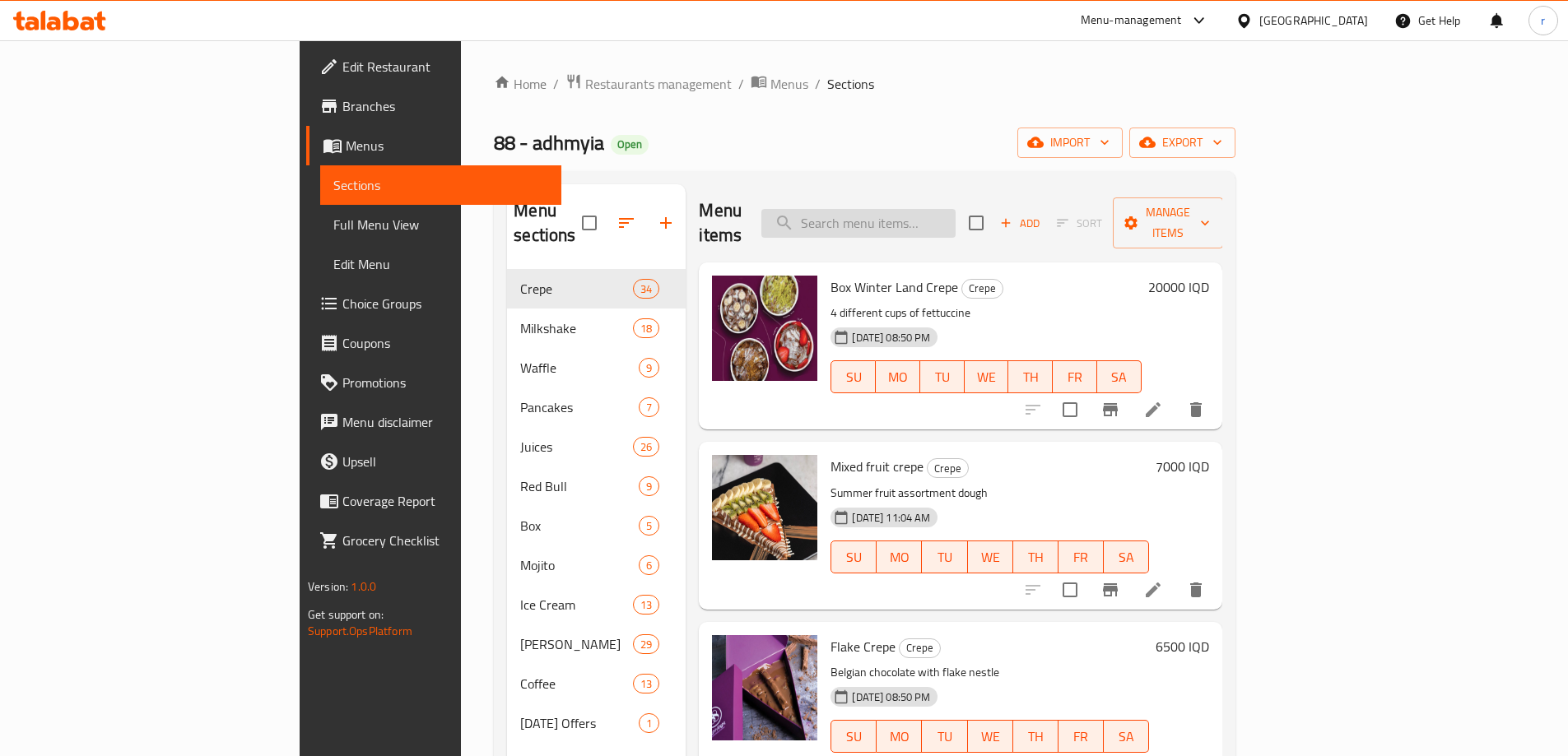
click at [920, 209] on input "search" at bounding box center [858, 224] width 195 height 29
paste input "Oreo Milkshake"
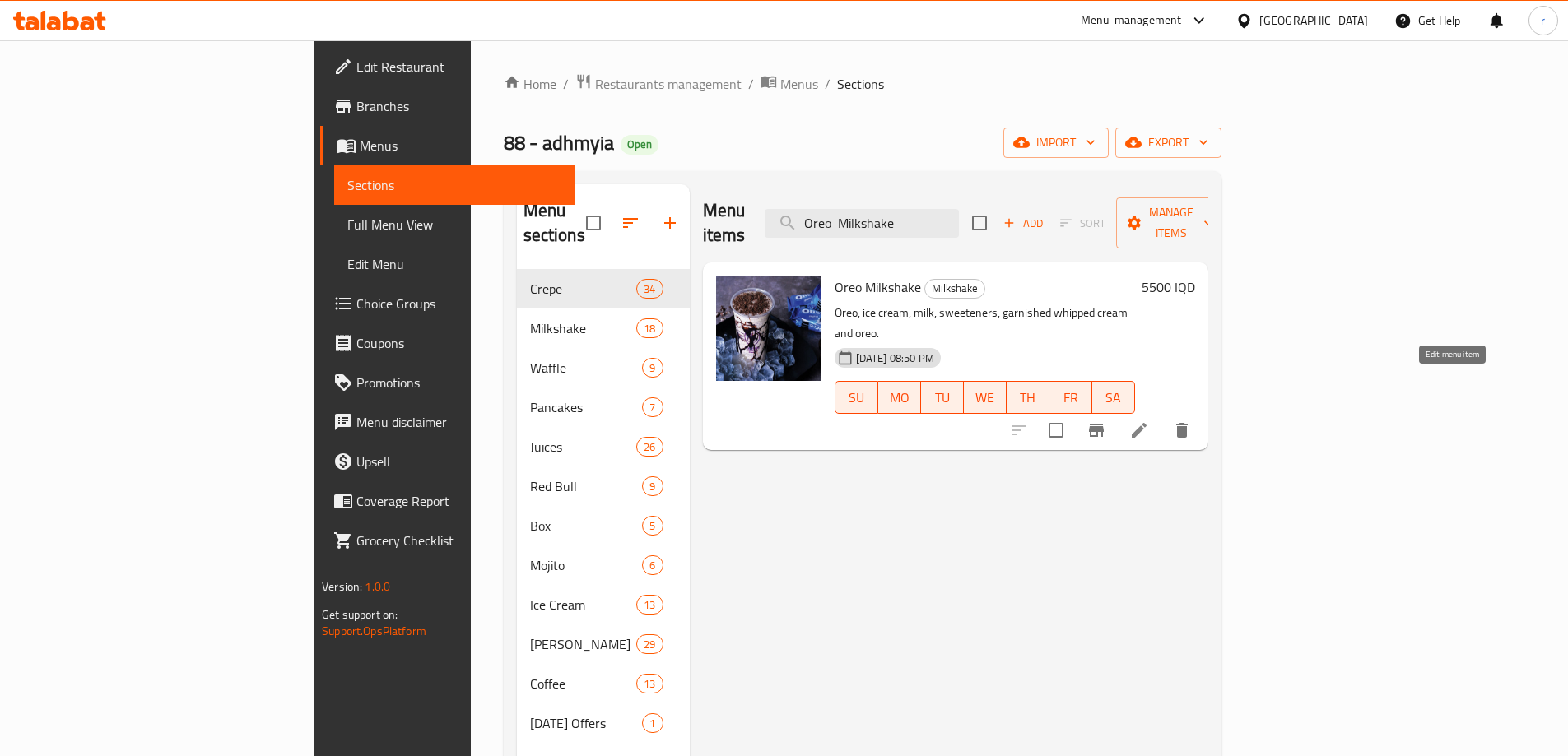
type input "Oreo Milkshake"
click at [1150, 420] on icon at bounding box center [1139, 430] width 19 height 19
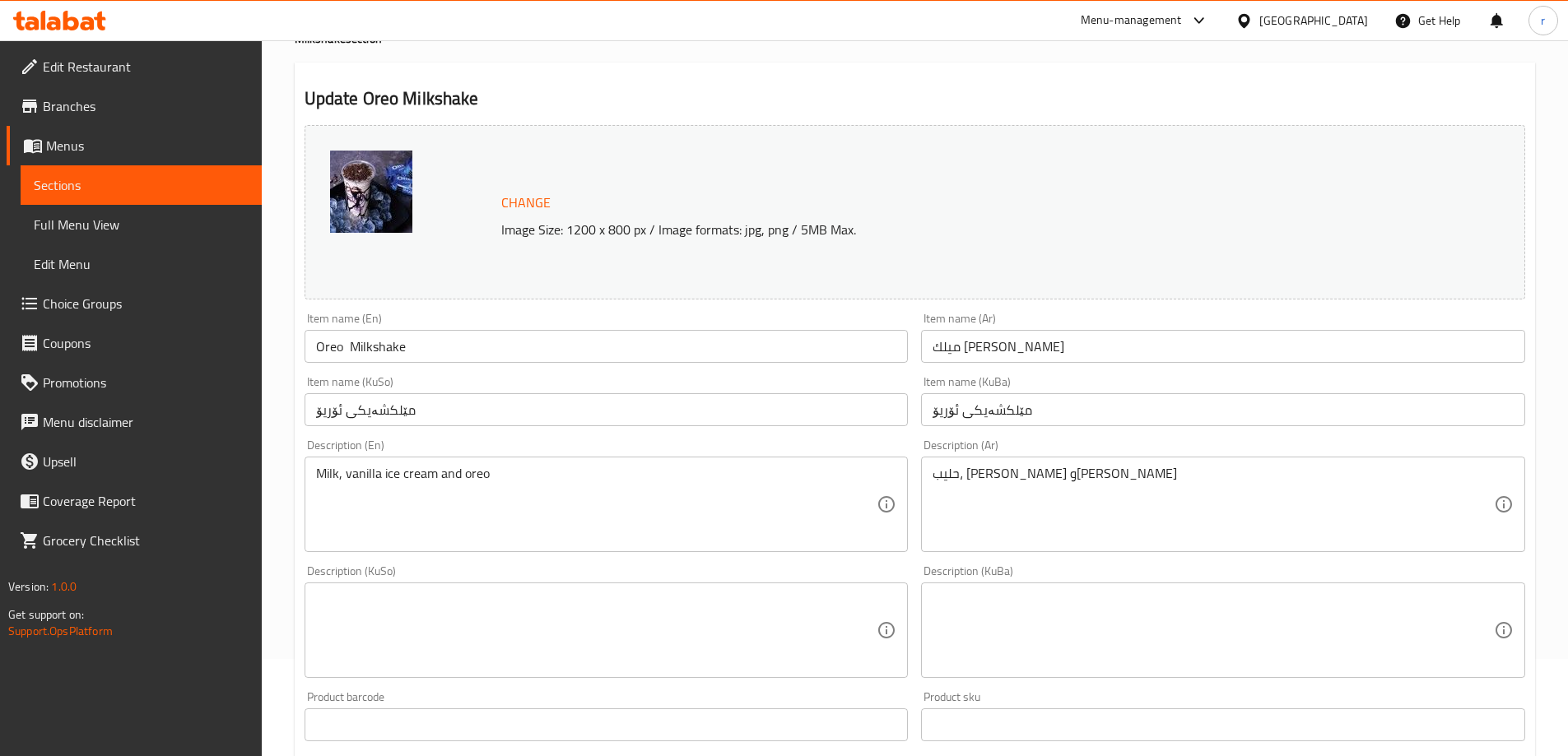
scroll to position [137, 0]
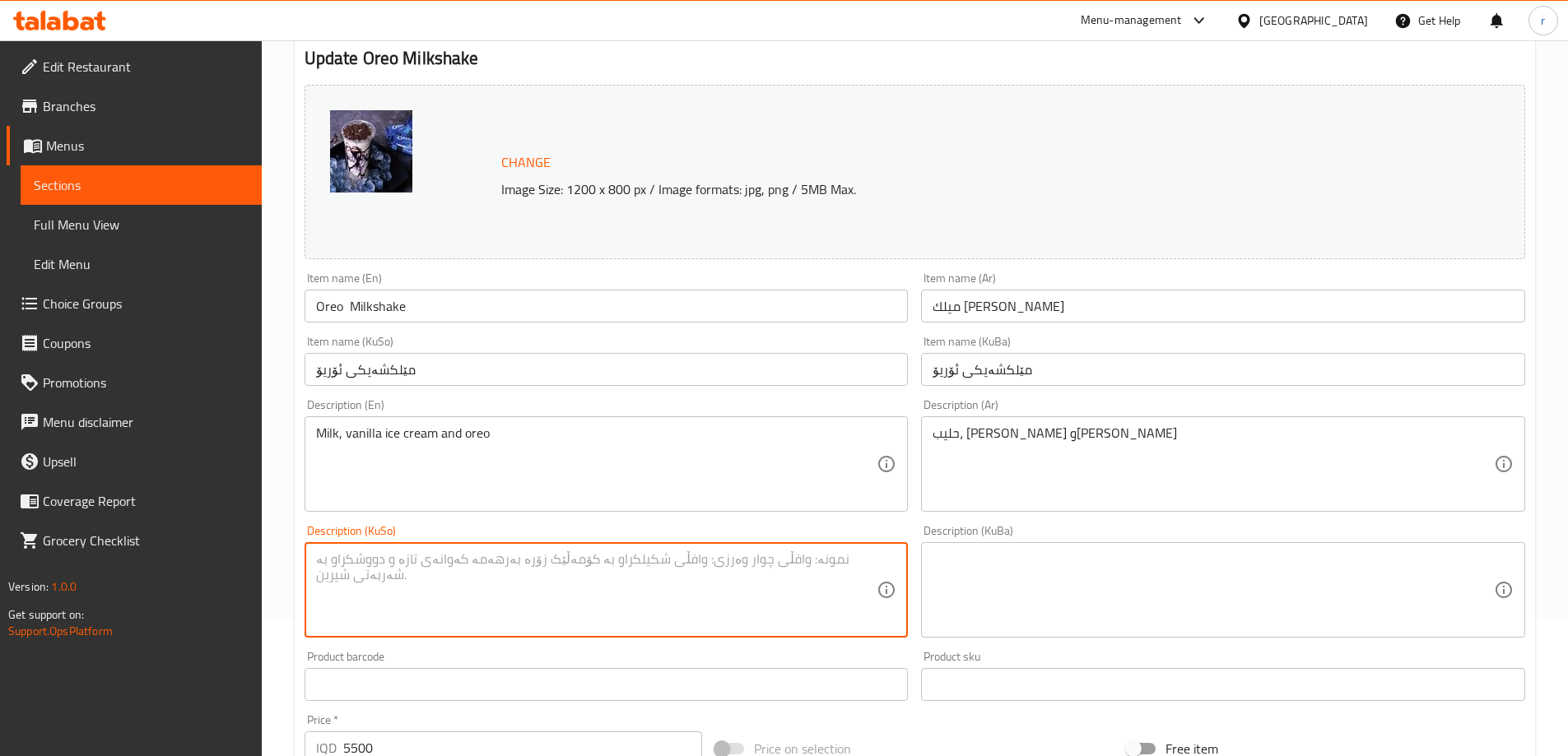
click at [542, 604] on textarea at bounding box center [597, 590] width 562 height 78
type textarea "شیر، ئایس کرێمی ڤانێلا و ئۆریۆ"
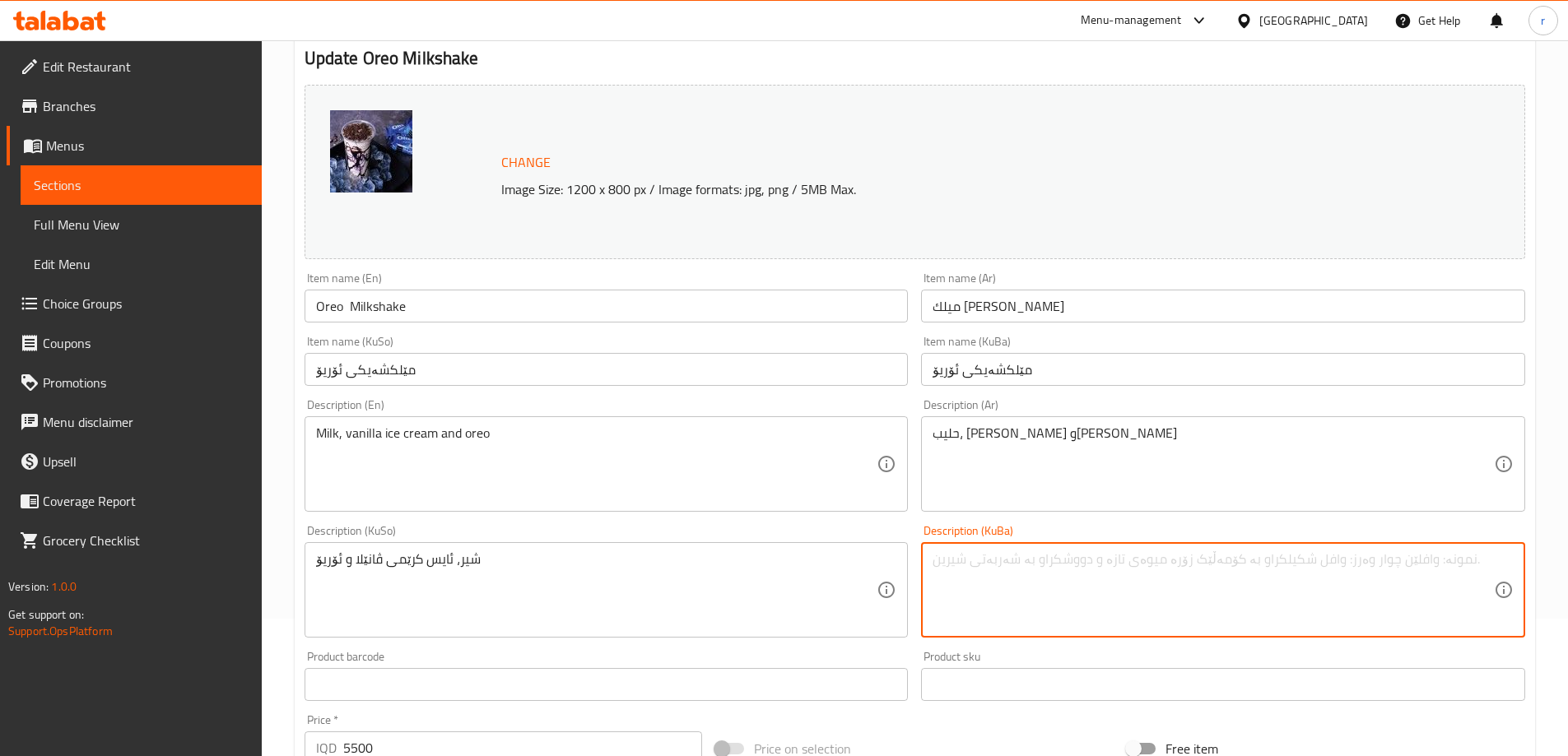
paste textarea "شیر، ئایس کرێمی ڤانێلا و ئۆریۆ"
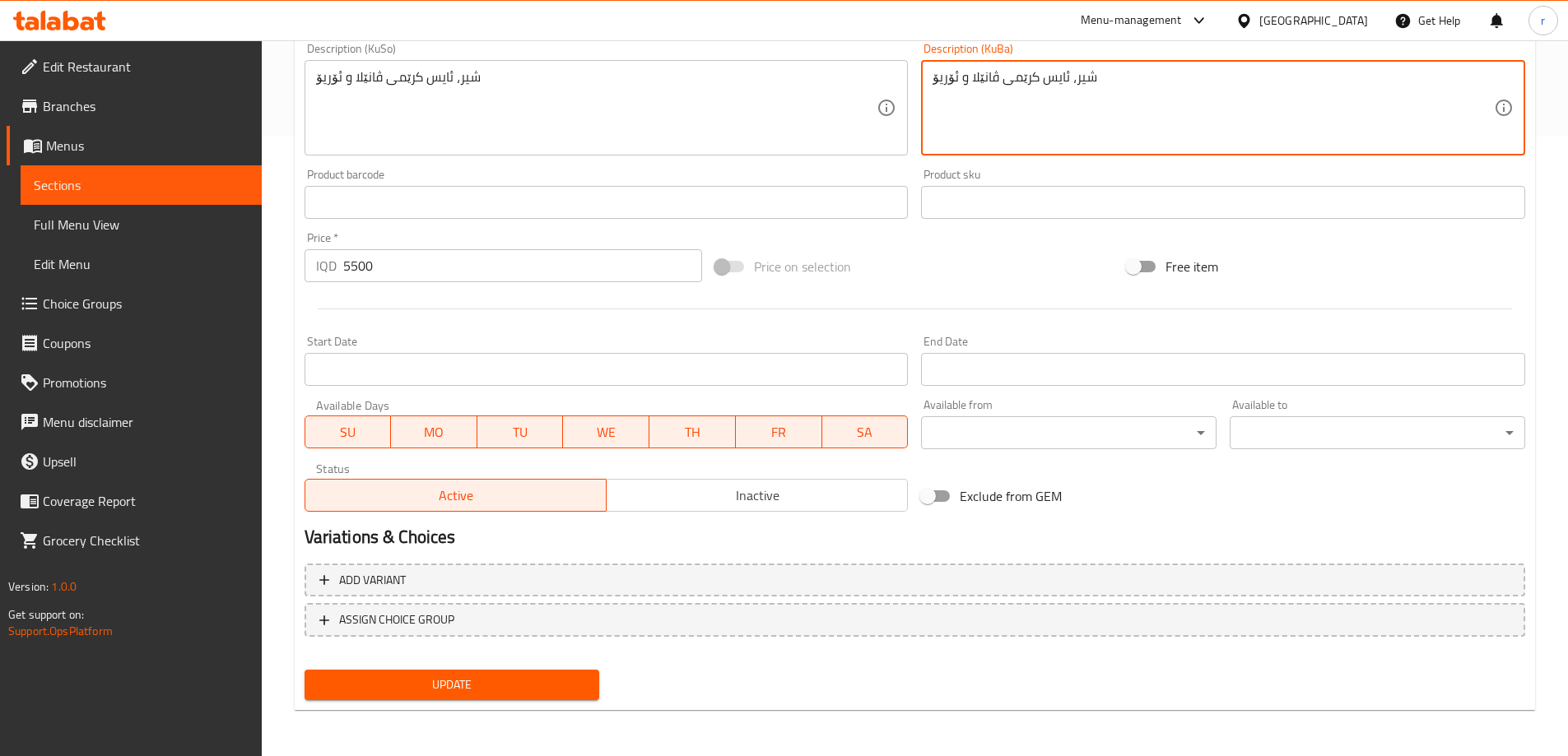
type textarea "شیر، ئایس کرێمی ڤانێلا و ئۆریۆ"
click at [426, 683] on span "Update" at bounding box center [452, 684] width 269 height 20
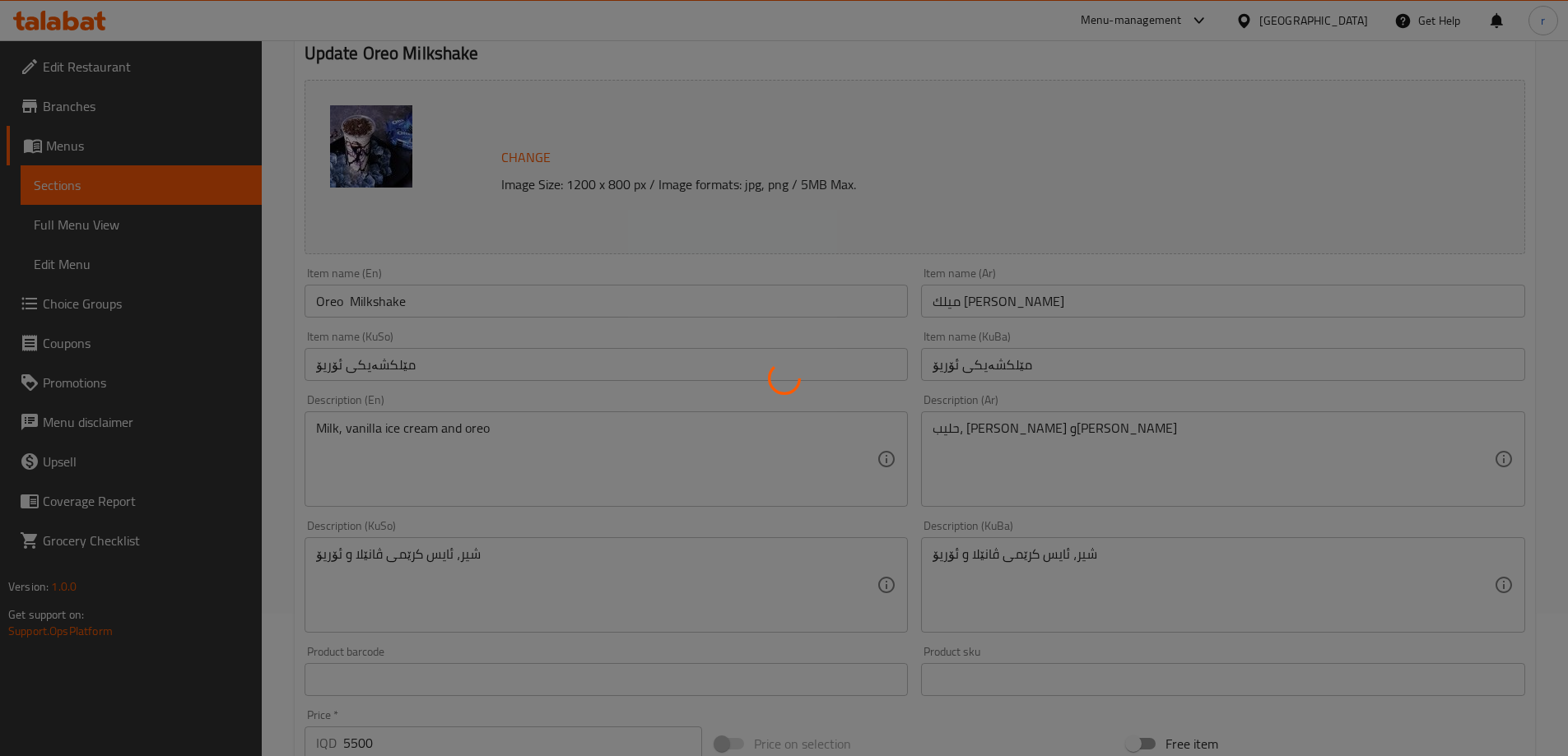
scroll to position [71, 0]
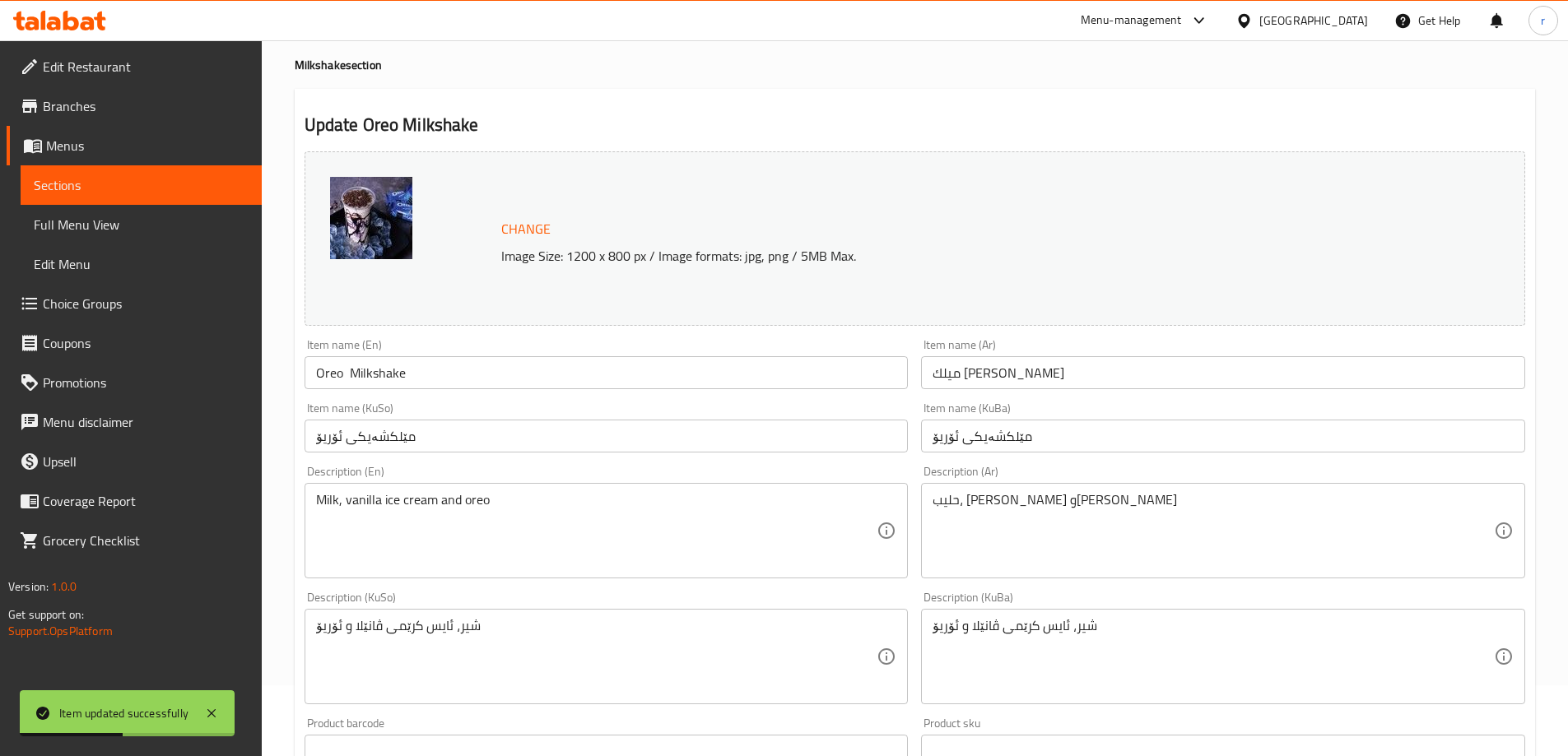
click at [391, 379] on input "Oreo Milkshake" at bounding box center [606, 373] width 604 height 33
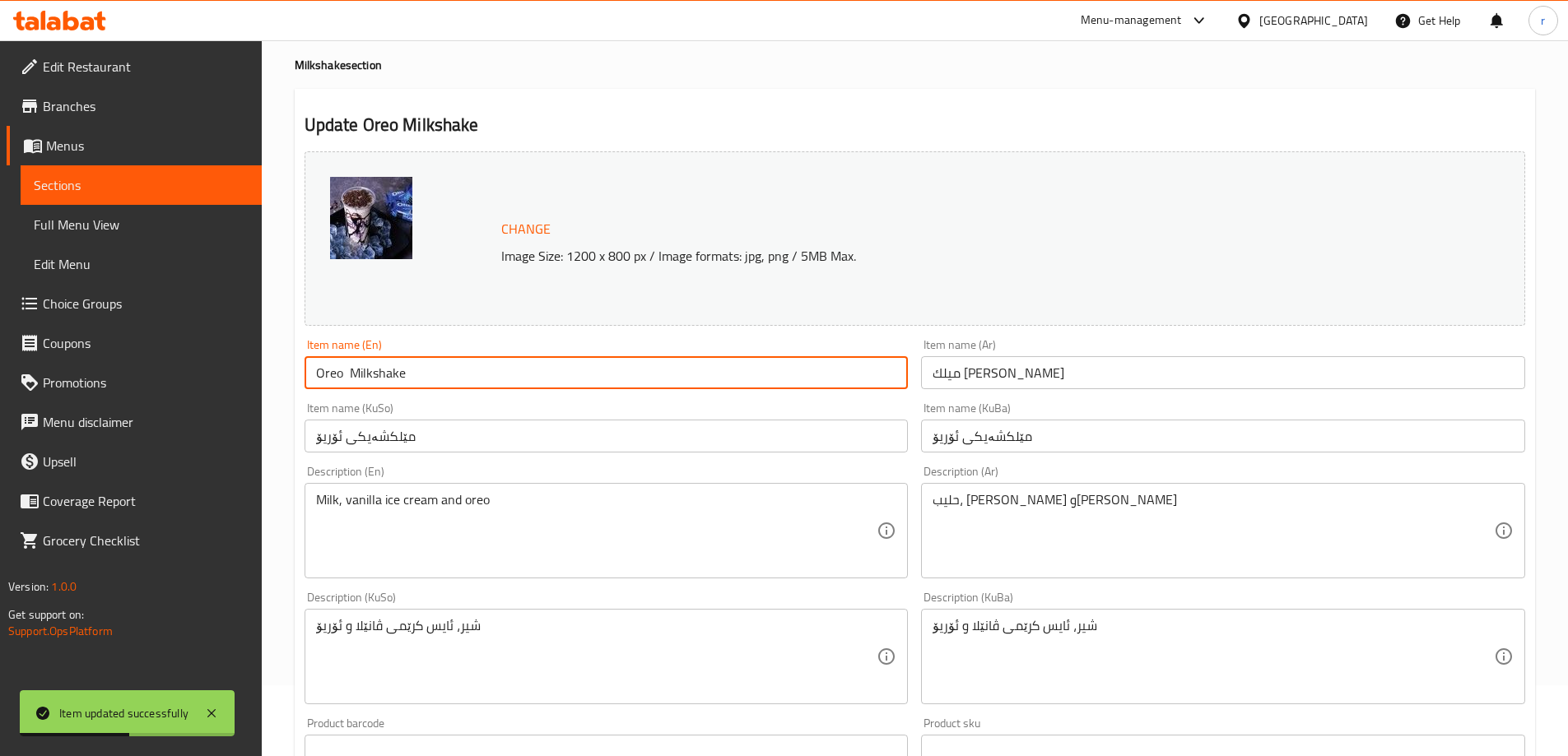
click at [391, 379] on input "Oreo Milkshake" at bounding box center [606, 373] width 604 height 33
click at [105, 234] on span "Full Menu View" at bounding box center [141, 225] width 215 height 19
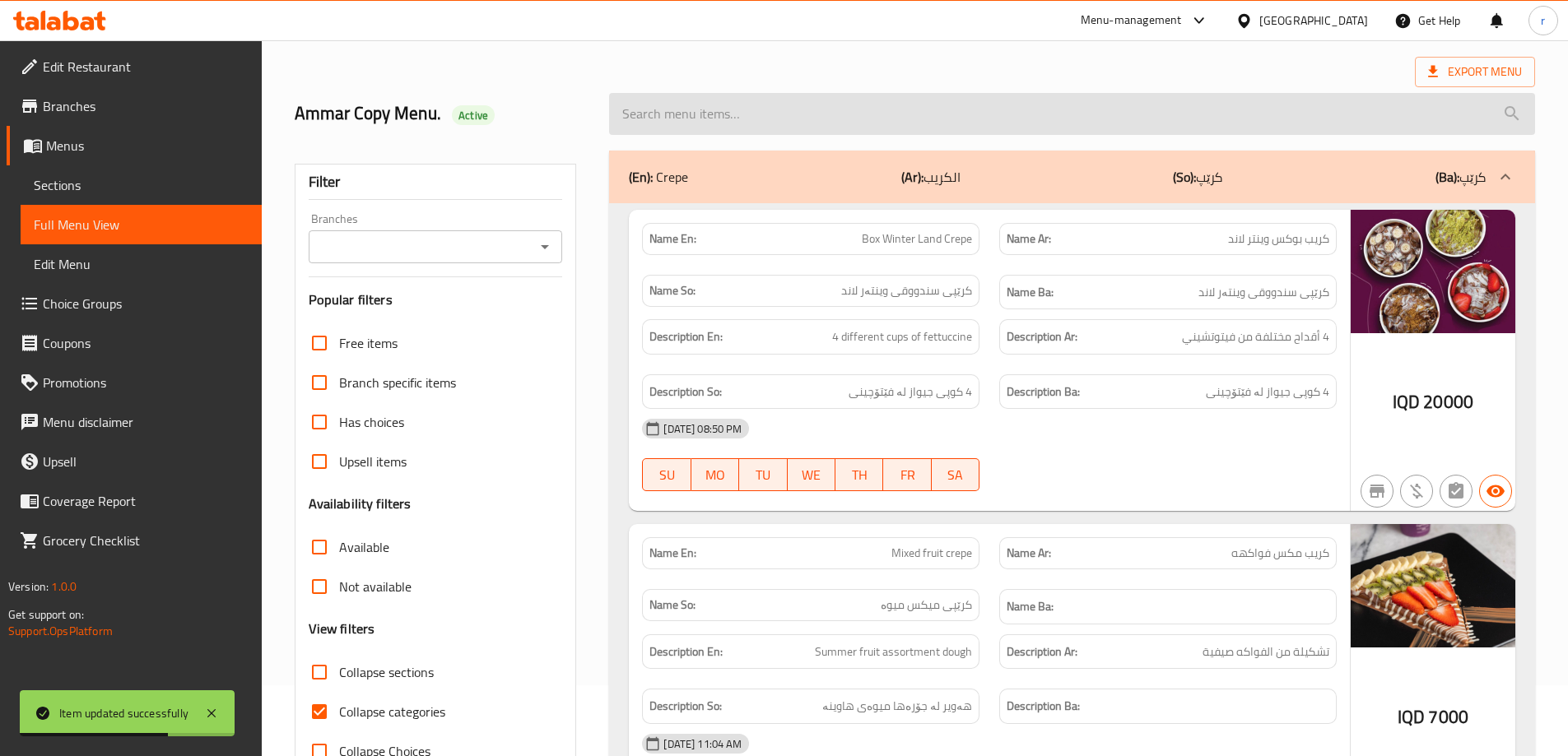
click at [655, 111] on input "search" at bounding box center [1072, 113] width 926 height 42
paste input "Oreo Milkshake"
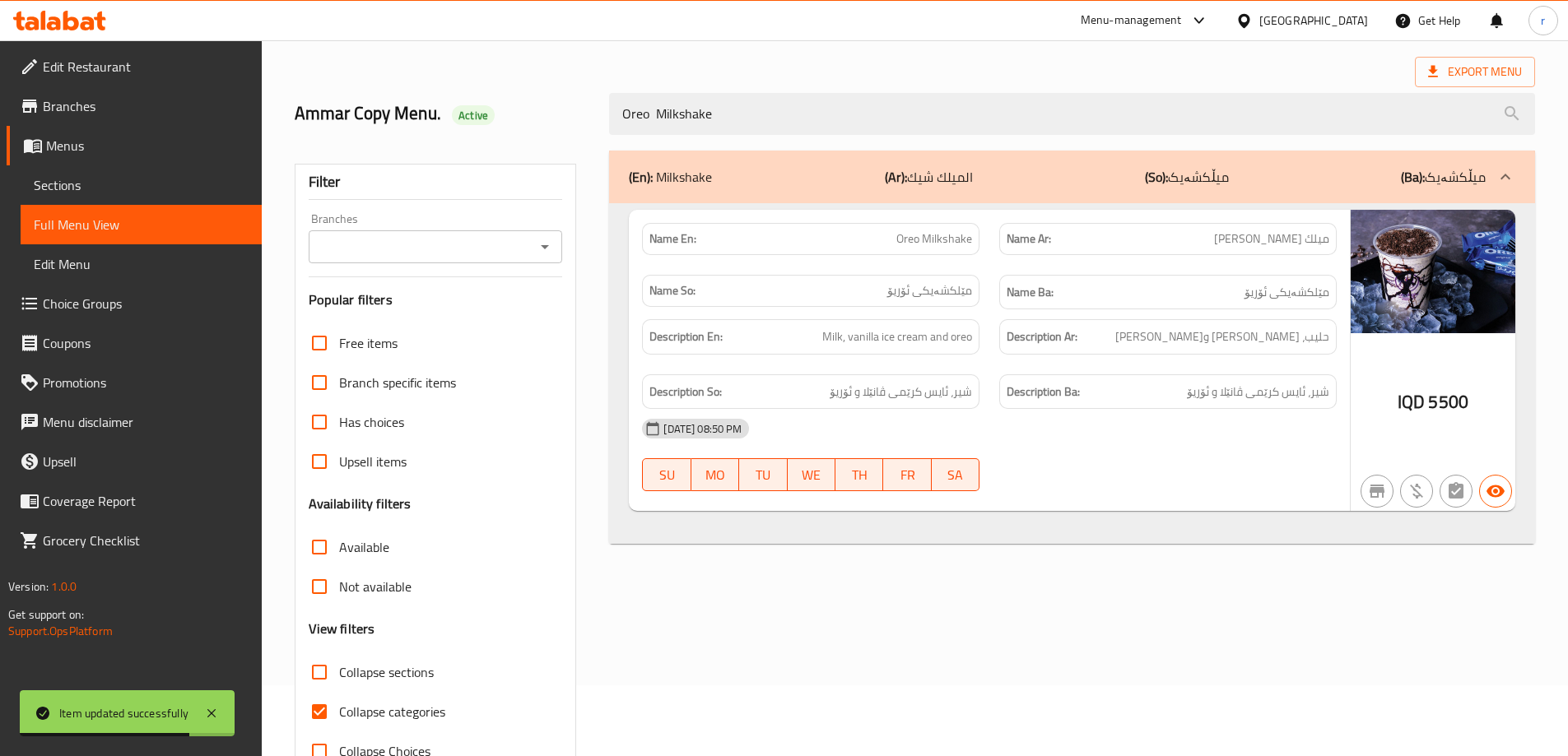
type input "Oreo Milkshake"
click at [402, 246] on input "Branches" at bounding box center [422, 247] width 217 height 23
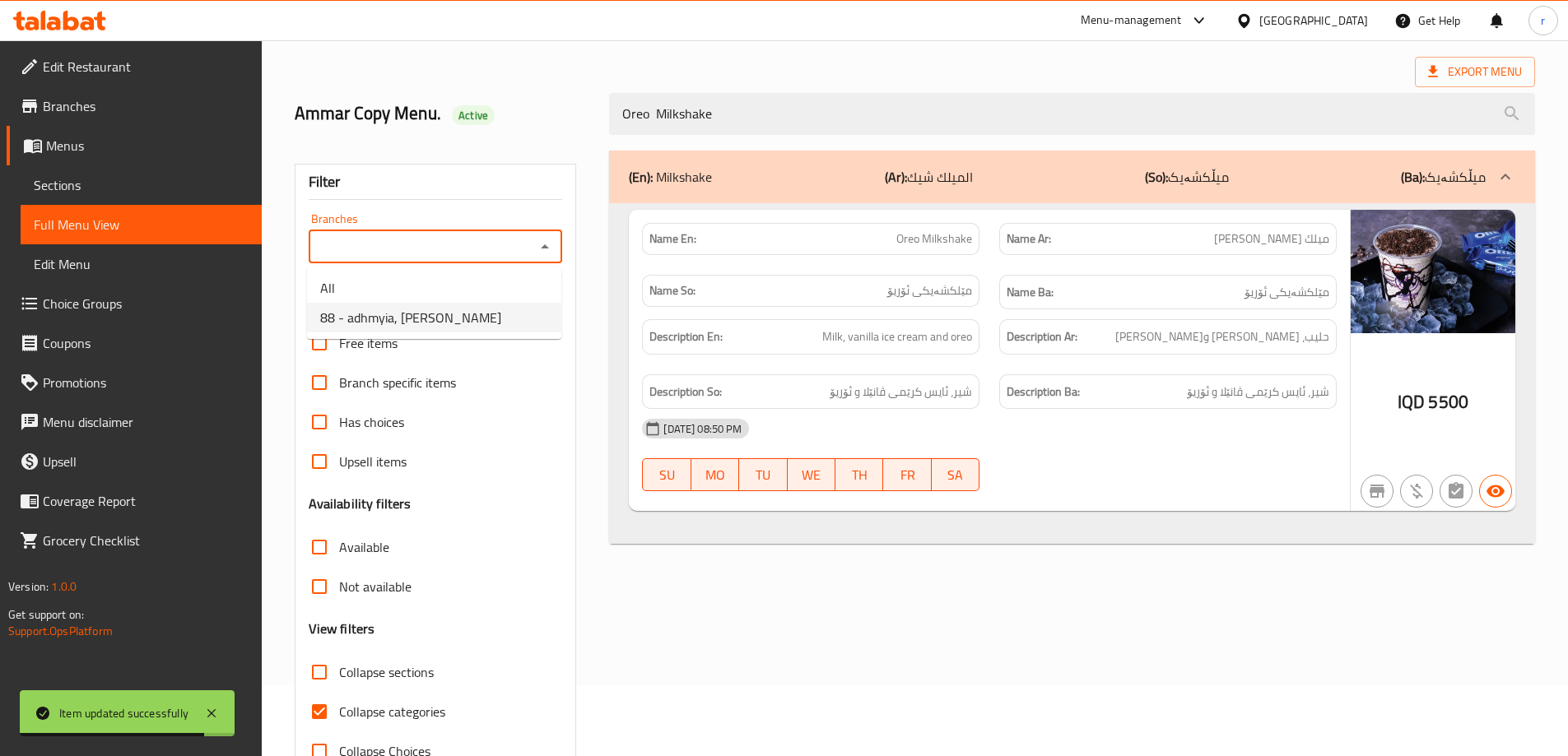
click at [396, 327] on span "88 - adhmyia, Al Aathameya" at bounding box center [411, 318] width 181 height 19
type input "88 - adhmyia, Al Aathameya"
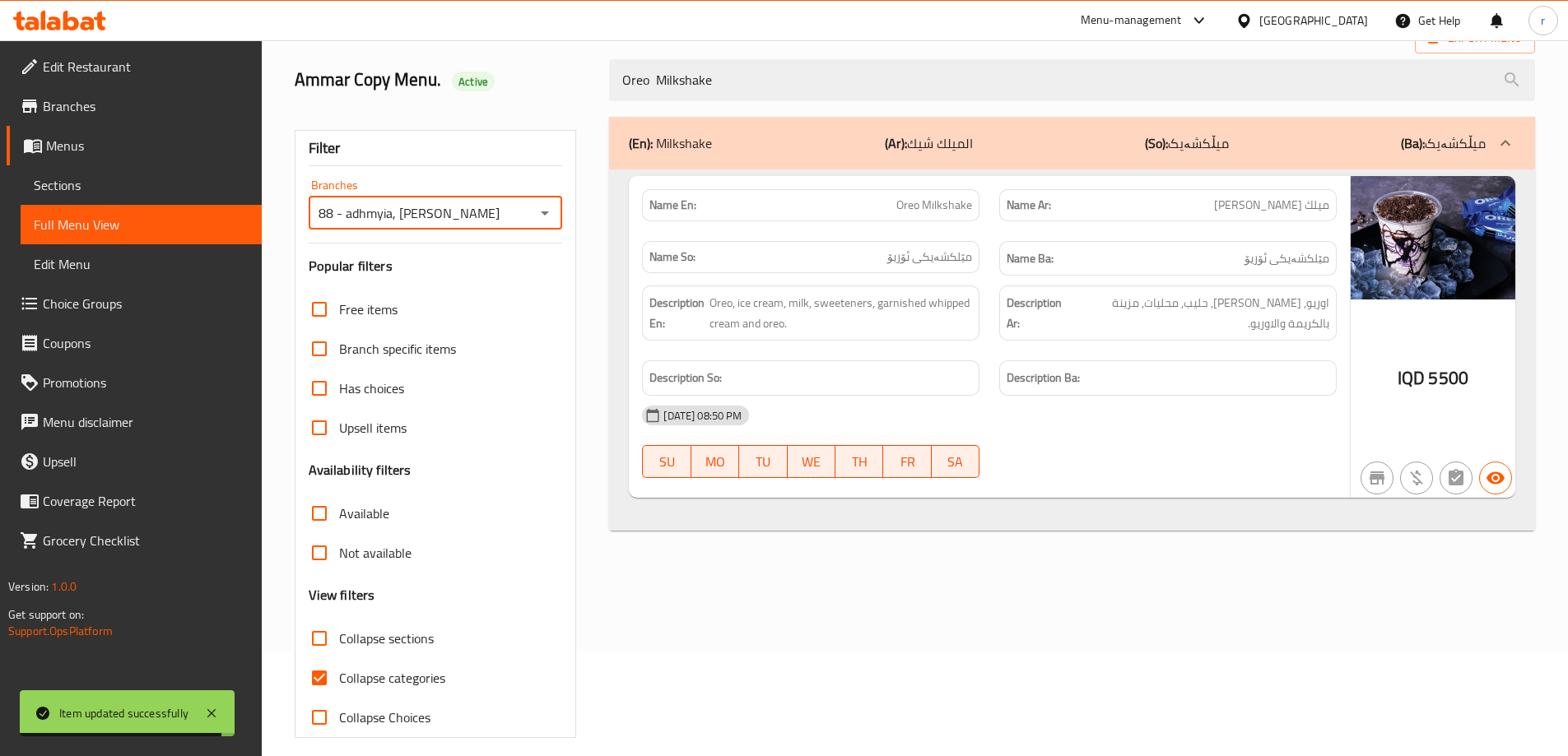
scroll to position [119, 0]
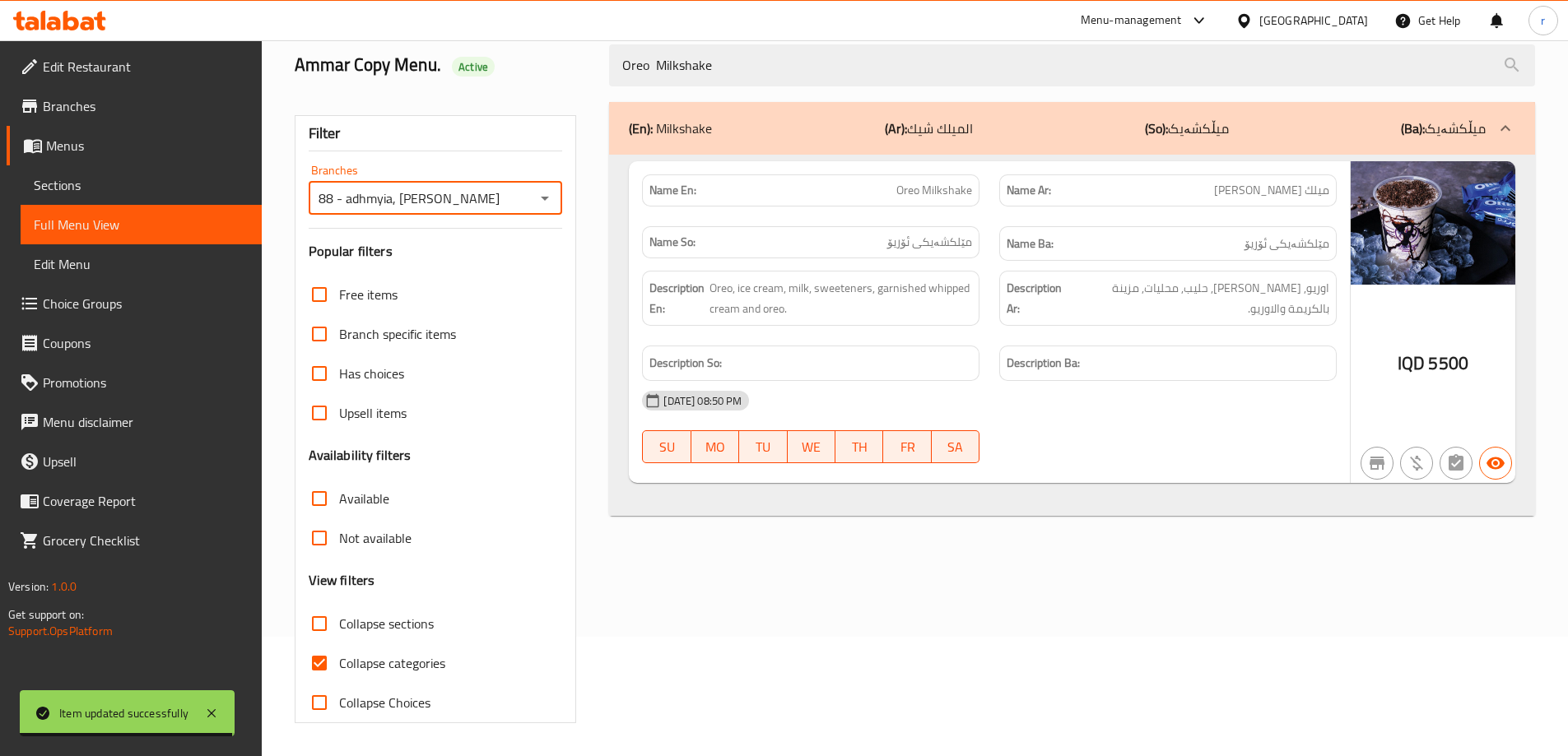
click at [372, 655] on span "Collapse categories" at bounding box center [392, 663] width 107 height 19
click at [339, 655] on input "Collapse categories" at bounding box center [319, 663] width 40 height 40
checkbox input "false"
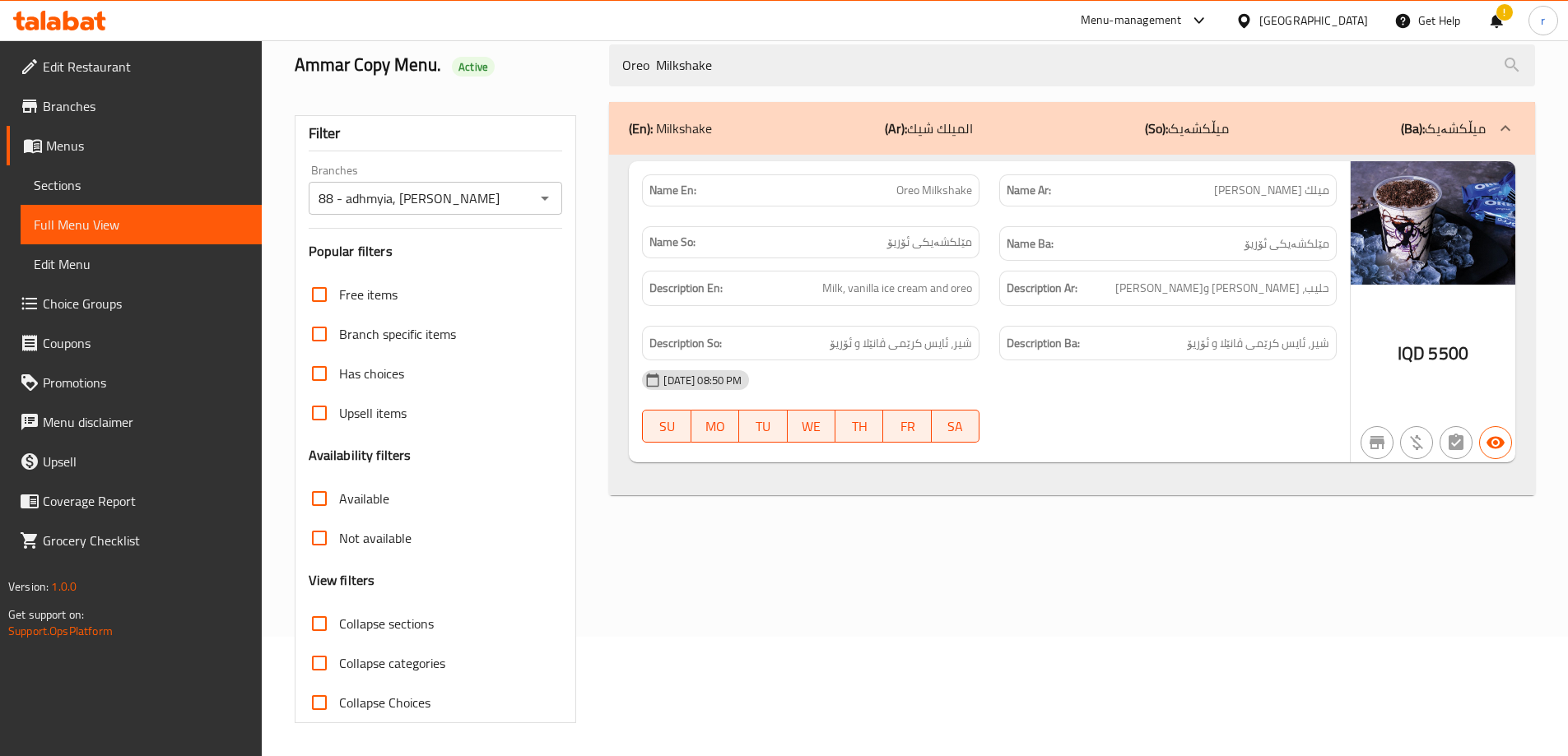
click at [74, 187] on span "Sections" at bounding box center [141, 185] width 215 height 19
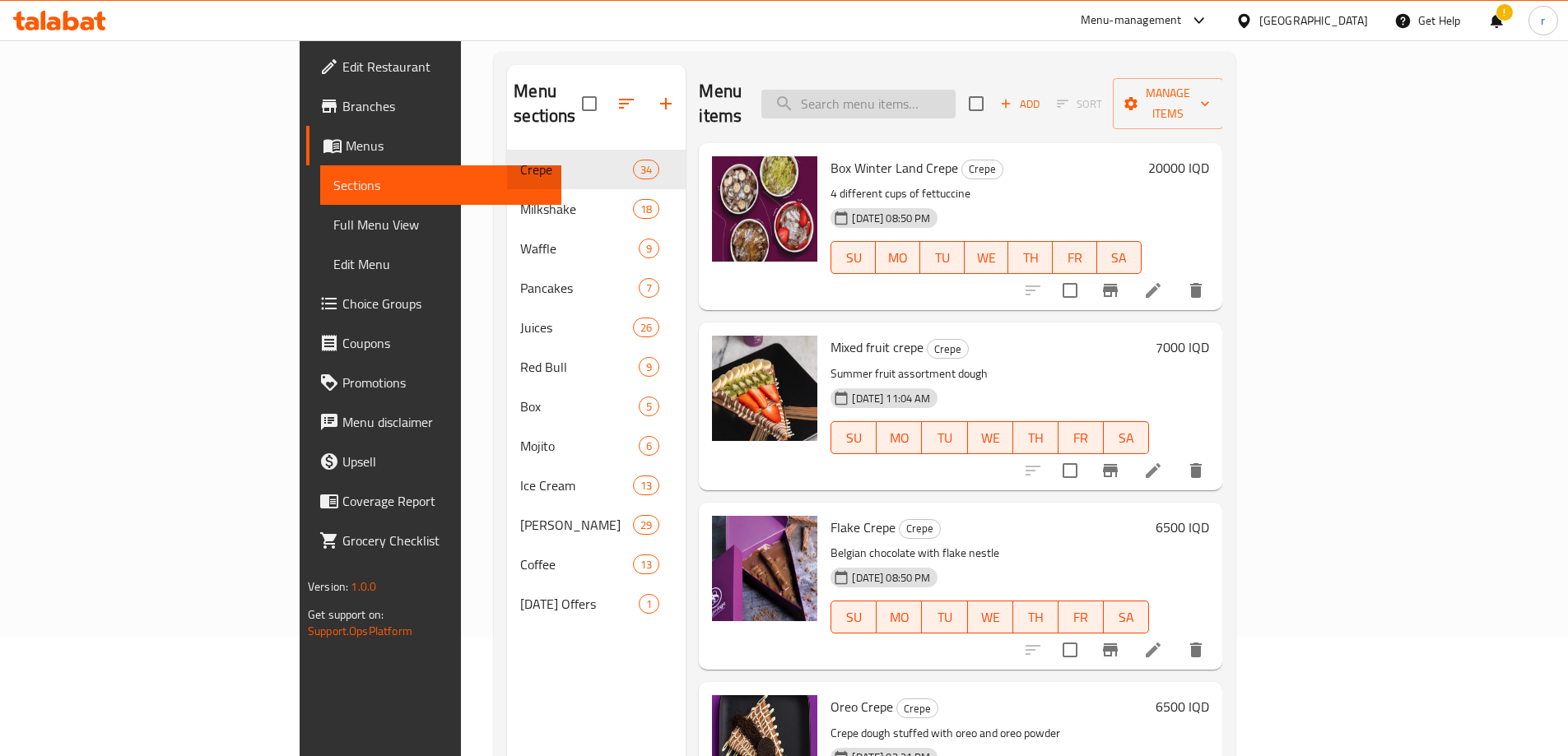
click at [924, 94] on input "search" at bounding box center [858, 105] width 195 height 29
paste input "Nutella Milkshake"
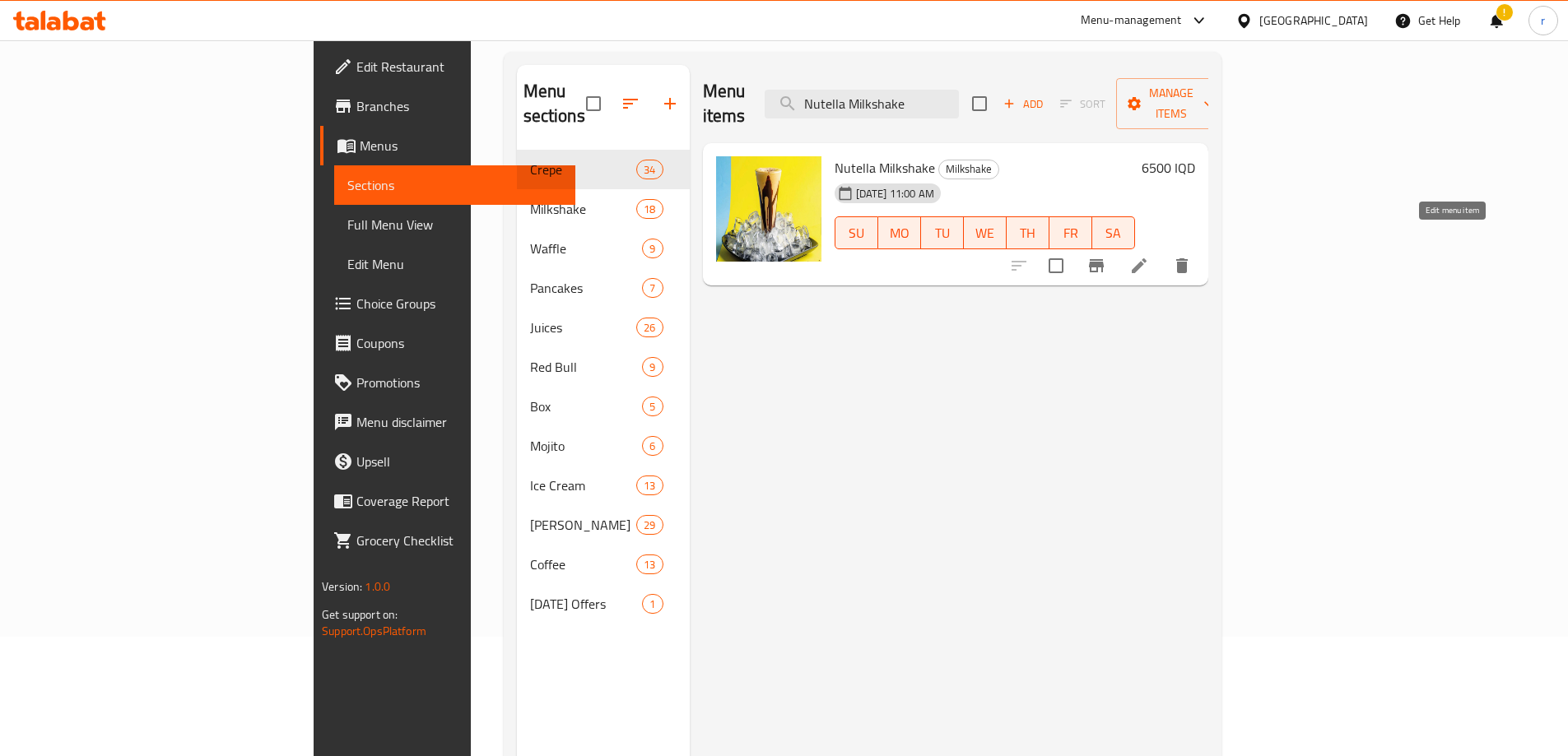
type input "Nutella Milkshake"
click at [1150, 256] on icon at bounding box center [1139, 265] width 19 height 19
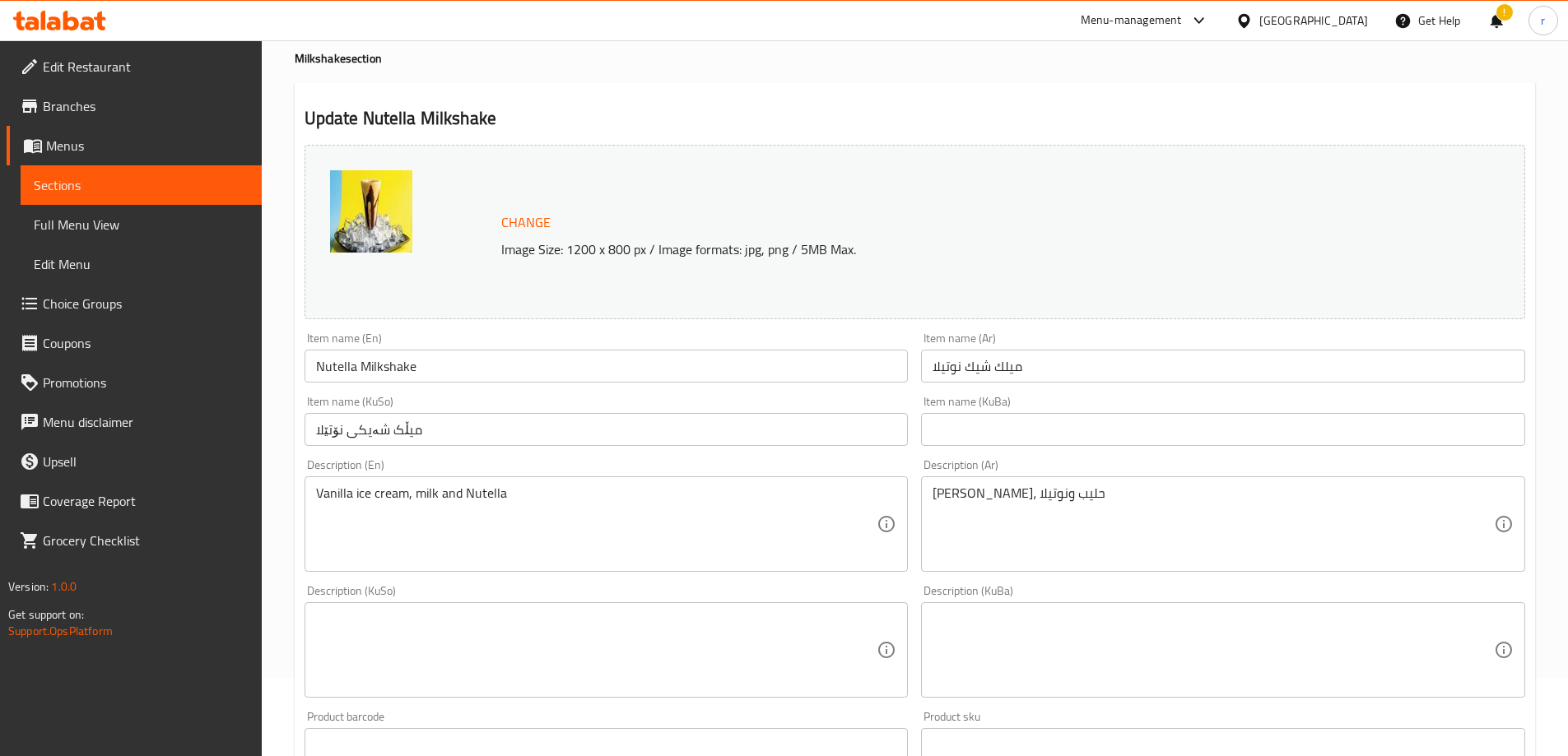
scroll to position [137, 0]
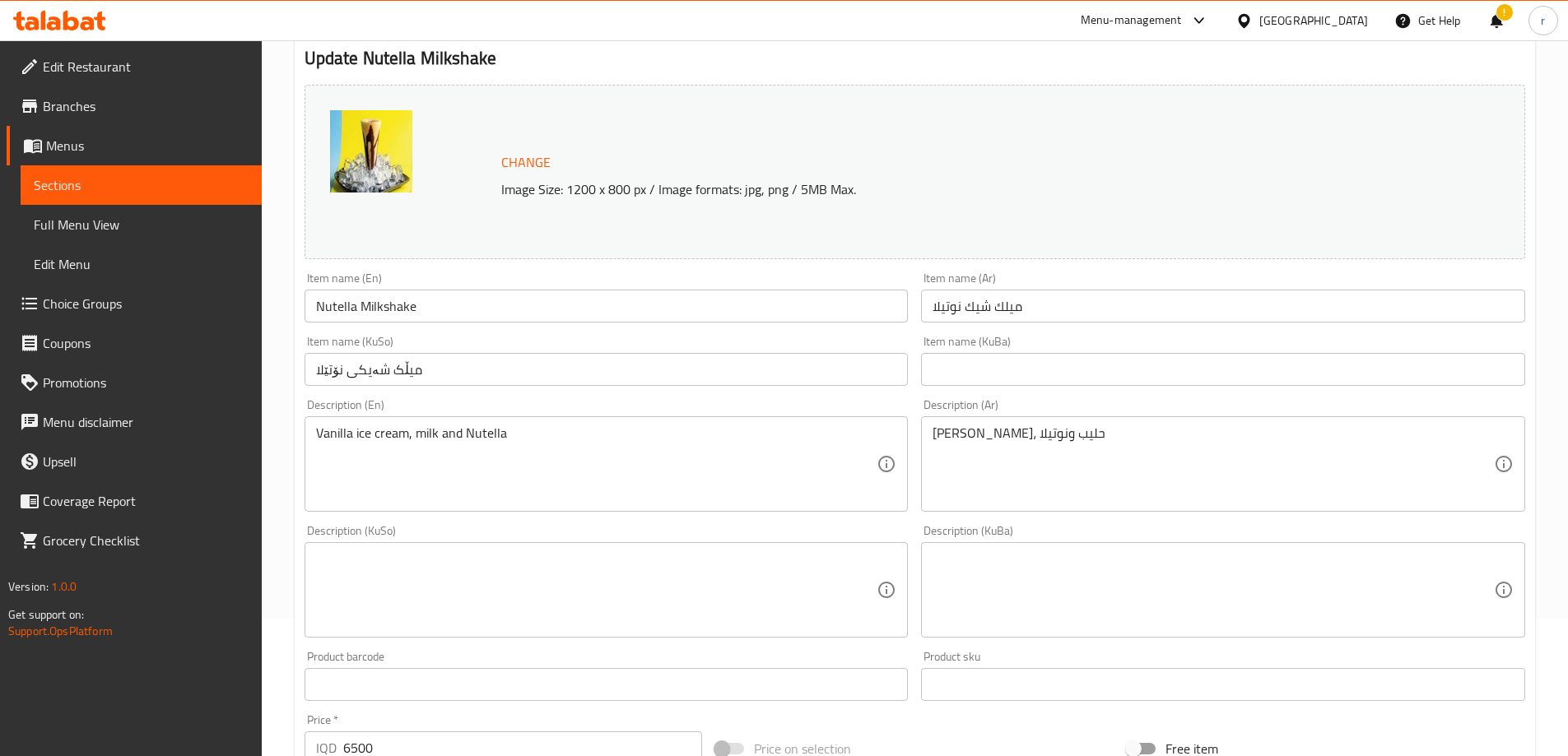
click at [581, 578] on textarea at bounding box center [597, 590] width 562 height 78
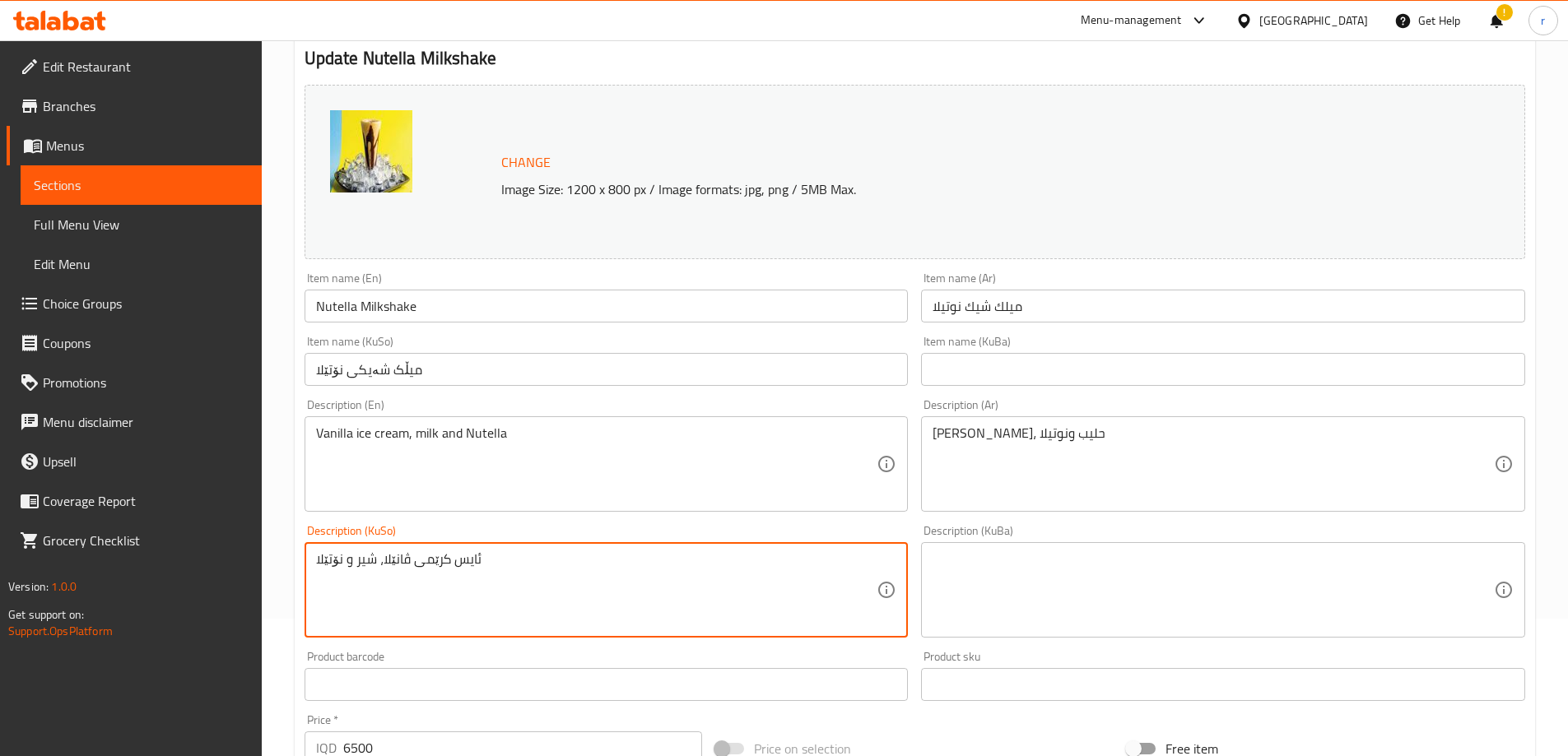
type textarea "ئایس کرێمی ڤانێلا، شیر و نۆتێلا"
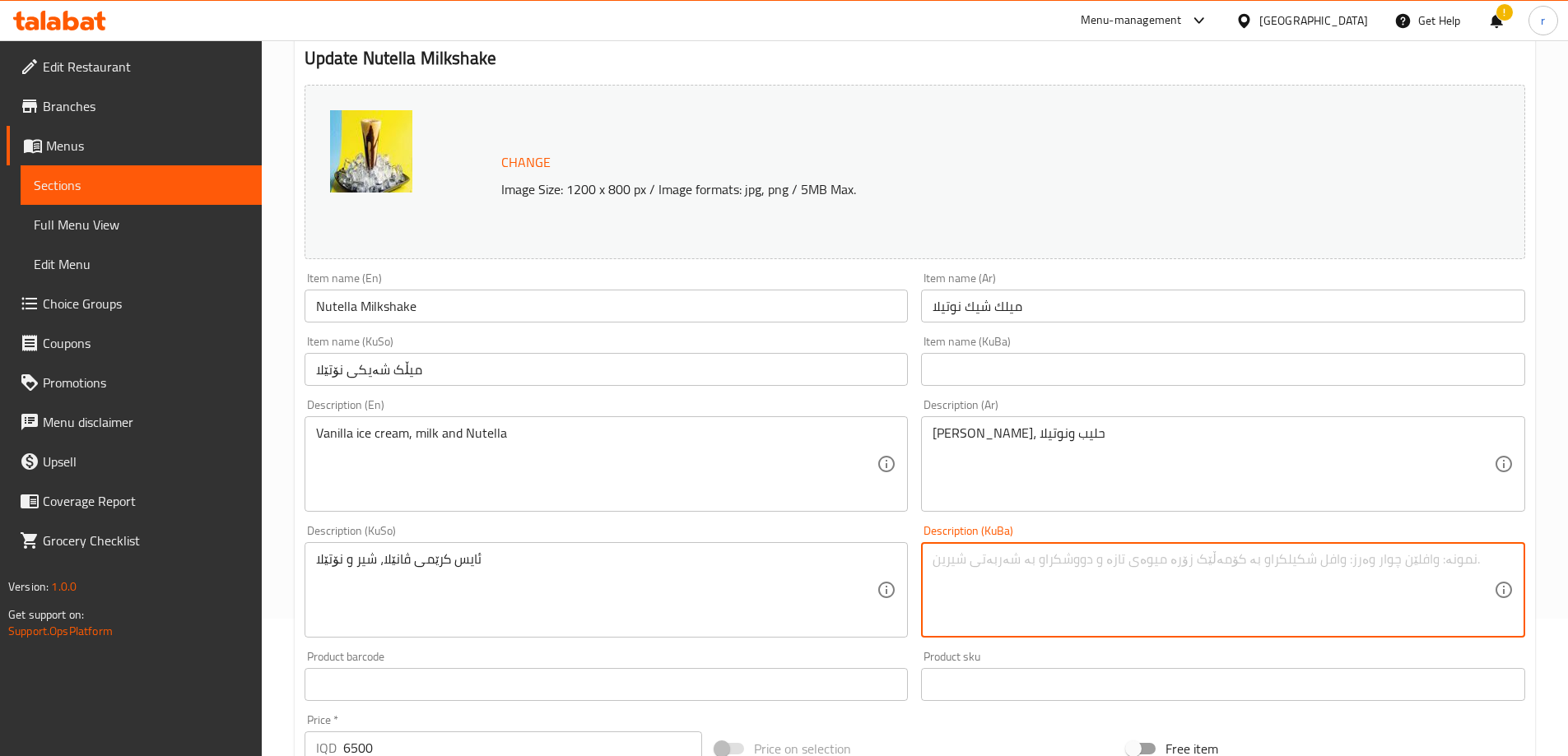
paste textarea "ئایس کرێمی ڤانێلا، شیر و نۆتێلا"
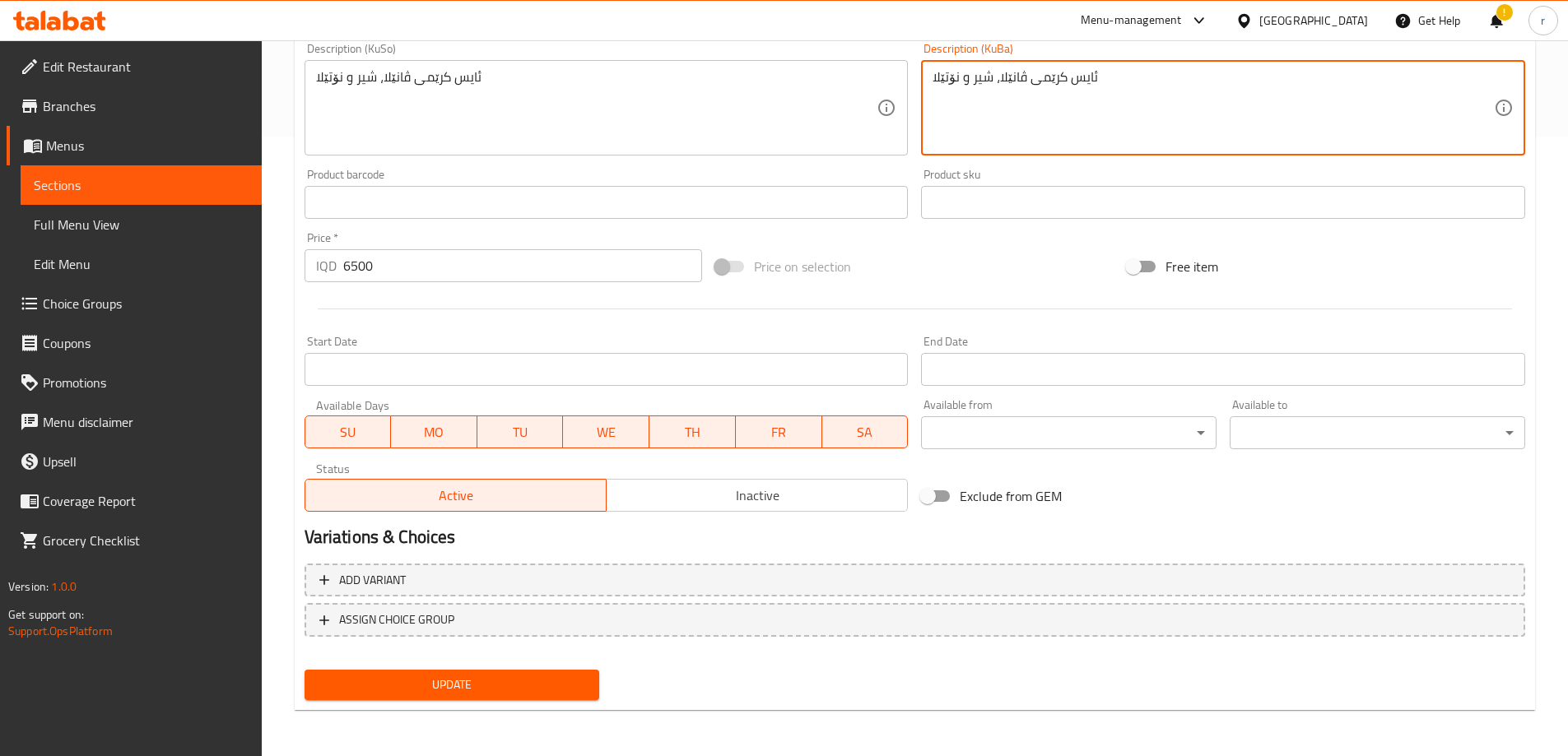
type textarea "ئایس کرێمی ڤانێلا، شیر و نۆتێلا"
click at [518, 685] on span "Update" at bounding box center [452, 684] width 269 height 20
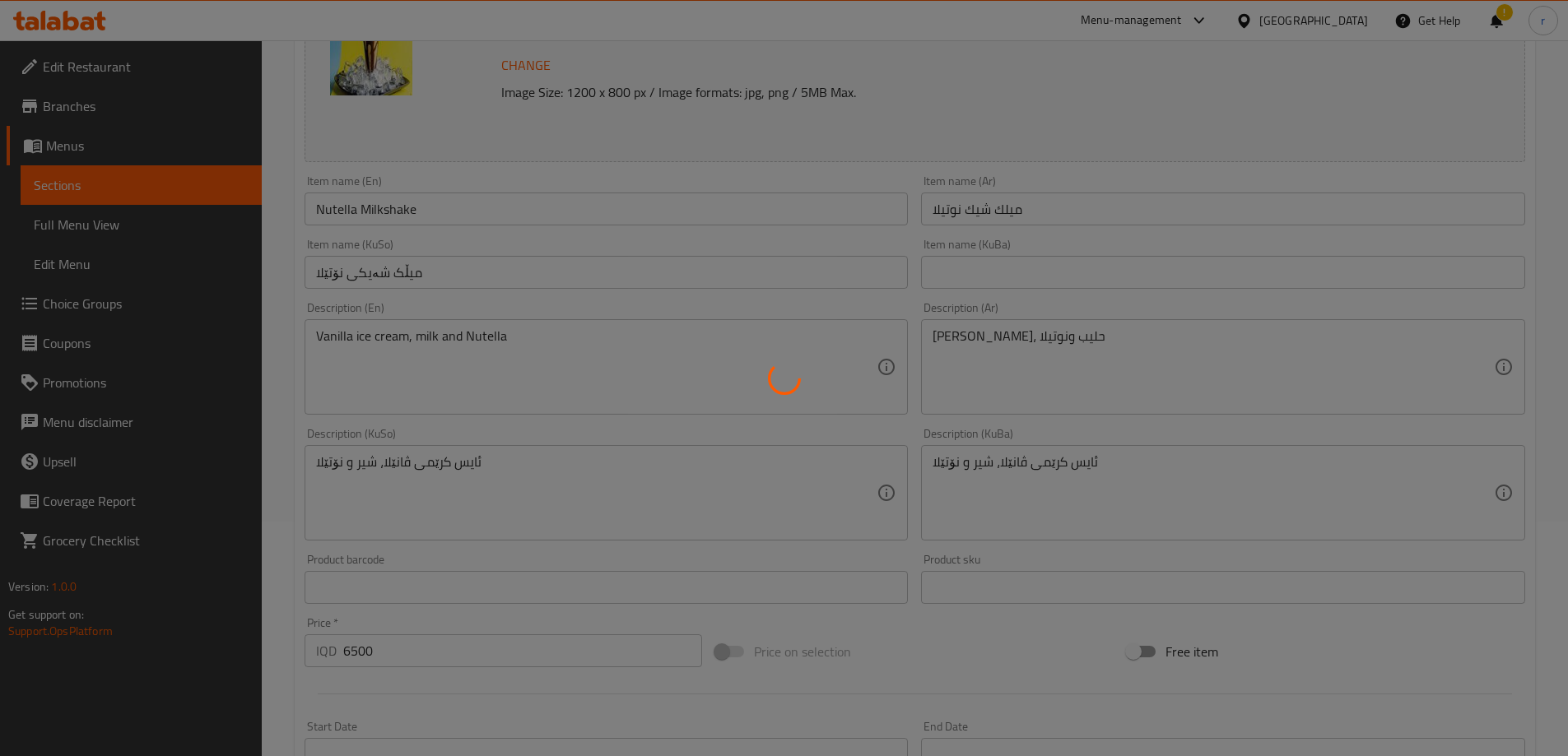
scroll to position [208, 0]
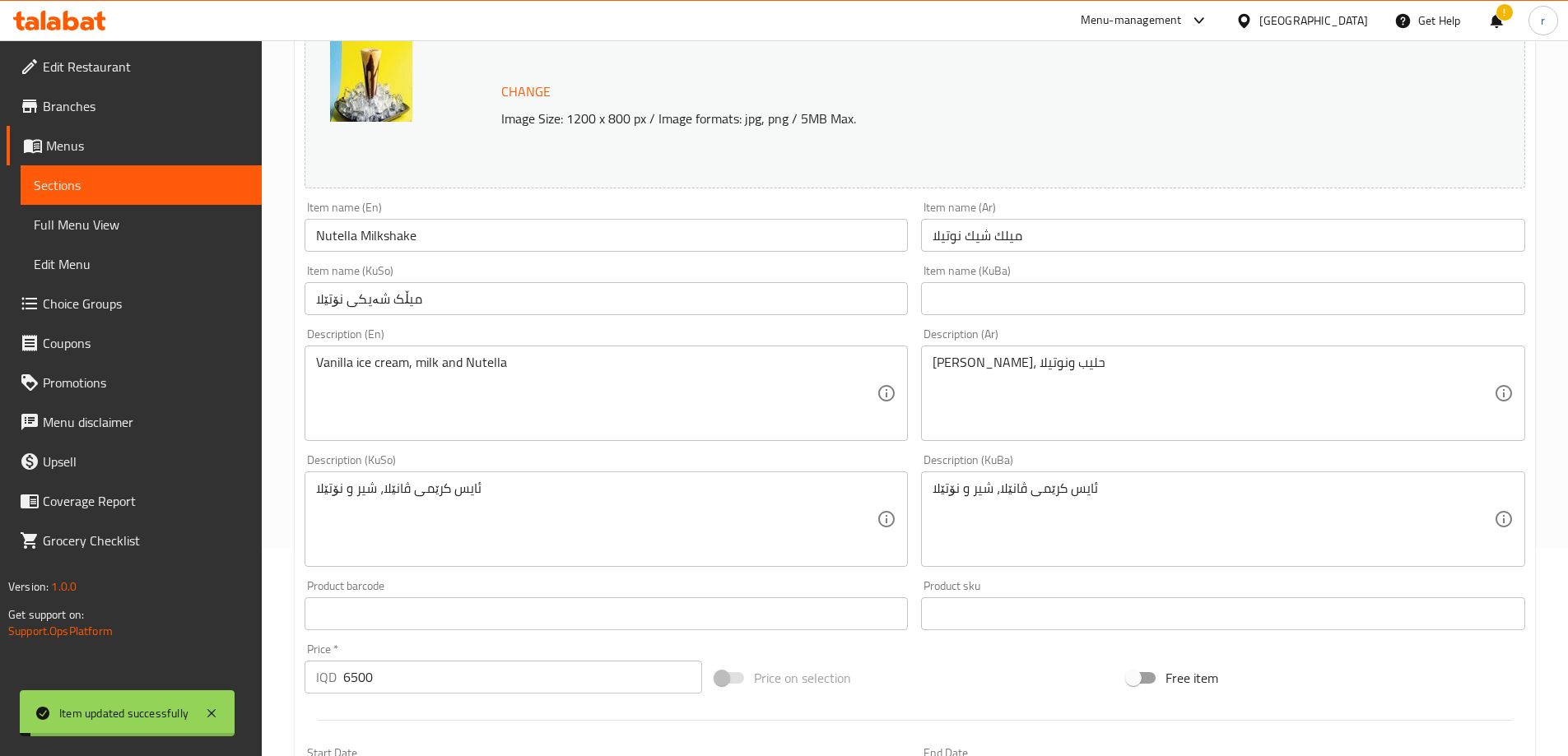
click at [409, 233] on input "Nutella Milkshake" at bounding box center [606, 235] width 604 height 33
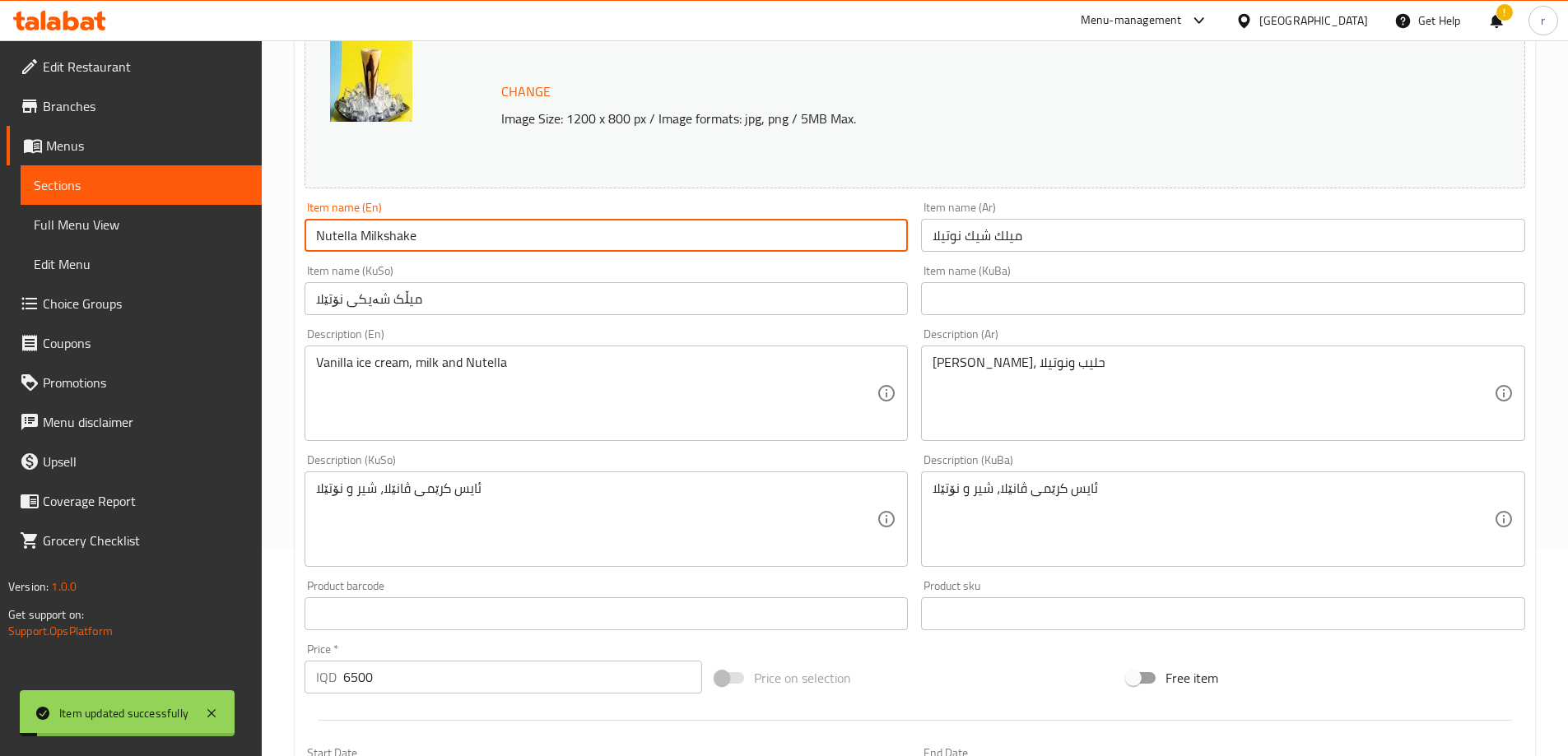
click at [409, 233] on input "Nutella Milkshake" at bounding box center [606, 235] width 604 height 33
click at [138, 223] on span "Full Menu View" at bounding box center [141, 225] width 215 height 19
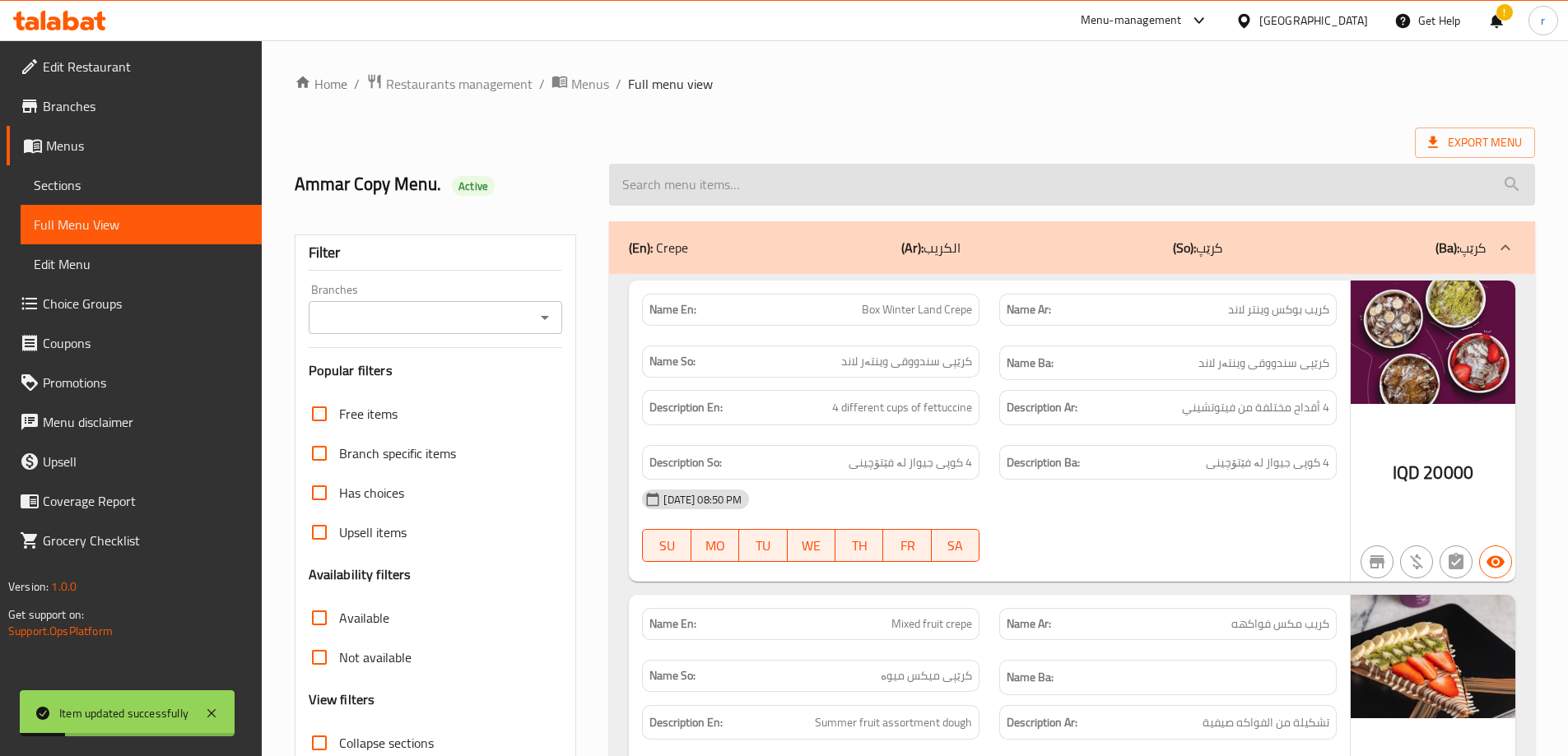
click at [666, 195] on input "search" at bounding box center [1072, 184] width 926 height 42
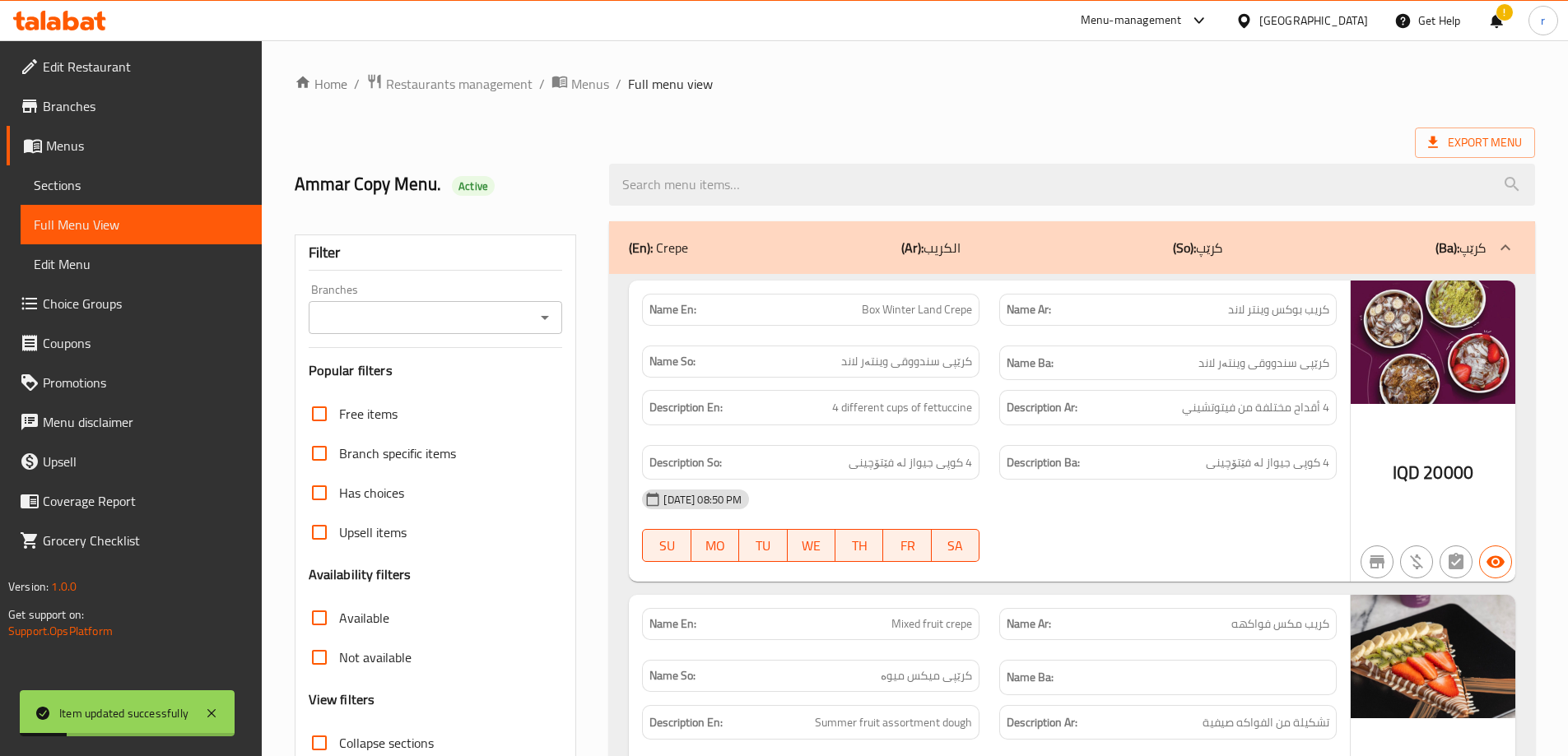
paste input "Nutella Milkshake"
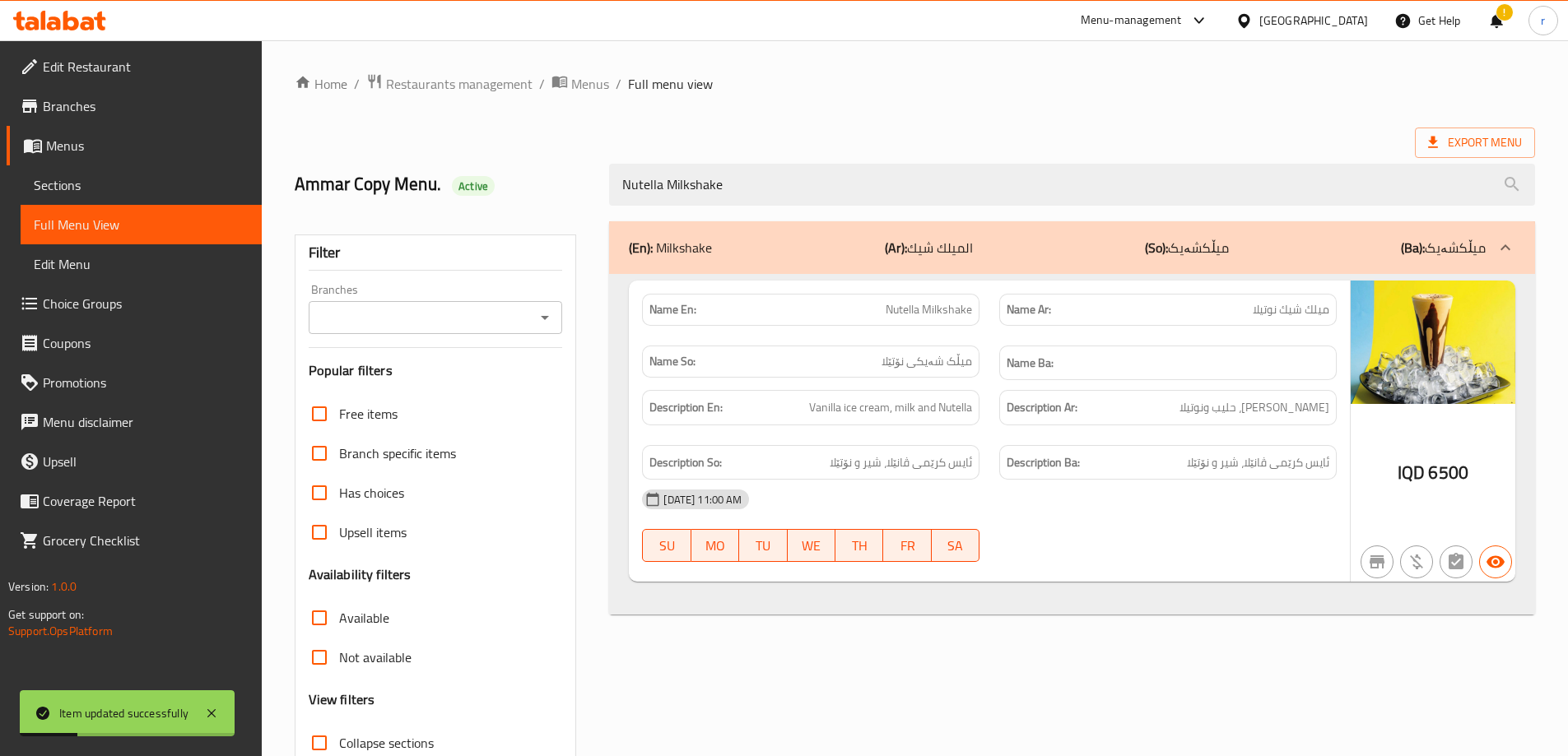
type input "Nutella Milkshake"
click at [458, 316] on input "Branches" at bounding box center [422, 318] width 217 height 23
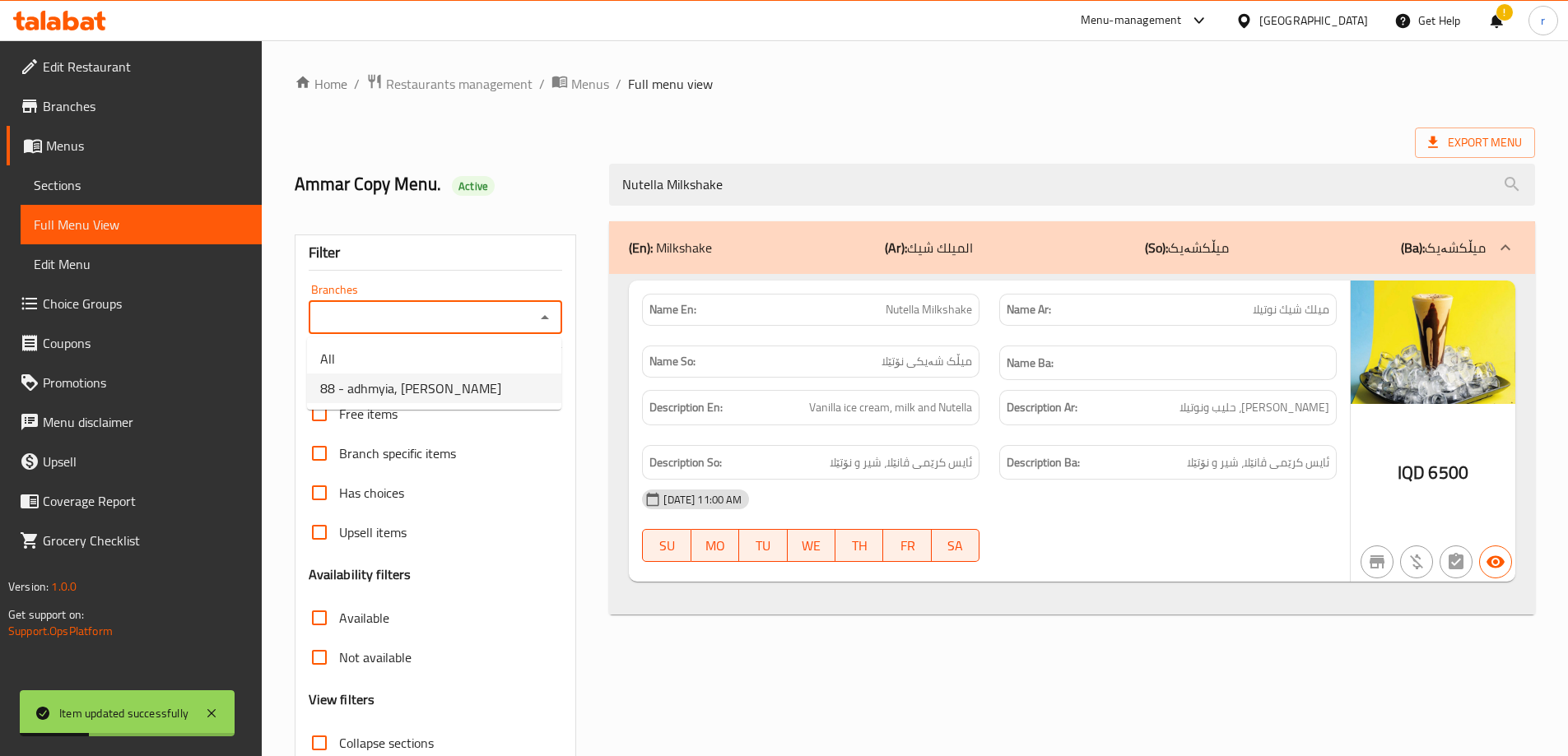
click at [427, 385] on span "88 - adhmyia, Al Aathameya" at bounding box center [411, 388] width 181 height 19
type input "88 - adhmyia, Al Aathameya"
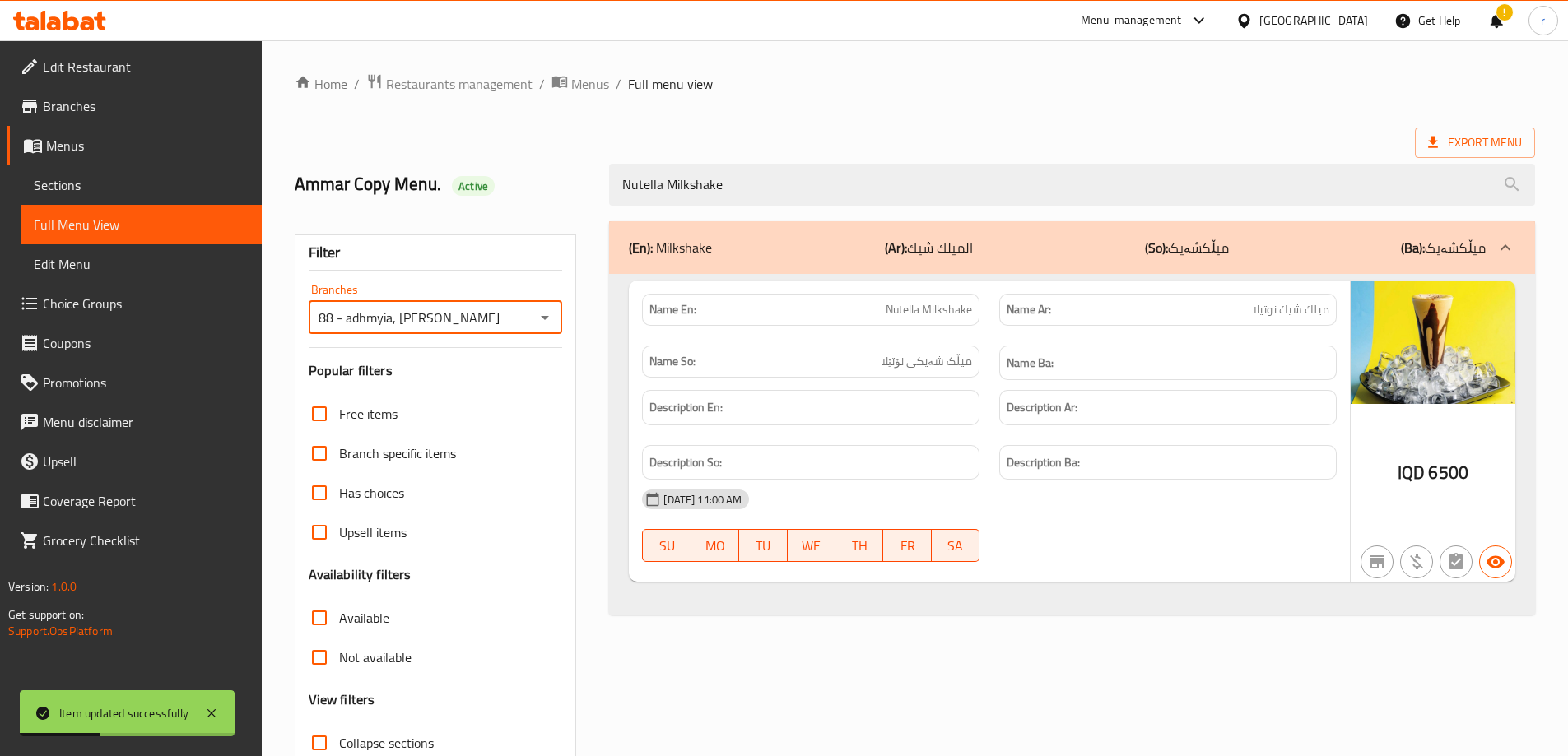
scroll to position [119, 0]
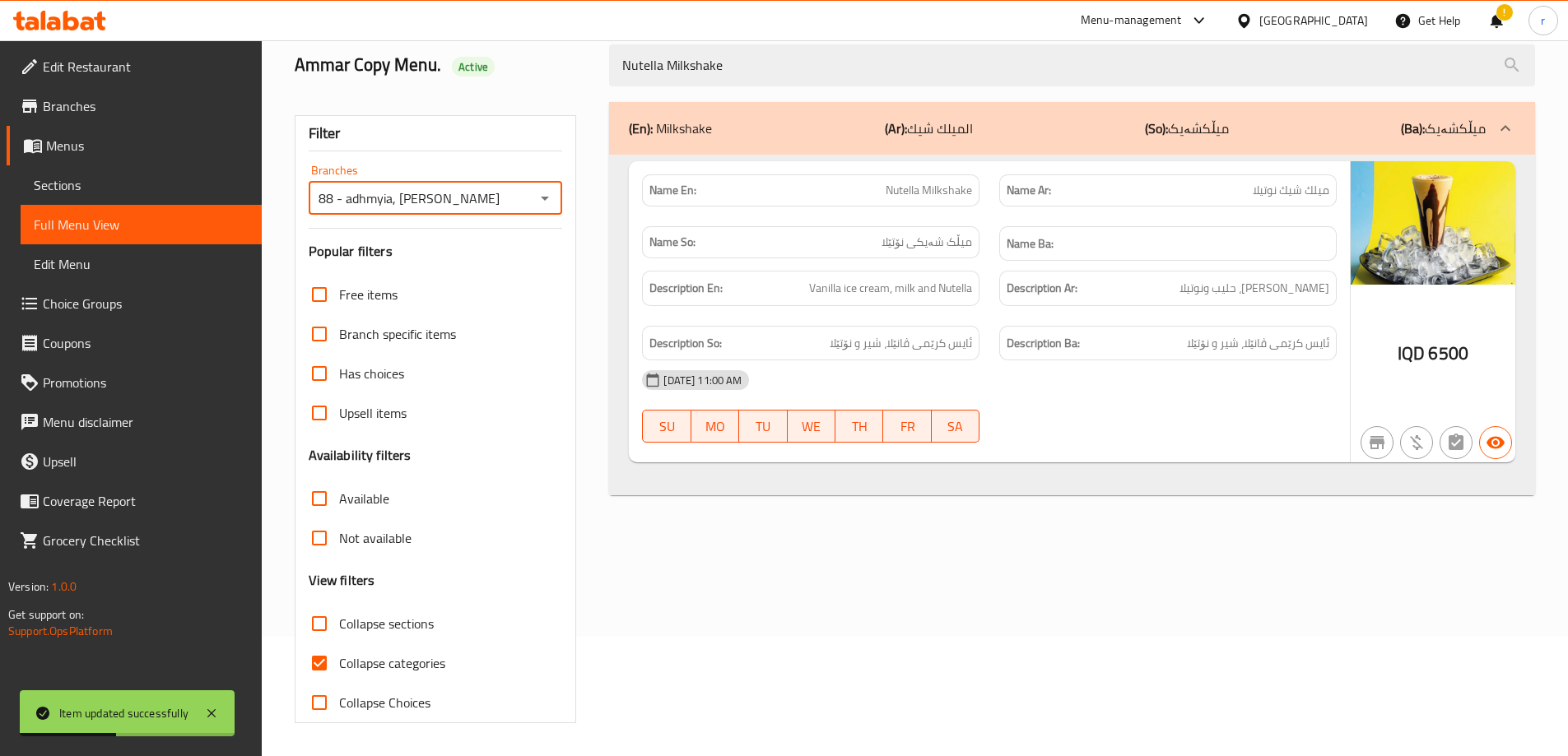
click at [356, 664] on span "Collapse categories" at bounding box center [392, 663] width 107 height 19
click at [339, 664] on input "Collapse categories" at bounding box center [319, 663] width 40 height 40
checkbox input "false"
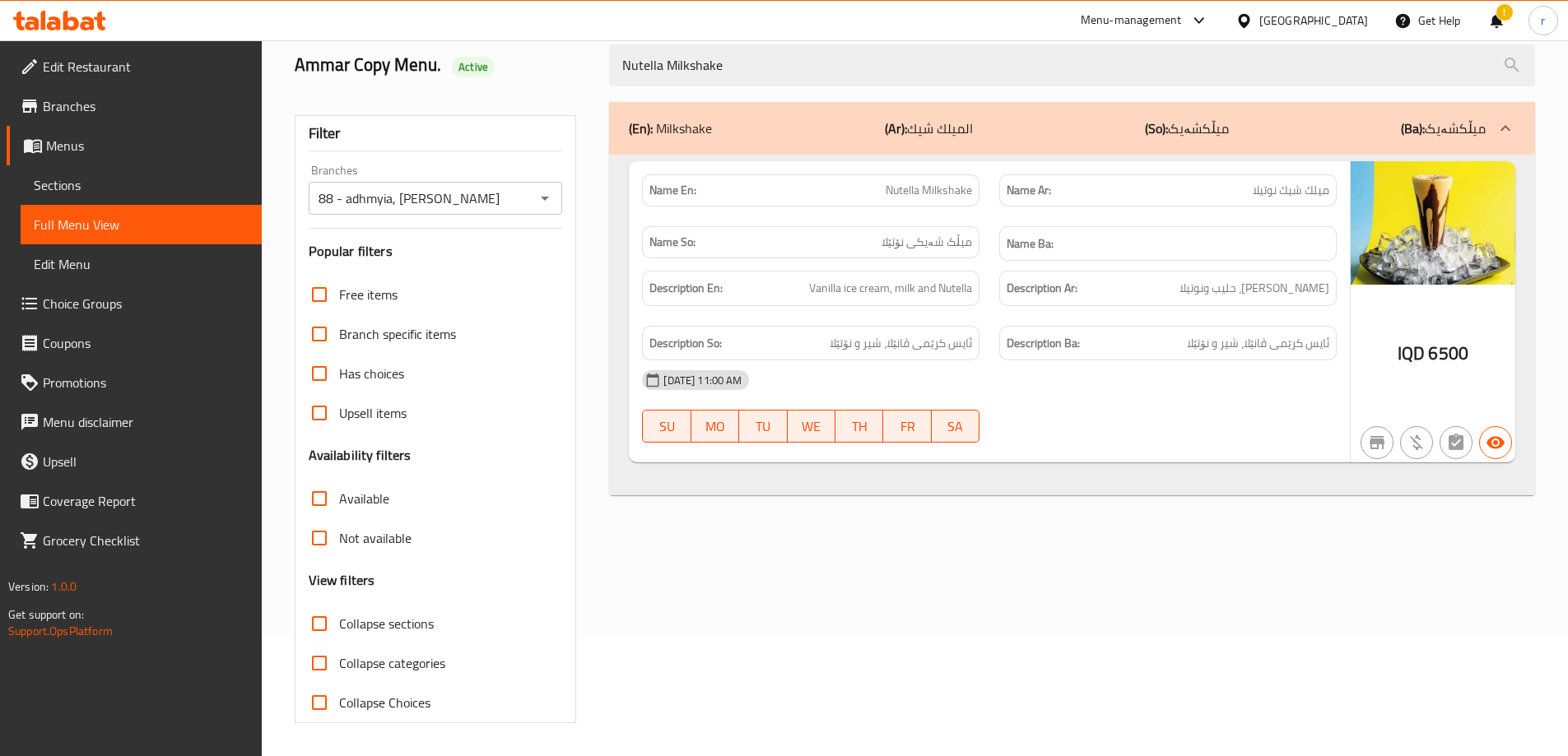
click at [57, 30] on icon at bounding box center [53, 23] width 14 height 14
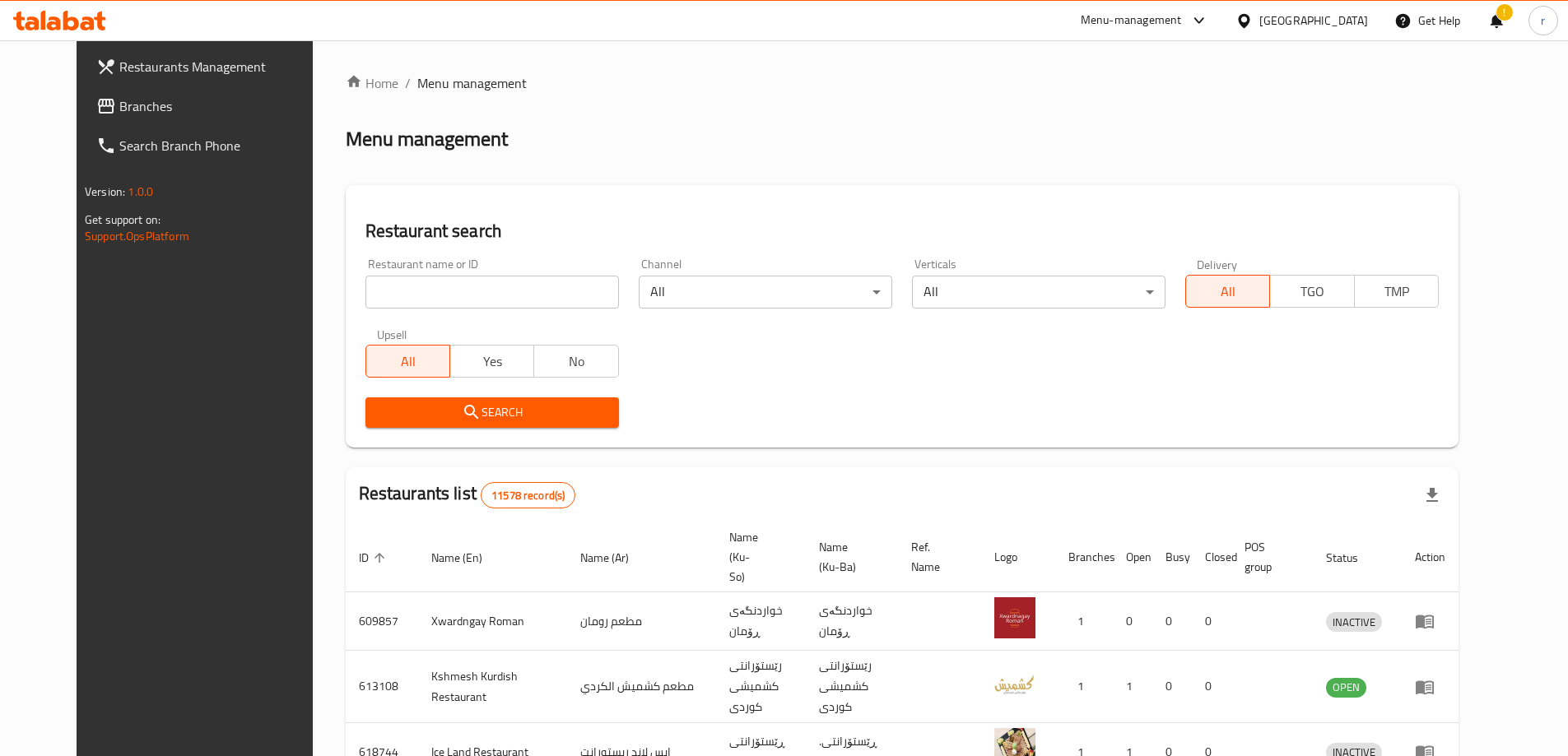
click at [119, 114] on span "Branches" at bounding box center [222, 106] width 205 height 19
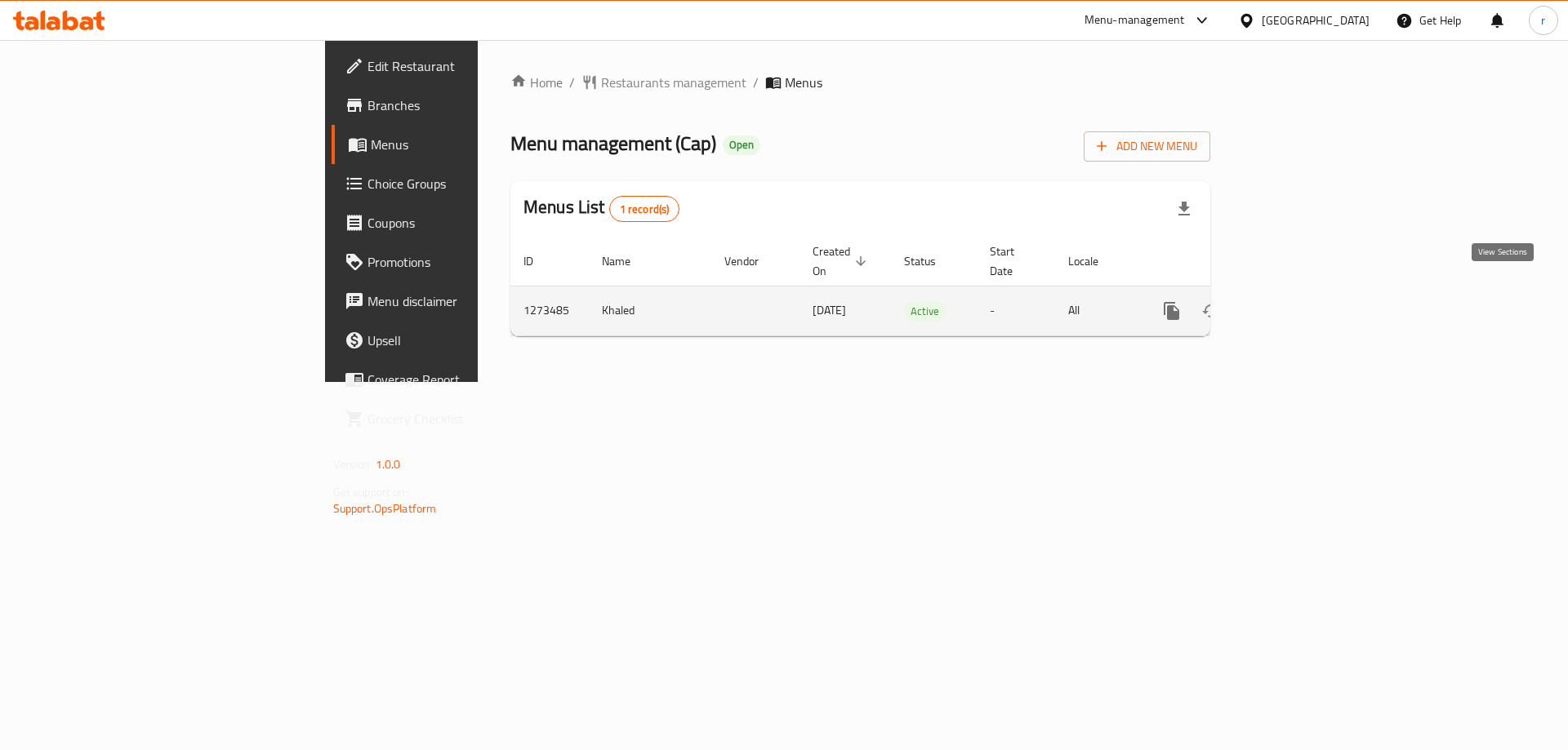
click at [1299, 302] on icon "enhanced table" at bounding box center [1289, 311] width 19 height 19
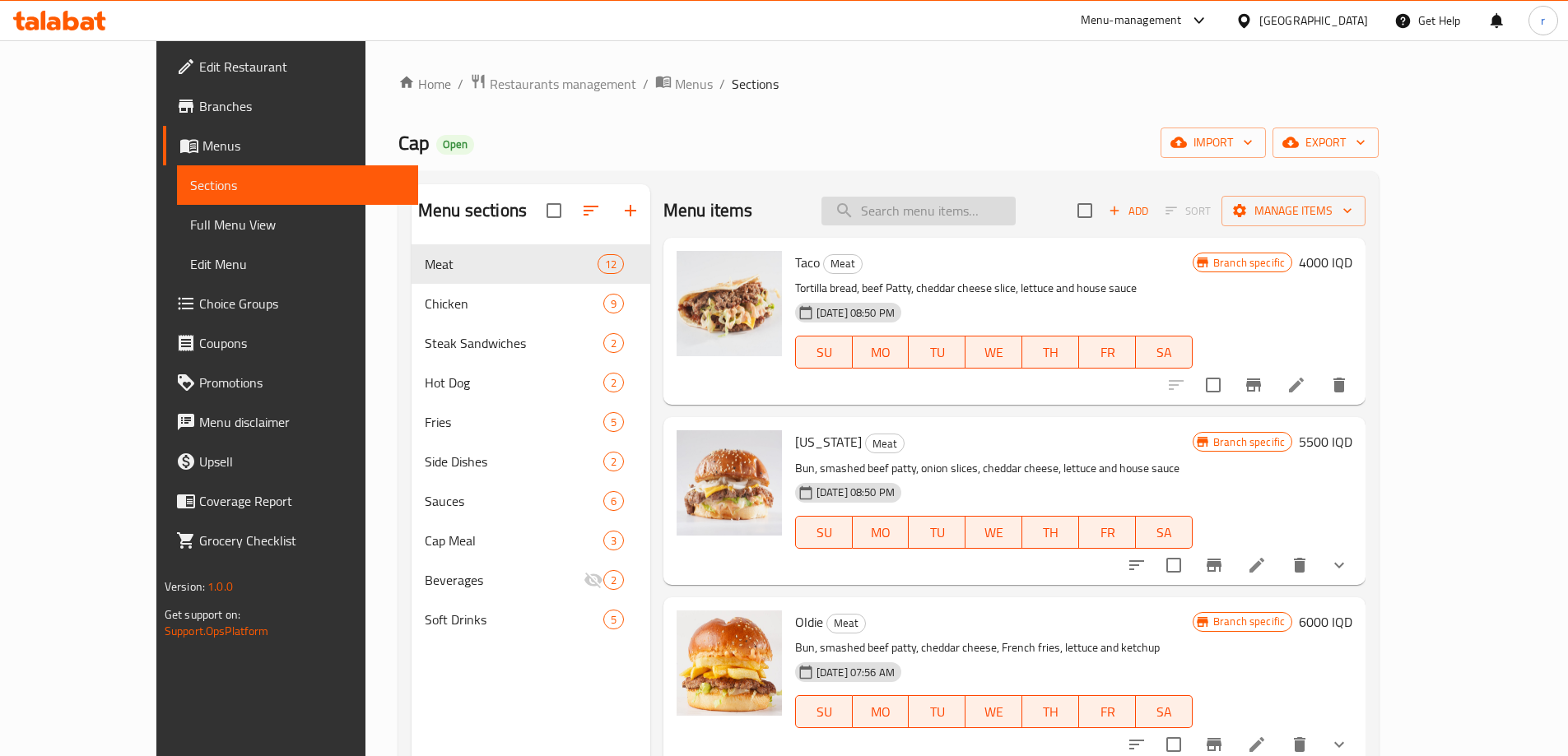
click at [918, 211] on input "search" at bounding box center [918, 211] width 195 height 29
paste input "Truffle"
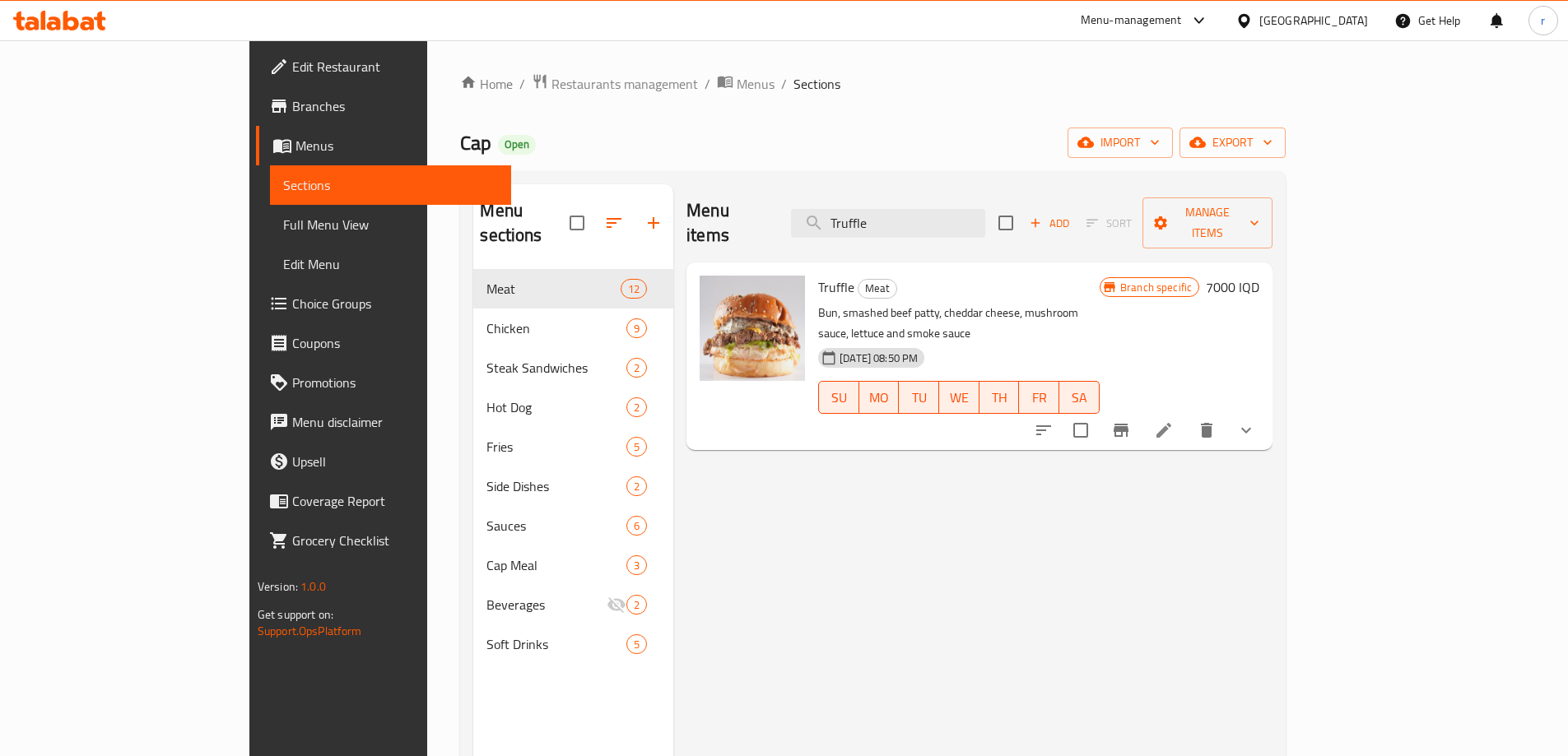
type input "Truffle"
click at [1187, 415] on li at bounding box center [1164, 430] width 46 height 30
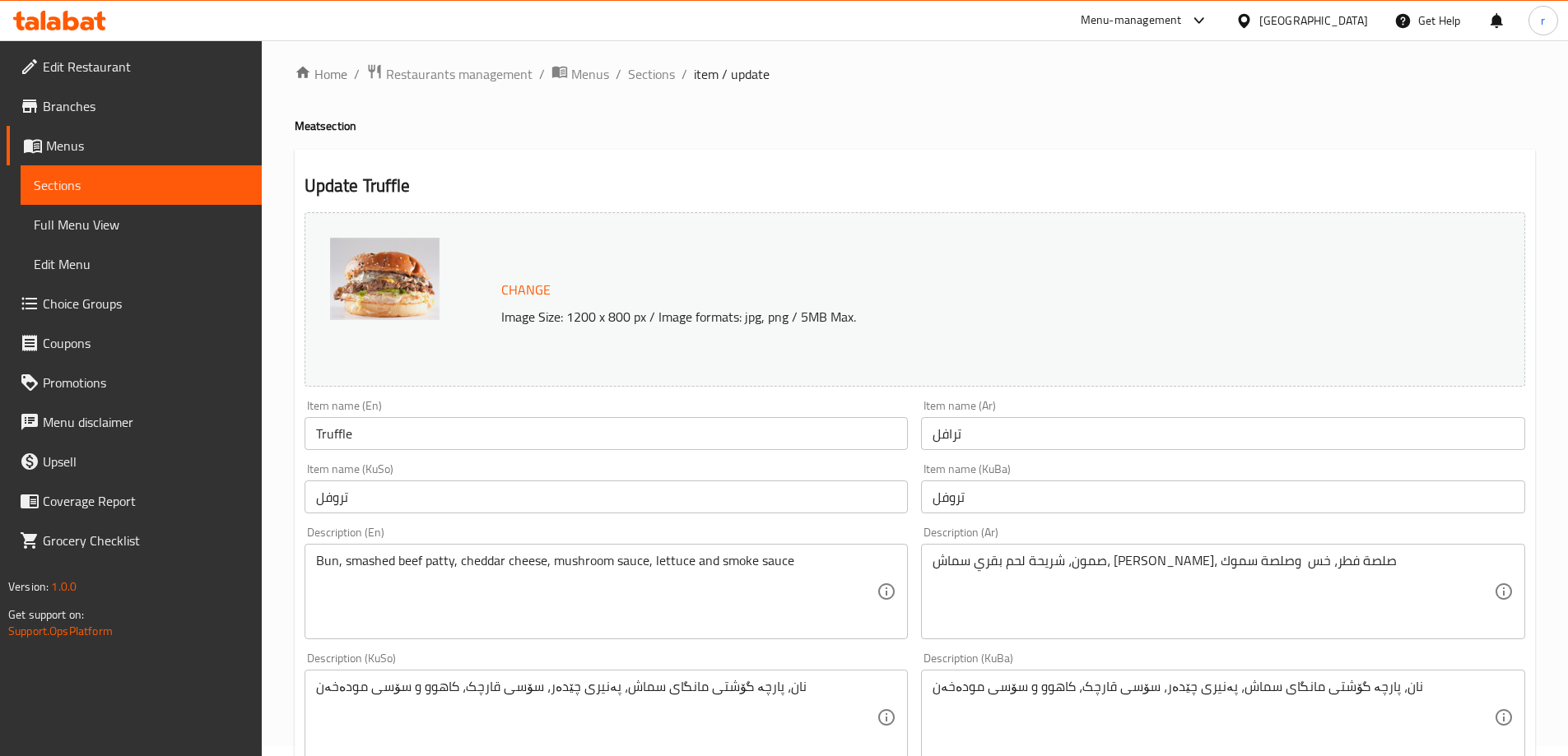
scroll to position [137, 0]
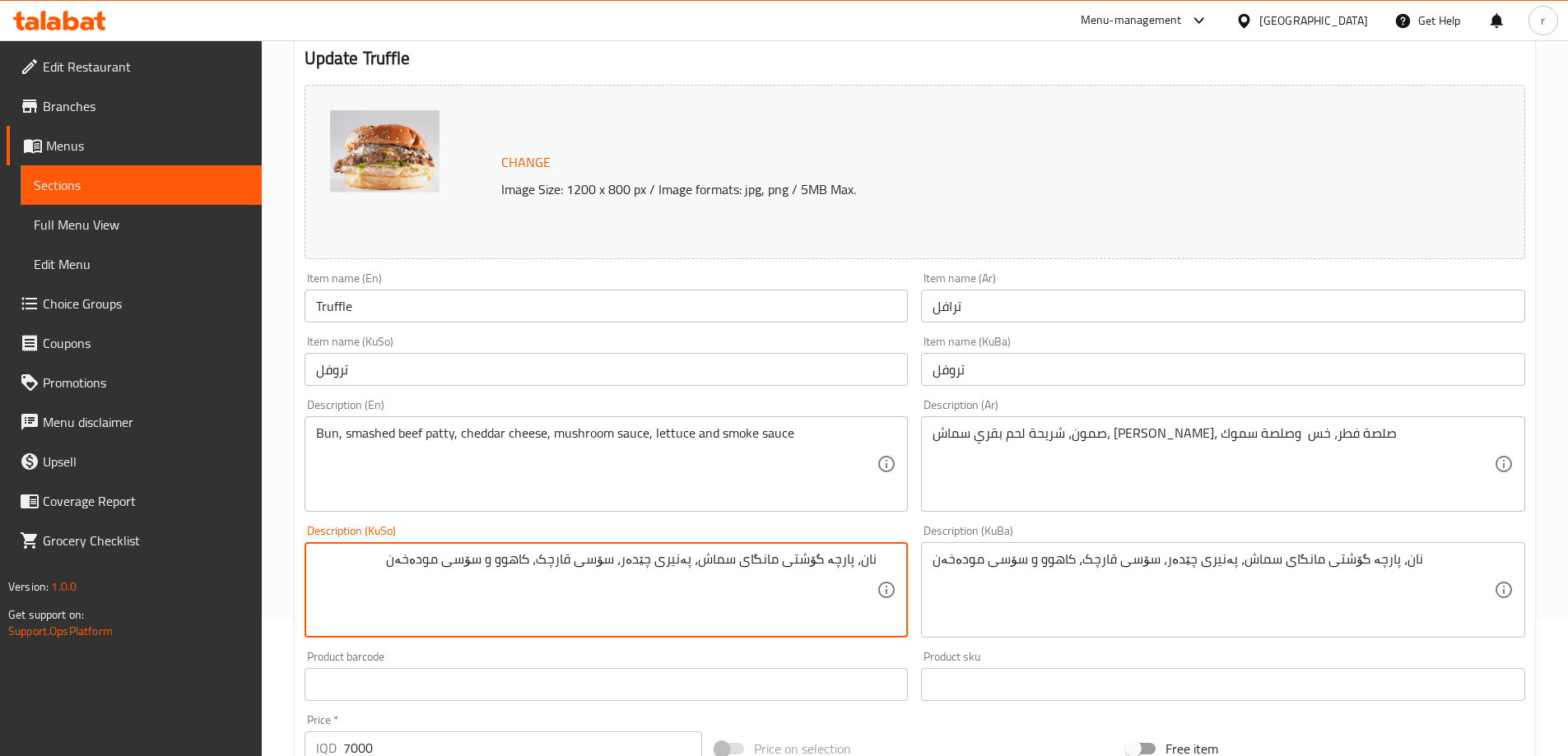
drag, startPoint x: 863, startPoint y: 563, endPoint x: 883, endPoint y: 563, distance: 20.0
click at [883, 563] on div "نان، پارچە گۆشتی مانگای سماش، پەنیری چێدەر، سۆسی قارچک، کاهوو و سۆسی مودەخەن De…" at bounding box center [606, 590] width 604 height 96
drag, startPoint x: 370, startPoint y: 567, endPoint x: 910, endPoint y: 562, distance: 540.0
click at [910, 562] on div "Description (KuSo) سەموون، پارچە گۆشتی مانگای سماش، پەنیری چێدەر، سۆسی قارچک، ک…" at bounding box center [606, 581] width 617 height 126
type textarea "سەموون، پارچە گۆشتی مانگای سماش، پەنیری چێدەر، سۆسی قارچک، کاهوو و سۆسی مودەخەن"
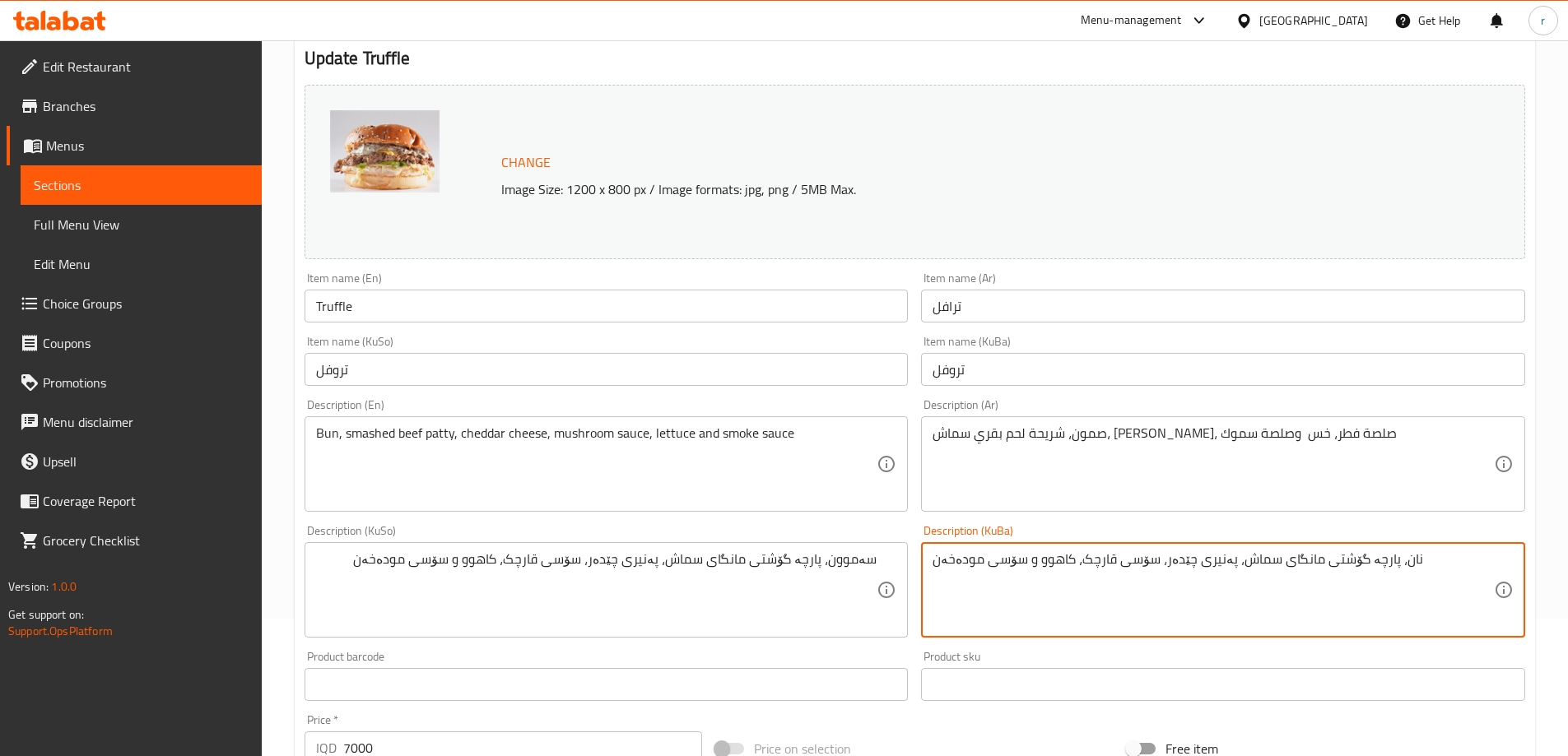
click at [1027, 575] on textarea "نان، پارچە گۆشتی مانگای سماش، پەنیری چێدەر، سۆسی قارچک، کاهوو و سۆسی مودەخەن" at bounding box center [1214, 590] width 562 height 78
paste textarea "سەموو"
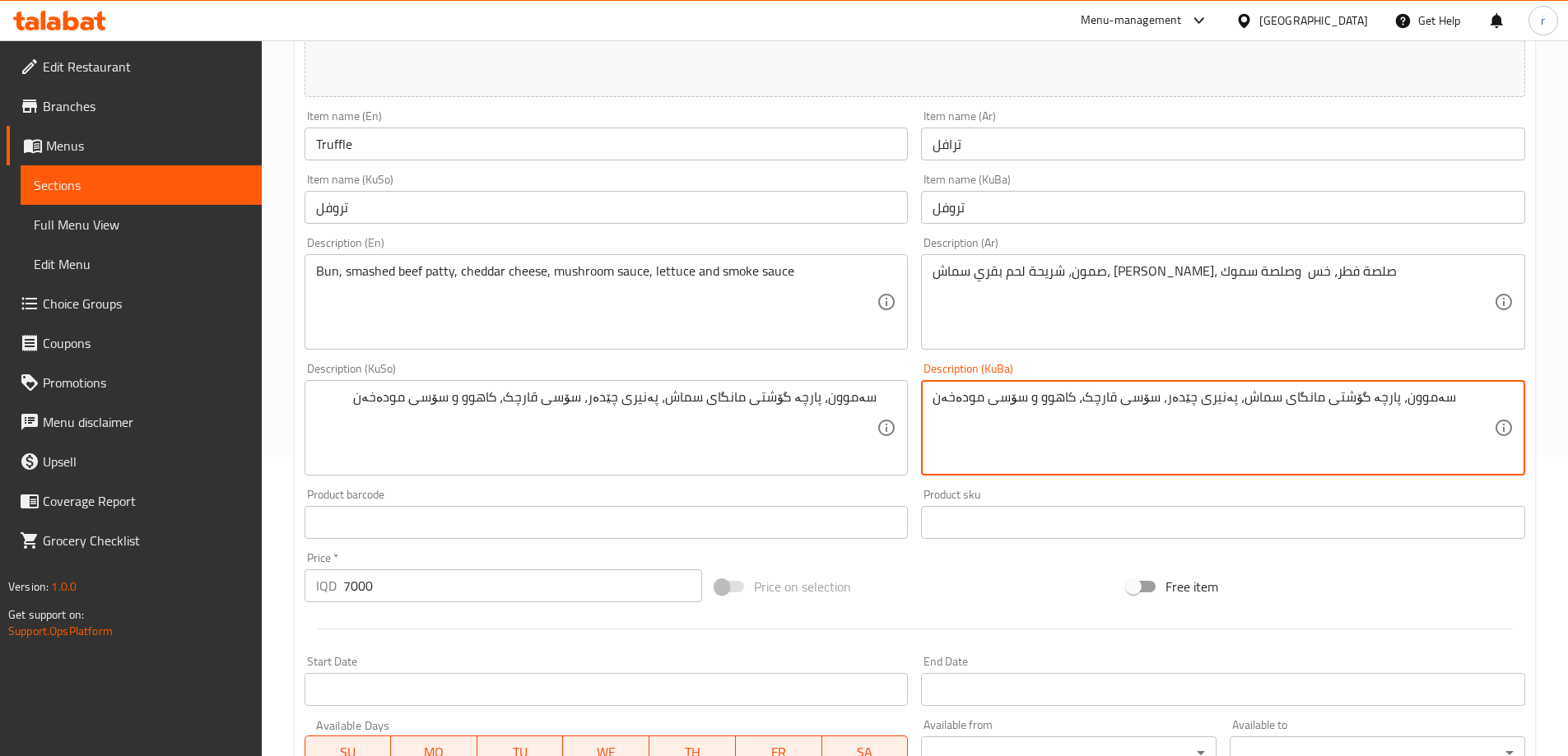
scroll to position [685, 0]
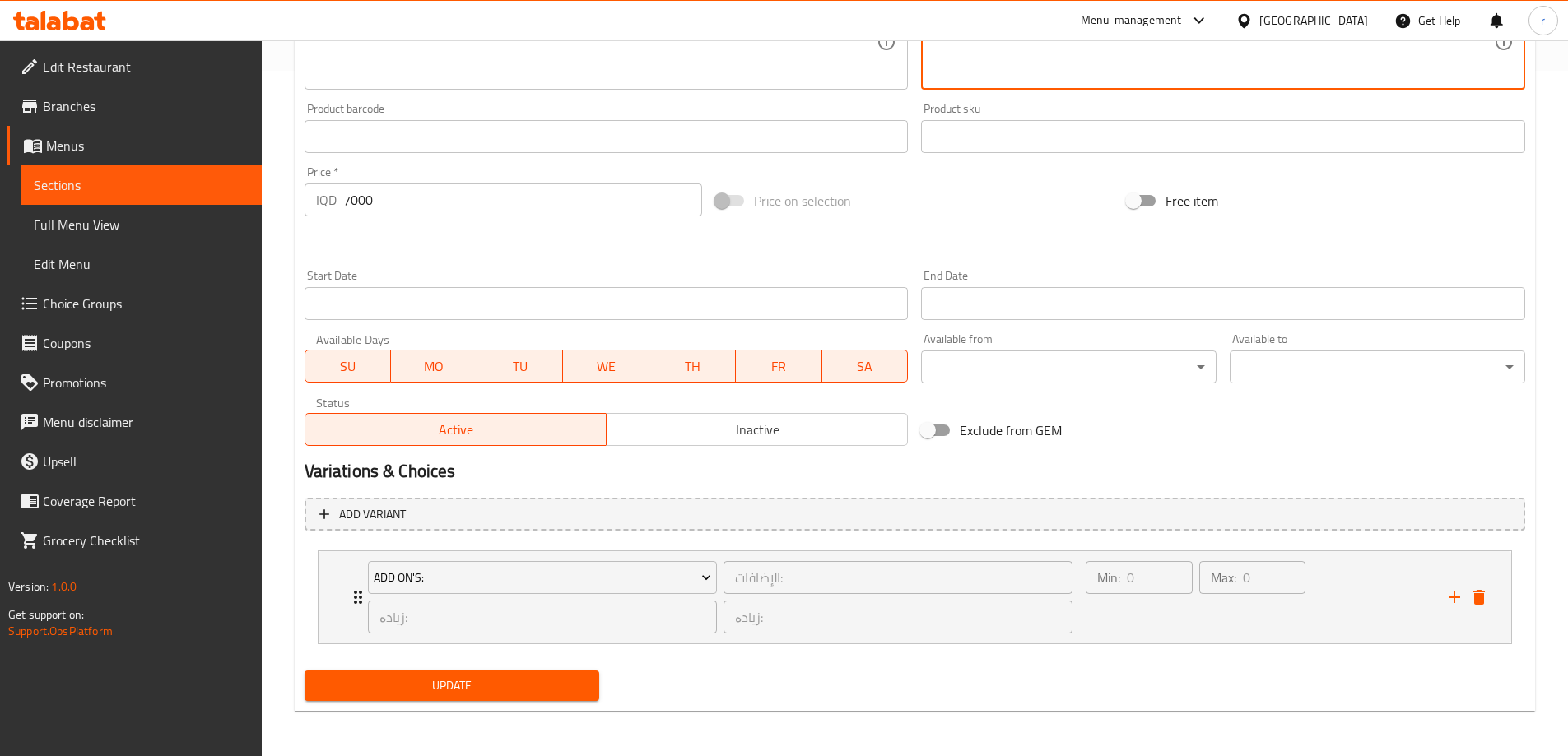
type textarea "سەموون، پارچە گۆشتی مانگای سماش، پەنیری چێدەر، سۆسی قارچک، کاهوو و سۆسی مودەخەن"
click at [464, 680] on span "Update" at bounding box center [452, 685] width 269 height 20
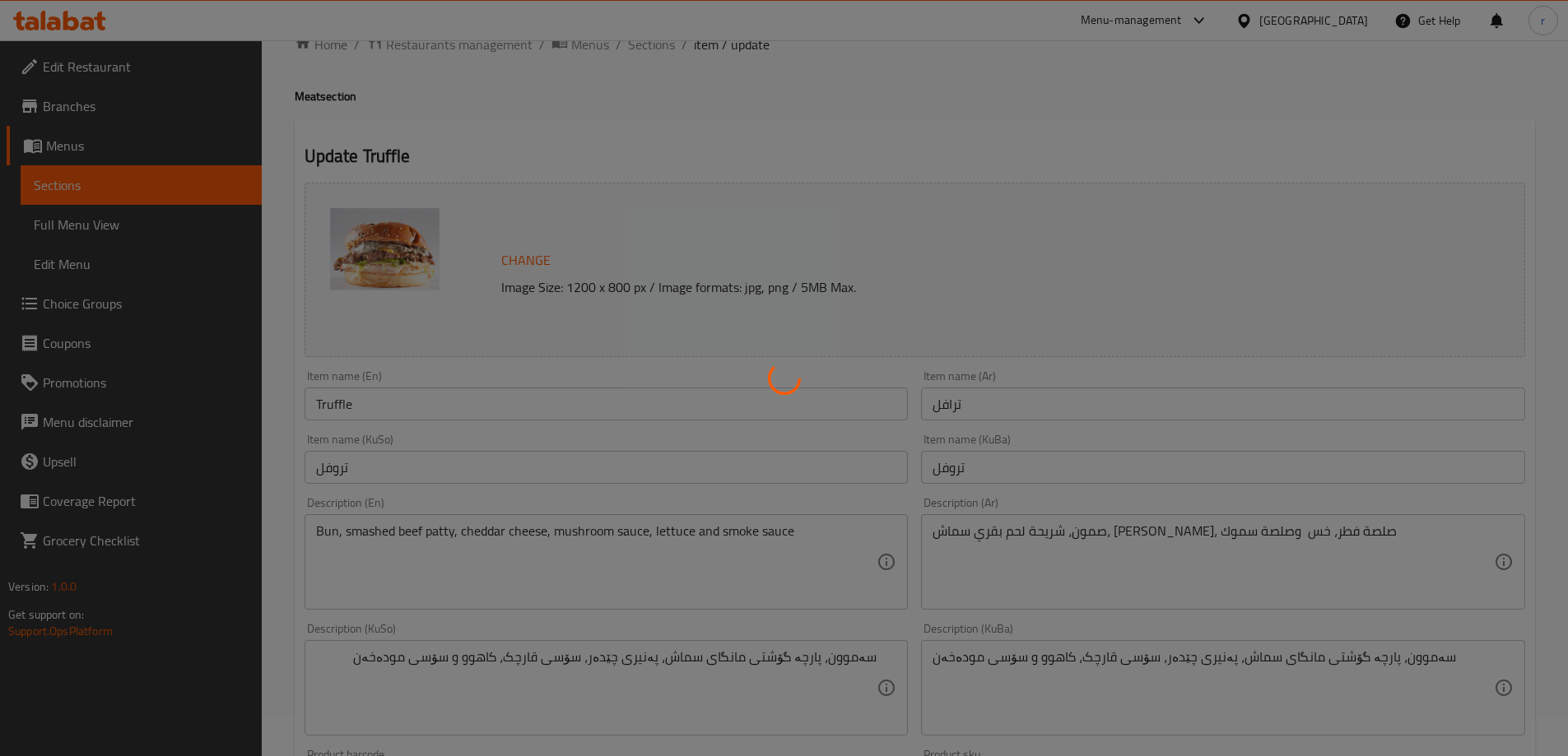
scroll to position [0, 0]
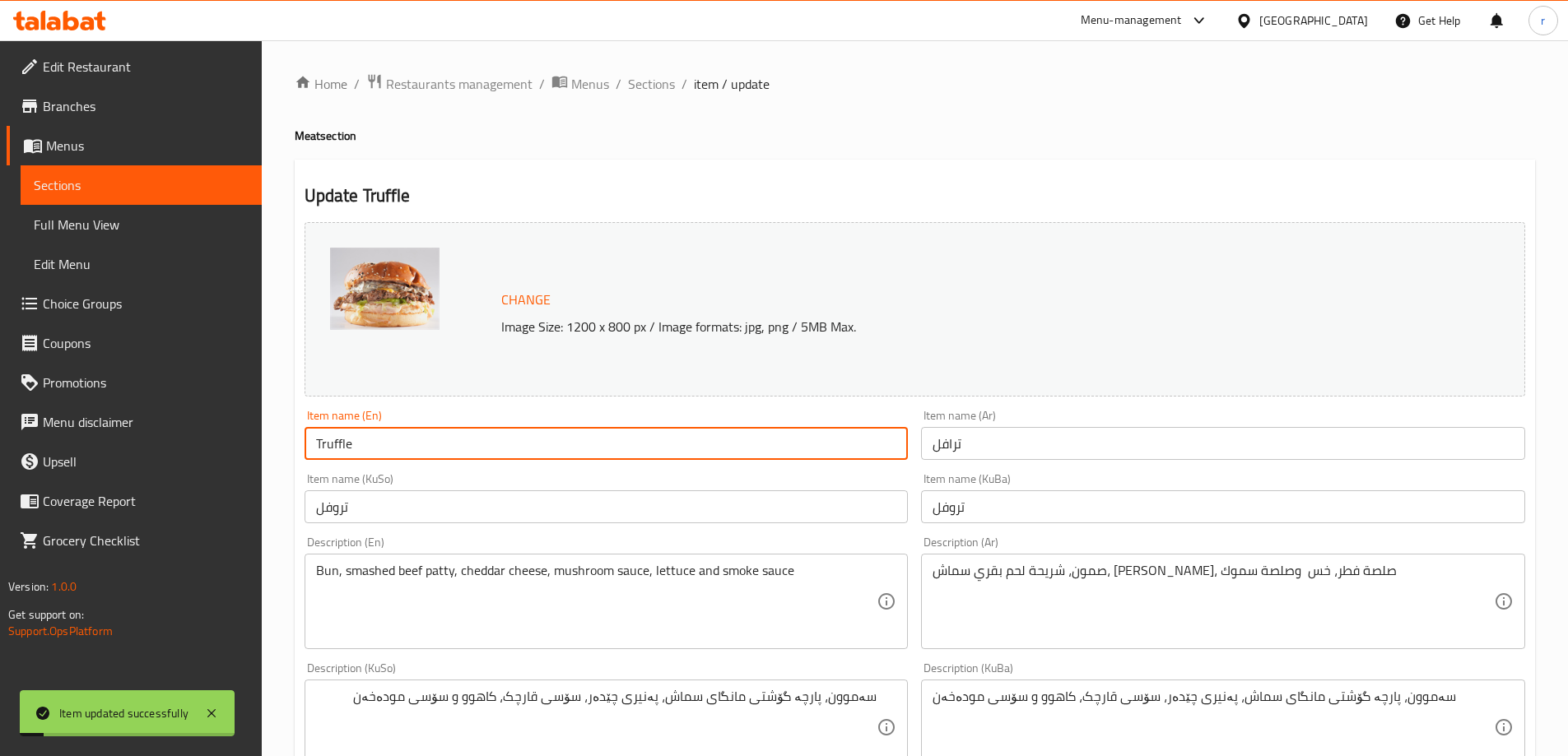
drag, startPoint x: 360, startPoint y: 444, endPoint x: 317, endPoint y: 445, distance: 43.0
click at [317, 445] on input "Truffle" at bounding box center [606, 443] width 604 height 33
click at [104, 233] on span "Full Menu View" at bounding box center [141, 225] width 215 height 19
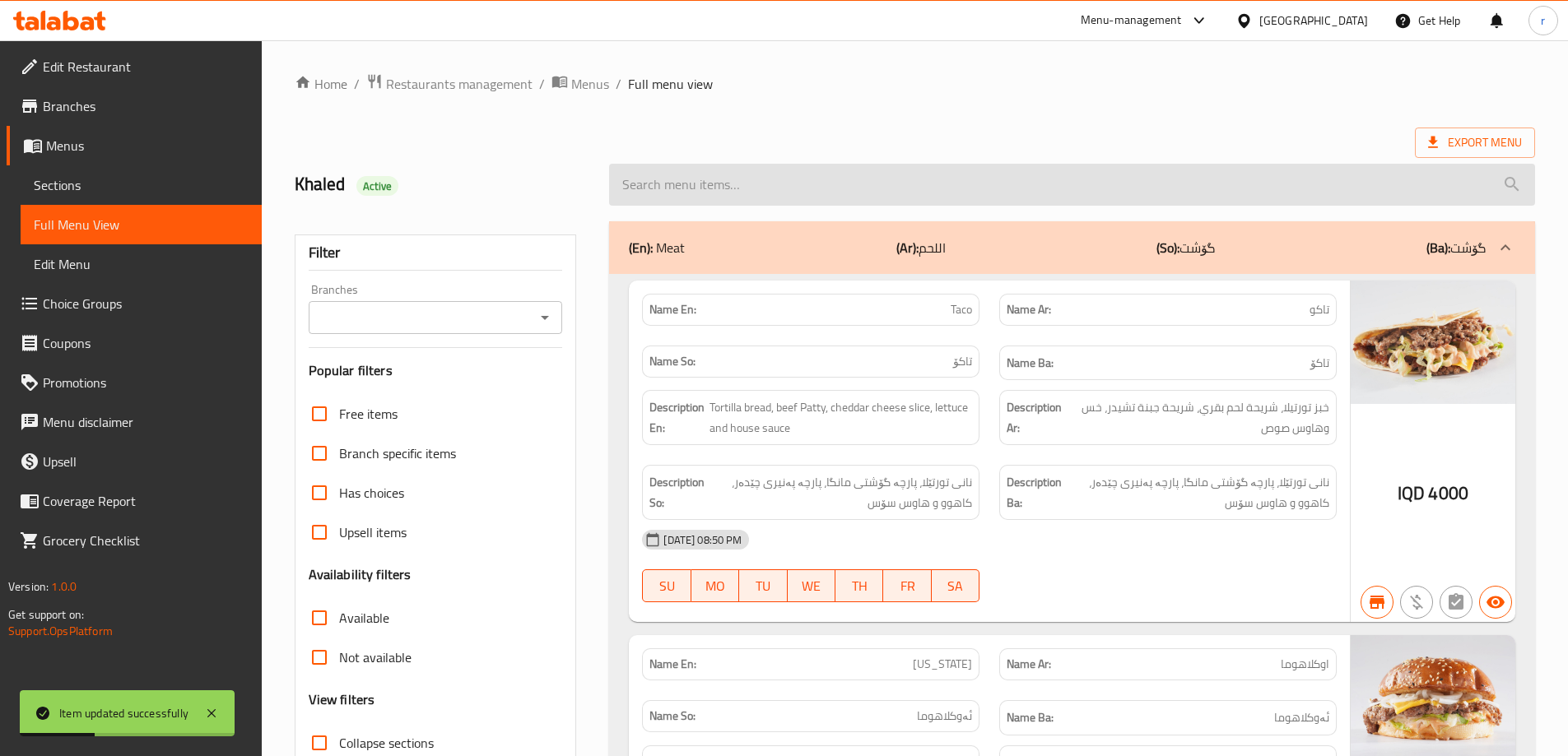
click at [666, 186] on input "search" at bounding box center [1072, 184] width 926 height 42
paste input "Truffle"
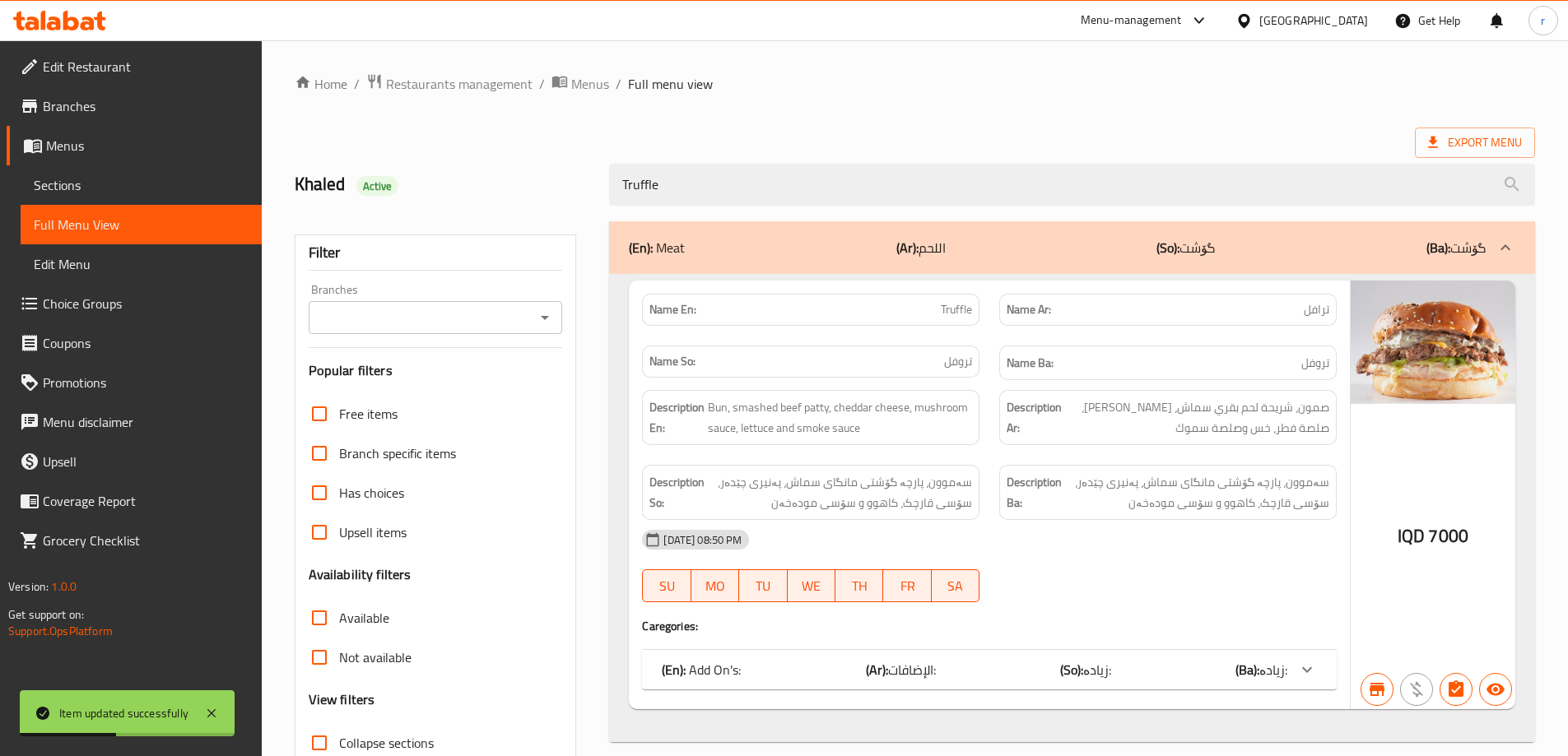
type input "Truffle"
click at [452, 306] on input "Branches" at bounding box center [422, 318] width 217 height 23
click at [419, 386] on li "Cap, Zayona" at bounding box center [434, 388] width 255 height 30
type input "Cap, Zayona"
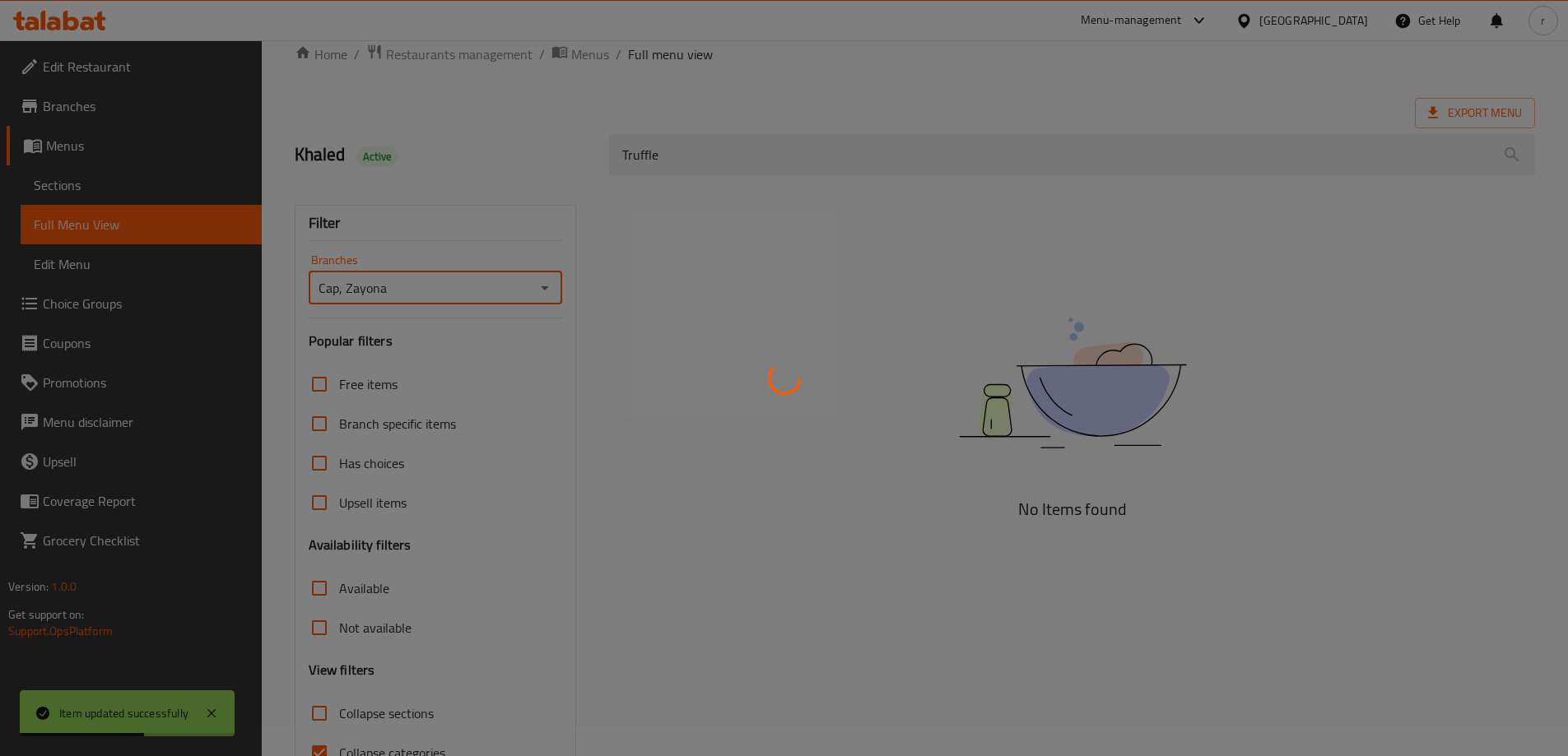
scroll to position [119, 0]
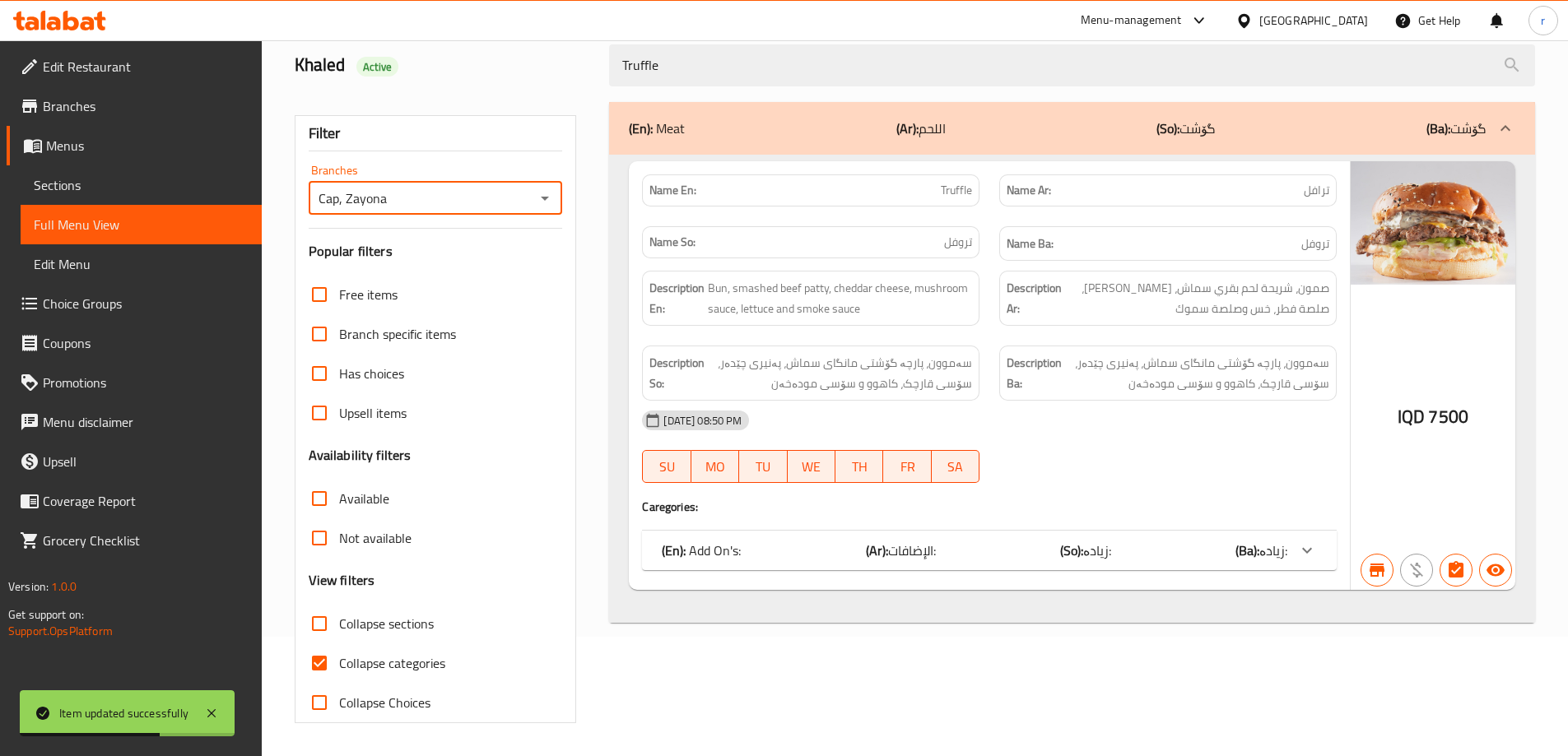
click at [379, 655] on span "Collapse categories" at bounding box center [392, 663] width 107 height 19
click at [339, 655] on input "Collapse categories" at bounding box center [319, 663] width 40 height 40
checkbox input "false"
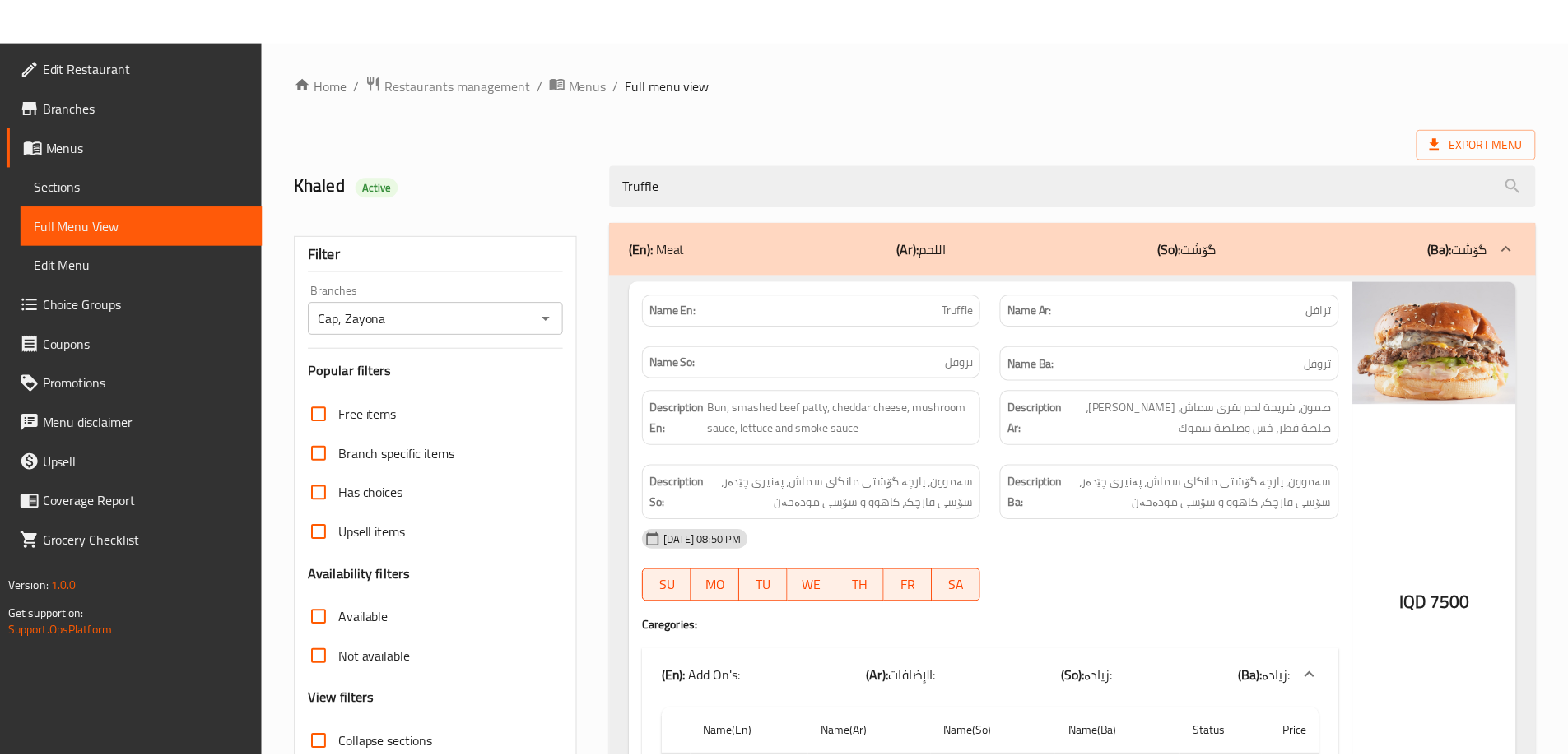
scroll to position [154, 0]
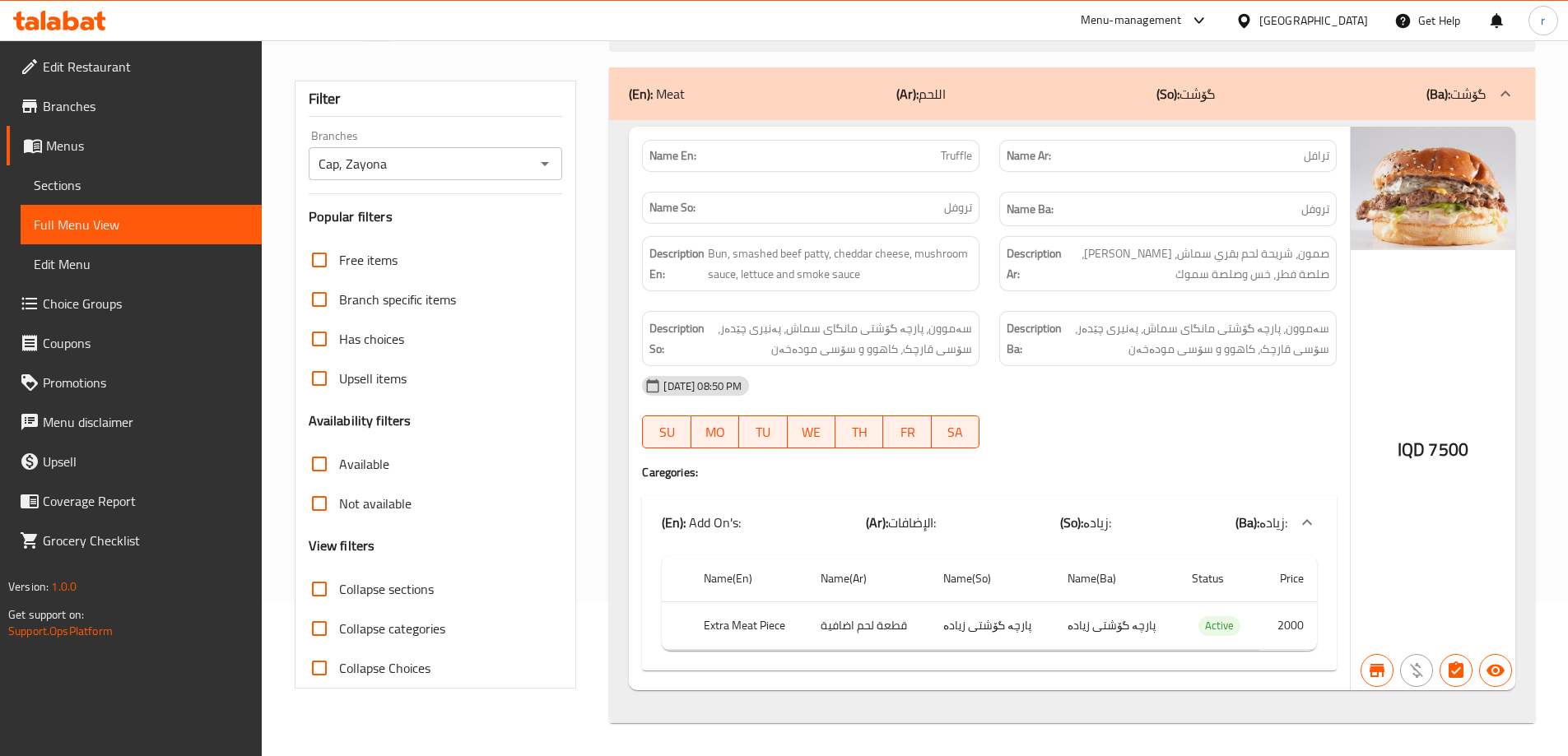
click at [97, 184] on span "Sections" at bounding box center [141, 185] width 215 height 19
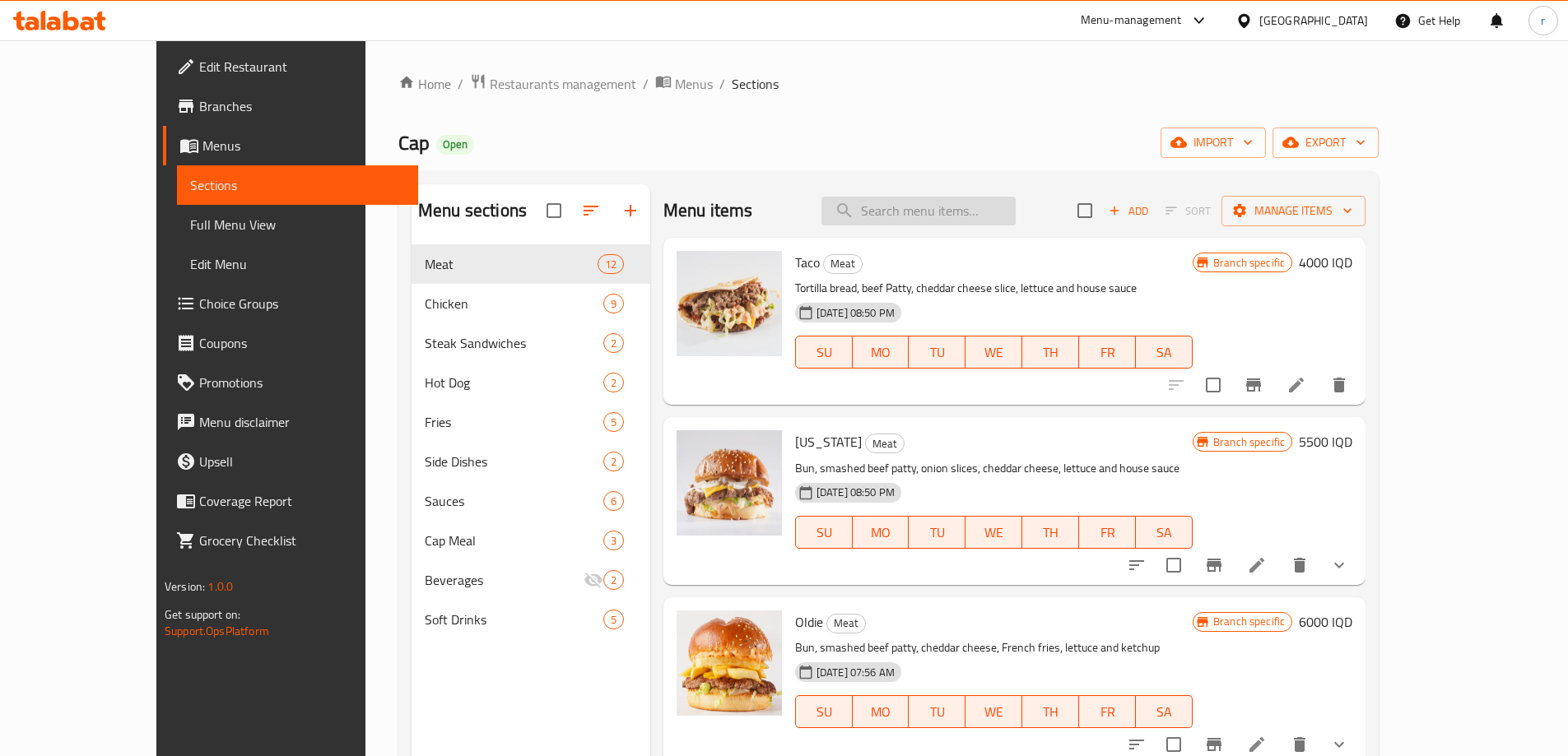
click at [936, 210] on input "search" at bounding box center [918, 211] width 195 height 29
paste input "Rookie"
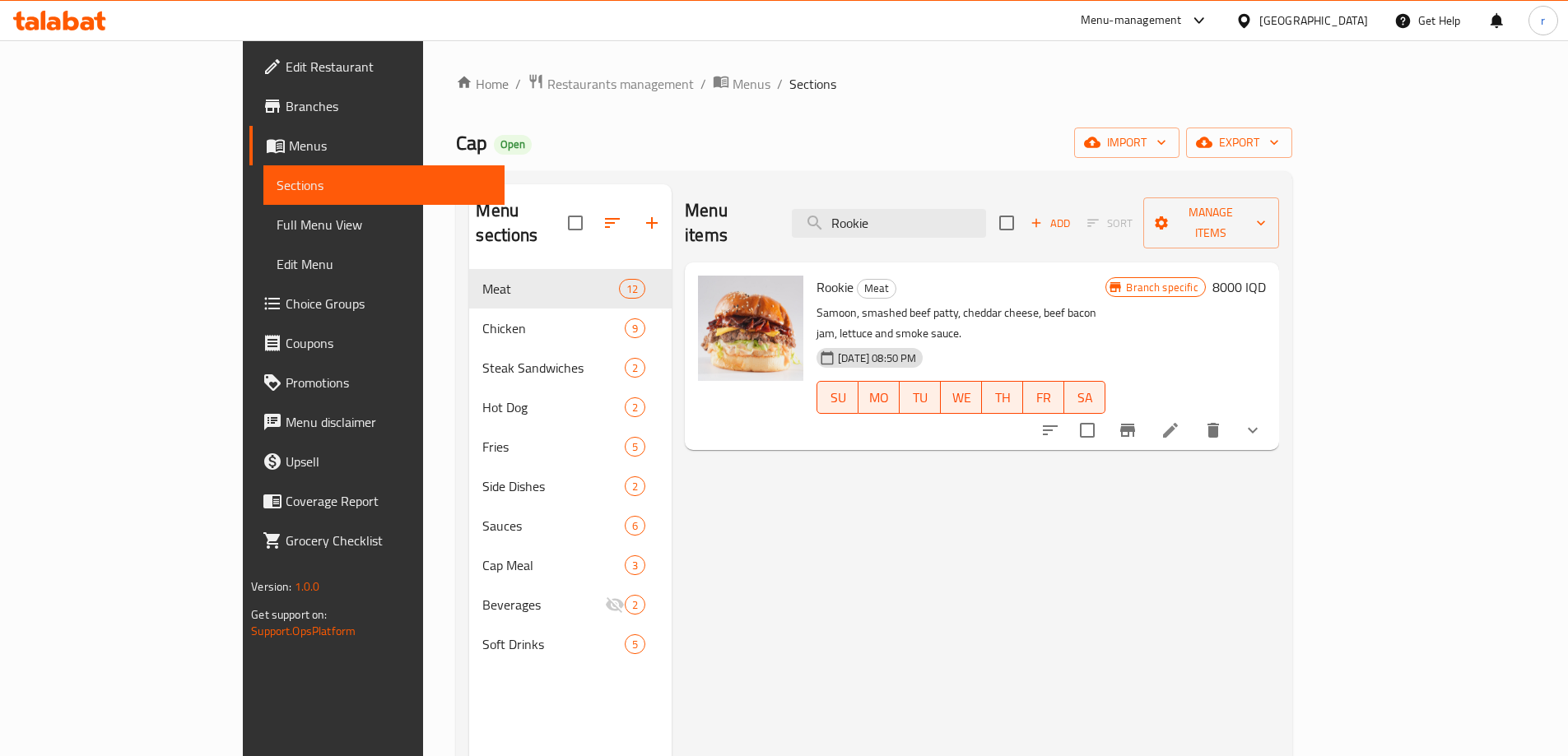
type input "Rookie"
click at [1181, 420] on icon at bounding box center [1170, 430] width 19 height 19
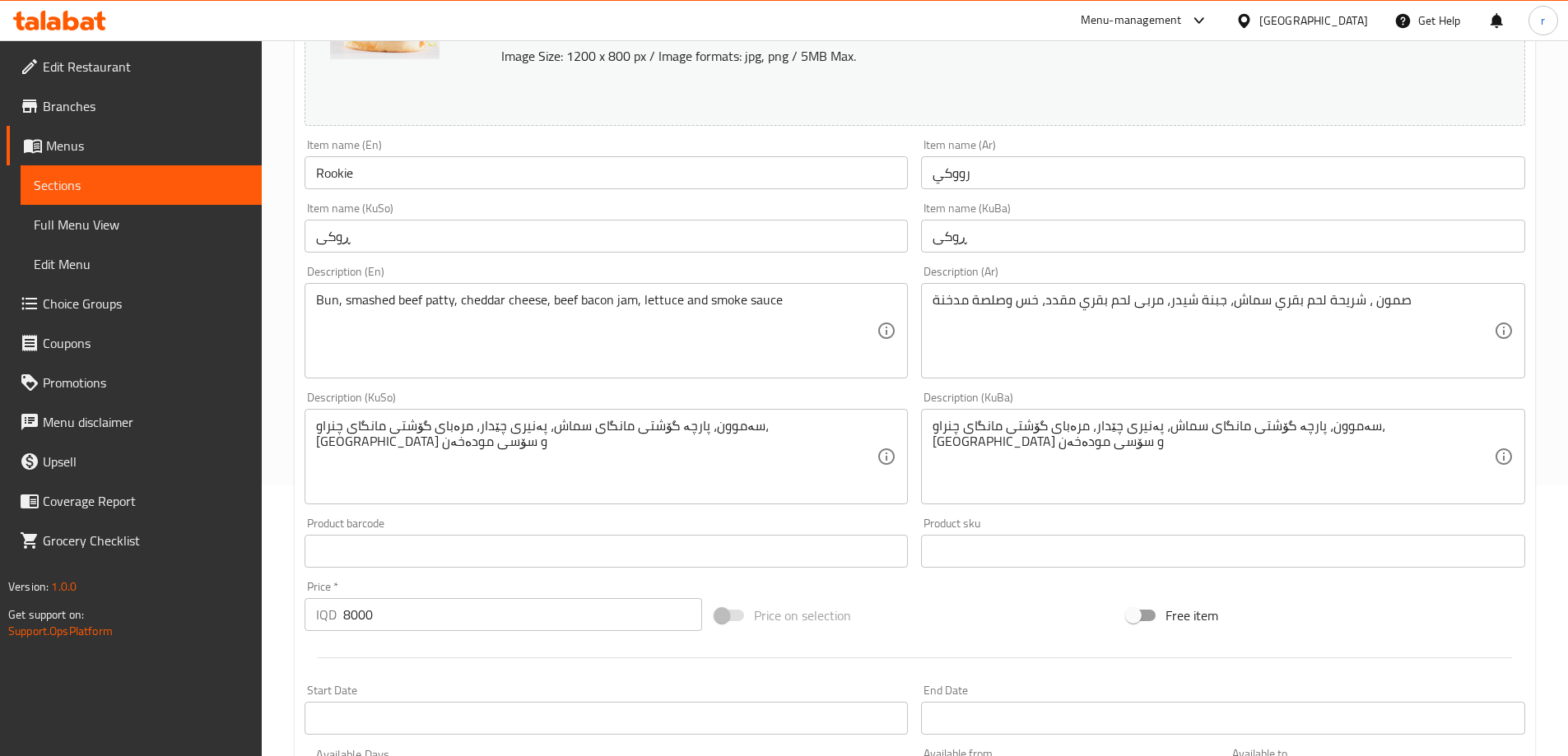
scroll to position [274, 0]
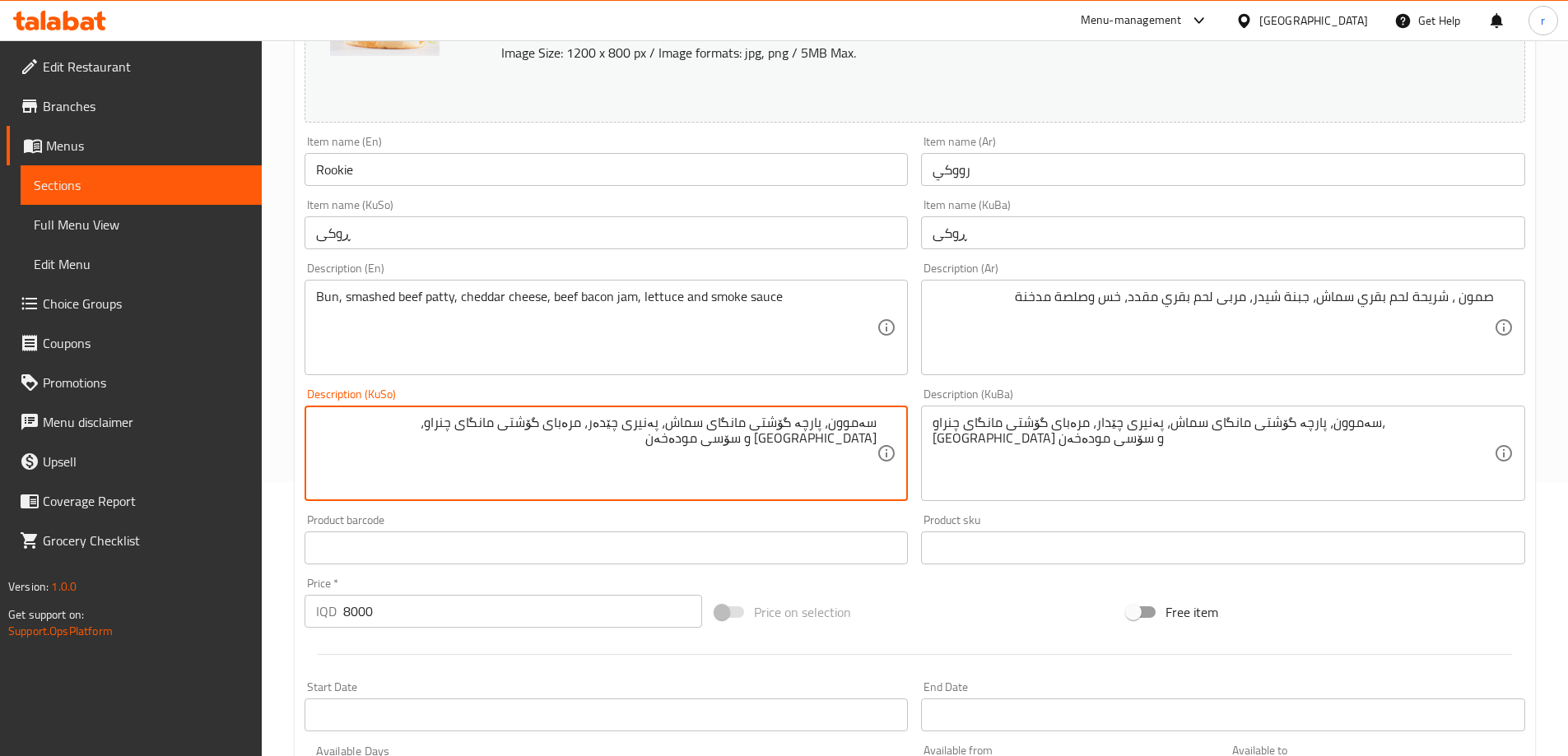
drag, startPoint x: 803, startPoint y: 453, endPoint x: 959, endPoint y: 428, distance: 158.0
click at [959, 428] on div "Change Image Size: 1200 x 800 px / Image formats: jpg, png / 5MB Max. Item name…" at bounding box center [915, 403] width 1234 height 922
type textarea "سەموون، پارچە گۆشتی مانگای سماش، پەنیری چێدەر، مرەبای گۆشتی مانگای چنراو، [GEOG…"
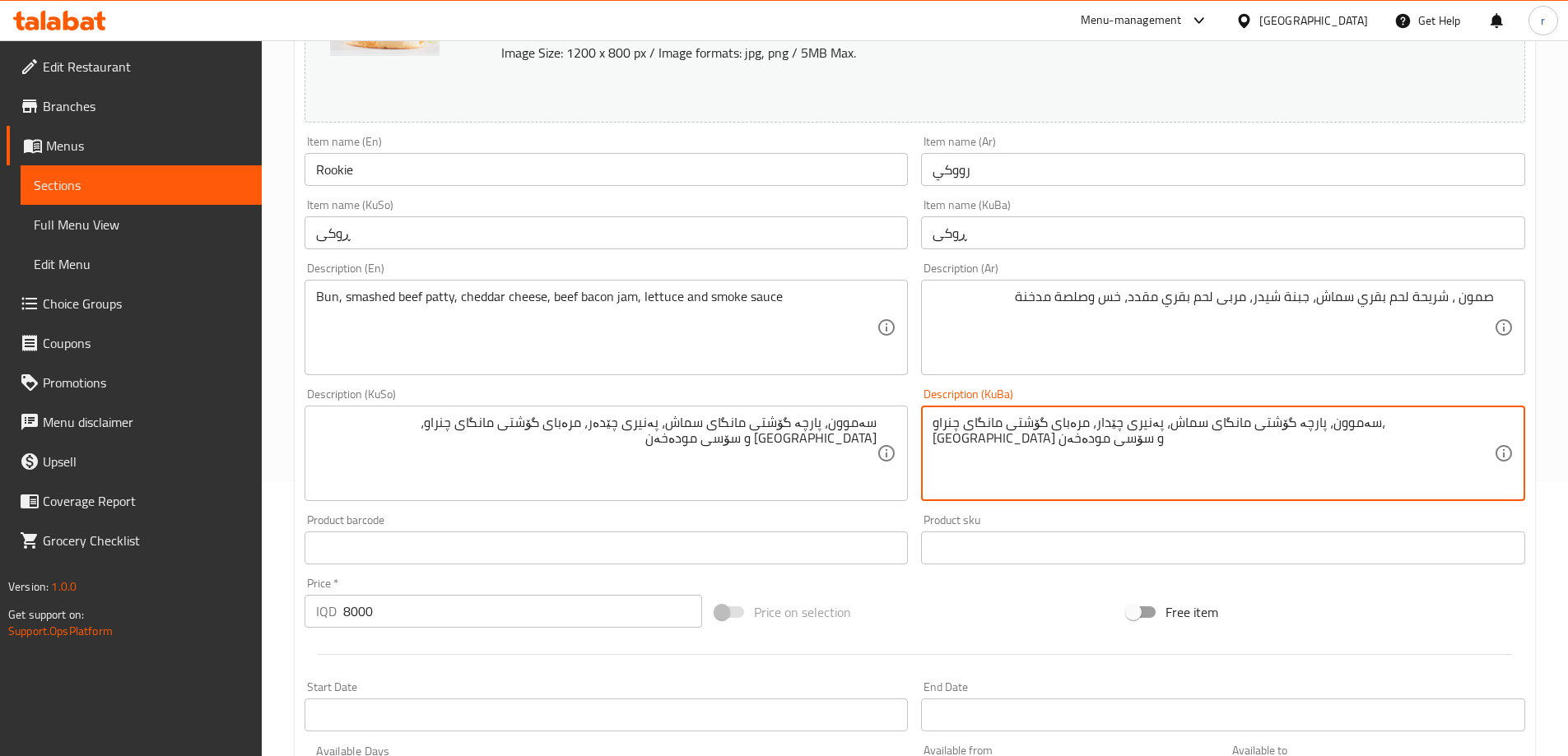
click at [1059, 434] on textarea "سەموون، پارچە گۆشتی مانگای سماش، پەنیری چێدار، مرەبای گۆشتی مانگای چنراو، [GEOG…" at bounding box center [1214, 453] width 562 height 78
paste textarea "ە"
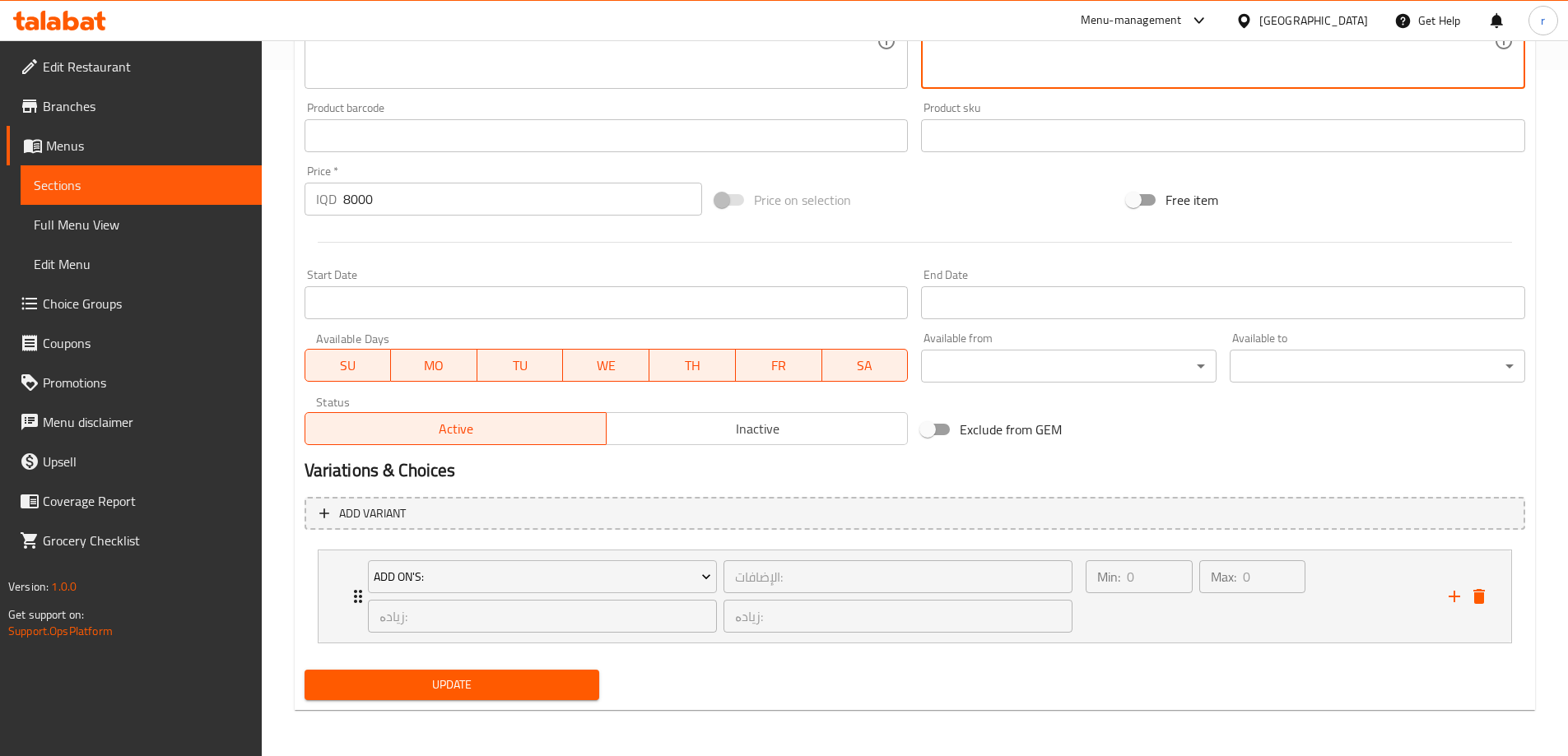
type textarea "سەموون، پارچە گۆشتی مانگای سماش، پەنیری چێدەر، مرەبای گۆشتی مانگای چنراو، [GEOG…"
click at [447, 684] on span "Update" at bounding box center [452, 684] width 269 height 20
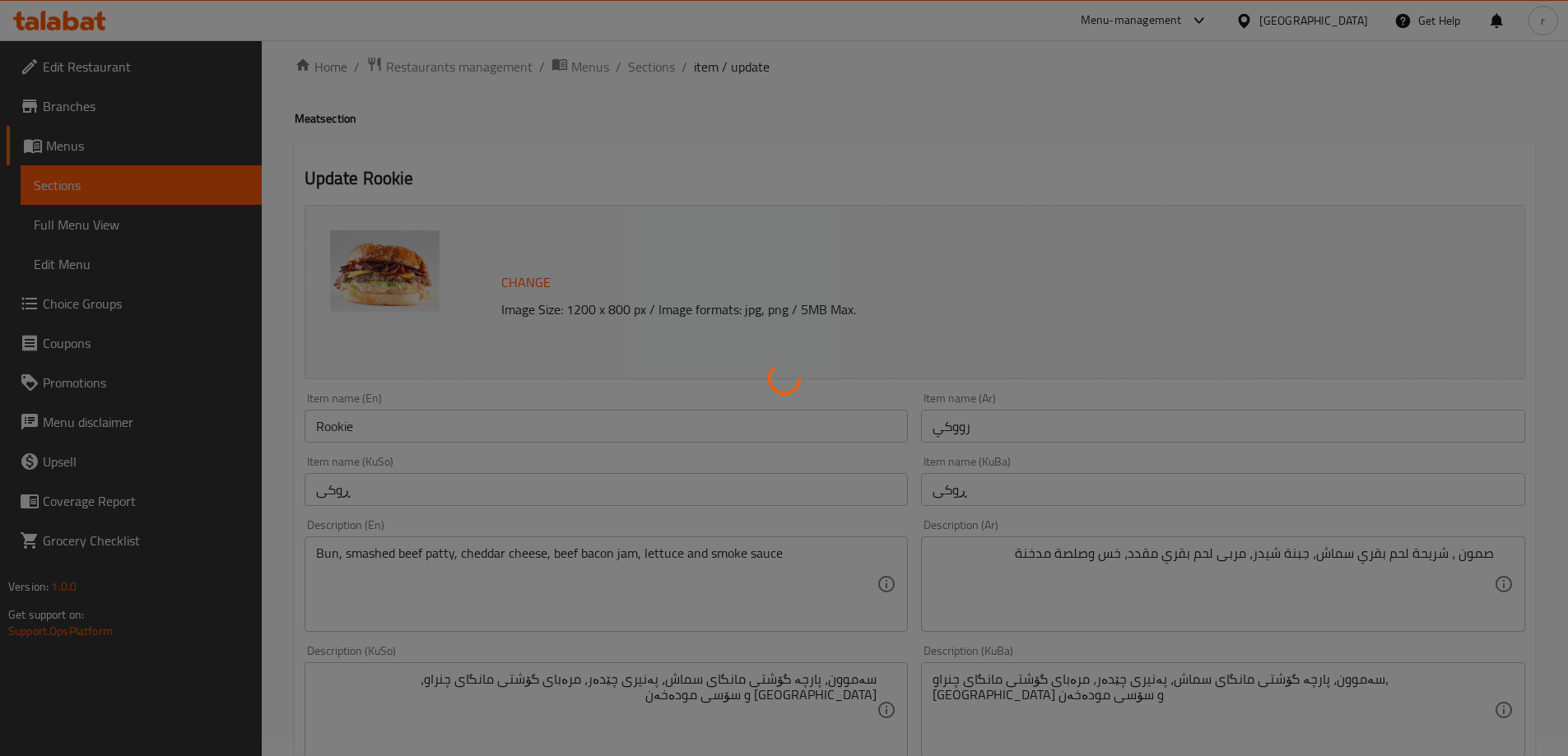
scroll to position [1, 0]
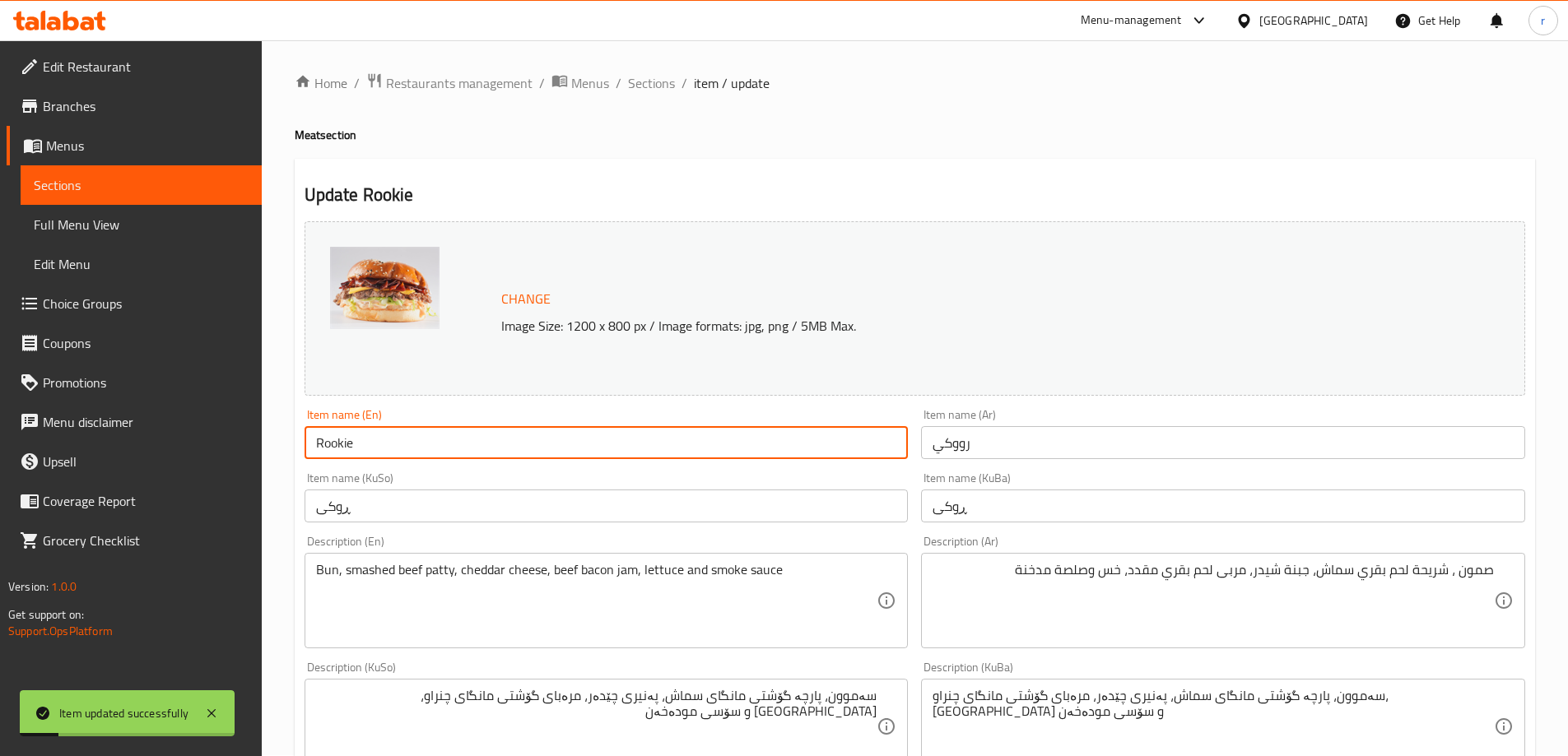
drag, startPoint x: 382, startPoint y: 446, endPoint x: 275, endPoint y: 444, distance: 107.0
click at [275, 444] on div "Home / Restaurants management / Menus / Sections / item / update Meat section U…" at bounding box center [914, 741] width 1307 height 1402
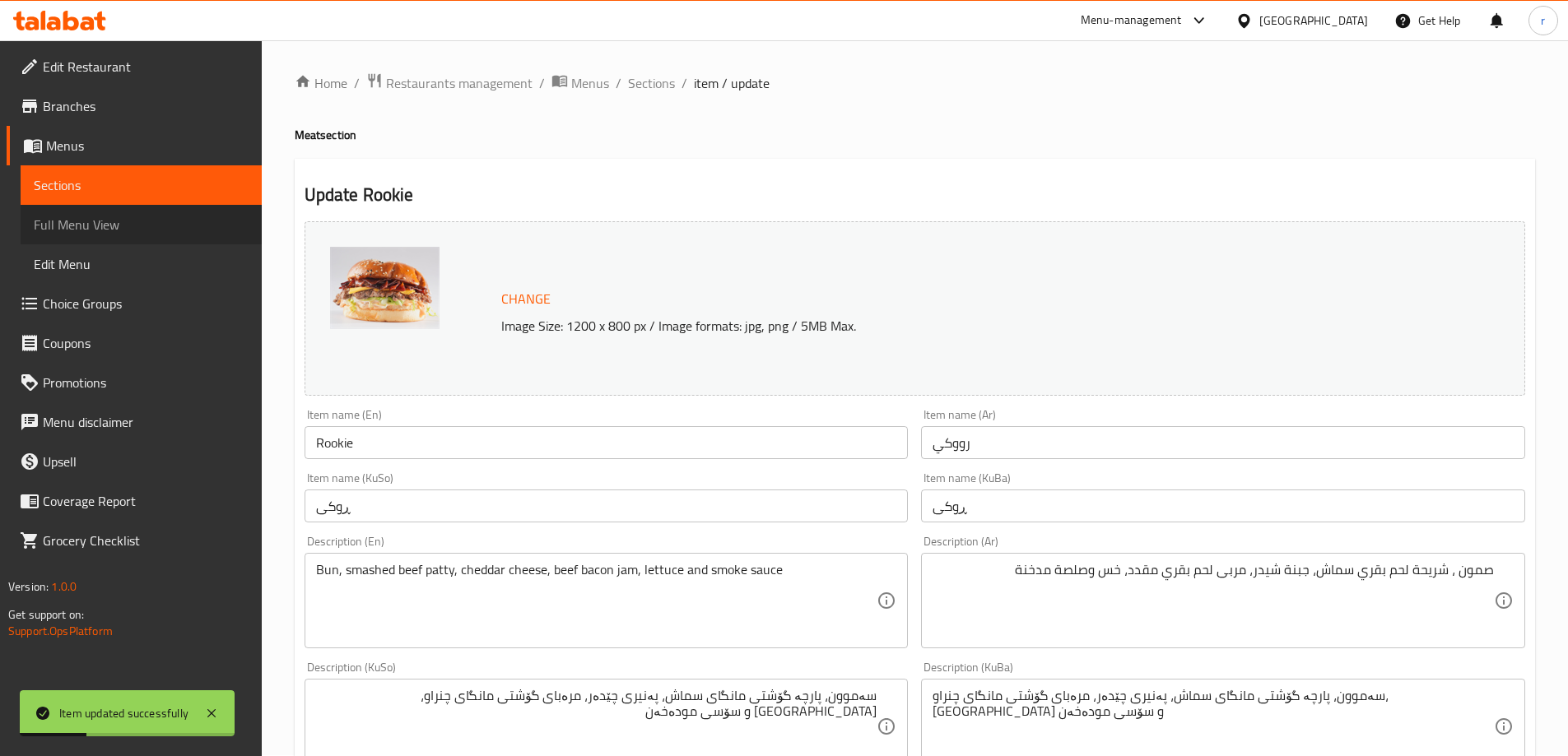
click at [133, 223] on span "Full Menu View" at bounding box center [141, 225] width 215 height 19
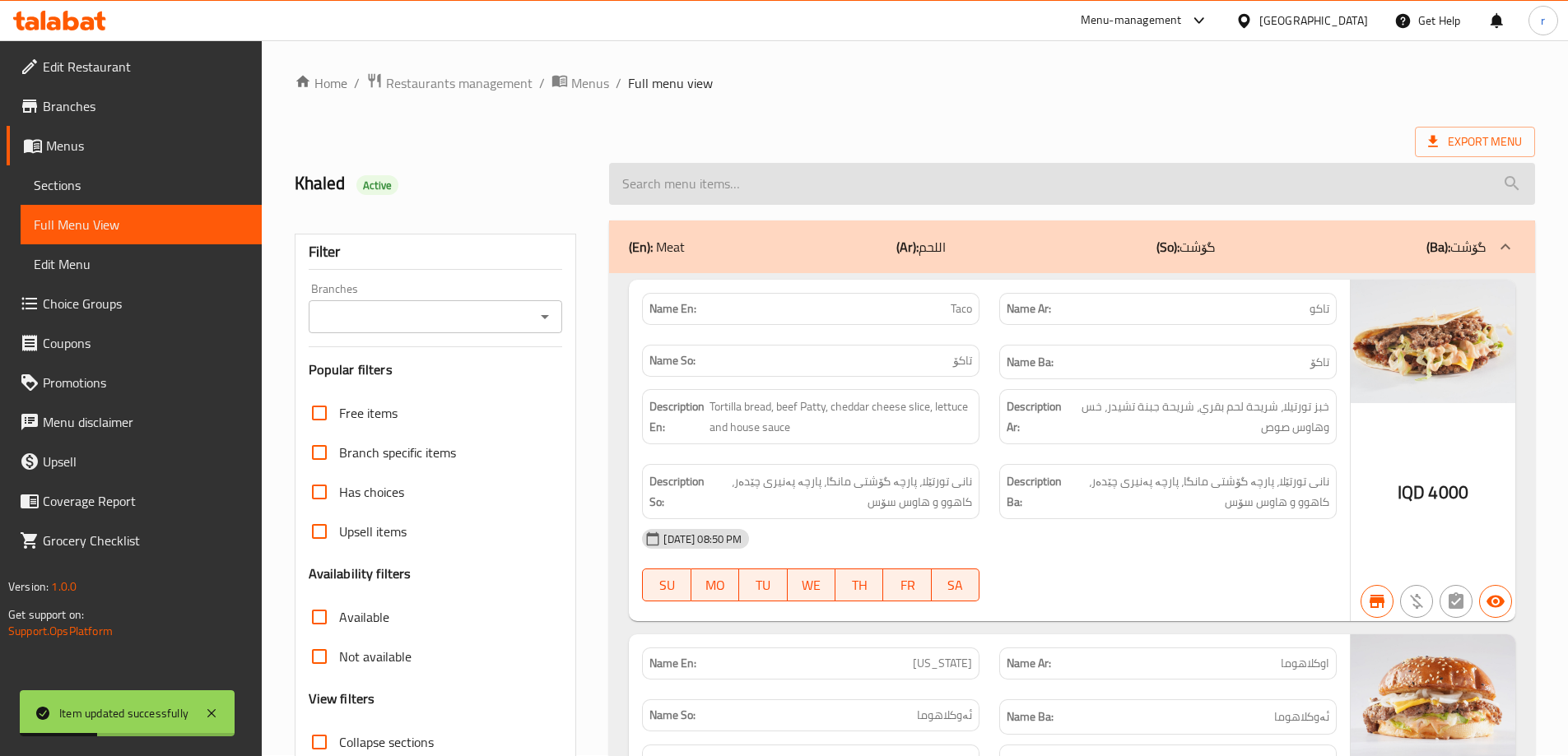
click at [736, 183] on input "search" at bounding box center [1072, 183] width 926 height 42
paste input "Rookie"
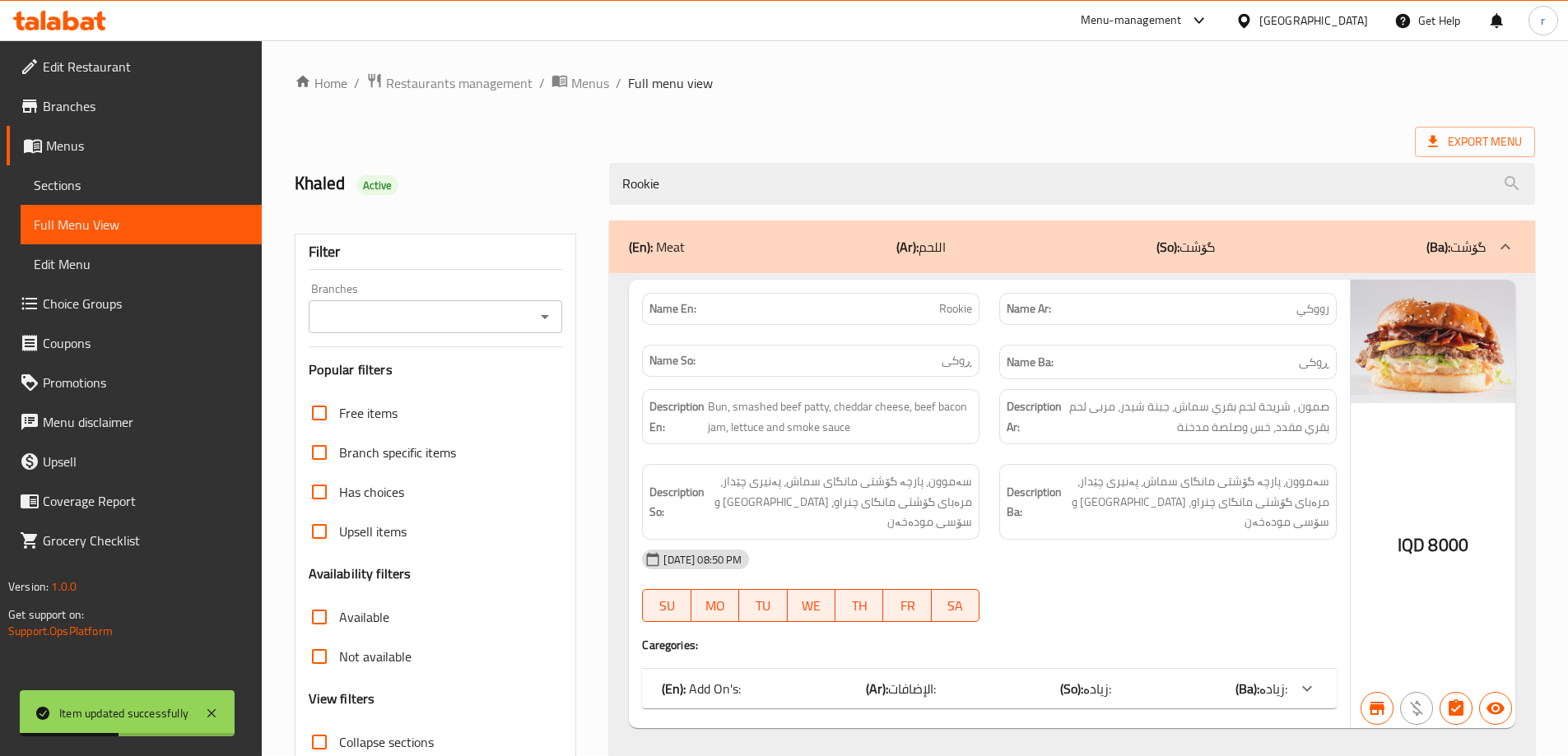
type input "Rookie"
click at [418, 313] on input "Branches" at bounding box center [422, 317] width 217 height 23
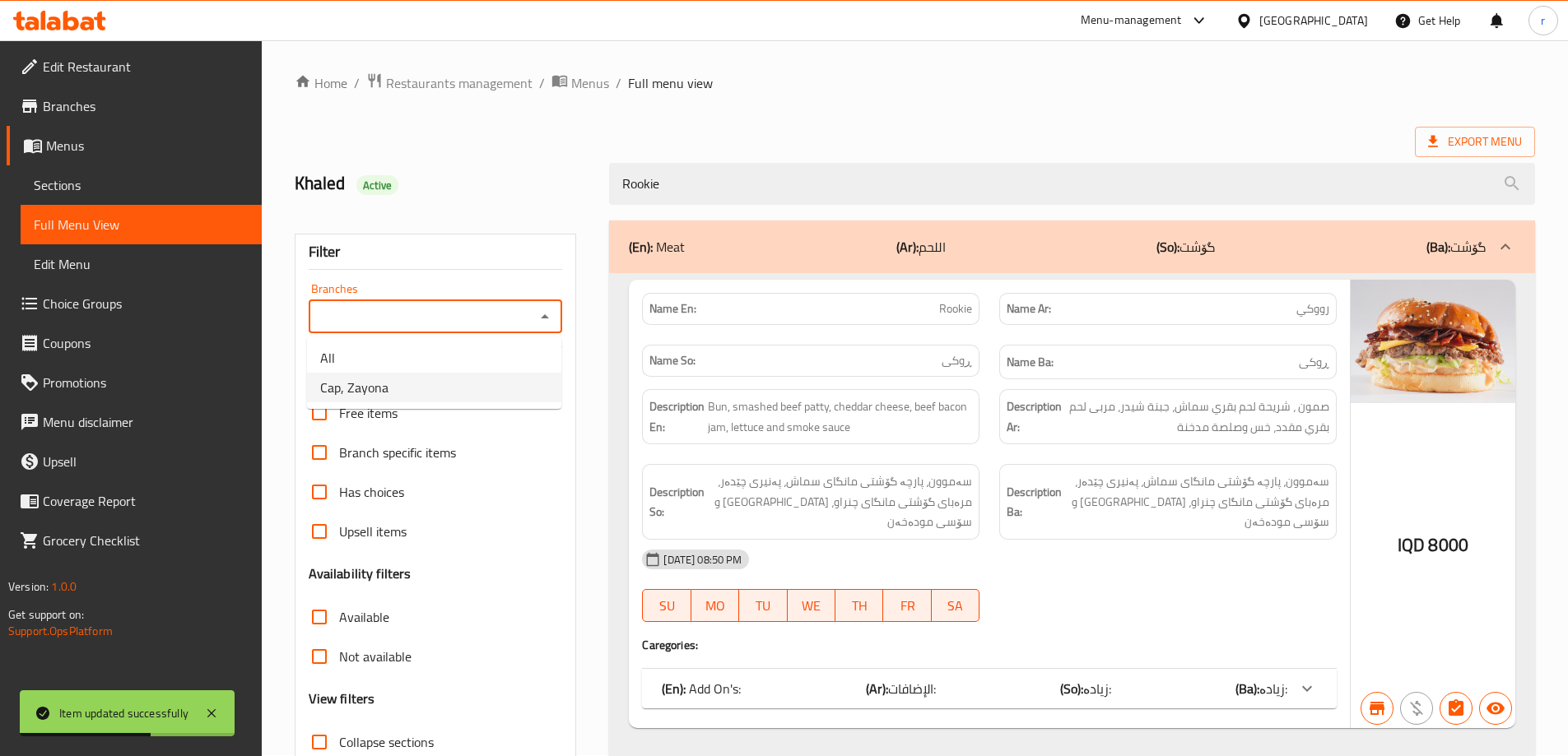
click at [403, 397] on li "Cap, Zayona" at bounding box center [434, 387] width 255 height 30
type input "Cap, Zayona"
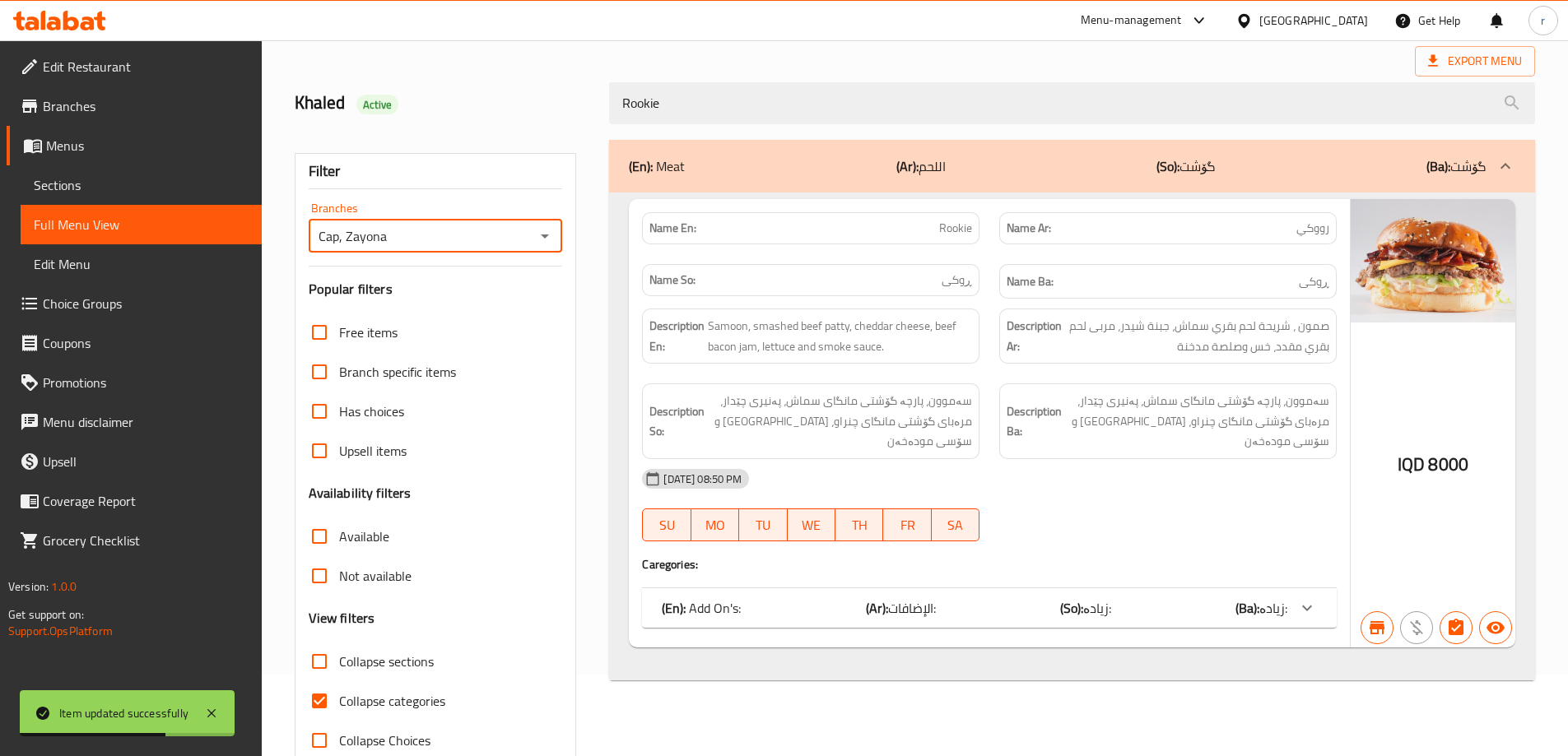
scroll to position [119, 0]
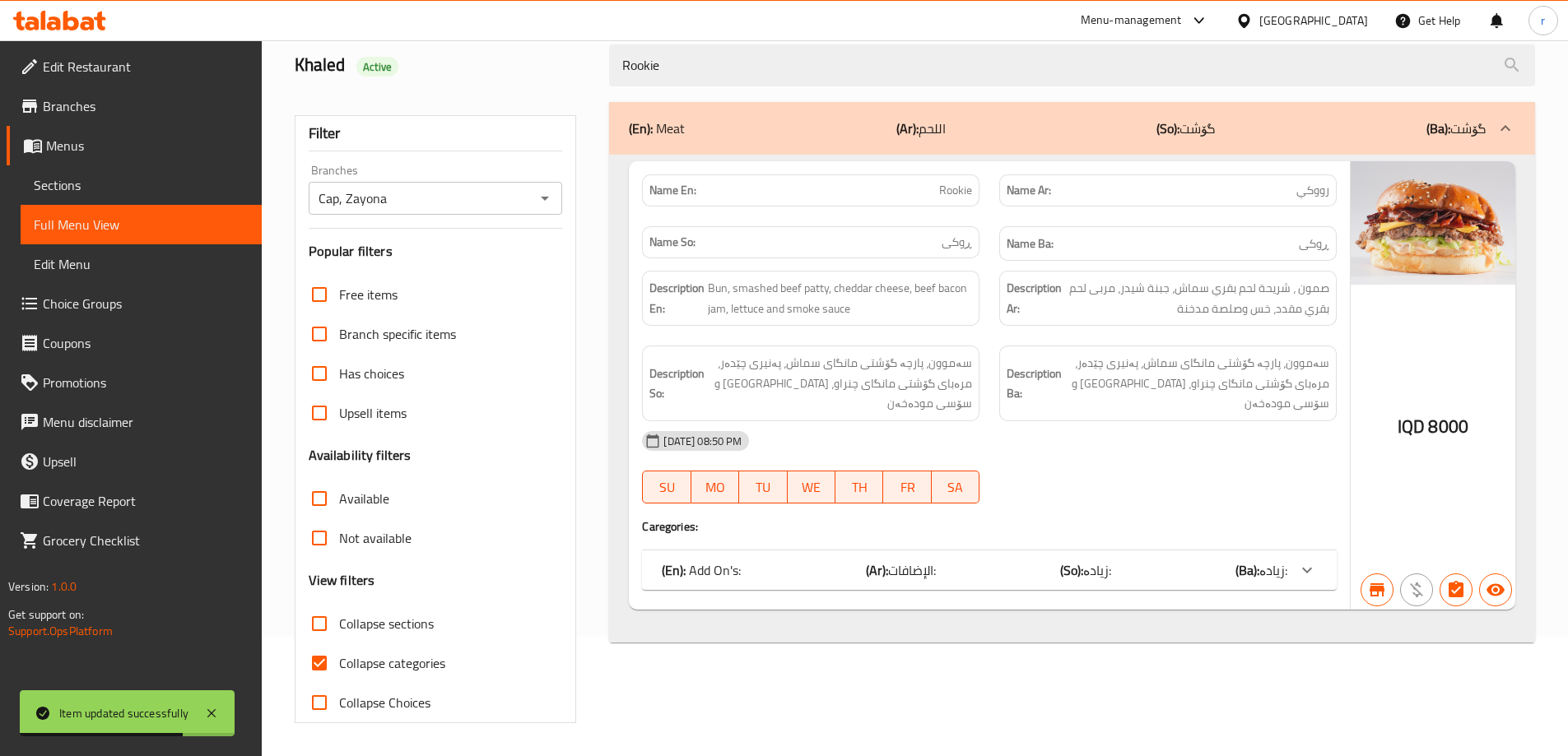
click at [384, 658] on span "Collapse categories" at bounding box center [392, 663] width 107 height 19
click at [339, 658] on input "Collapse categories" at bounding box center [319, 663] width 40 height 40
checkbox input "false"
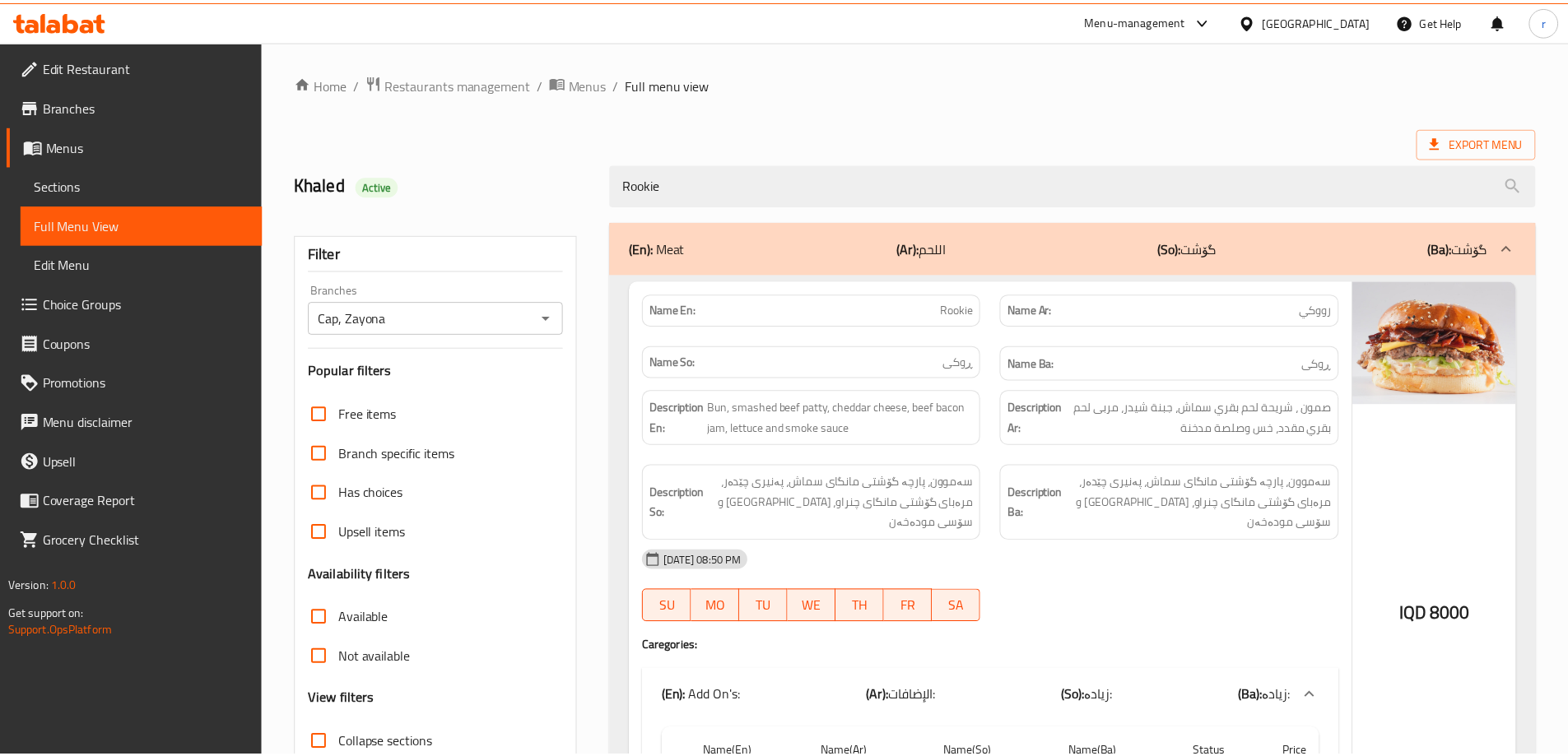
scroll to position [154, 0]
